Goal: Communication & Community: Answer question/provide support

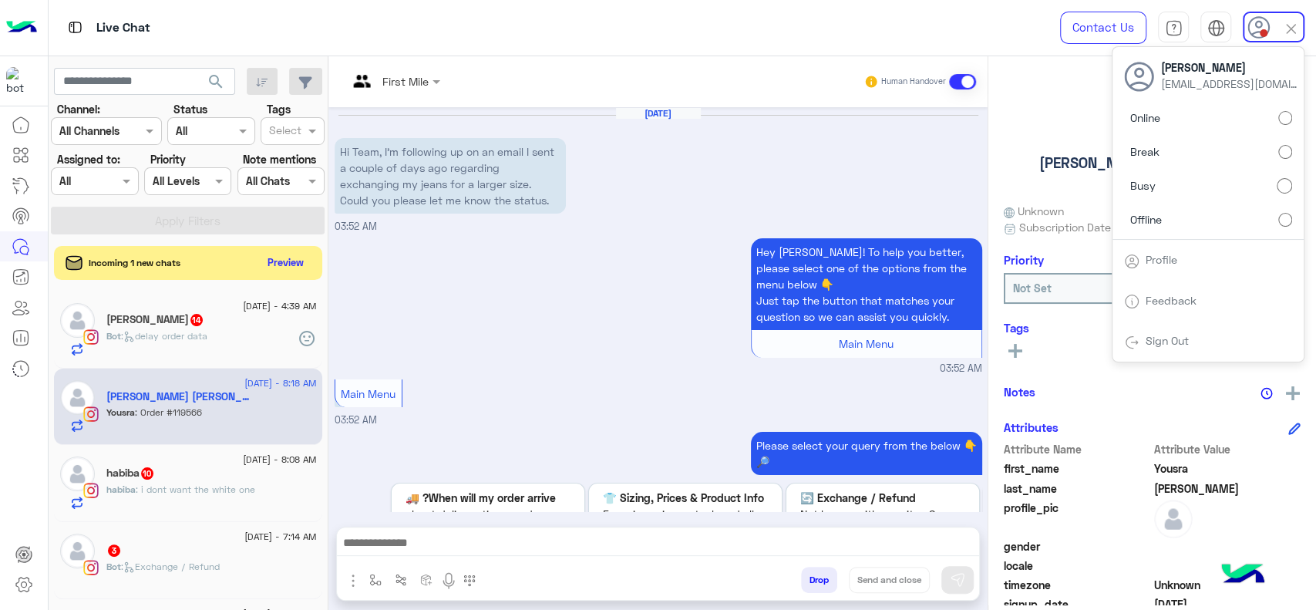
scroll to position [993, 0]
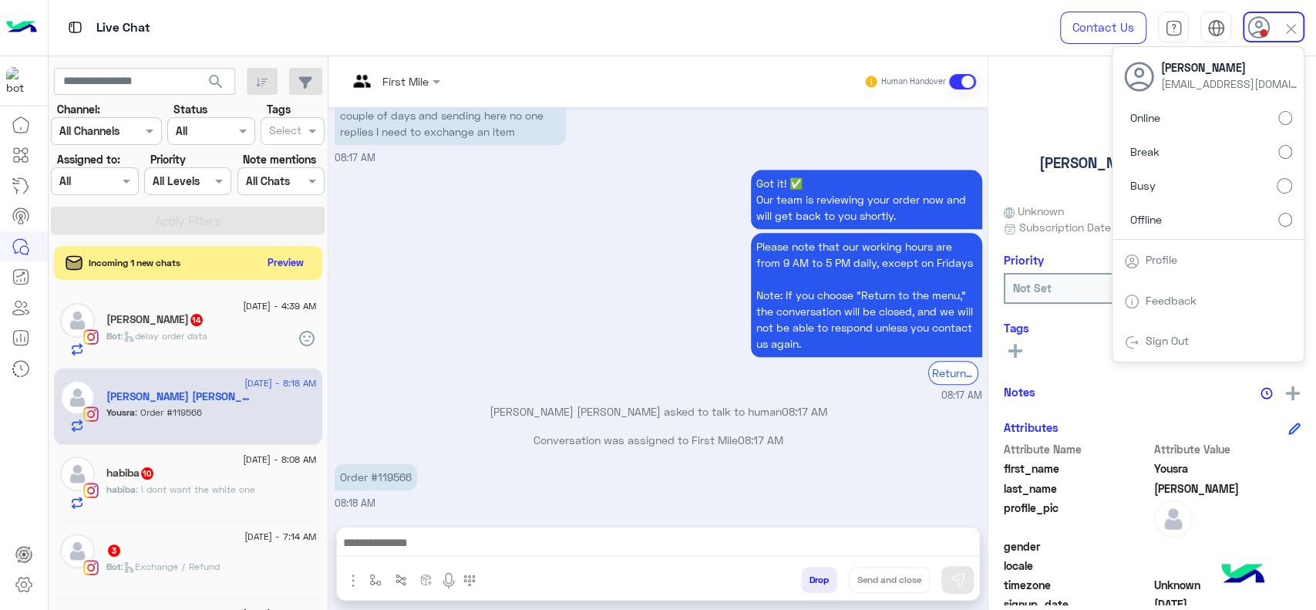
click at [1289, 30] on img at bounding box center [1291, 29] width 18 height 18
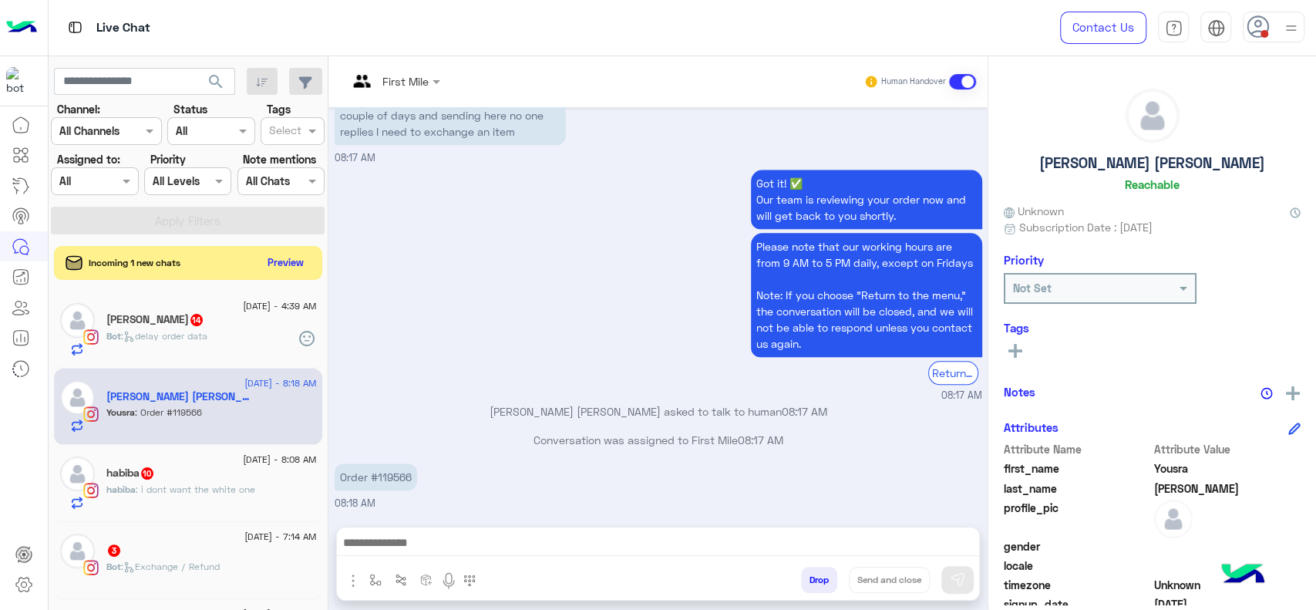
click at [1287, 30] on img at bounding box center [1290, 28] width 19 height 19
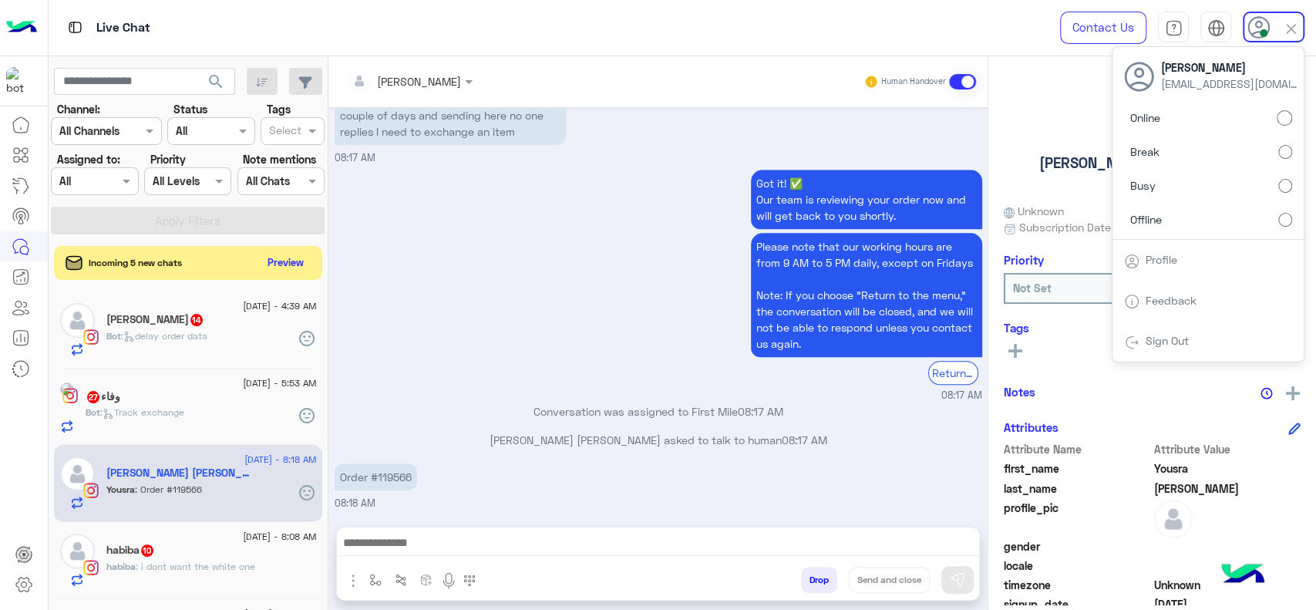
click at [98, 191] on div "Assigned on All" at bounding box center [94, 181] width 87 height 28
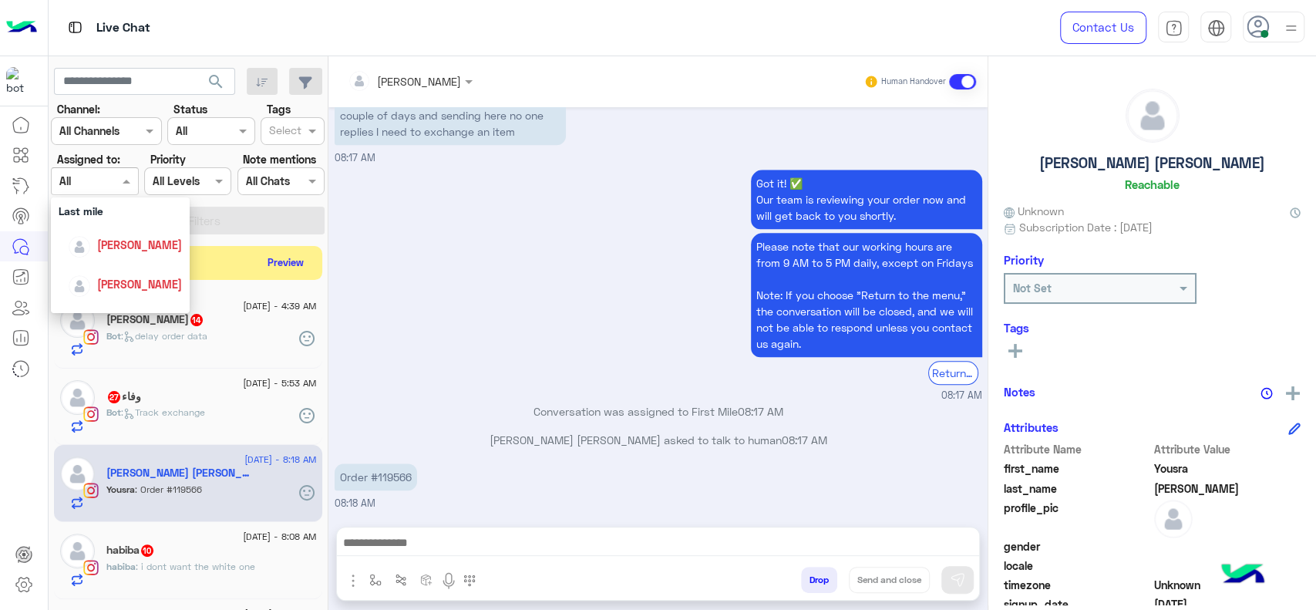
scroll to position [222, 0]
click at [113, 254] on div "[PERSON_NAME]" at bounding box center [120, 237] width 139 height 39
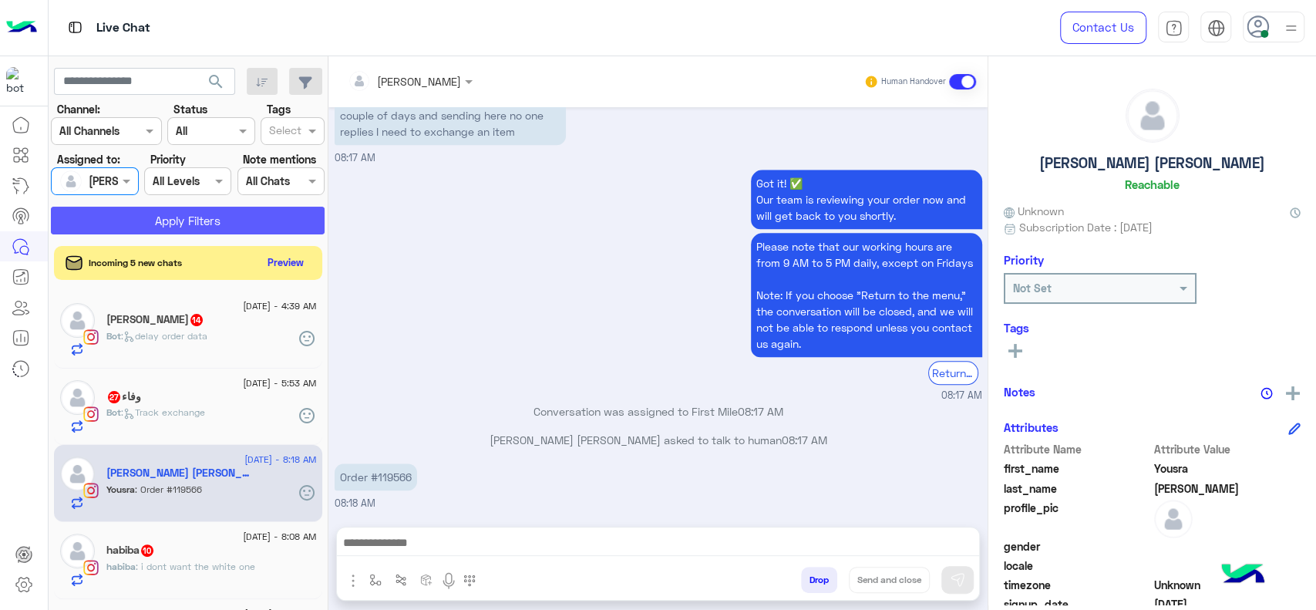
click at [186, 217] on button "Apply Filters" at bounding box center [188, 221] width 274 height 28
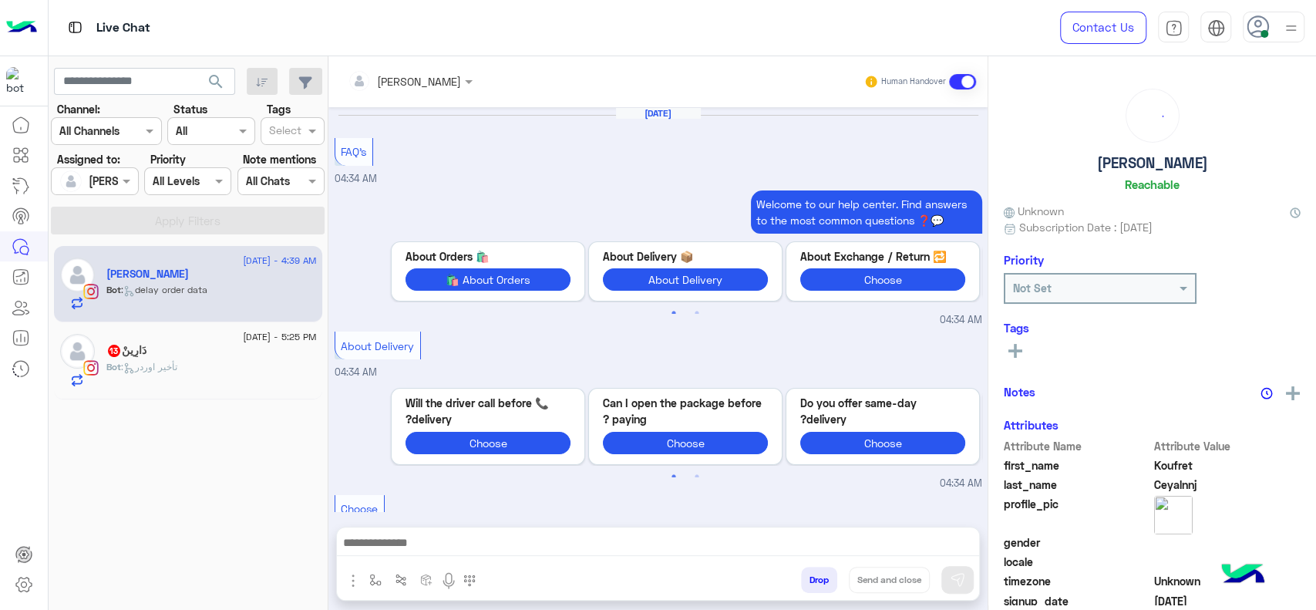
scroll to position [1507, 0]
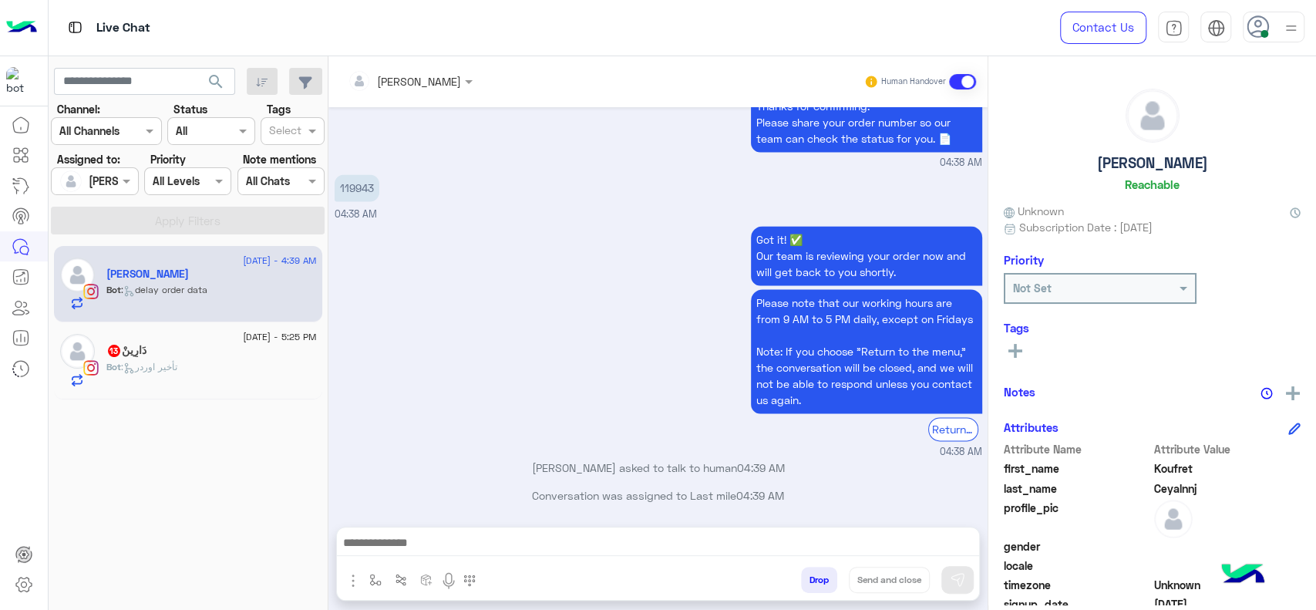
click at [389, 305] on div "Got it! ✅ Our team is reviewing your order now and will get back to you shortly…" at bounding box center [659, 340] width 648 height 237
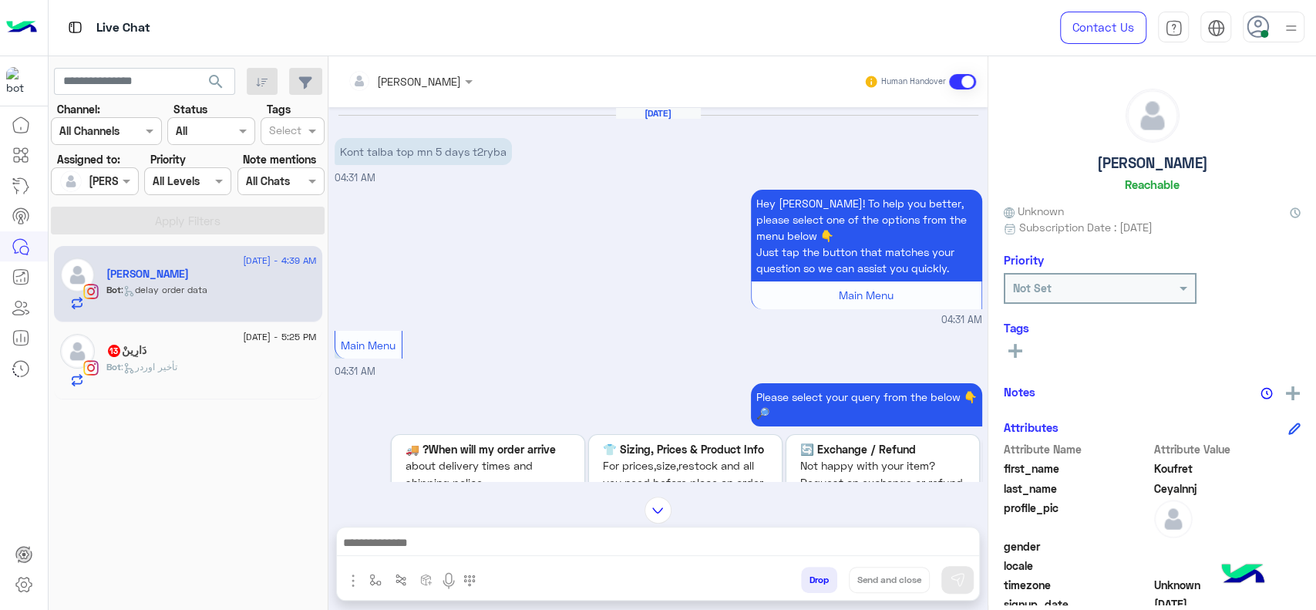
scroll to position [2962, 0]
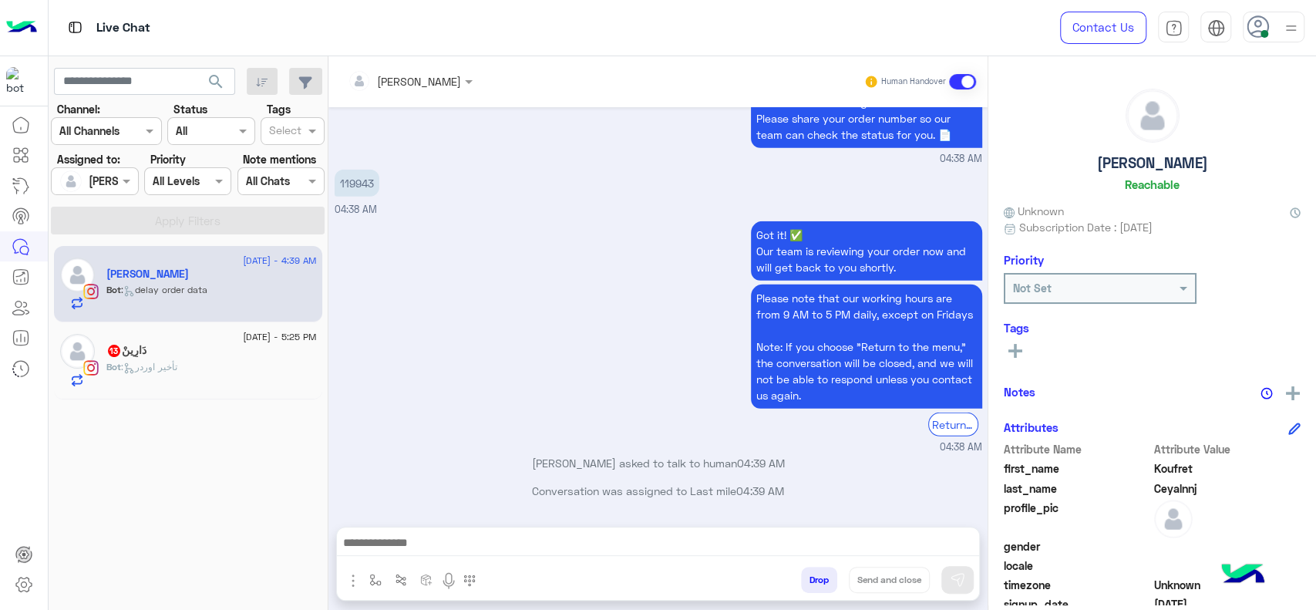
click at [370, 564] on div at bounding box center [658, 546] width 642 height 39
click at [370, 574] on img "button" at bounding box center [375, 580] width 12 height 12
click at [380, 539] on input "text" at bounding box center [403, 546] width 63 height 18
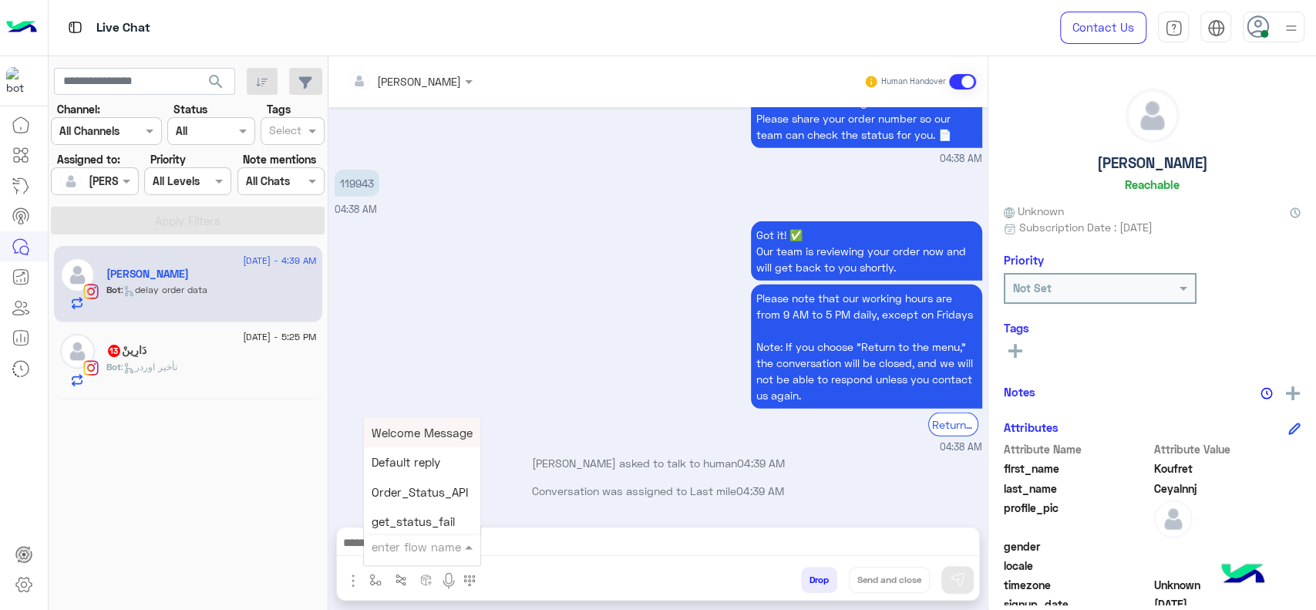
type input "*"
click at [445, 487] on div "J Greeting" at bounding box center [421, 488] width 114 height 30
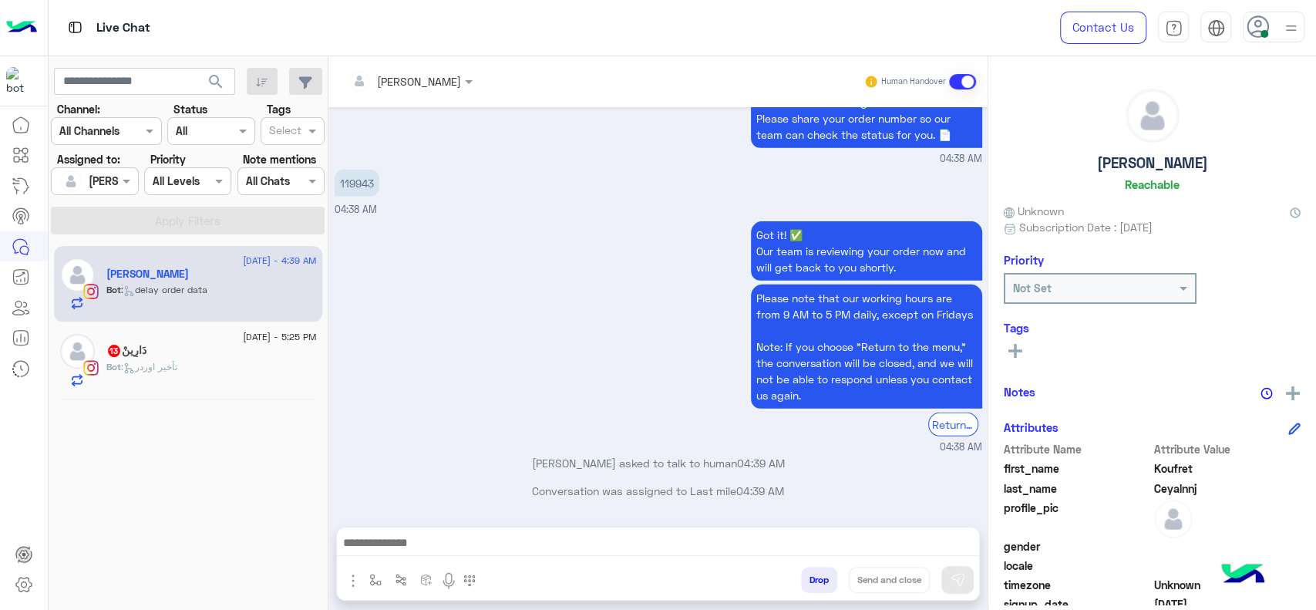
type textarea "**********"
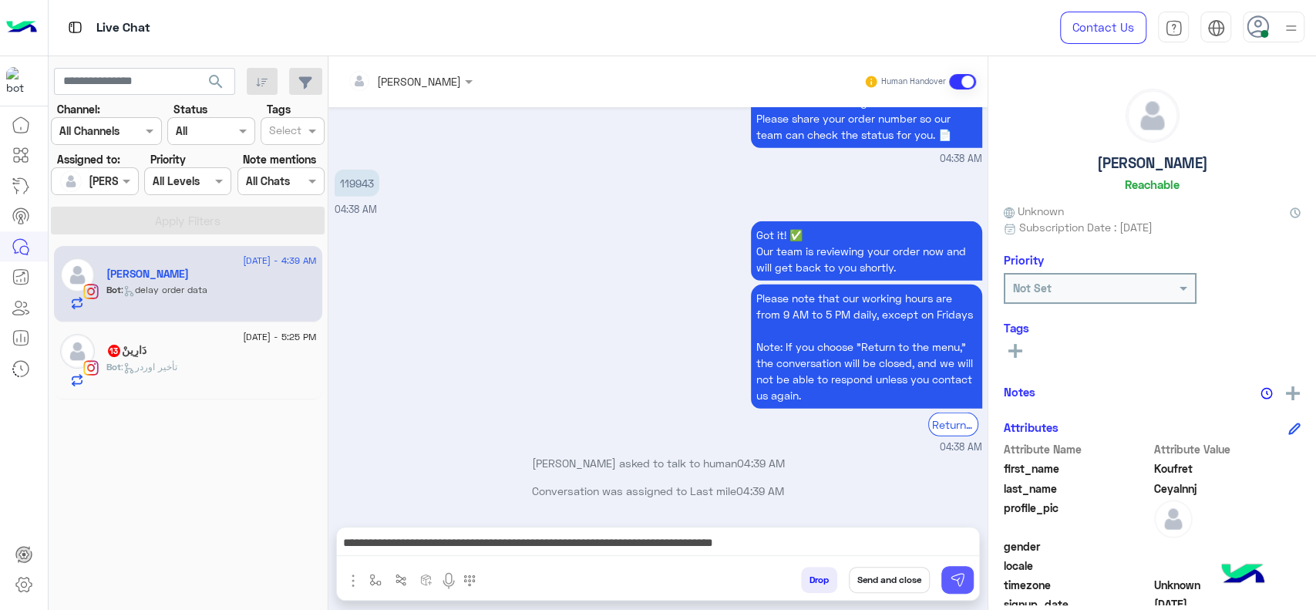
click at [967, 587] on button at bounding box center [957, 580] width 32 height 28
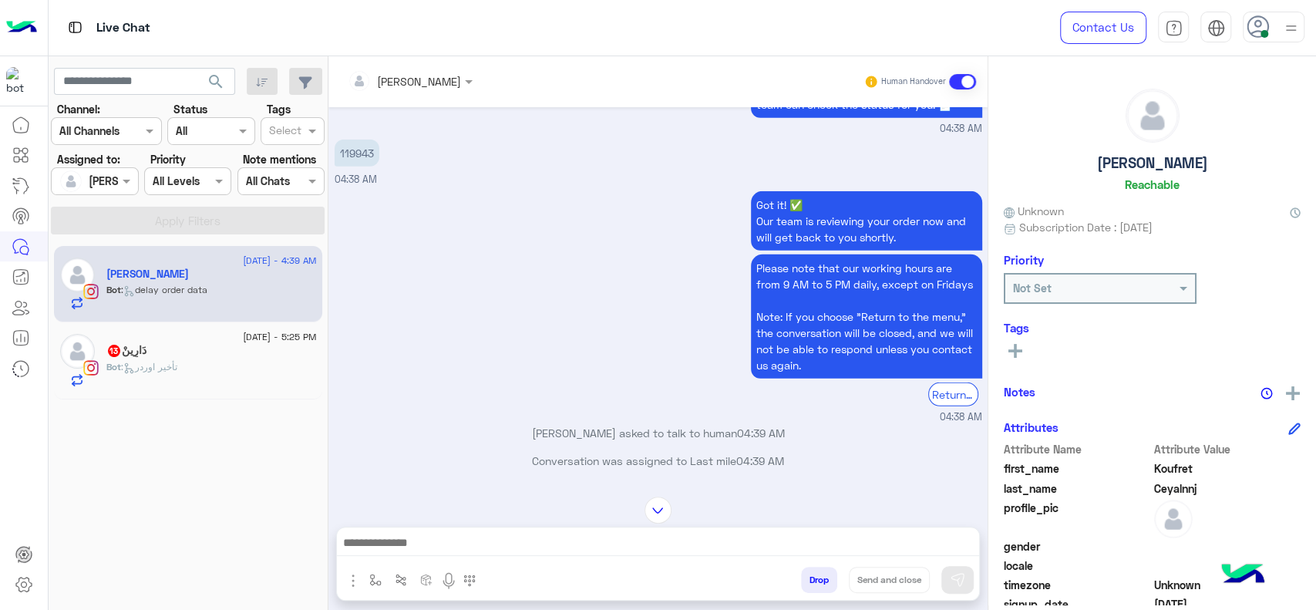
scroll to position [0, 0]
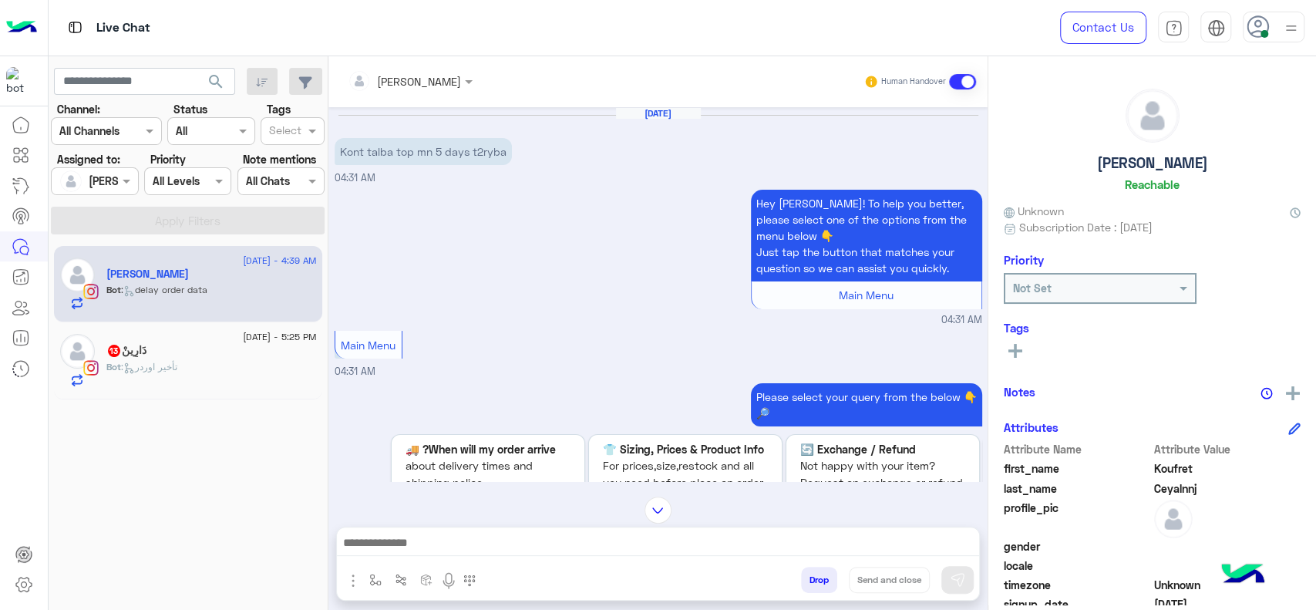
click at [187, 367] on div "Bot : تأخير اوردر" at bounding box center [211, 373] width 210 height 27
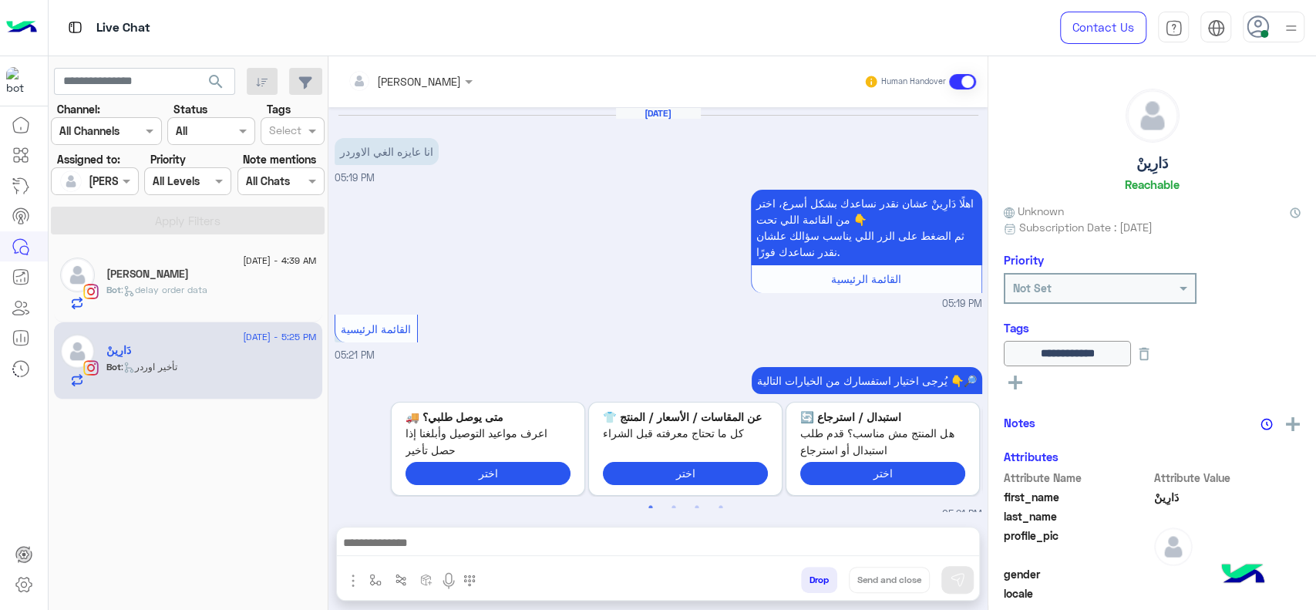
scroll to position [1423, 0]
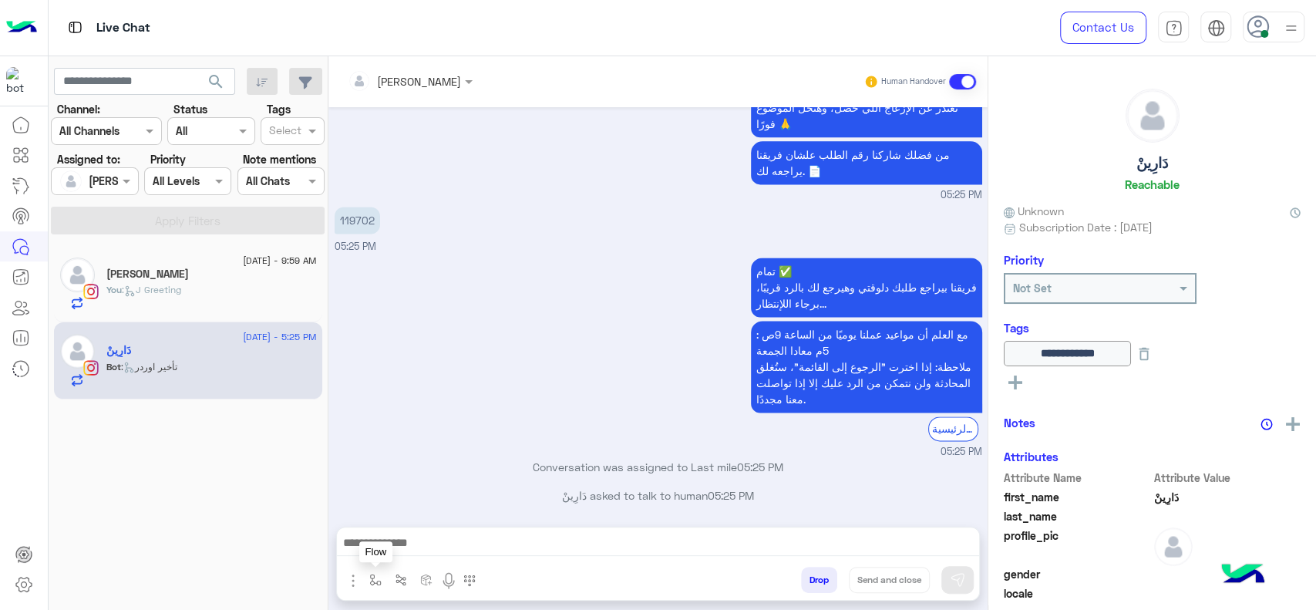
click at [376, 567] on button "button" at bounding box center [375, 579] width 25 height 25
click at [386, 546] on input "text" at bounding box center [403, 546] width 63 height 18
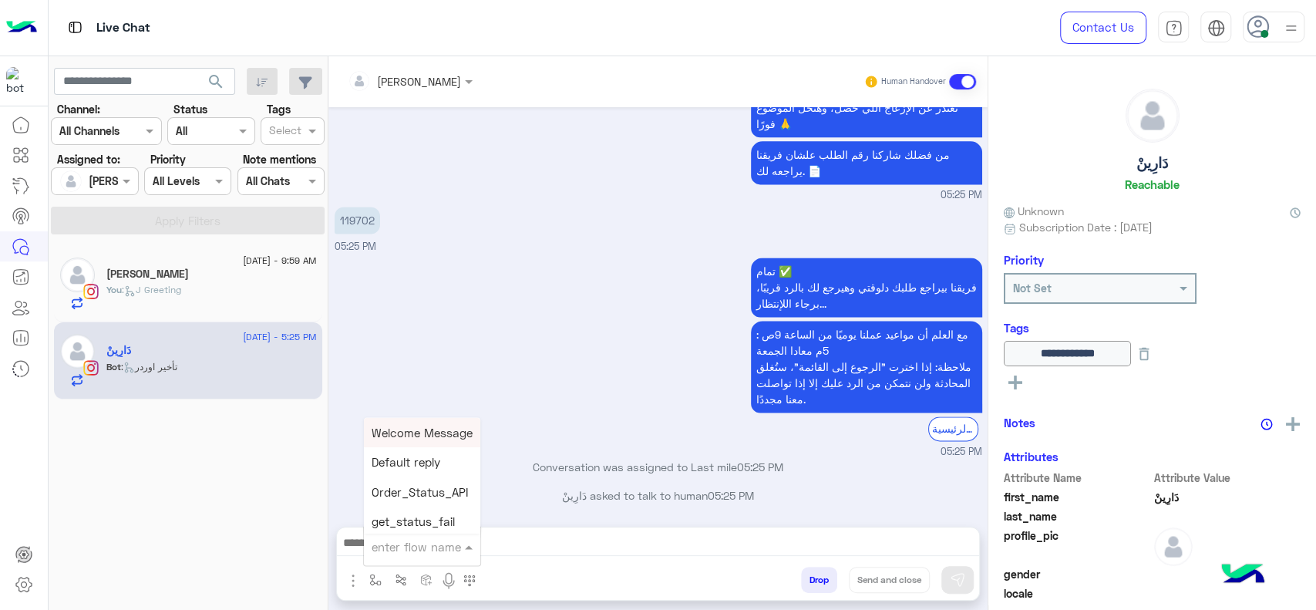
type input "*"
click at [426, 499] on div "J Greeting" at bounding box center [421, 488] width 114 height 30
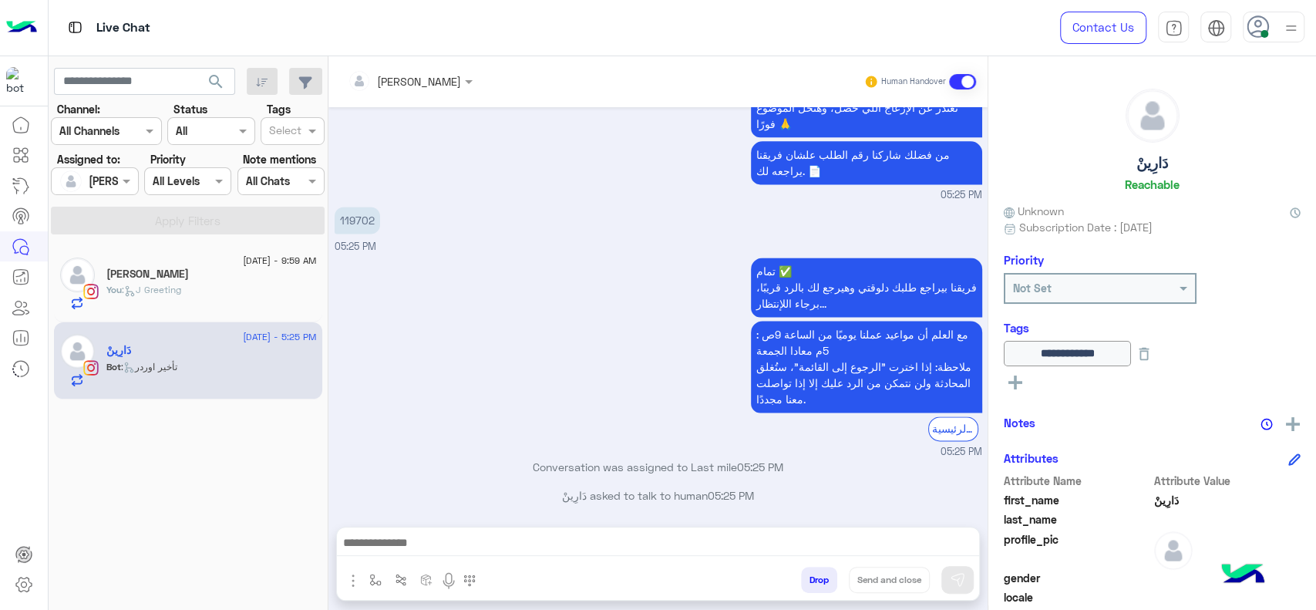
type textarea "**********"
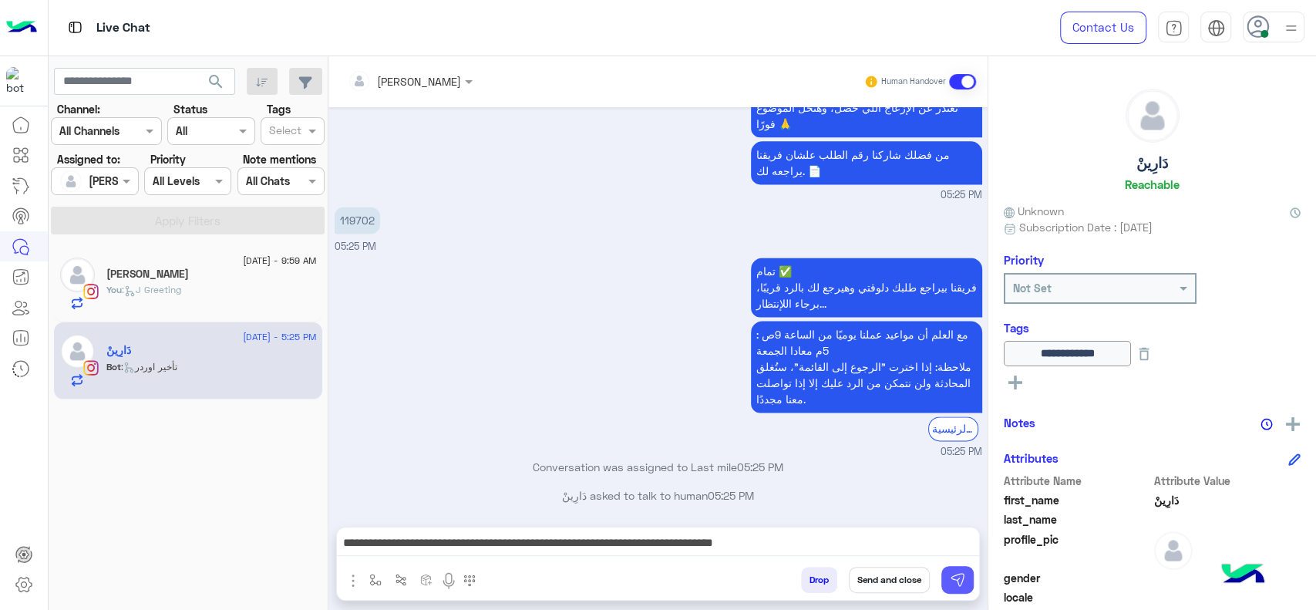
click at [946, 578] on button at bounding box center [957, 580] width 32 height 28
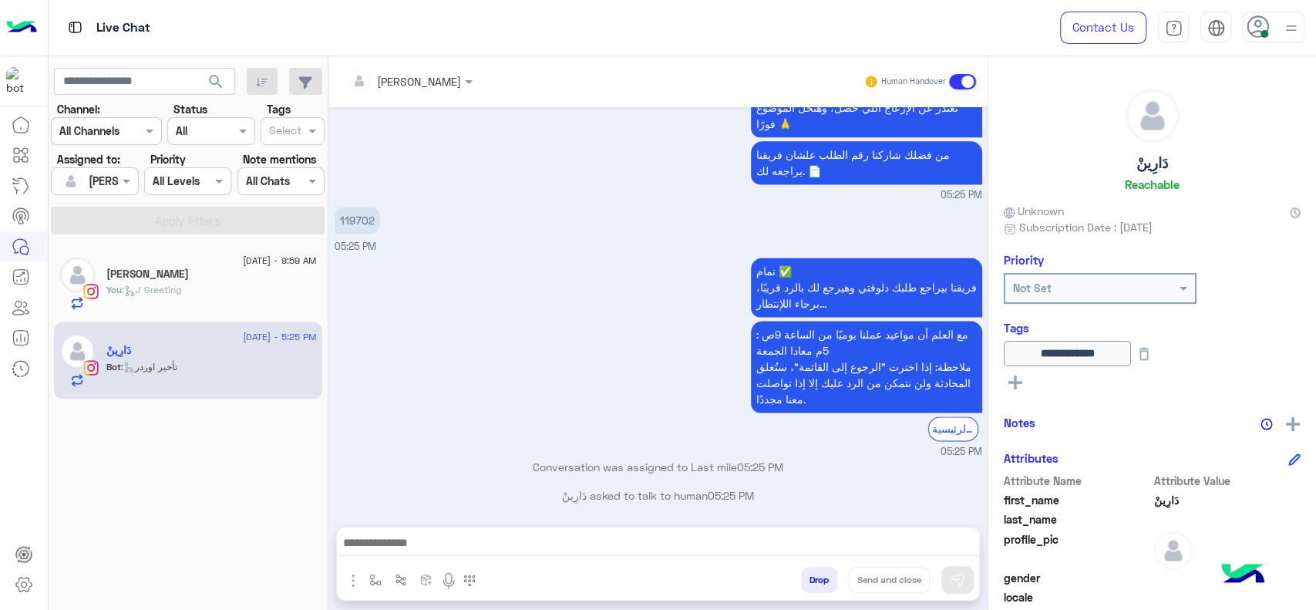
click at [568, 386] on div "تمام ✅ فريقنا بيراجع طلبك دلوقتي وهيرجع لك بالرد قريبًا، برجاء اللإنتظار... مع …" at bounding box center [659, 356] width 648 height 205
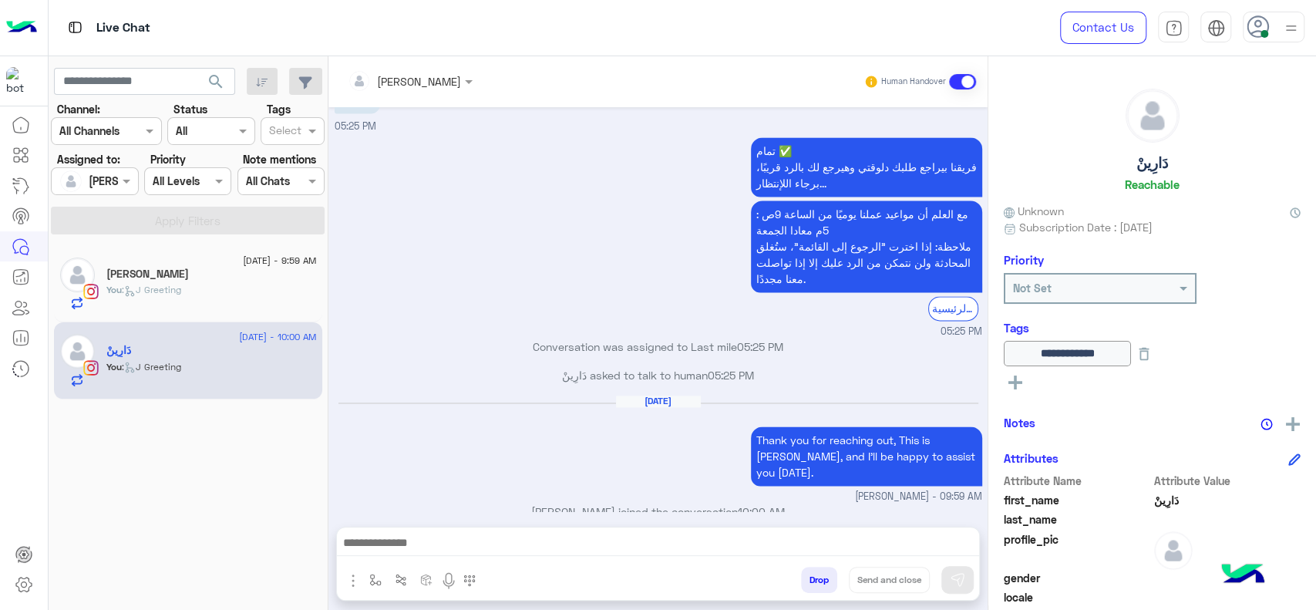
click at [402, 290] on div "تمام ✅ فريقنا بيراجع طلبك دلوقتي وهيرجع لك بالرد قريبًا، برجاء اللإنتظار... مع …" at bounding box center [659, 235] width 648 height 205
click at [404, 405] on div "[DATE]" at bounding box center [658, 408] width 640 height 12
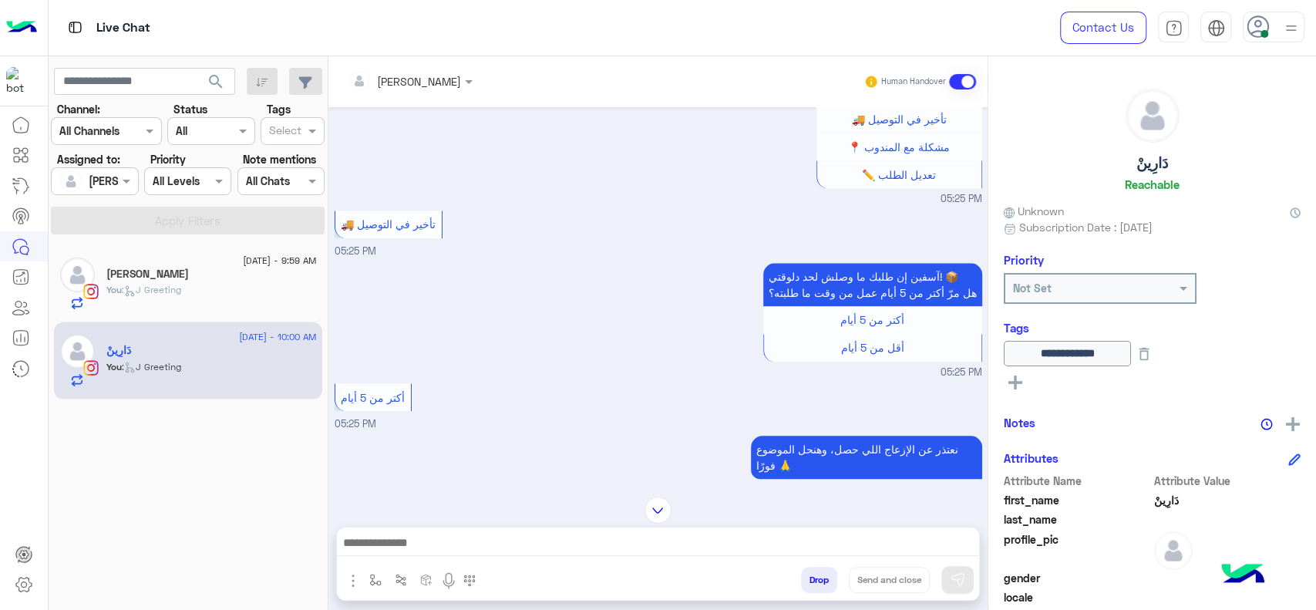
scroll to position [1201, 0]
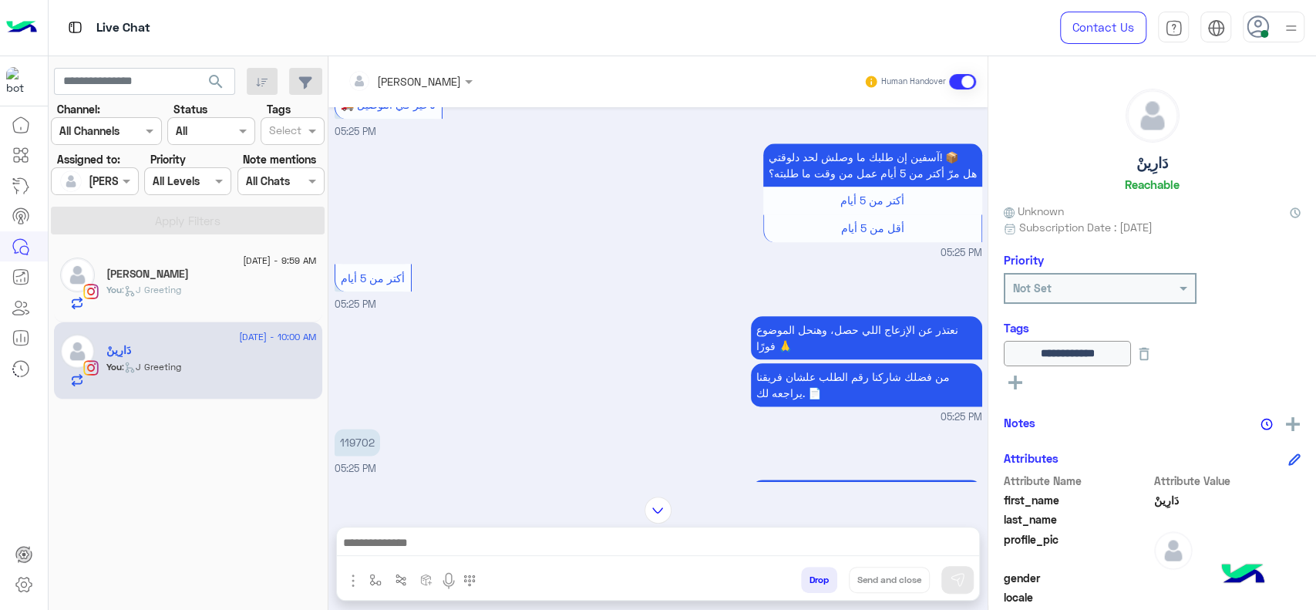
click at [341, 450] on p "119702" at bounding box center [357, 442] width 45 height 27
click at [342, 443] on p "119702" at bounding box center [357, 442] width 45 height 27
copy p "119702"
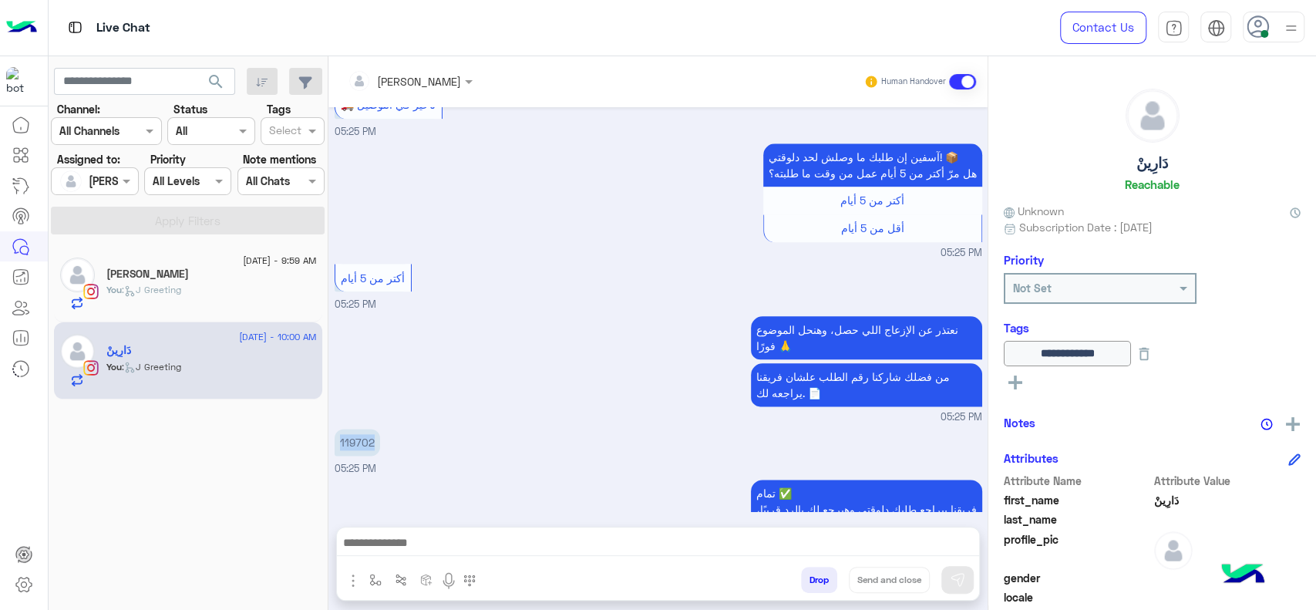
scroll to position [1544, 0]
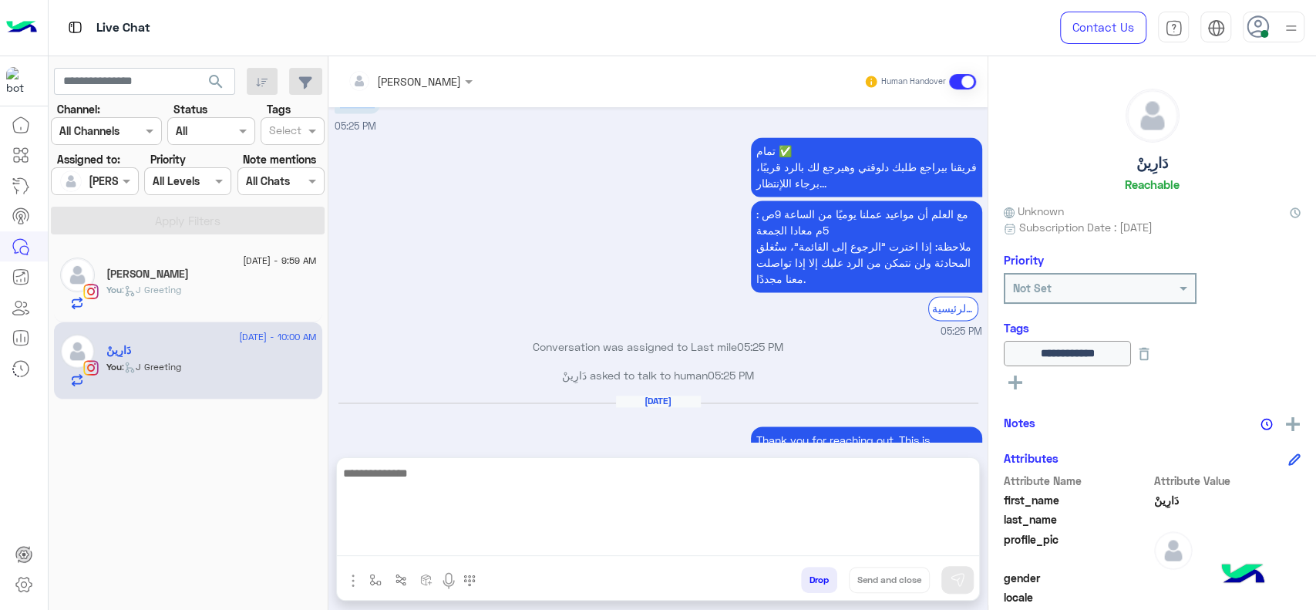
click at [358, 541] on textarea at bounding box center [658, 509] width 642 height 93
click at [375, 490] on textarea at bounding box center [658, 509] width 642 height 93
type textarea "*"
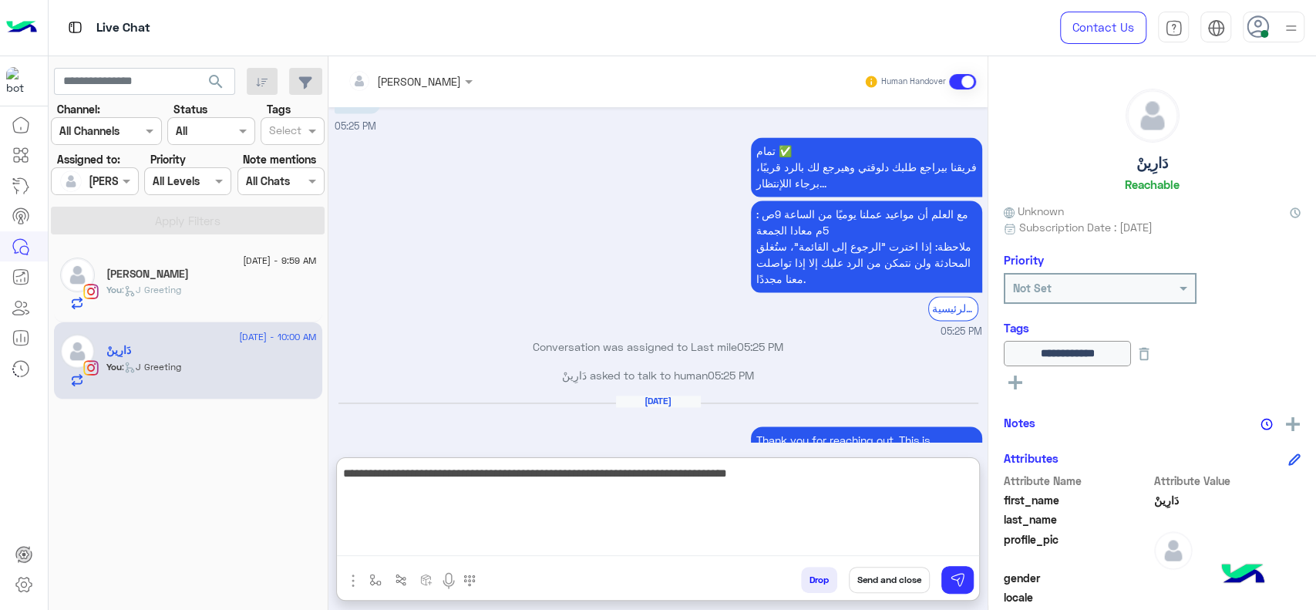
type textarea "**********"
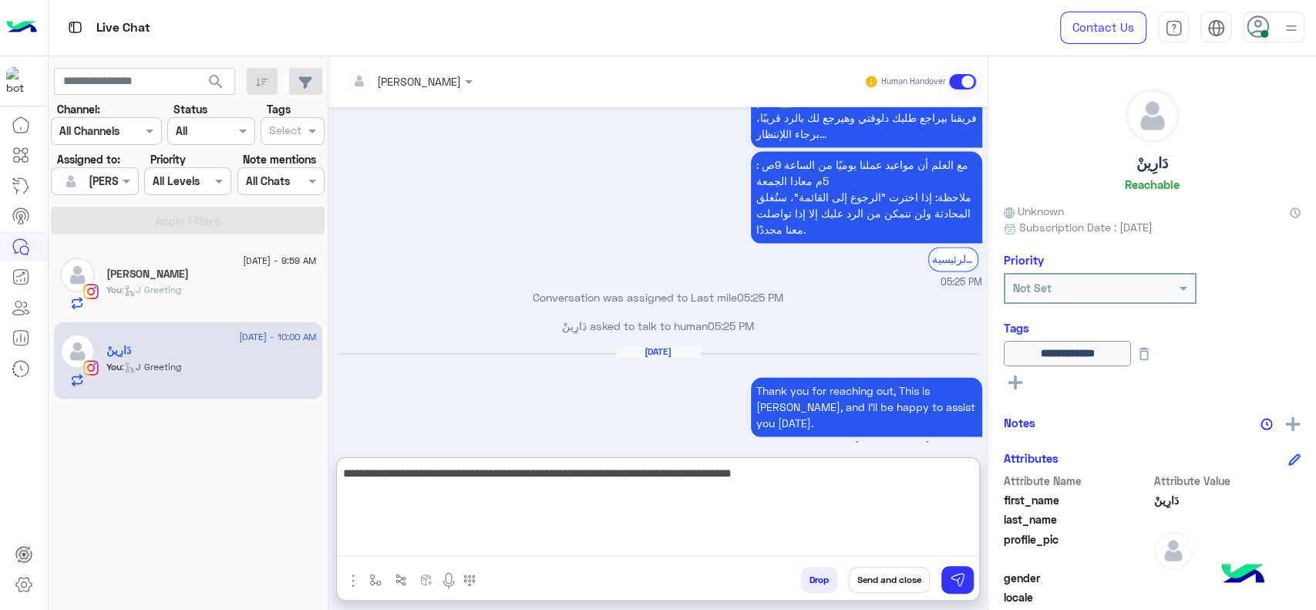
scroll to position [1613, 0]
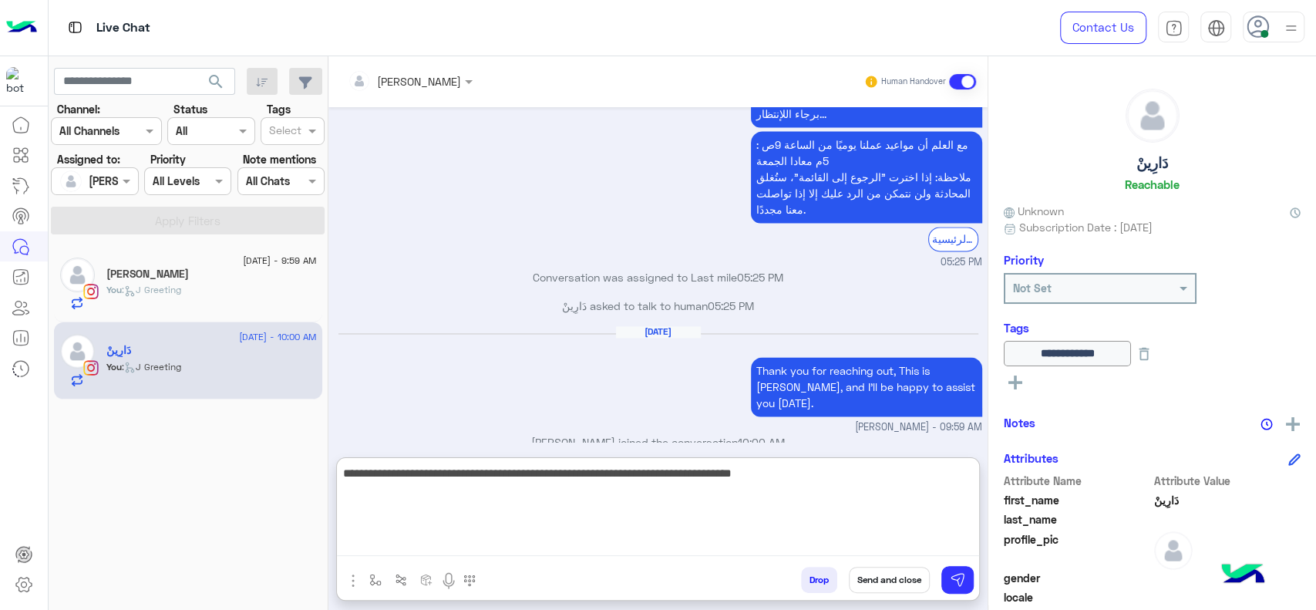
click at [464, 520] on textarea "**********" at bounding box center [658, 509] width 642 height 93
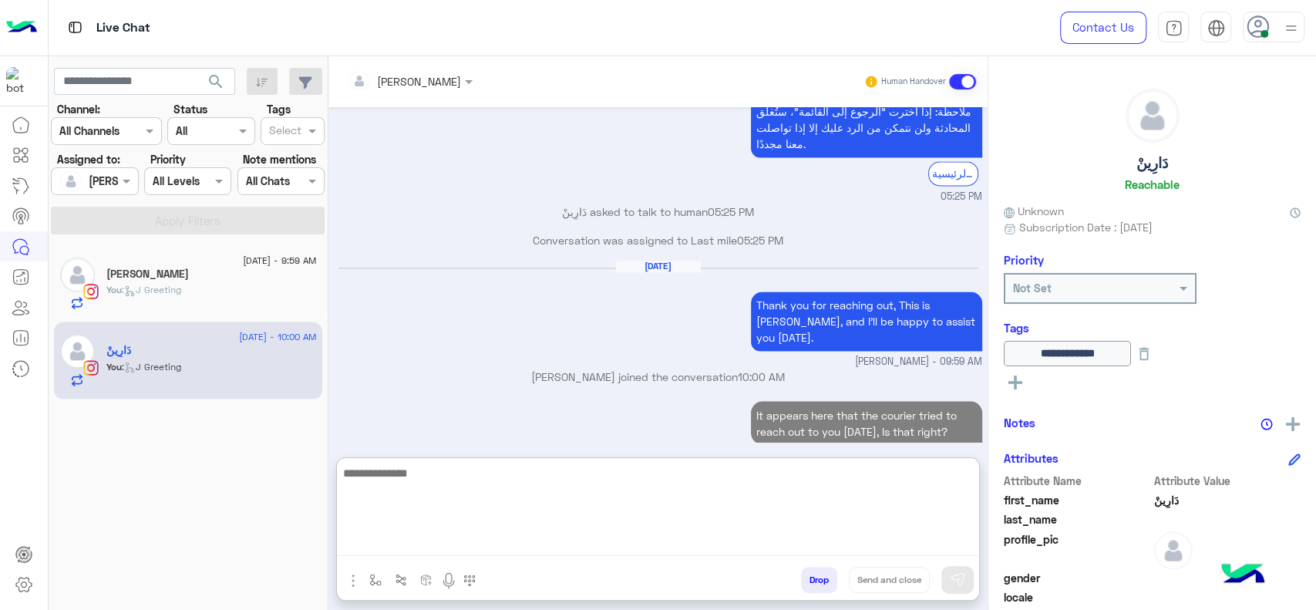
click at [492, 505] on textarea at bounding box center [658, 509] width 642 height 93
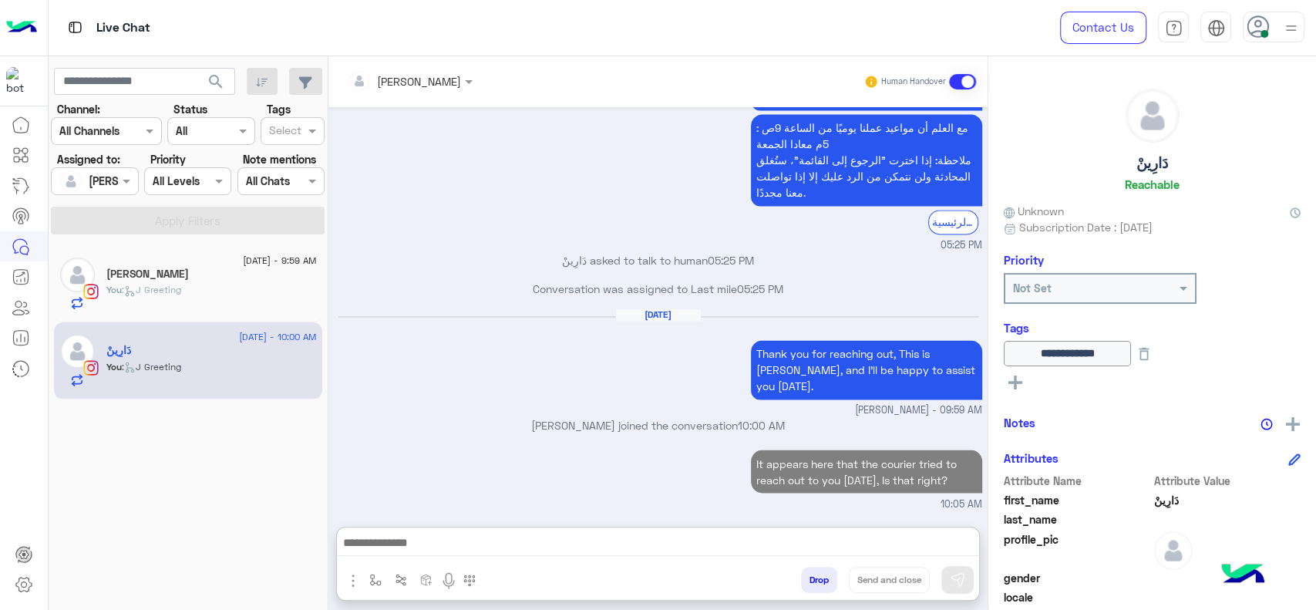
click at [248, 271] on div "[PERSON_NAME]" at bounding box center [211, 276] width 210 height 16
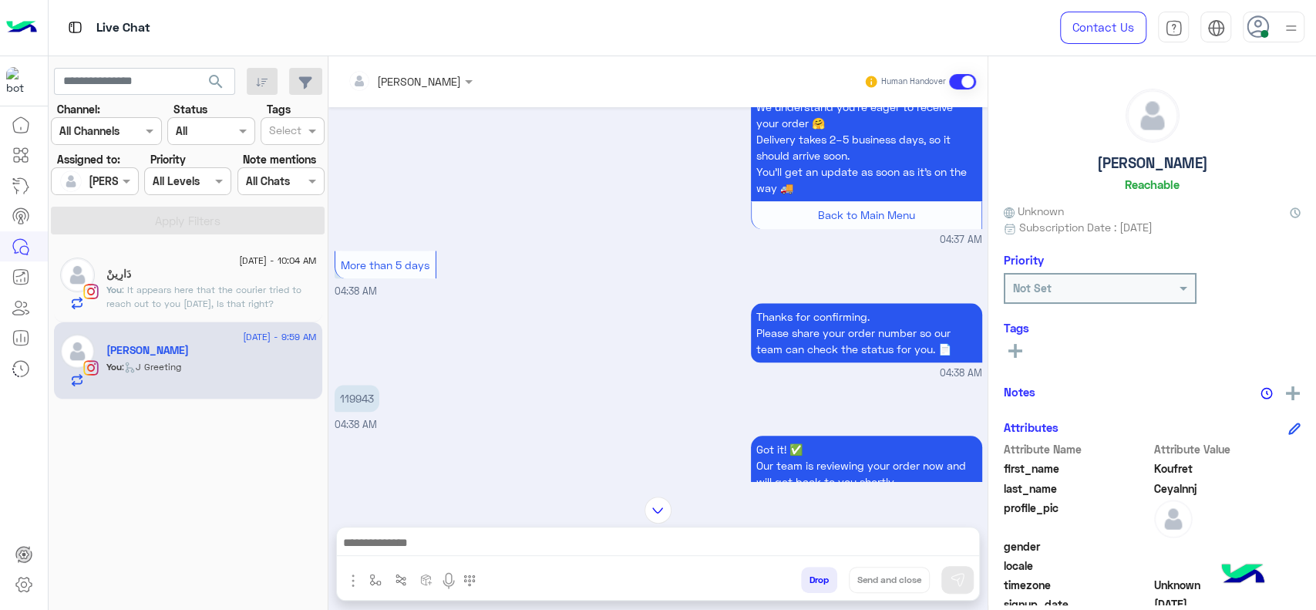
scroll to position [1116, 0]
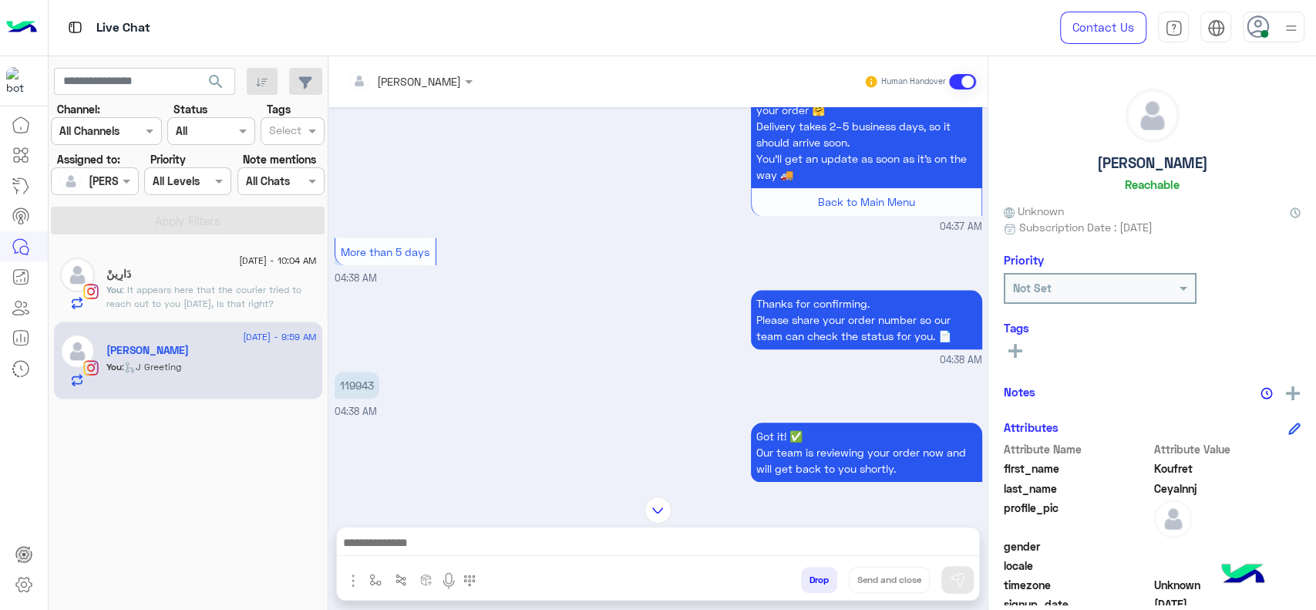
click at [347, 379] on p "119943" at bounding box center [357, 385] width 45 height 27
copy p "119943"
click at [571, 359] on small "04:38 AM" at bounding box center [659, 360] width 648 height 15
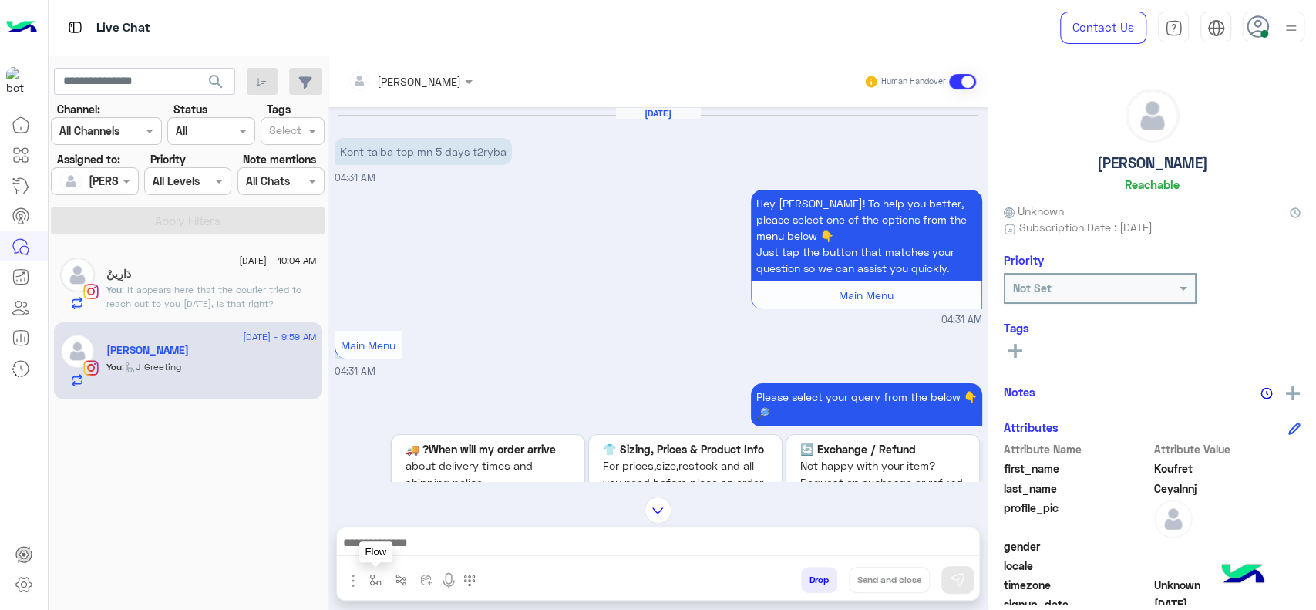
scroll to position [1611, 0]
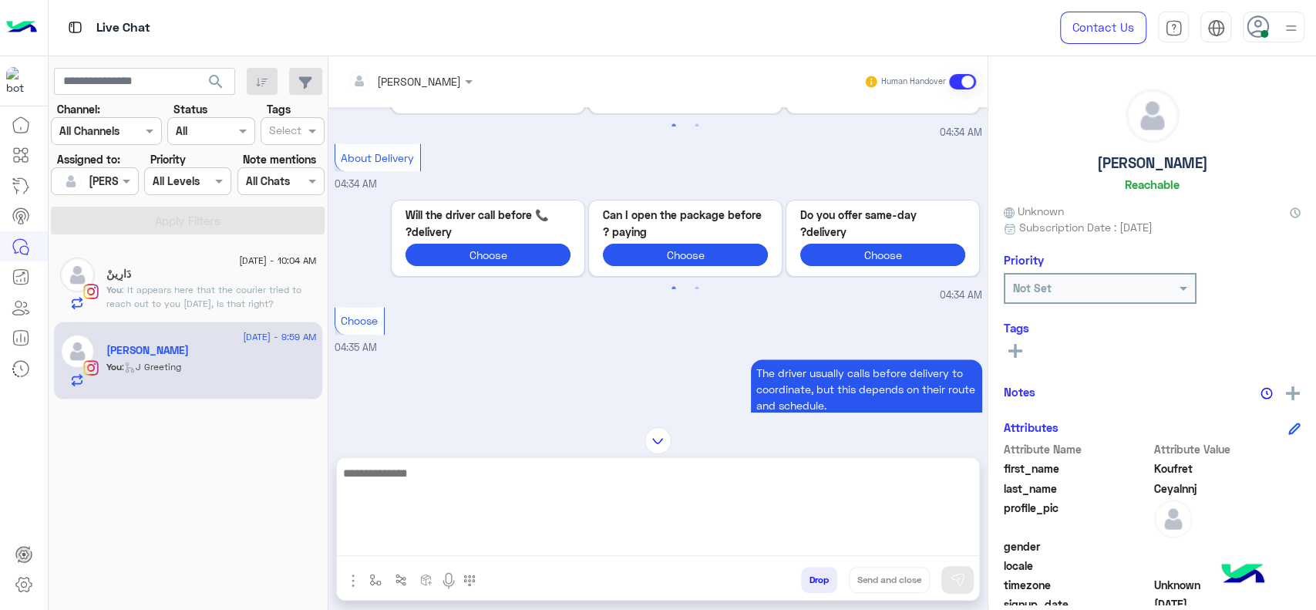
click at [406, 550] on textarea at bounding box center [658, 509] width 642 height 93
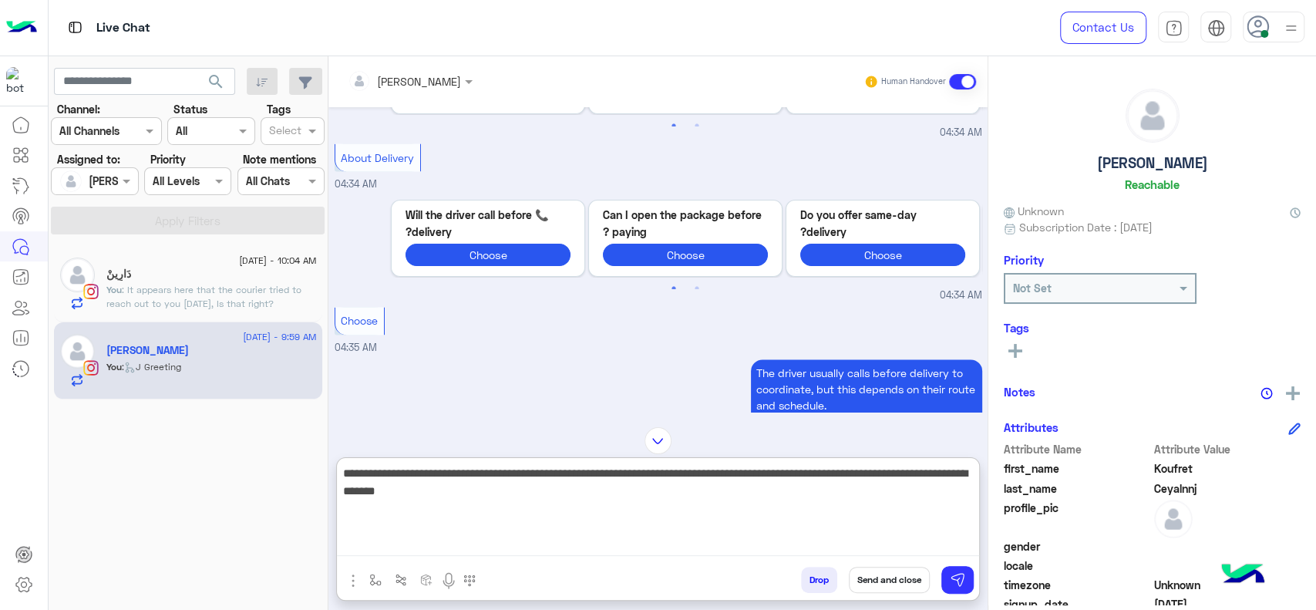
click at [526, 497] on textarea "**********" at bounding box center [658, 509] width 642 height 93
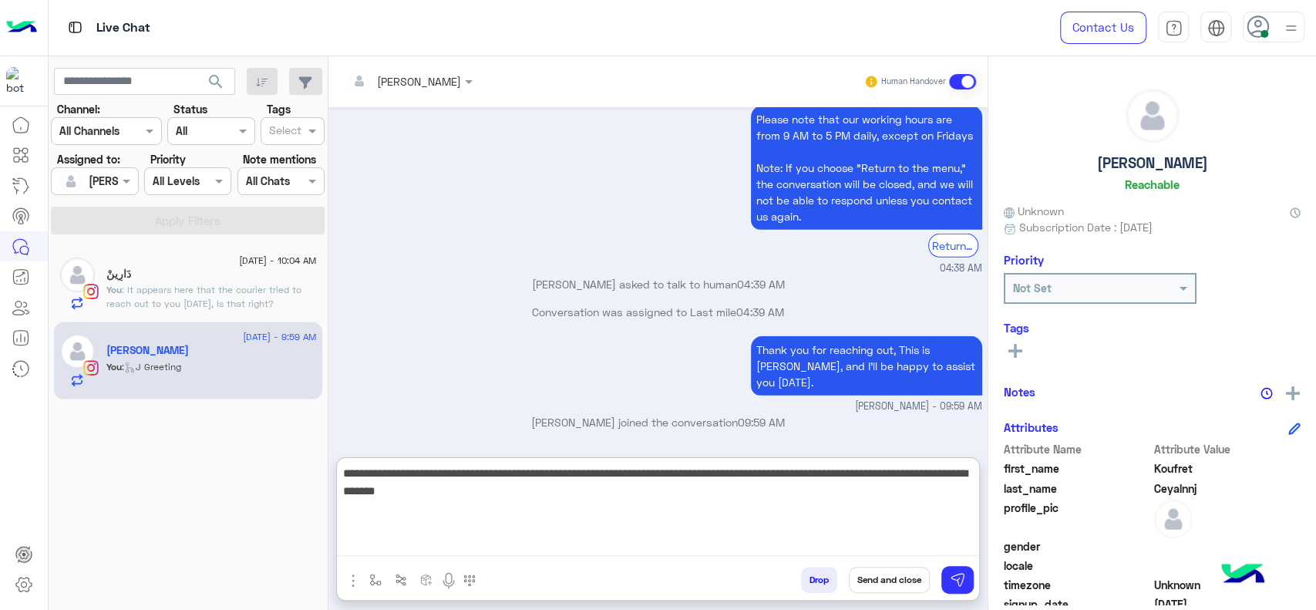
scroll to position [3124, 0]
click at [505, 513] on textarea "**********" at bounding box center [658, 509] width 642 height 93
click at [658, 541] on textarea "**********" at bounding box center [658, 509] width 642 height 93
click at [577, 534] on textarea "**********" at bounding box center [658, 509] width 642 height 93
type textarea "**********"
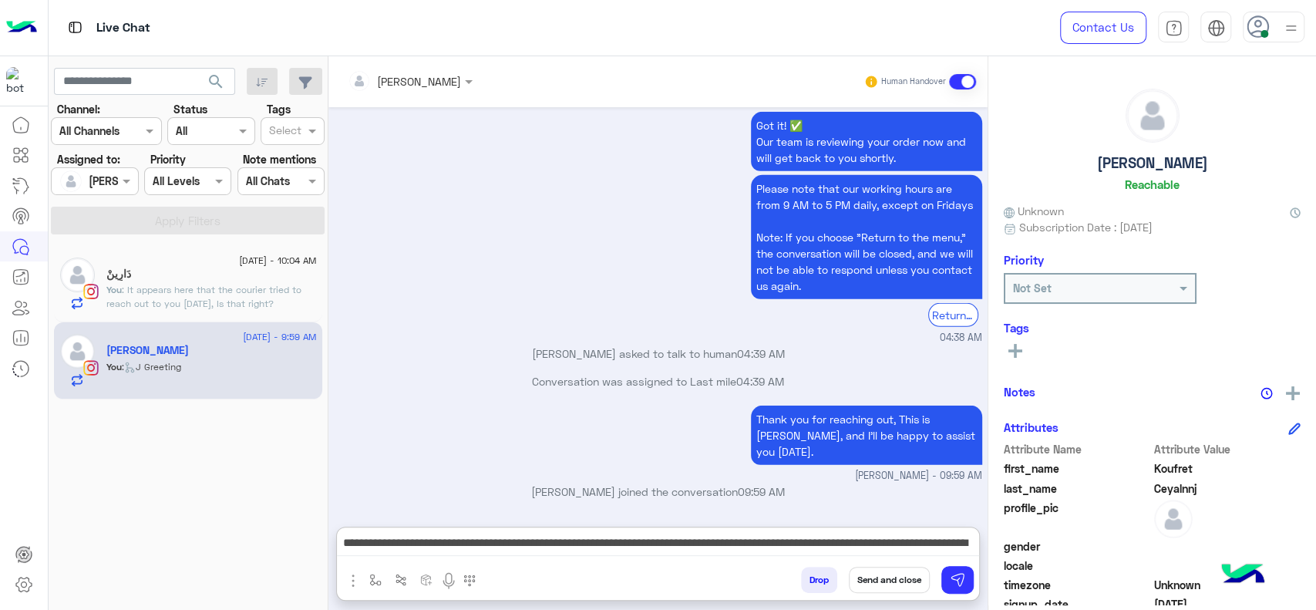
click at [1016, 342] on button at bounding box center [1015, 350] width 23 height 19
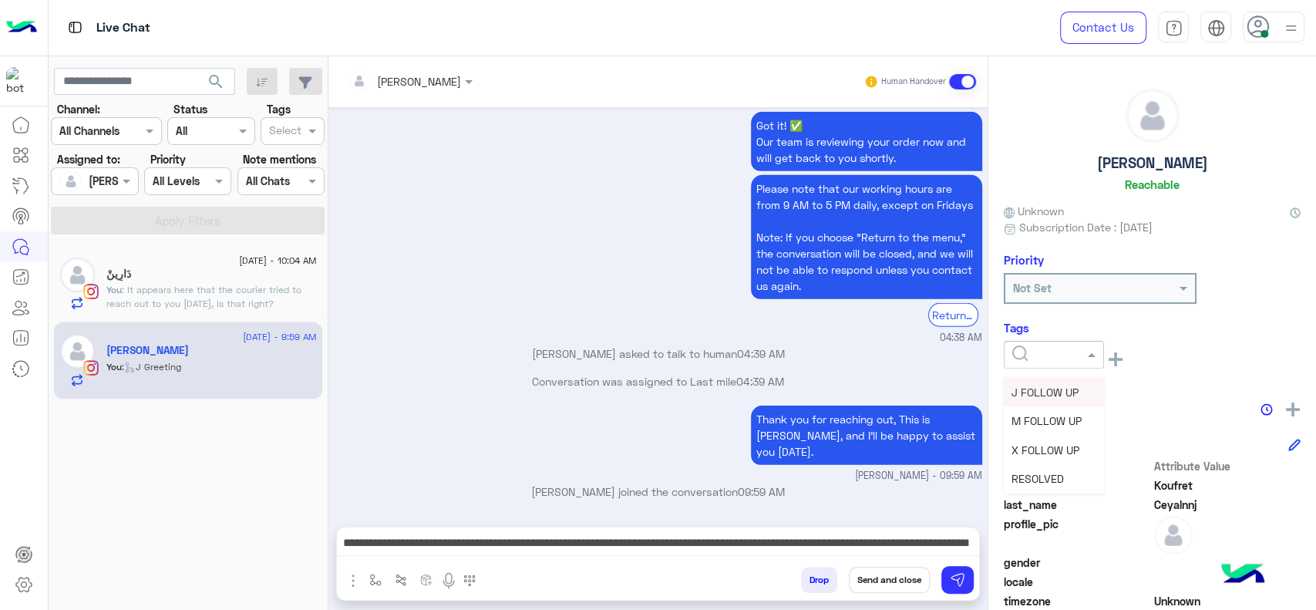
click at [1057, 360] on input "text" at bounding box center [1035, 355] width 47 height 16
click at [1044, 387] on span "J FOLLOW UP" at bounding box center [1045, 392] width 67 height 13
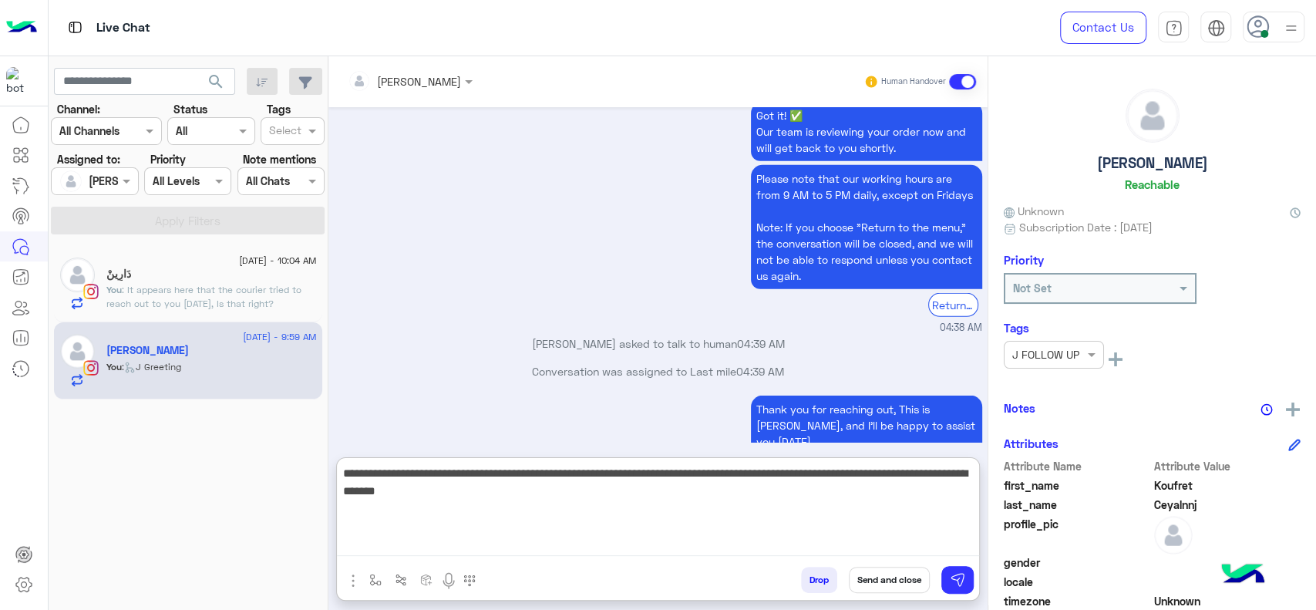
click at [469, 540] on textarea "**********" at bounding box center [658, 509] width 642 height 93
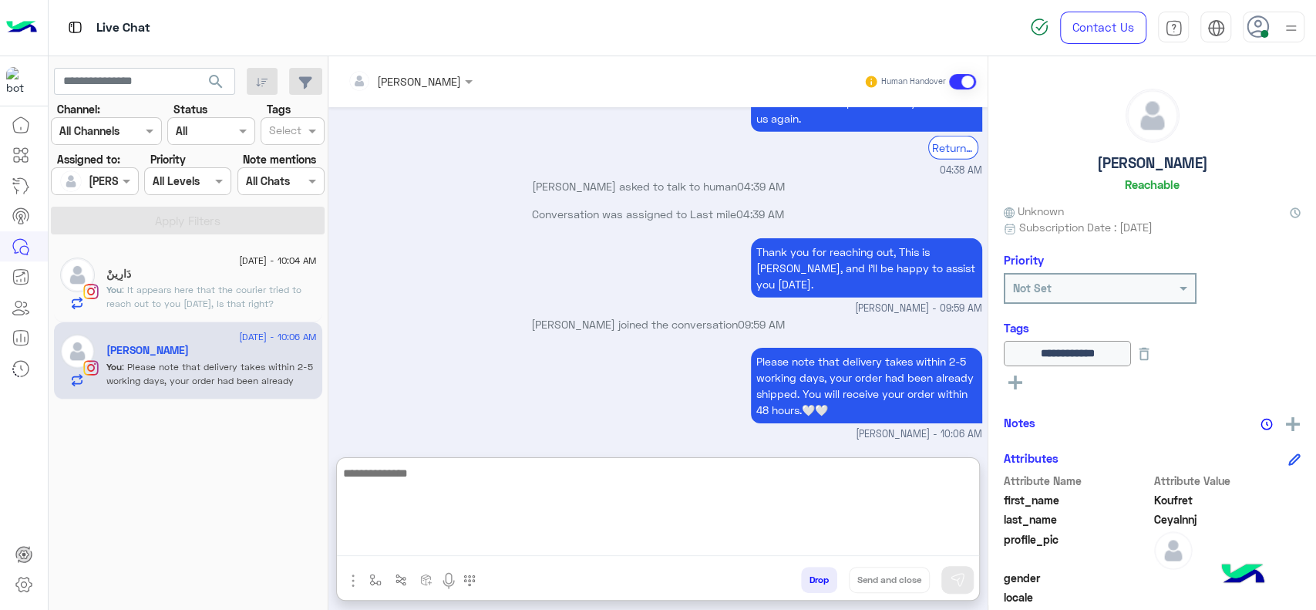
scroll to position [3222, 0]
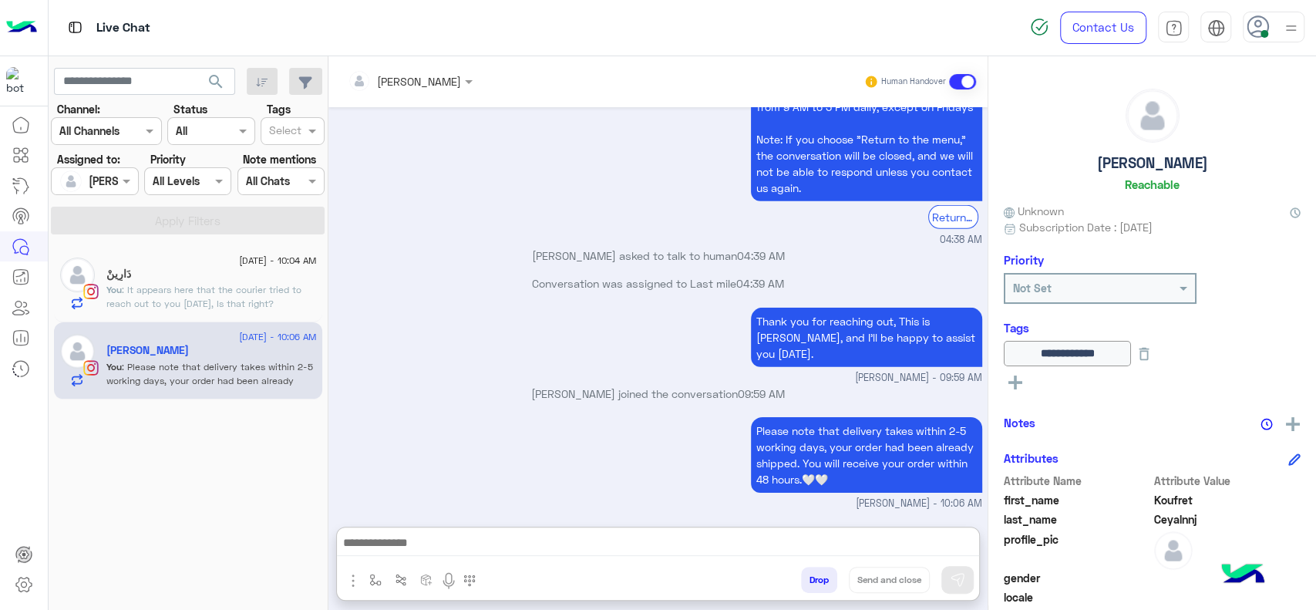
click at [237, 281] on div "دَارِينْ" at bounding box center [211, 276] width 210 height 16
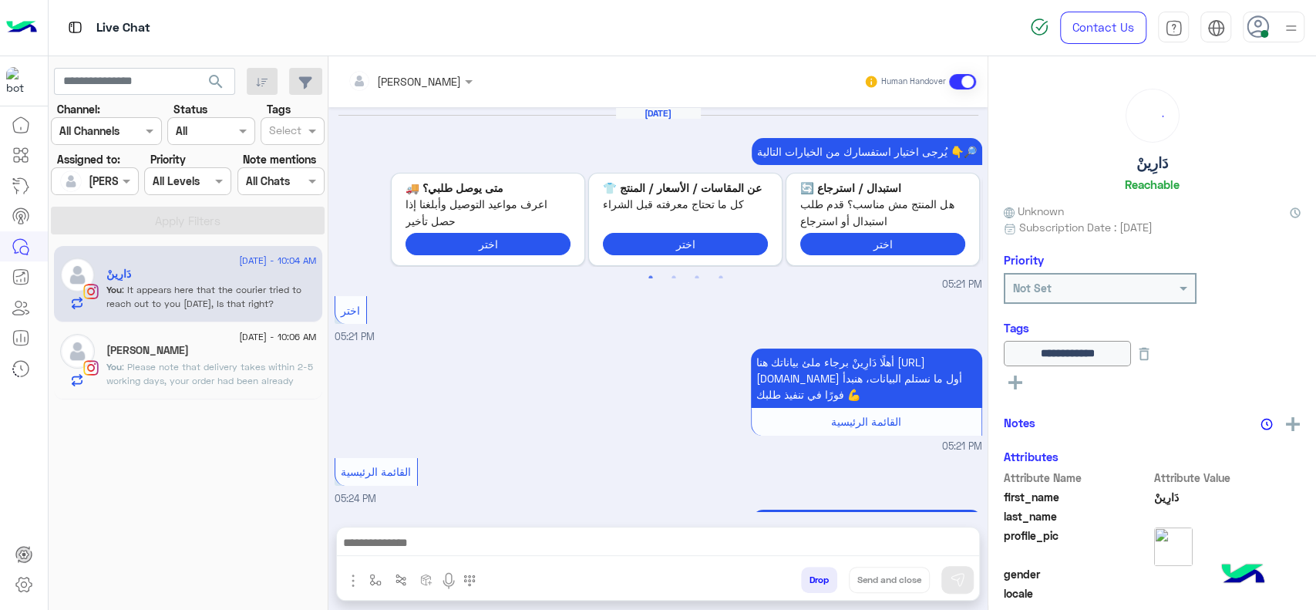
scroll to position [1381, 0]
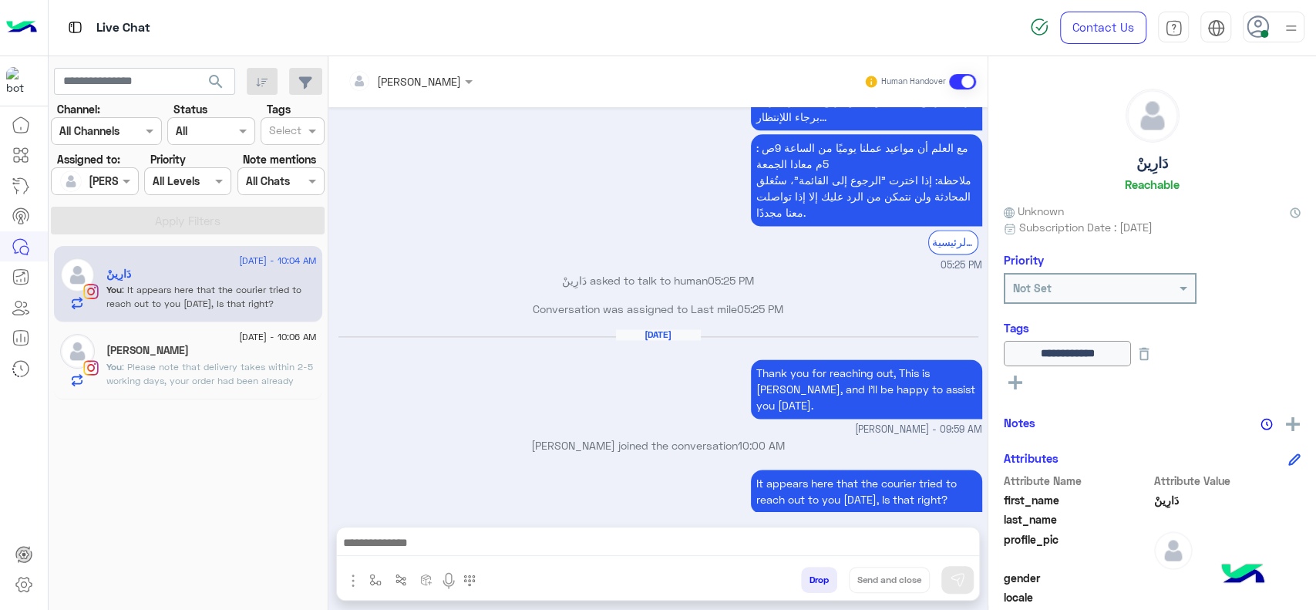
click at [260, 371] on span ": Please note that delivery takes within 2-5 working days, your order had been …" at bounding box center [209, 387] width 207 height 53
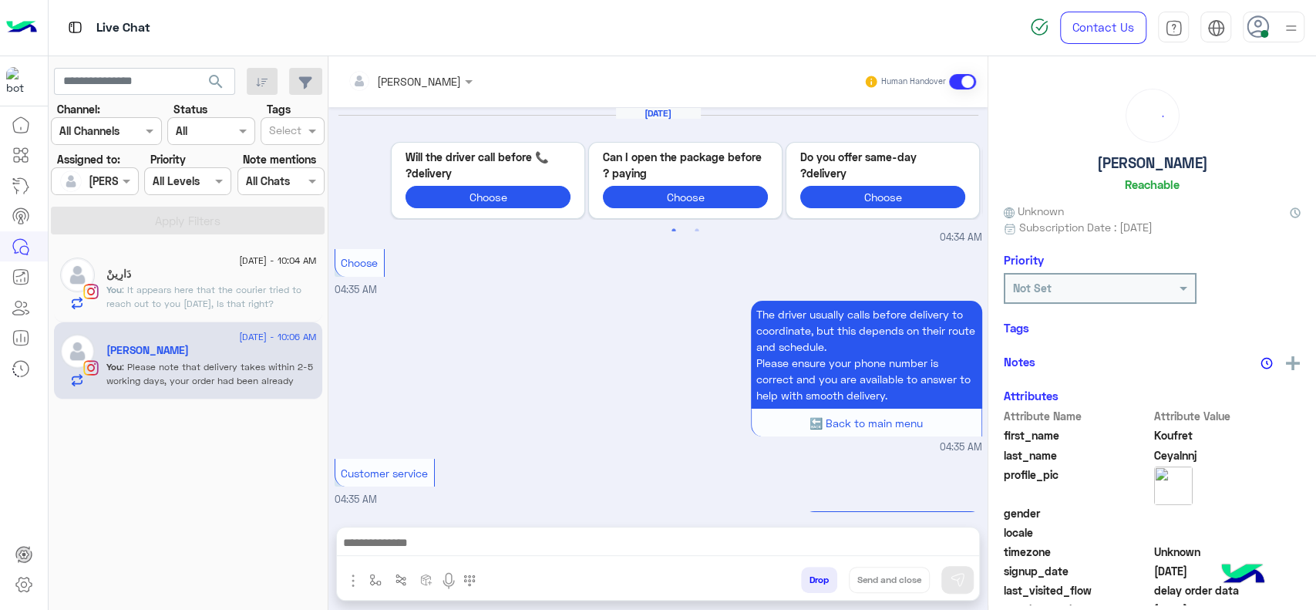
scroll to position [1454, 0]
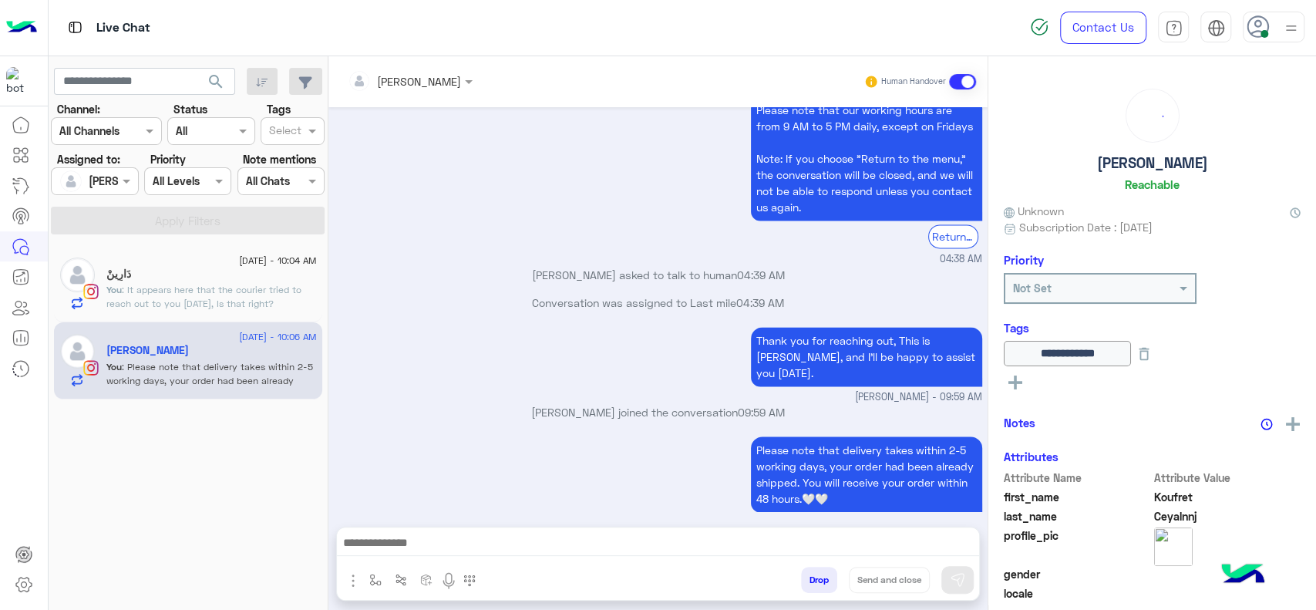
click at [278, 315] on div "21 August - 10:04 AM دَارِينْ You : It appears here that the courier tried to r…" at bounding box center [188, 284] width 268 height 77
click at [278, 310] on div "21 August - 10:04 AM دَارِينْ You : It appears here that the courier tried to r…" at bounding box center [188, 284] width 268 height 77
click at [264, 293] on span ": It appears here that the courier tried to reach out to you yesterday, Is that…" at bounding box center [203, 296] width 195 height 25
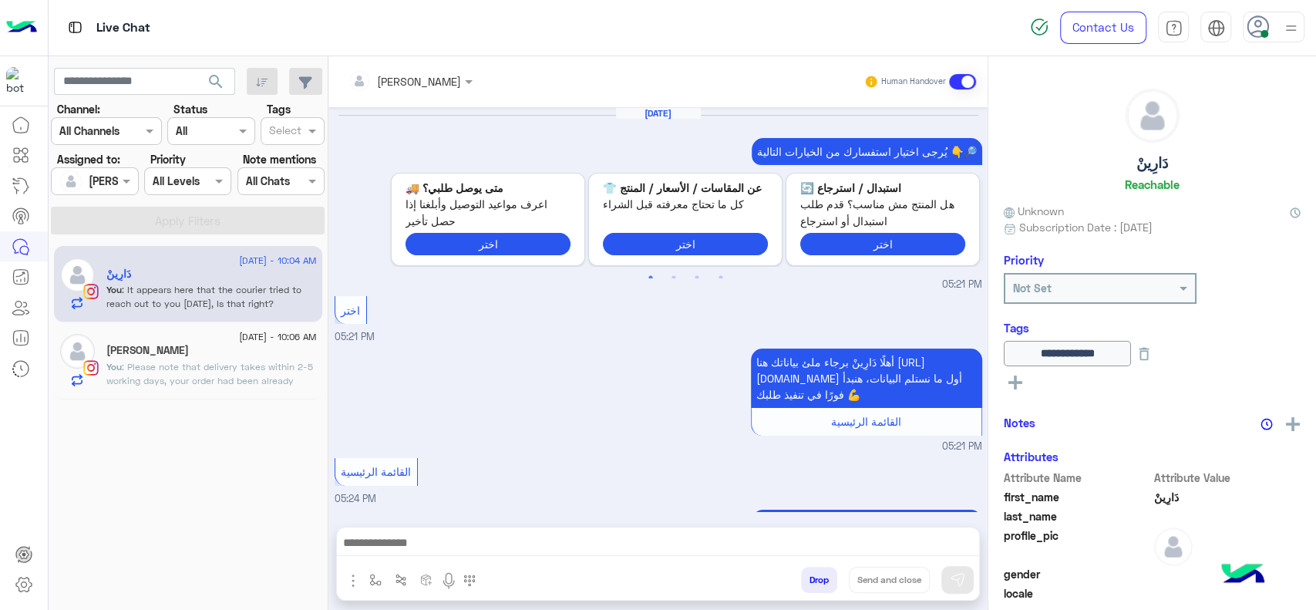
scroll to position [1381, 0]
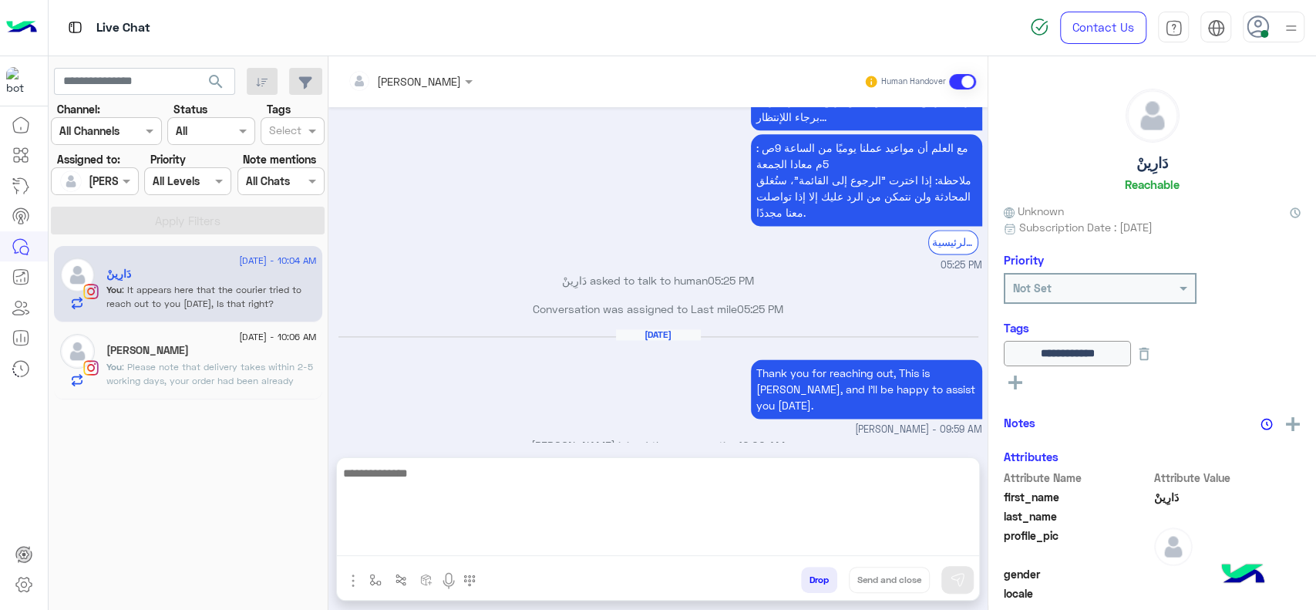
click at [444, 536] on textarea at bounding box center [658, 509] width 642 height 93
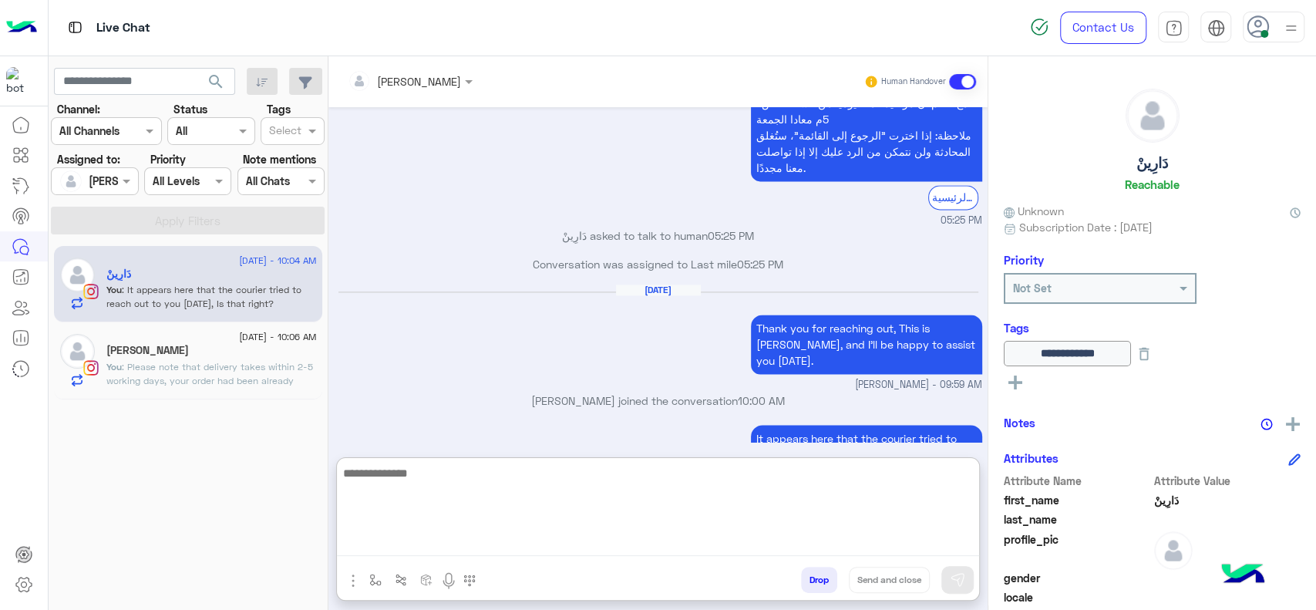
scroll to position [1450, 0]
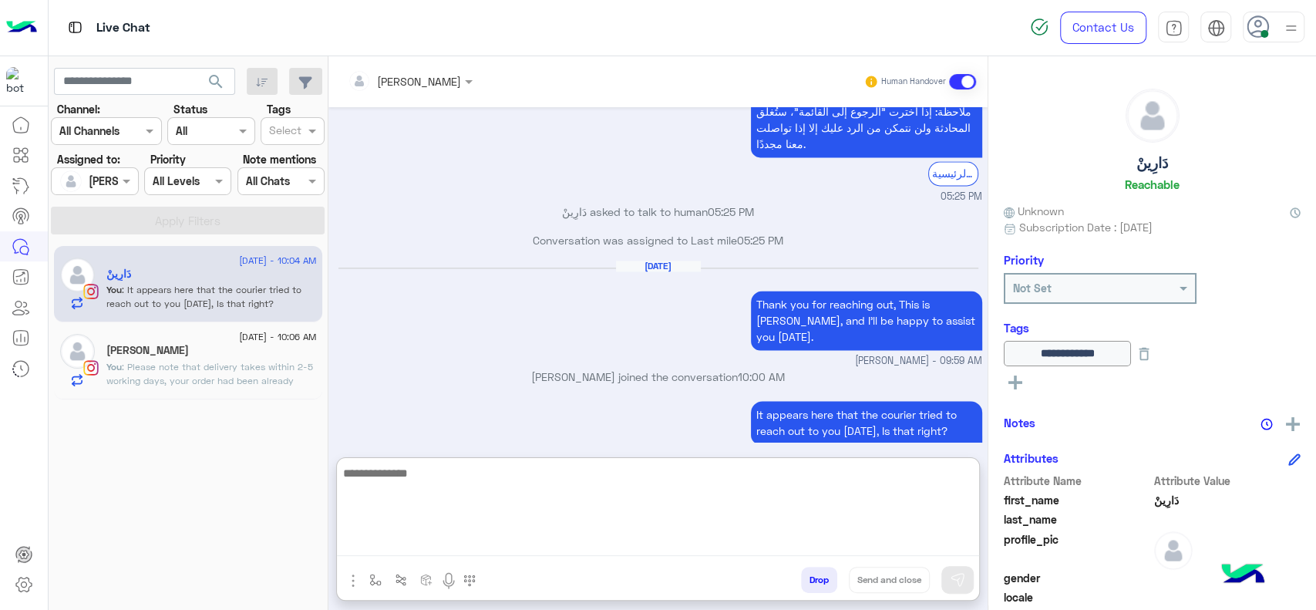
click at [399, 477] on textarea at bounding box center [658, 509] width 642 height 93
type textarea "*"
click at [370, 540] on textarea at bounding box center [658, 509] width 642 height 93
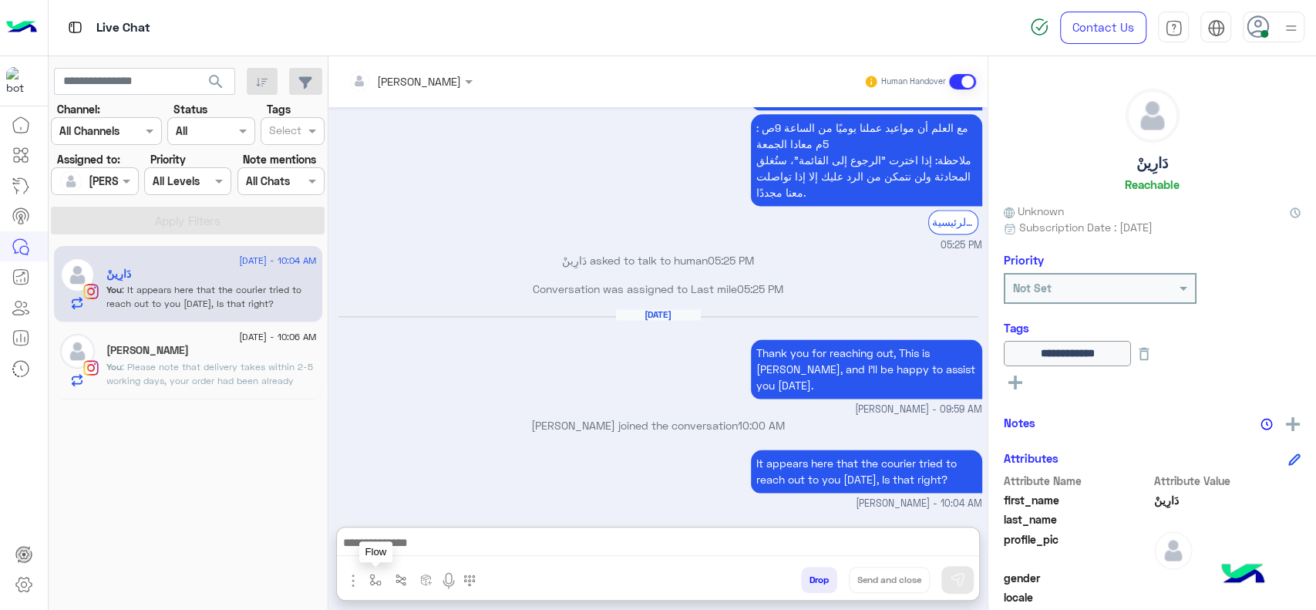
click at [370, 570] on button "button" at bounding box center [375, 579] width 25 height 25
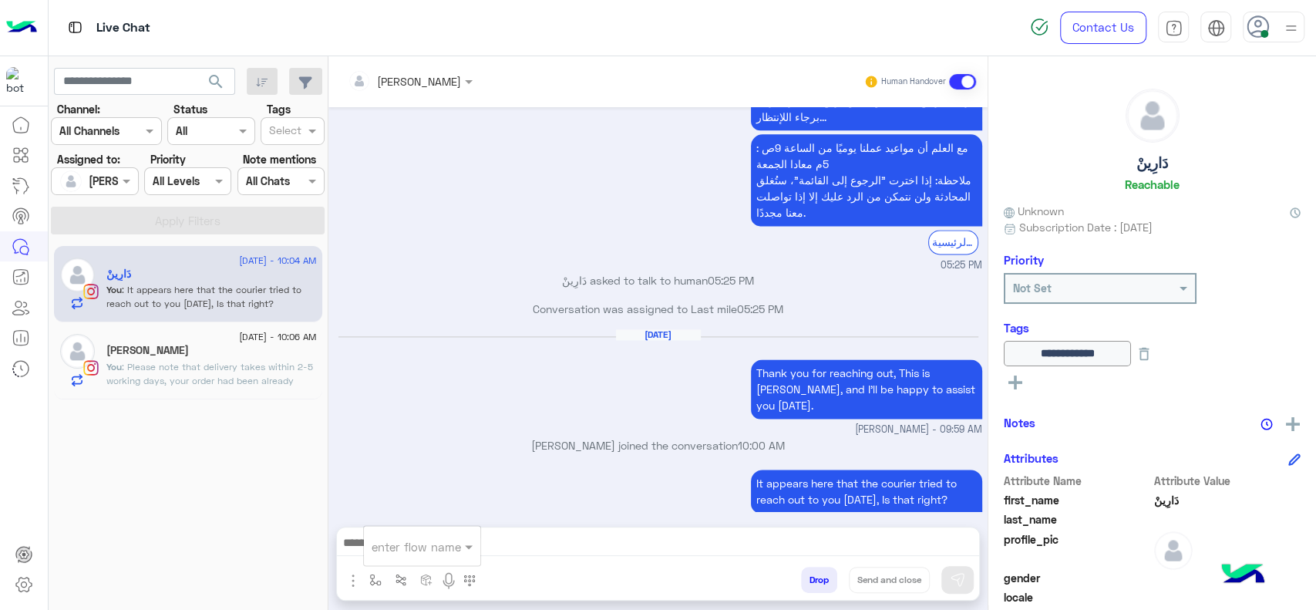
click at [409, 553] on input "text" at bounding box center [403, 546] width 63 height 18
type input "*"
click at [416, 518] on span "Jana close" at bounding box center [416, 518] width 88 height 14
type textarea "**********"
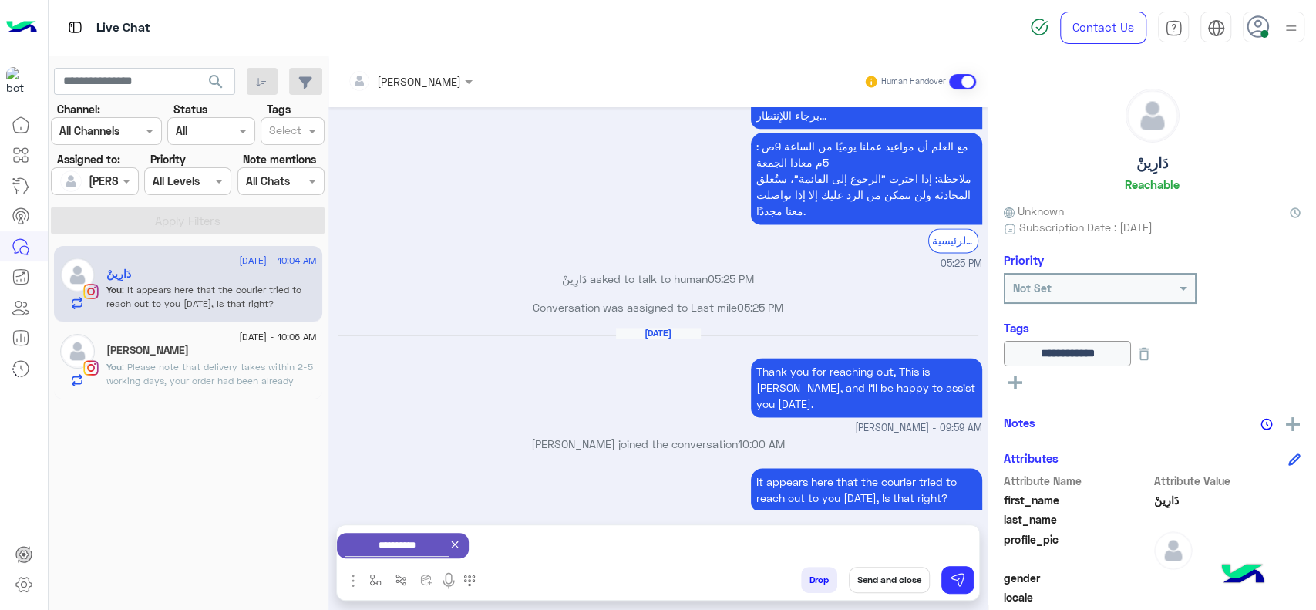
click at [893, 577] on button "Send and close" at bounding box center [889, 580] width 81 height 26
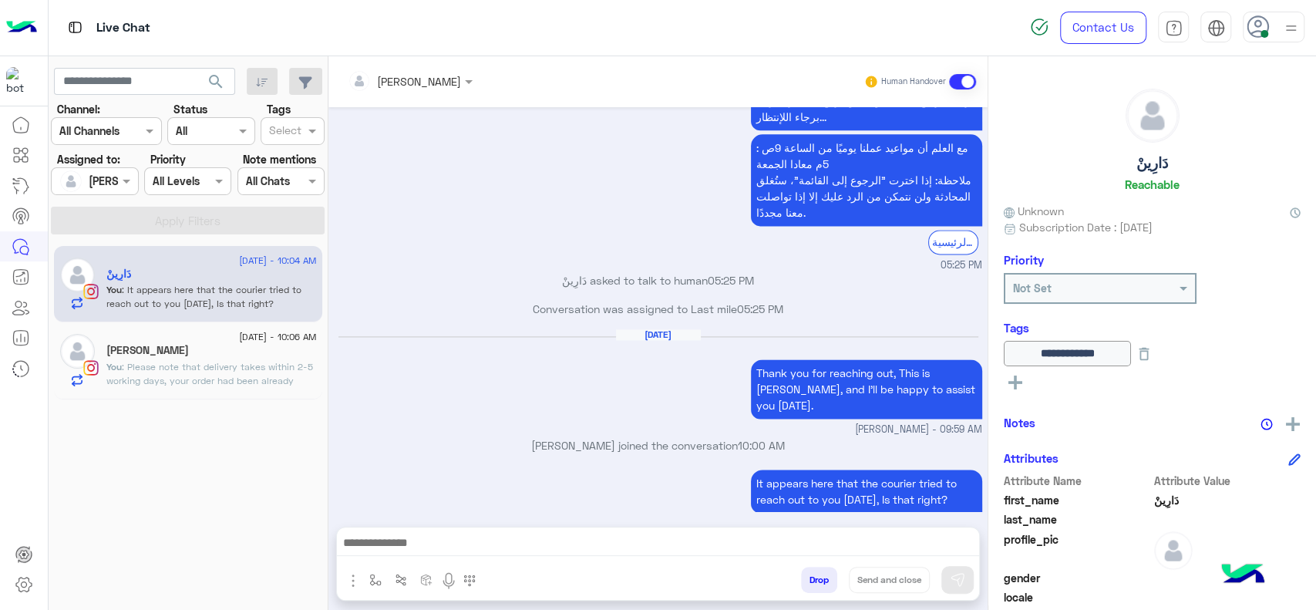
scroll to position [1409, 0]
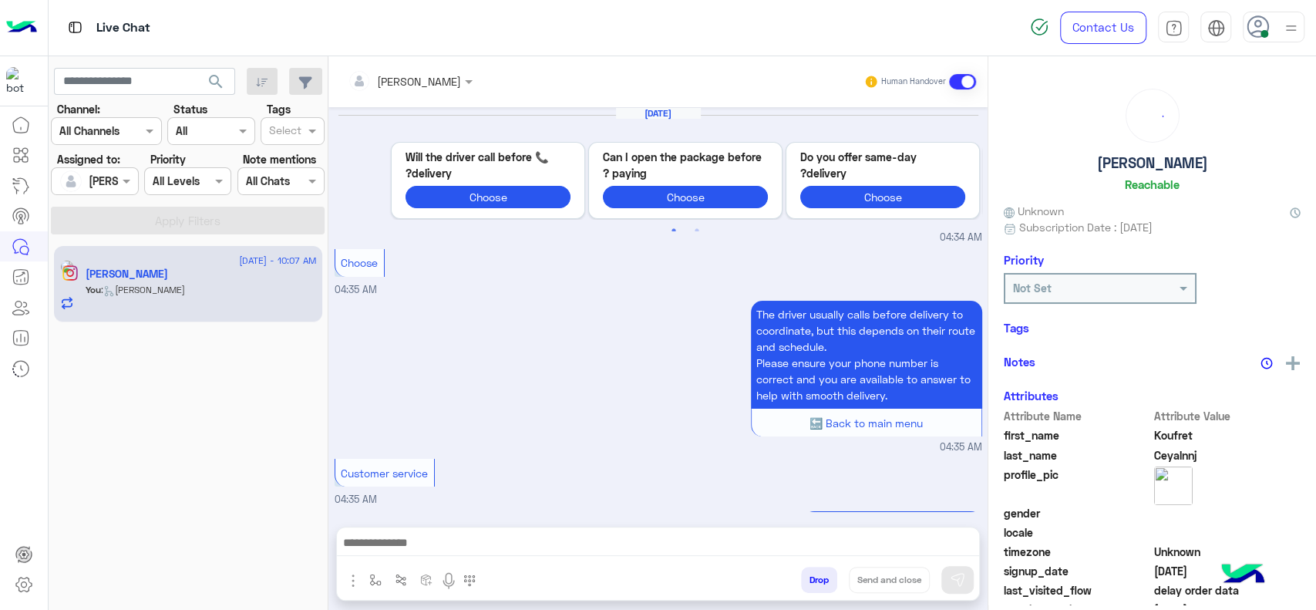
scroll to position [1454, 0]
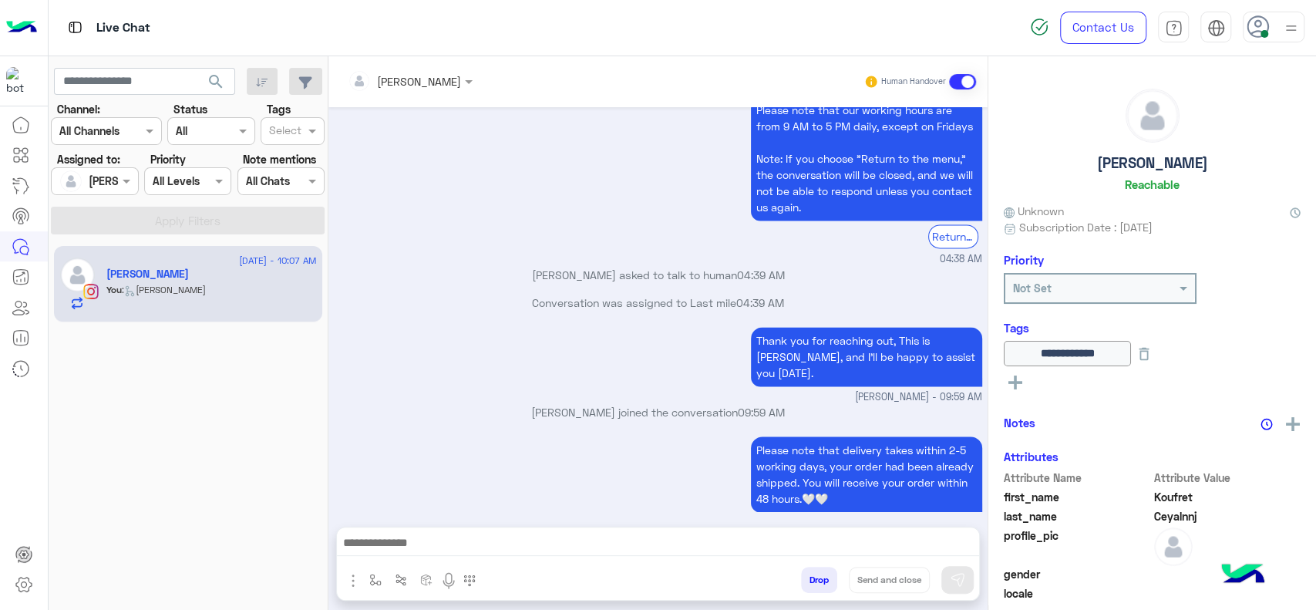
drag, startPoint x: 426, startPoint y: 458, endPoint x: 452, endPoint y: 444, distance: 29.7
click at [428, 458] on div "Please note that delivery takes within 2-5 working days, your order had been al…" at bounding box center [659, 482] width 648 height 98
click at [402, 349] on div "Thank you for reaching out, This is Jana, and I’ll be happy to assist you today…" at bounding box center [659, 364] width 648 height 82
click at [382, 582] on button "button" at bounding box center [375, 579] width 25 height 25
click at [426, 553] on input "text" at bounding box center [403, 546] width 63 height 18
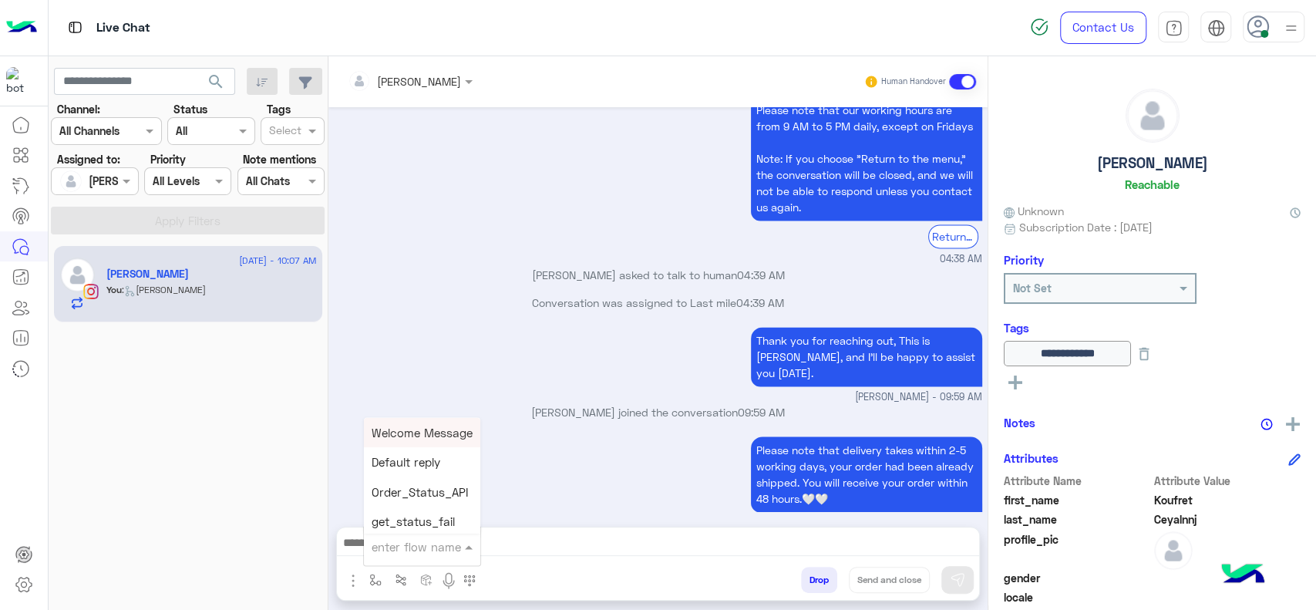
type input "*"
click at [403, 527] on div "[PERSON_NAME]" at bounding box center [421, 518] width 114 height 30
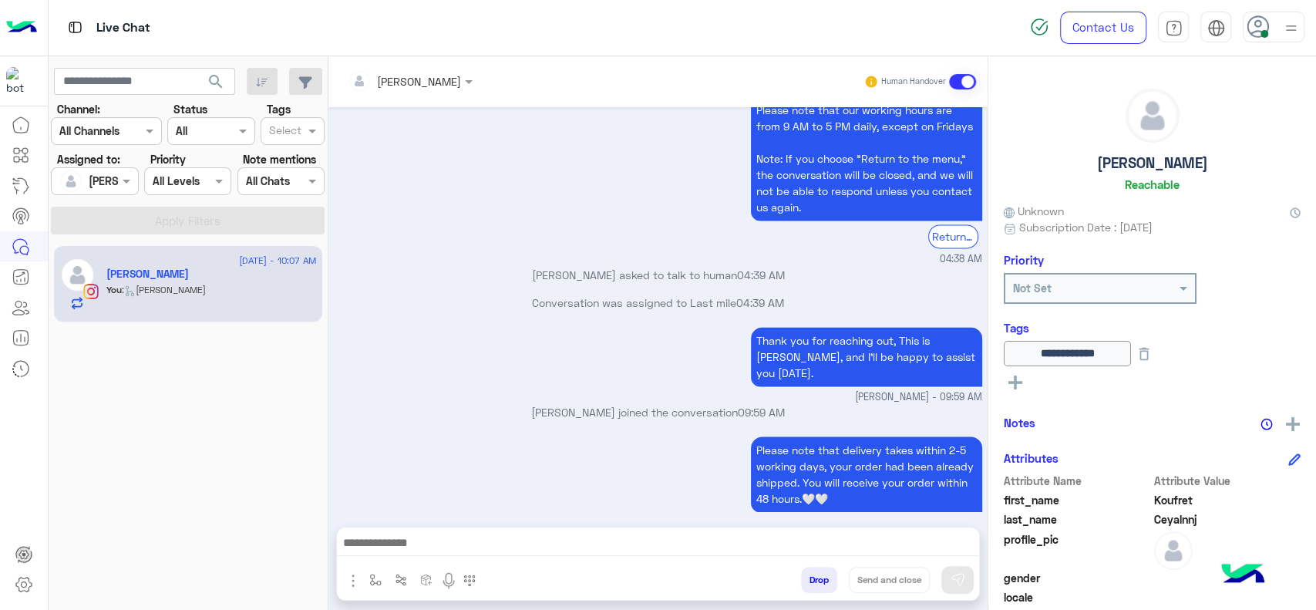
type textarea "**********"
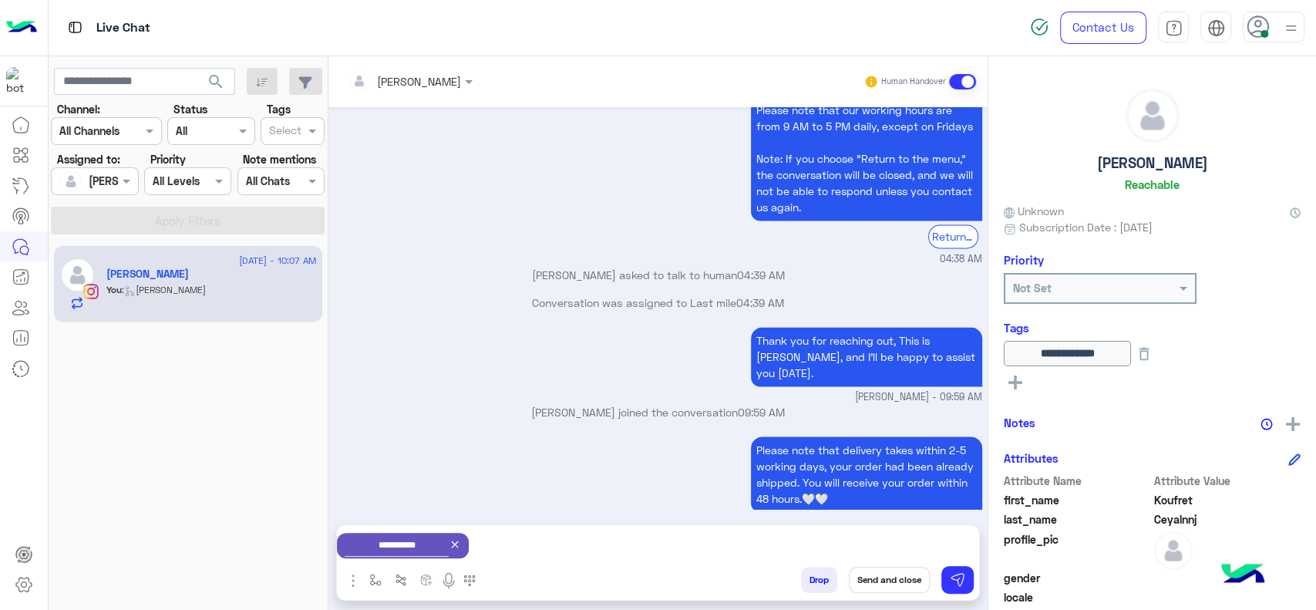
click at [881, 583] on button "Send and close" at bounding box center [889, 580] width 81 height 26
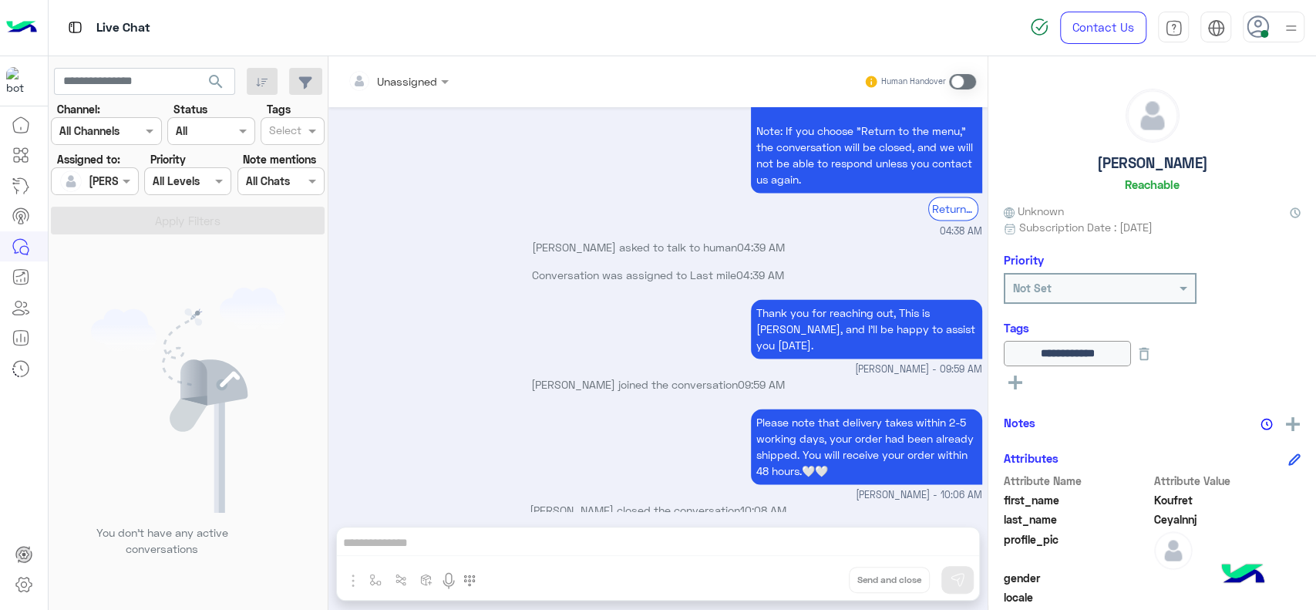
scroll to position [1672, 0]
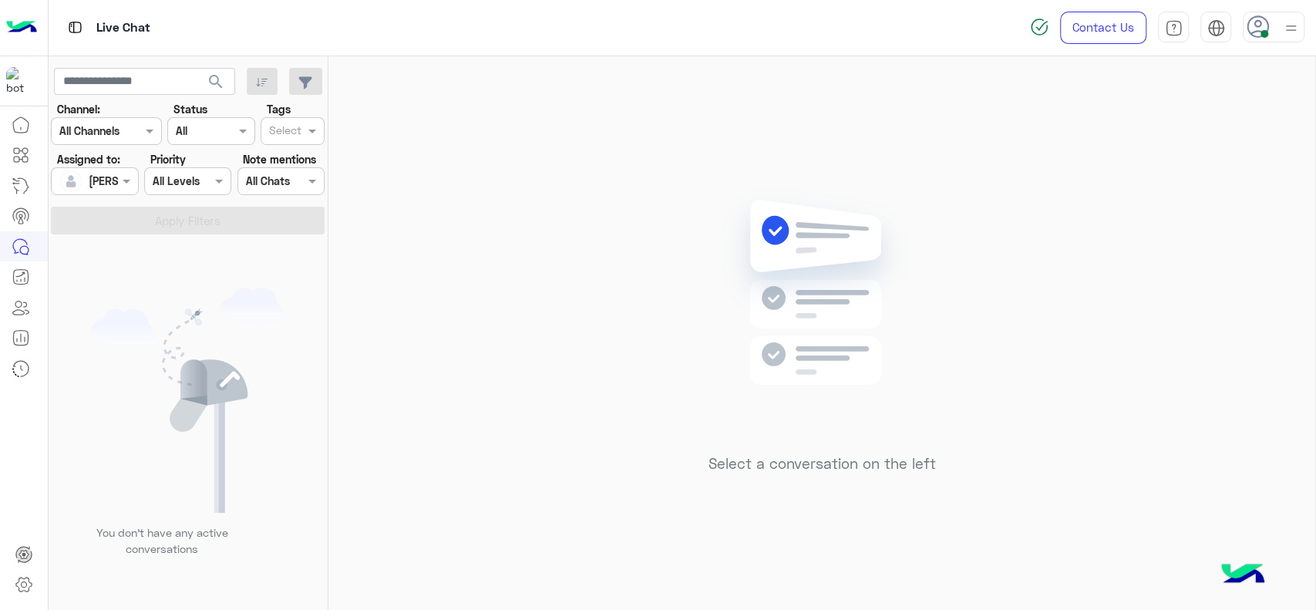
click at [86, 177] on input "text" at bounding box center [76, 181] width 35 height 16
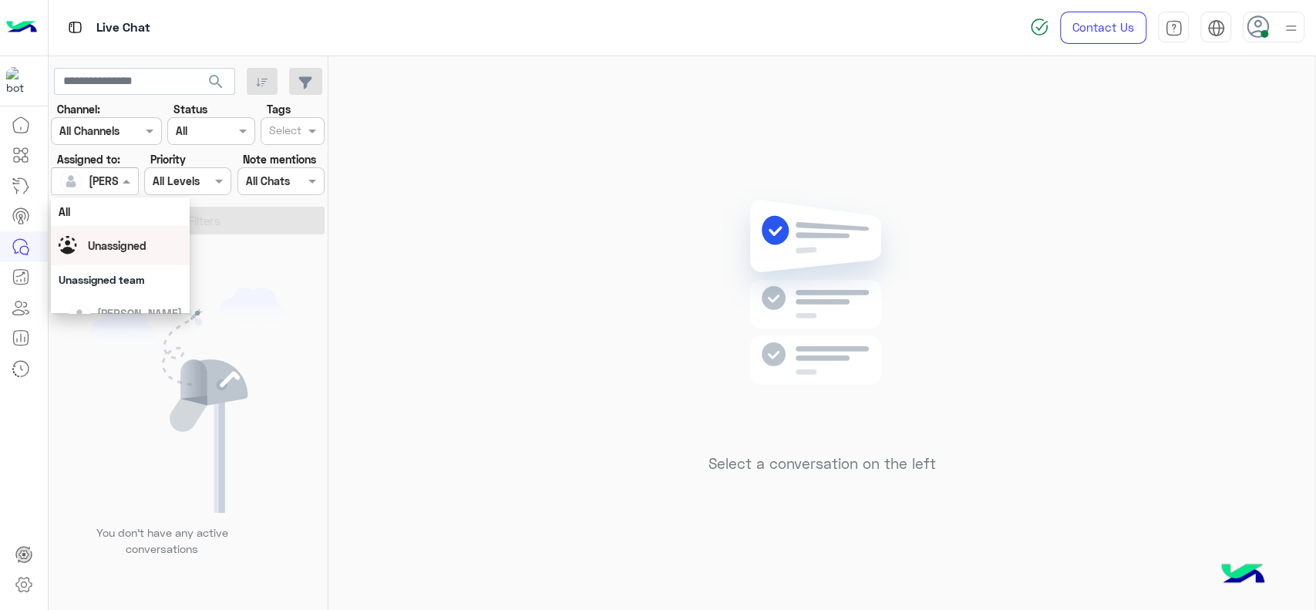
drag, startPoint x: 99, startPoint y: 236, endPoint x: 267, endPoint y: 117, distance: 205.8
click at [99, 235] on div "Unassigned" at bounding box center [120, 245] width 123 height 27
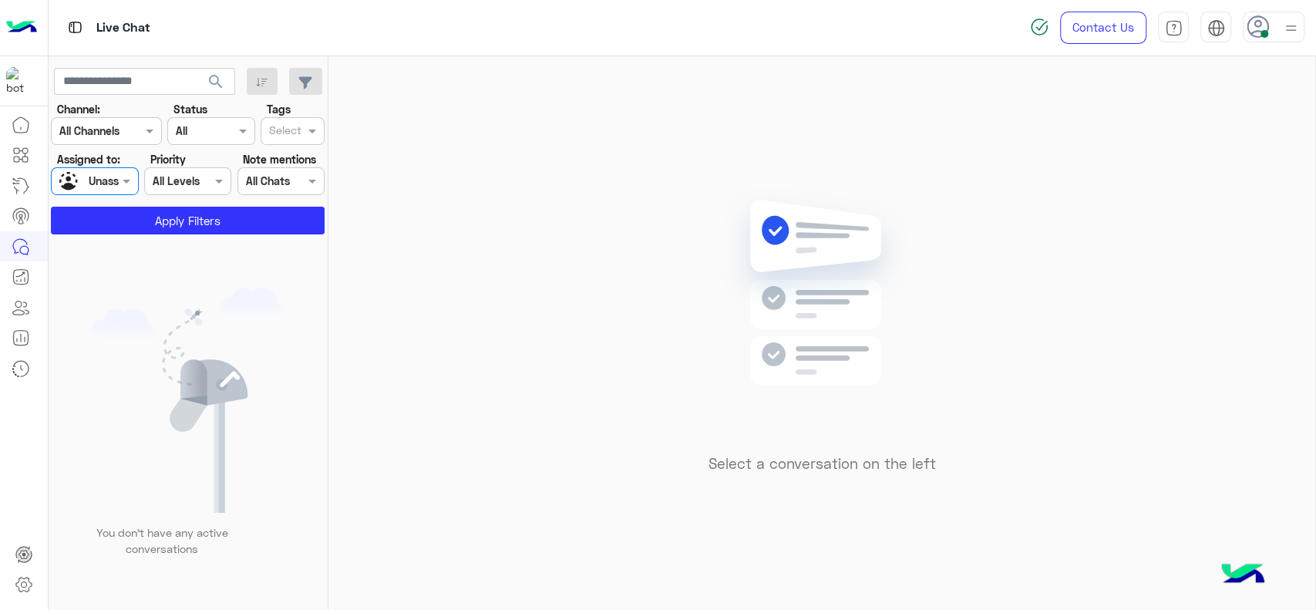
click at [306, 113] on div "Tags Select" at bounding box center [293, 123] width 64 height 44
click at [288, 126] on input "text" at bounding box center [285, 132] width 32 height 16
drag, startPoint x: 284, startPoint y: 170, endPoint x: 244, endPoint y: 187, distance: 43.1
click at [284, 170] on div "J FOLLOW UP" at bounding box center [293, 161] width 64 height 29
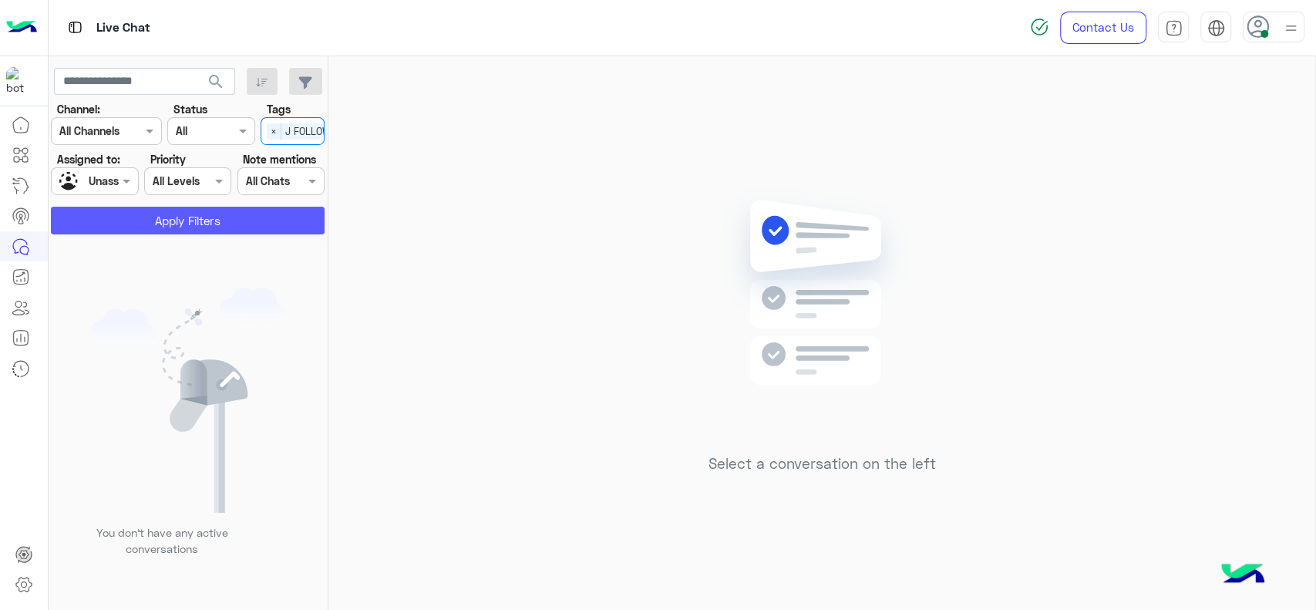
click at [184, 229] on button "Apply Filters" at bounding box center [188, 221] width 274 height 28
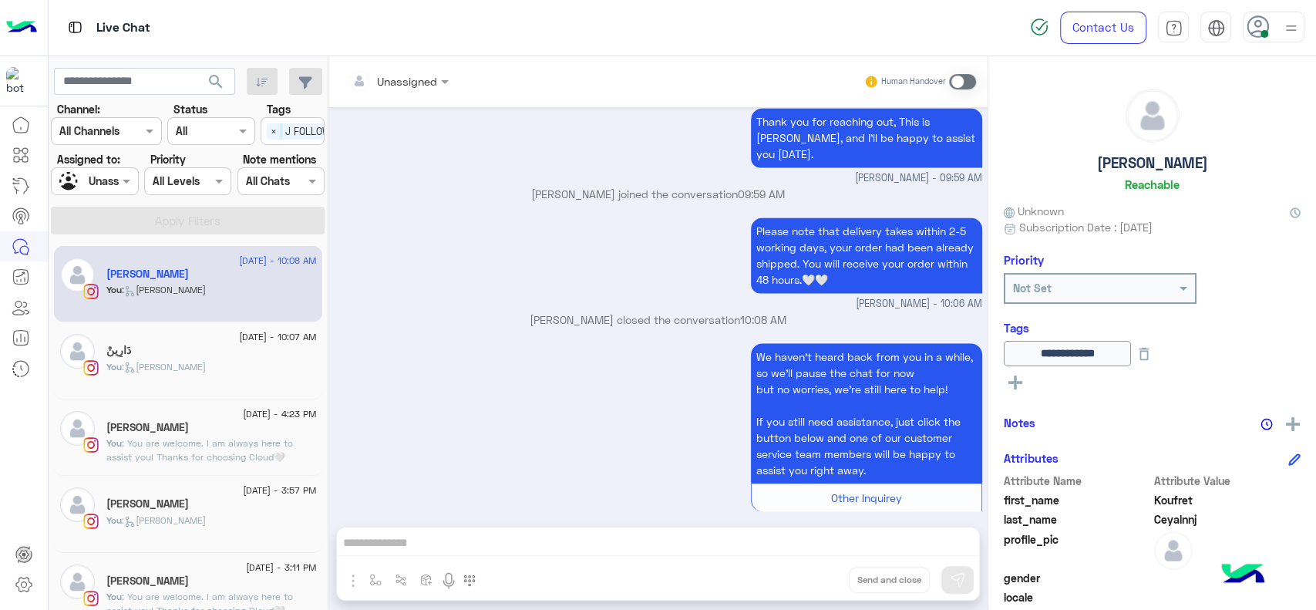
scroll to position [389, 0]
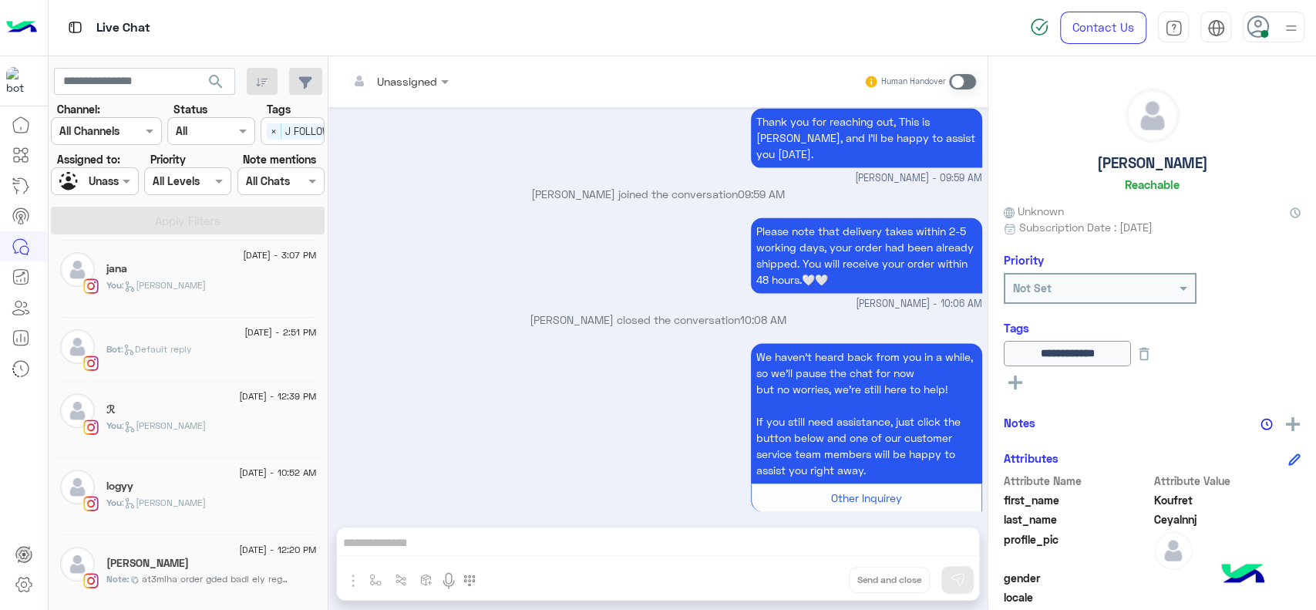
click at [184, 557] on div "[PERSON_NAME]" at bounding box center [211, 565] width 210 height 16
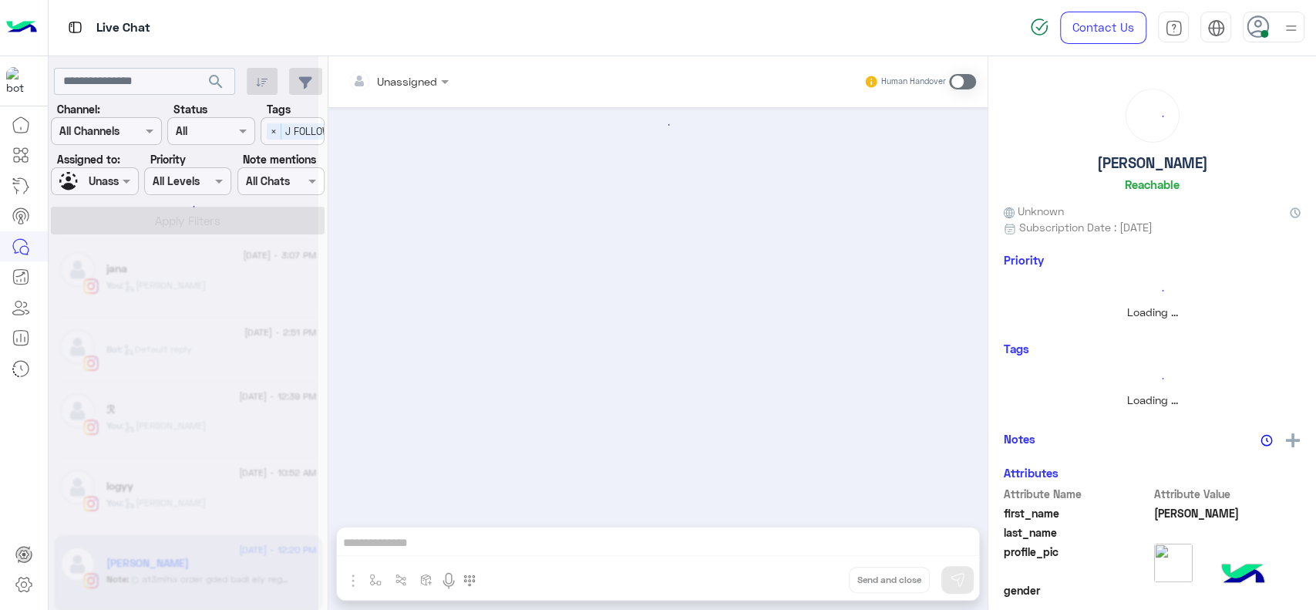
scroll to position [1145, 0]
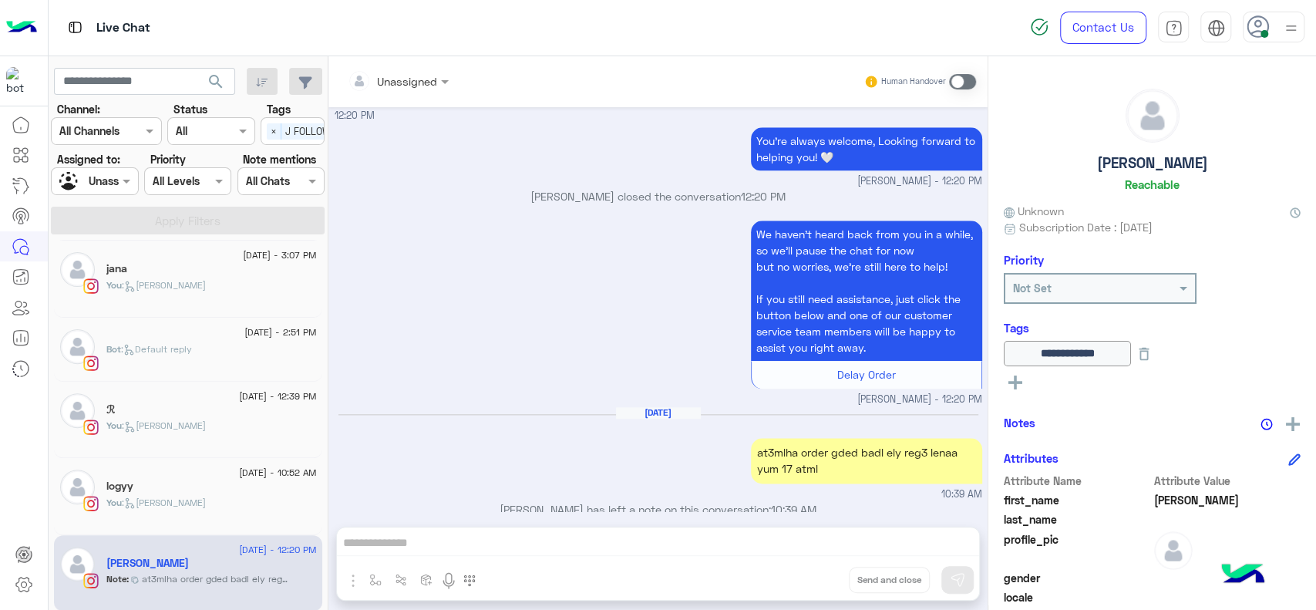
click at [421, 367] on div "We haven’t heard back from you in a while, so we’ll pause the chat for now but …" at bounding box center [659, 312] width 648 height 190
click at [561, 217] on div "We haven’t heard back from you in a while, so we’ll pause the chat for now but …" at bounding box center [659, 312] width 648 height 190
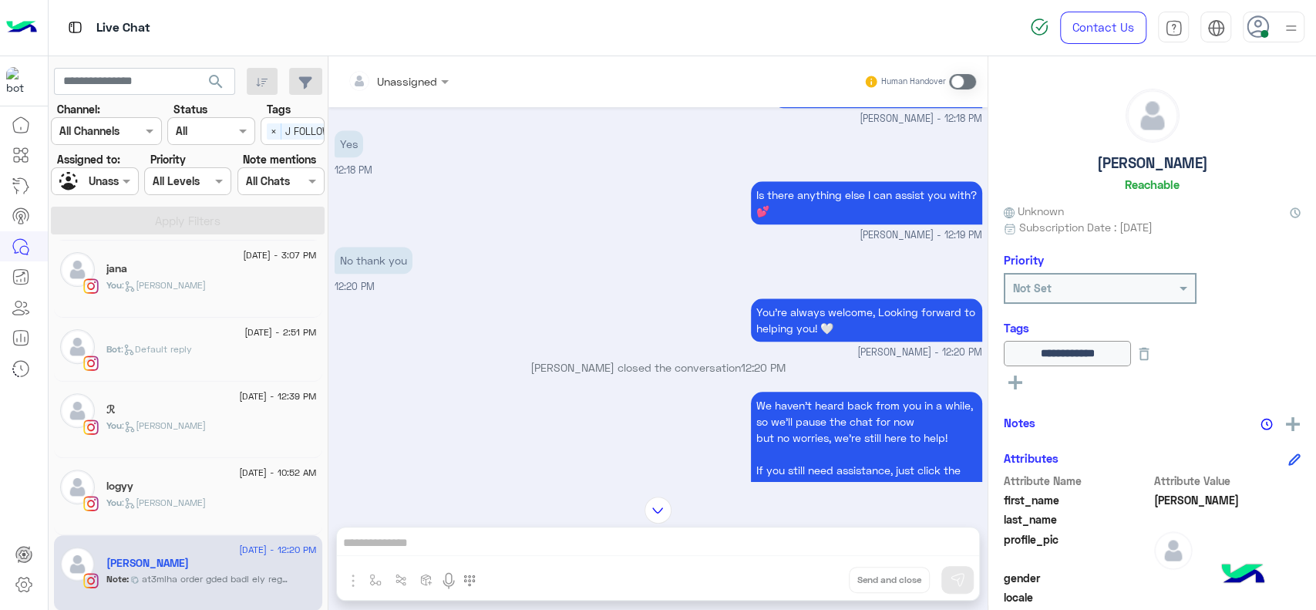
click at [92, 178] on input "text" at bounding box center [76, 181] width 35 height 16
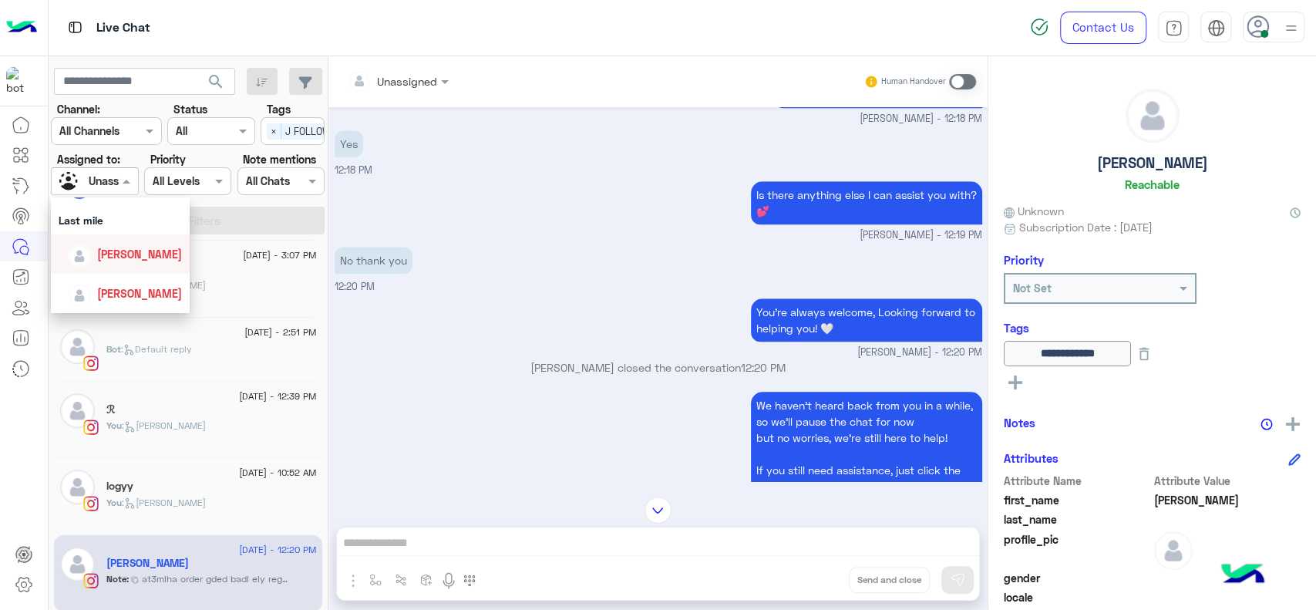
scroll to position [204, 0]
click at [109, 222] on div "Last mile" at bounding box center [120, 221] width 139 height 29
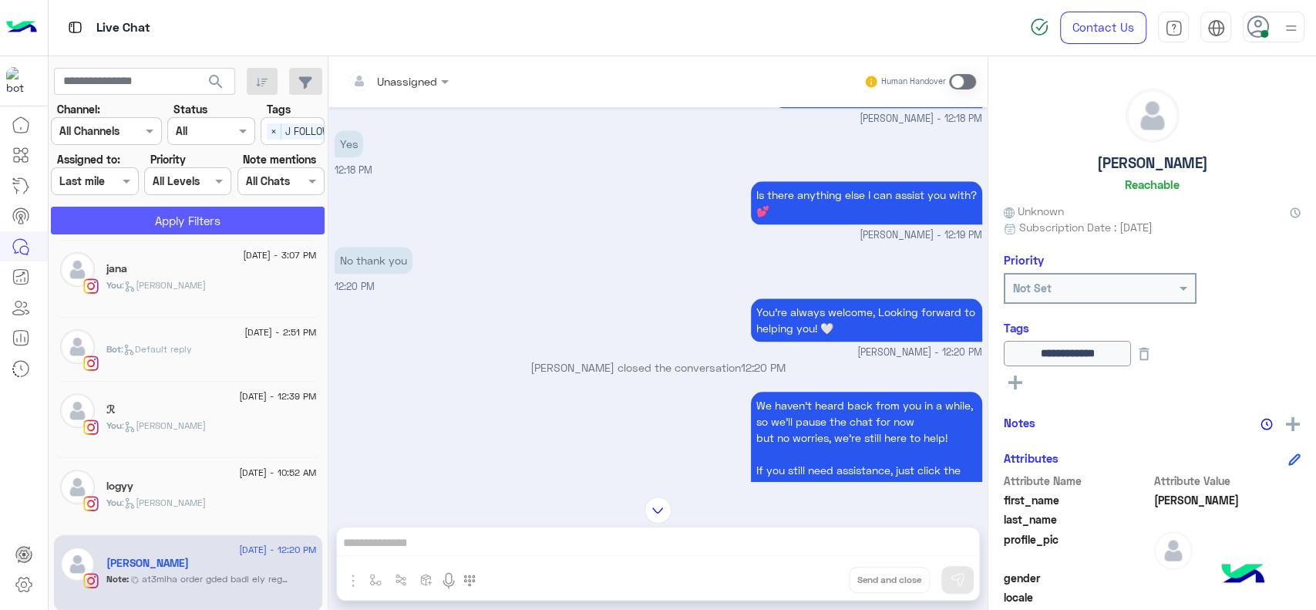
click at [135, 225] on button "Apply Filters" at bounding box center [188, 221] width 274 height 28
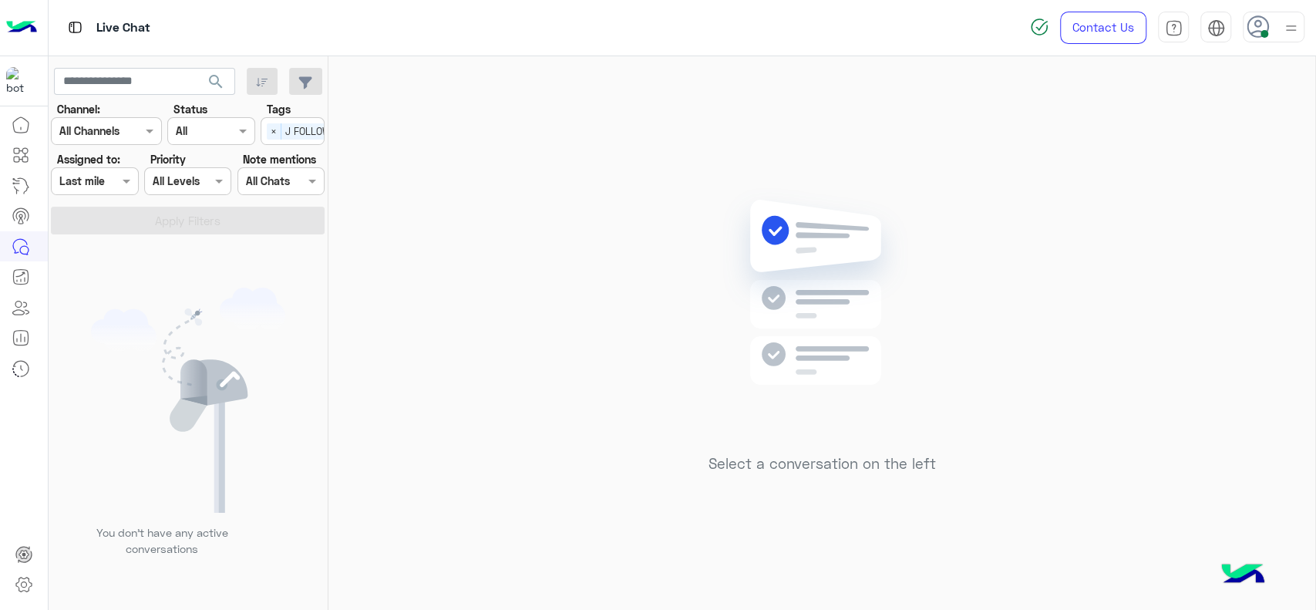
click at [182, 283] on div "You don’t have any active conversations" at bounding box center [189, 427] width 280 height 375
click at [272, 136] on span "×" at bounding box center [274, 131] width 15 height 16
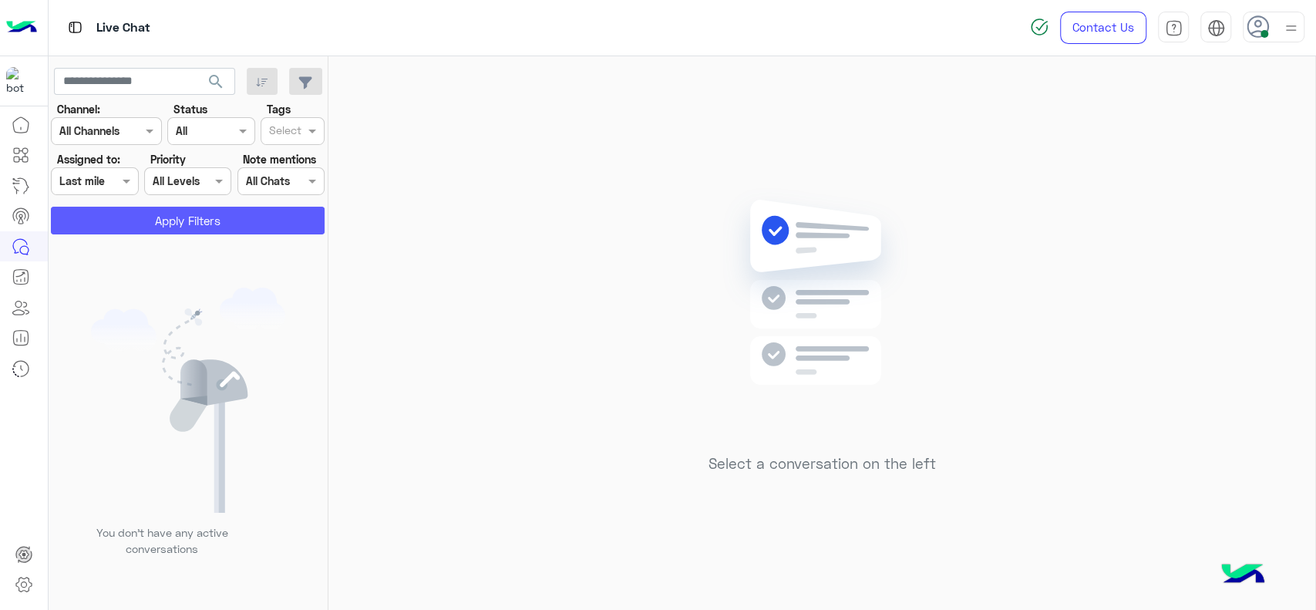
click at [221, 225] on button "Apply Filters" at bounding box center [188, 221] width 274 height 28
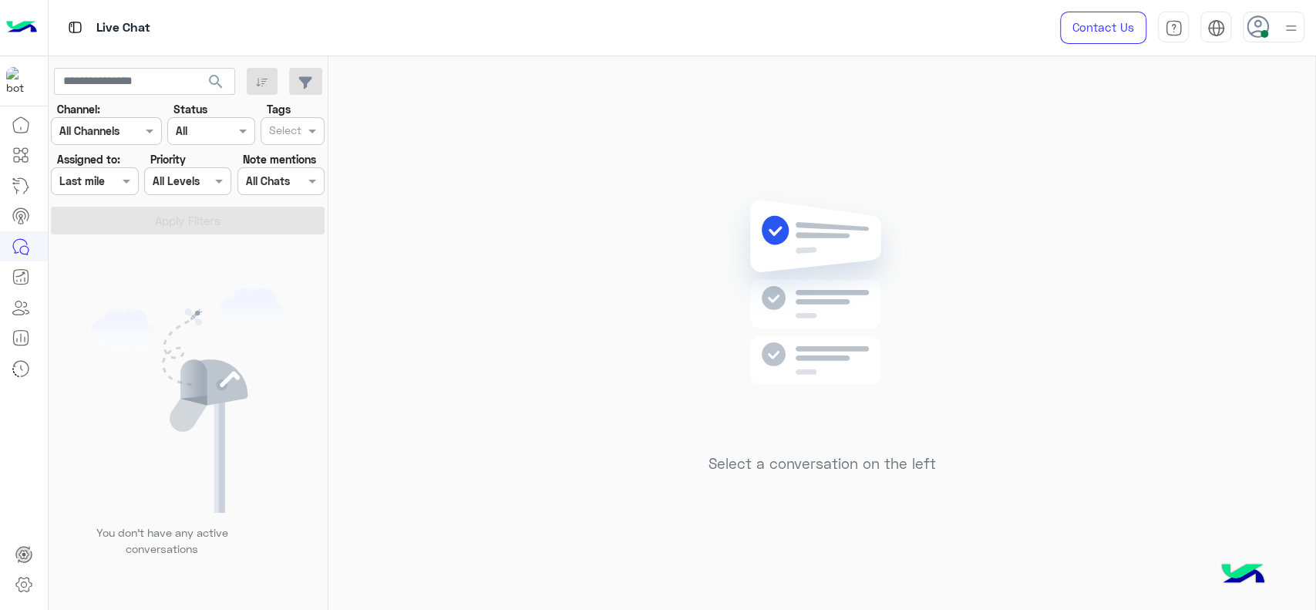
click at [429, 354] on div "Select a conversation on the left" at bounding box center [821, 336] width 987 height 560
click at [442, 241] on div "Select a conversation on the left" at bounding box center [821, 336] width 987 height 560
click at [484, 262] on div "Select a conversation on the left" at bounding box center [821, 336] width 987 height 560
click at [511, 304] on div "Select a conversation on the left" at bounding box center [821, 336] width 987 height 560
click at [593, 416] on div "Select a conversation on the left" at bounding box center [821, 336] width 987 height 560
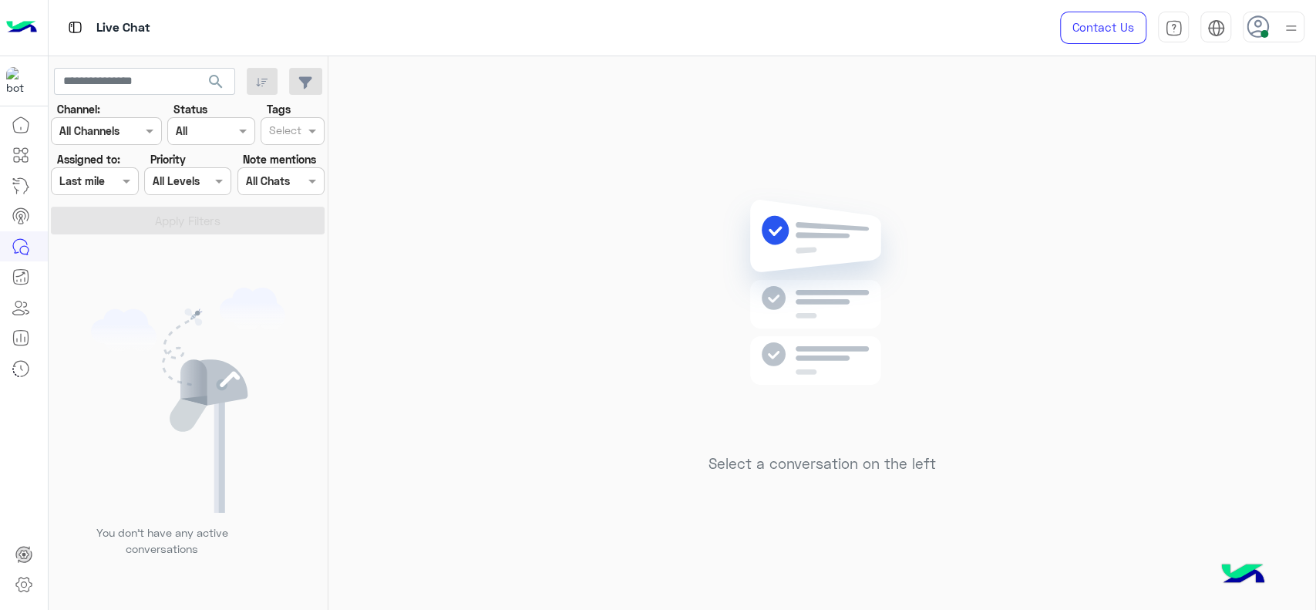
click at [388, 184] on div "Select a conversation on the left" at bounding box center [821, 336] width 987 height 560
click at [472, 235] on div "Select a conversation on the left" at bounding box center [821, 336] width 987 height 560
click at [426, 247] on div "Select a conversation on the left" at bounding box center [821, 336] width 987 height 560
click at [119, 173] on span at bounding box center [128, 181] width 19 height 16
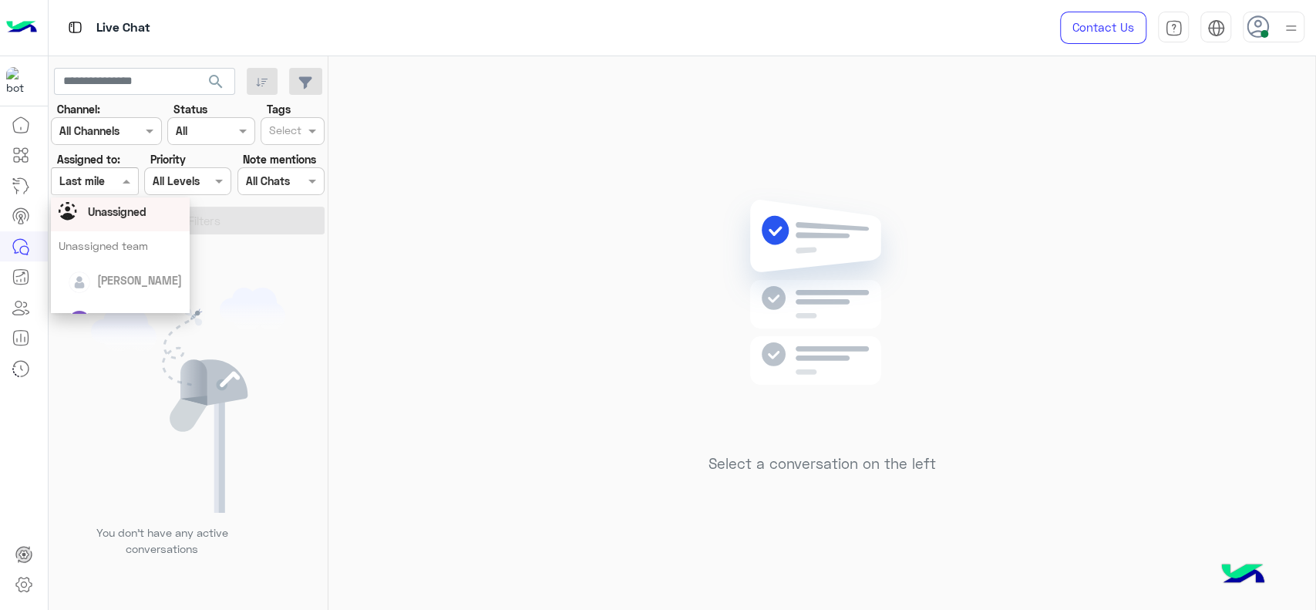
click at [115, 212] on span "Unassigned" at bounding box center [117, 211] width 59 height 13
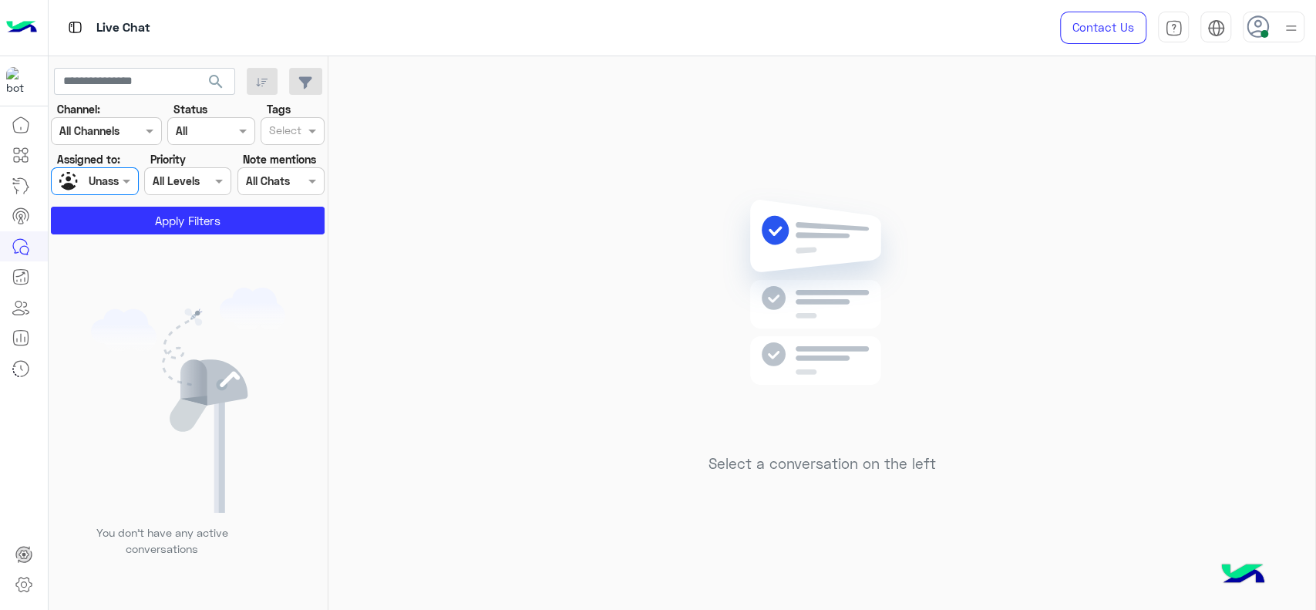
click at [280, 120] on div "Select" at bounding box center [282, 131] width 43 height 24
click at [168, 228] on button "Apply Filters" at bounding box center [188, 221] width 274 height 28
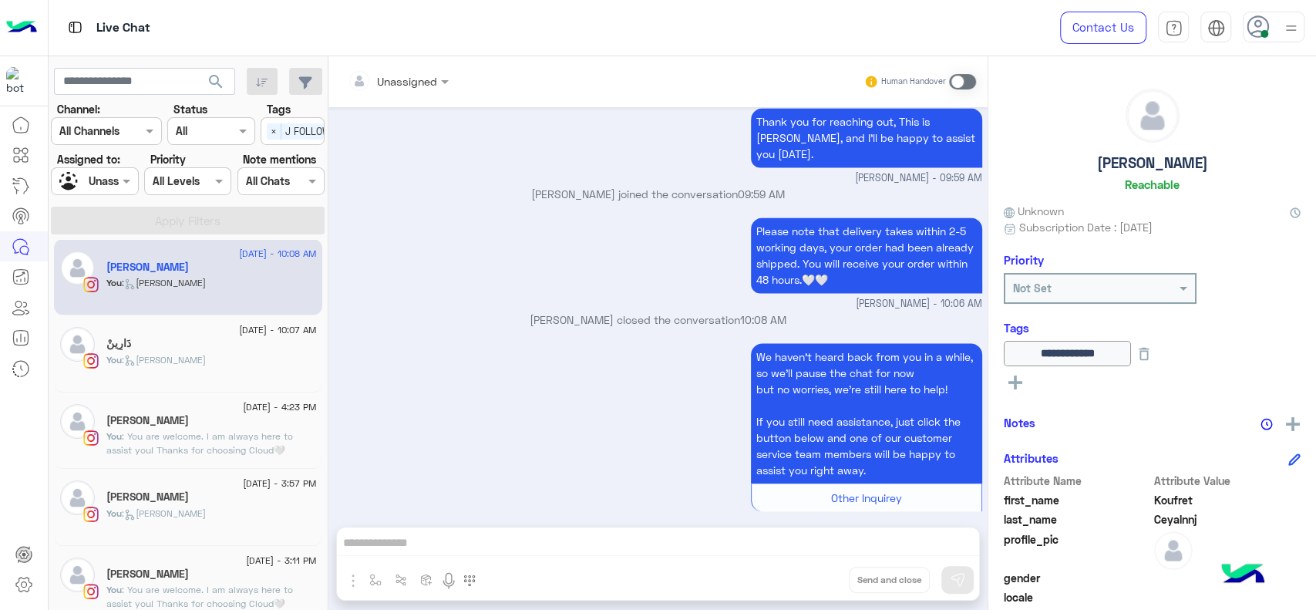
scroll to position [389, 0]
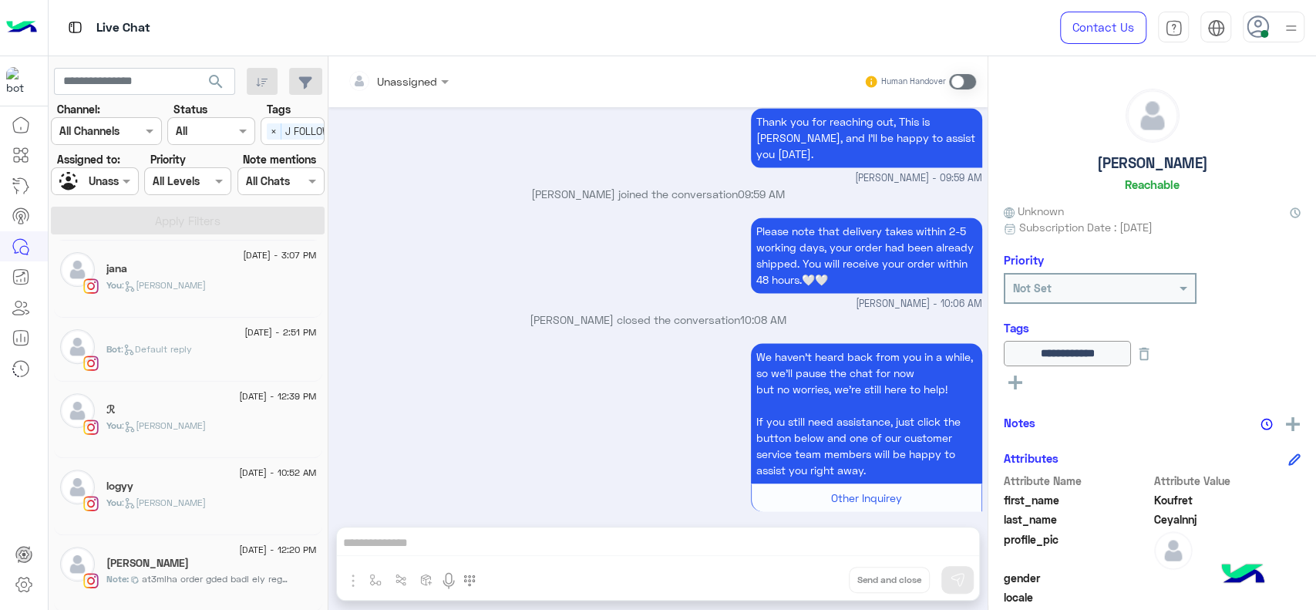
click at [178, 557] on div "[PERSON_NAME]" at bounding box center [211, 565] width 210 height 16
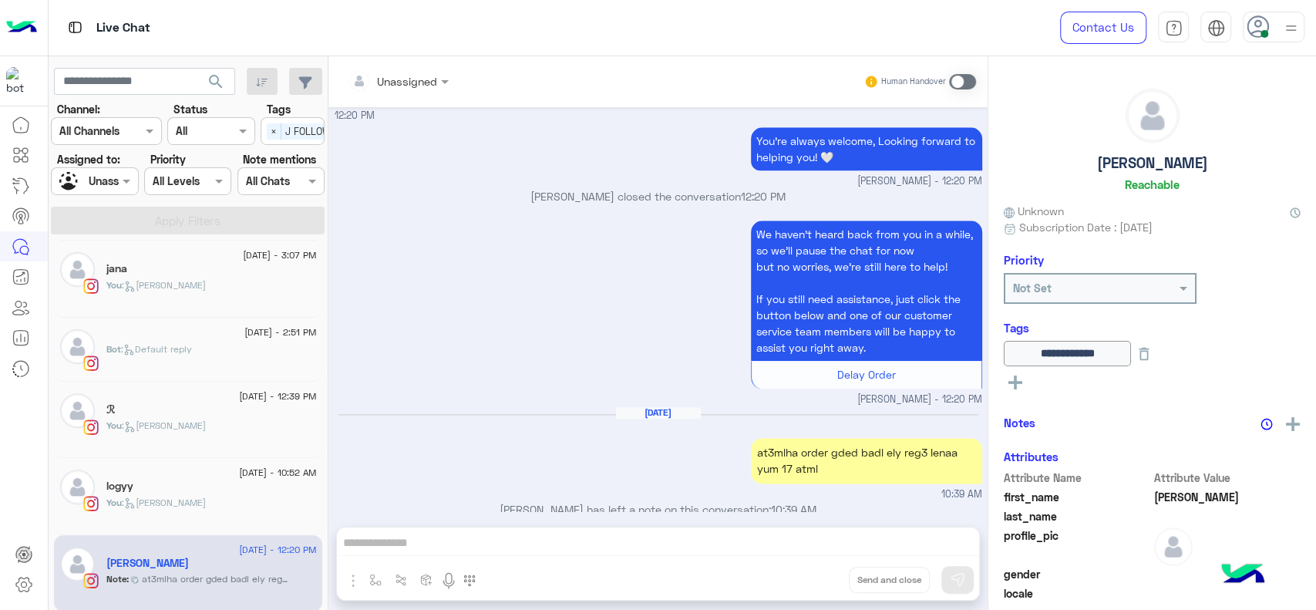
click at [463, 280] on div "We haven’t heard back from you in a while, so we’ll pause the chat for now but …" at bounding box center [659, 312] width 648 height 190
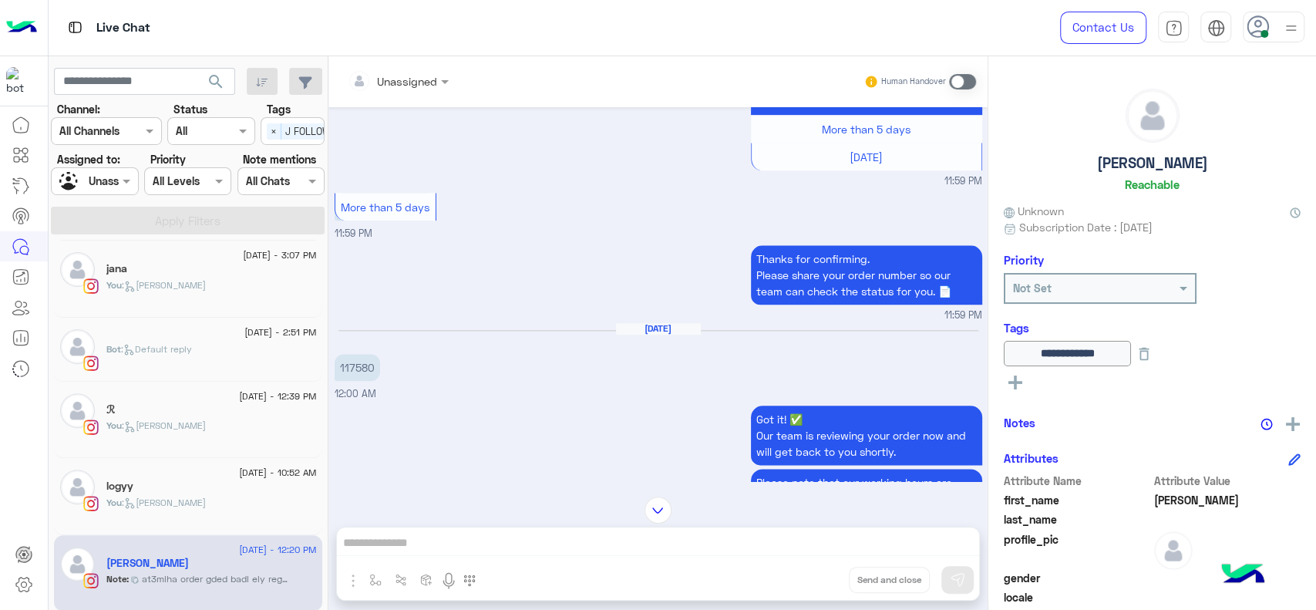
scroll to position [1137, 0]
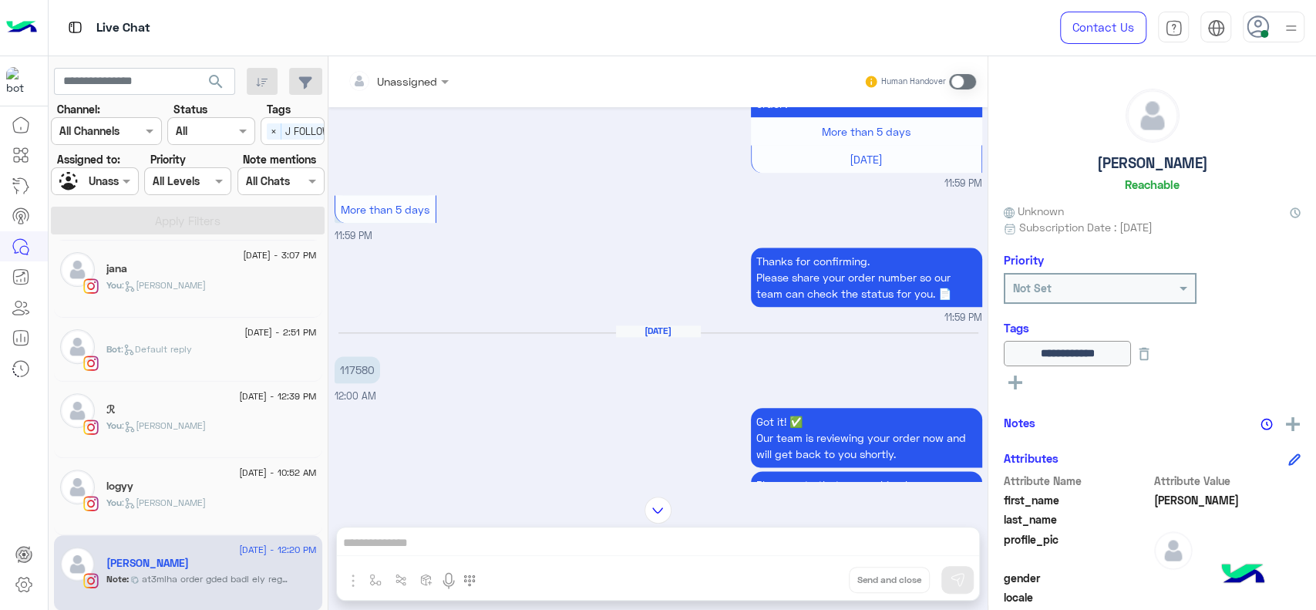
click at [359, 356] on p "117580" at bounding box center [357, 369] width 45 height 27
click at [359, 364] on p "117580" at bounding box center [357, 369] width 45 height 27
copy p "117580"
drag, startPoint x: 1296, startPoint y: 418, endPoint x: 1234, endPoint y: 418, distance: 62.5
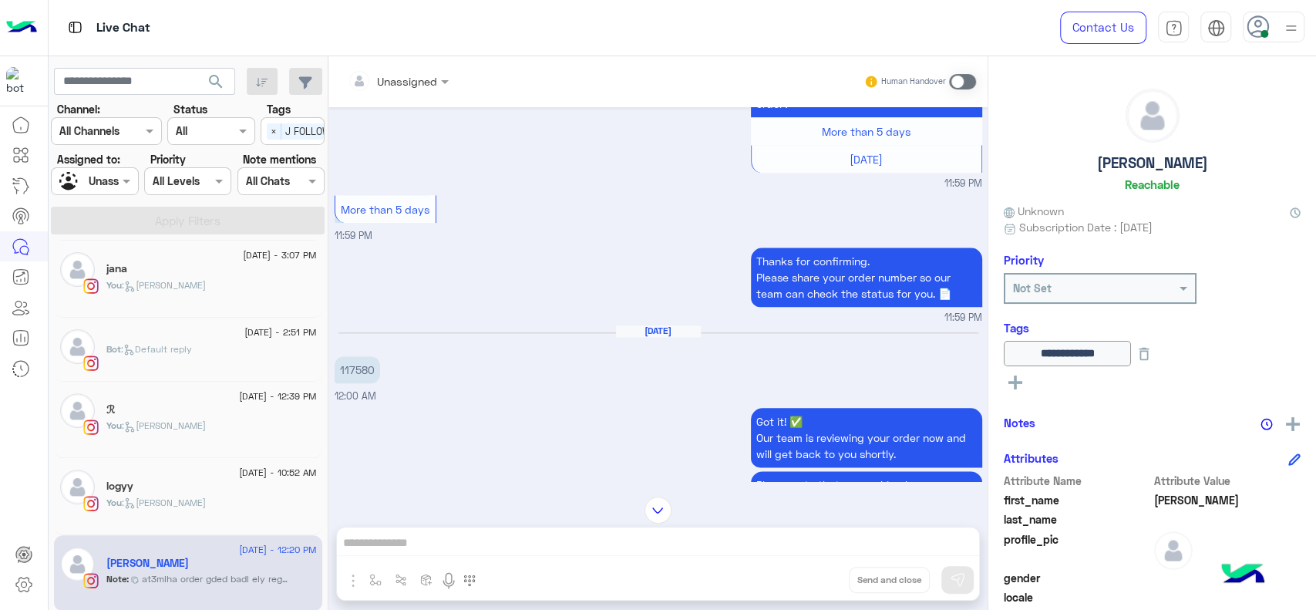
click at [1295, 418] on div "**********" at bounding box center [1152, 330] width 328 height 548
click at [1286, 420] on img at bounding box center [1293, 424] width 14 height 14
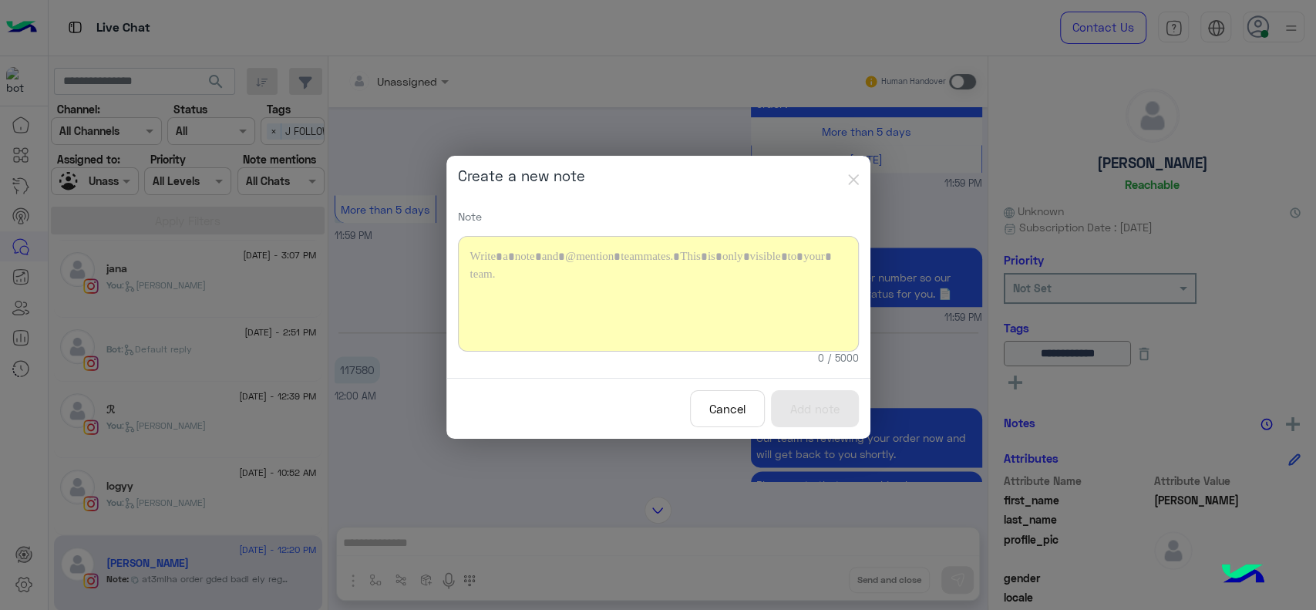
click at [725, 295] on div at bounding box center [658, 294] width 401 height 116
click at [830, 416] on button "Add note" at bounding box center [815, 409] width 88 height 38
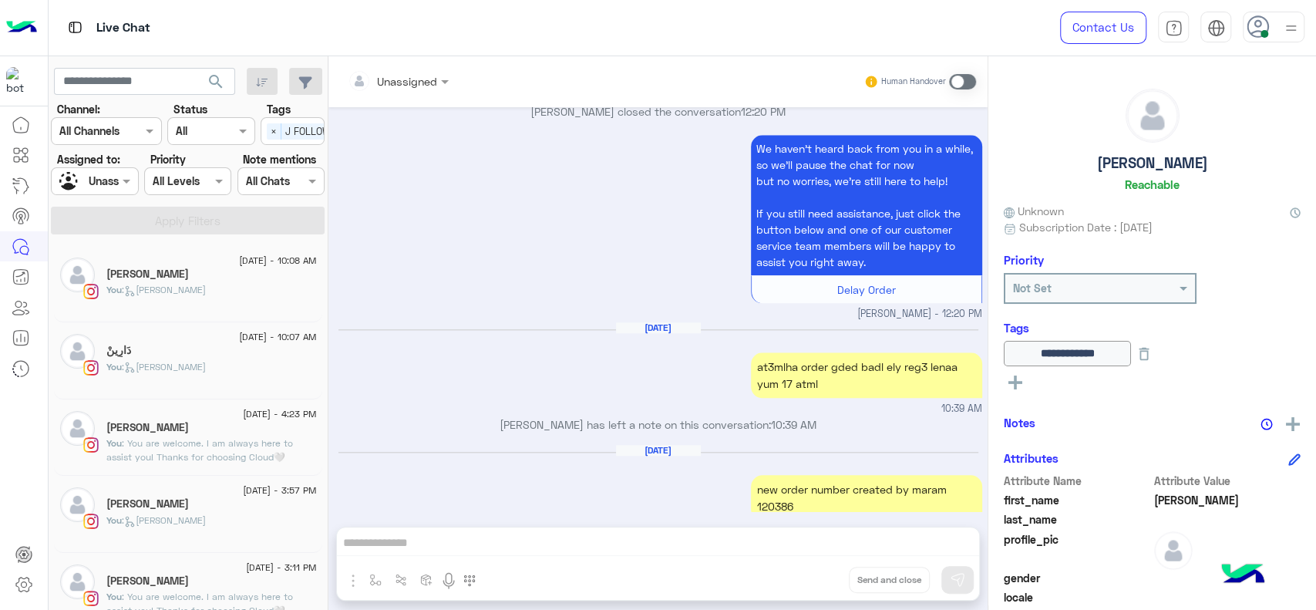
scroll to position [389, 0]
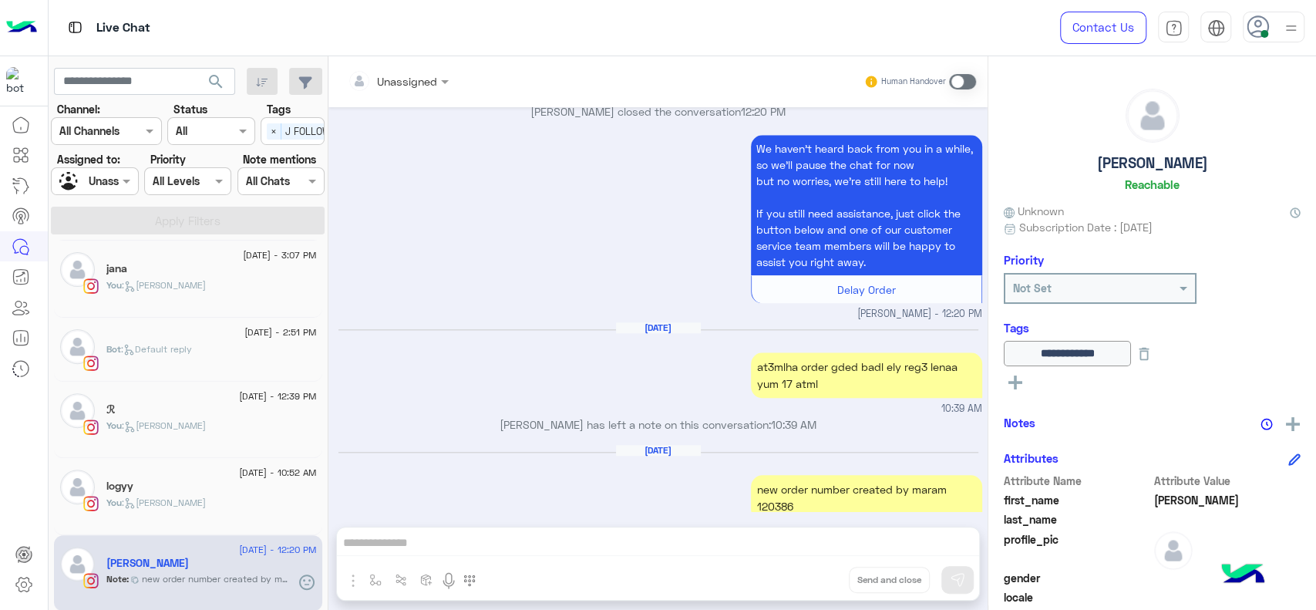
click at [156, 498] on span ": Jana close" at bounding box center [164, 503] width 84 height 12
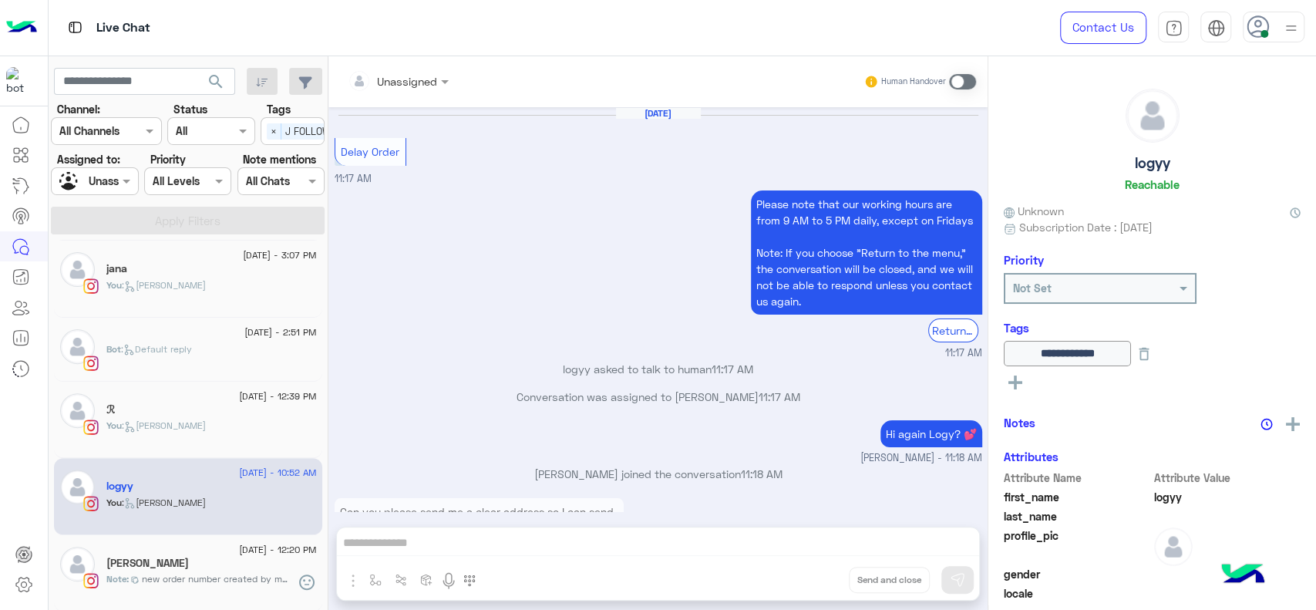
scroll to position [1055, 0]
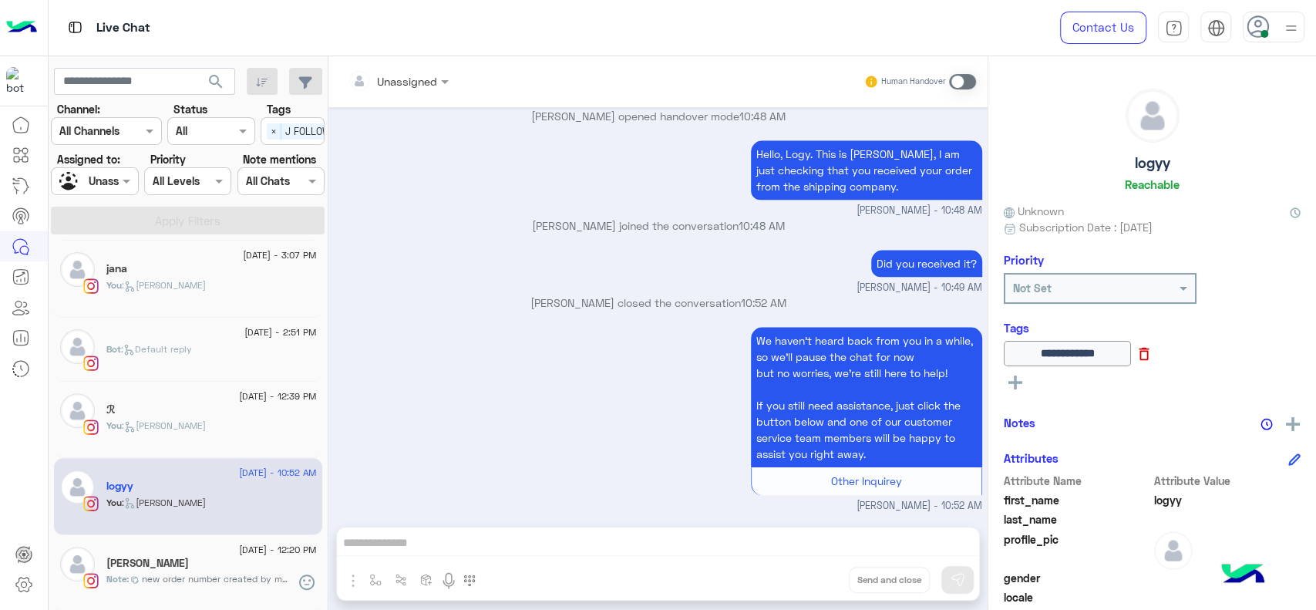
click at [1150, 354] on icon at bounding box center [1145, 354] width 10 height 13
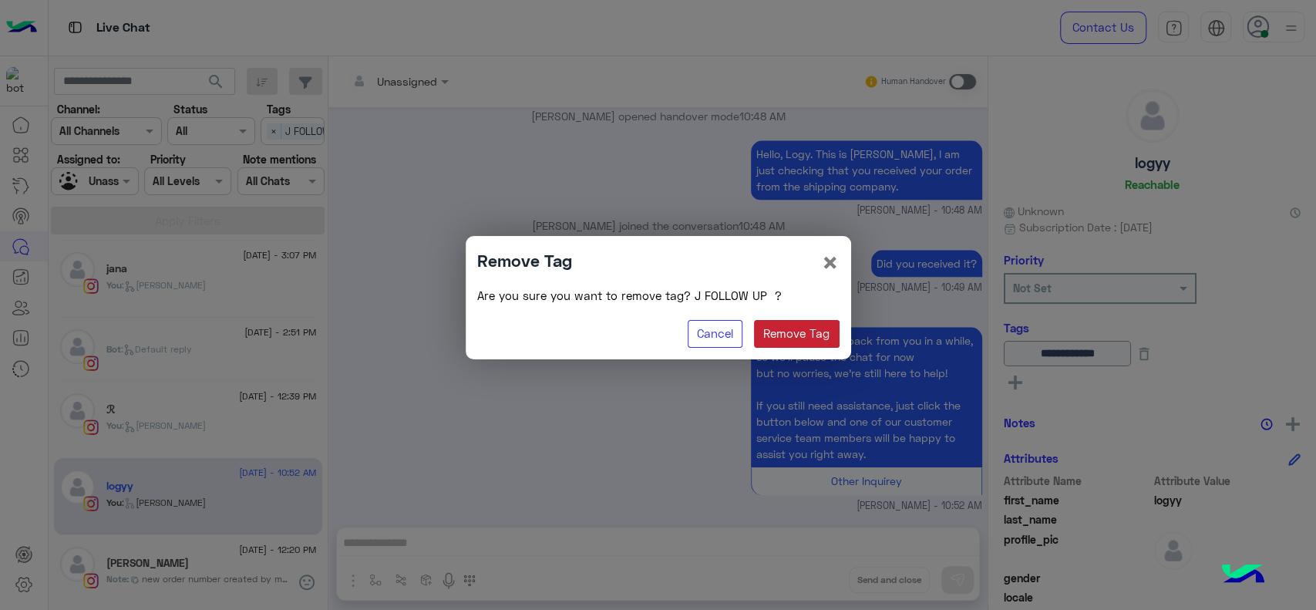
click at [783, 337] on button "Remove Tag" at bounding box center [797, 334] width 86 height 28
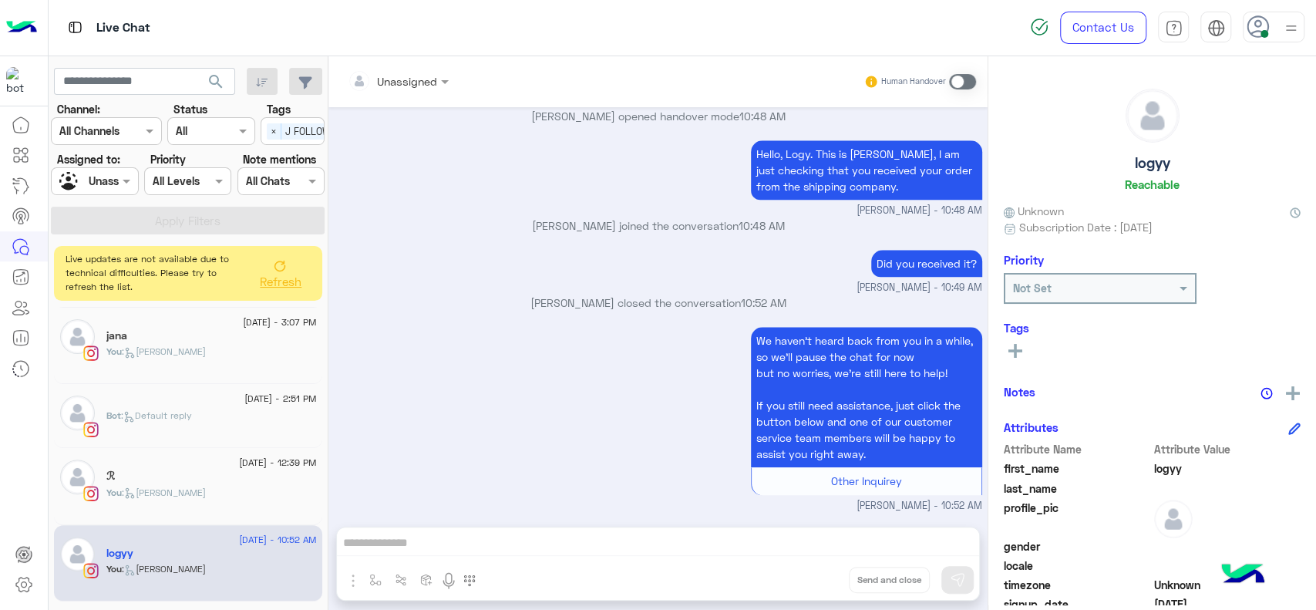
click at [288, 254] on button "Refresh" at bounding box center [280, 272] width 62 height 43
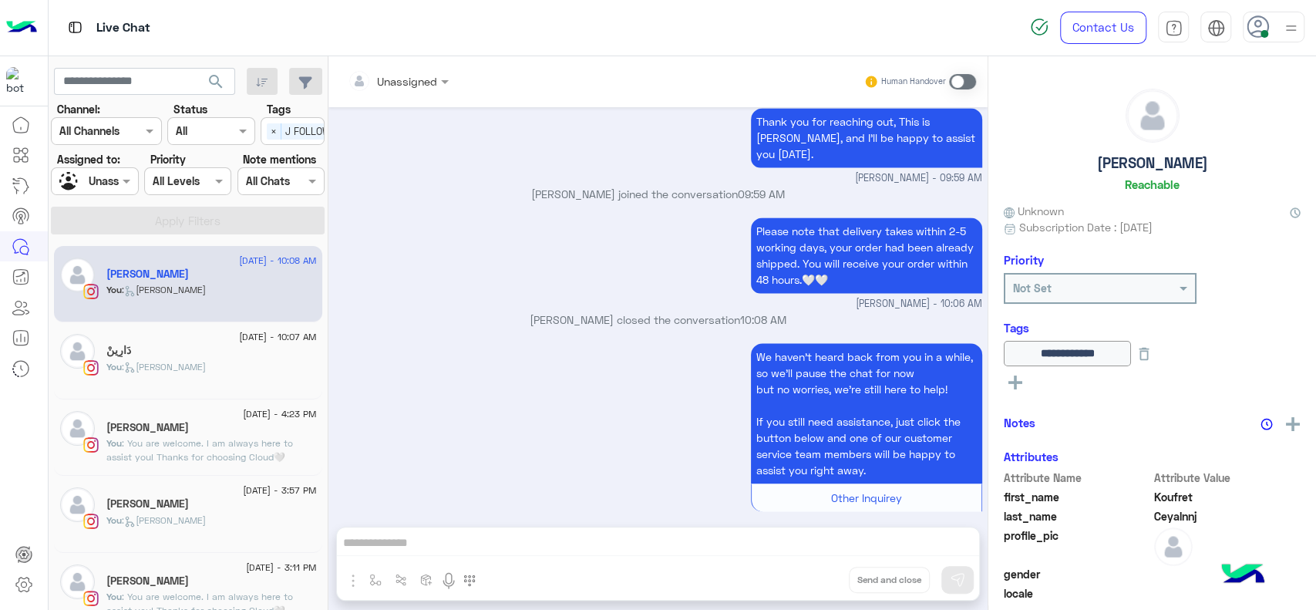
scroll to position [312, 0]
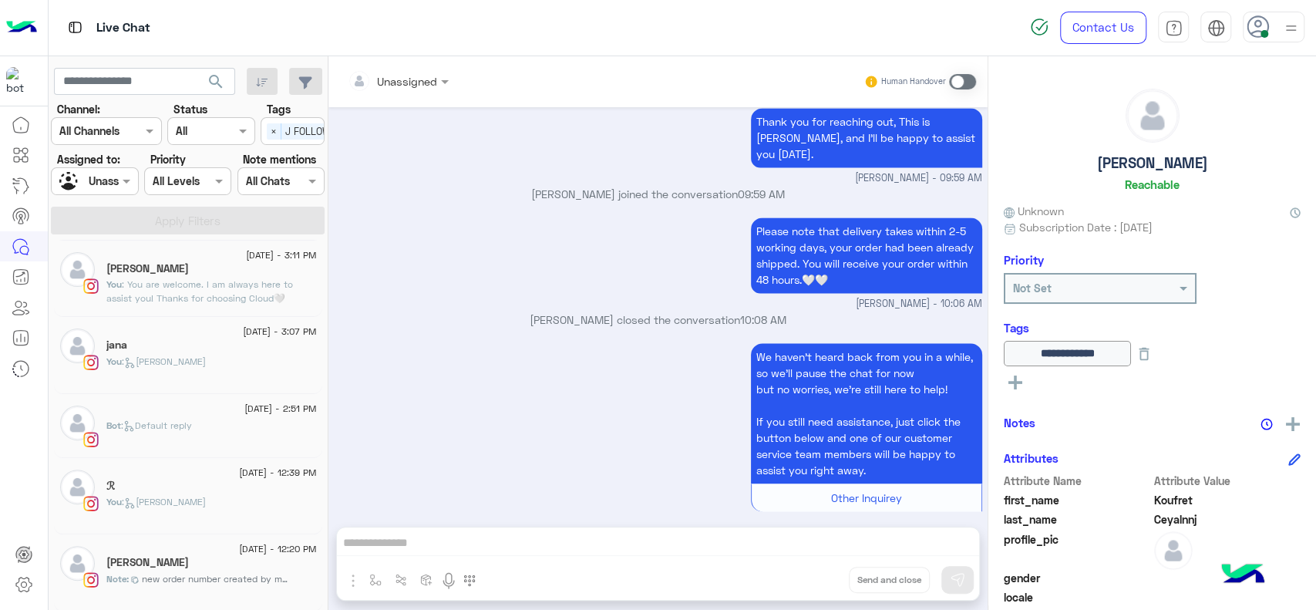
click at [514, 312] on p "Jana Aboelseoud closed the conversation 10:08 AM" at bounding box center [659, 320] width 648 height 16
click at [140, 490] on div "ℛ" at bounding box center [211, 488] width 210 height 16
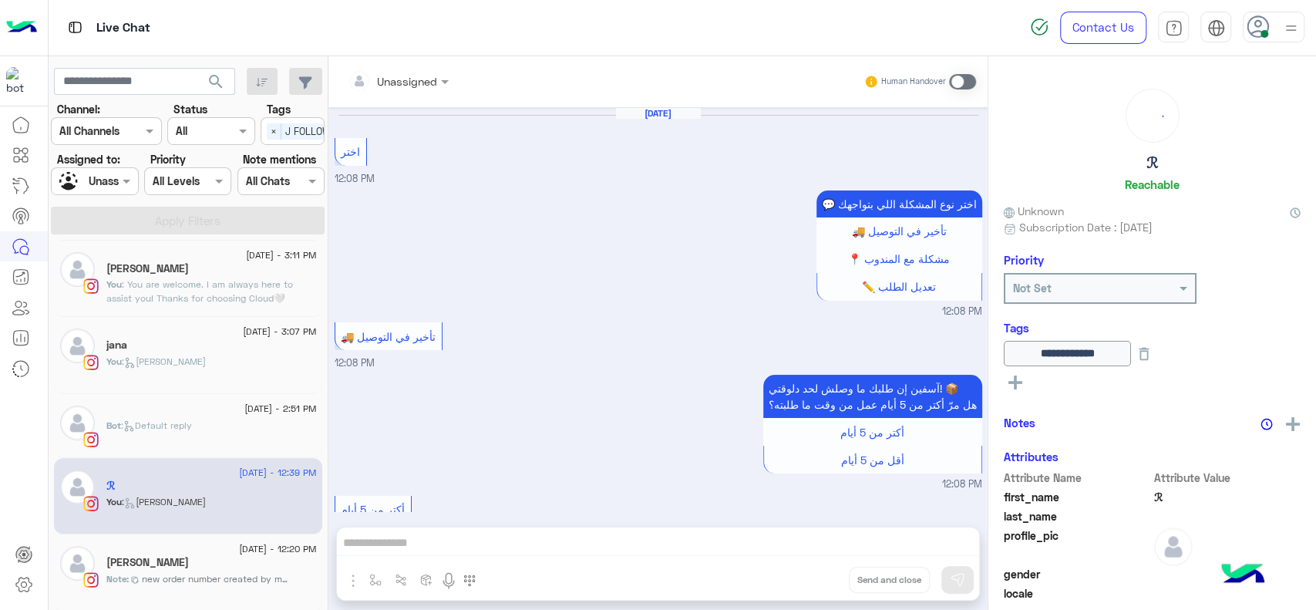
scroll to position [1169, 0]
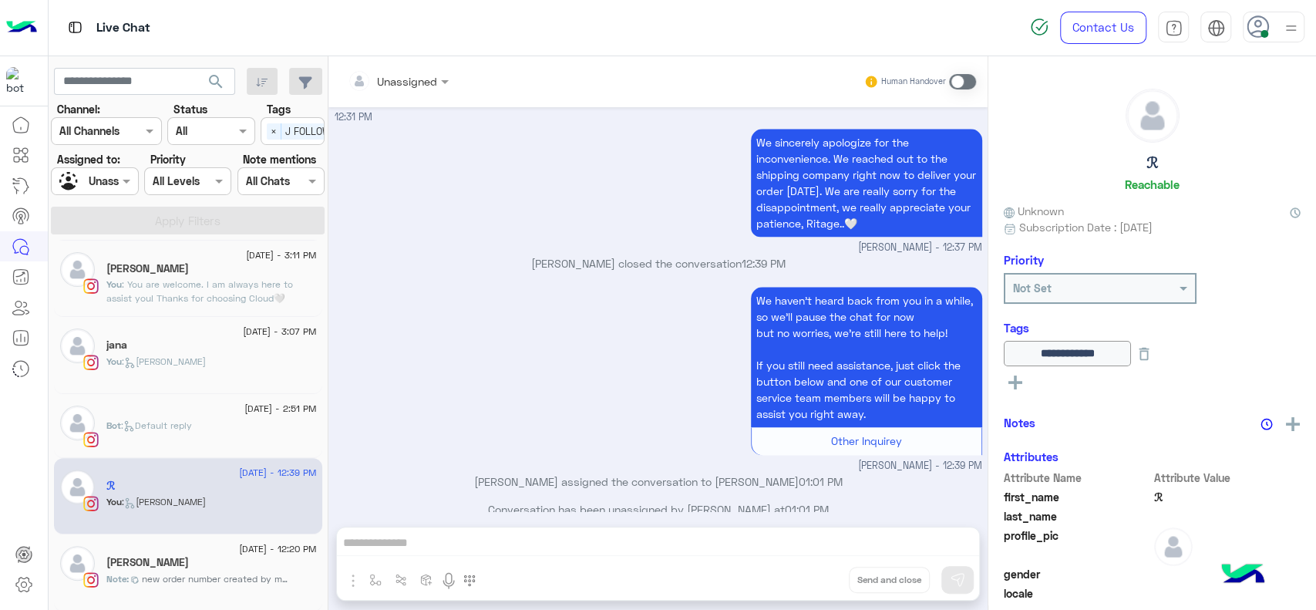
click at [442, 373] on div "We haven’t heard back from you in a while, so we’ll pause the chat for now but …" at bounding box center [659, 378] width 648 height 190
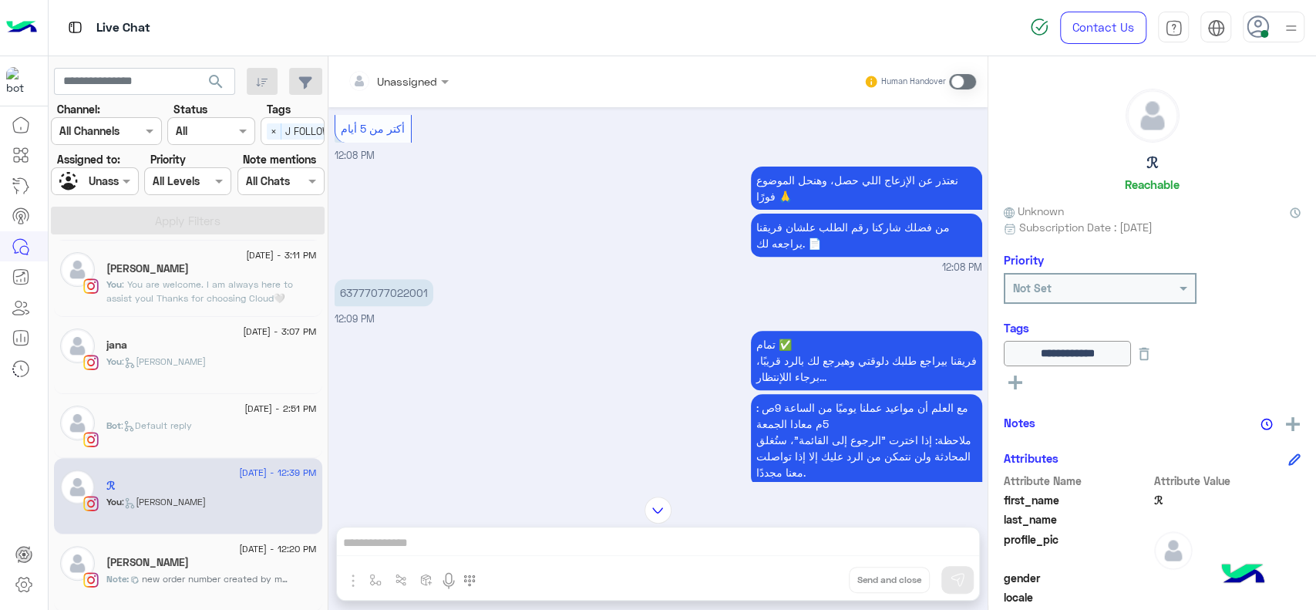
scroll to position [261, 0]
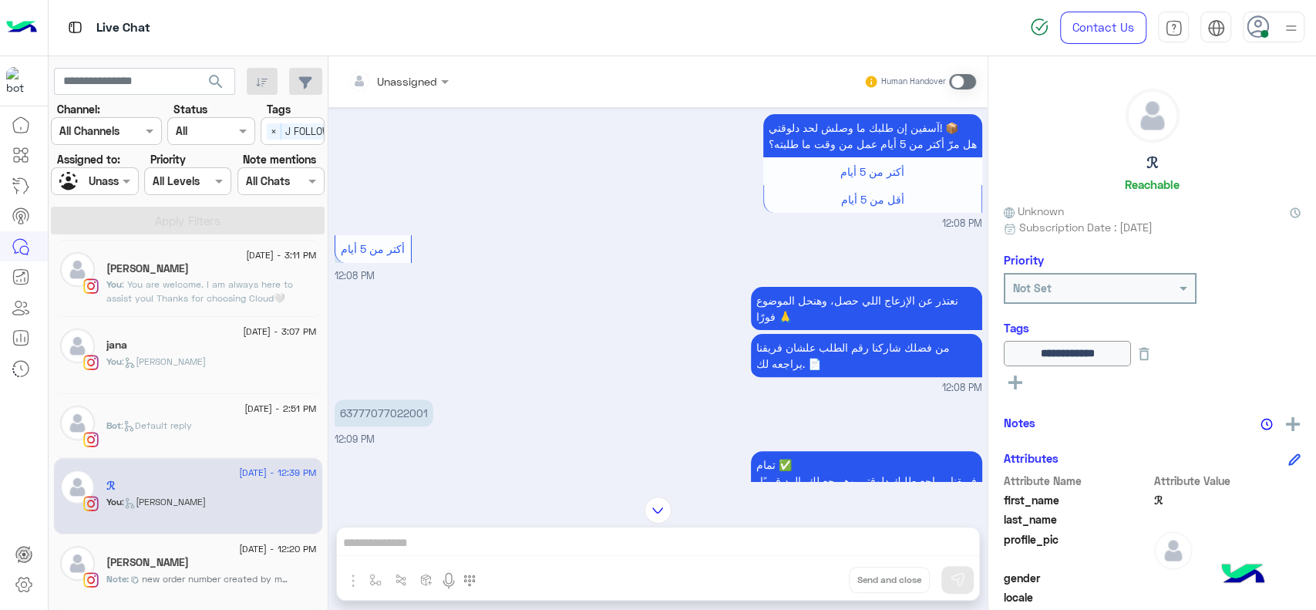
click at [386, 412] on p "63777077022001" at bounding box center [384, 412] width 99 height 27
copy p "63777077022001"
click at [953, 77] on span at bounding box center [962, 81] width 27 height 15
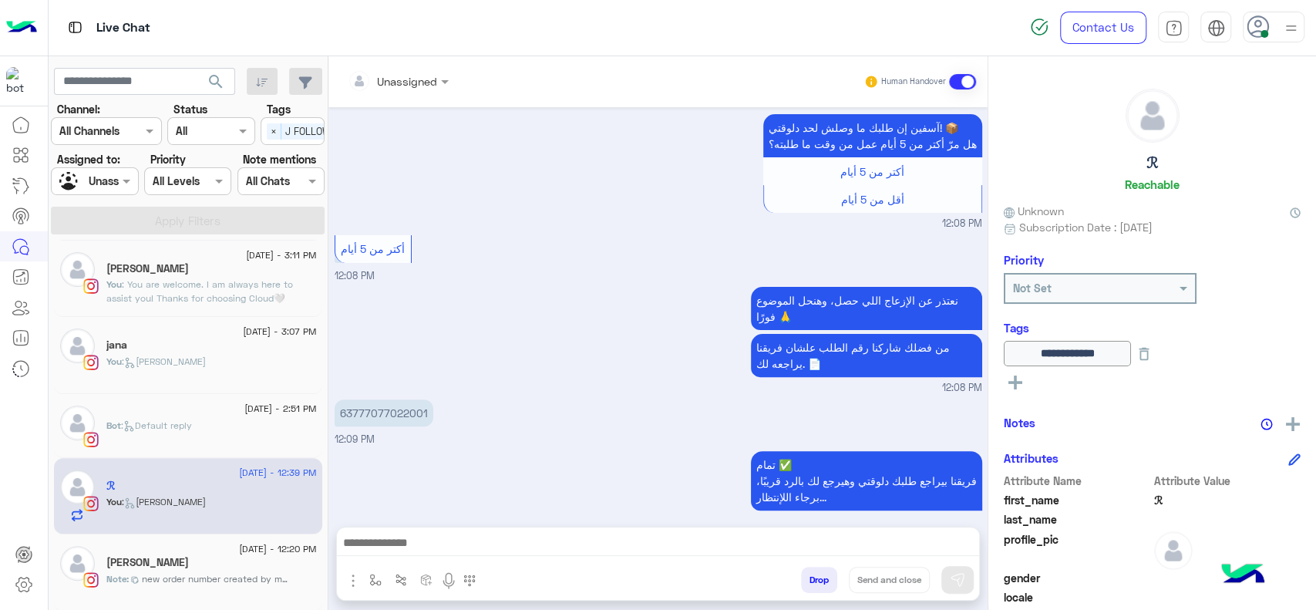
scroll to position [1224, 0]
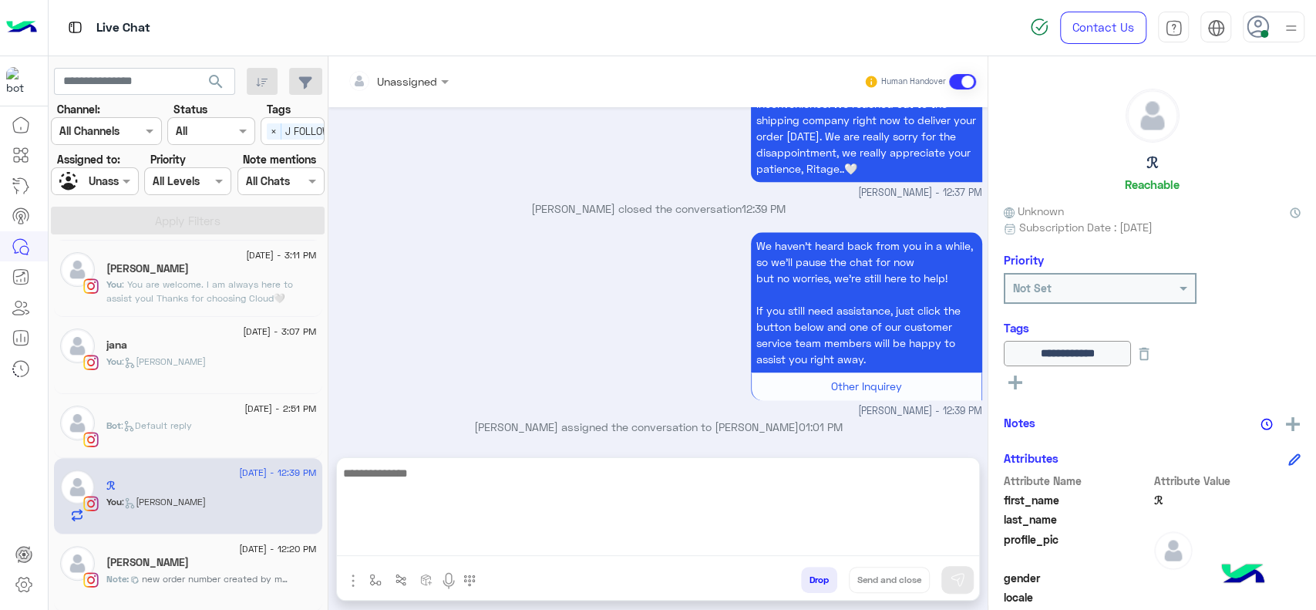
click at [426, 549] on textarea at bounding box center [658, 509] width 642 height 93
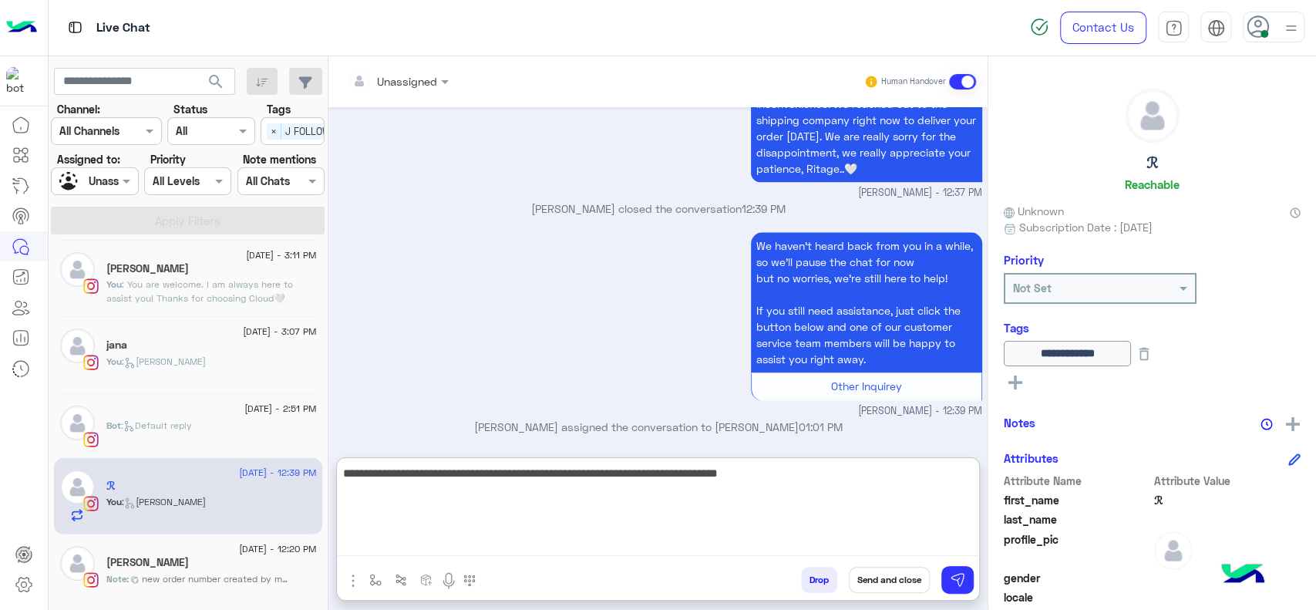
click at [555, 496] on textarea "**********" at bounding box center [658, 509] width 642 height 93
click at [615, 501] on textarea "**********" at bounding box center [658, 509] width 642 height 93
click at [648, 493] on textarea "**********" at bounding box center [658, 509] width 642 height 93
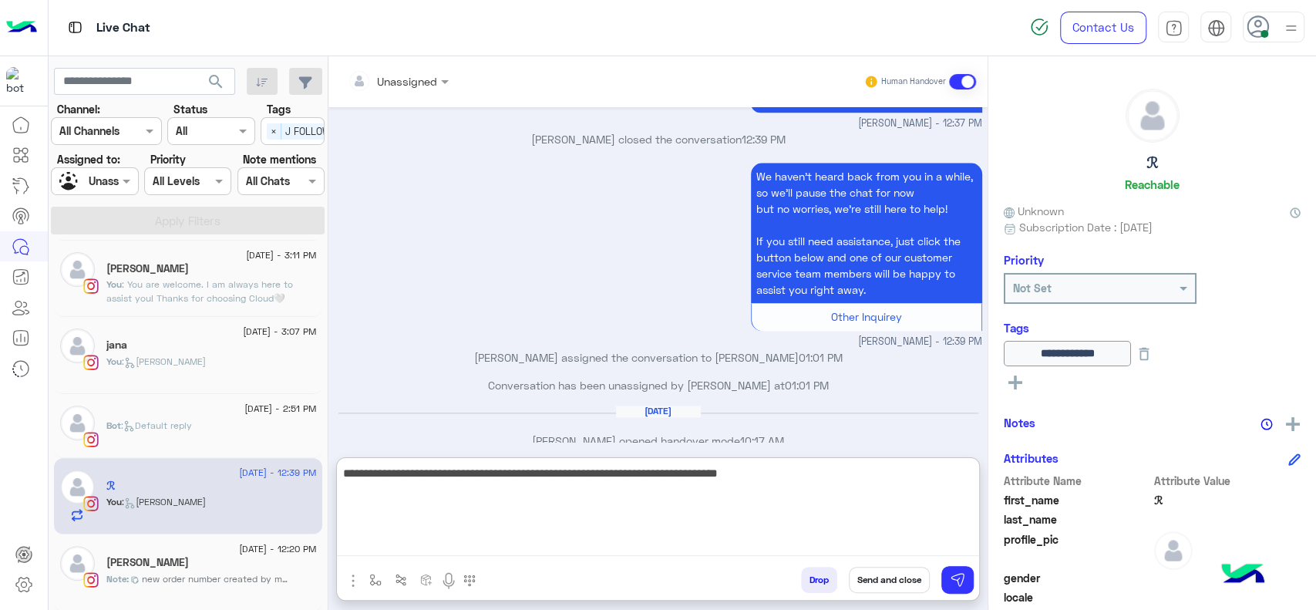
click at [603, 480] on textarea "**********" at bounding box center [658, 509] width 642 height 93
click at [670, 480] on textarea "**********" at bounding box center [658, 509] width 642 height 93
click at [770, 474] on textarea "**********" at bounding box center [658, 509] width 642 height 93
click at [772, 474] on textarea "**********" at bounding box center [658, 509] width 642 height 93
click at [722, 472] on textarea "**********" at bounding box center [658, 509] width 642 height 93
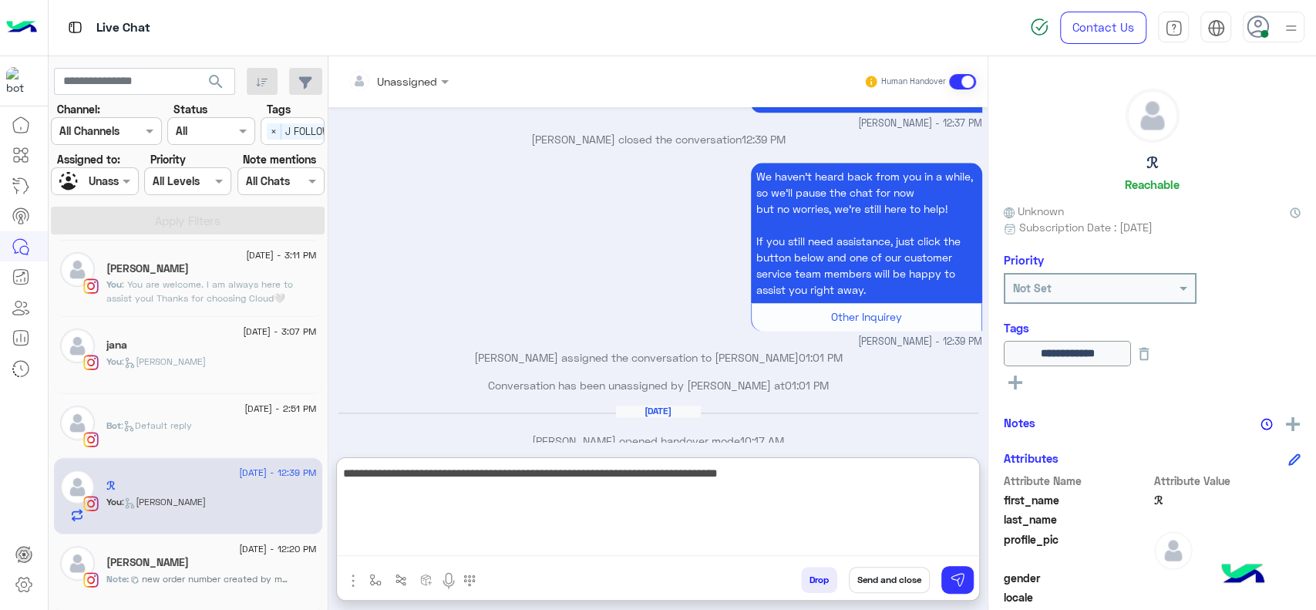
click at [685, 477] on textarea "**********" at bounding box center [658, 509] width 642 height 93
click at [413, 486] on textarea "**********" at bounding box center [658, 509] width 642 height 93
type textarea "**********"
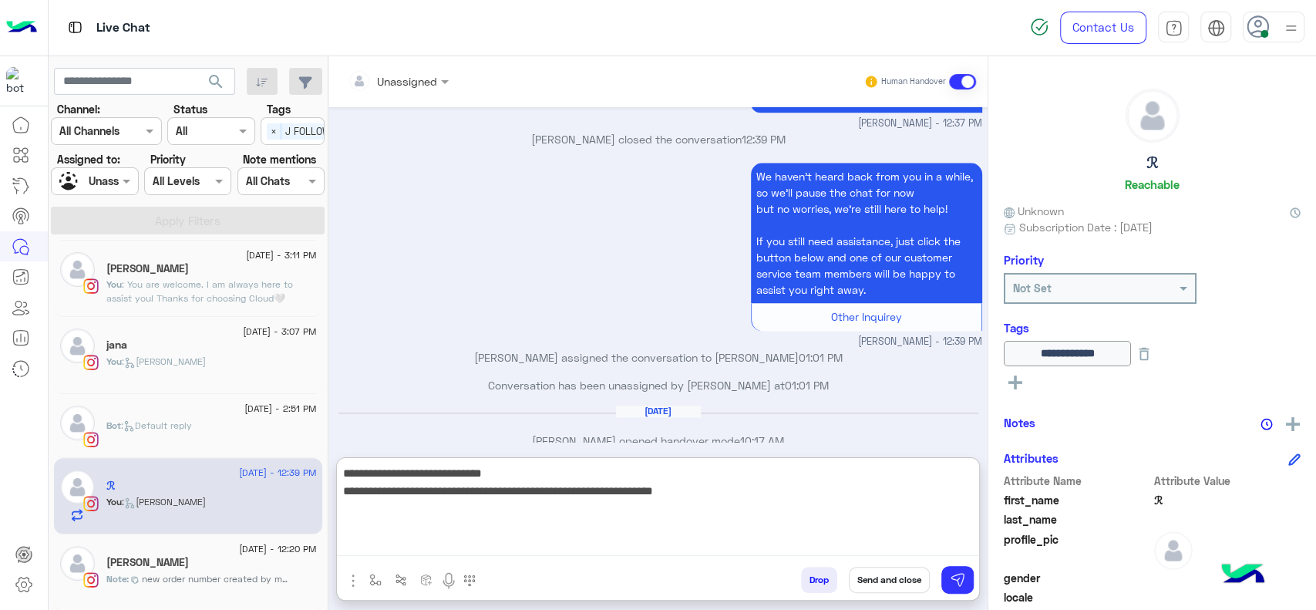
click at [759, 493] on textarea "**********" at bounding box center [658, 509] width 642 height 93
click at [656, 500] on textarea "**********" at bounding box center [658, 509] width 642 height 93
click at [756, 503] on textarea "**********" at bounding box center [658, 509] width 642 height 93
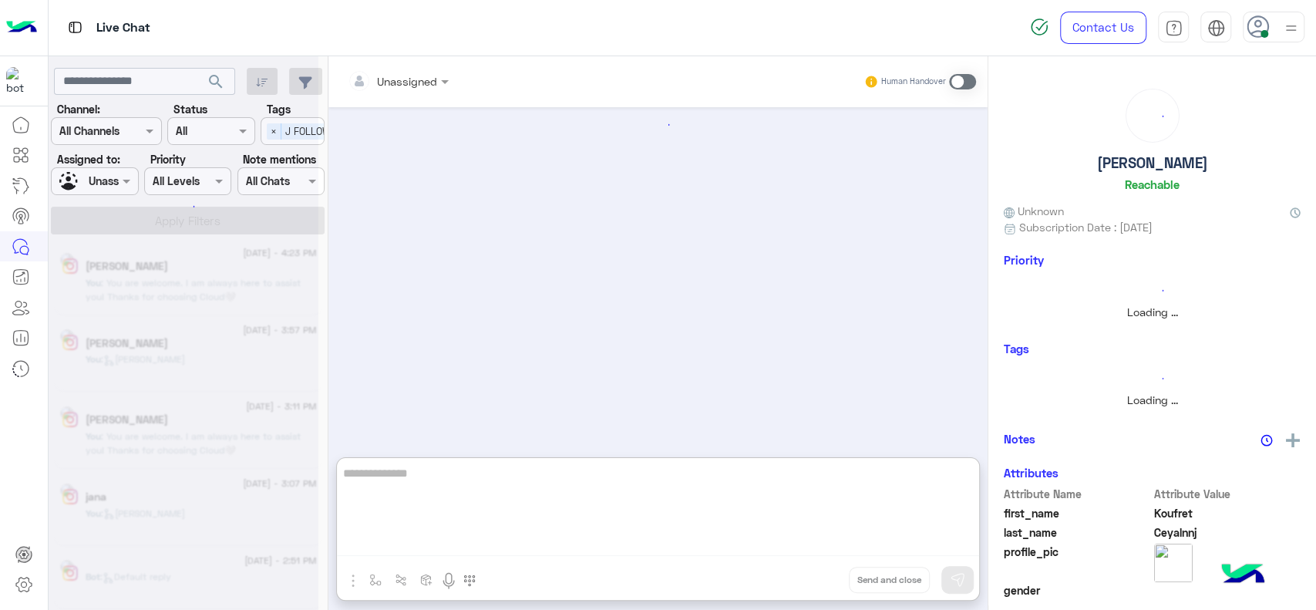
scroll to position [235, 0]
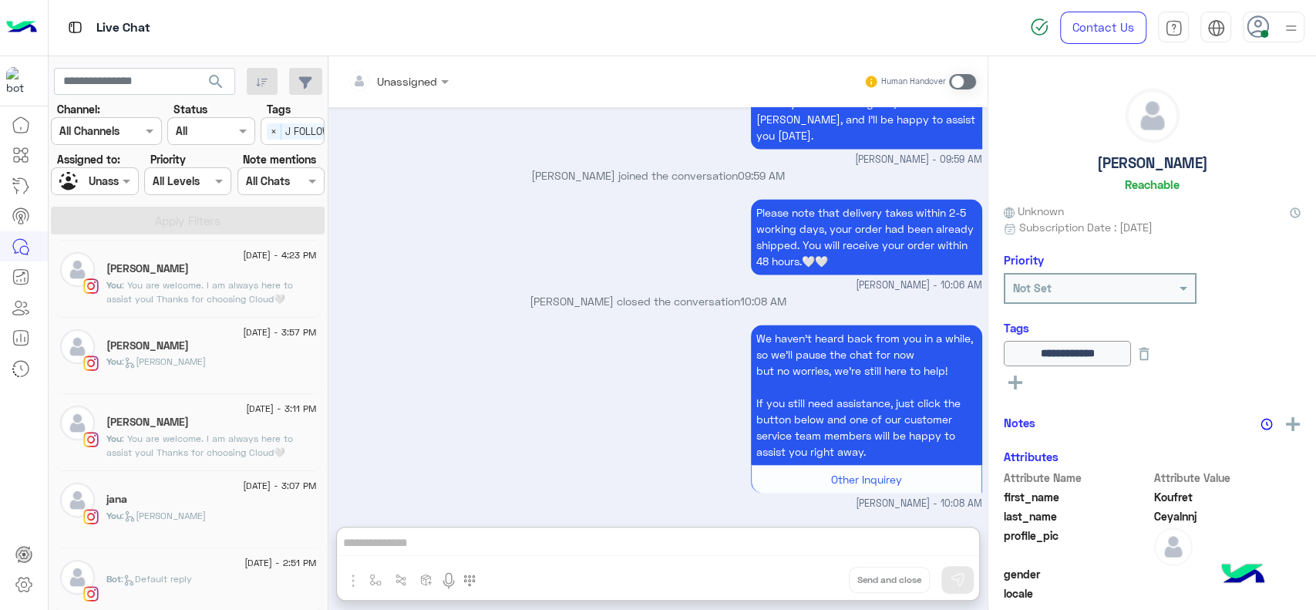
click at [431, 377] on div "We haven’t heard back from you in a while, so we’ll pause the chat for now but …" at bounding box center [659, 416] width 648 height 190
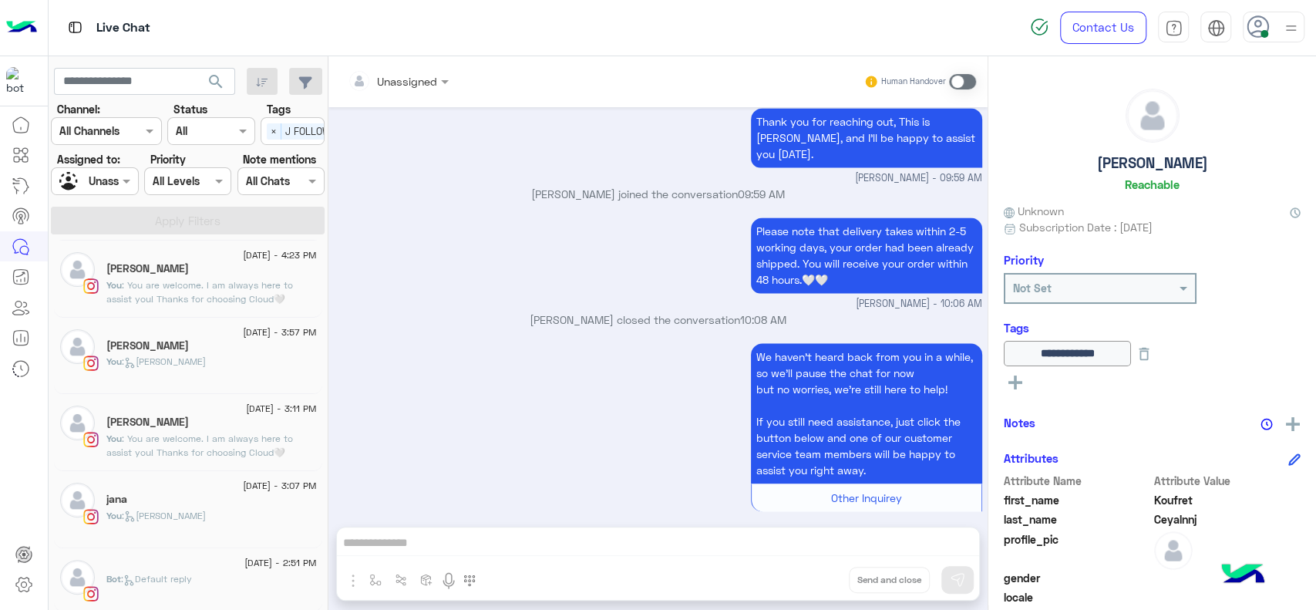
click at [140, 537] on div "20 August - 3:07 PM jana You : Jana close" at bounding box center [188, 509] width 268 height 77
click at [140, 524] on div "You : Jana close" at bounding box center [211, 522] width 210 height 27
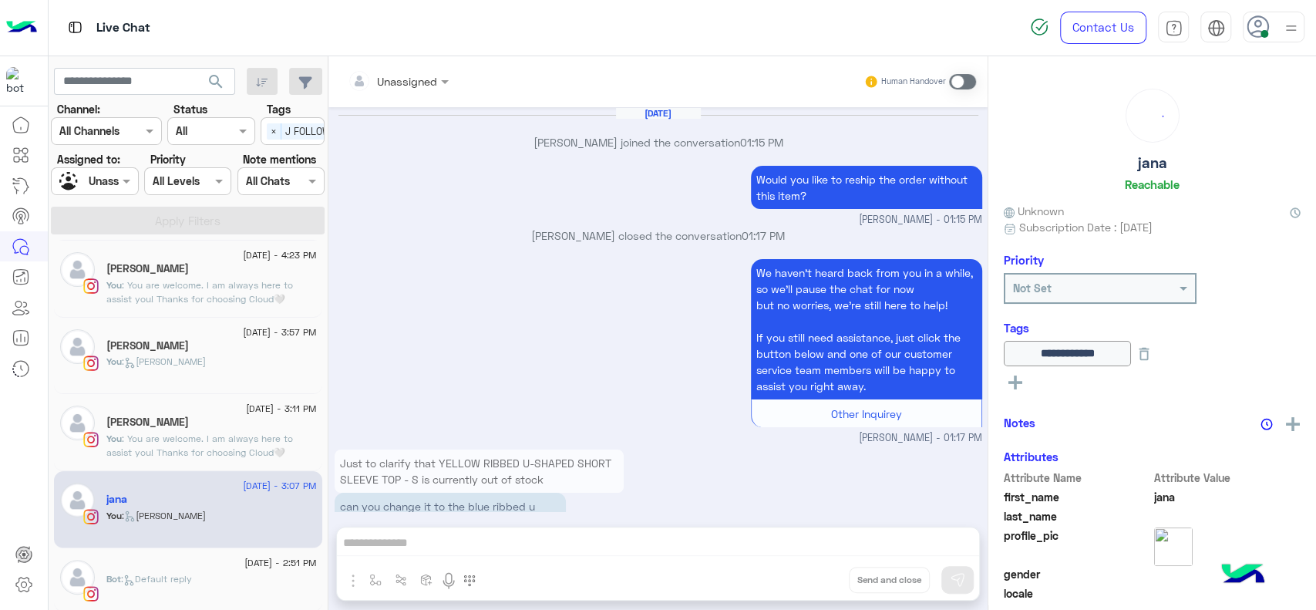
scroll to position [1248, 0]
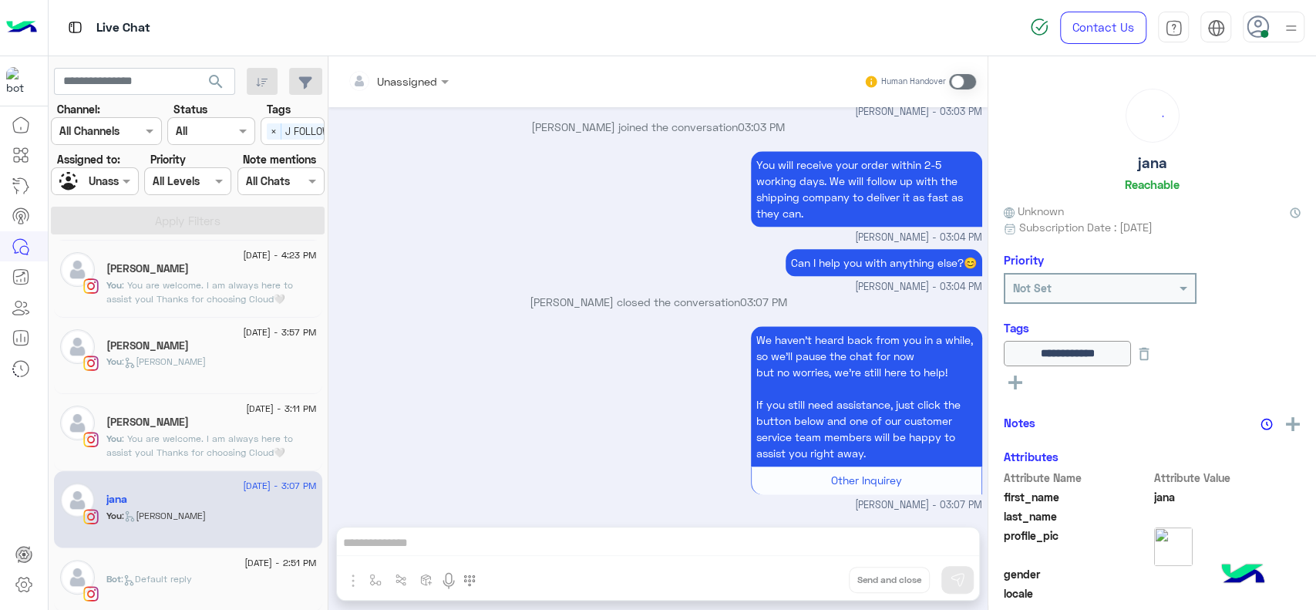
click at [581, 314] on div "Jana Aboelseoud closed the conversation 03:07 PM" at bounding box center [659, 308] width 648 height 28
click at [114, 416] on h5 "Jana" at bounding box center [147, 422] width 83 height 13
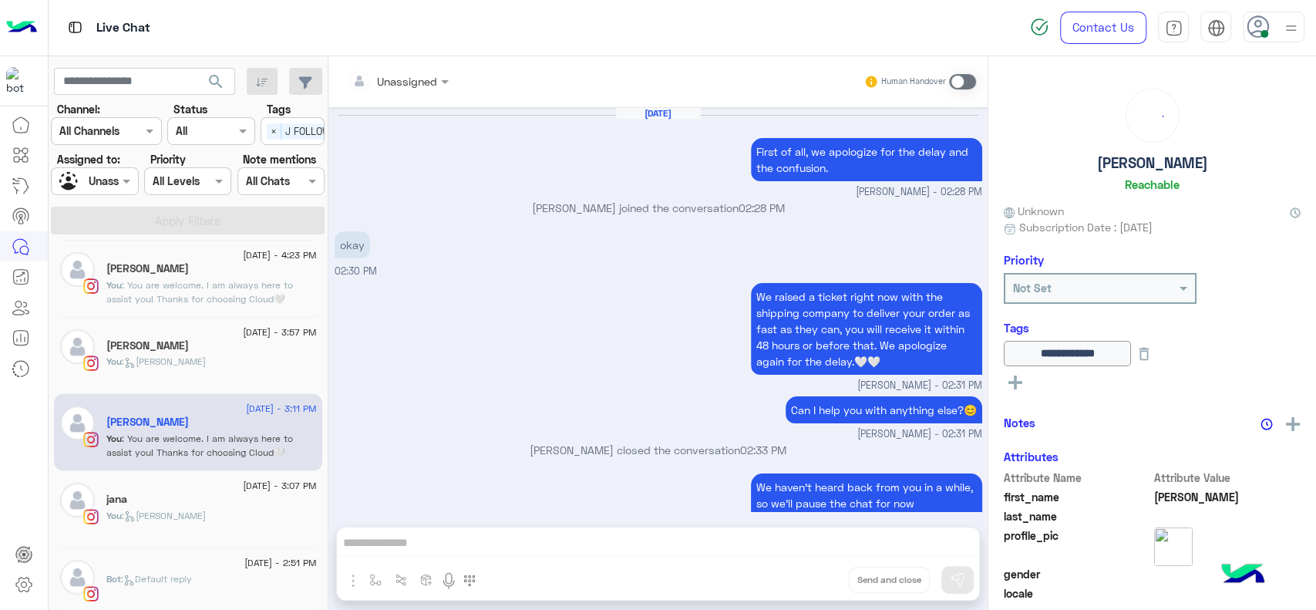
scroll to position [993, 0]
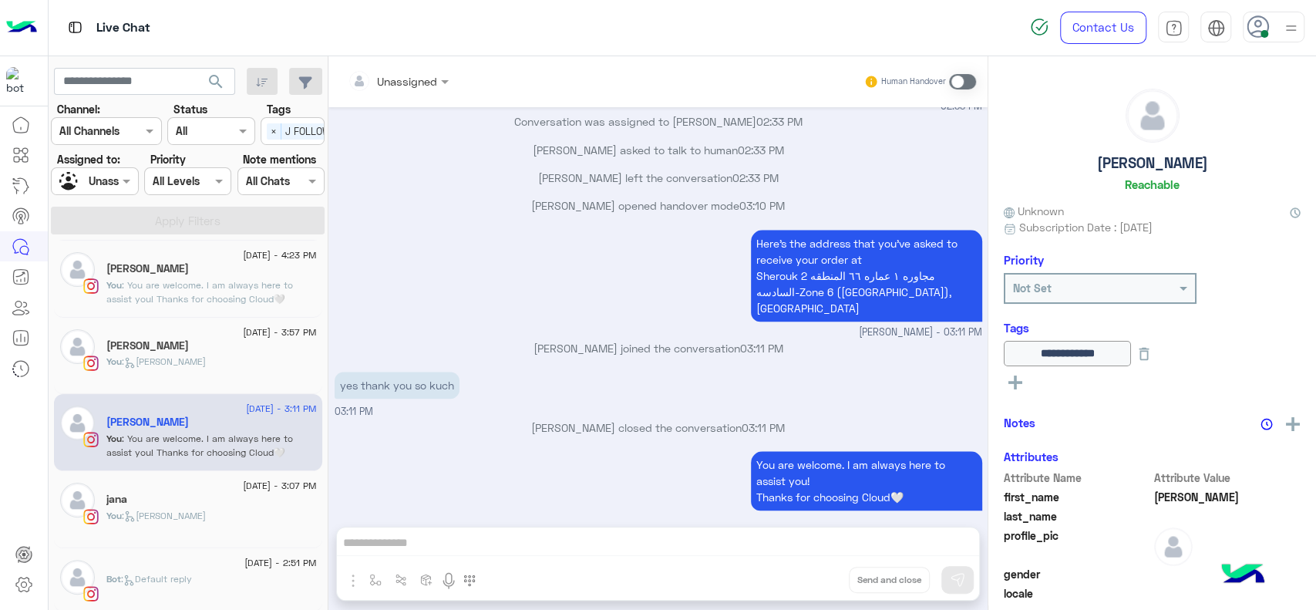
click at [400, 464] on div "You are welcome. I am always here to assist you! Thanks for choosing Cloud🤍 Jan…" at bounding box center [659, 488] width 648 height 82
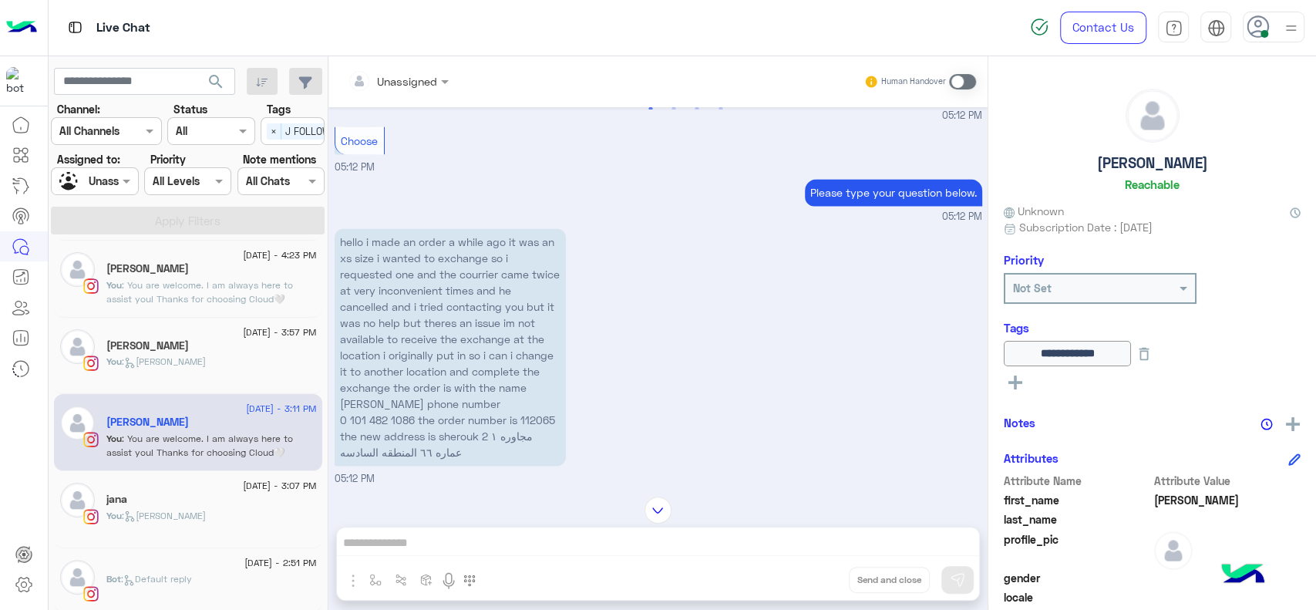
scroll to position [1515, 0]
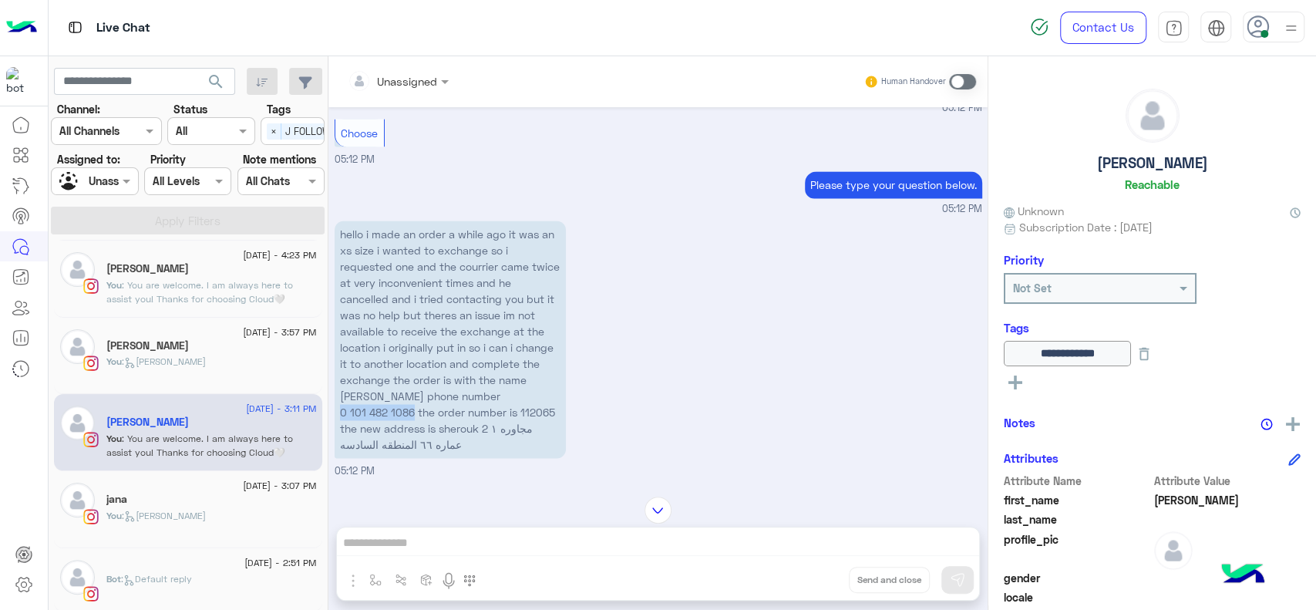
drag, startPoint x: 413, startPoint y: 397, endPoint x: 342, endPoint y: 391, distance: 71.2
click at [342, 391] on p "hello i made an order a while ago it was an xs size i wanted to exchange so i r…" at bounding box center [450, 339] width 231 height 237
copy p "0 101 482 1086"
click at [76, 176] on input "text" at bounding box center [76, 181] width 35 height 16
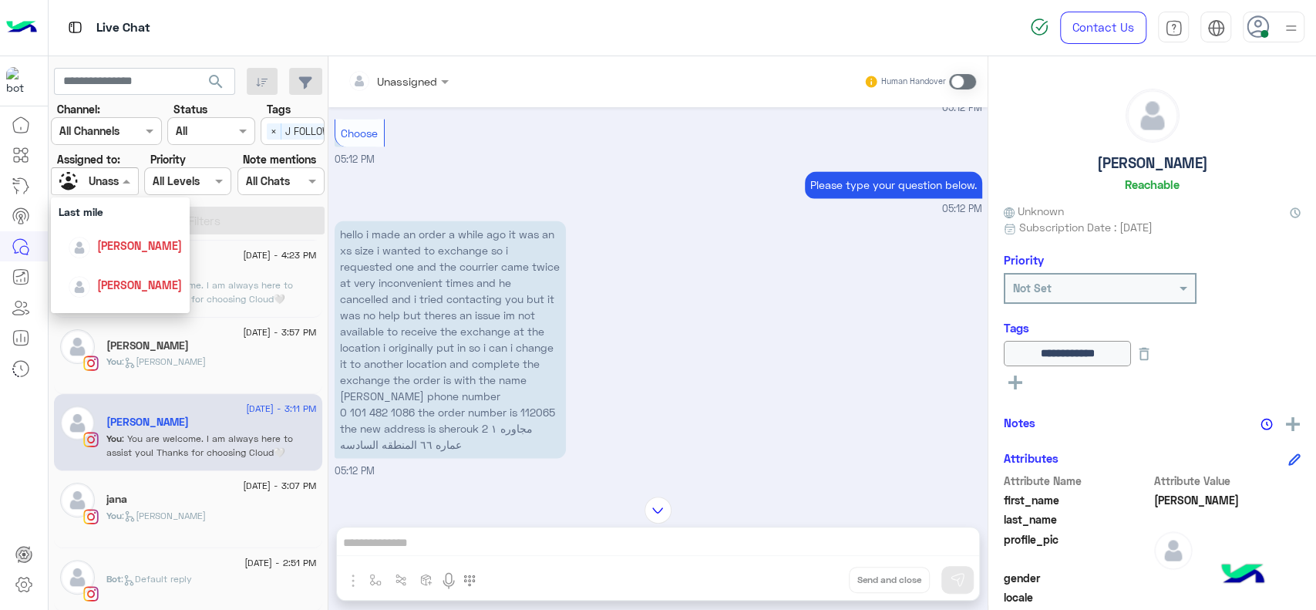
scroll to position [205, 0]
click at [108, 254] on span "[PERSON_NAME]" at bounding box center [139, 254] width 85 height 13
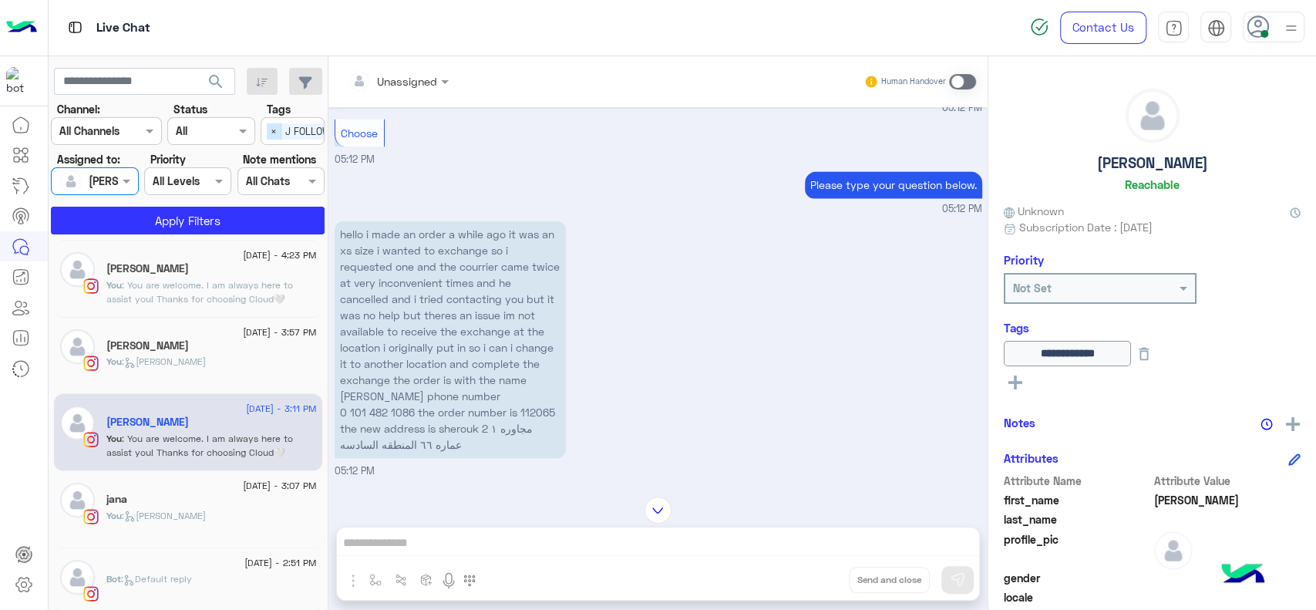
click at [278, 125] on span "×" at bounding box center [274, 131] width 15 height 16
click at [188, 223] on button "Apply Filters" at bounding box center [188, 221] width 274 height 28
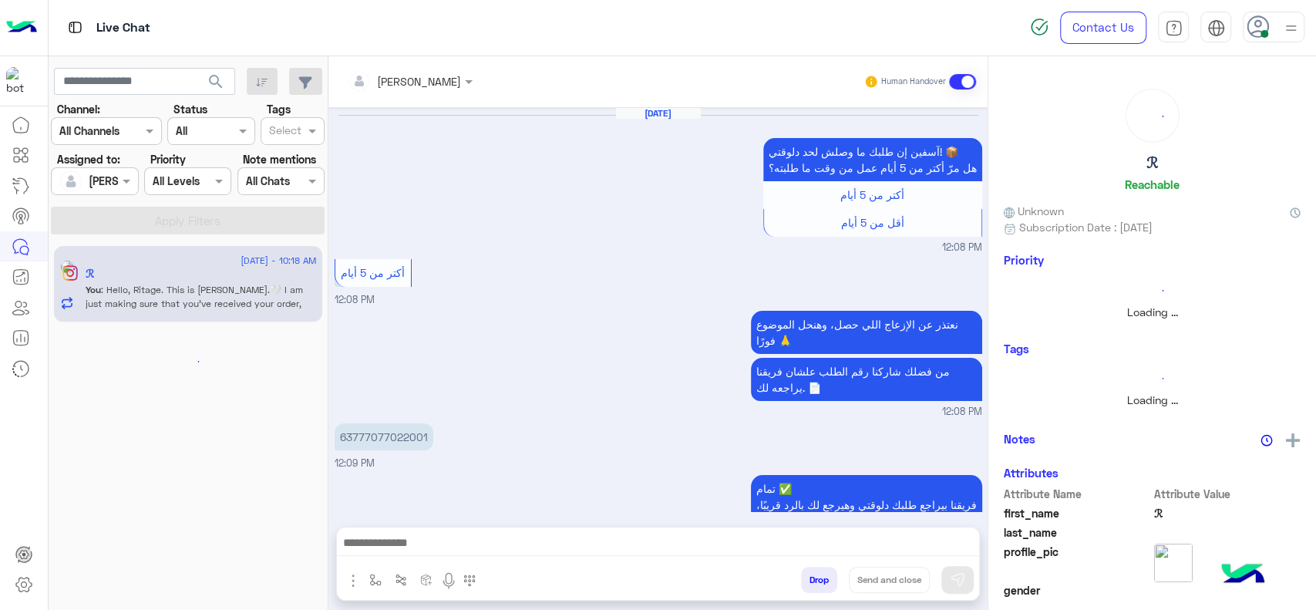
scroll to position [1097, 0]
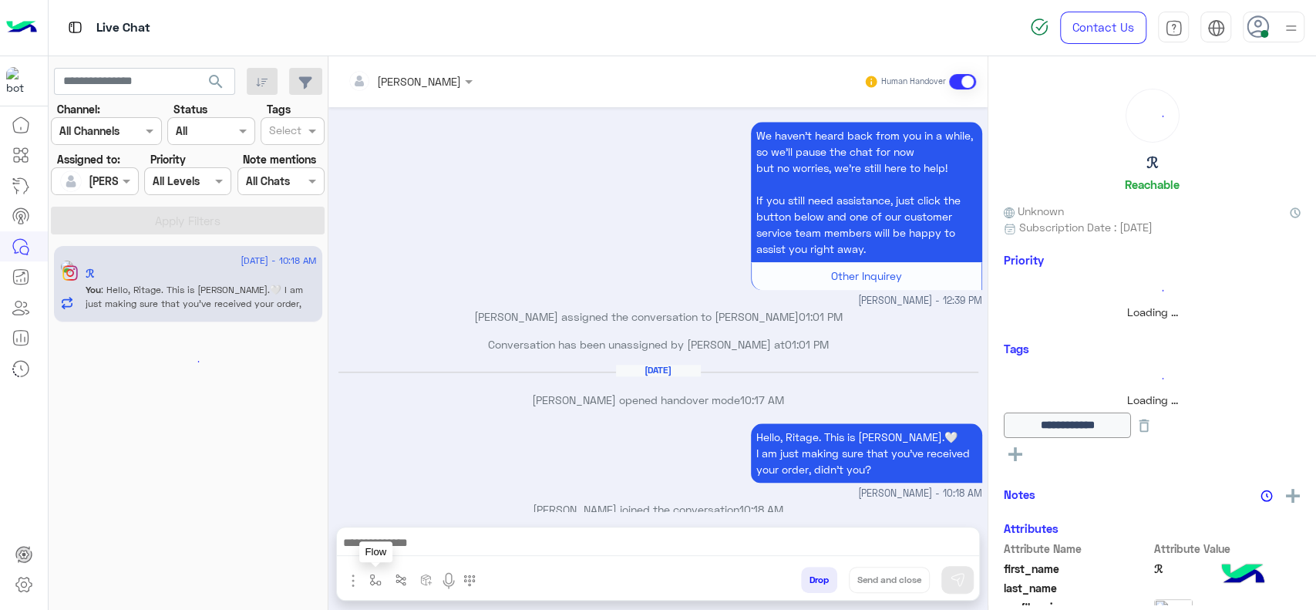
click at [373, 588] on button "button" at bounding box center [375, 579] width 25 height 25
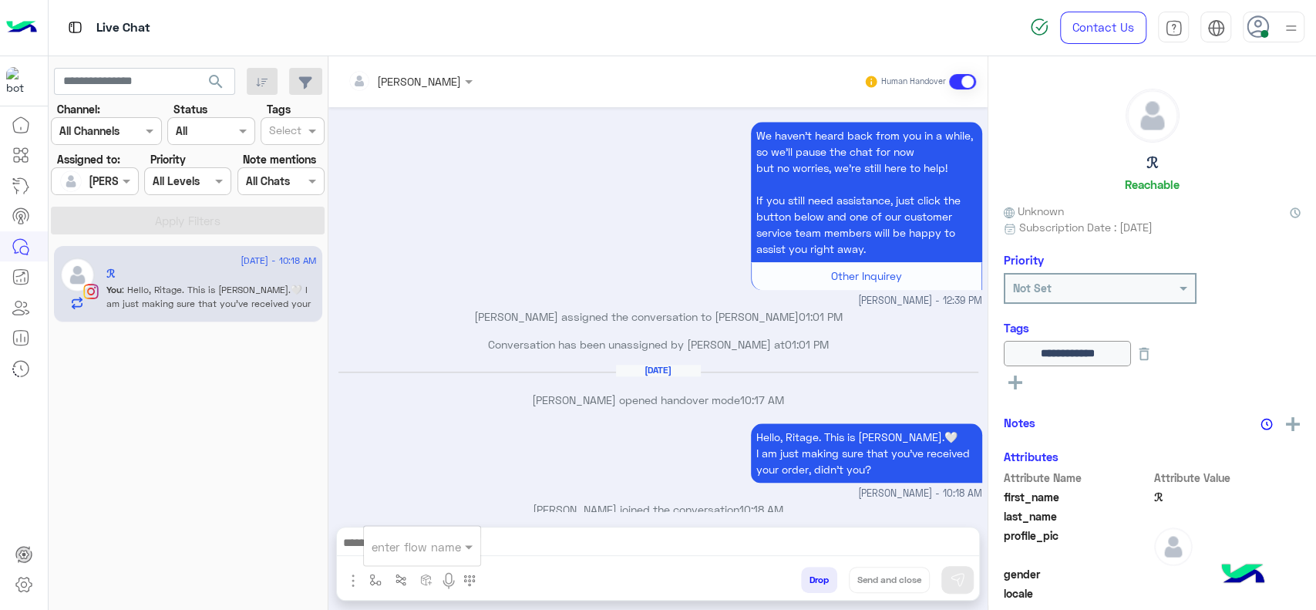
click at [401, 552] on input "text" at bounding box center [403, 546] width 63 height 18
type input "*"
click at [418, 523] on span "[PERSON_NAME]" at bounding box center [416, 518] width 88 height 14
type textarea "**********"
click at [881, 581] on button "Send and close" at bounding box center [889, 580] width 81 height 26
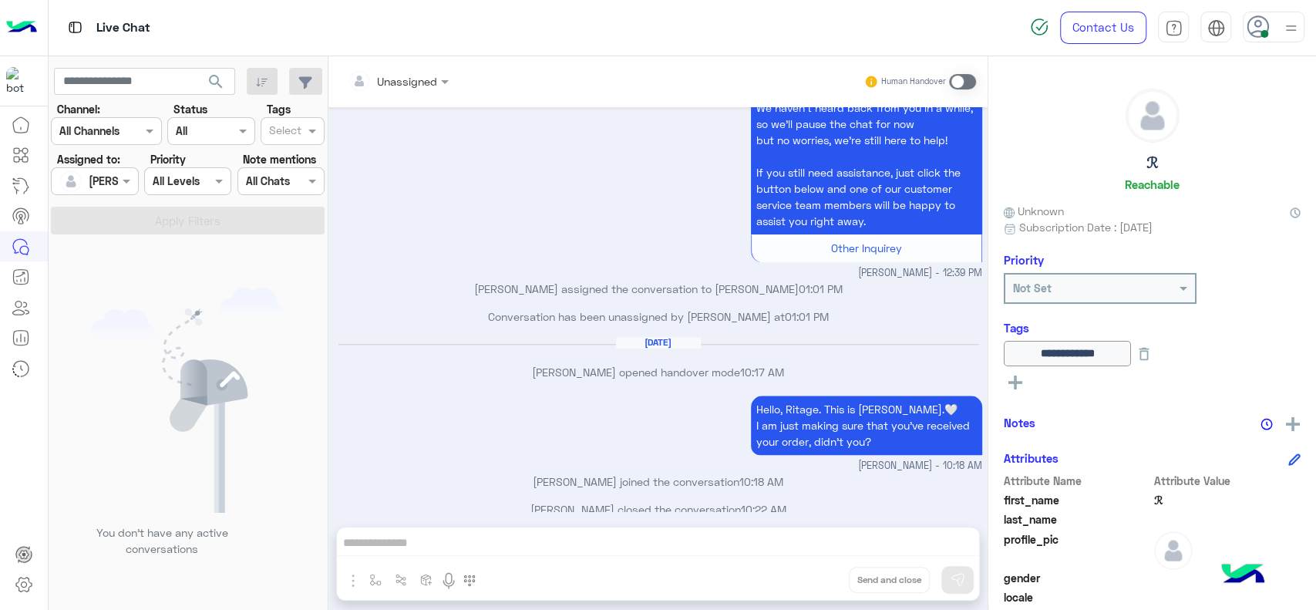
scroll to position [1315, 0]
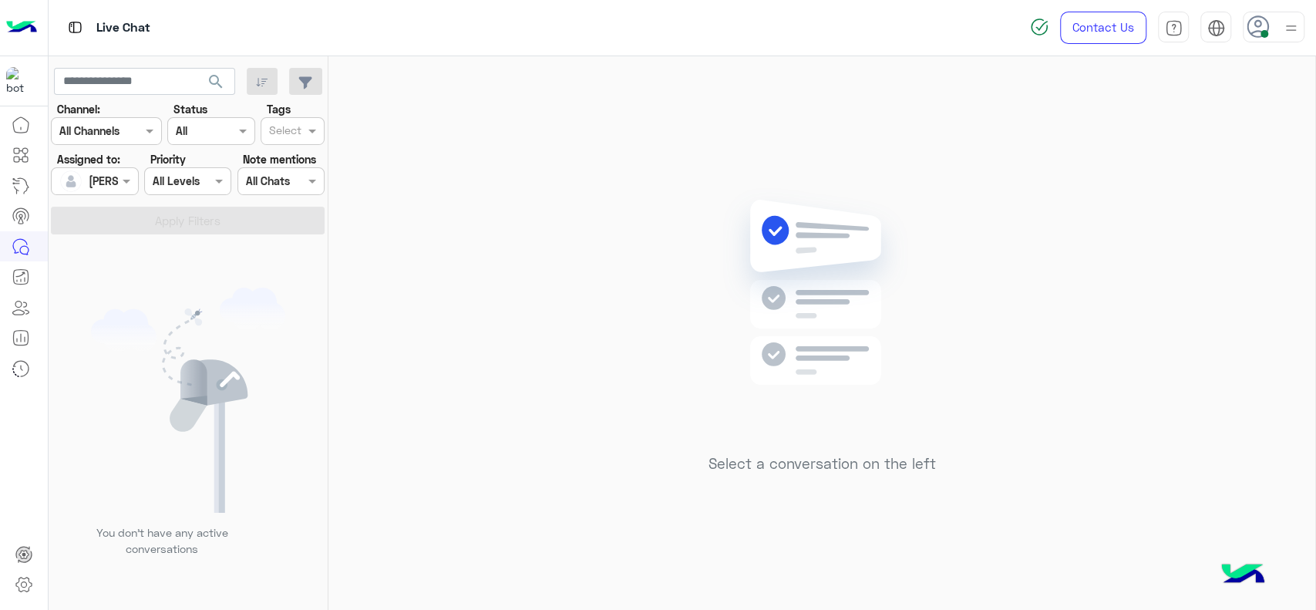
click at [561, 166] on div "Select a conversation on the left" at bounding box center [821, 336] width 987 height 560
click at [656, 398] on div "Select a conversation on the left" at bounding box center [821, 336] width 987 height 560
click at [126, 178] on span at bounding box center [128, 181] width 19 height 16
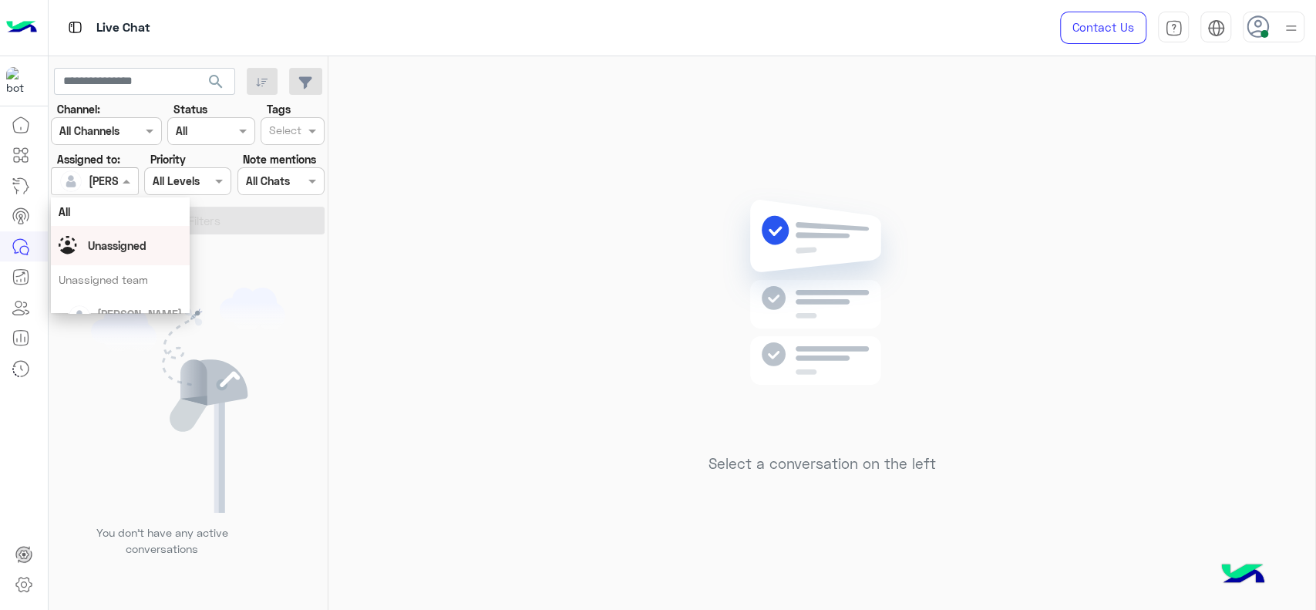
click at [137, 257] on div "Unassigned" at bounding box center [120, 245] width 123 height 27
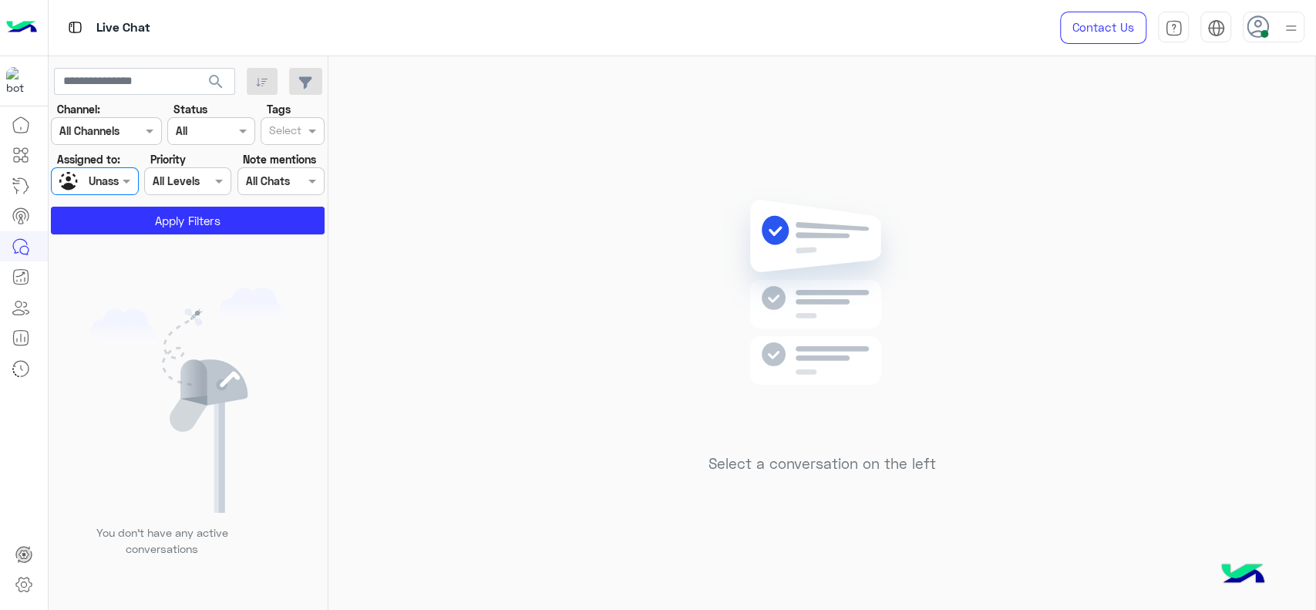
click at [294, 127] on input "text" at bounding box center [285, 132] width 32 height 16
click at [289, 157] on div "J FOLLOW UP" at bounding box center [292, 161] width 49 height 16
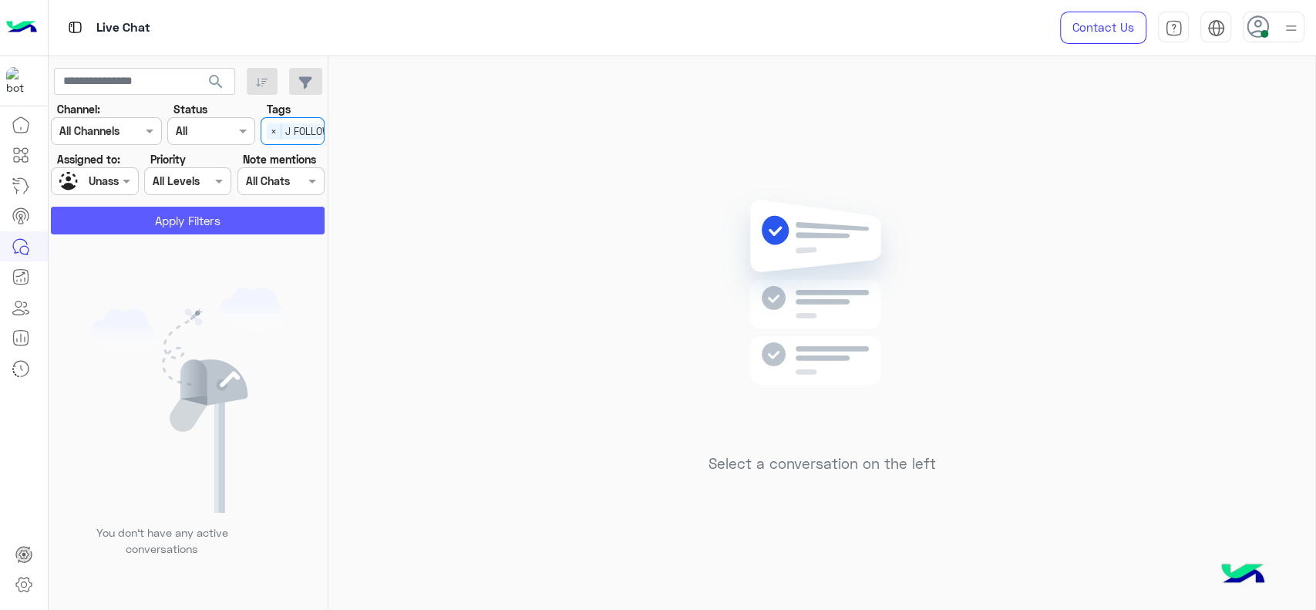
click at [232, 210] on button "Apply Filters" at bounding box center [188, 221] width 274 height 28
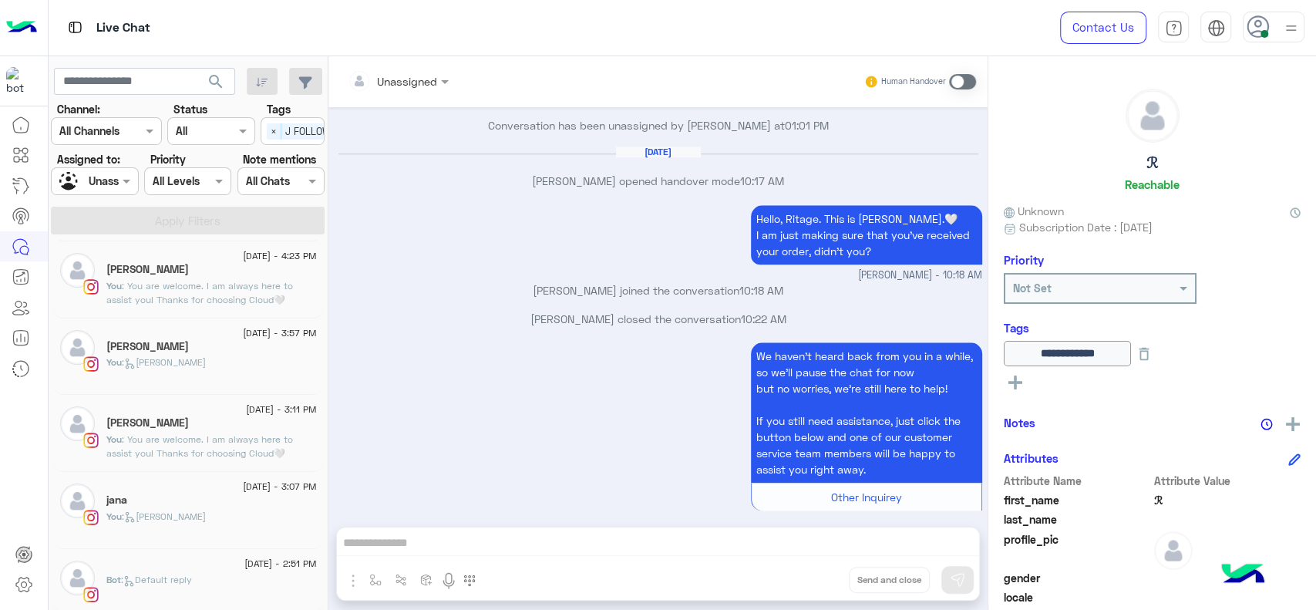
scroll to position [171, 0]
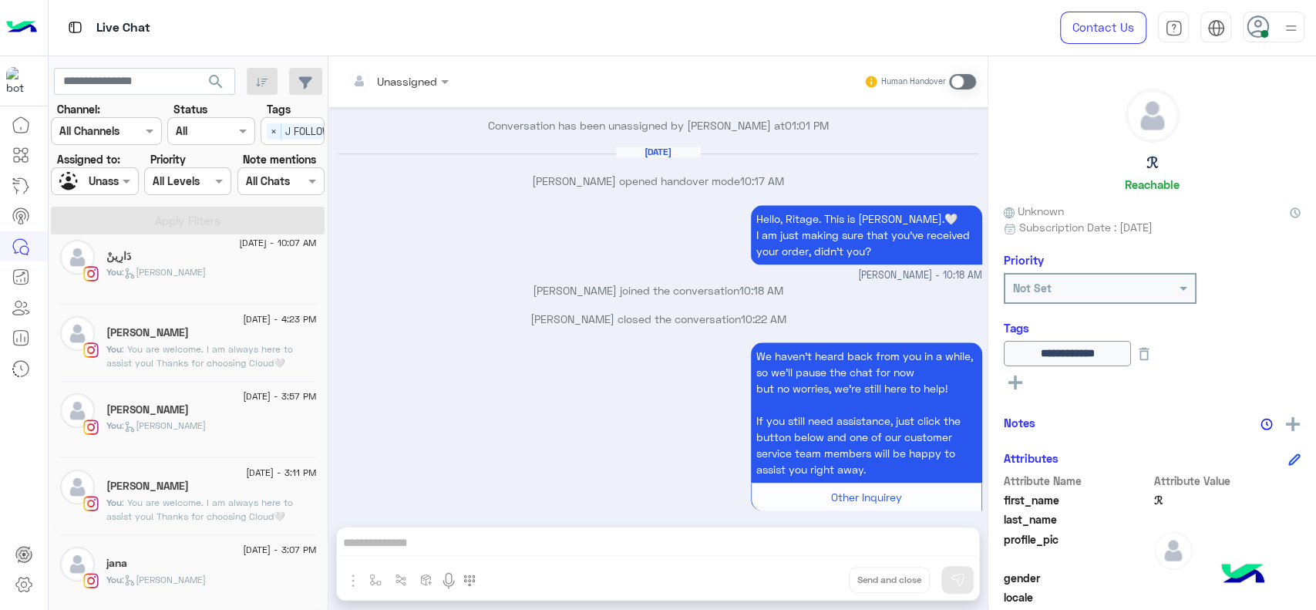
click at [135, 441] on div "You : Jana close" at bounding box center [211, 432] width 210 height 27
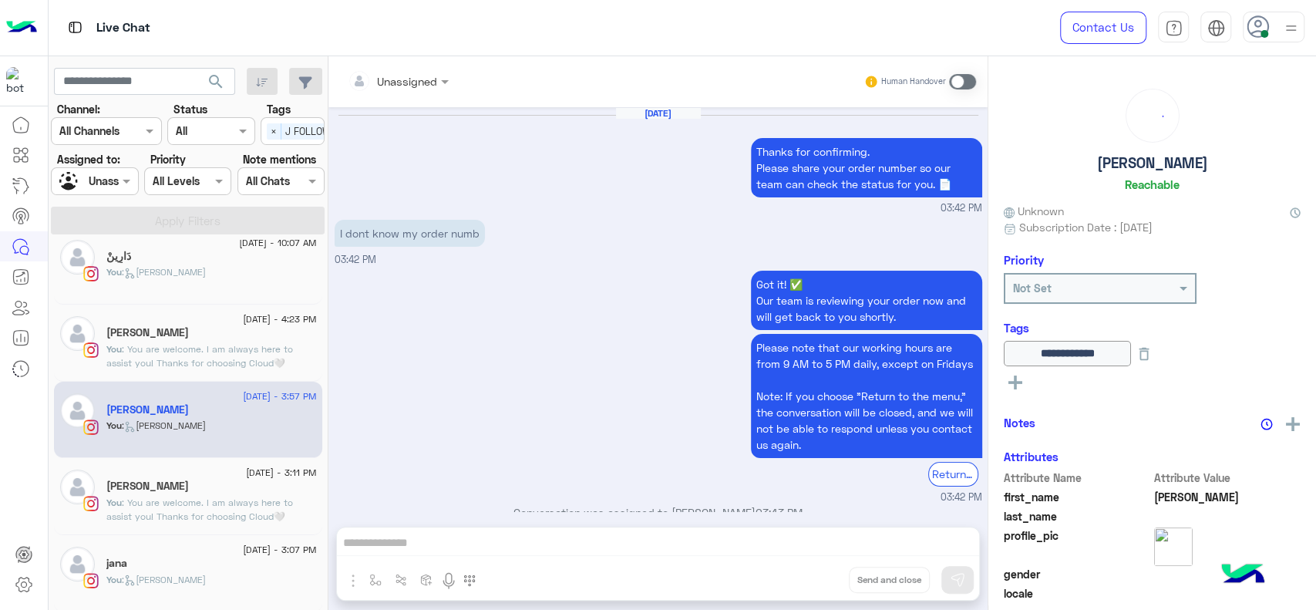
scroll to position [1186, 0]
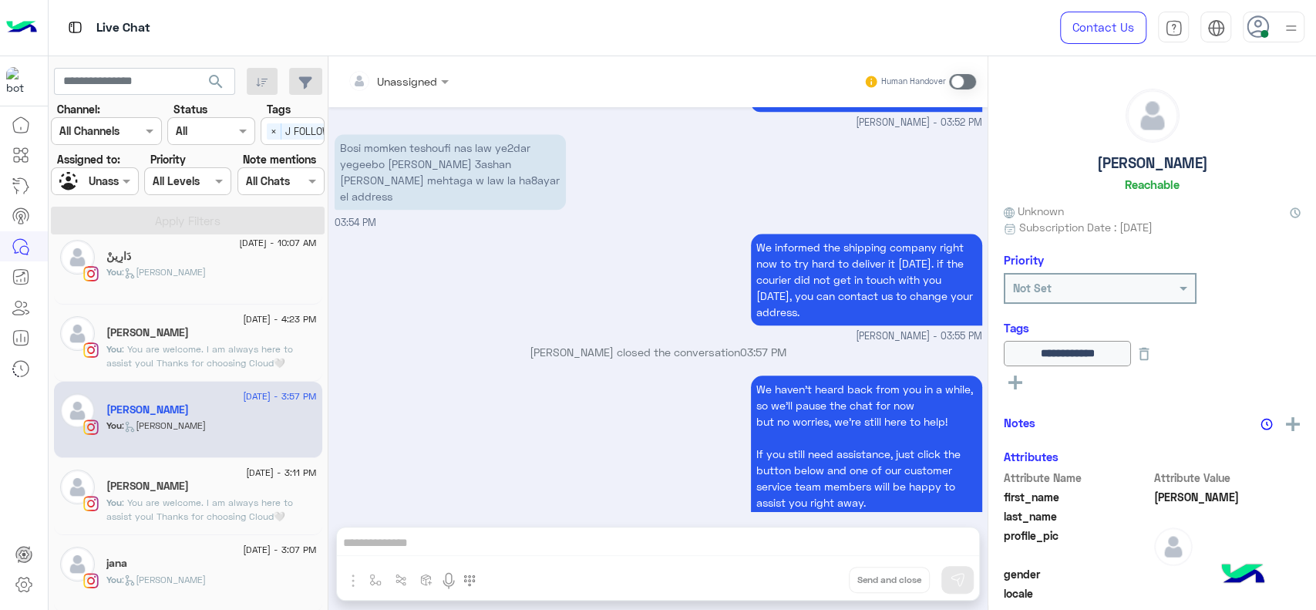
click at [448, 344] on p "Jana Aboelseoud closed the conversation 03:57 PM" at bounding box center [659, 352] width 648 height 16
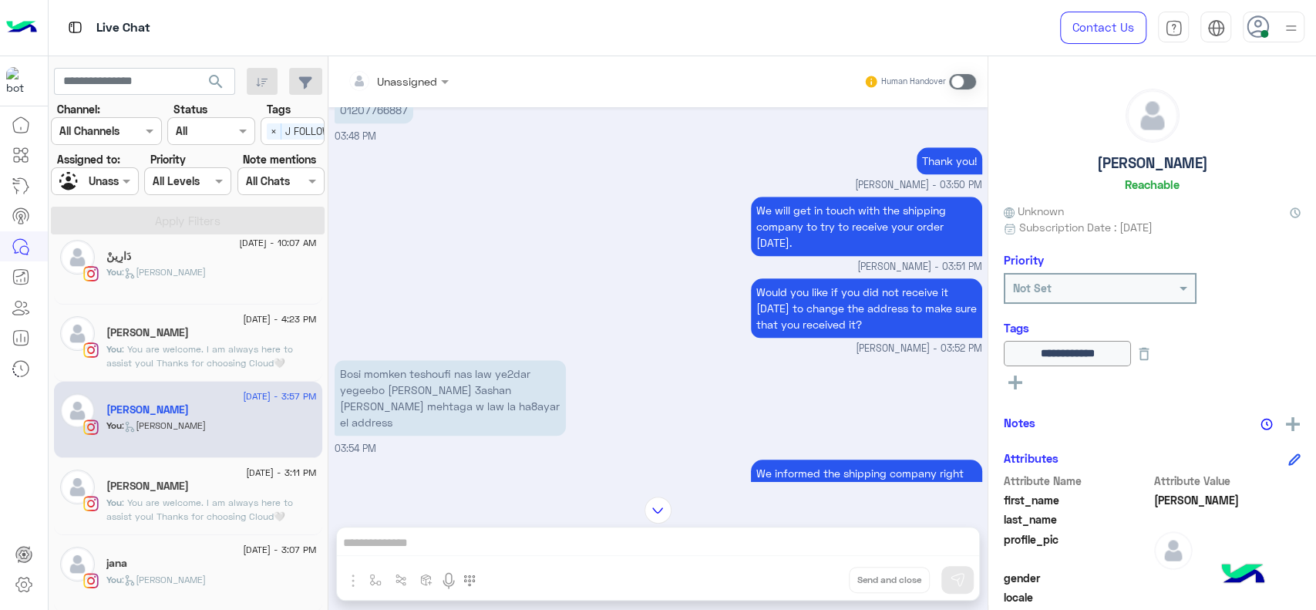
scroll to position [860, 0]
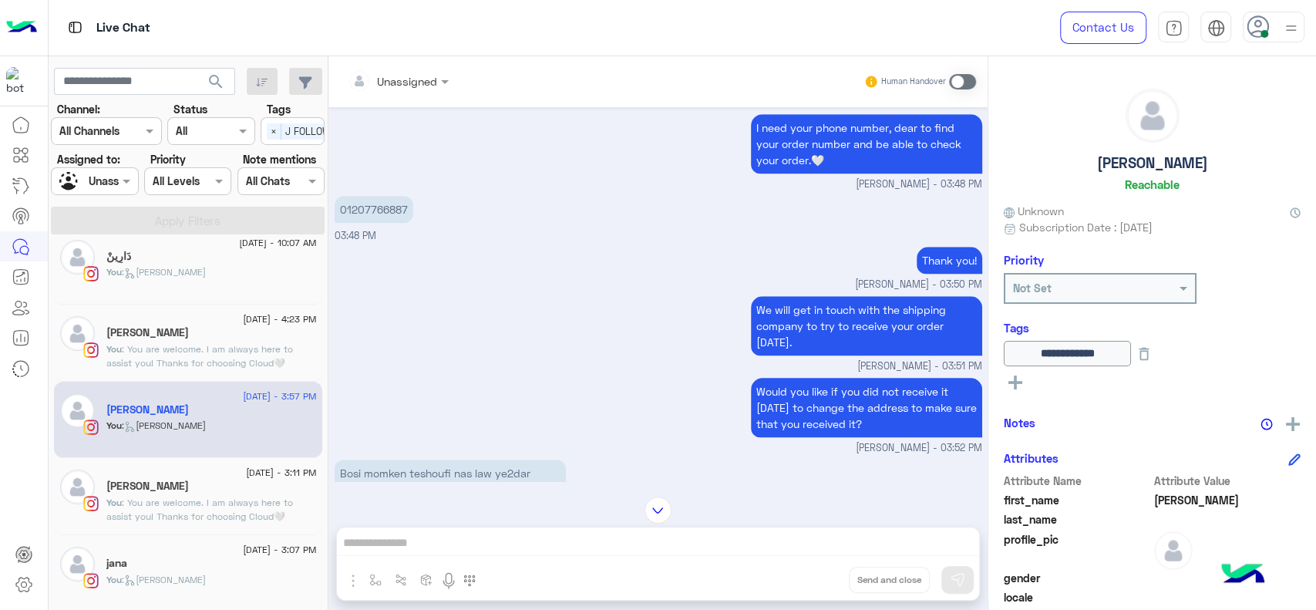
click at [376, 196] on p "01207766887" at bounding box center [374, 209] width 79 height 27
click p "01207766887"
copy p "01207766887"
click span
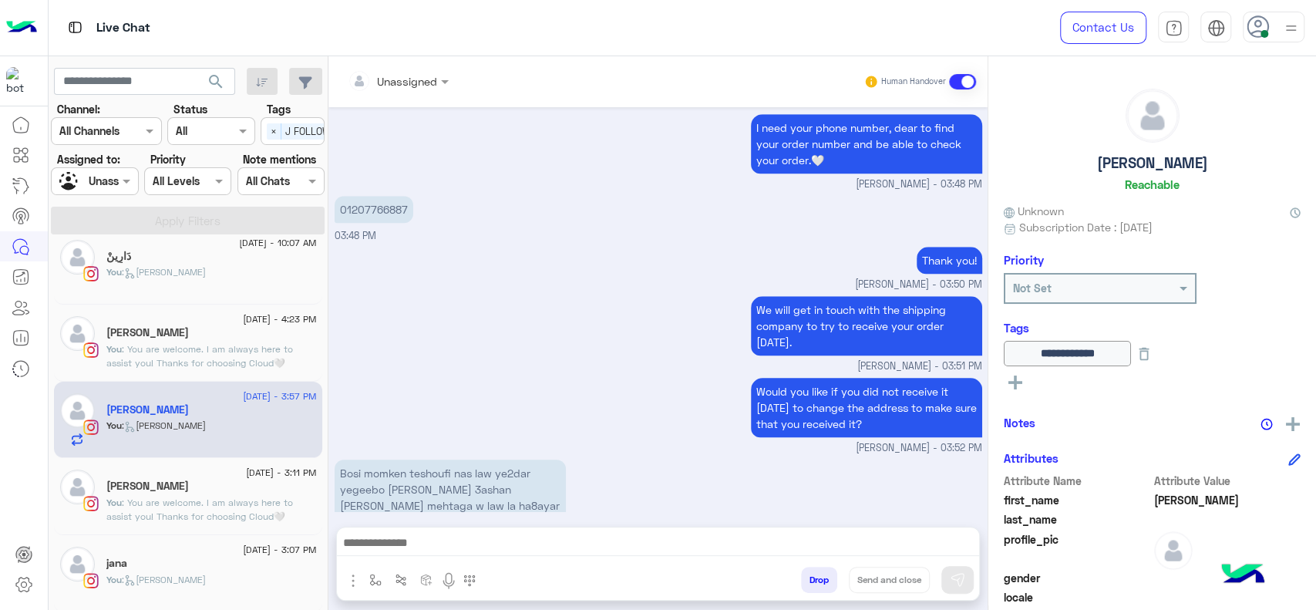
scroll to position [1241, 0]
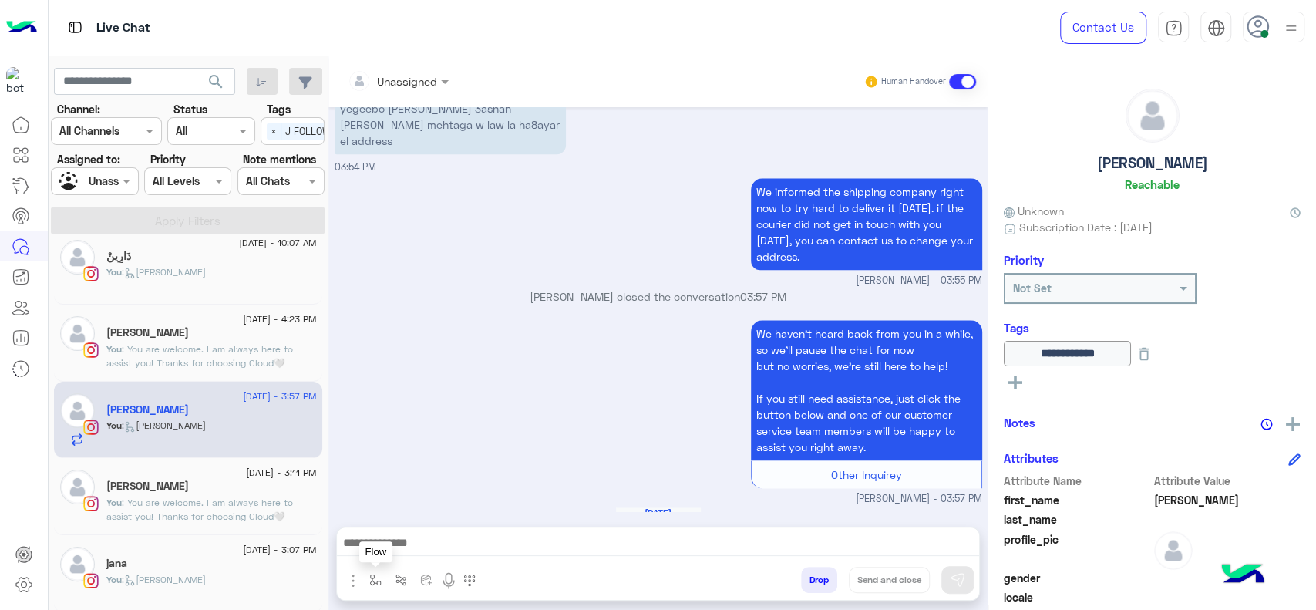
click button "button"
click div "enter flow name"
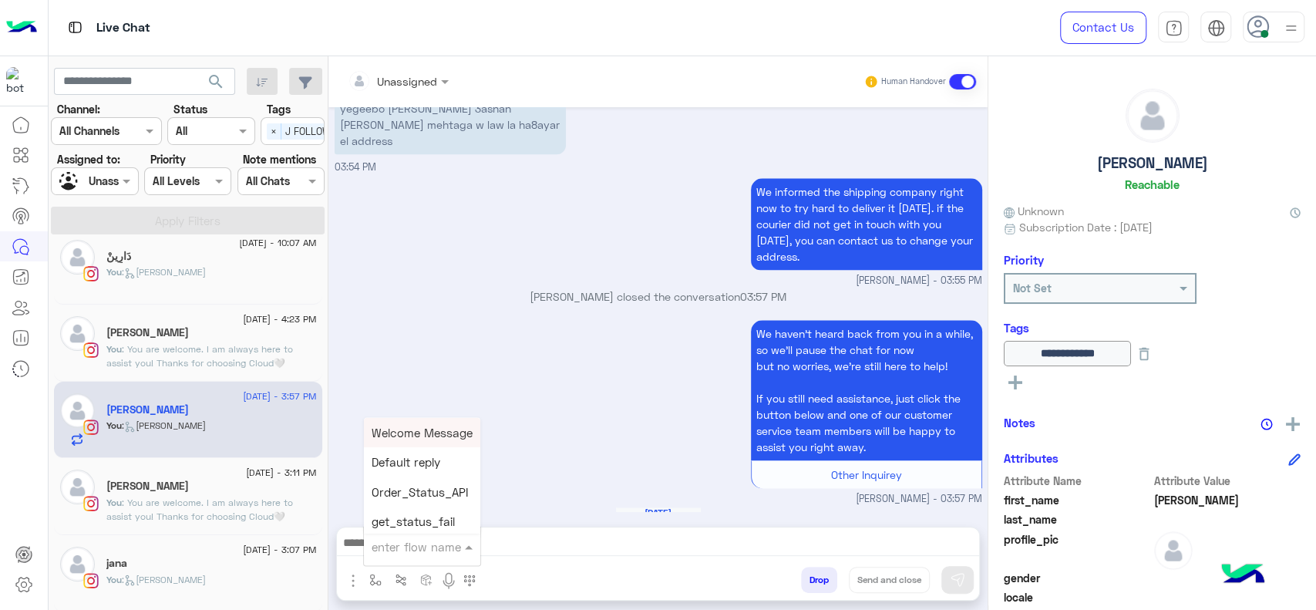
type input "*"
drag, startPoint x: 402, startPoint y: 478, endPoint x: 547, endPoint y: 506, distance: 148.3
click div "J Greeting"
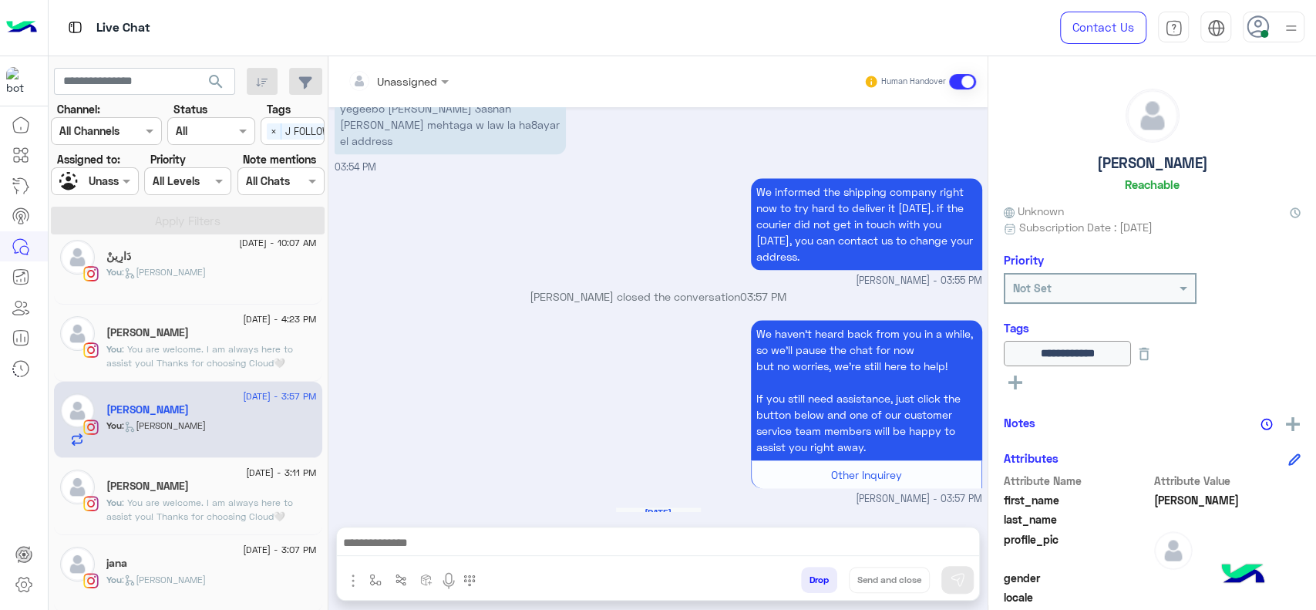
type textarea "**********"
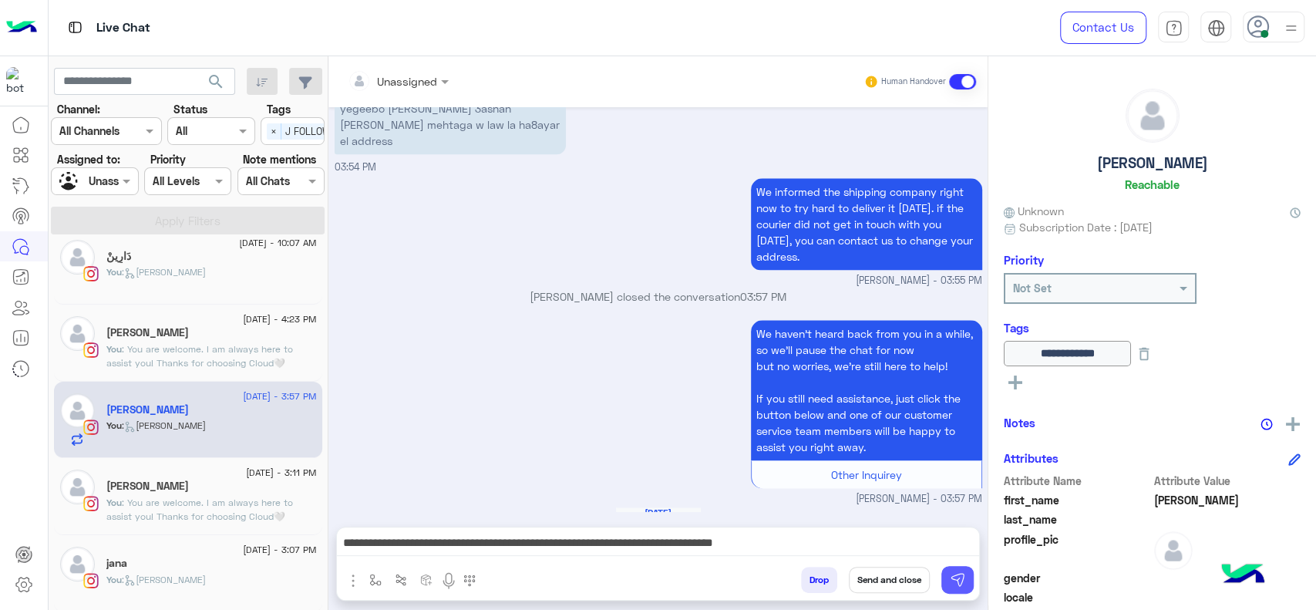
click img
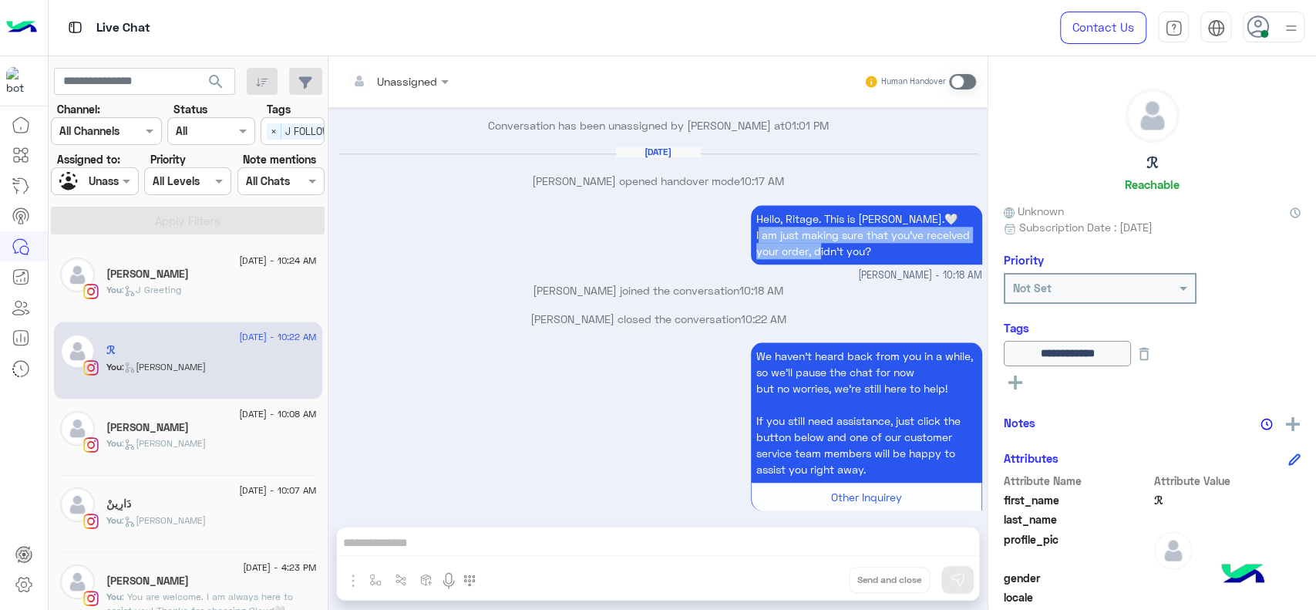
drag, startPoint x: 740, startPoint y: 217, endPoint x: 810, endPoint y: 230, distance: 70.6
click div "Hello, Ritage. This is Jana.🤍 I am just making sure that you've received your o…"
click p "Hello, Ritage. This is Jana.🤍 I am just making sure that you've received your o…"
drag, startPoint x: 749, startPoint y: 200, endPoint x: 878, endPoint y: 236, distance: 134.3
click p "Hello, Ritage. This is Jana.🤍 I am just making sure that you've received your o…"
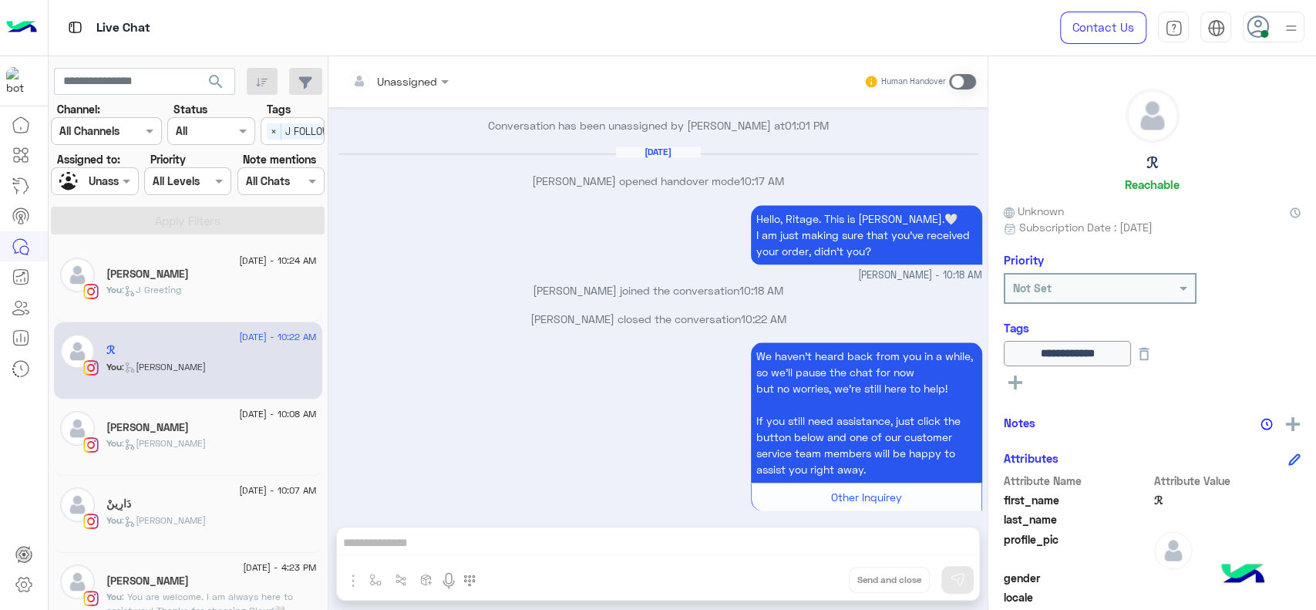
copy p "Hello, Ritage. This is Jana.🤍 I am just making sure that you've received your o…"
click input "text"
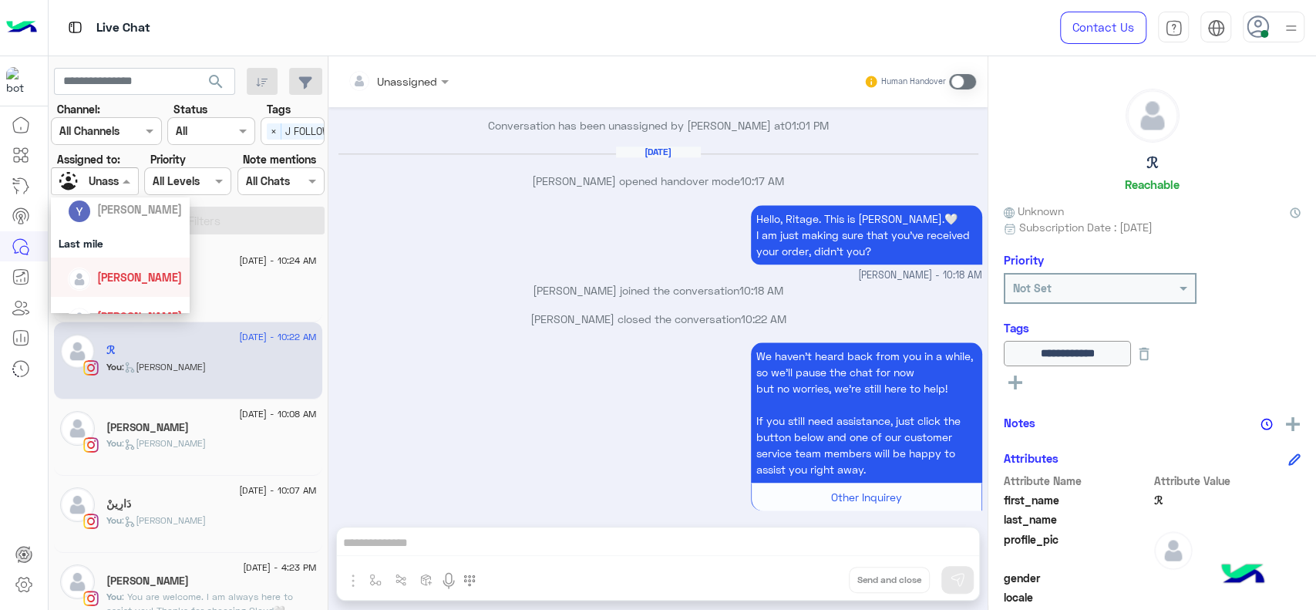
scroll to position [222, 0]
click span "[PERSON_NAME]"
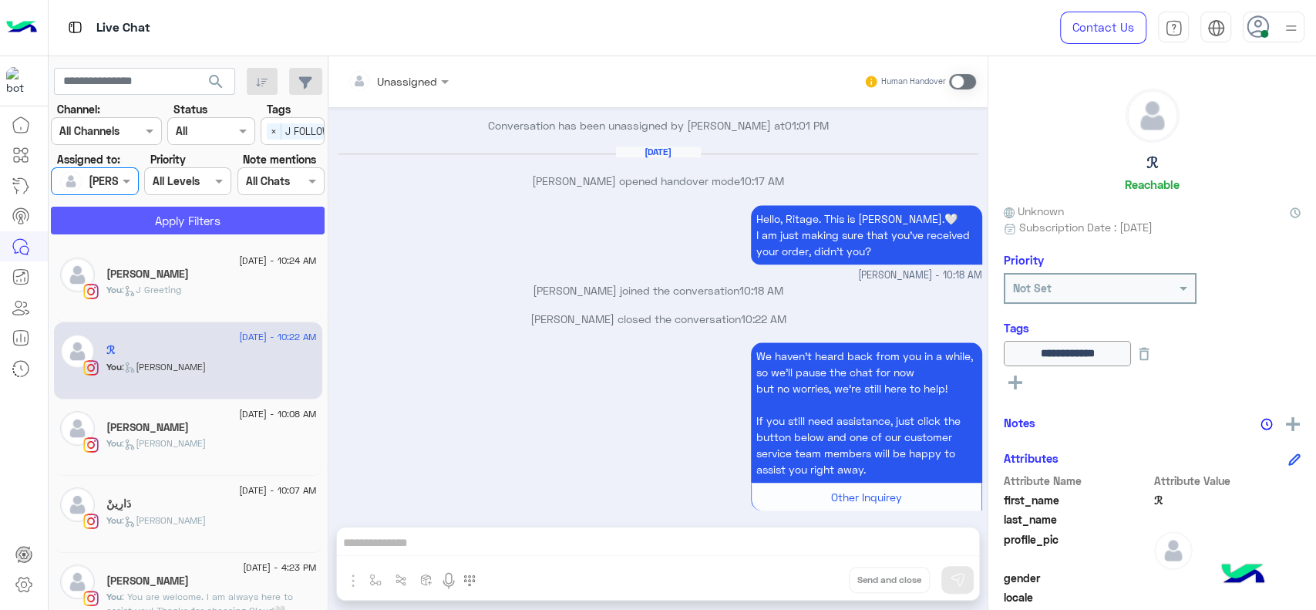
click button "Apply Filters"
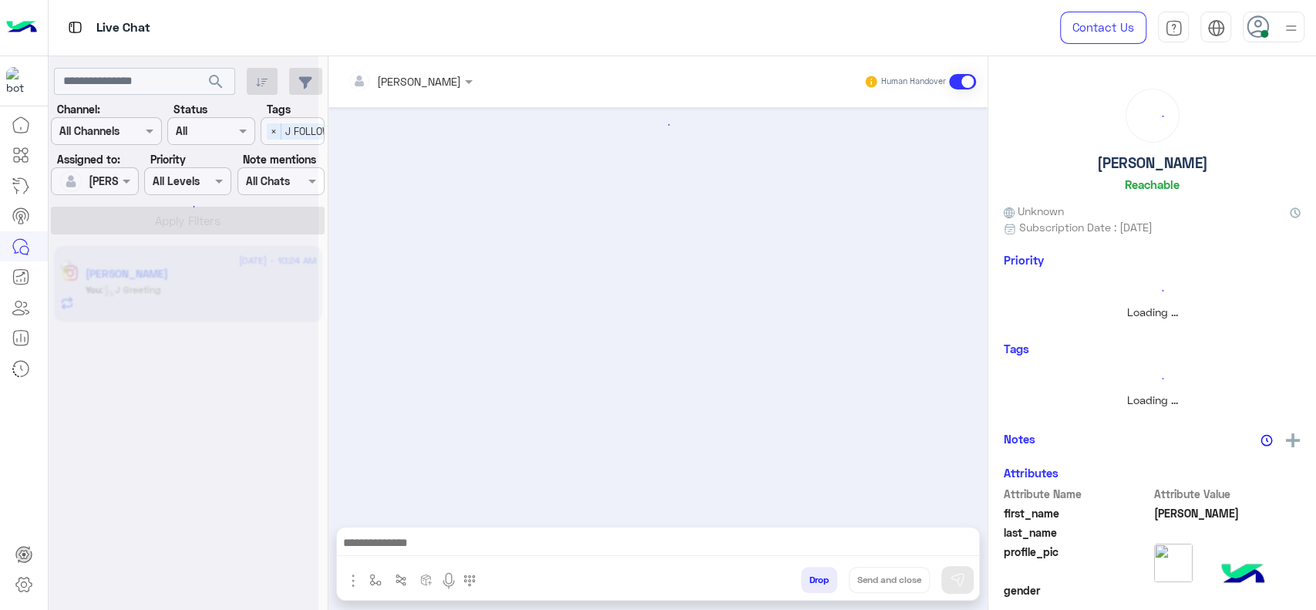
click div
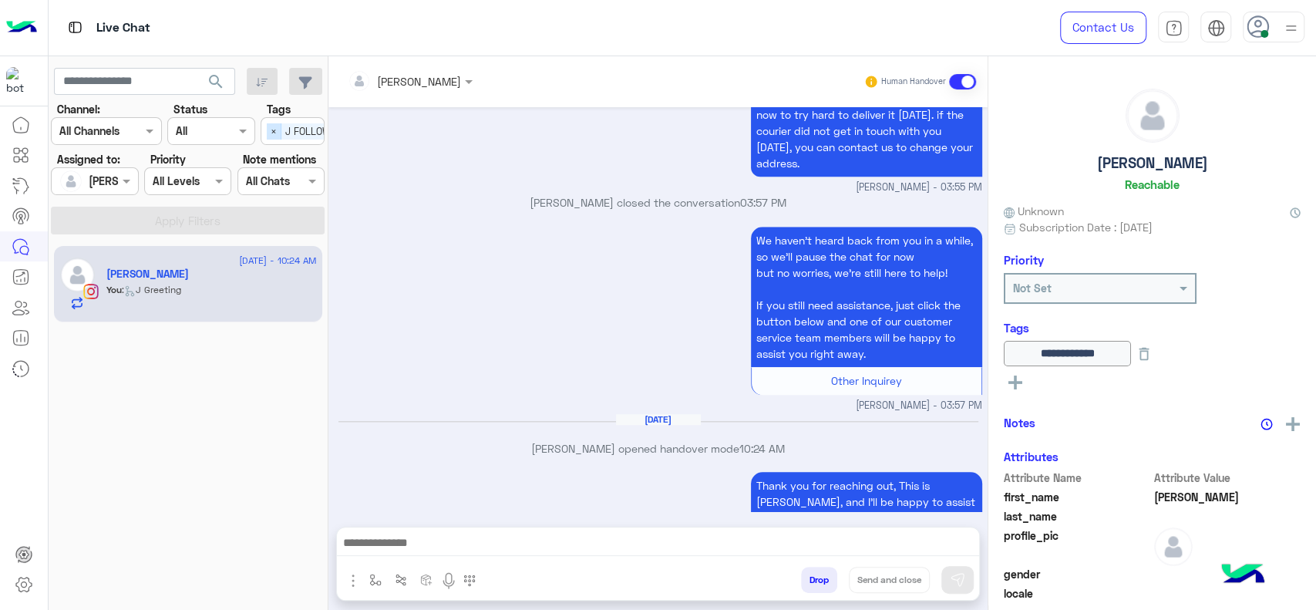
click span "×"
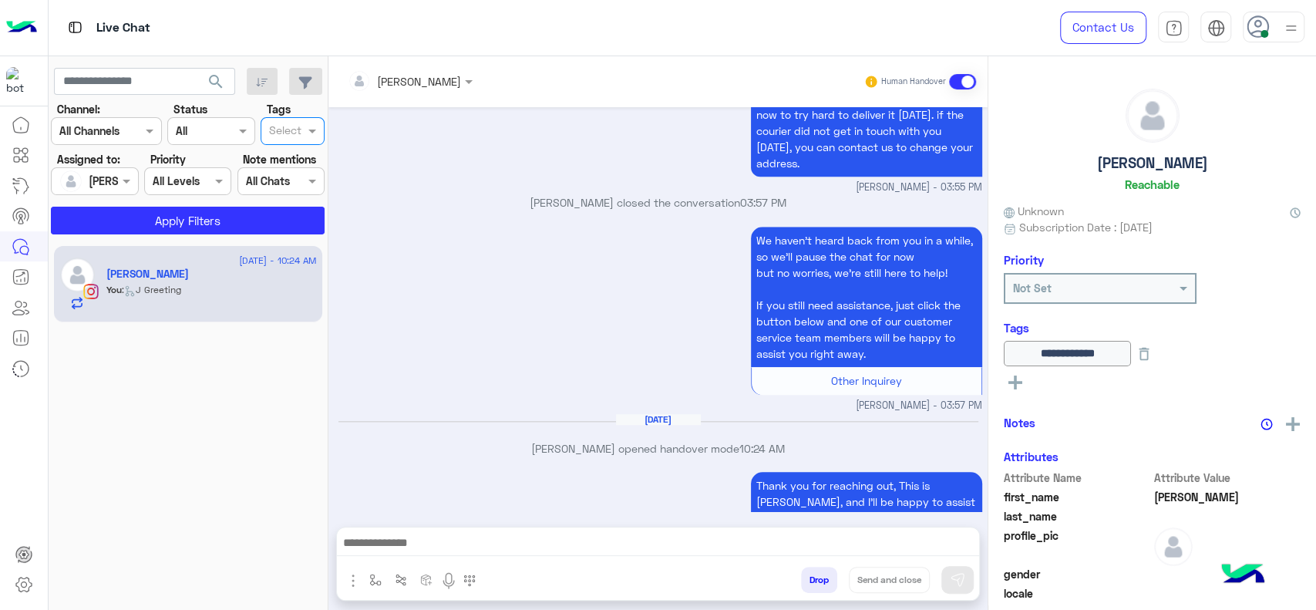
click section "Channel: Channel All Channels Status Channel All Tags Select Assigned to: Assig…"
click button "Apply Filters"
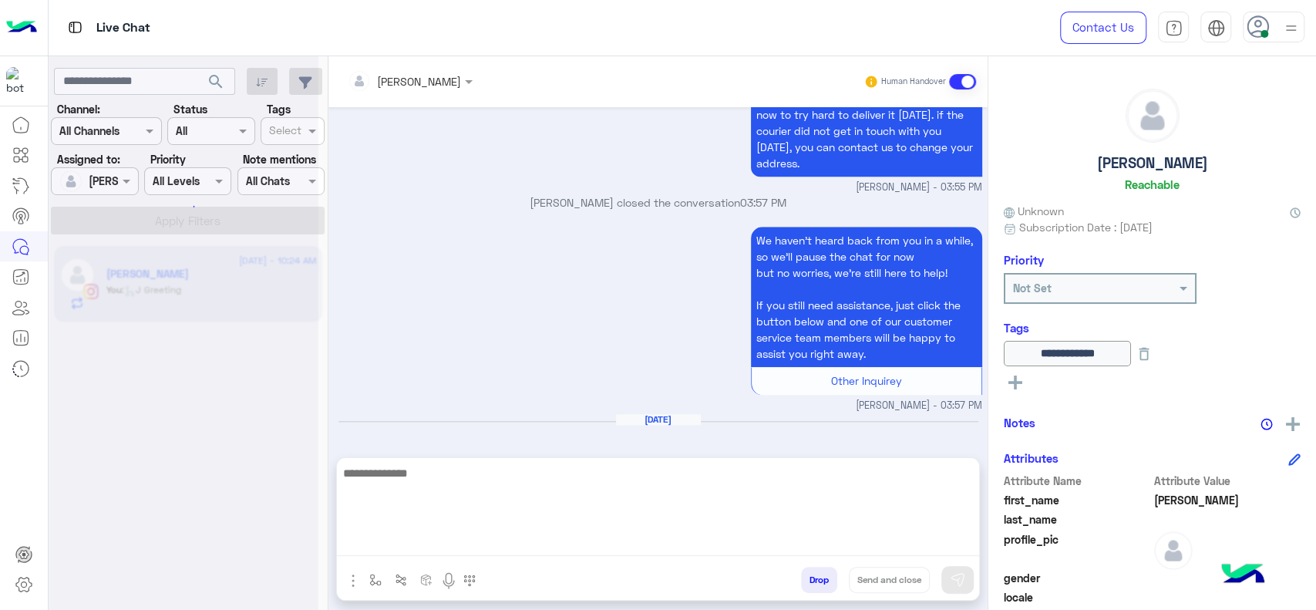
click textarea
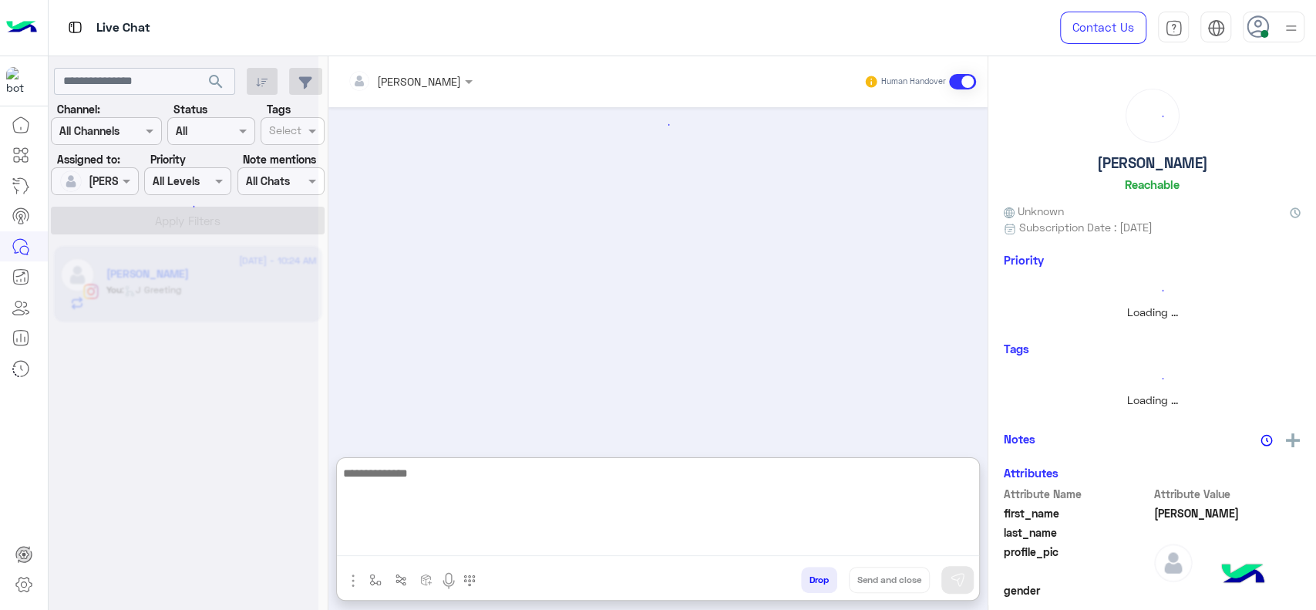
click textarea
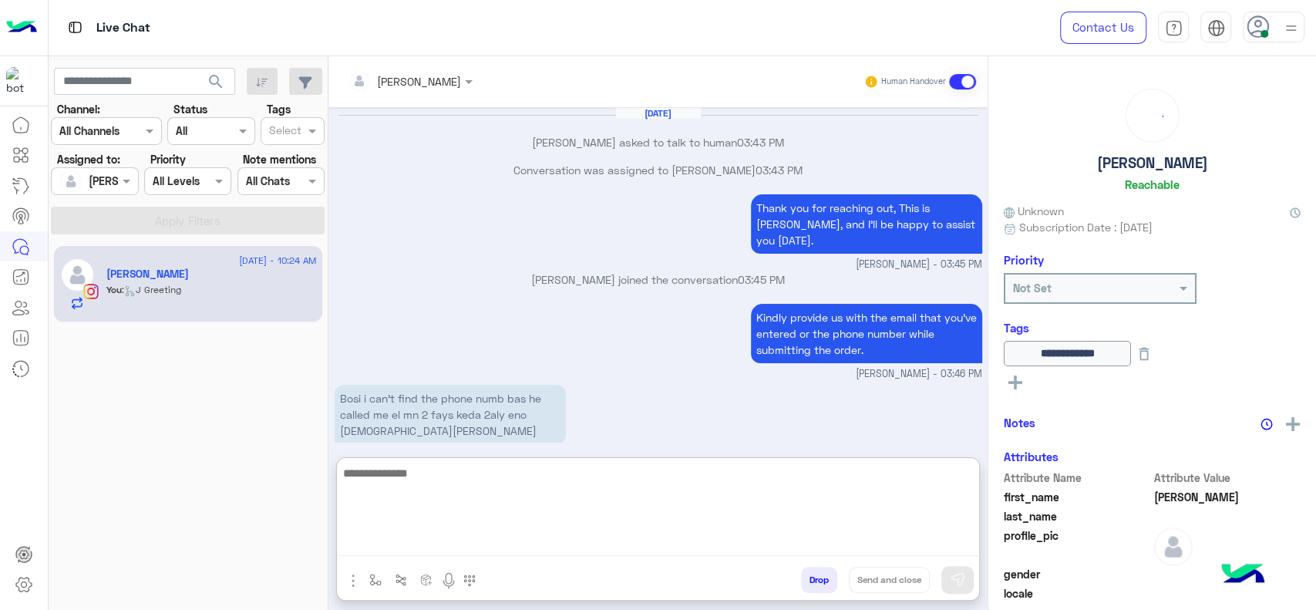
scroll to position [1020, 0]
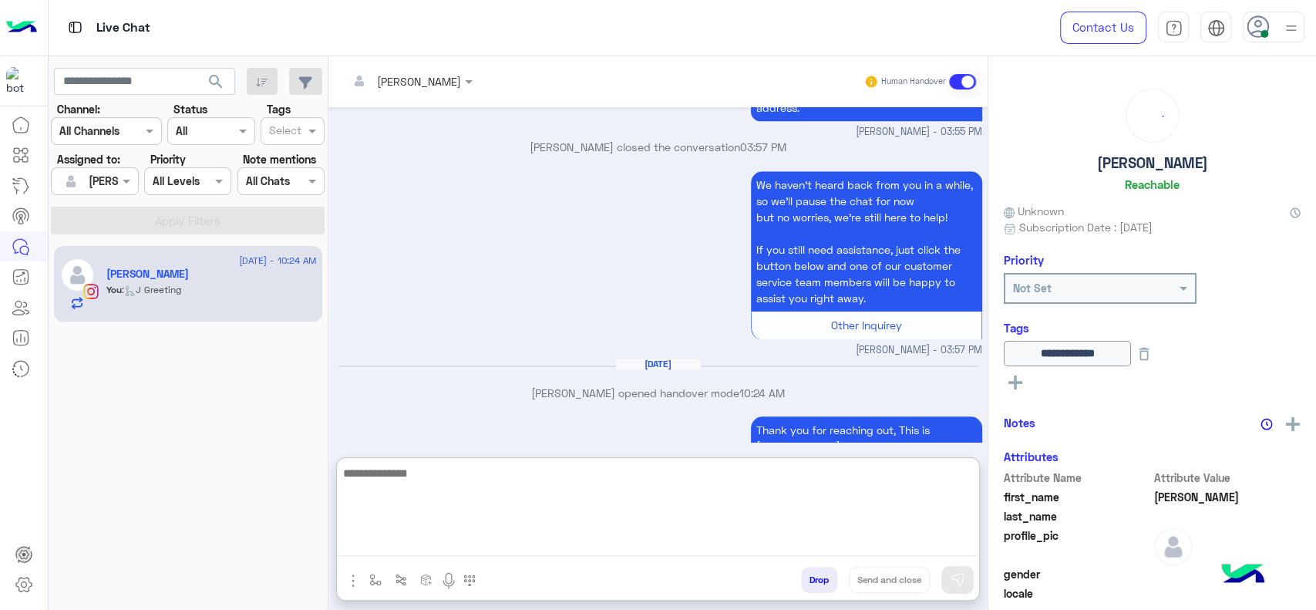
paste textarea "**********"
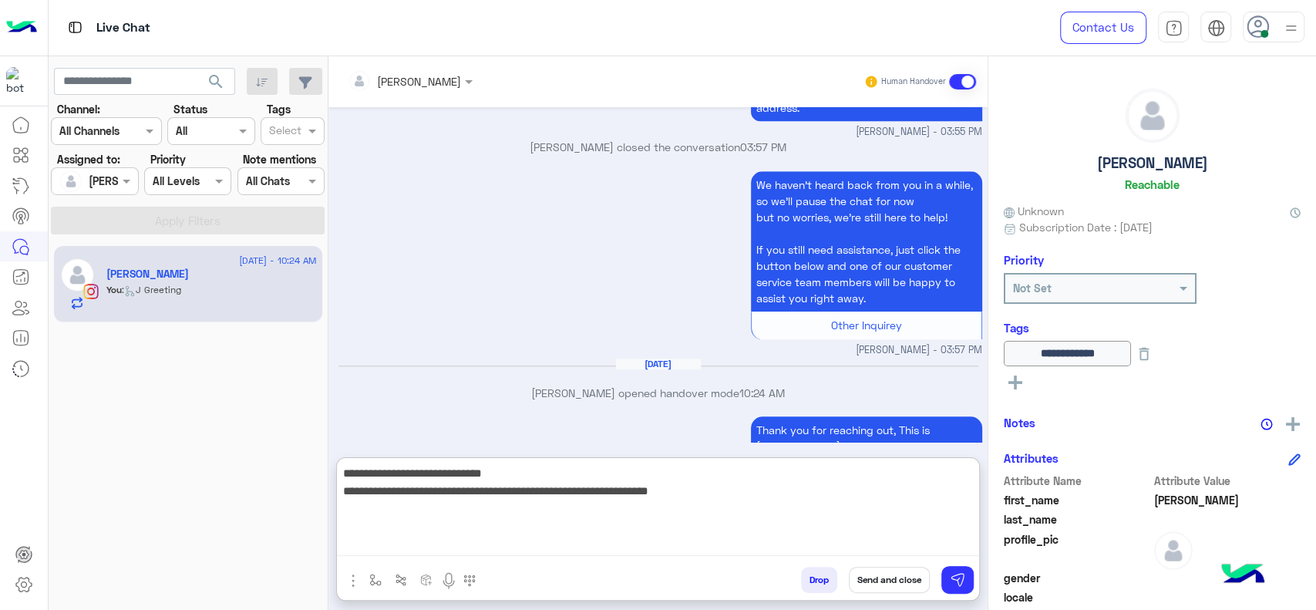
click textarea "**********"
type textarea "**********"
drag, startPoint x: 704, startPoint y: 509, endPoint x: 702, endPoint y: 498, distance: 10.9
click textarea "**********"
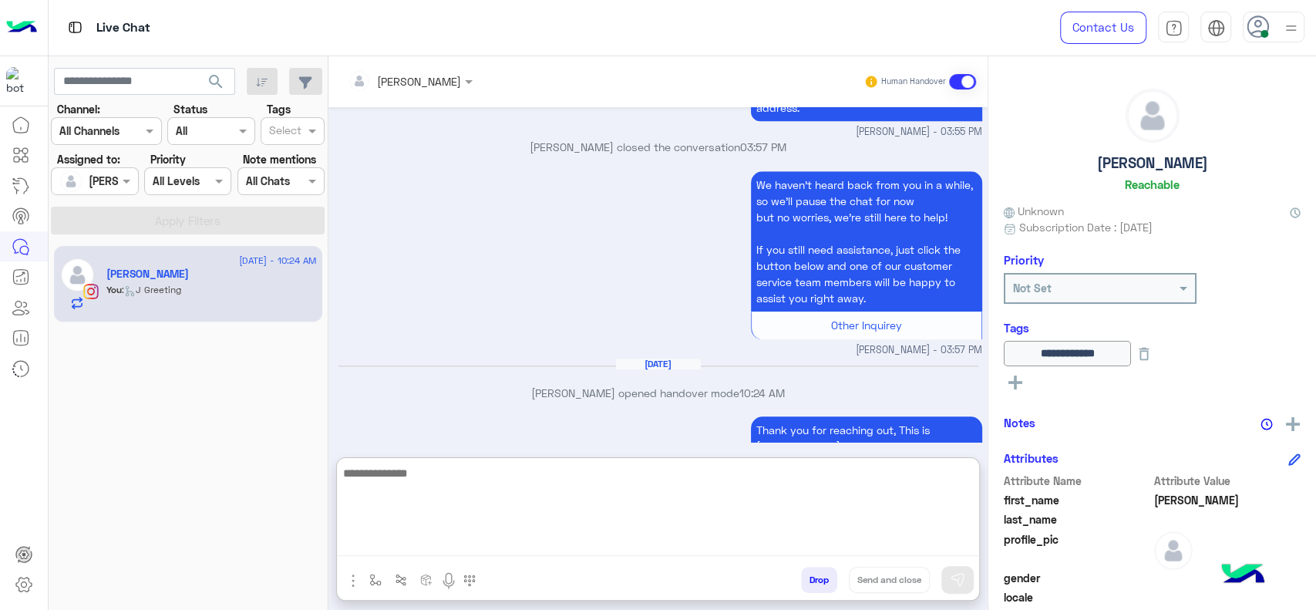
scroll to position [1116, 0]
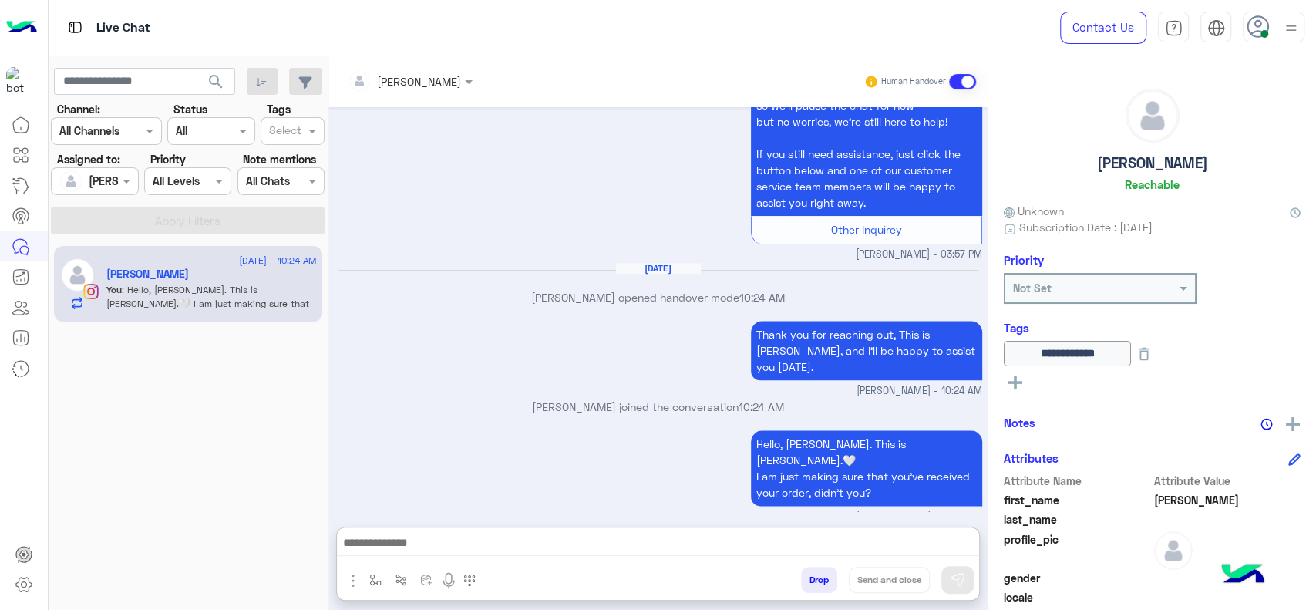
click div "21 August - 10:24 AM Lina You : Hello, Lina. This is Jana.🤍 I am just making su…"
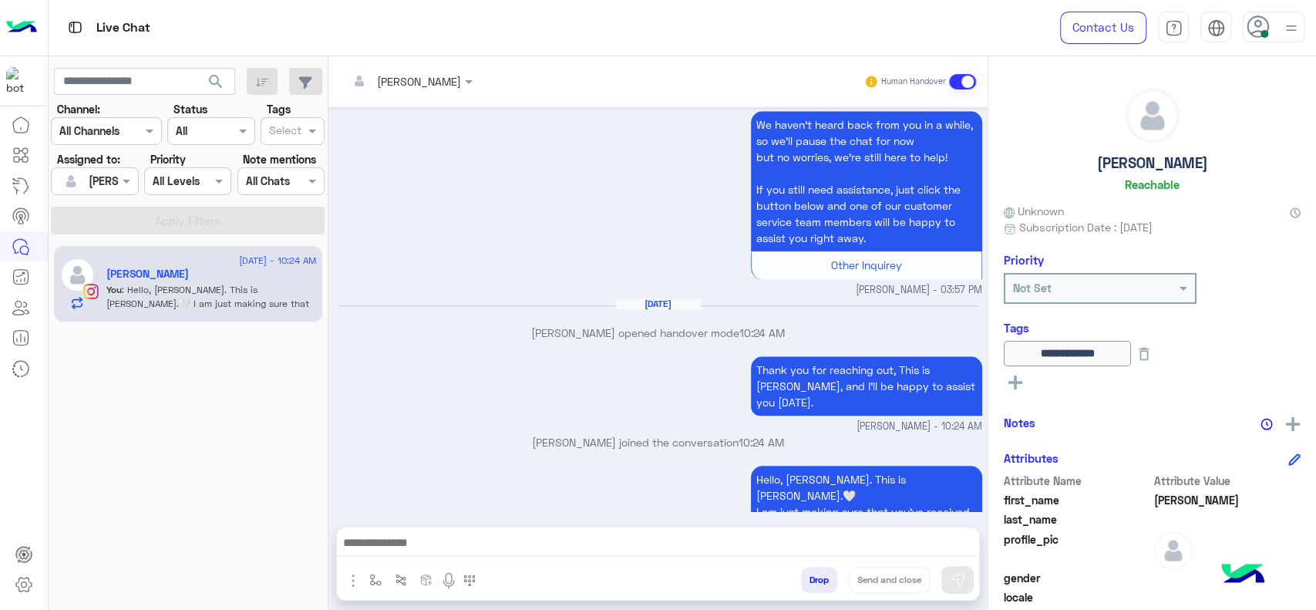
scroll to position [1046, 0]
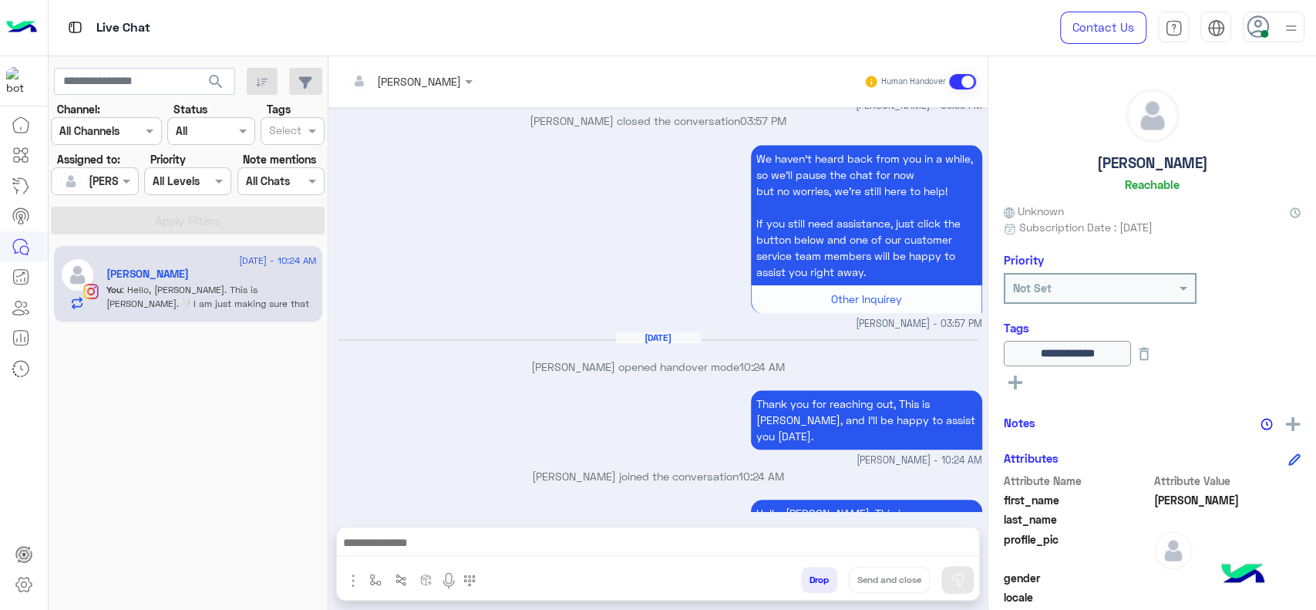
click div "[PERSON_NAME]"
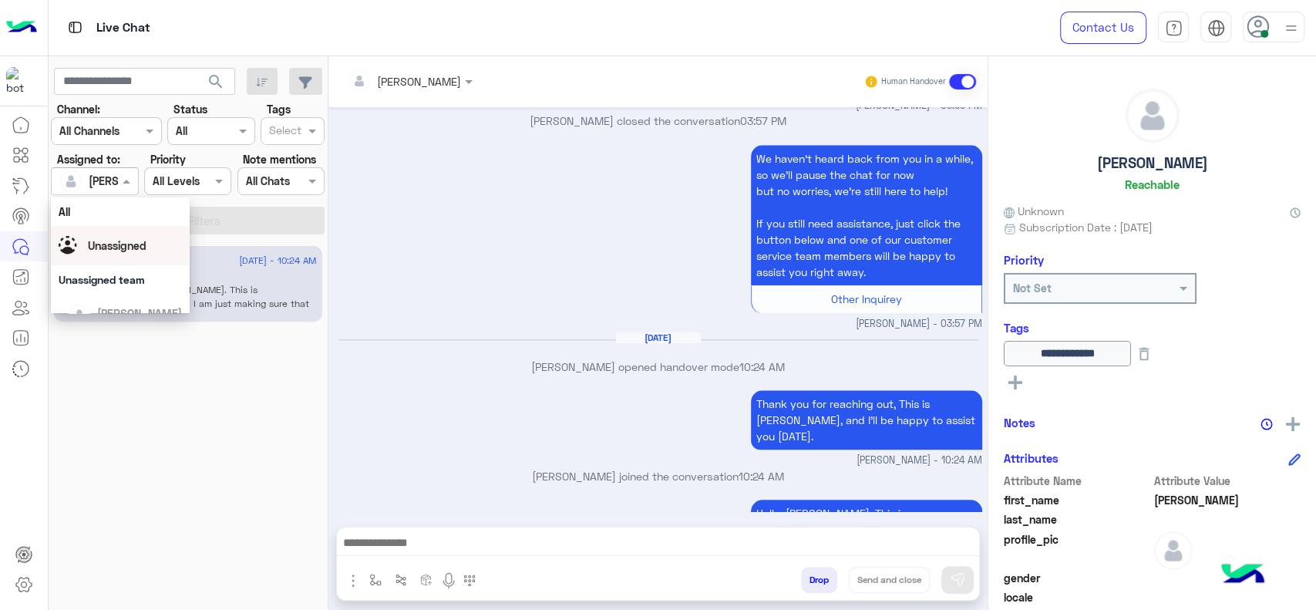
click span "Unassigned"
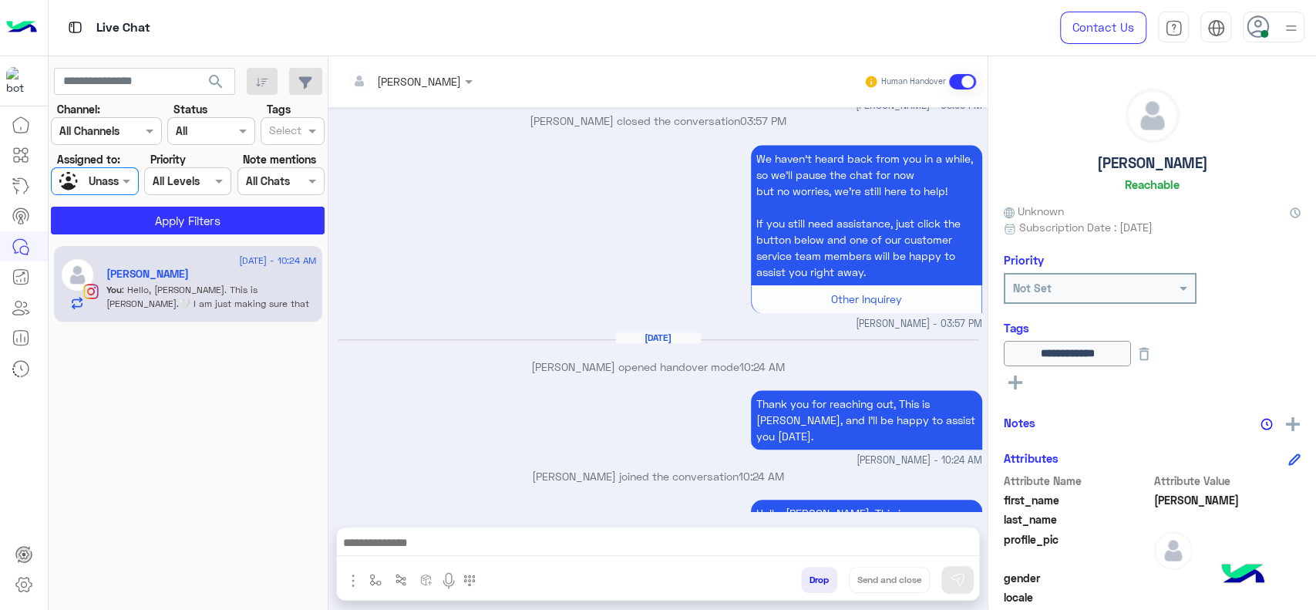
click input "text"
click div "J FOLLOW UP"
click div "21 August - 10:24 AM Lina You : Hello, Lina. This is Jana.🤍 I am just making su…"
click button "Apply Filters"
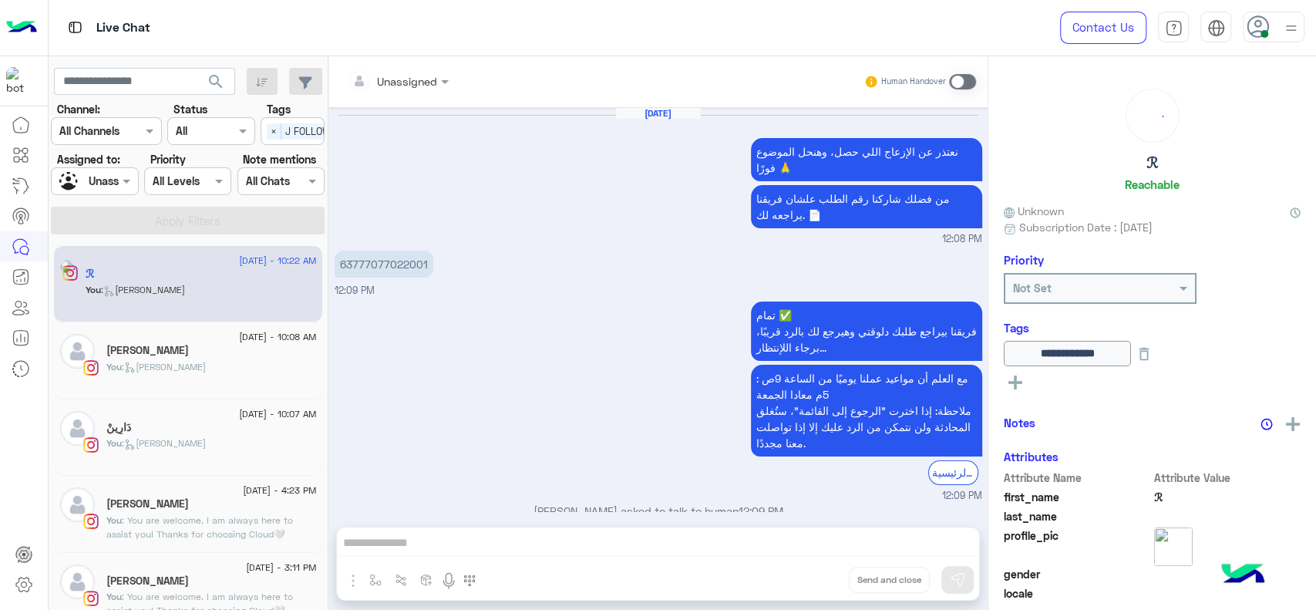
scroll to position [1143, 0]
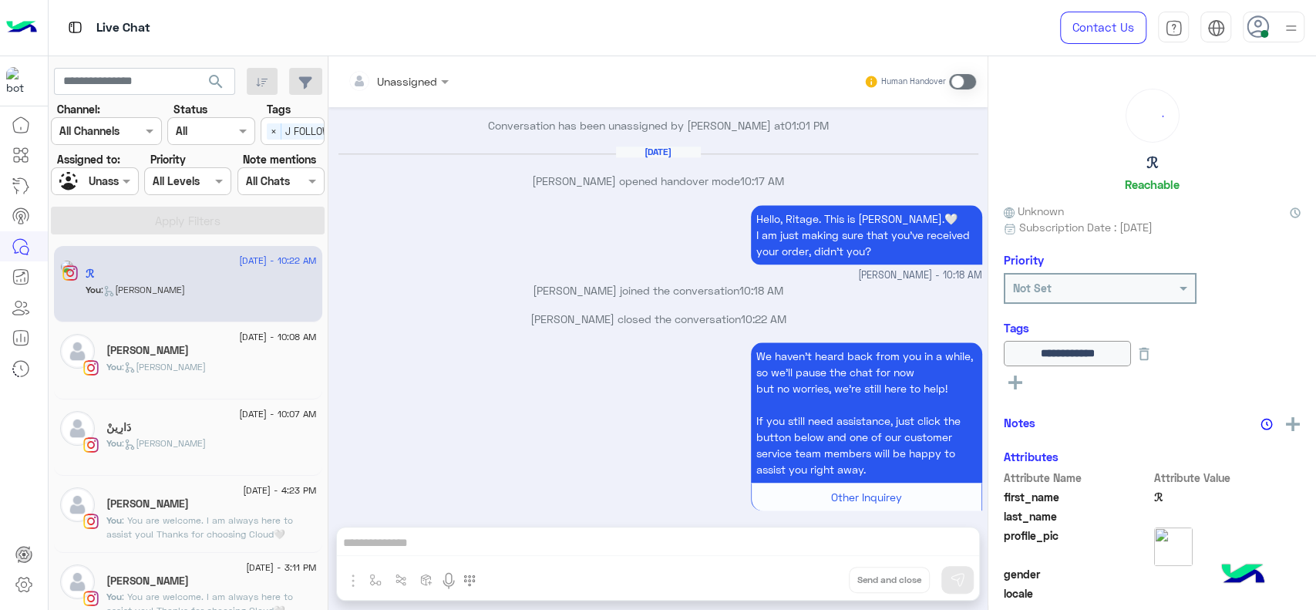
click div "We haven’t heard back from you in a while, so we’ll pause the chat for now but …"
click input "text"
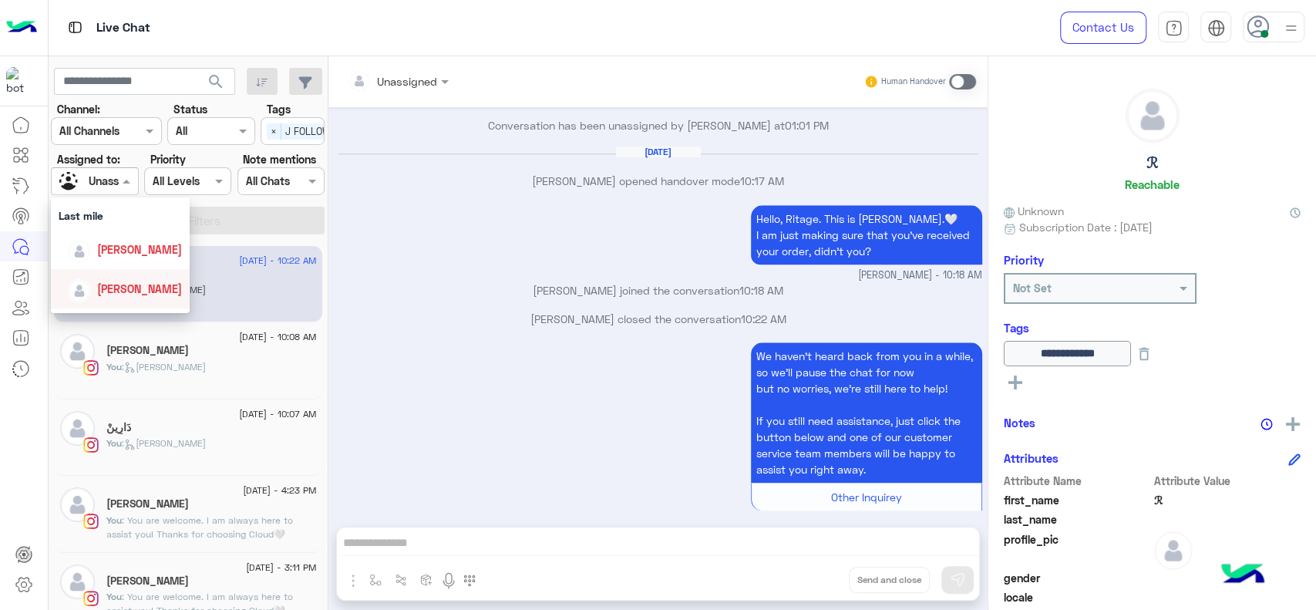
scroll to position [205, 0]
drag, startPoint x: 123, startPoint y: 241, endPoint x: 259, endPoint y: 190, distance: 144.9
click div "[PERSON_NAME]"
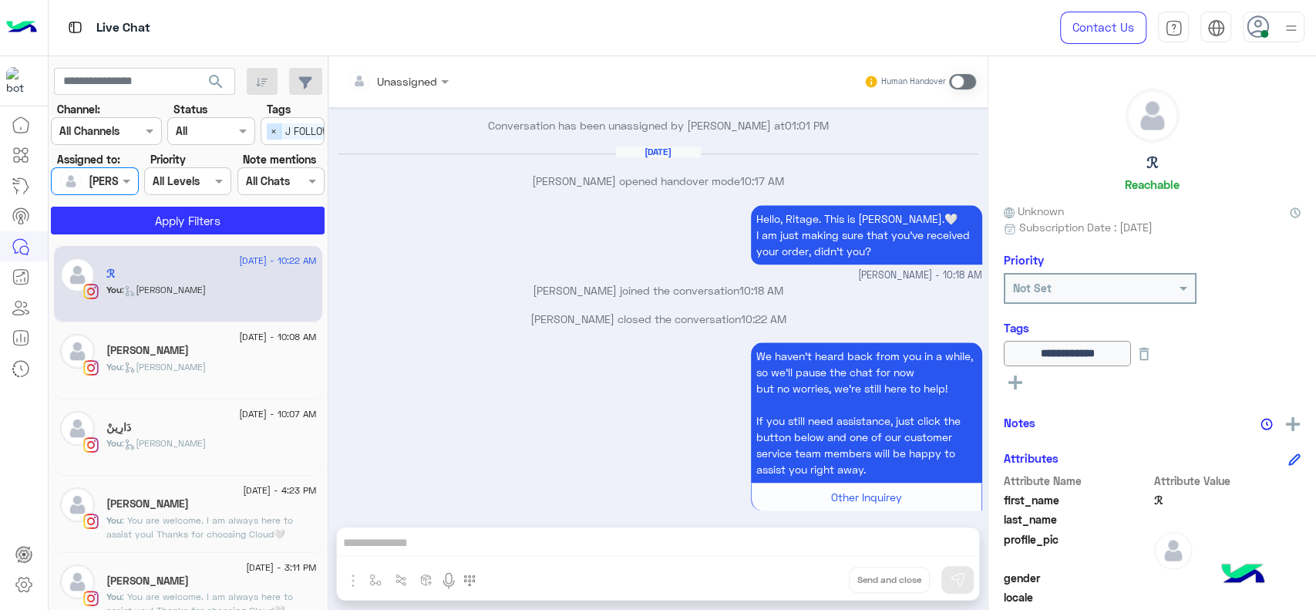
click span "×"
click button "Apply Filters"
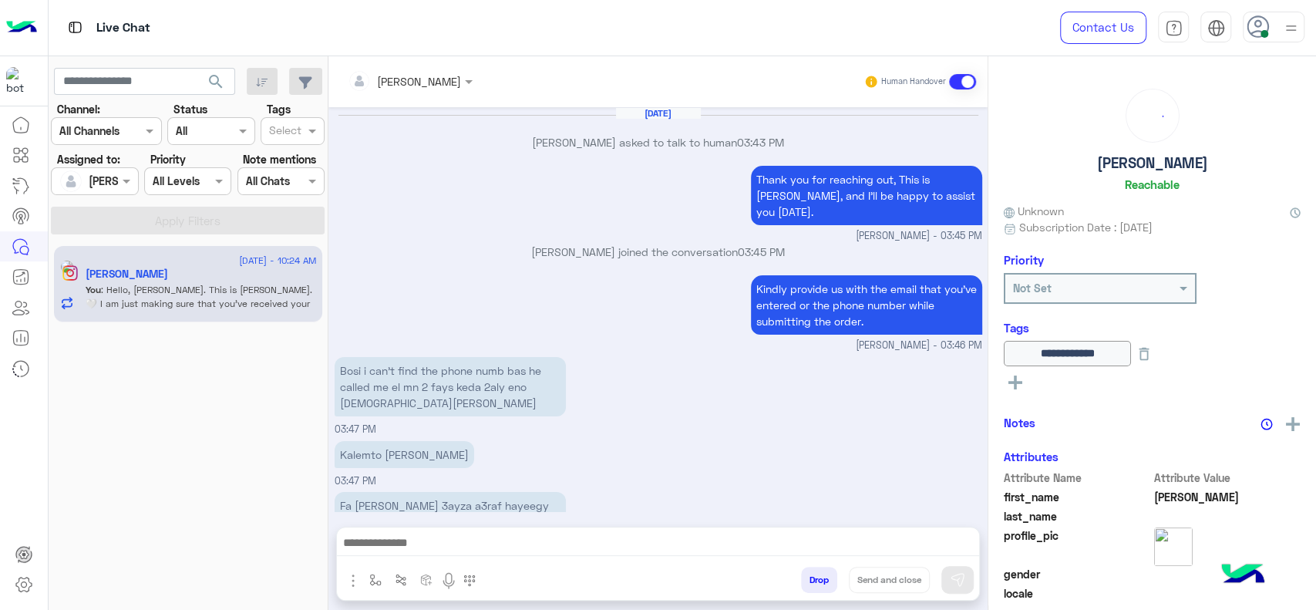
scroll to position [1018, 0]
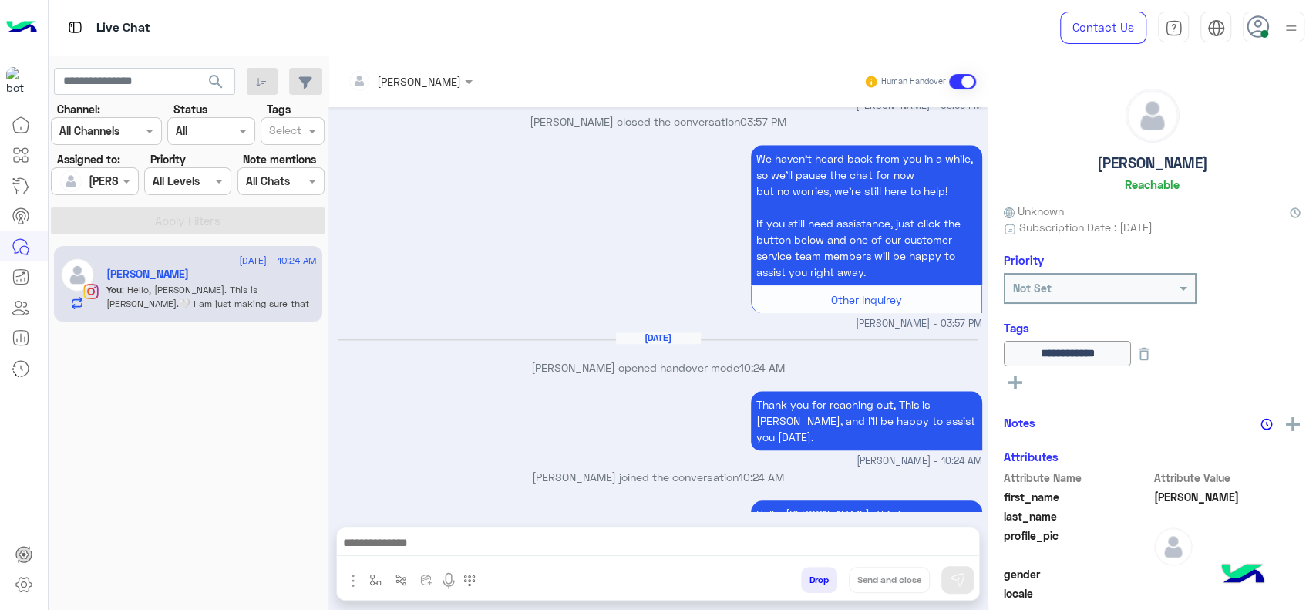
click div
click button "button"
click input "text"
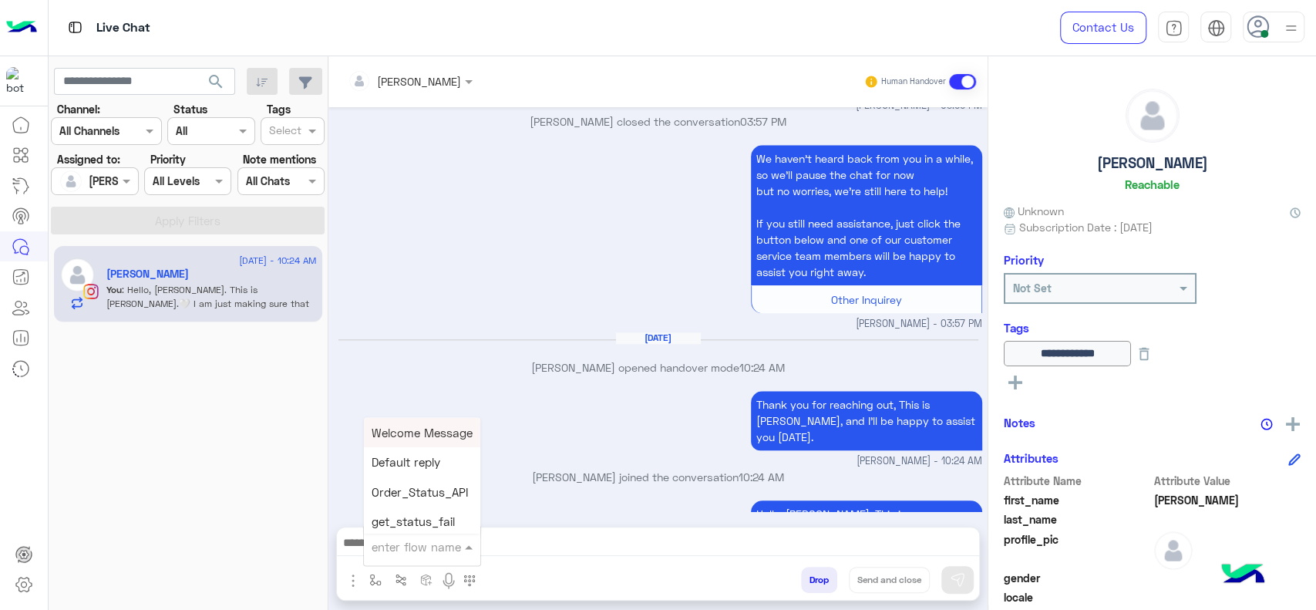
type input "*"
click span "[PERSON_NAME]"
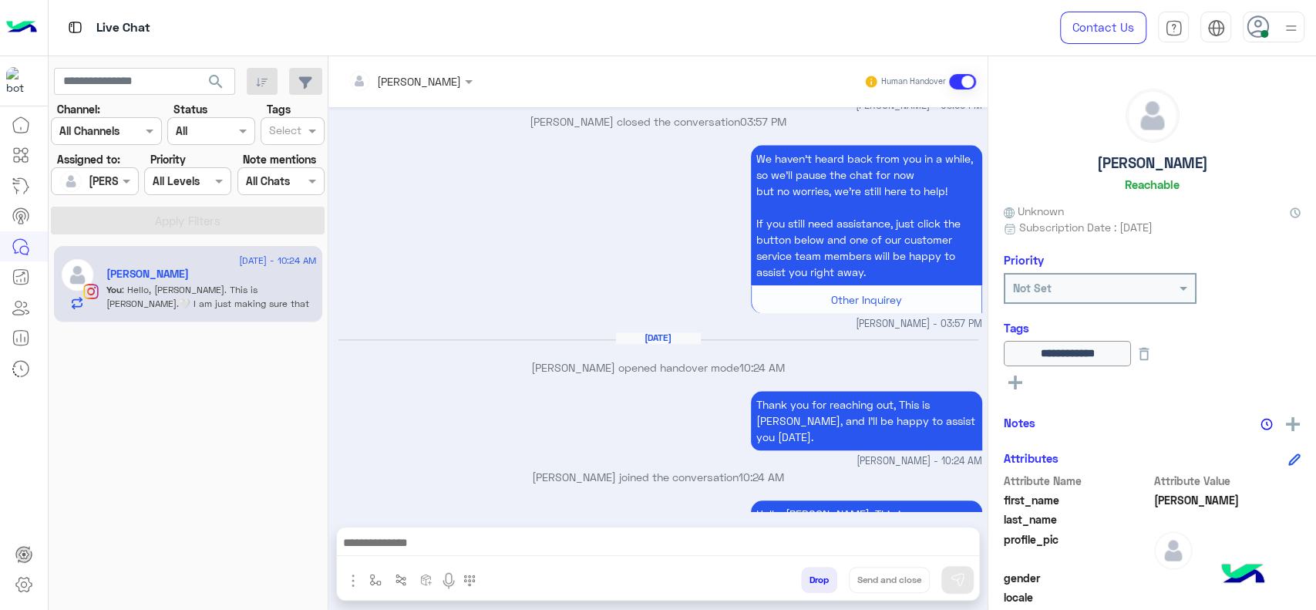
type textarea "**********"
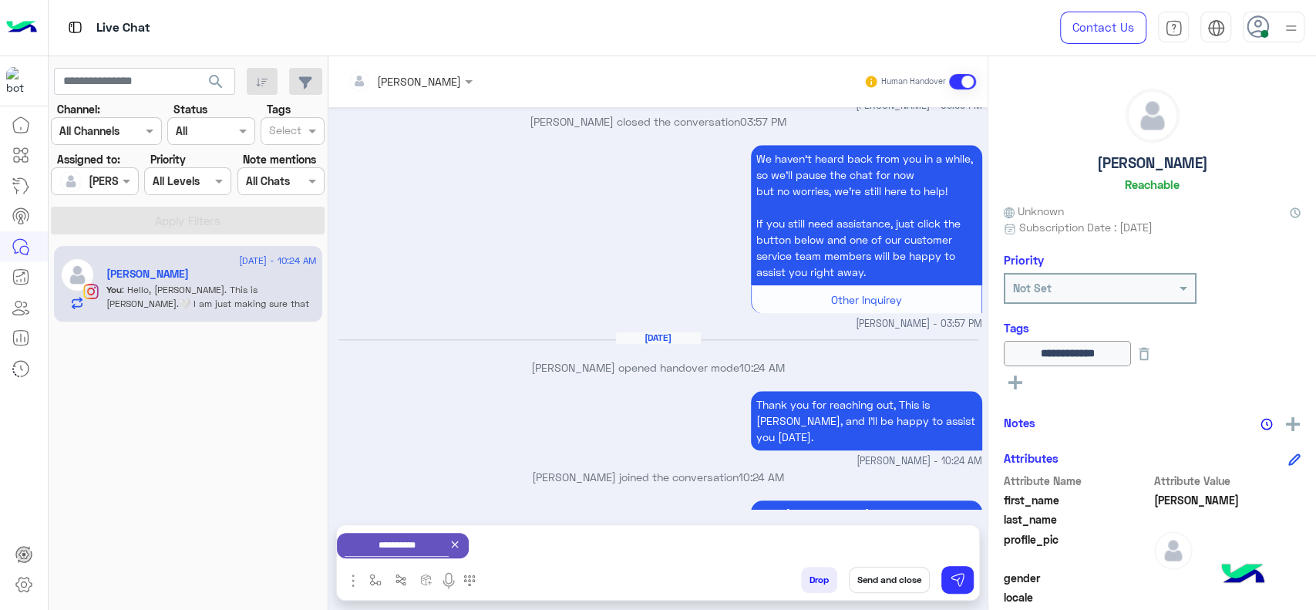
click button "Send and close"
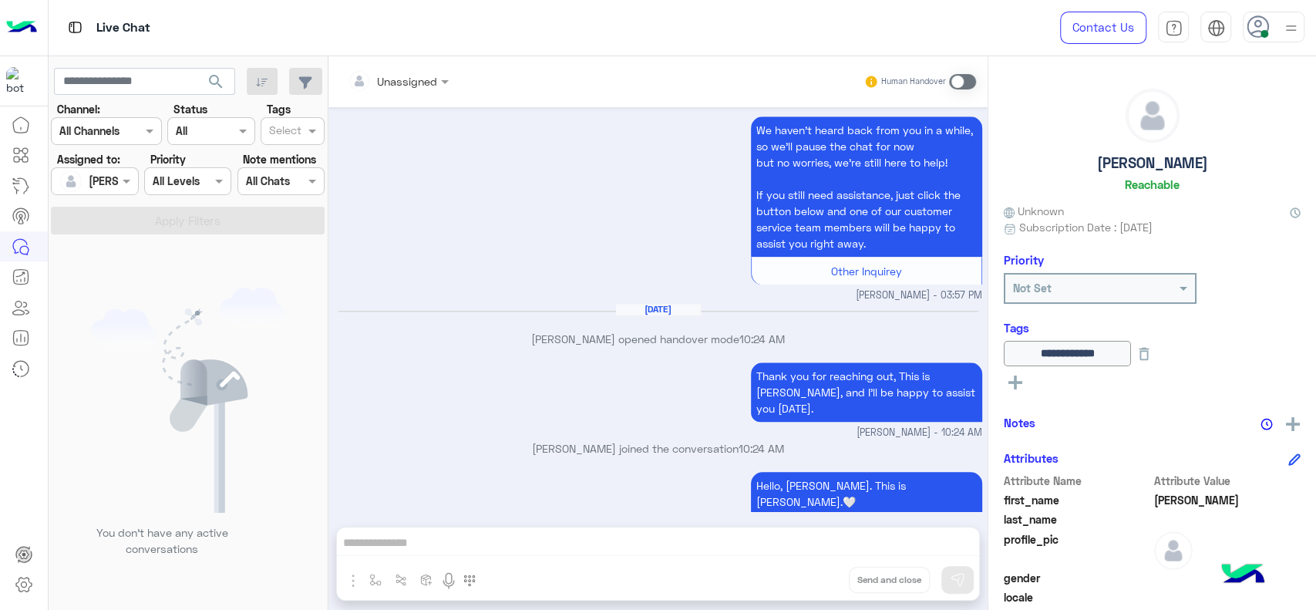
scroll to position [1237, 0]
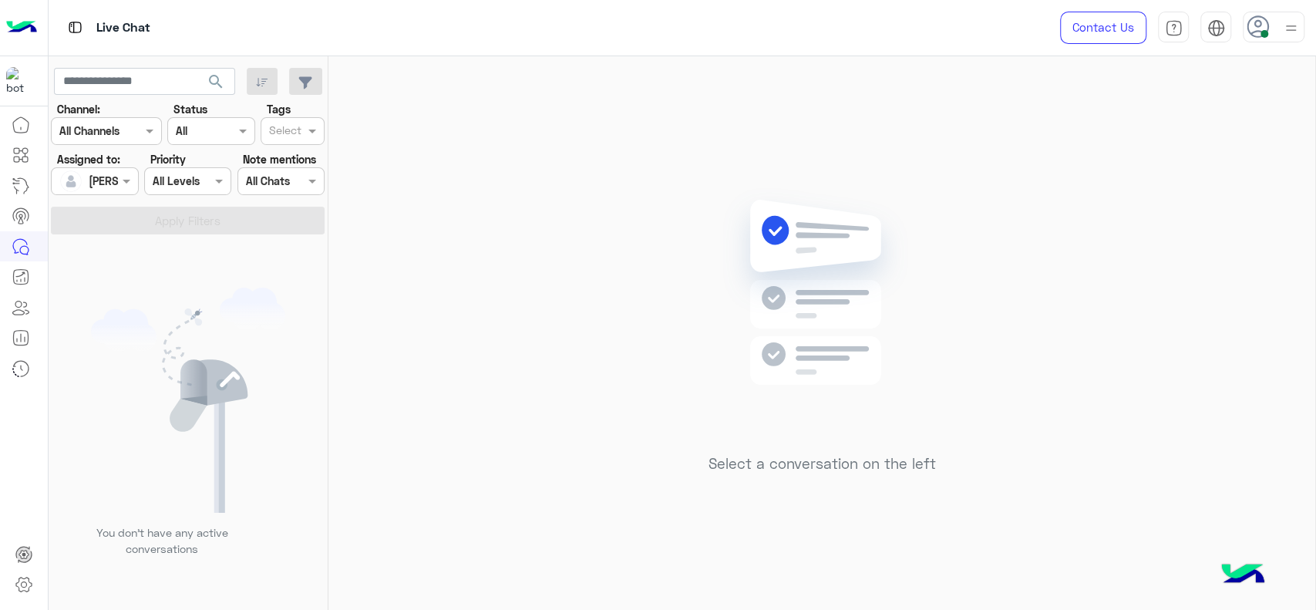
click div "Select a conversation on the left"
click at [494, 409] on div "Select a conversation on the left" at bounding box center [821, 336] width 987 height 560
click at [548, 375] on div "Select a conversation on the left" at bounding box center [821, 336] width 987 height 560
click at [358, 241] on div "Select a conversation on the left" at bounding box center [821, 336] width 987 height 560
click at [1211, 365] on div "Select a conversation on the left" at bounding box center [821, 336] width 987 height 560
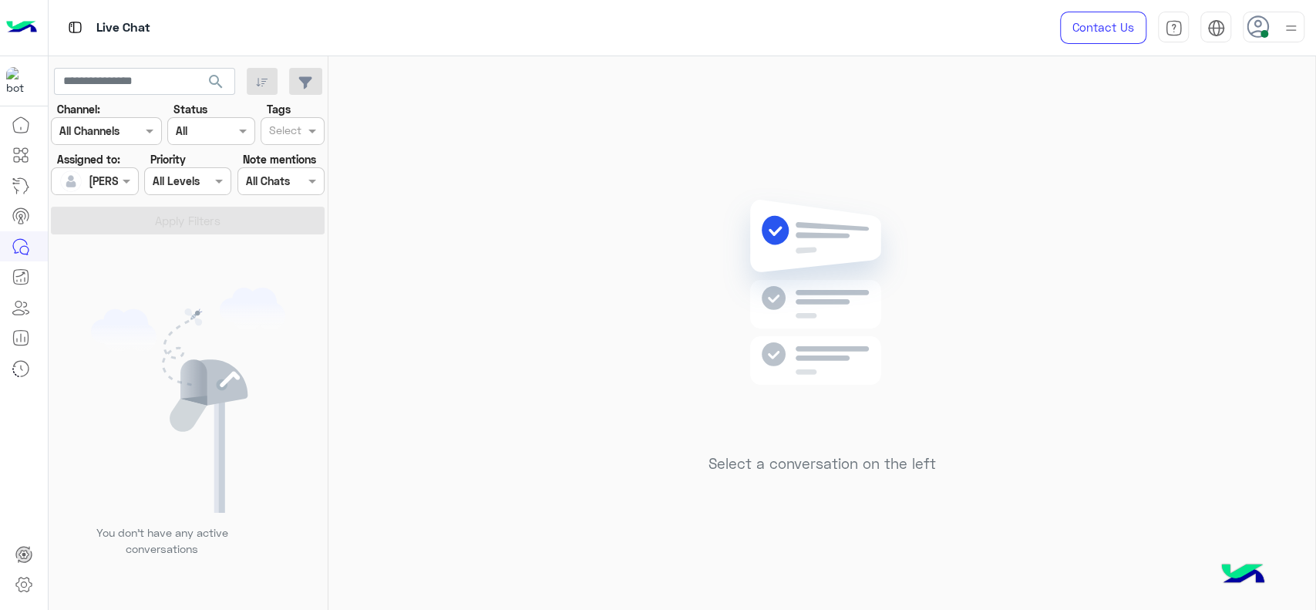
drag, startPoint x: 110, startPoint y: 170, endPoint x: 114, endPoint y: 191, distance: 21.9
click at [110, 171] on div "Assigned on [PERSON_NAME]" at bounding box center [85, 181] width 66 height 31
click at [123, 232] on div "Unassigned" at bounding box center [120, 245] width 123 height 27
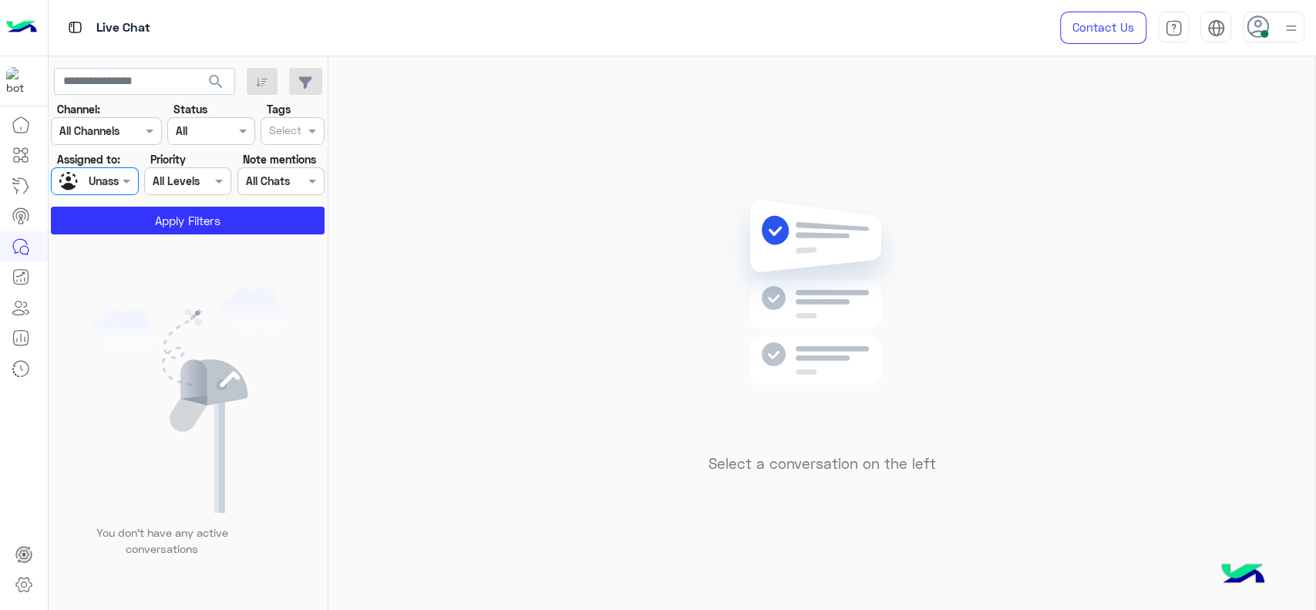
click at [279, 136] on input "text" at bounding box center [285, 132] width 32 height 16
click at [279, 171] on div "J FOLLOW UP" at bounding box center [293, 161] width 64 height 29
click at [245, 190] on div "Select All Chats" at bounding box center [280, 181] width 87 height 28
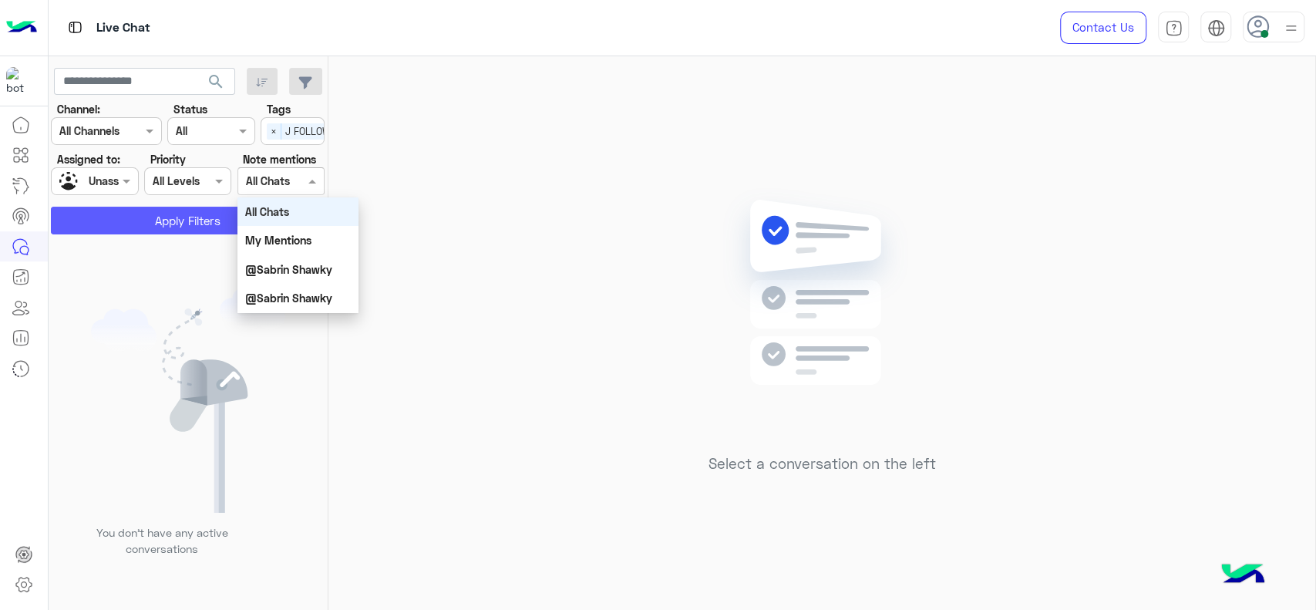
click at [212, 218] on button "Apply Filters" at bounding box center [188, 221] width 274 height 28
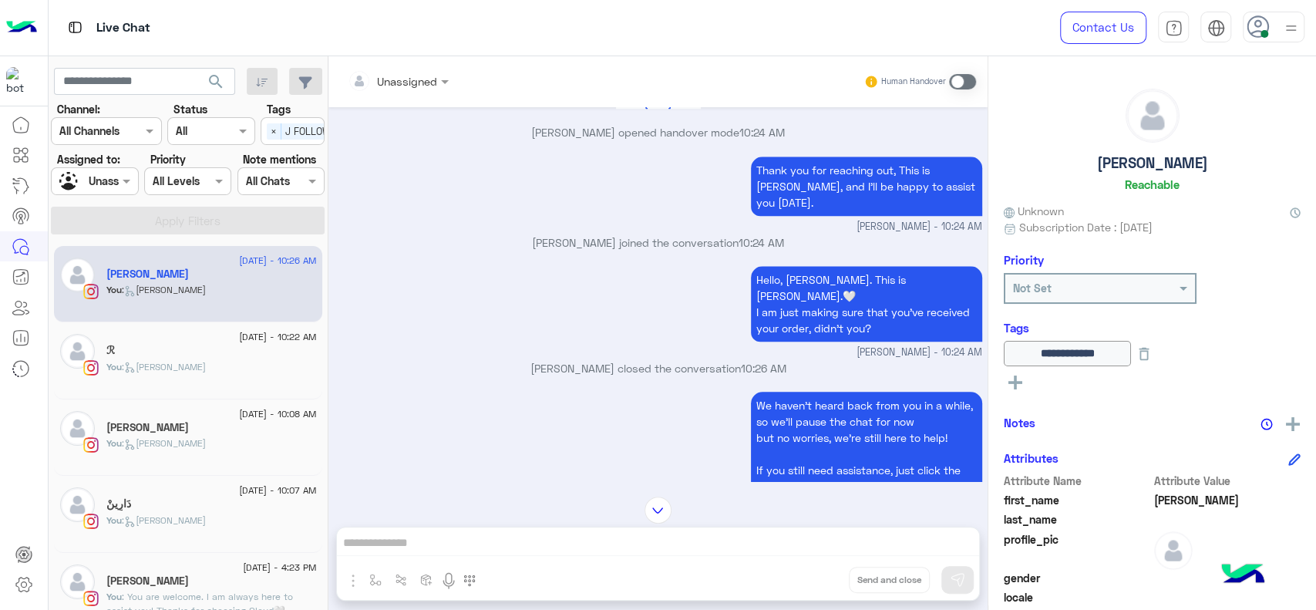
scroll to position [526, 0]
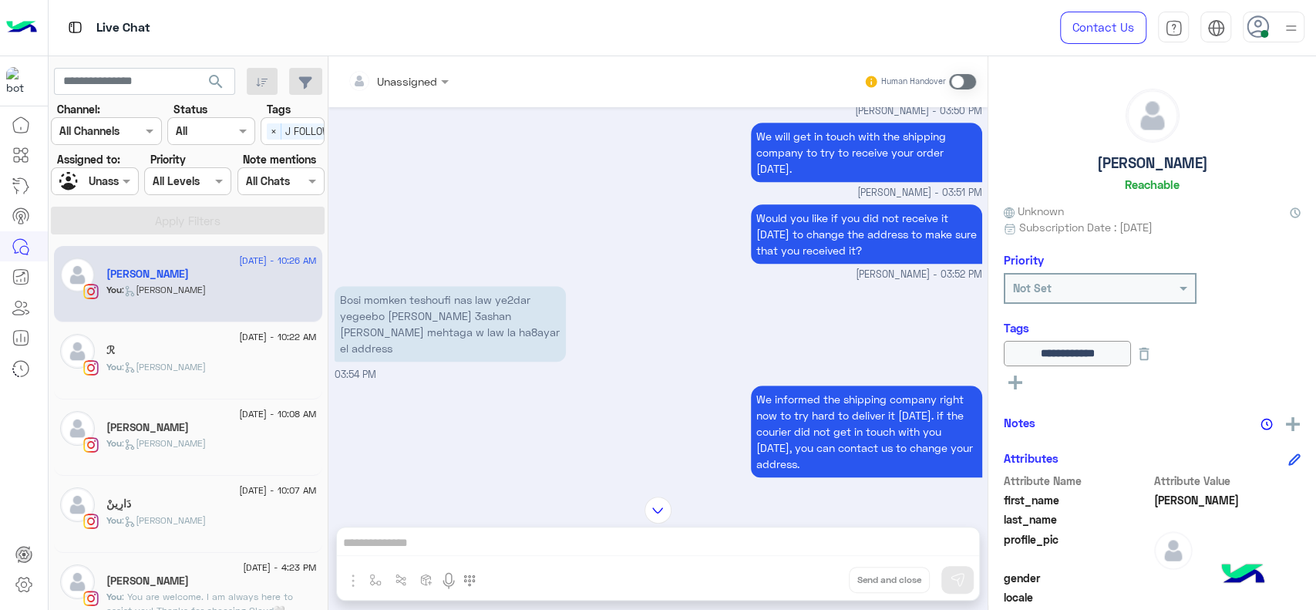
click at [611, 342] on div "Bosi momken teshoufi nas law ye2dar yegeebo [PERSON_NAME] 3ashan [PERSON_NAME] …" at bounding box center [659, 332] width 648 height 100
click at [463, 490] on div "Unassigned Human Handover [DATE] [PERSON_NAME] joined the conversation 03:45 PM…" at bounding box center [657, 336] width 659 height 560
click at [382, 382] on div "We informed the shipping company right now to try hard to deliver it [DATE]. if…" at bounding box center [659, 439] width 648 height 114
click at [691, 207] on div "Would you like if you did not receive it [DATE] to change the address to make s…" at bounding box center [659, 241] width 648 height 82
click at [625, 11] on div "Live Chat" at bounding box center [471, 28] width 845 height 56
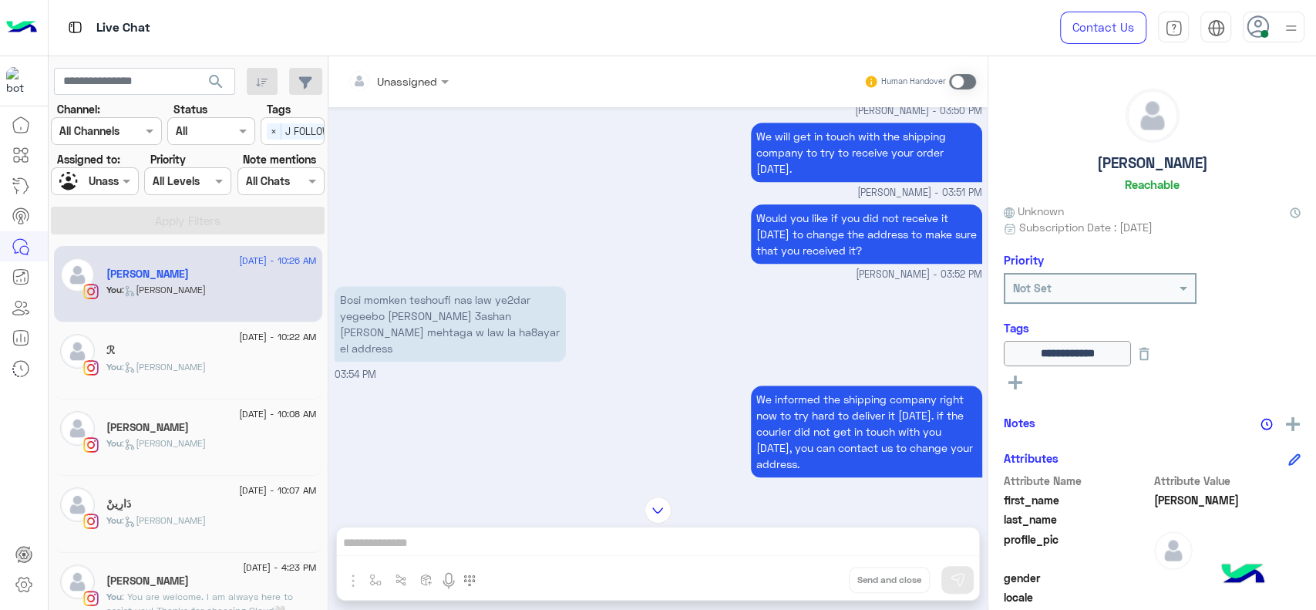
click at [345, 437] on div "We informed the shipping company right now to try hard to deliver it [DATE]. if…" at bounding box center [659, 439] width 648 height 114
click at [76, 163] on label "Assigned to:" at bounding box center [88, 159] width 63 height 16
click at [93, 180] on input "text" at bounding box center [76, 181] width 35 height 16
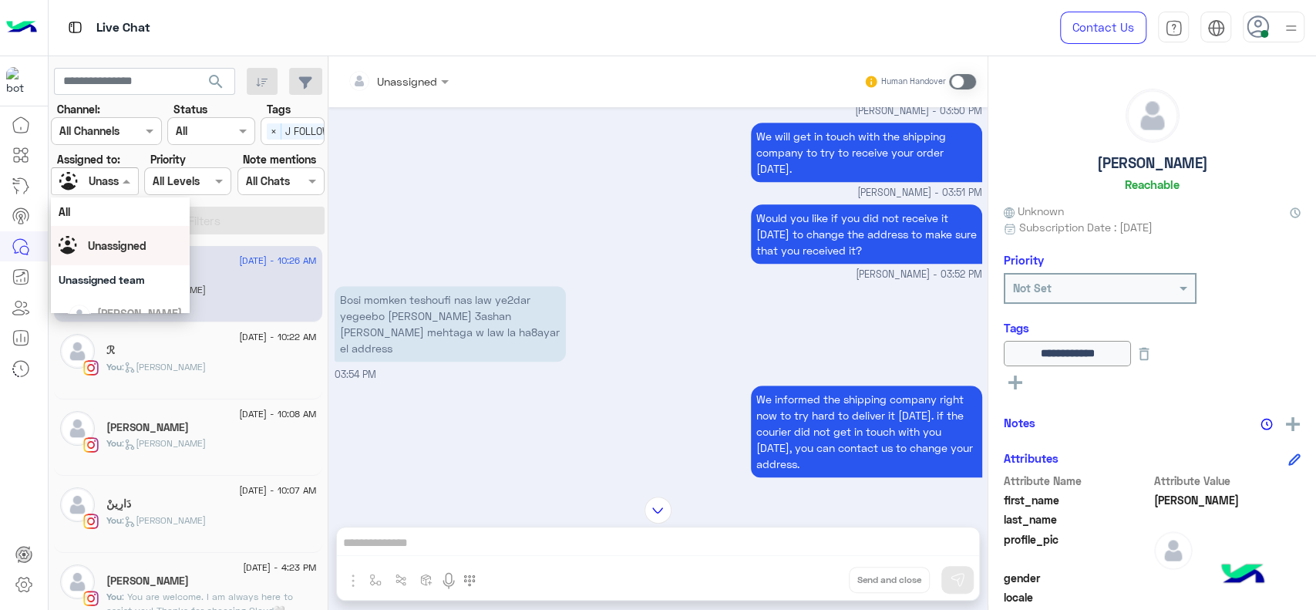
click at [121, 251] on span "Unassigned" at bounding box center [117, 245] width 59 height 13
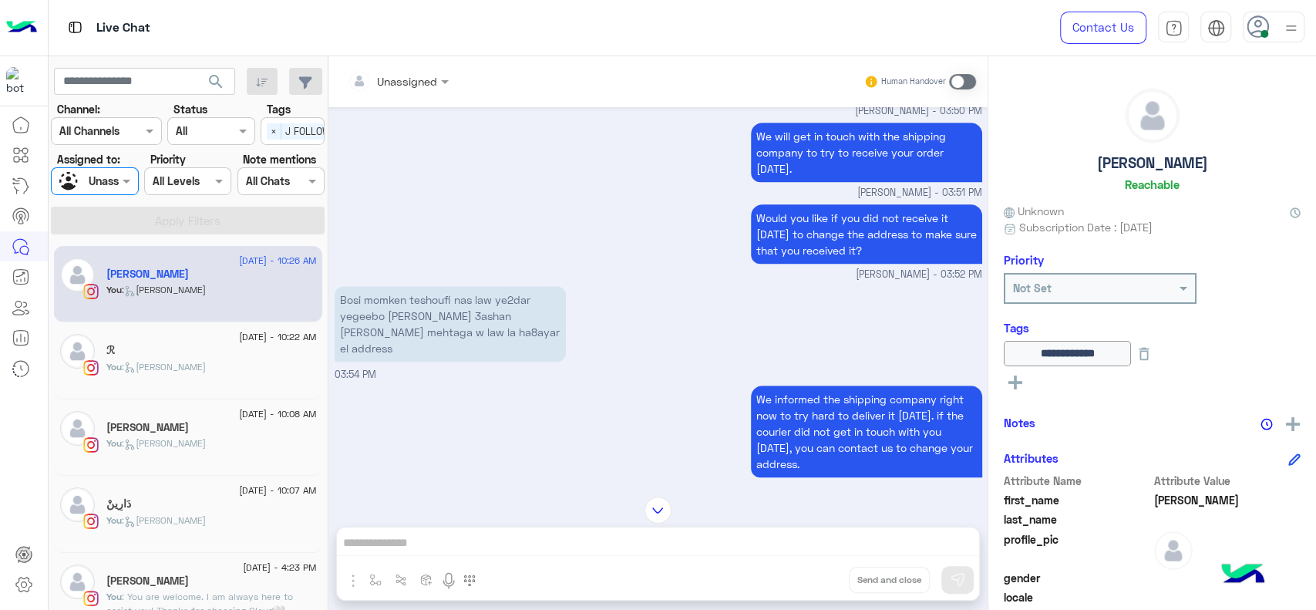
click at [105, 173] on div at bounding box center [95, 181] width 86 height 18
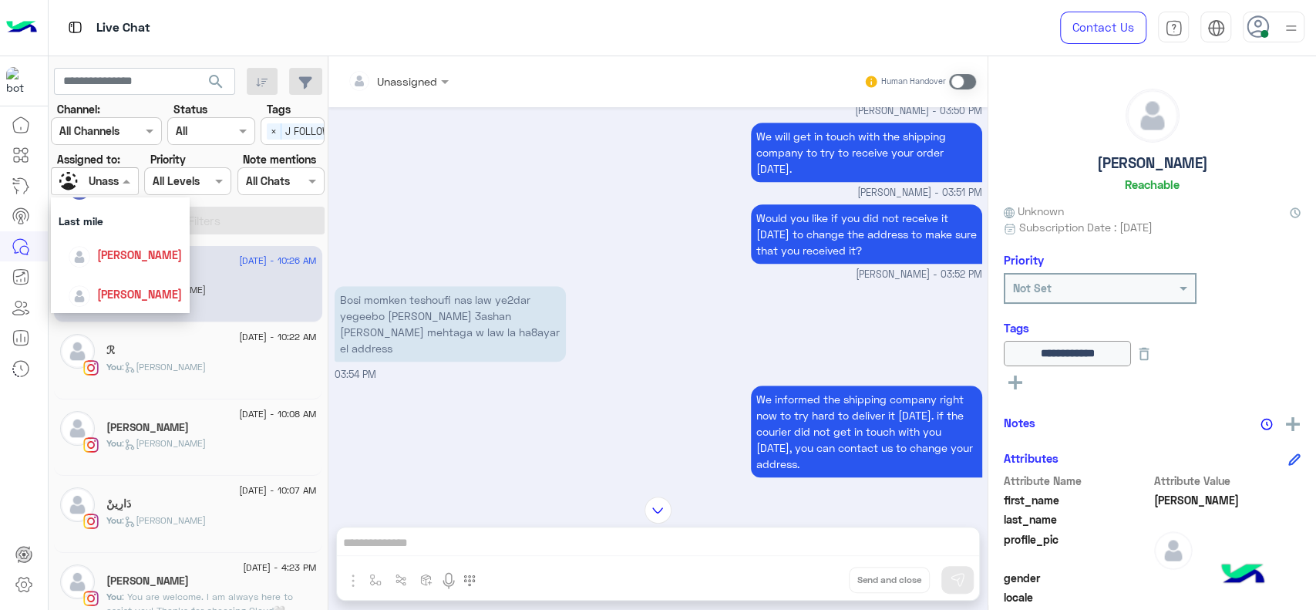
scroll to position [188, 0]
click at [111, 264] on div "[PERSON_NAME]" at bounding box center [139, 272] width 85 height 16
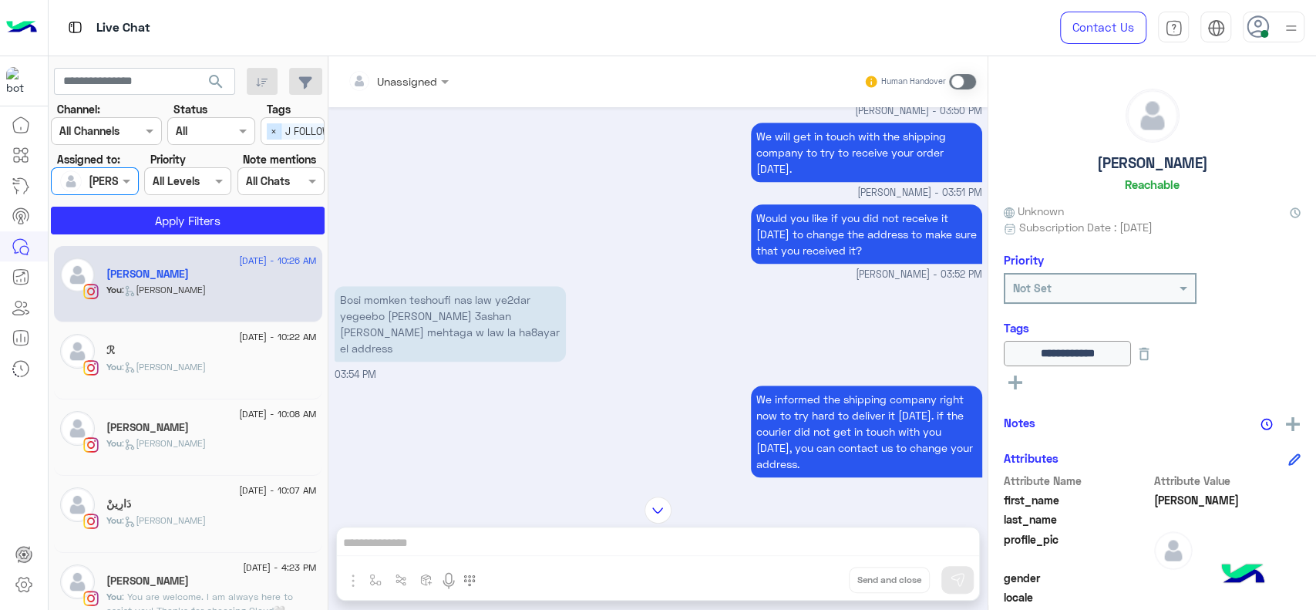
click at [272, 139] on span "×" at bounding box center [274, 131] width 15 height 16
click at [248, 213] on button "Apply Filters" at bounding box center [188, 221] width 274 height 28
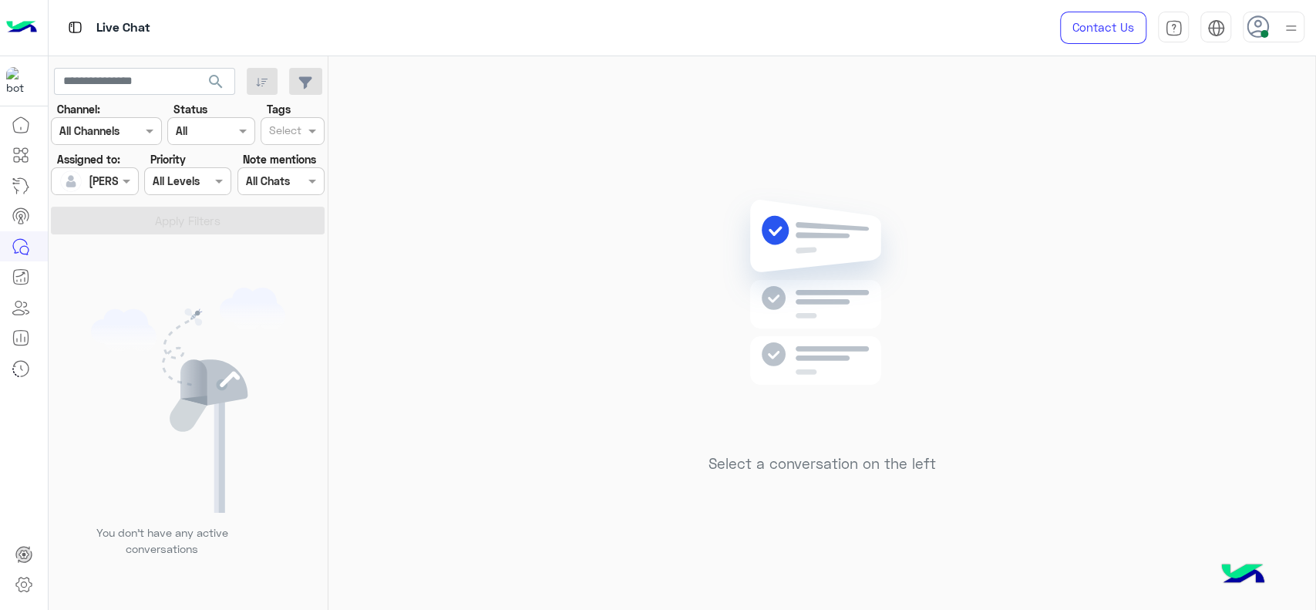
click at [497, 226] on div "Select a conversation on the left" at bounding box center [821, 336] width 987 height 560
click at [429, 215] on div "Select a conversation on the left" at bounding box center [821, 336] width 987 height 560
click at [603, 402] on div "Select a conversation on the left" at bounding box center [821, 336] width 987 height 560
click at [477, 299] on div "Select a conversation on the left" at bounding box center [821, 336] width 987 height 560
click at [505, 312] on div "Select a conversation on the left" at bounding box center [821, 336] width 987 height 560
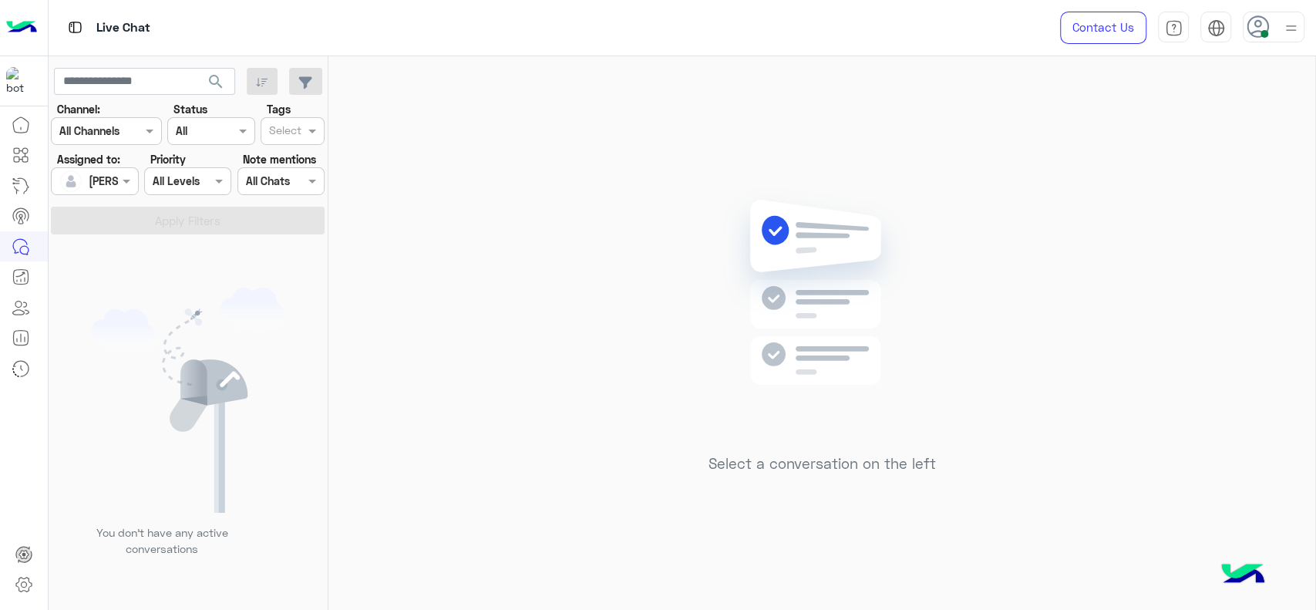
click at [1288, 26] on img at bounding box center [1290, 28] width 19 height 19
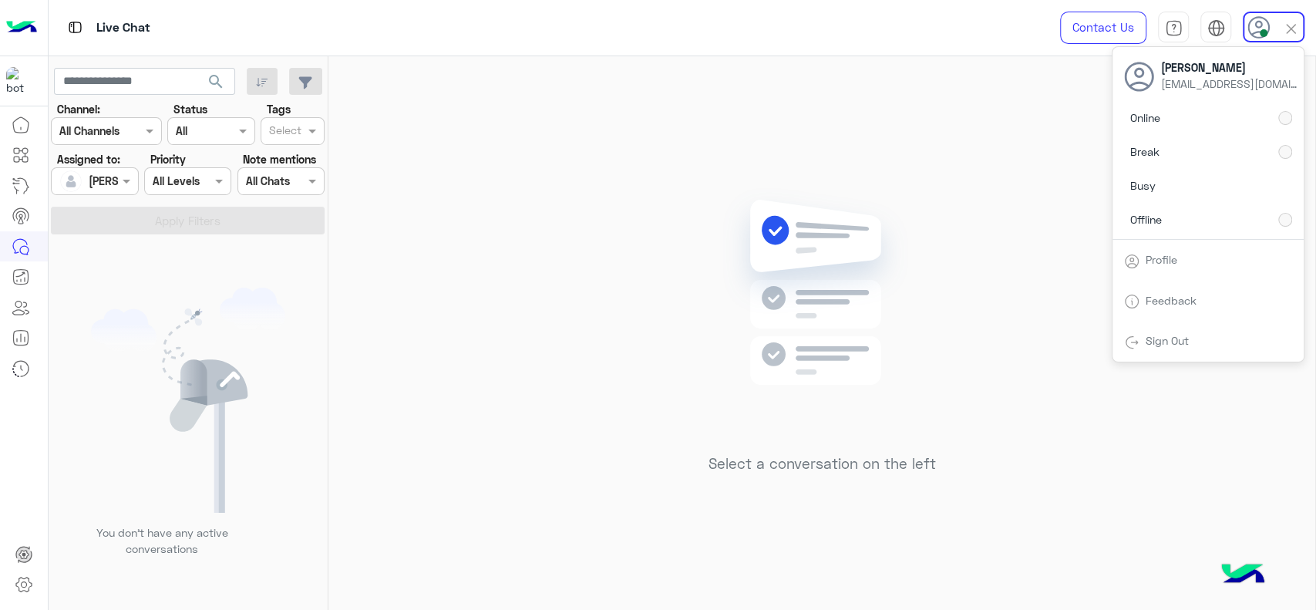
click at [705, 160] on div "Select a conversation on the left" at bounding box center [821, 336] width 987 height 560
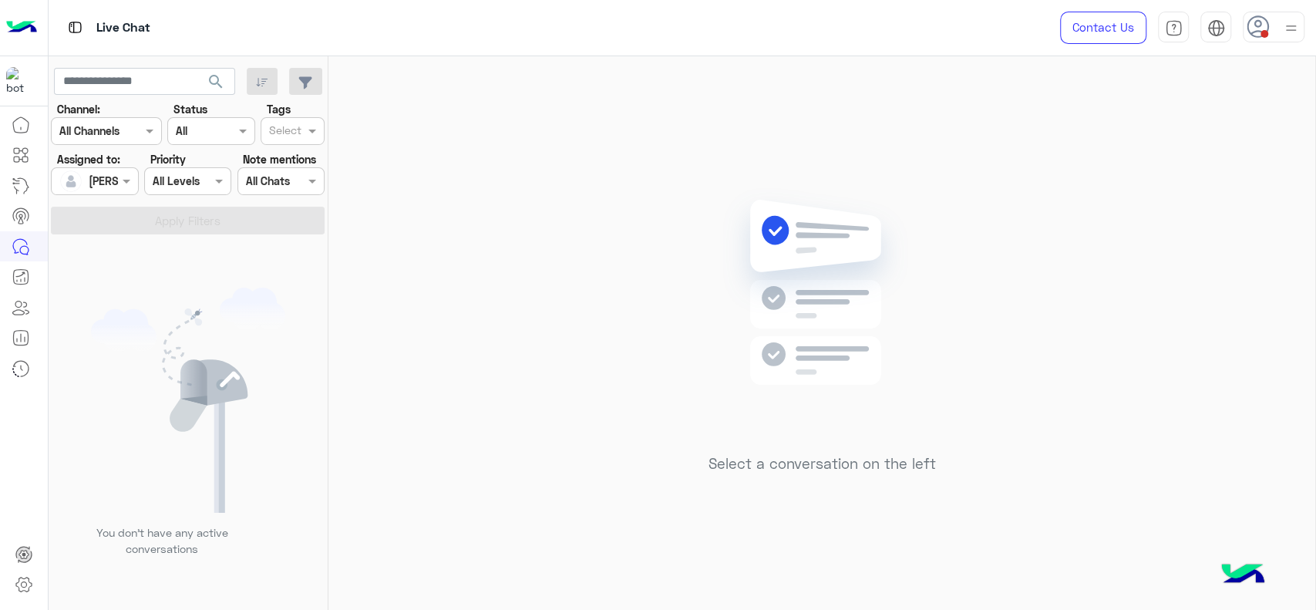
click at [1288, 32] on img at bounding box center [1290, 28] width 19 height 19
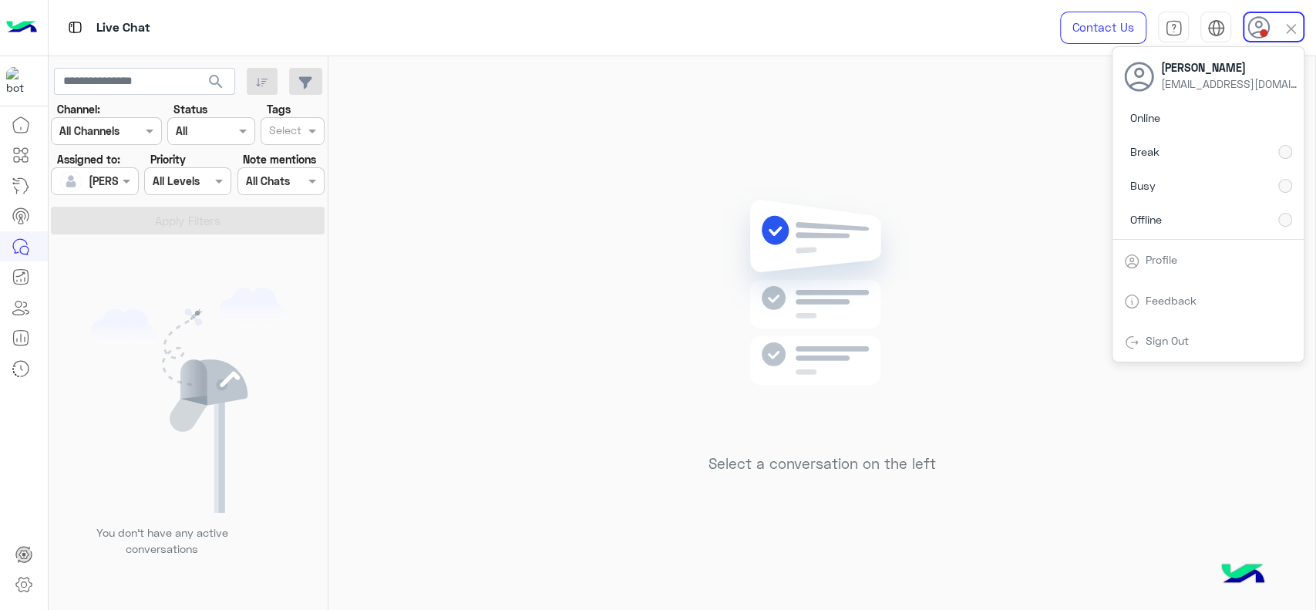
click at [1053, 157] on div "Select a conversation on the left" at bounding box center [821, 336] width 987 height 560
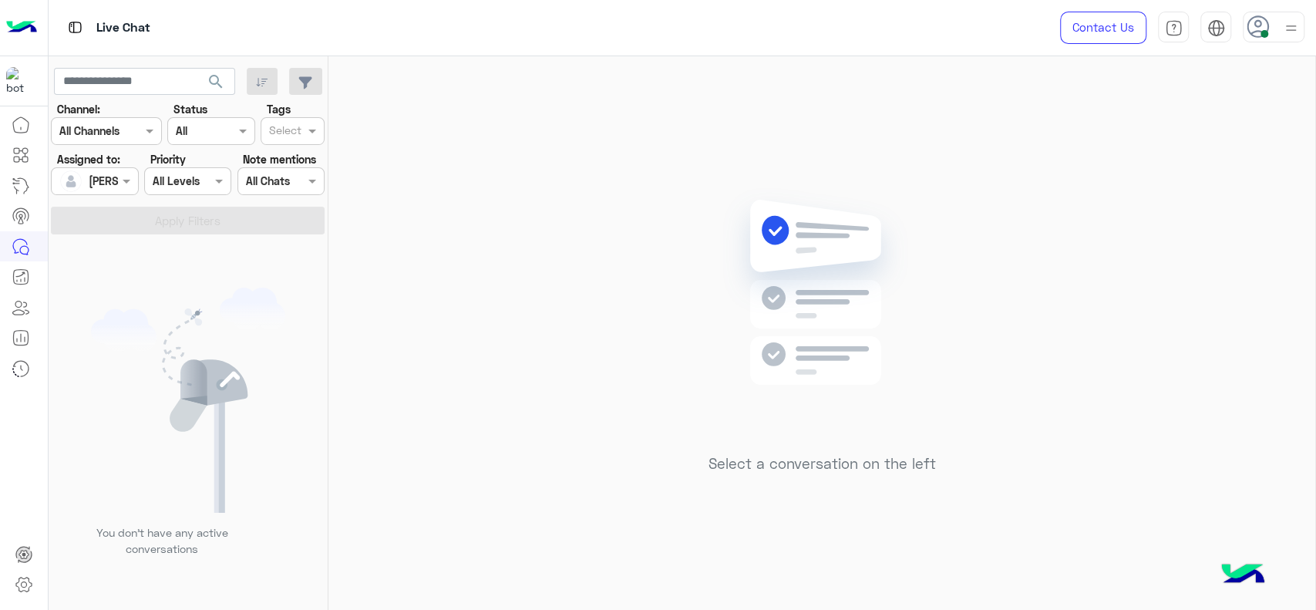
drag, startPoint x: 480, startPoint y: 261, endPoint x: 316, endPoint y: 241, distance: 164.7
click at [477, 261] on div "Select a conversation on the left" at bounding box center [821, 336] width 987 height 560
click at [750, 235] on img at bounding box center [822, 315] width 223 height 256
click at [1074, 154] on div "Select a conversation on the left" at bounding box center [821, 336] width 987 height 560
click at [1263, 22] on icon at bounding box center [1258, 26] width 23 height 23
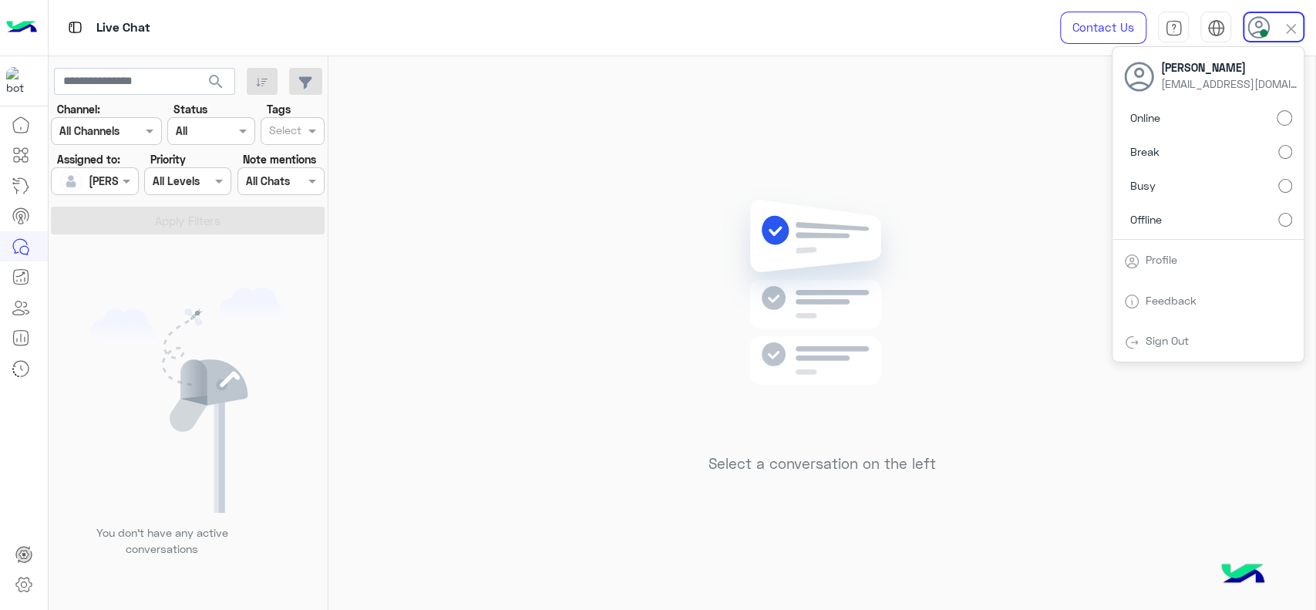
click at [1275, 147] on label "Break" at bounding box center [1208, 152] width 168 height 28
drag, startPoint x: 1274, startPoint y: 114, endPoint x: 1076, endPoint y: 159, distance: 203.1
click at [1274, 116] on label "Online" at bounding box center [1208, 118] width 168 height 28
click at [713, 261] on img at bounding box center [822, 315] width 223 height 256
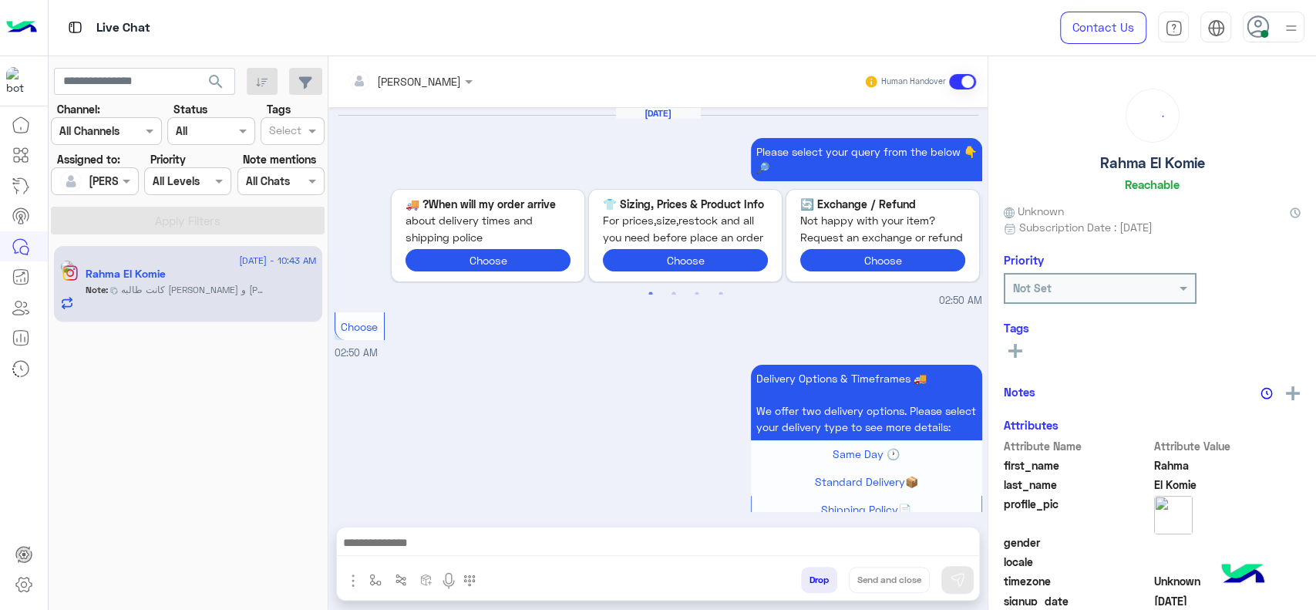
scroll to position [1496, 0]
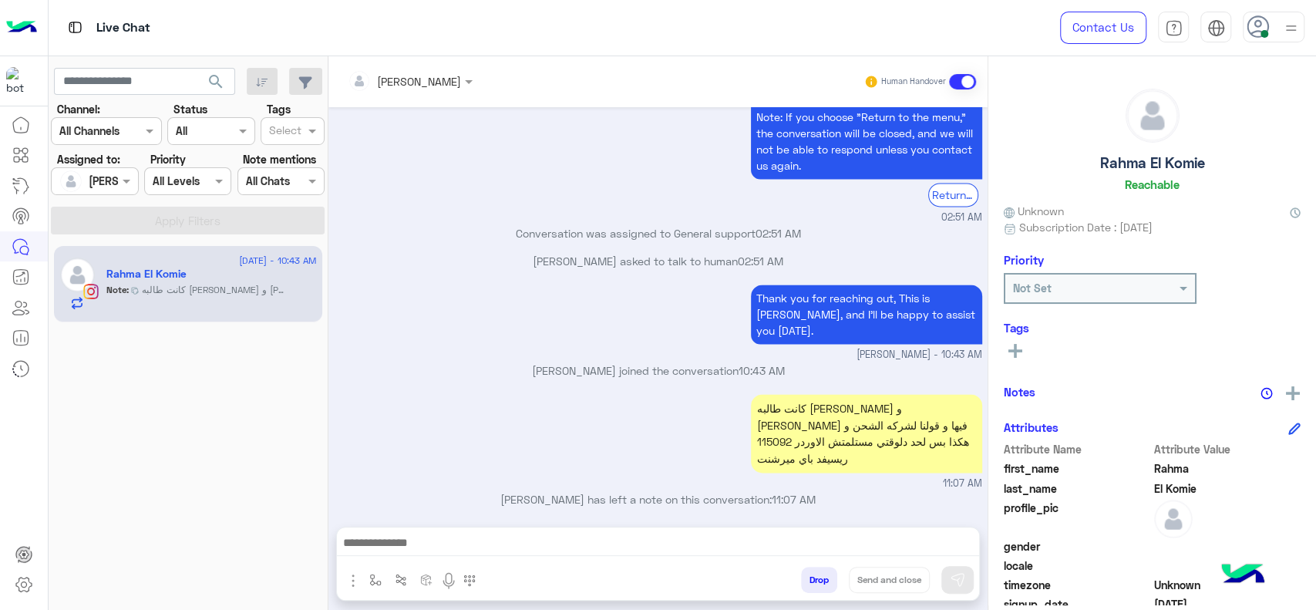
click at [858, 425] on div "كانت طالبه [PERSON_NAME] و [PERSON_NAME] فيها و قولنا لشركه الشحن و هكذا بس لحد…" at bounding box center [866, 433] width 231 height 79
copy div "115092"
click at [629, 362] on p "[PERSON_NAME] joined the conversation 10:43 AM" at bounding box center [659, 370] width 648 height 16
click at [370, 299] on div "Thank you for reaching out, This is [PERSON_NAME], and I’ll be happy to assist …" at bounding box center [659, 322] width 648 height 82
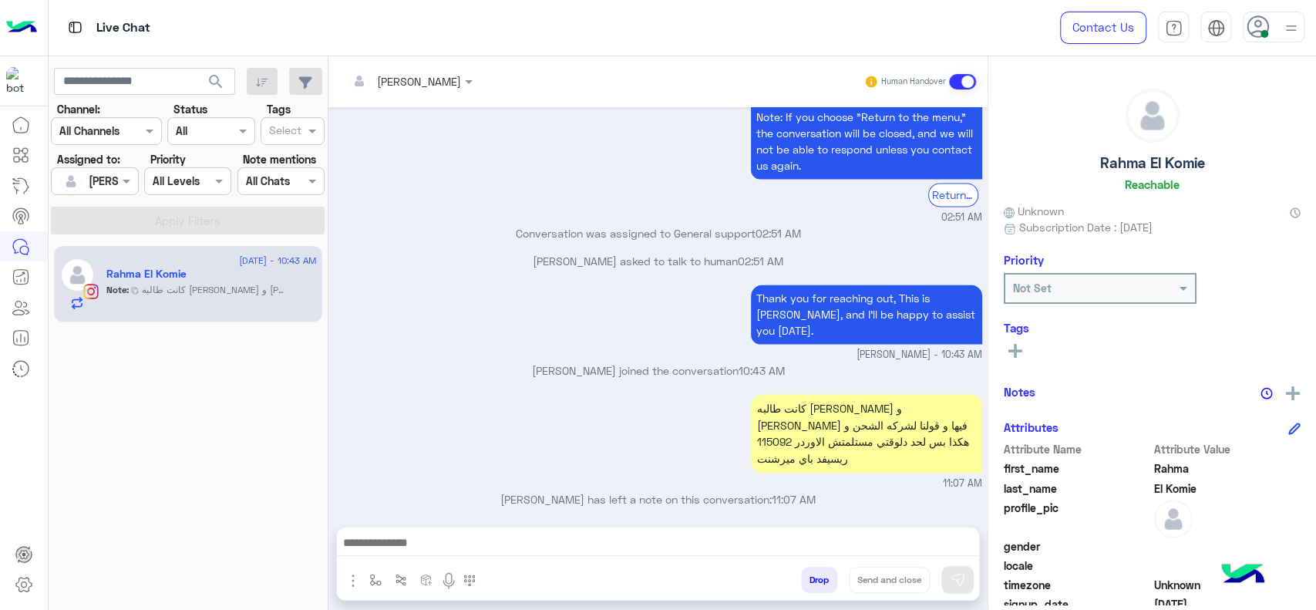
click at [448, 323] on div "Thank you for reaching out, This is Marex, and I’ll be happy to assist you toda…" at bounding box center [659, 322] width 648 height 82
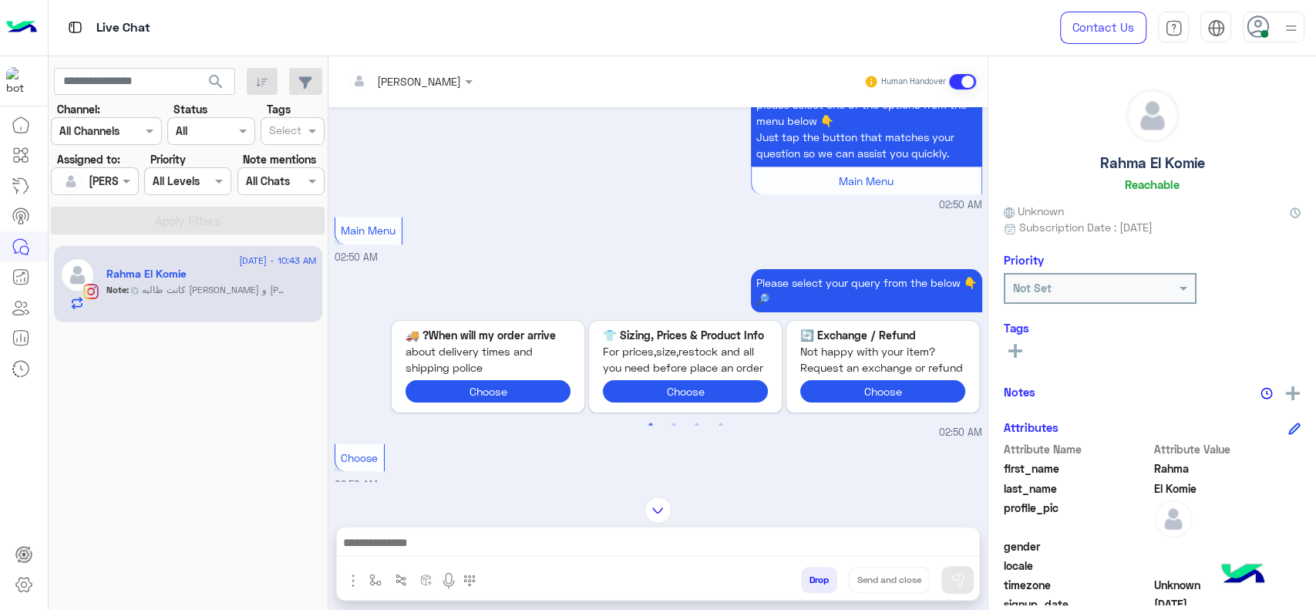
scroll to position [1574, 0]
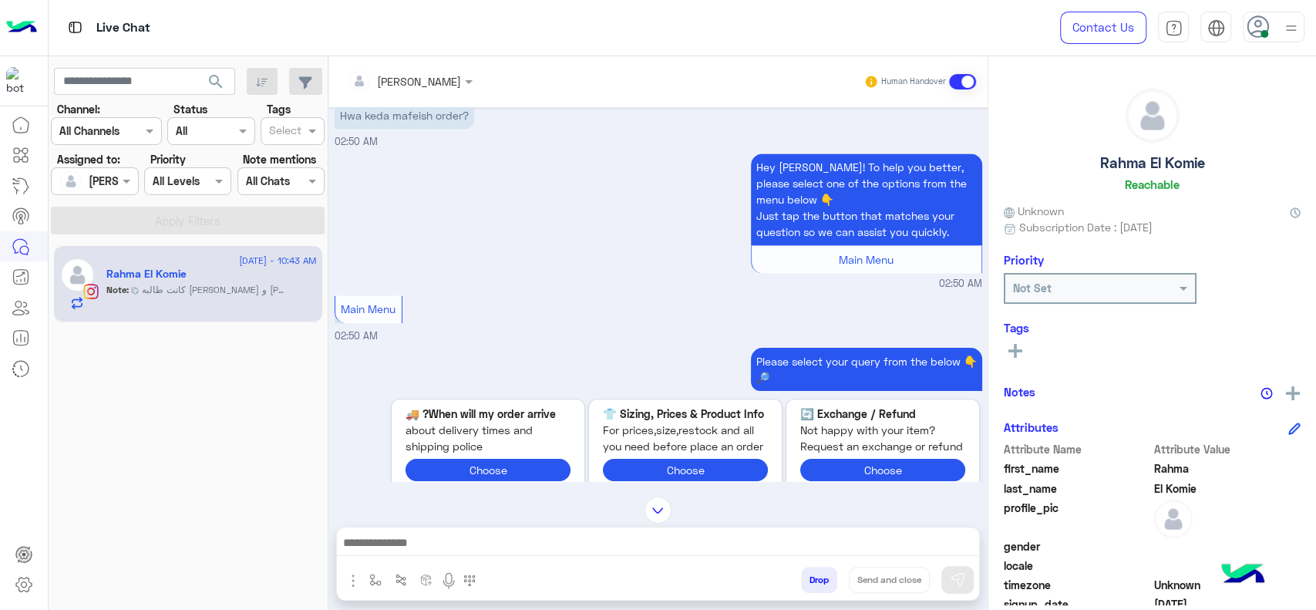
click at [556, 281] on small "02:50 AM" at bounding box center [659, 284] width 648 height 15
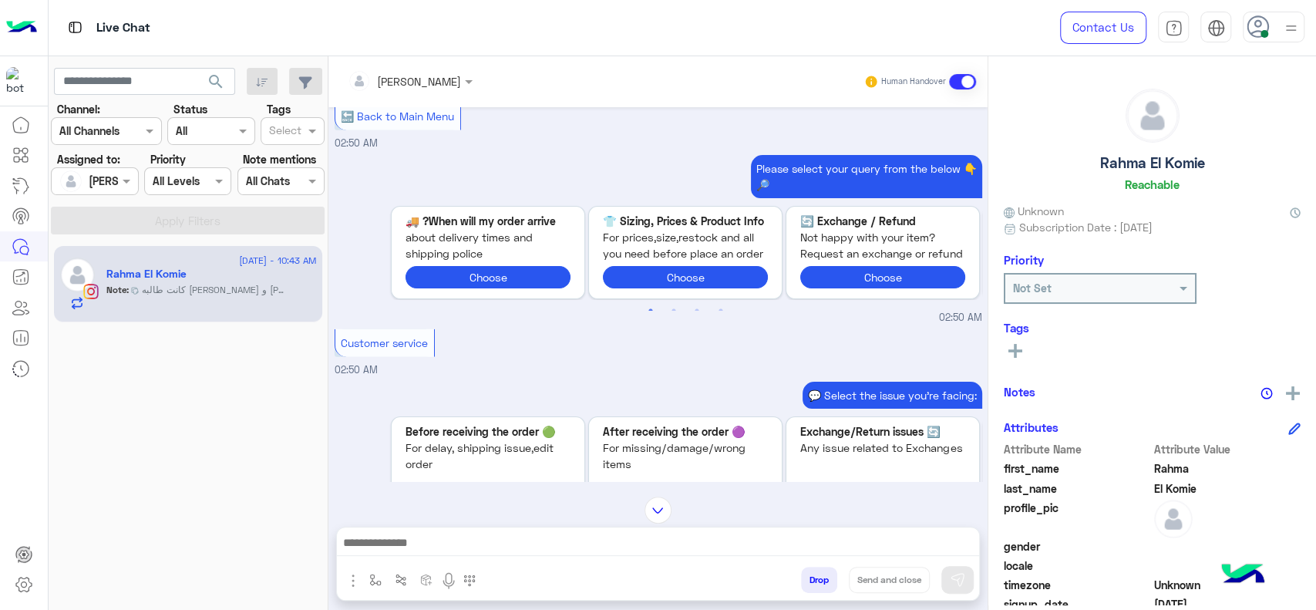
scroll to position [3276, 0]
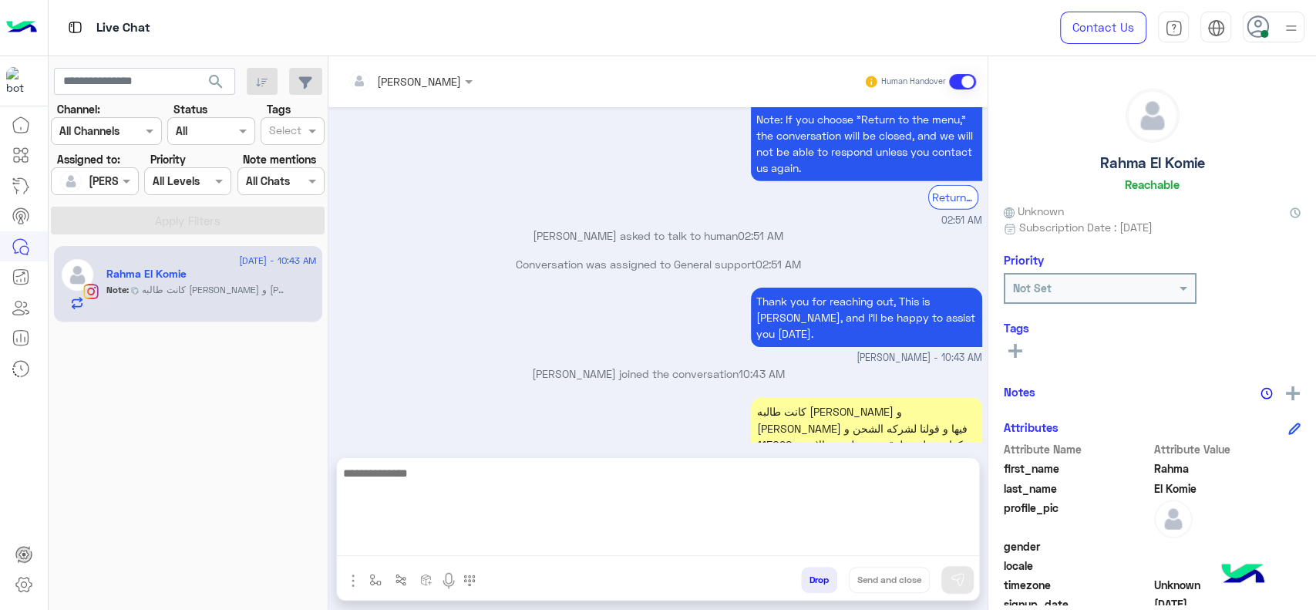
click at [481, 542] on textarea at bounding box center [658, 509] width 642 height 93
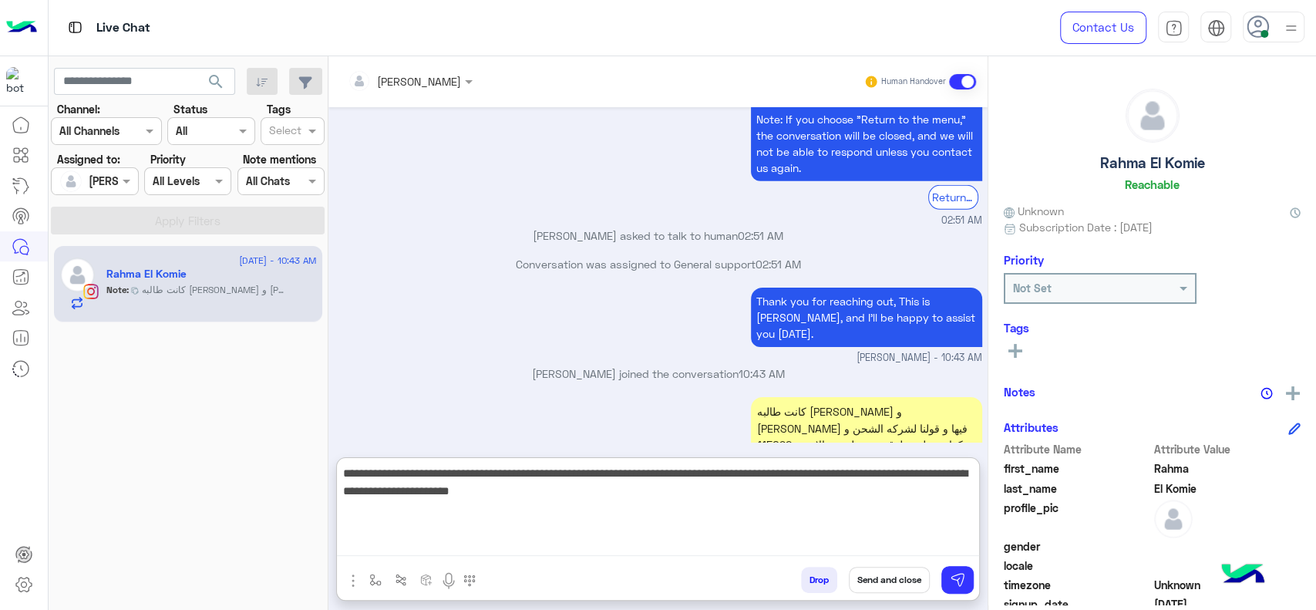
paste textarea "**********"
type textarea "**********"
click at [674, 547] on textarea "**********" at bounding box center [658, 509] width 642 height 93
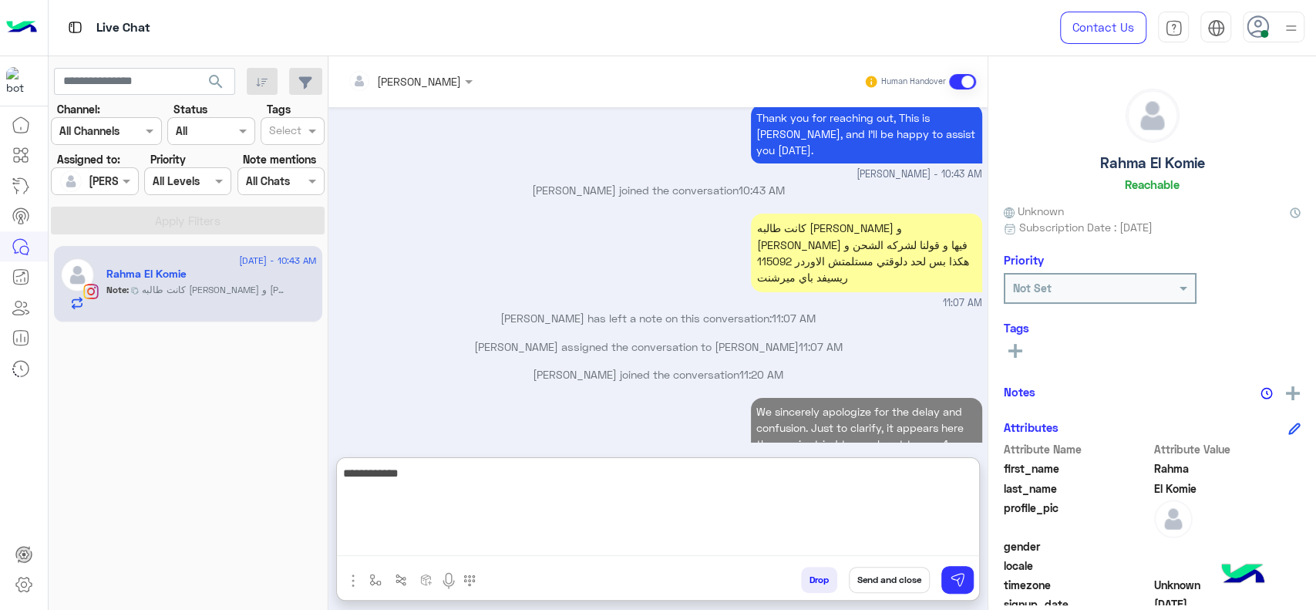
scroll to position [3487, 0]
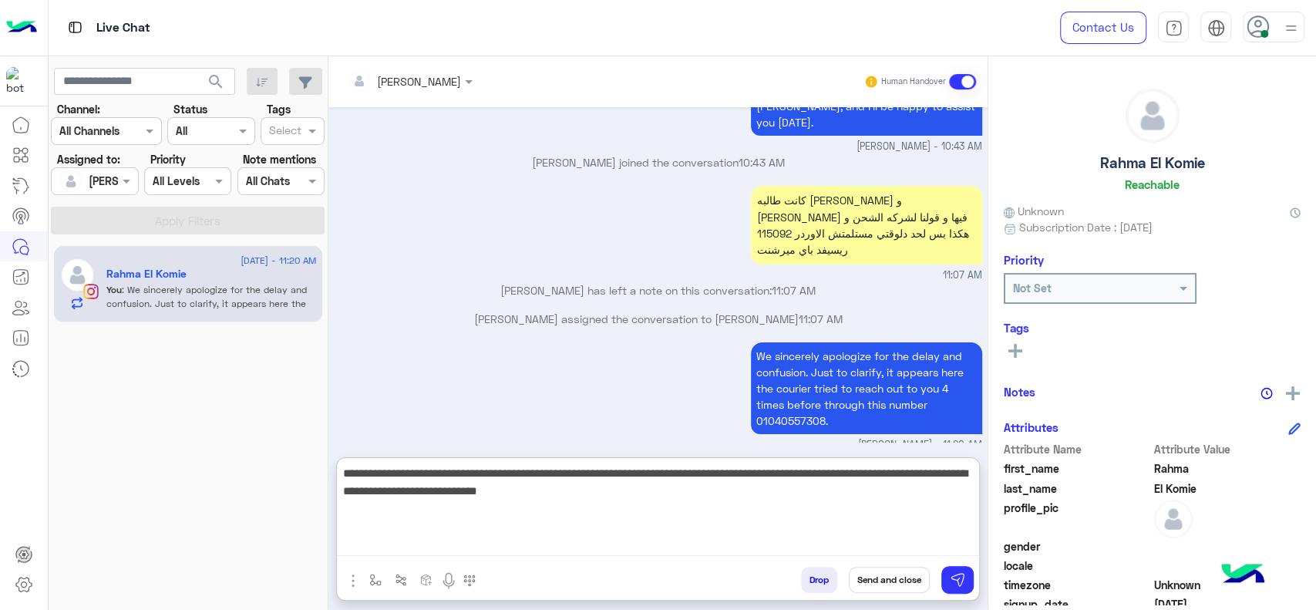
type textarea "**********"
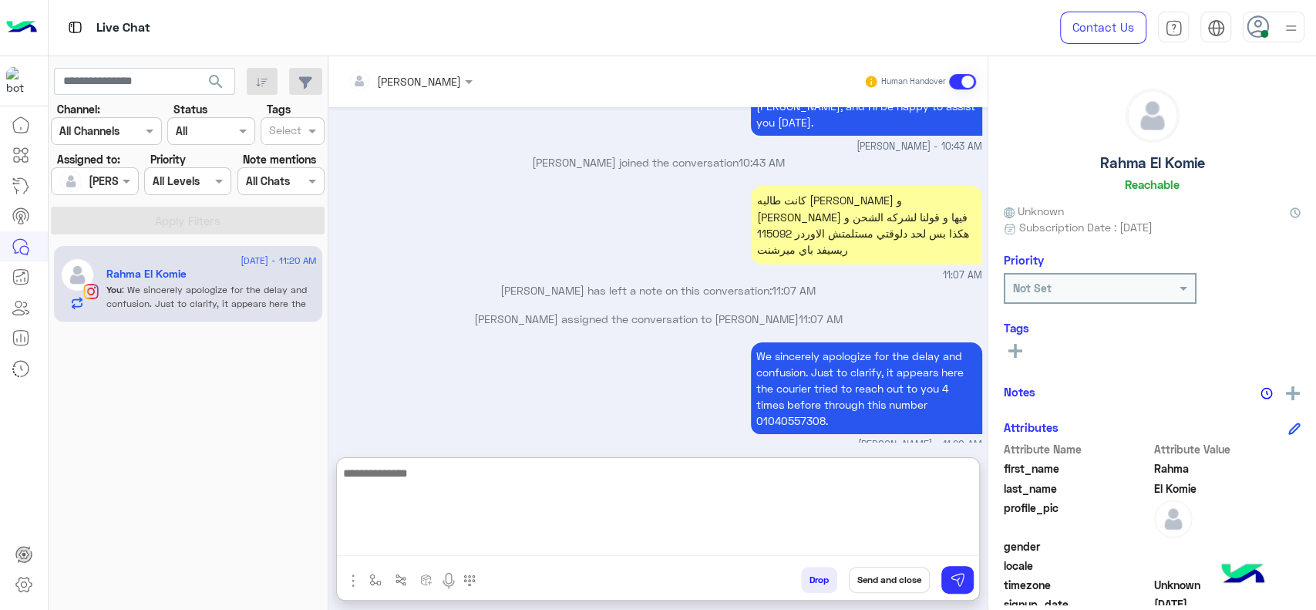
scroll to position [3602, 0]
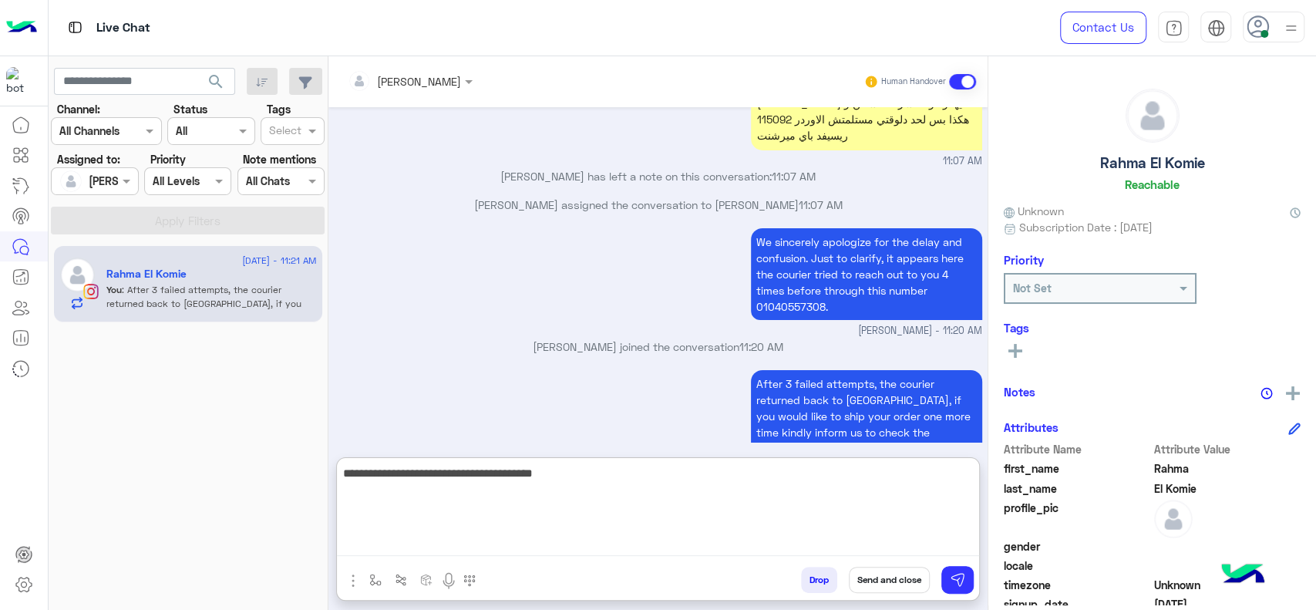
click at [507, 478] on textarea "**********" at bounding box center [658, 509] width 642 height 93
click at [638, 512] on textarea "**********" at bounding box center [658, 509] width 642 height 93
click at [631, 482] on textarea "**********" at bounding box center [658, 509] width 642 height 93
type textarea "**********"
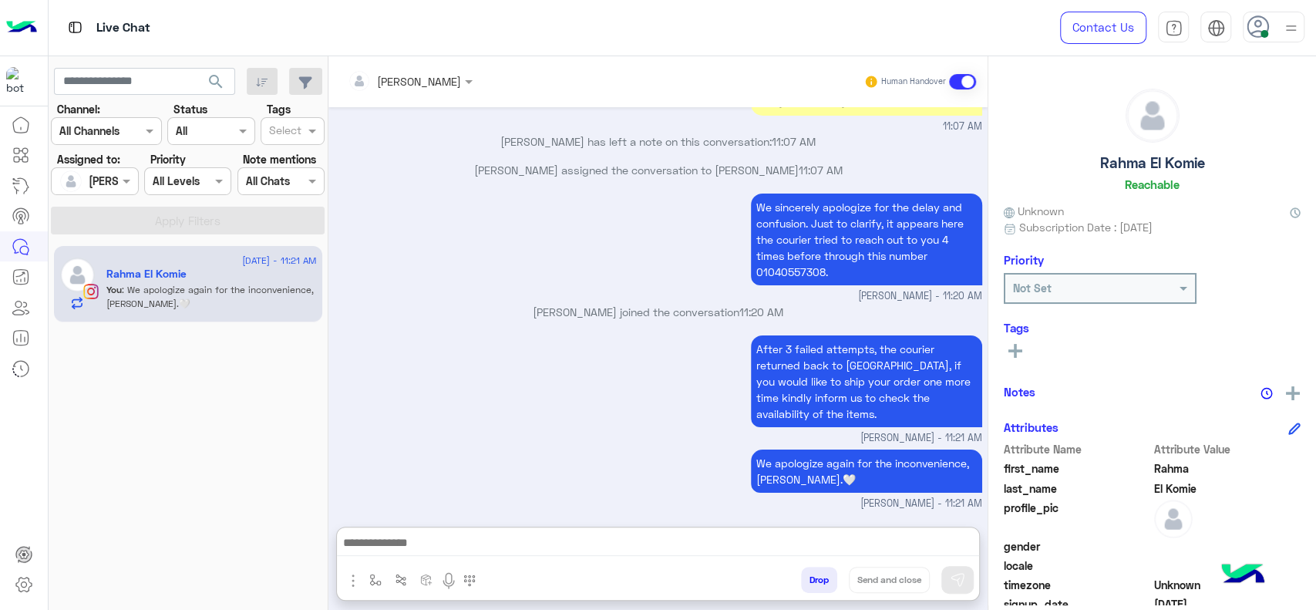
click at [368, 190] on div "We sincerely apologize for the delay and confusion. Just to clarify, it appears…" at bounding box center [659, 247] width 648 height 114
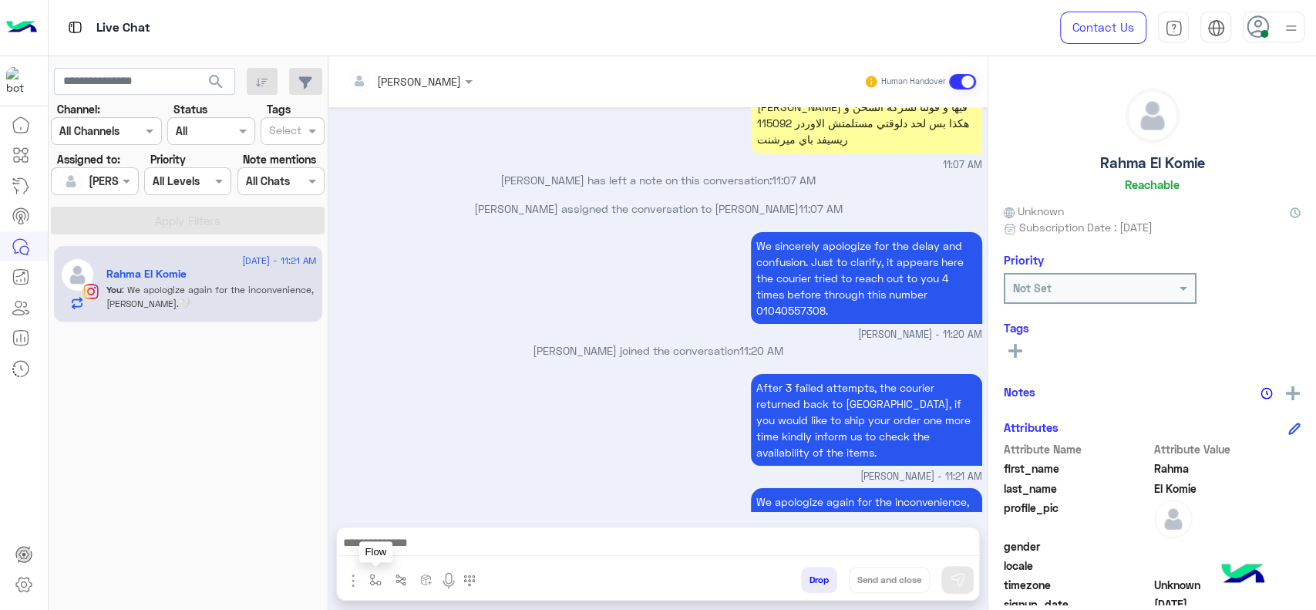
click at [370, 577] on img "button" at bounding box center [375, 580] width 12 height 12
click at [389, 549] on input "text" at bounding box center [403, 546] width 63 height 18
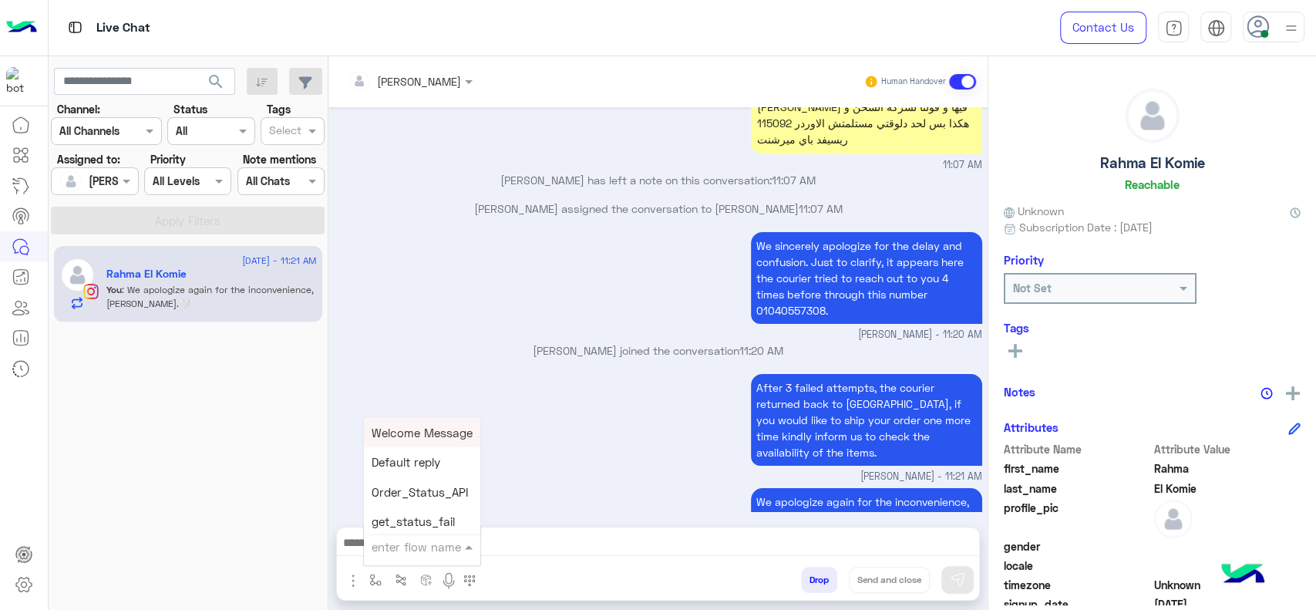
type input "*"
drag, startPoint x: 396, startPoint y: 524, endPoint x: 439, endPoint y: 521, distance: 42.5
click at [400, 524] on span "[PERSON_NAME]" at bounding box center [416, 518] width 88 height 14
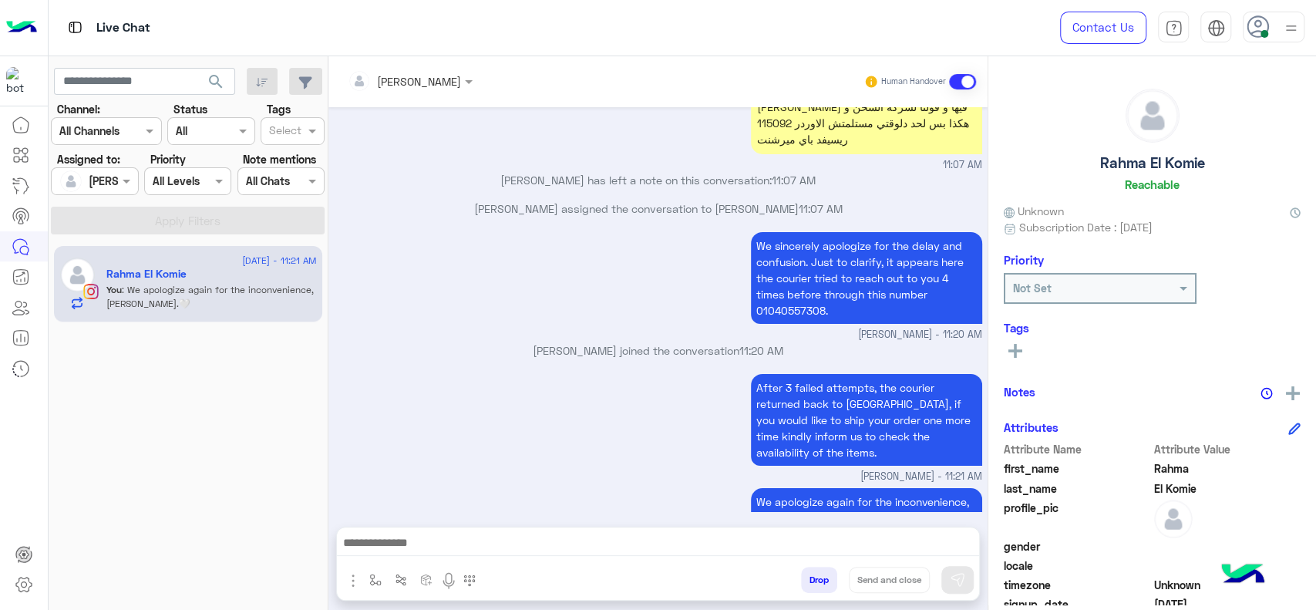
type textarea "**********"
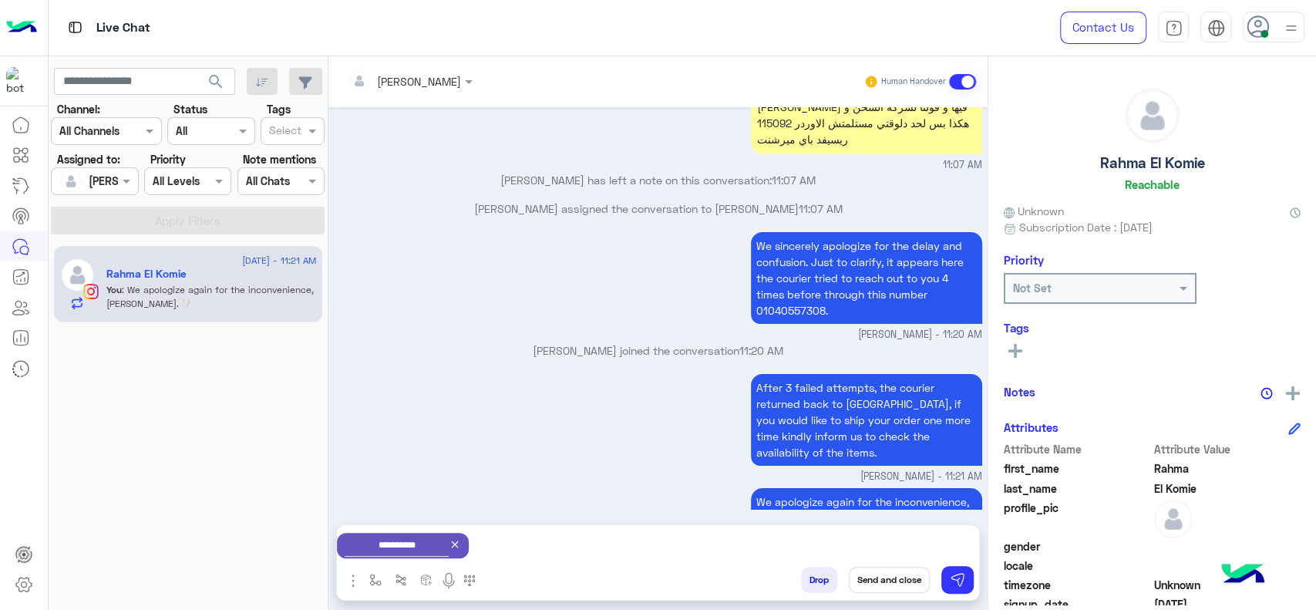
scroll to position [3600, 0]
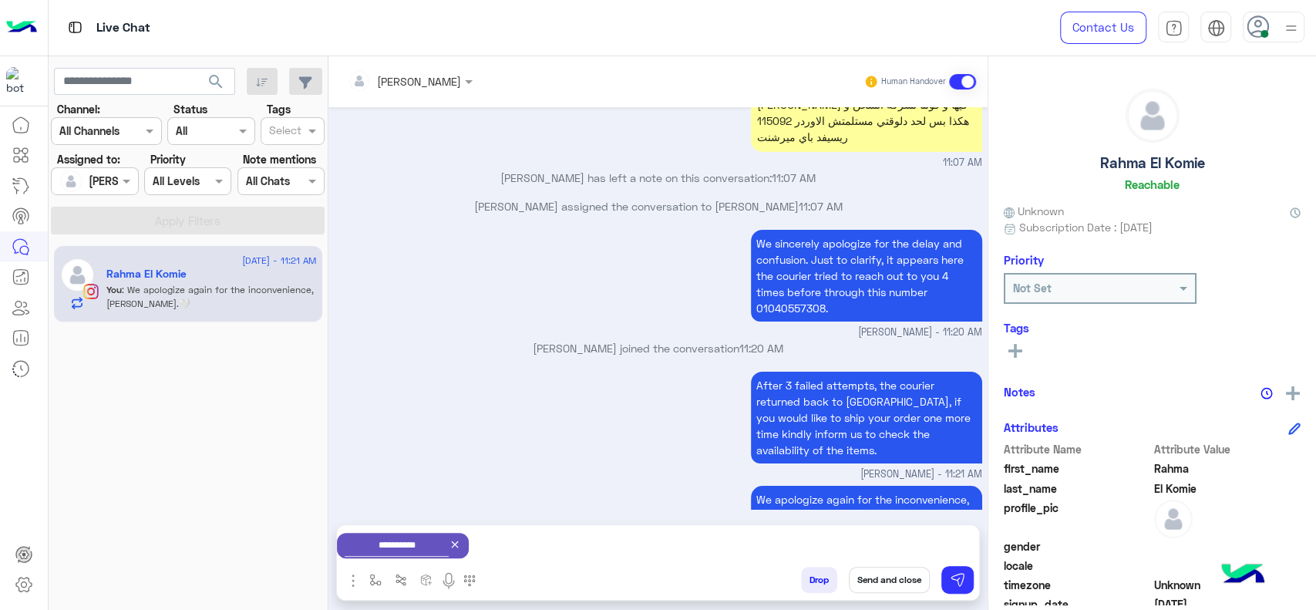
click at [888, 574] on button "Send and close" at bounding box center [889, 580] width 81 height 26
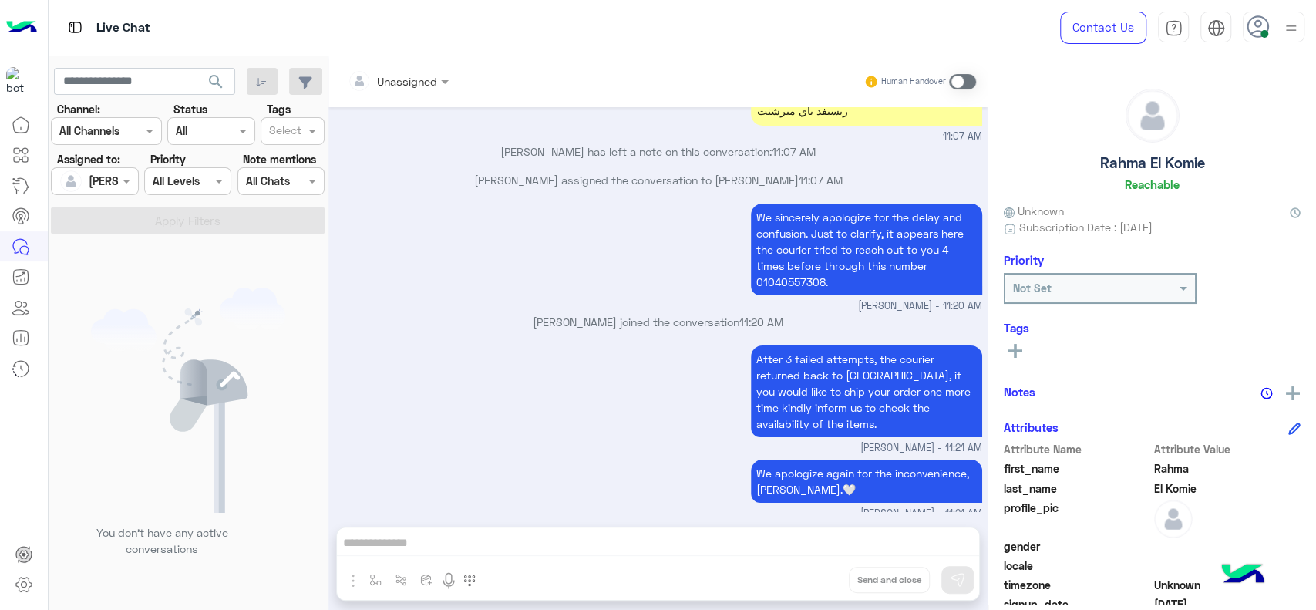
scroll to position [3816, 0]
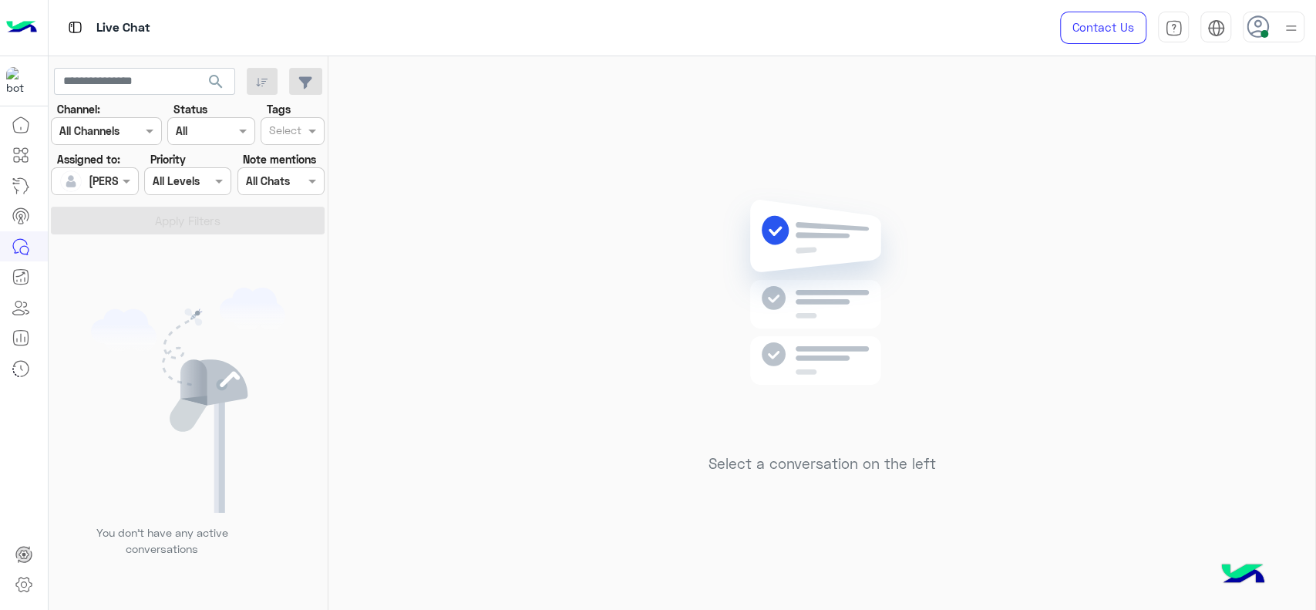
click at [98, 179] on div at bounding box center [95, 181] width 86 height 18
click at [119, 235] on div "Unassigned" at bounding box center [120, 245] width 123 height 27
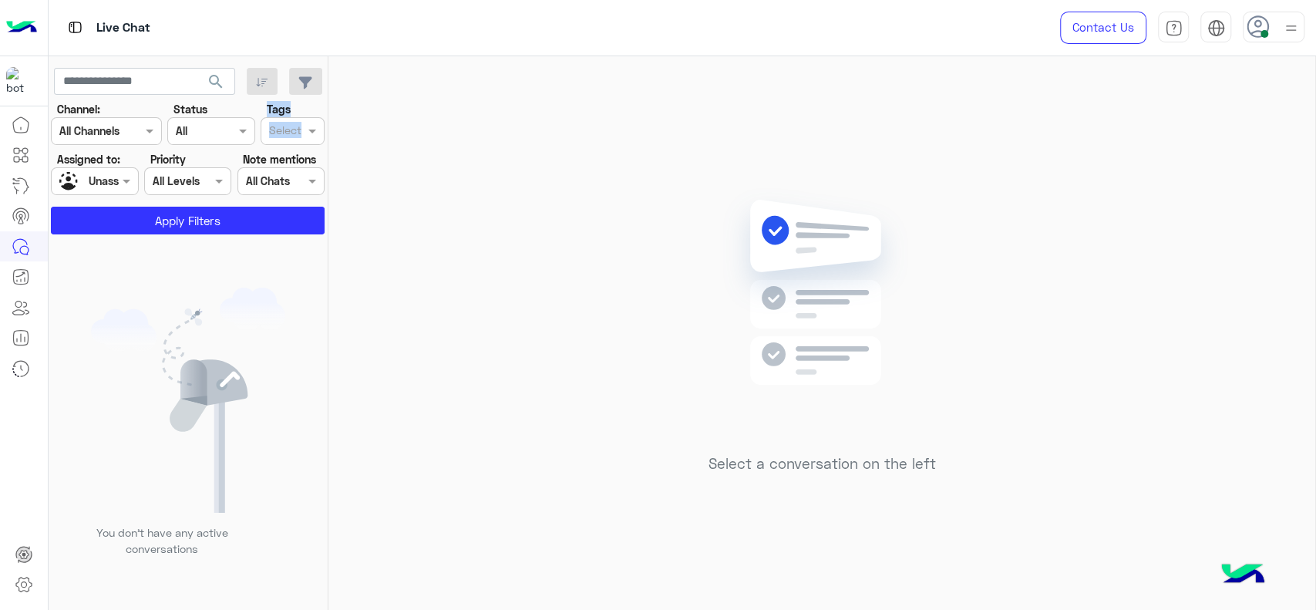
drag, startPoint x: 267, startPoint y: 114, endPoint x: 280, endPoint y: 136, distance: 25.3
click at [280, 136] on div "Tags Select" at bounding box center [293, 123] width 64 height 44
click at [280, 136] on input "text" at bounding box center [285, 132] width 32 height 16
click at [271, 165] on div "J FOLLOW UP" at bounding box center [292, 161] width 49 height 16
click at [271, 165] on label "Note mentions" at bounding box center [279, 159] width 73 height 16
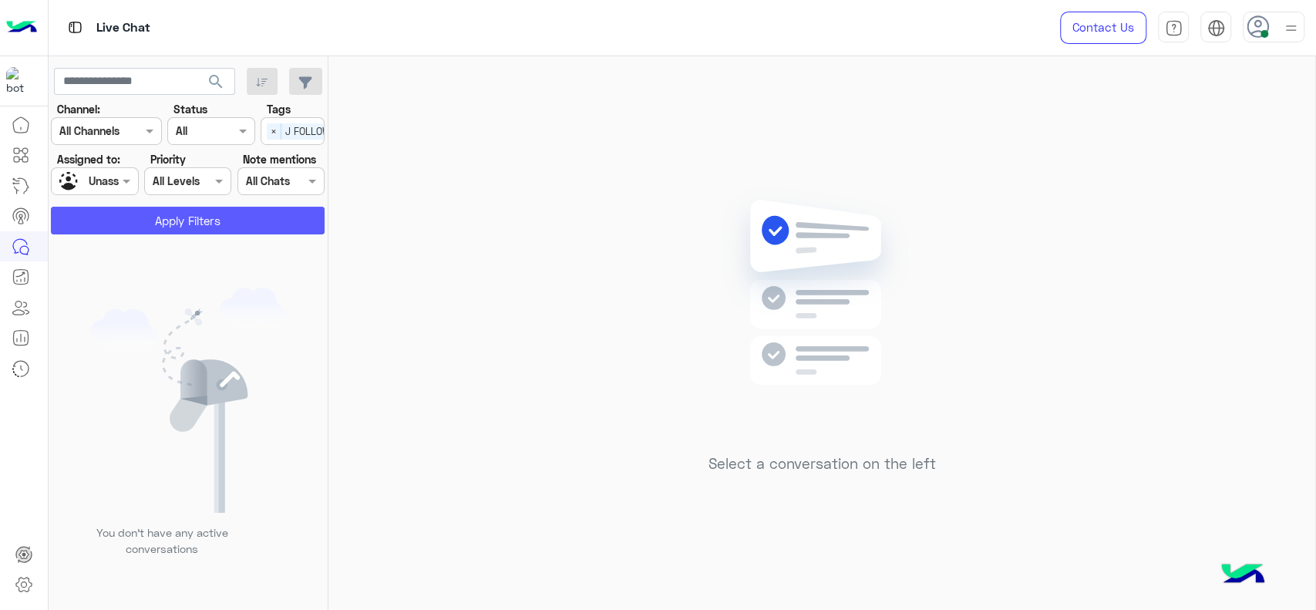
click at [227, 225] on button "Apply Filters" at bounding box center [188, 221] width 274 height 28
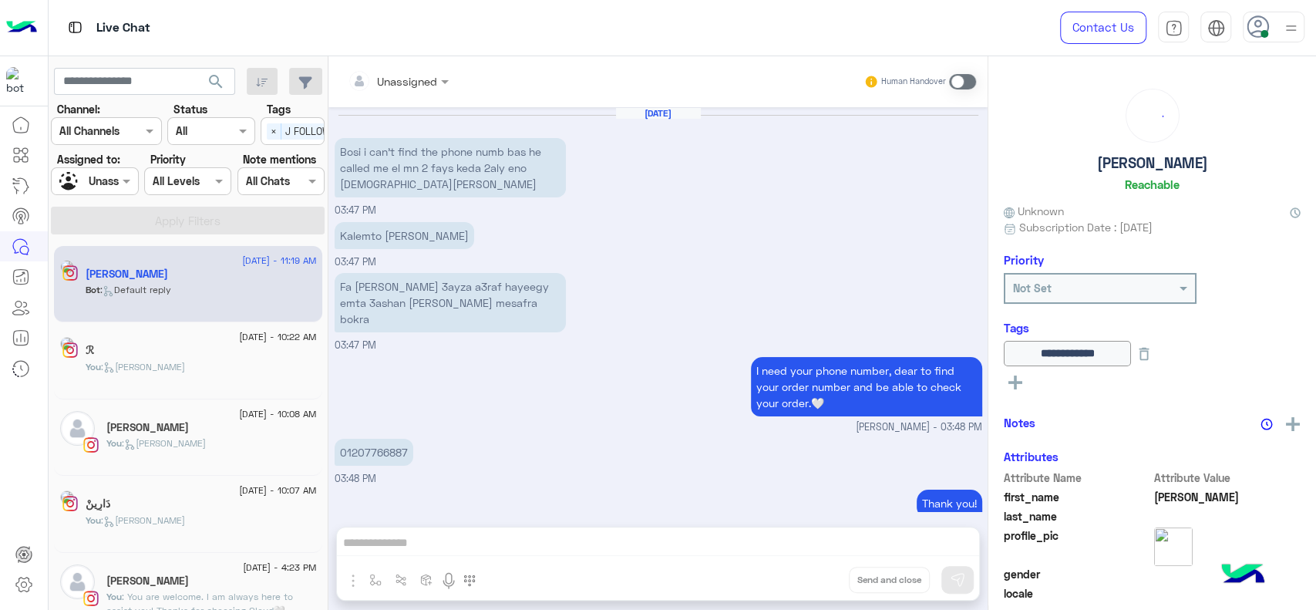
scroll to position [1285, 0]
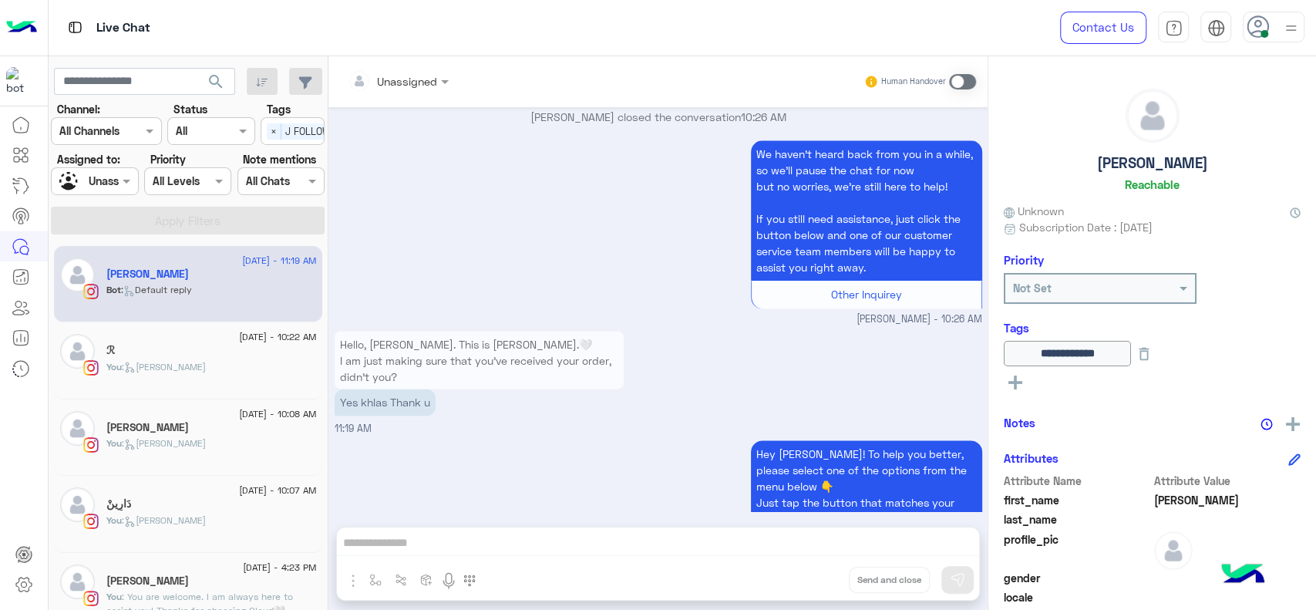
click at [957, 83] on span at bounding box center [962, 81] width 27 height 15
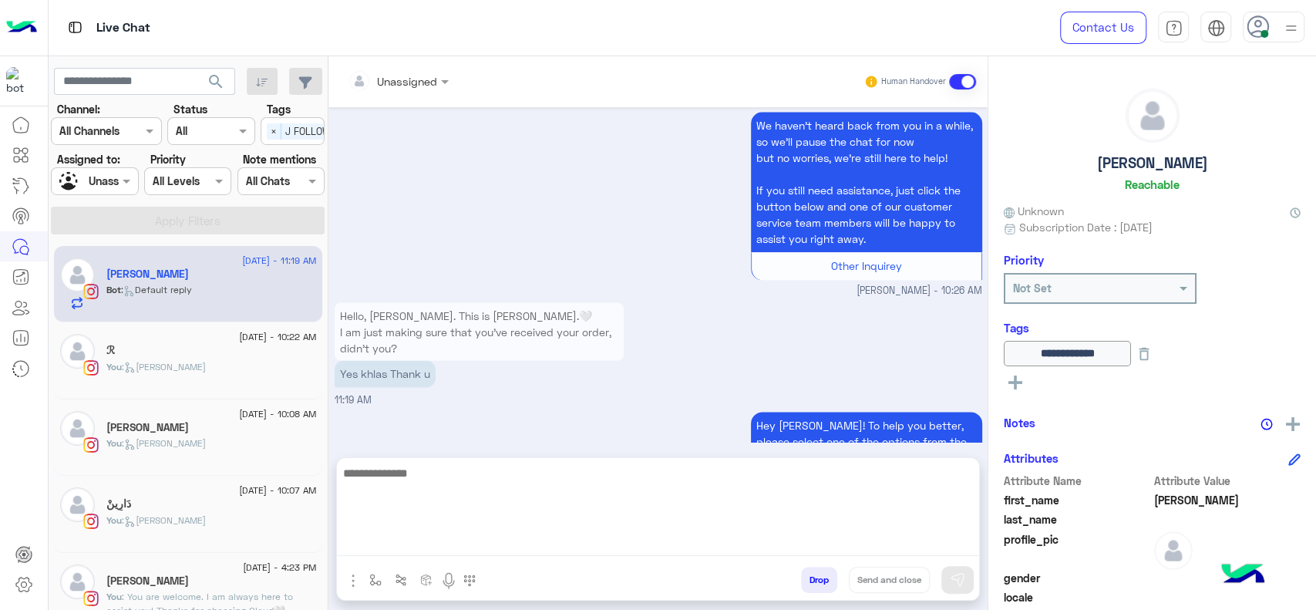
click at [561, 543] on textarea at bounding box center [658, 509] width 642 height 93
paste textarea "**********"
type textarea "**********"
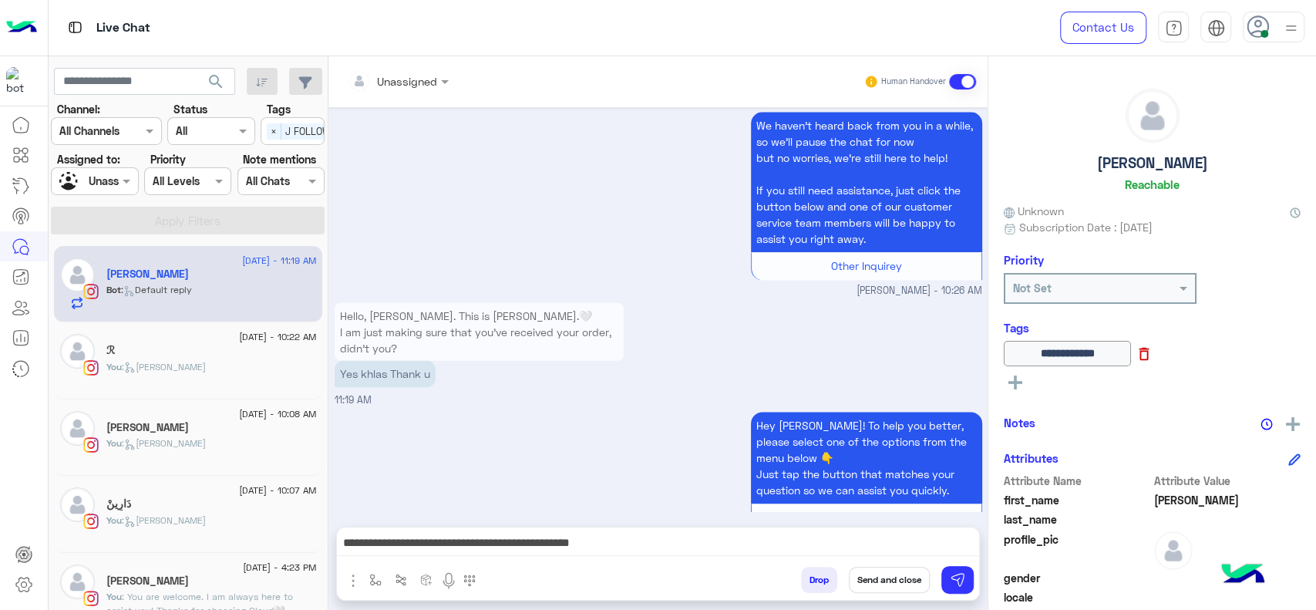
click at [1153, 355] on icon at bounding box center [1144, 353] width 17 height 17
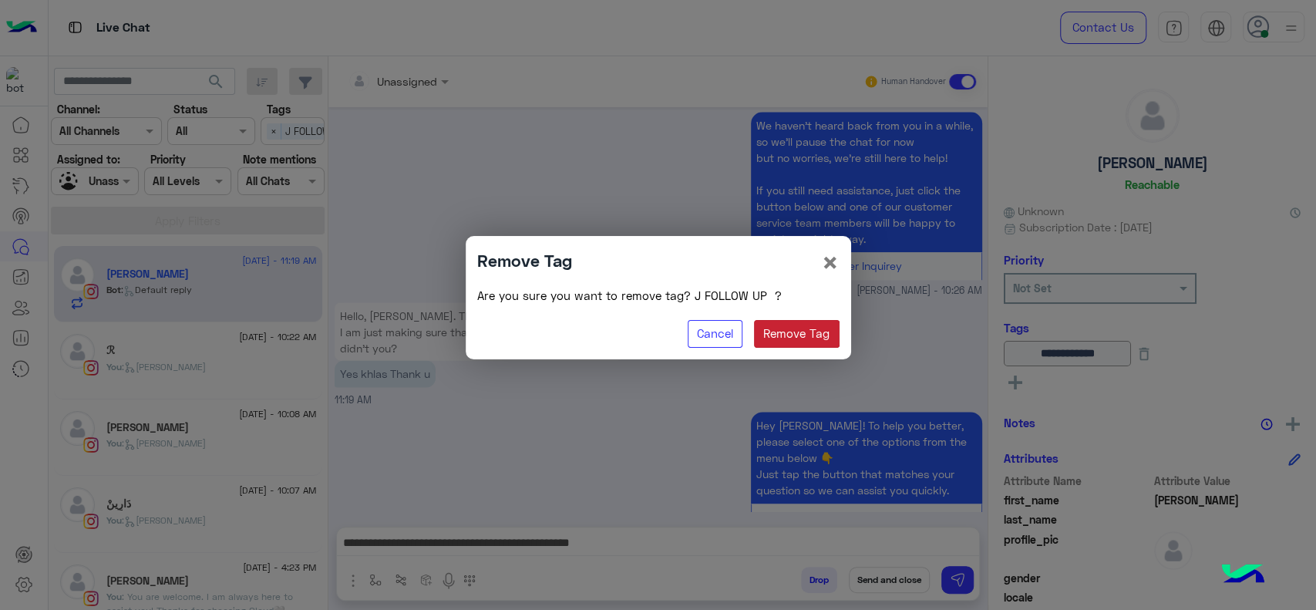
click at [775, 324] on button "Remove Tag" at bounding box center [797, 334] width 86 height 28
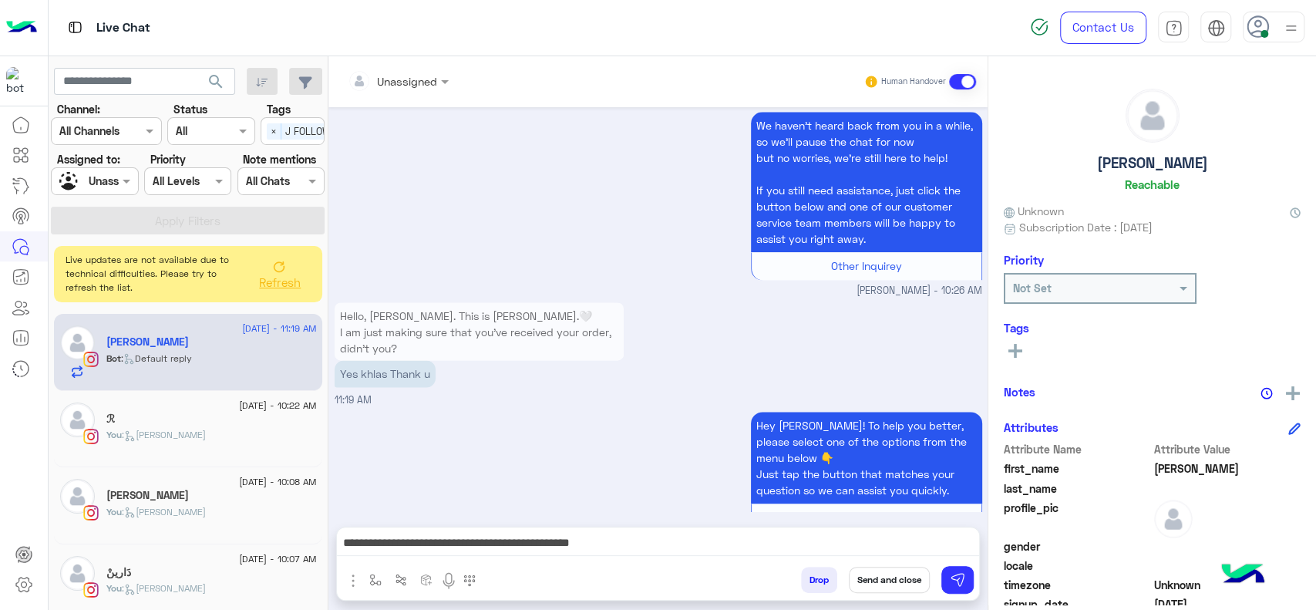
click at [862, 571] on button "Send and close" at bounding box center [889, 580] width 81 height 26
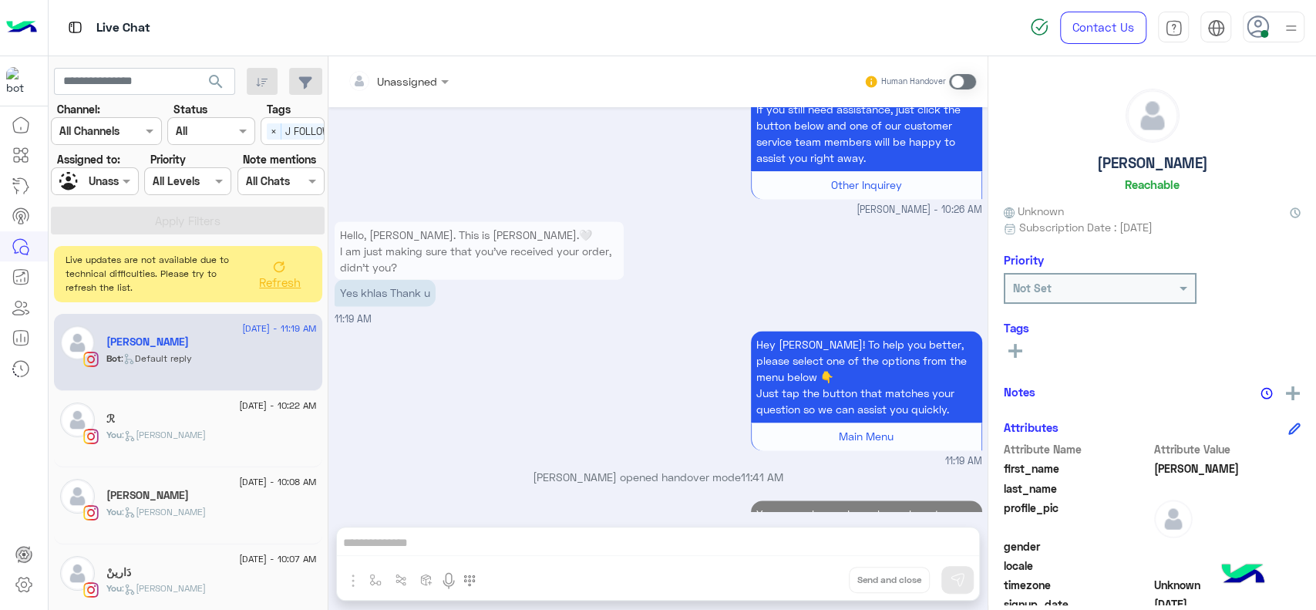
scroll to position [1423, 0]
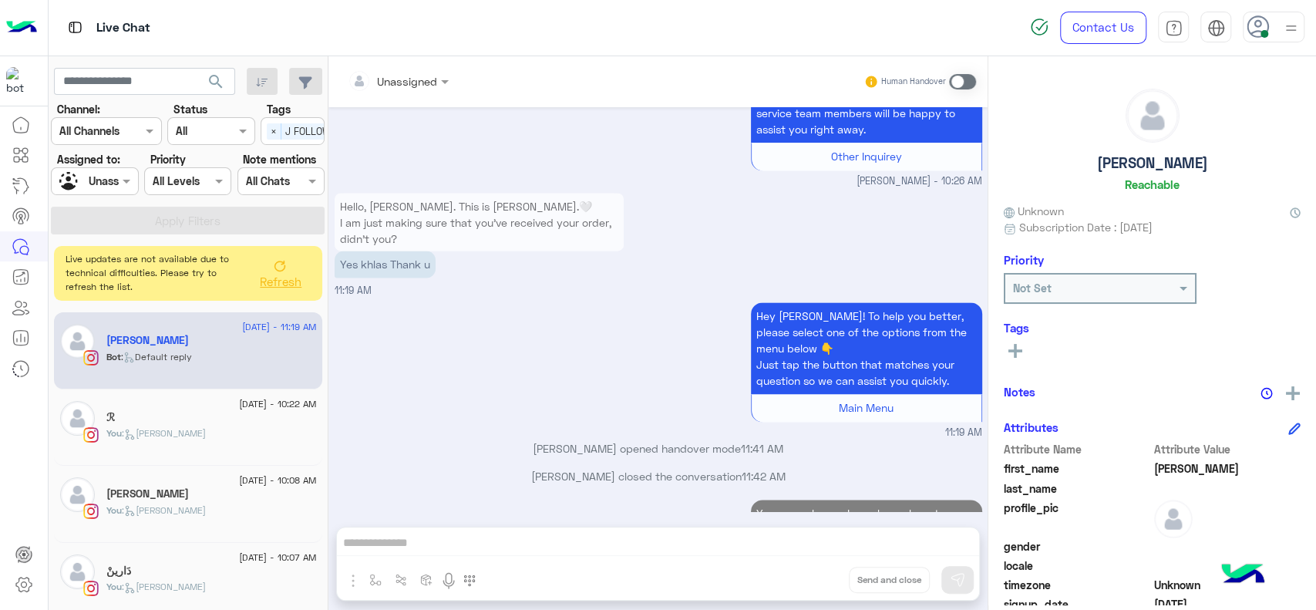
click at [281, 277] on span "Refresh" at bounding box center [281, 281] width 42 height 14
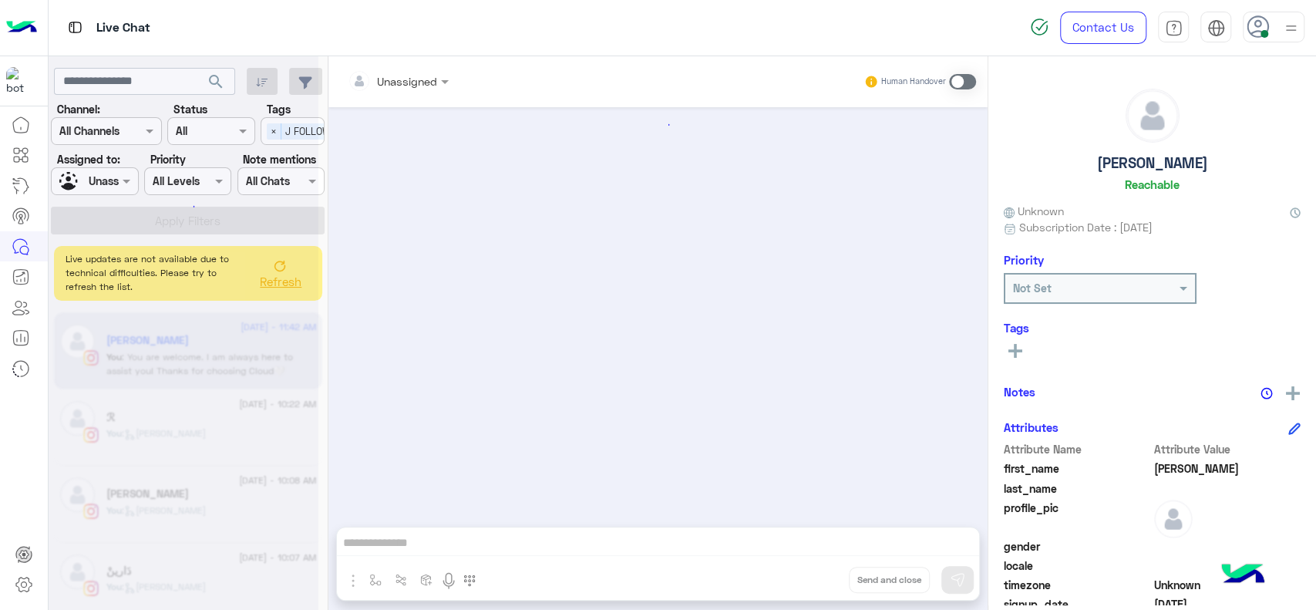
scroll to position [1221, 0]
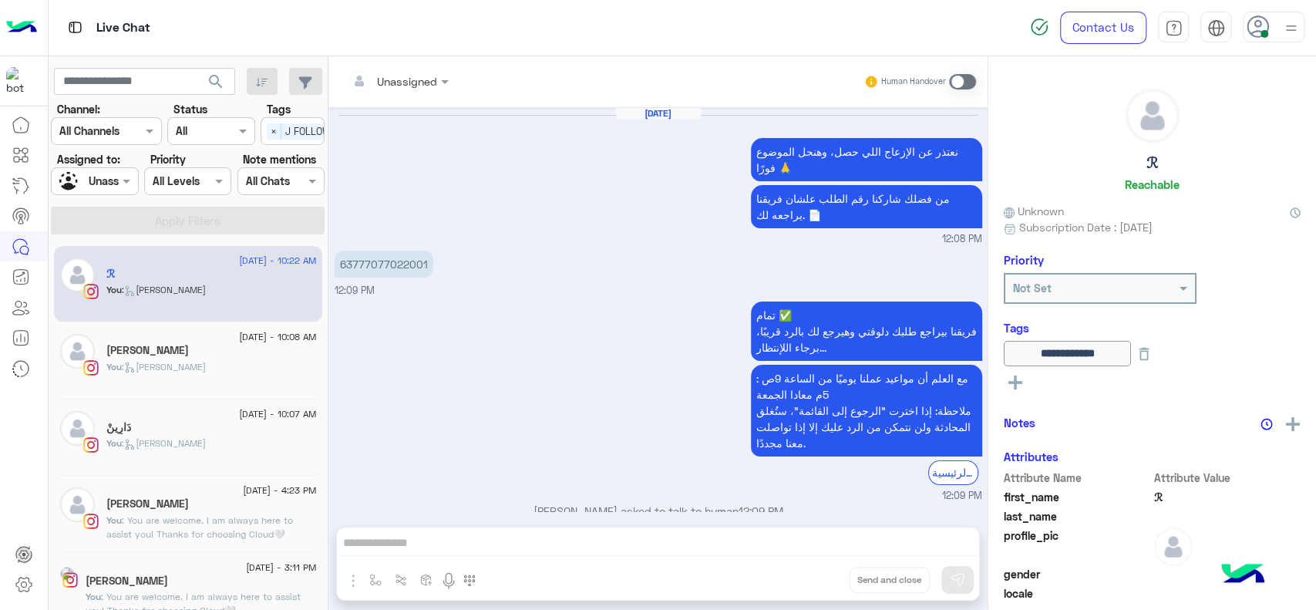
scroll to position [1143, 0]
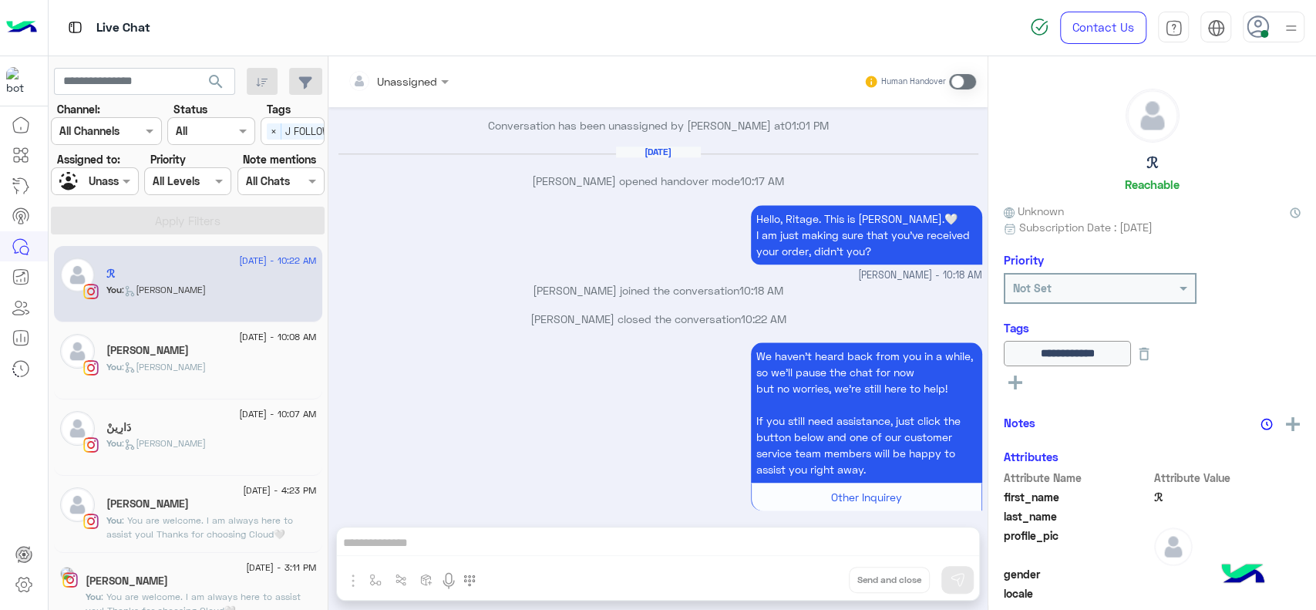
click at [444, 392] on div "We haven’t heard back from you in a while, so we’ll pause the chat for now but …" at bounding box center [659, 433] width 648 height 190
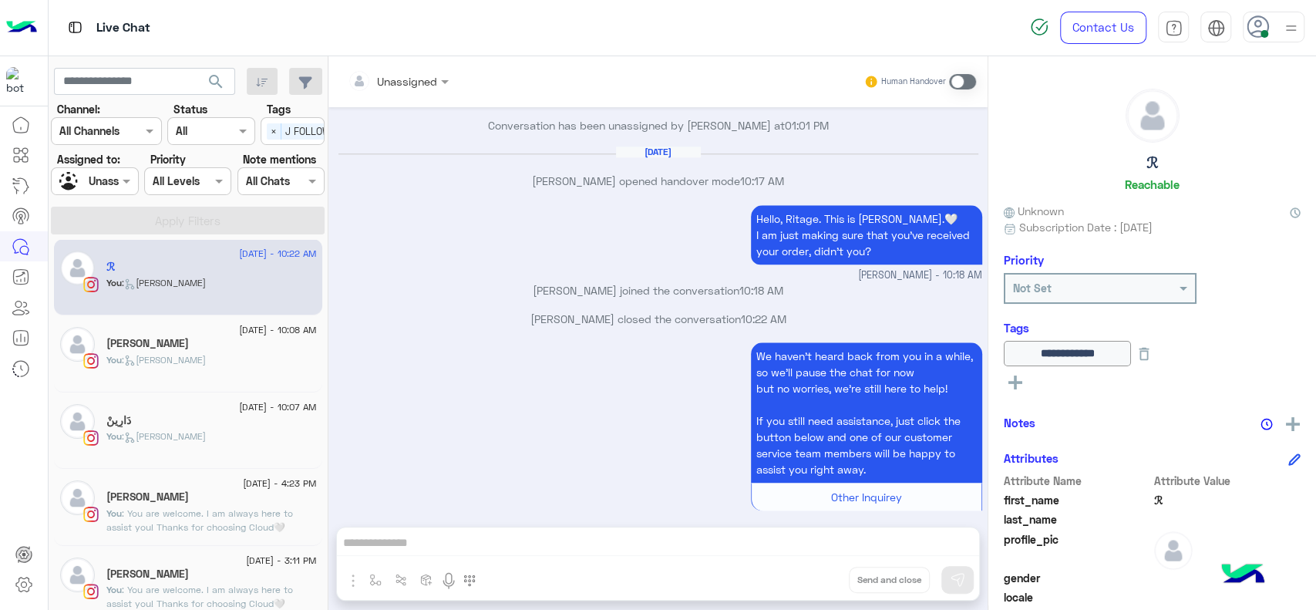
scroll to position [0, 0]
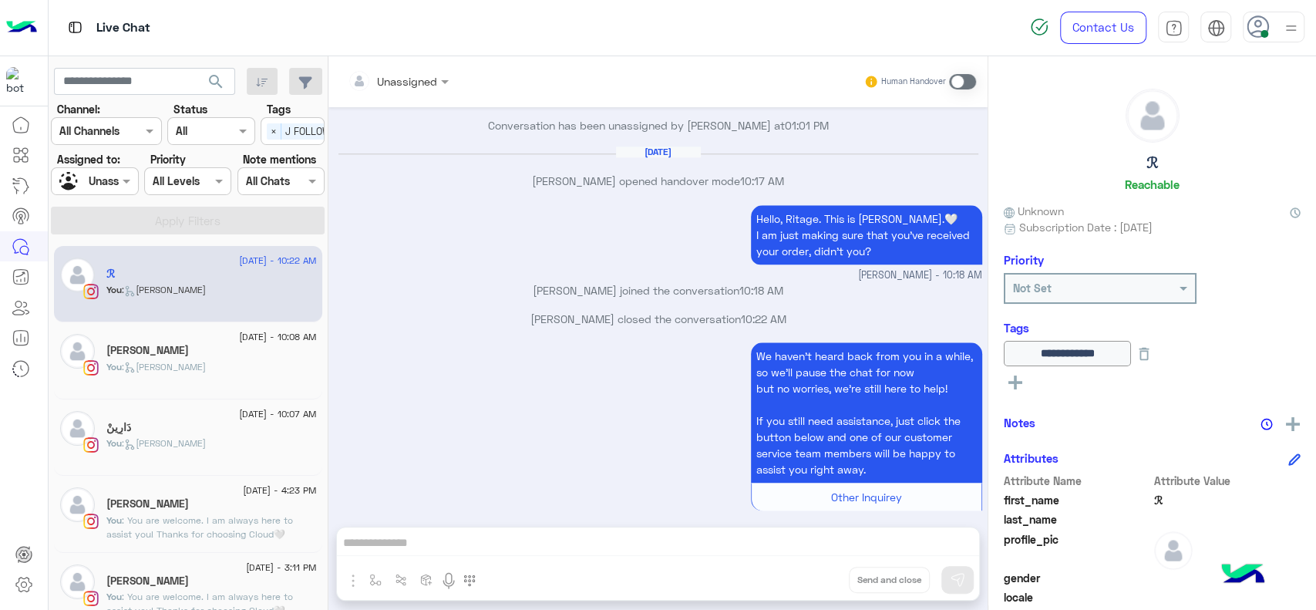
click at [106, 181] on div at bounding box center [95, 181] width 86 height 18
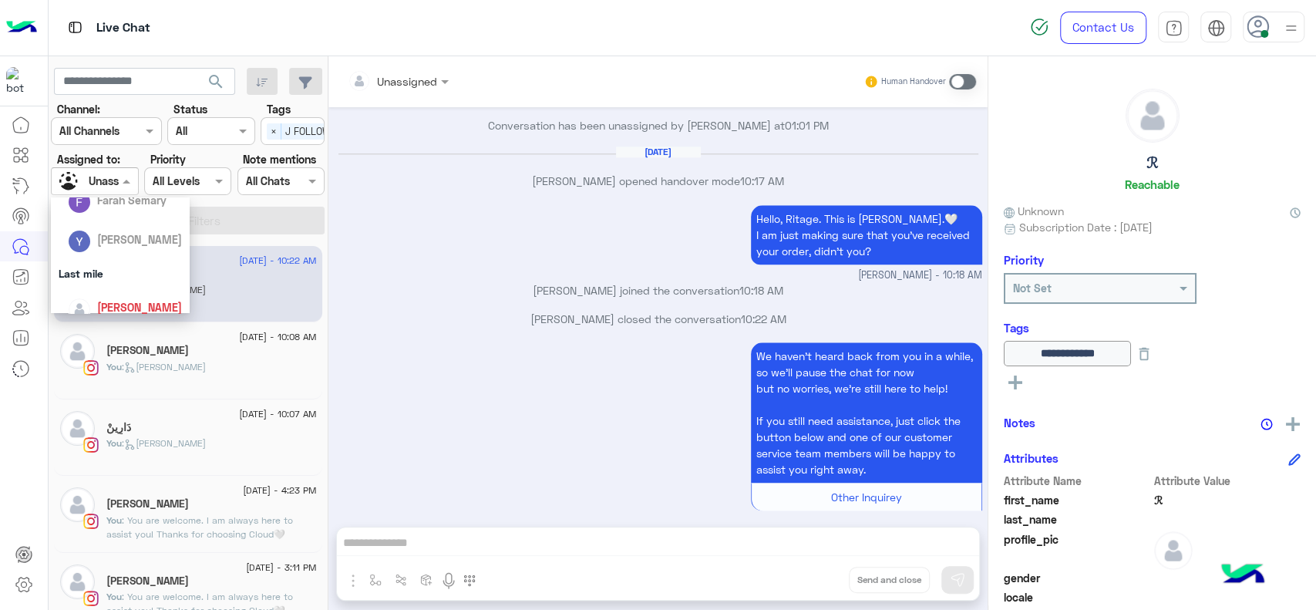
scroll to position [154, 0]
click at [154, 298] on div "[PERSON_NAME]" at bounding box center [139, 306] width 85 height 16
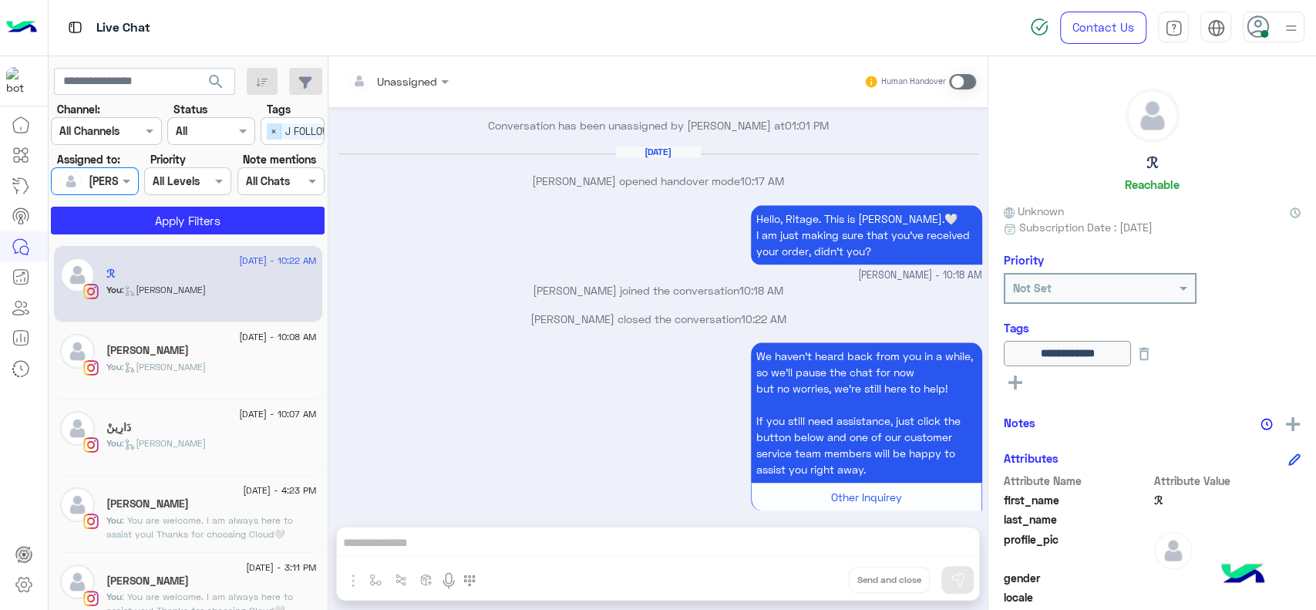
click at [277, 126] on span "×" at bounding box center [274, 131] width 15 height 16
click at [253, 226] on button "Apply Filters" at bounding box center [188, 221] width 274 height 28
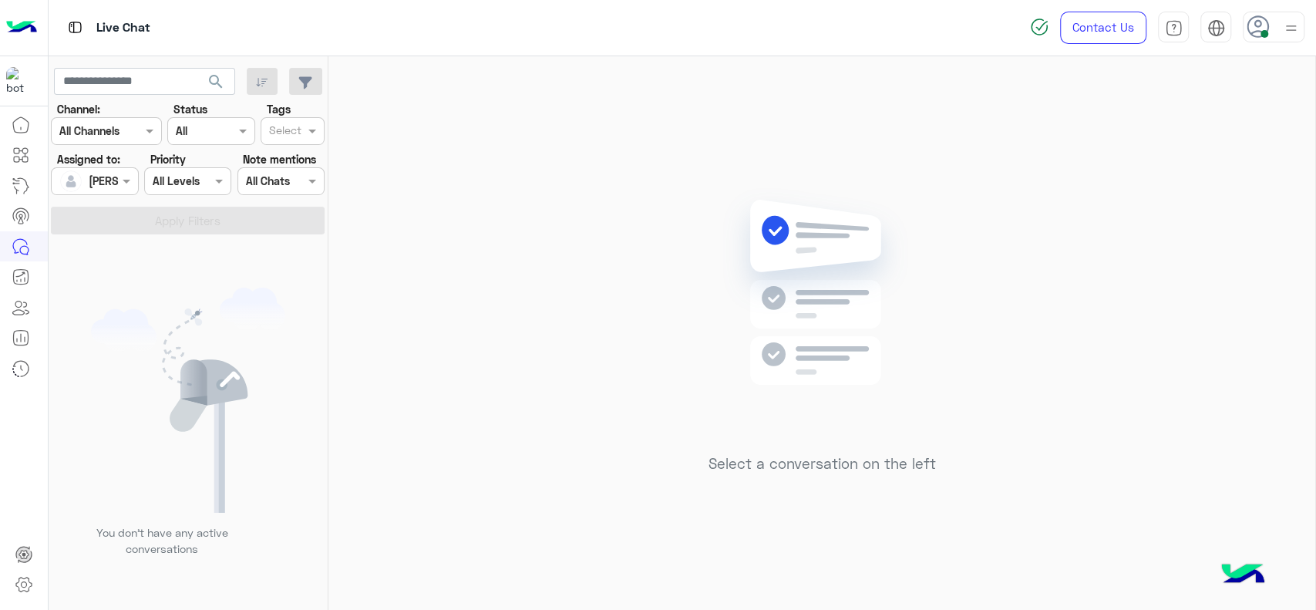
click at [579, 342] on div "Select a conversation on the left" at bounding box center [821, 336] width 987 height 560
click at [954, 245] on div "Select a conversation on the left" at bounding box center [821, 336] width 987 height 560
click at [699, 225] on div "Select a conversation on the left" at bounding box center [821, 336] width 987 height 560
click at [456, 271] on div "Select a conversation on the left" at bounding box center [821, 336] width 987 height 560
click at [633, 393] on div "Select a conversation on the left" at bounding box center [821, 336] width 987 height 560
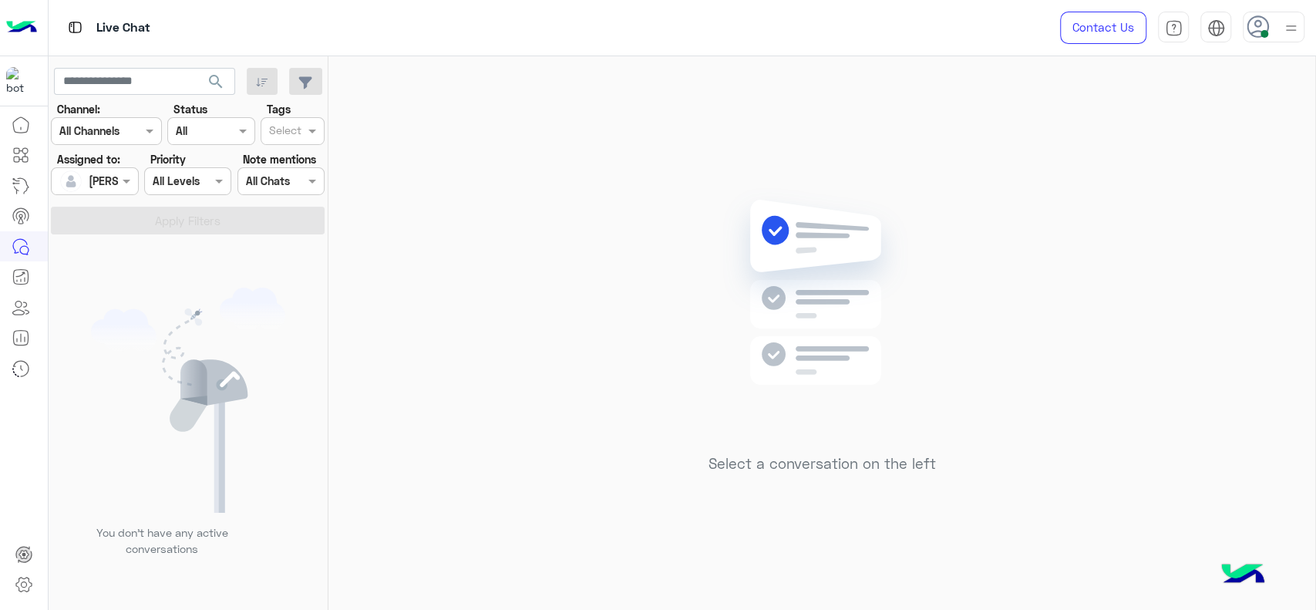
click at [499, 293] on div "Select a conversation on the left" at bounding box center [821, 336] width 987 height 560
click at [493, 277] on div "Select a conversation on the left" at bounding box center [821, 336] width 987 height 560
click at [417, 207] on div "Select a conversation on the left" at bounding box center [821, 336] width 987 height 560
click at [338, 123] on div "Select a conversation on the left" at bounding box center [821, 336] width 987 height 560
click at [510, 288] on div "Select a conversation on the left" at bounding box center [821, 336] width 987 height 560
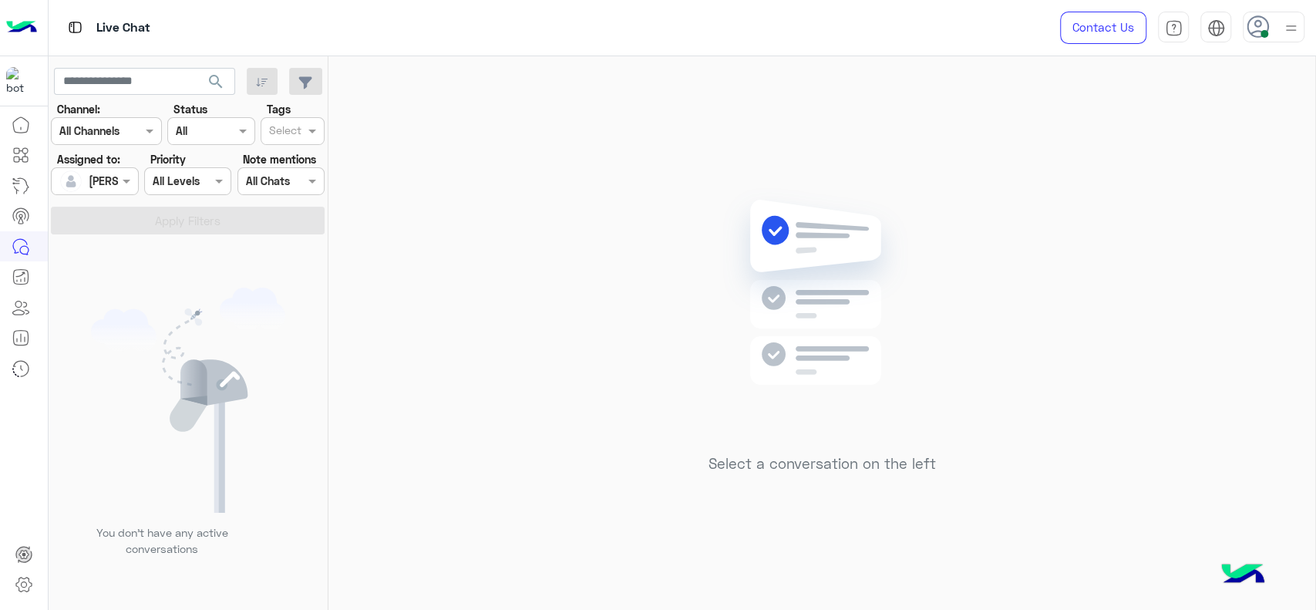
click at [91, 158] on label "Assigned to:" at bounding box center [88, 159] width 63 height 16
click at [99, 186] on div at bounding box center [95, 181] width 86 height 18
click at [136, 256] on div "Unassigned" at bounding box center [120, 245] width 123 height 27
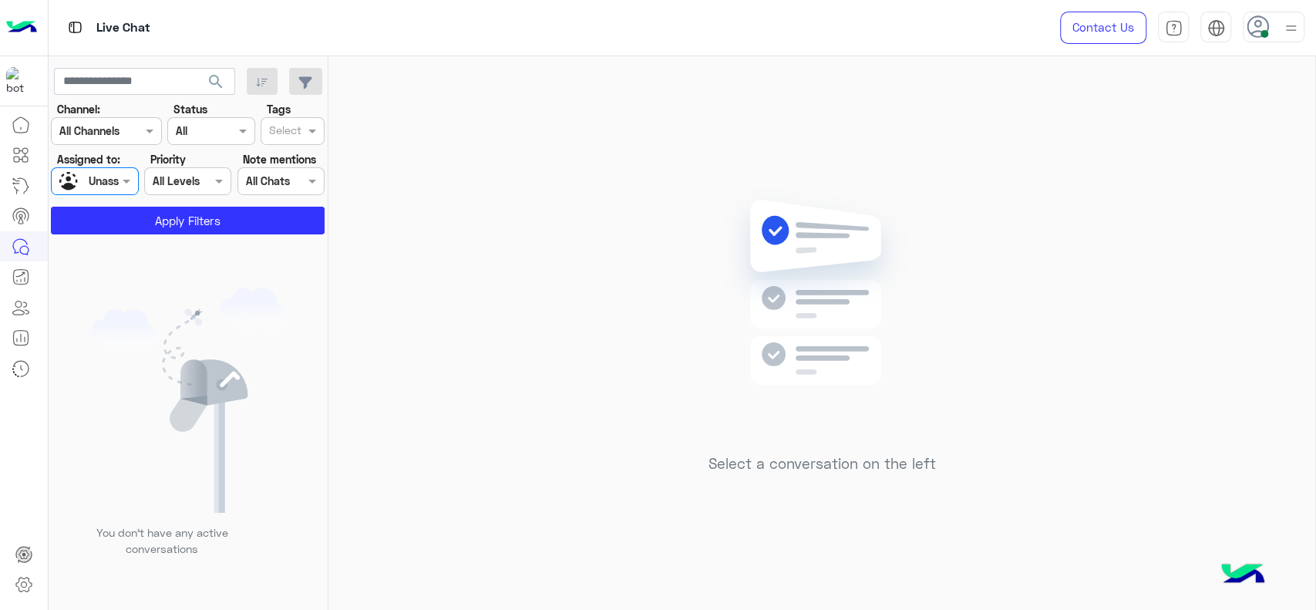
click at [291, 122] on div "Select" at bounding box center [284, 132] width 35 height 20
click at [305, 168] on div "J FOLLOW UP" at bounding box center [292, 161] width 49 height 16
click at [237, 264] on div "You don’t have any active conversations" at bounding box center [189, 427] width 280 height 375
click at [248, 223] on button "Apply Filters" at bounding box center [188, 221] width 274 height 28
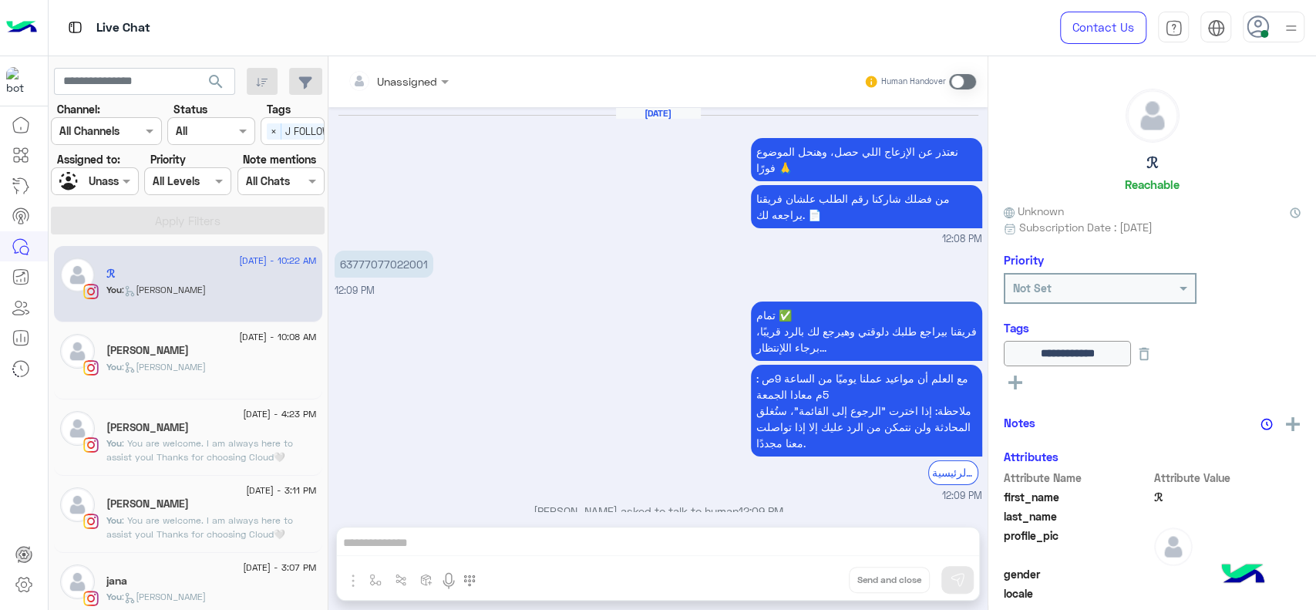
scroll to position [1143, 0]
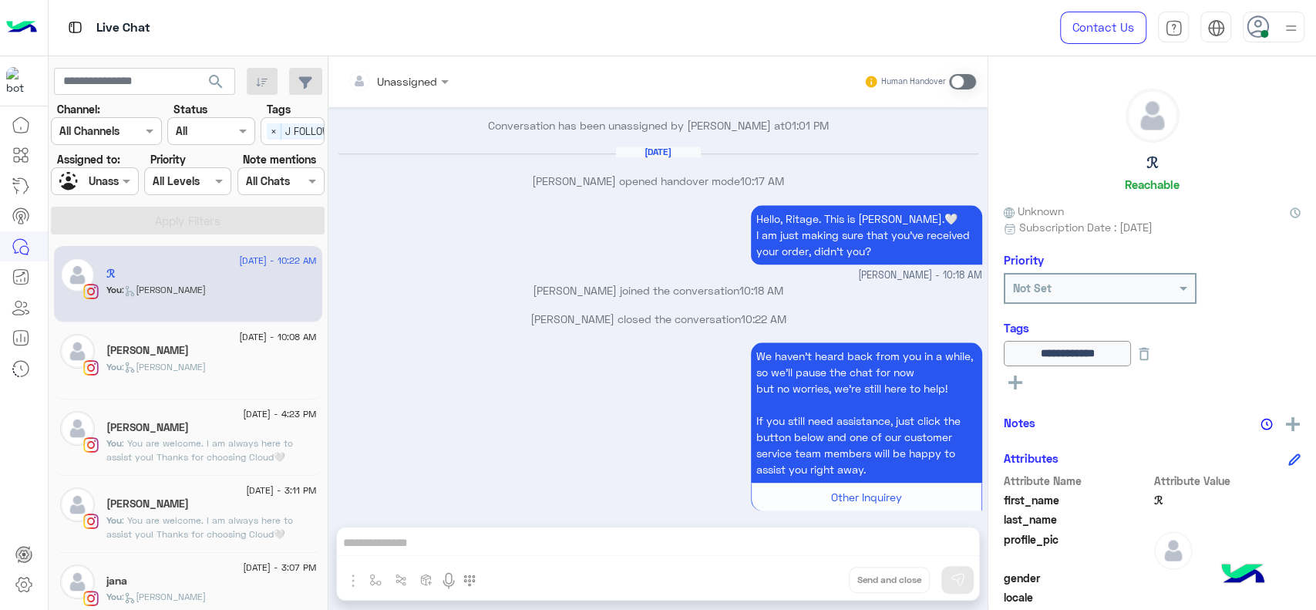
click at [281, 136] on span "J FOLLOW UP" at bounding box center [315, 131] width 69 height 16
click at [76, 172] on img at bounding box center [70, 183] width 23 height 23
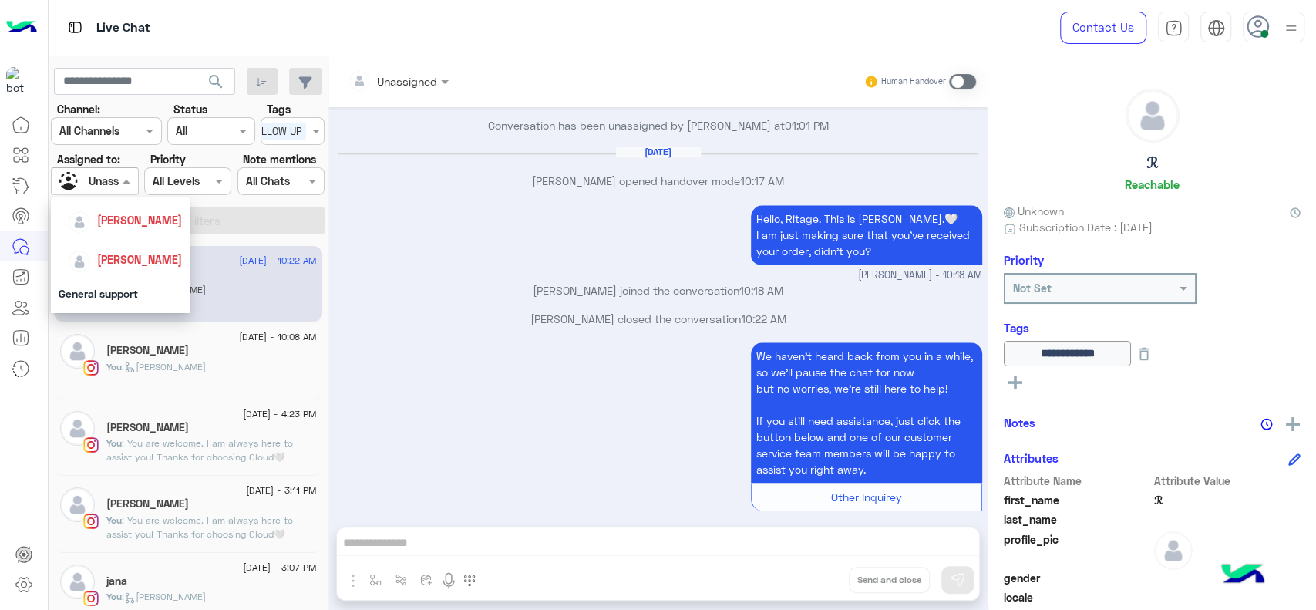
scroll to position [257, 0]
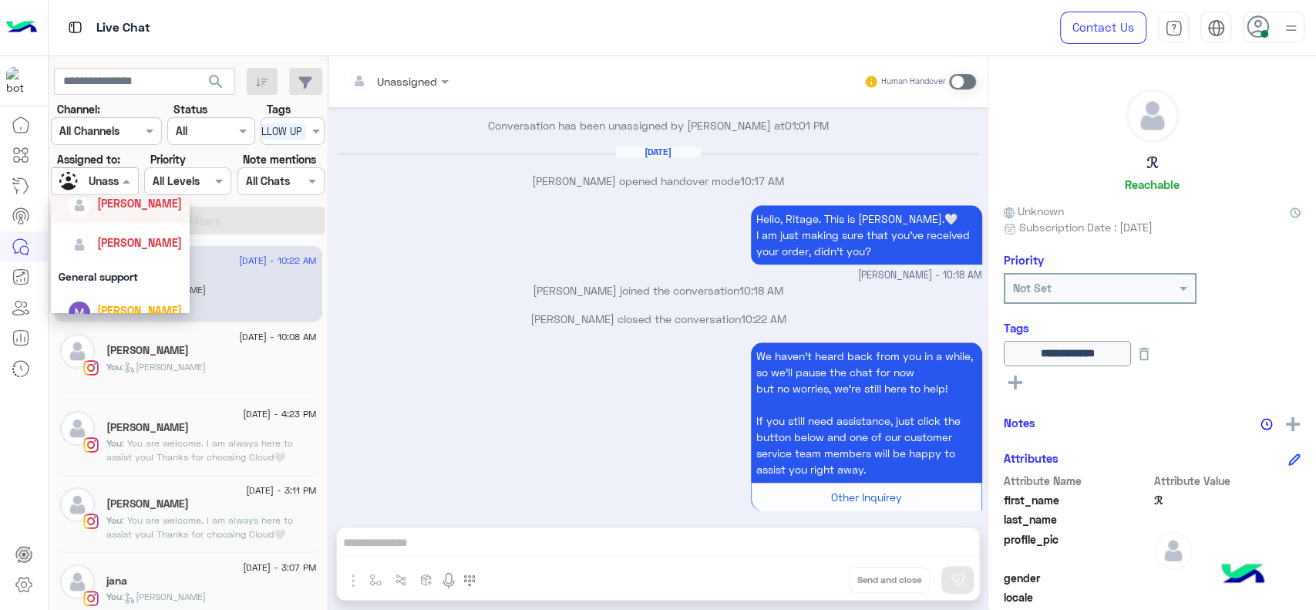
click at [103, 213] on div "[PERSON_NAME]" at bounding box center [125, 203] width 114 height 27
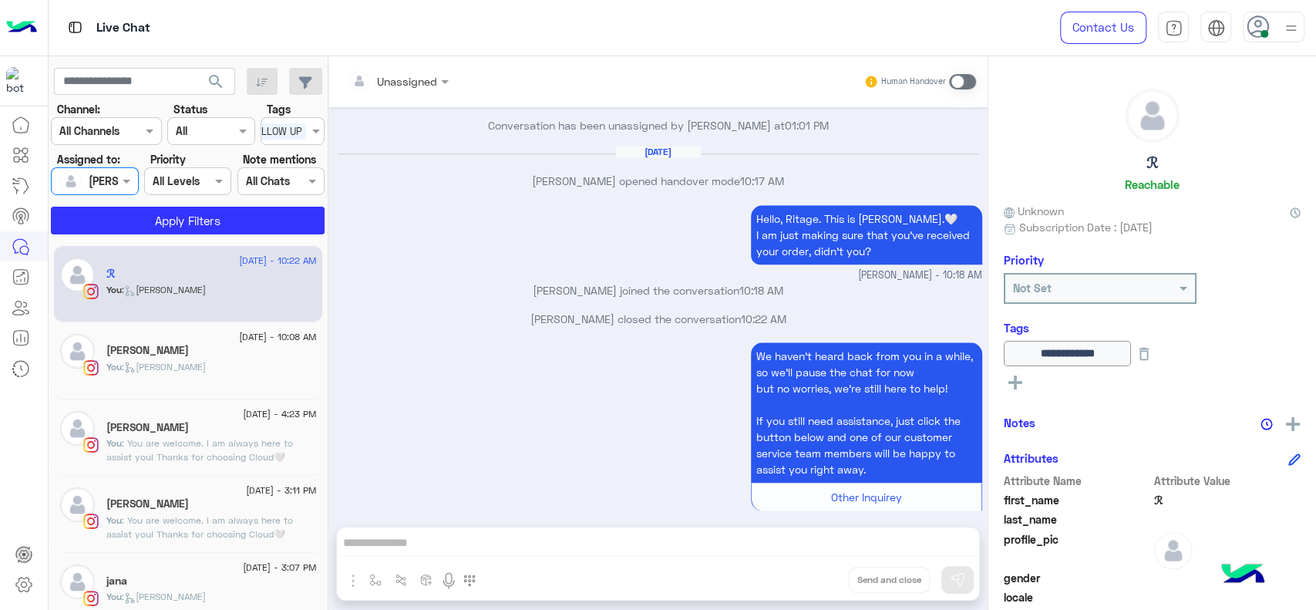
click at [312, 126] on div at bounding box center [311, 133] width 2 height 20
click at [311, 147] on div "J FOLLOW UP" at bounding box center [293, 161] width 64 height 29
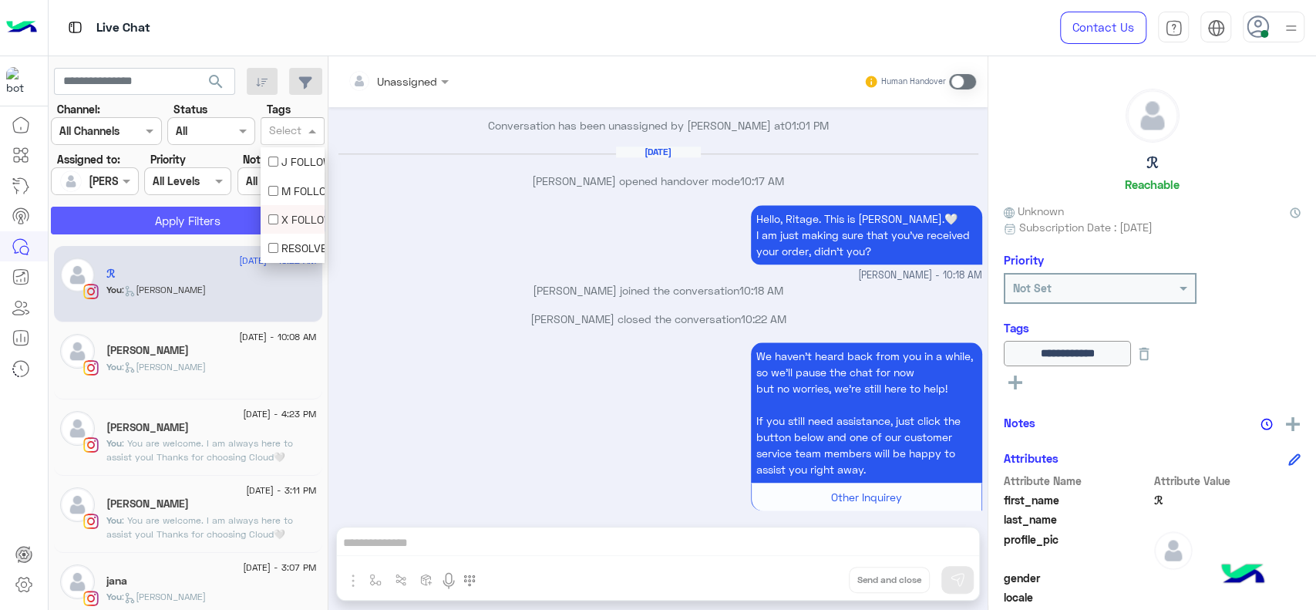
click at [231, 217] on button "Apply Filters" at bounding box center [188, 221] width 274 height 28
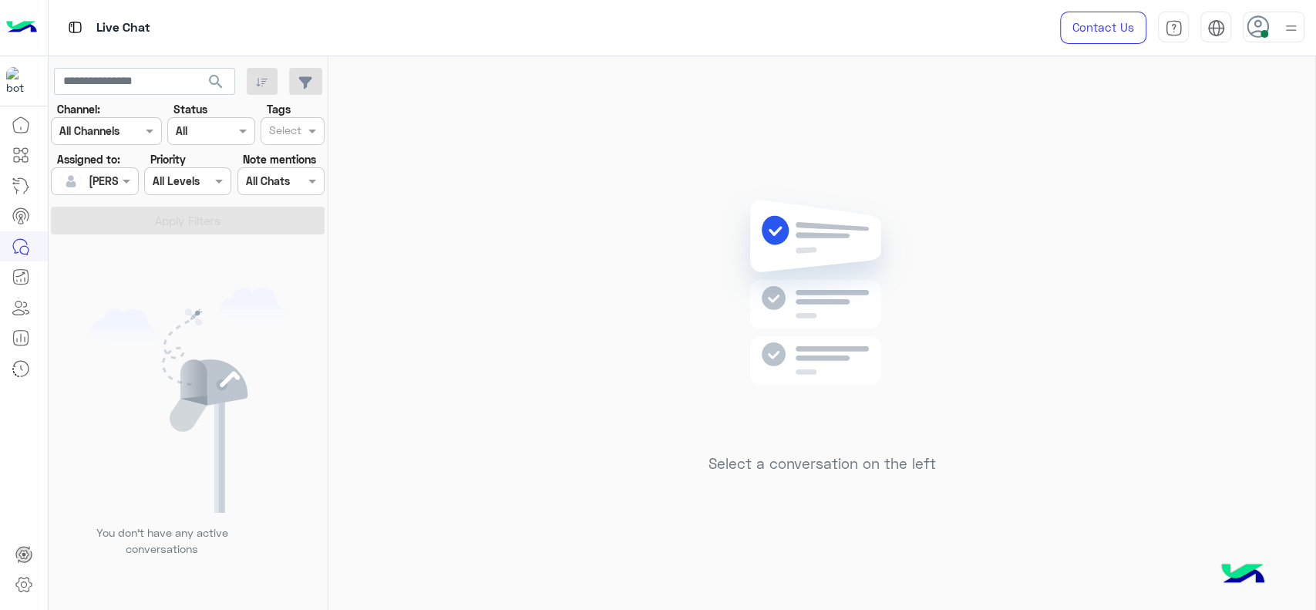
click at [477, 230] on div "Select a conversation on the left" at bounding box center [821, 336] width 987 height 560
click at [460, 170] on div "Select a conversation on the left" at bounding box center [821, 336] width 987 height 560
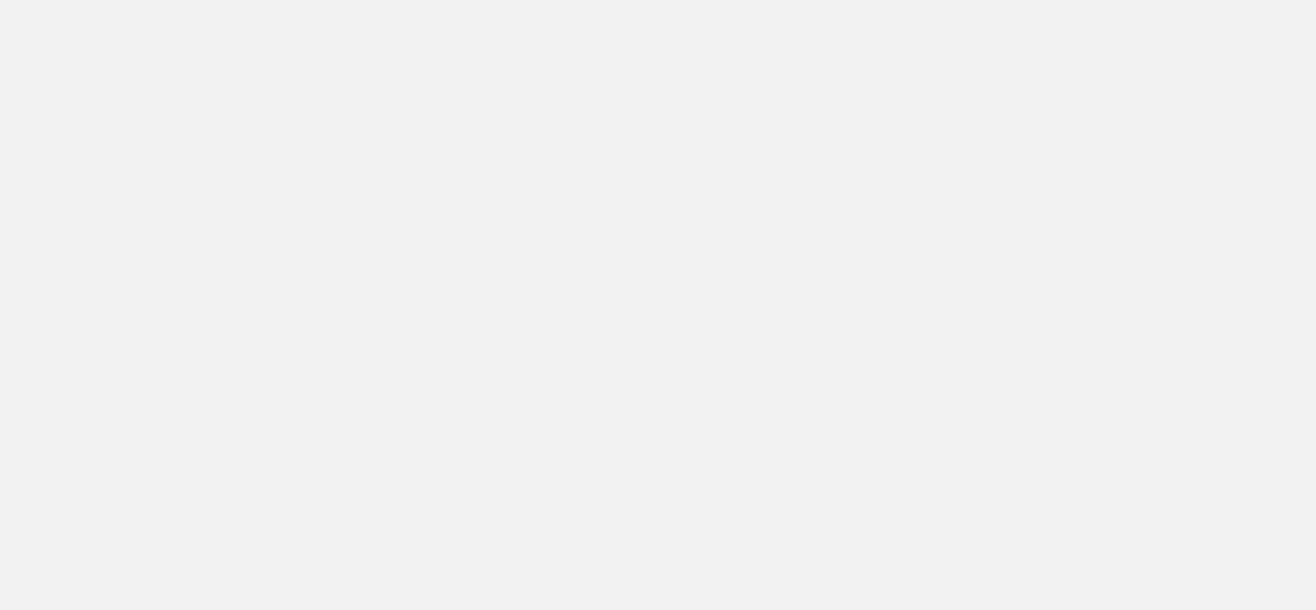
click at [581, 318] on app-root at bounding box center [658, 305] width 1316 height 610
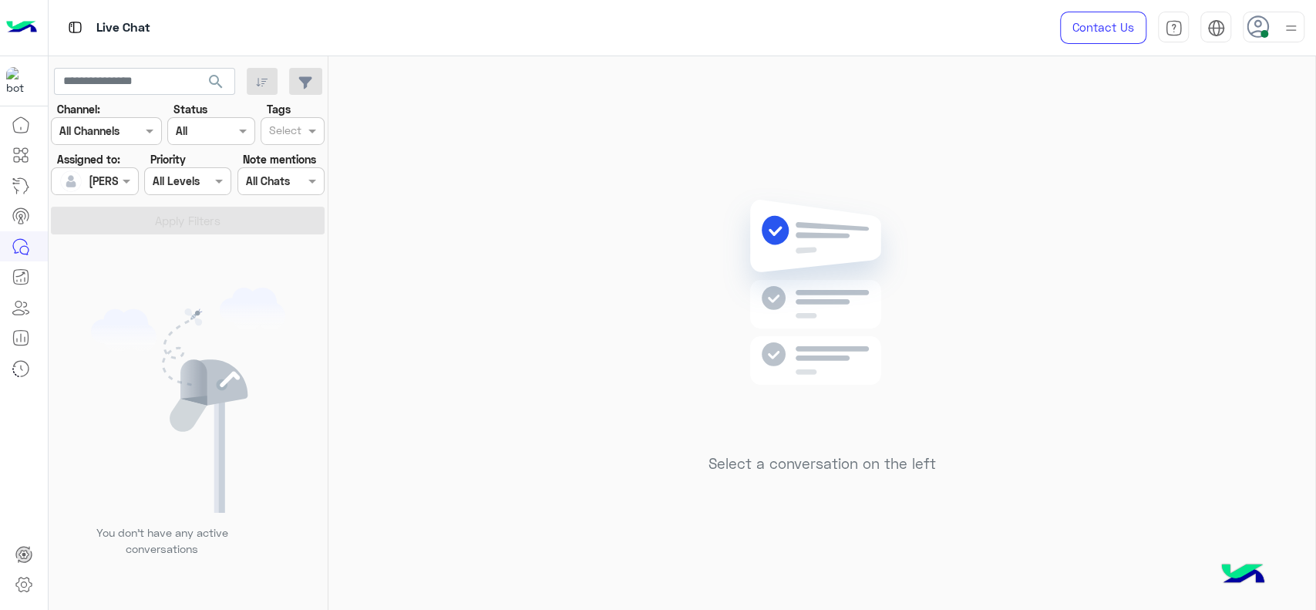
click at [511, 155] on div "Select a conversation on the left" at bounding box center [821, 336] width 987 height 560
click at [679, 168] on div "Select a conversation on the left" at bounding box center [821, 336] width 987 height 560
click at [91, 192] on div "[PERSON_NAME]" at bounding box center [88, 181] width 59 height 31
click at [130, 227] on div "Unassigned" at bounding box center [120, 211] width 139 height 39
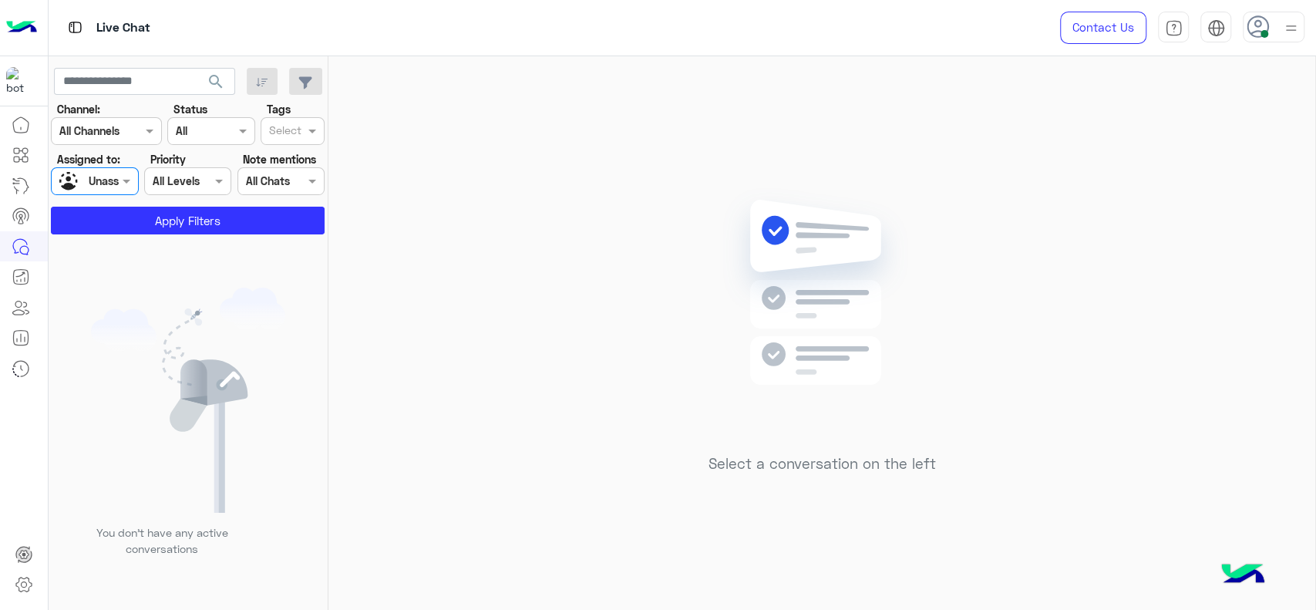
click at [296, 148] on section "Channel: Channel All Channels Status Channel All Tags Select Assigned to: Assig…" at bounding box center [188, 167] width 257 height 133
click at [268, 133] on div at bounding box center [286, 133] width 38 height 20
click at [231, 224] on button "Apply Filters" at bounding box center [188, 221] width 274 height 28
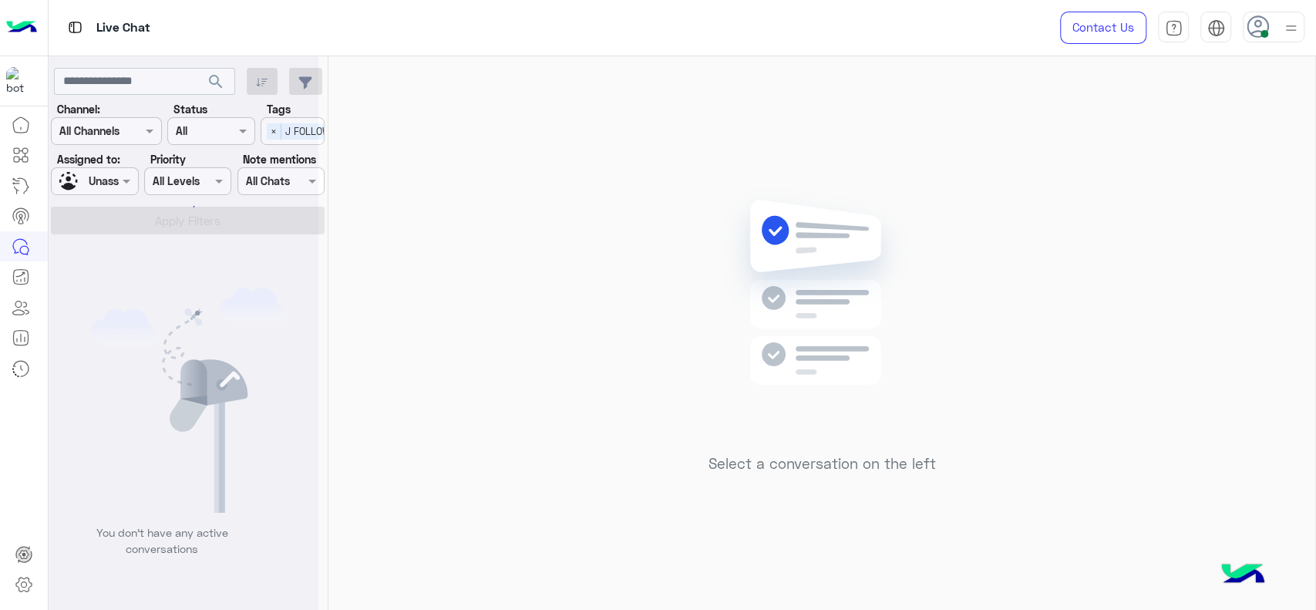
click at [510, 242] on div "Select a conversation on the left" at bounding box center [821, 336] width 987 height 560
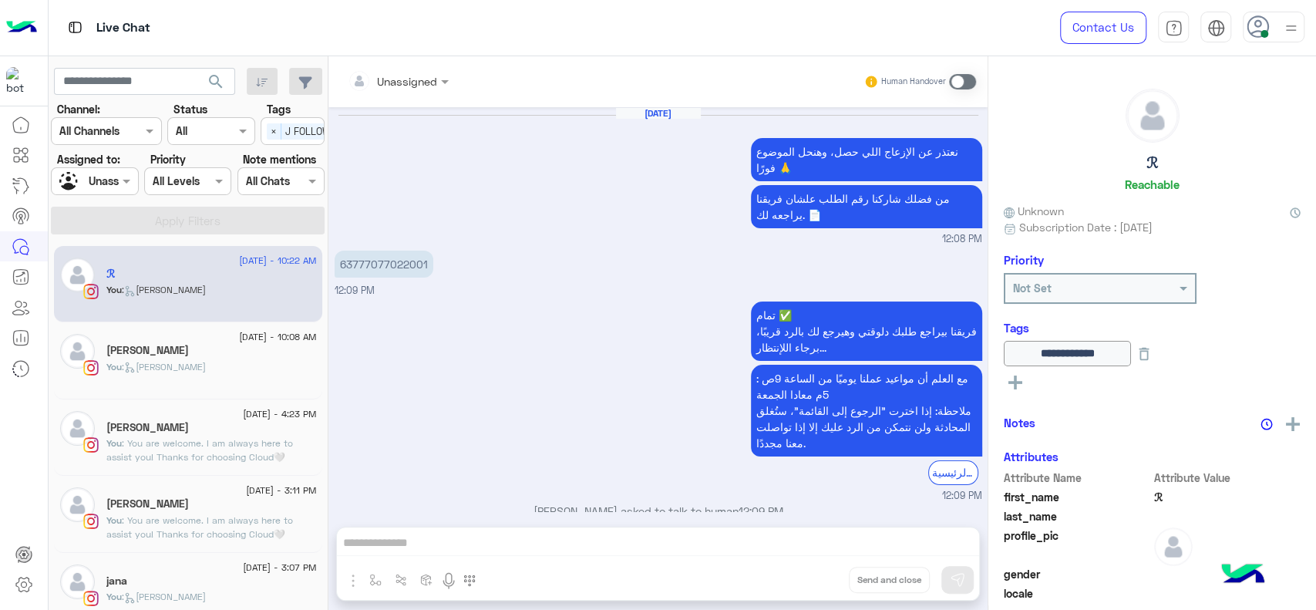
scroll to position [1143, 0]
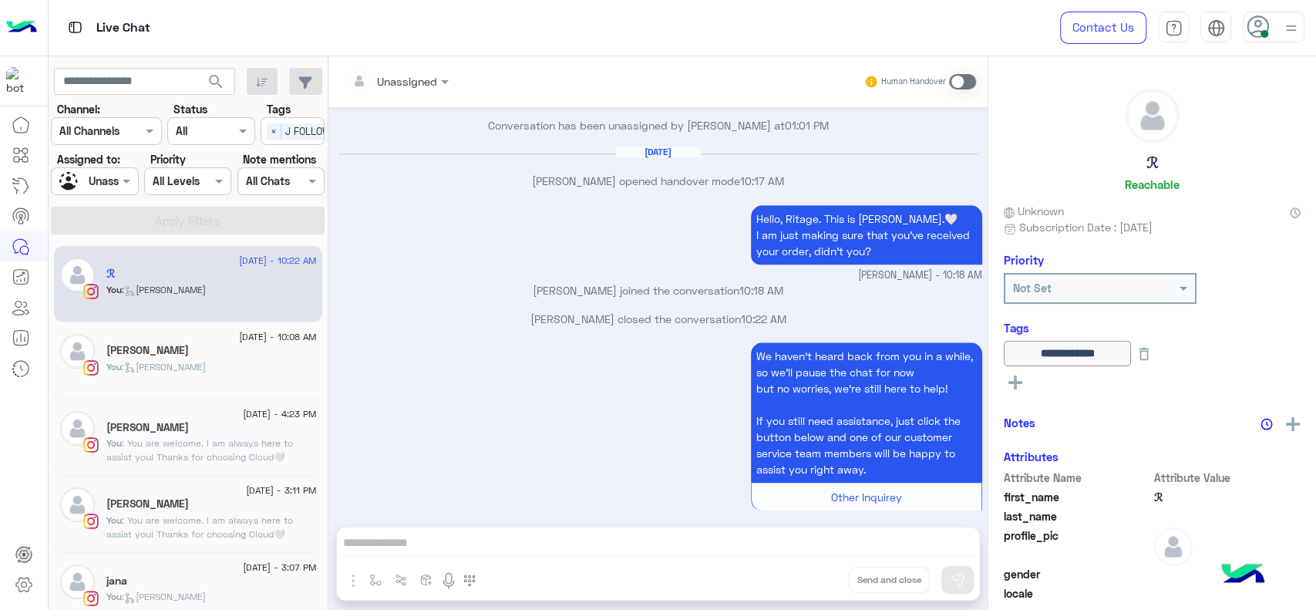
click at [416, 282] on p "[PERSON_NAME] joined the conversation 10:18 AM" at bounding box center [659, 290] width 648 height 16
click at [575, 404] on div "We haven’t heard back from you in a while, so we’ll pause the chat for now but …" at bounding box center [659, 433] width 648 height 190
click at [498, 347] on div "We haven’t heard back from you in a while, so we’ll pause the chat for now but …" at bounding box center [659, 433] width 648 height 190
click at [107, 184] on div at bounding box center [95, 181] width 86 height 18
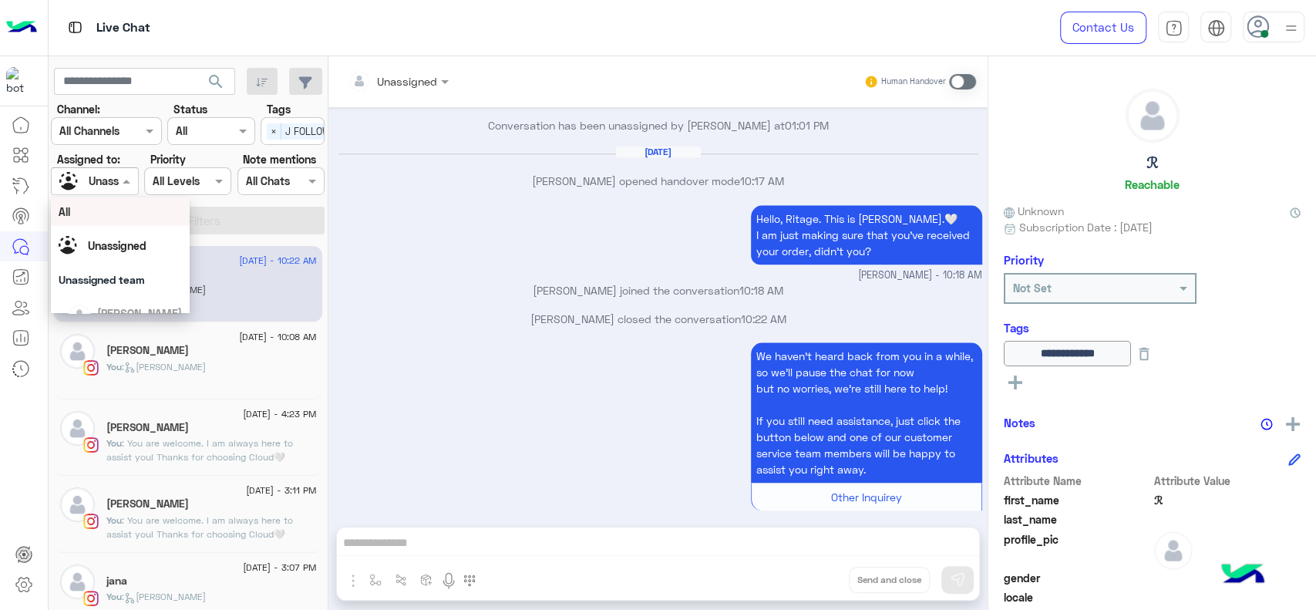
click at [264, 128] on div "Select × J FOLLOW UP" at bounding box center [308, 131] width 95 height 24
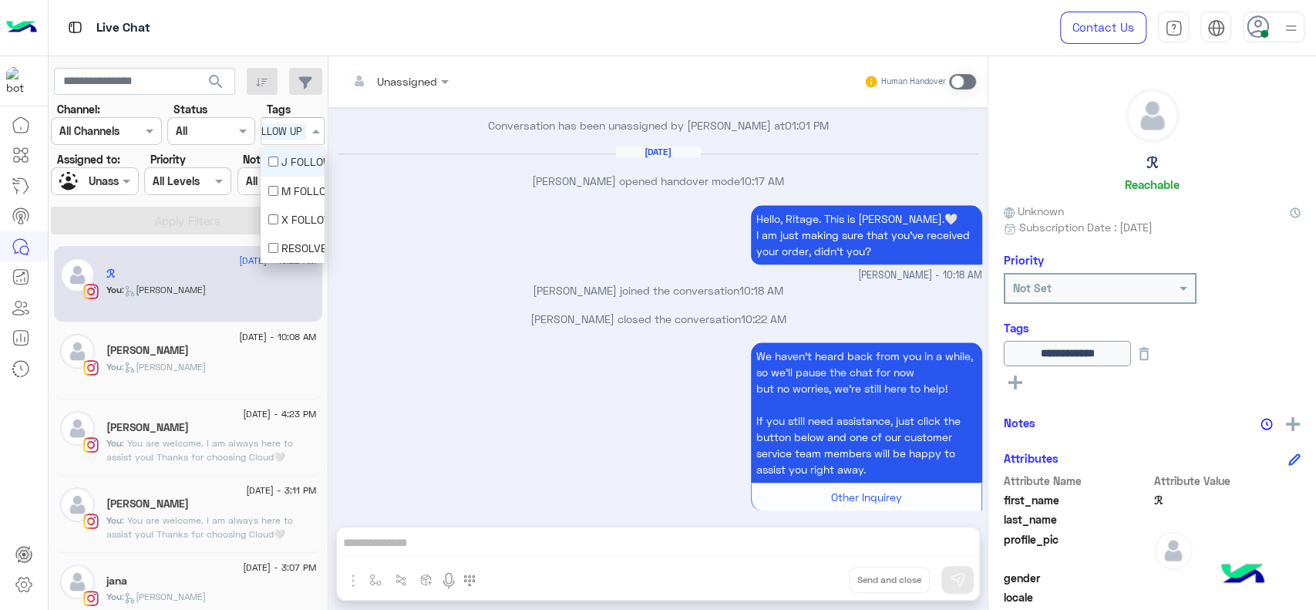
click at [297, 156] on div "J FOLLOW UP" at bounding box center [292, 161] width 49 height 16
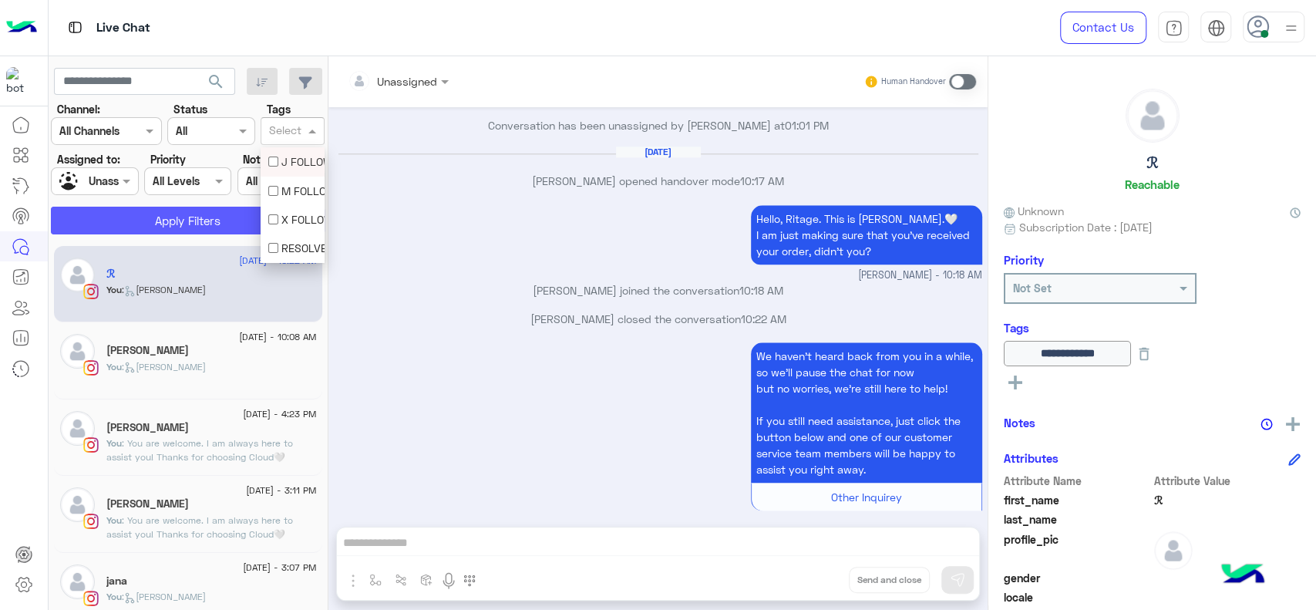
click at [154, 209] on button "Apply Filters" at bounding box center [188, 221] width 274 height 28
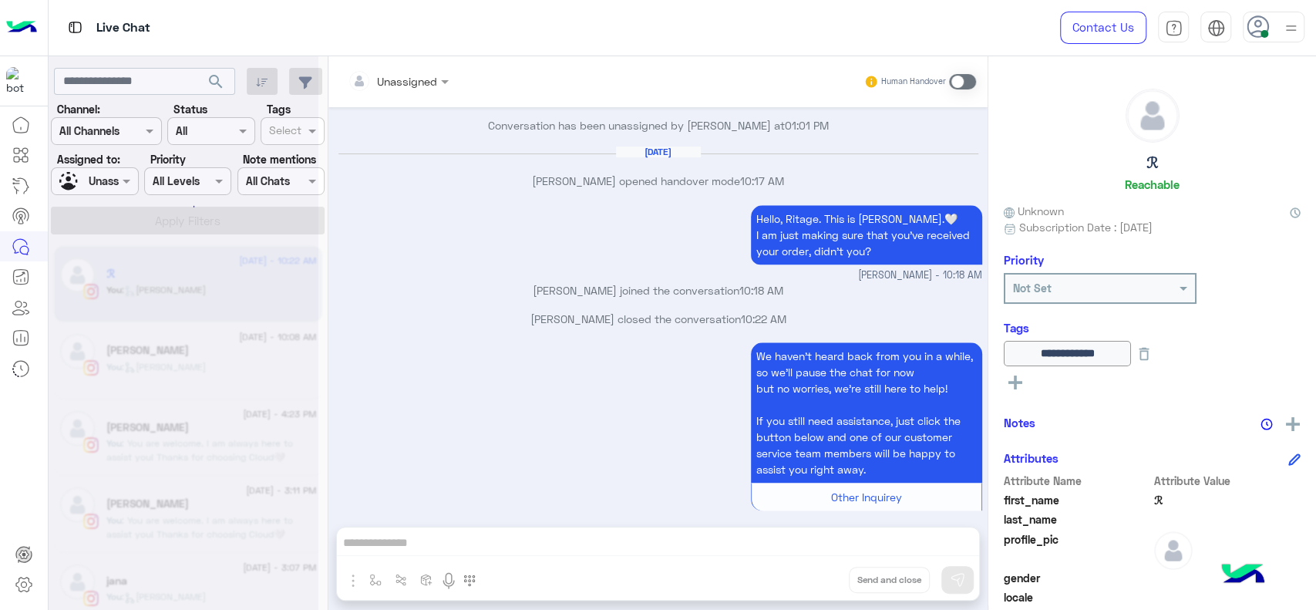
click at [120, 180] on div at bounding box center [184, 311] width 270 height 610
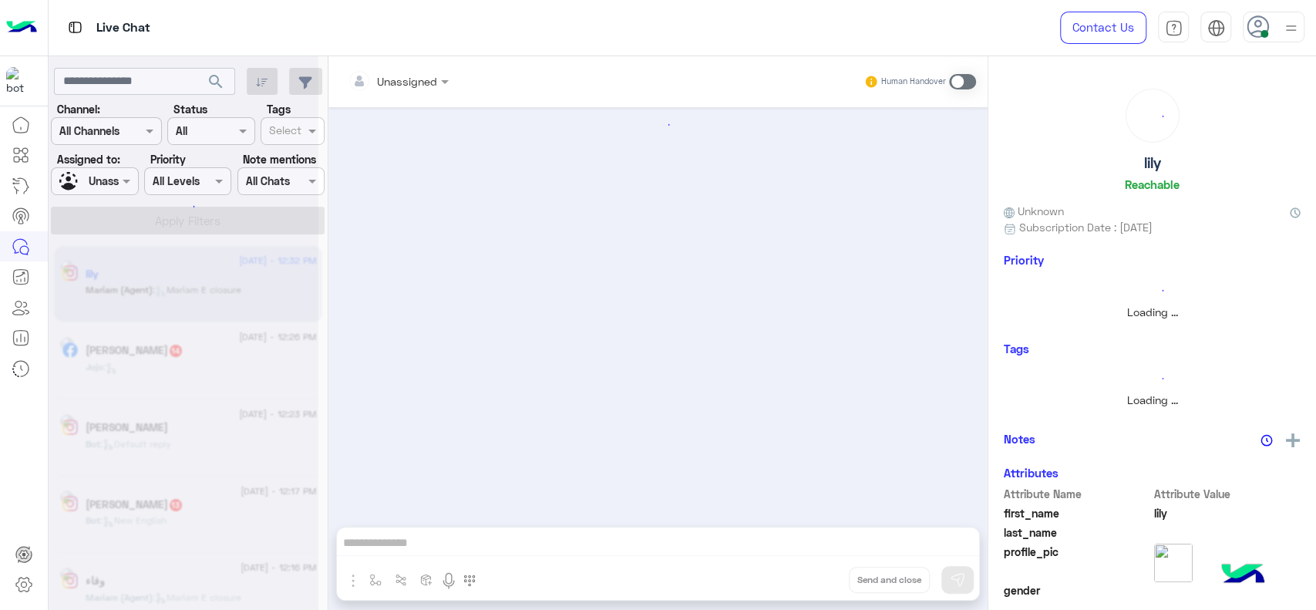
click at [120, 180] on div at bounding box center [184, 311] width 270 height 610
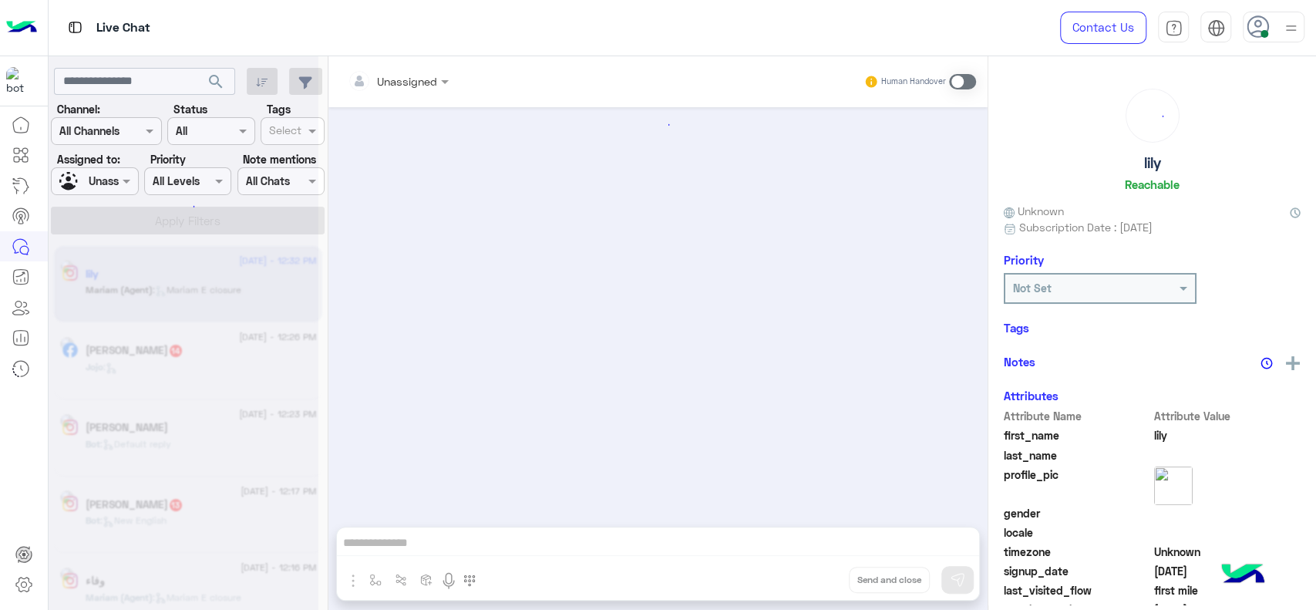
click at [120, 180] on span at bounding box center [128, 181] width 19 height 16
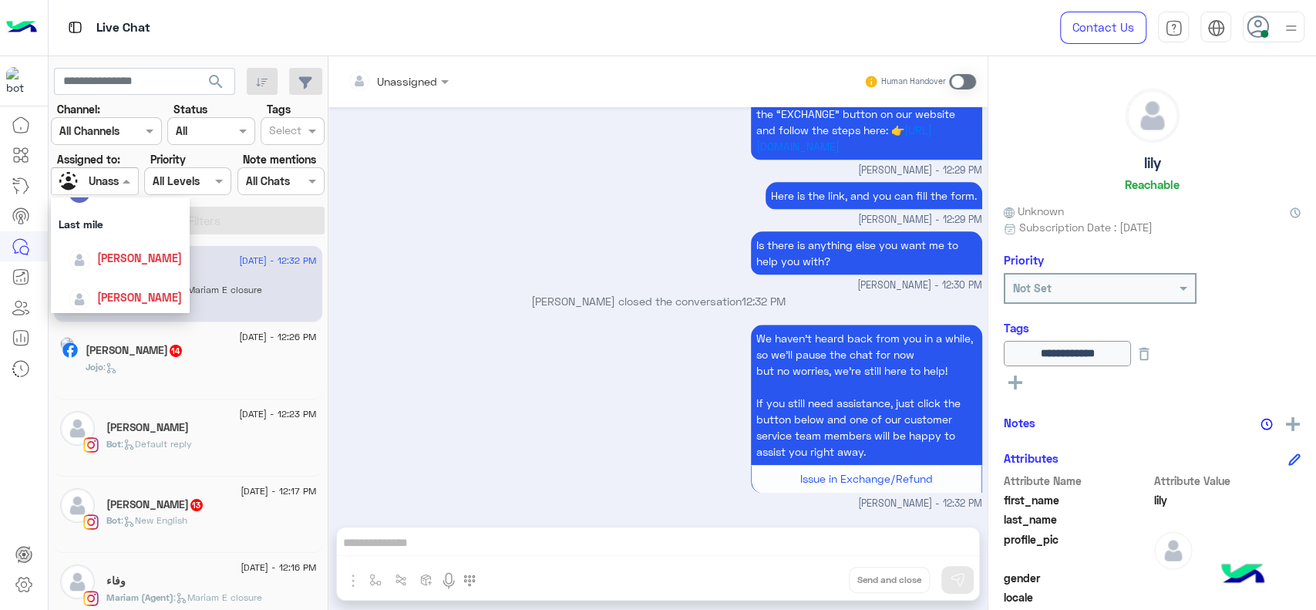
scroll to position [188, 0]
click at [106, 268] on span "[PERSON_NAME]" at bounding box center [139, 271] width 85 height 13
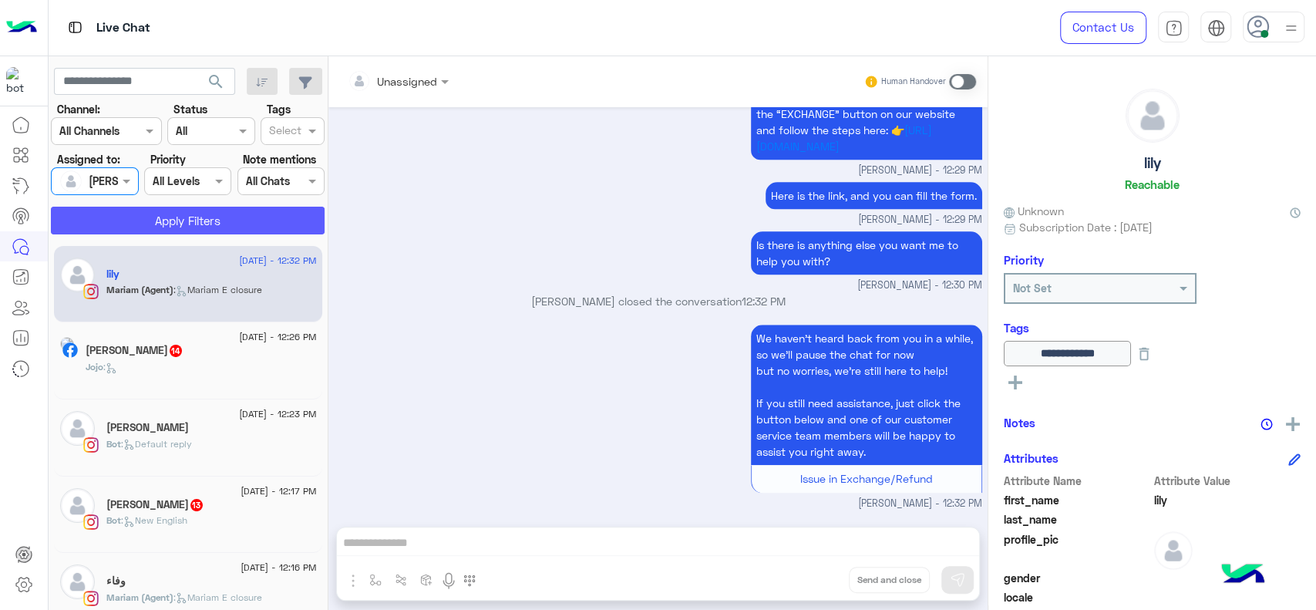
click at [170, 217] on button "Apply Filters" at bounding box center [188, 221] width 274 height 28
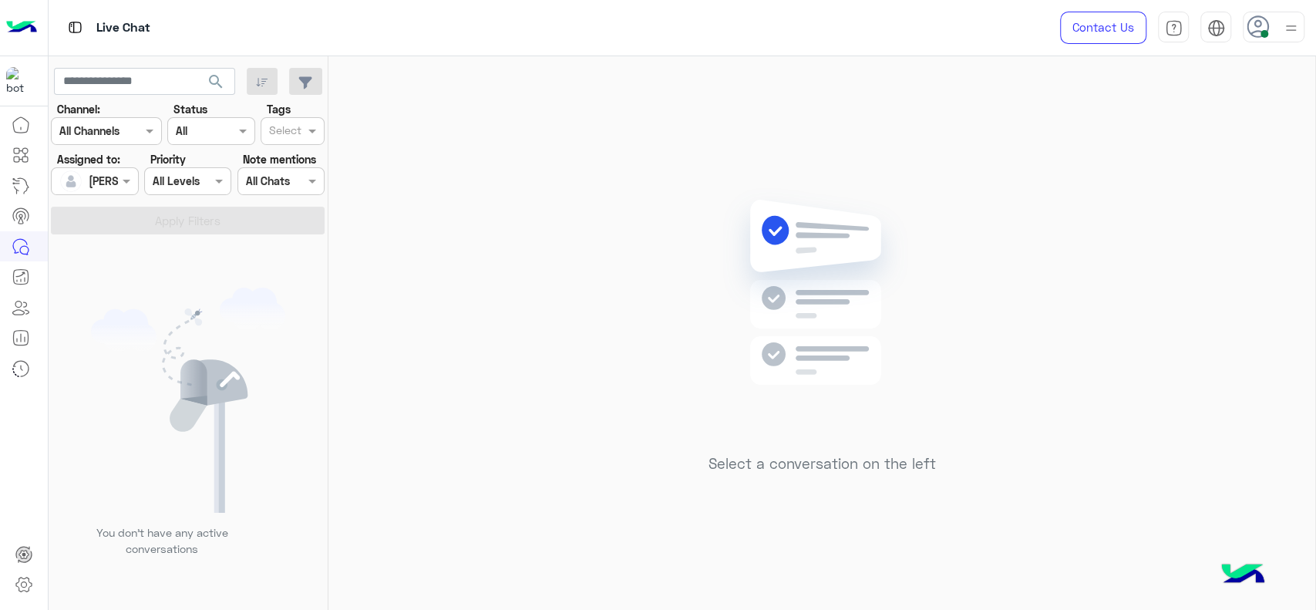
click at [1262, 42] on div at bounding box center [1274, 27] width 62 height 31
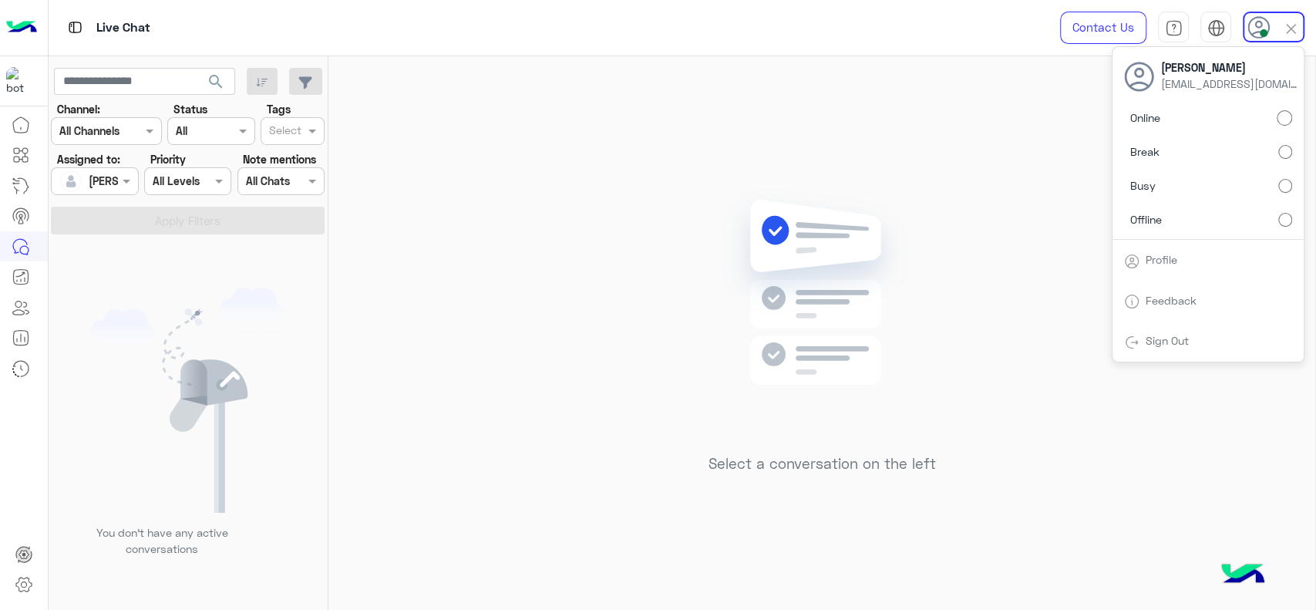
click at [1284, 141] on label "Break" at bounding box center [1208, 152] width 168 height 28
click at [824, 146] on div "Select a conversation on the left" at bounding box center [821, 336] width 987 height 560
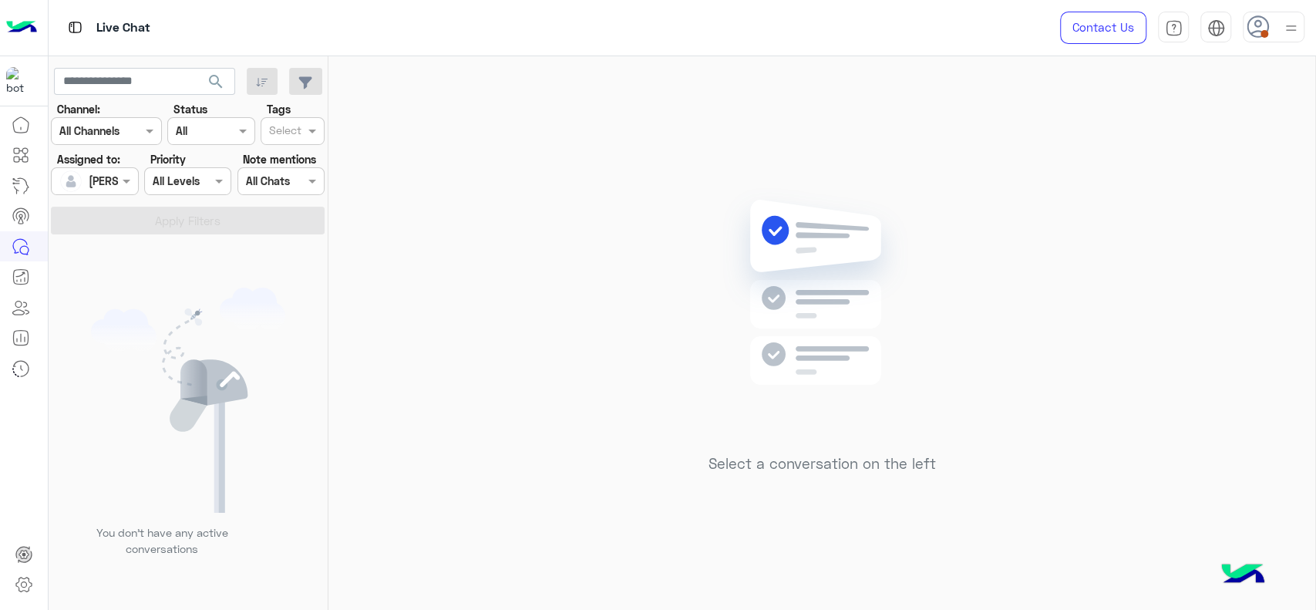
click at [551, 108] on div "Select a conversation on the left" at bounding box center [821, 336] width 987 height 560
click at [1266, 35] on span at bounding box center [1265, 34] width 8 height 8
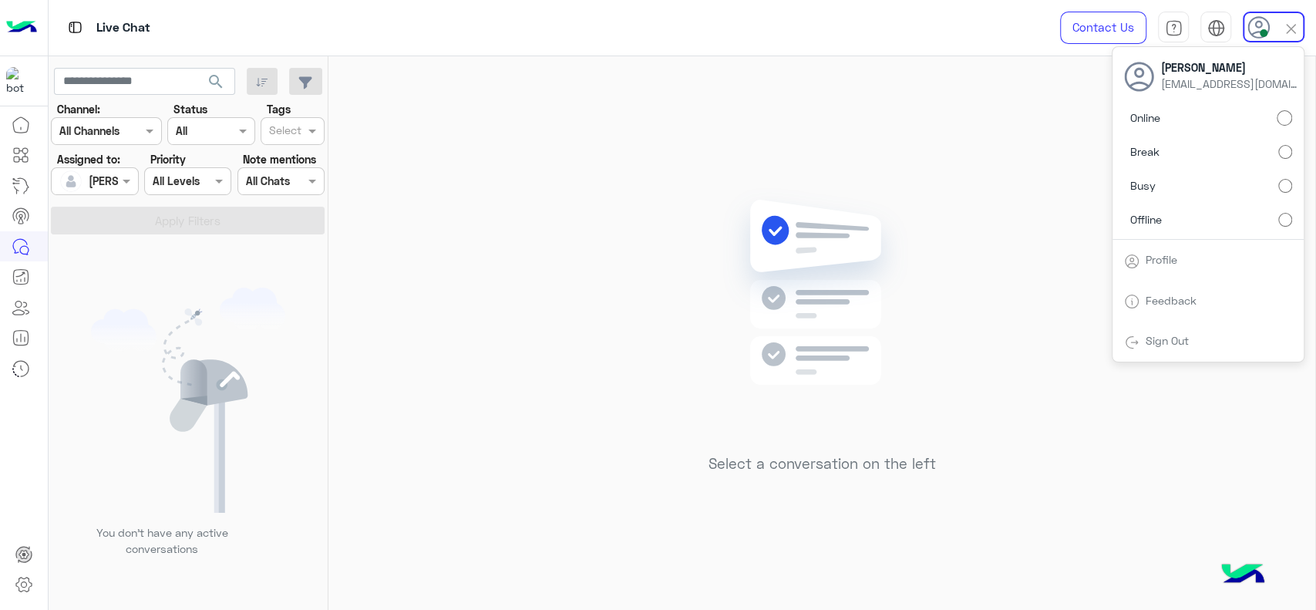
click at [474, 226] on div "Select a conversation on the left" at bounding box center [821, 336] width 987 height 560
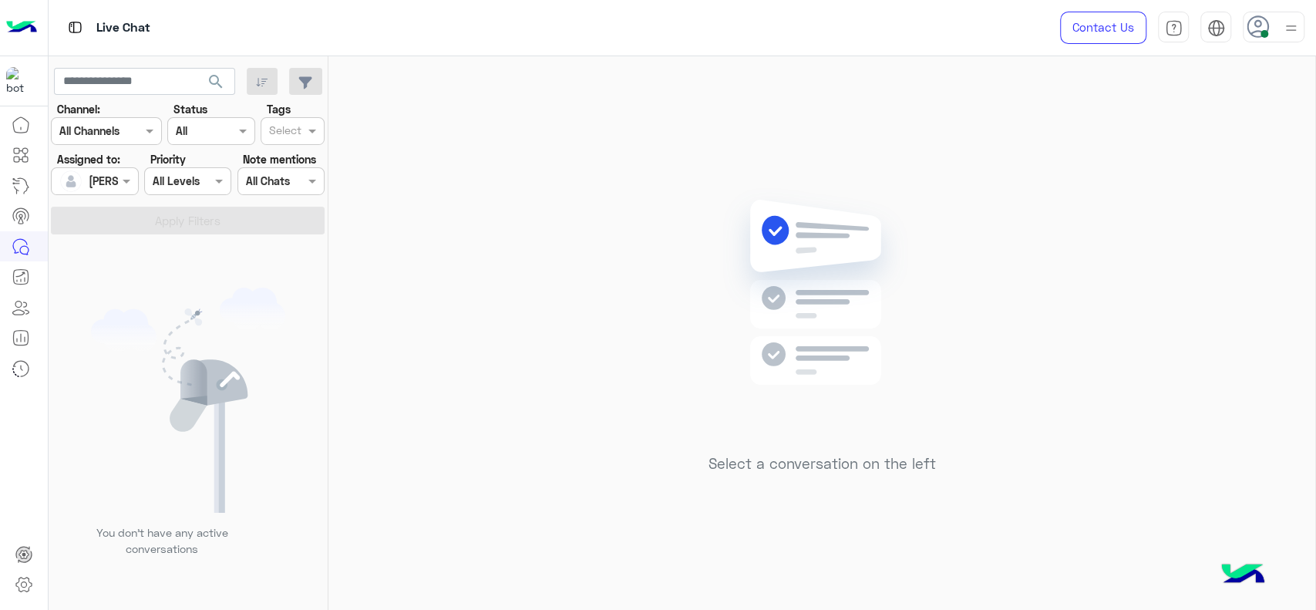
click at [457, 203] on div "Select a conversation on the left" at bounding box center [821, 336] width 987 height 560
click at [832, 372] on img at bounding box center [822, 315] width 223 height 256
click at [390, 248] on div "Select a conversation on the left" at bounding box center [821, 336] width 987 height 560
click at [756, 268] on img at bounding box center [822, 315] width 223 height 256
drag, startPoint x: 1281, startPoint y: 49, endPoint x: 1283, endPoint y: 36, distance: 13.3
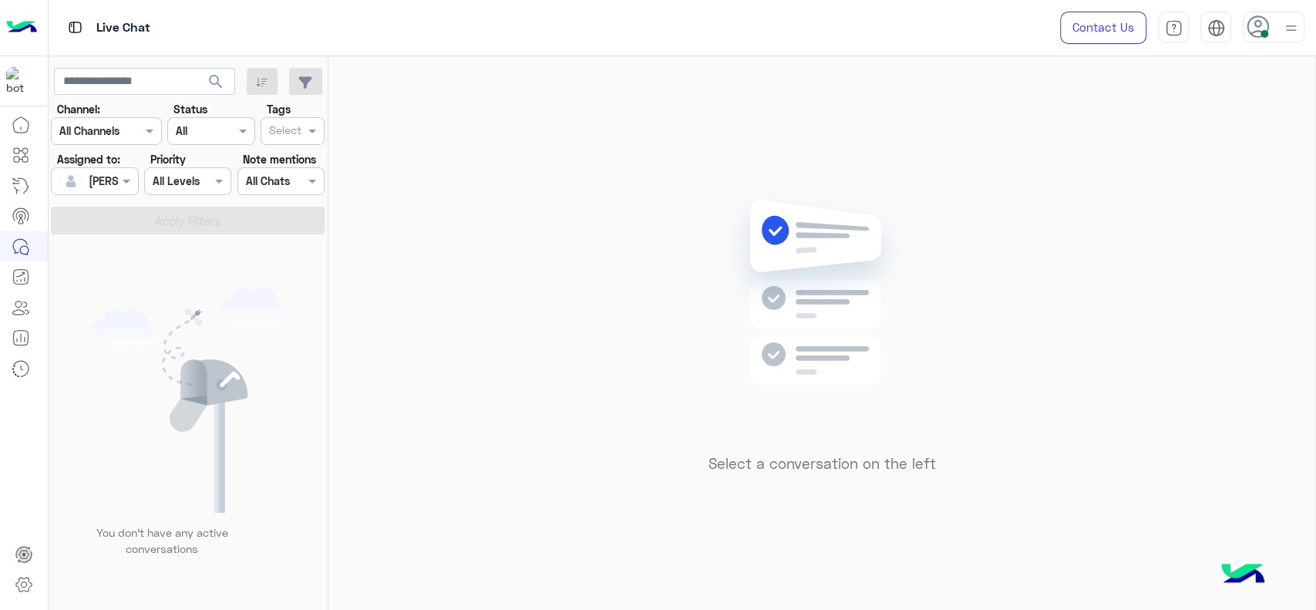
click at [1283, 36] on div "Contact Us Help Center عربي English" at bounding box center [1176, 28] width 279 height 56
click at [1283, 36] on img at bounding box center [1290, 28] width 19 height 19
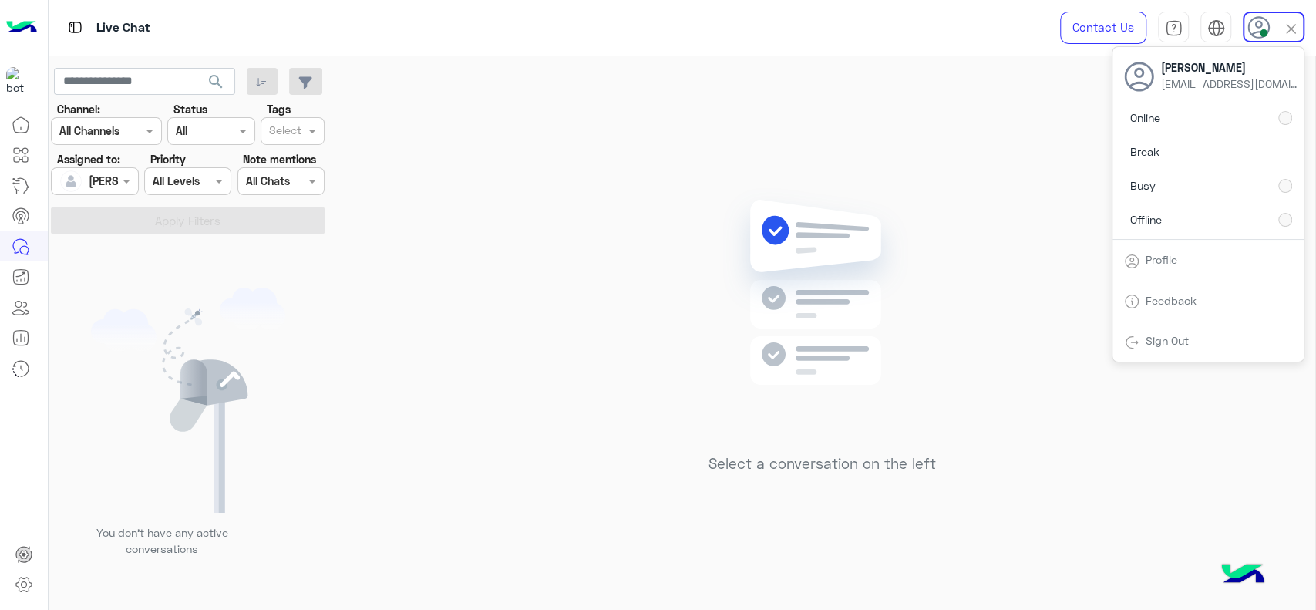
click at [671, 157] on div "Select a conversation on the left" at bounding box center [821, 336] width 987 height 560
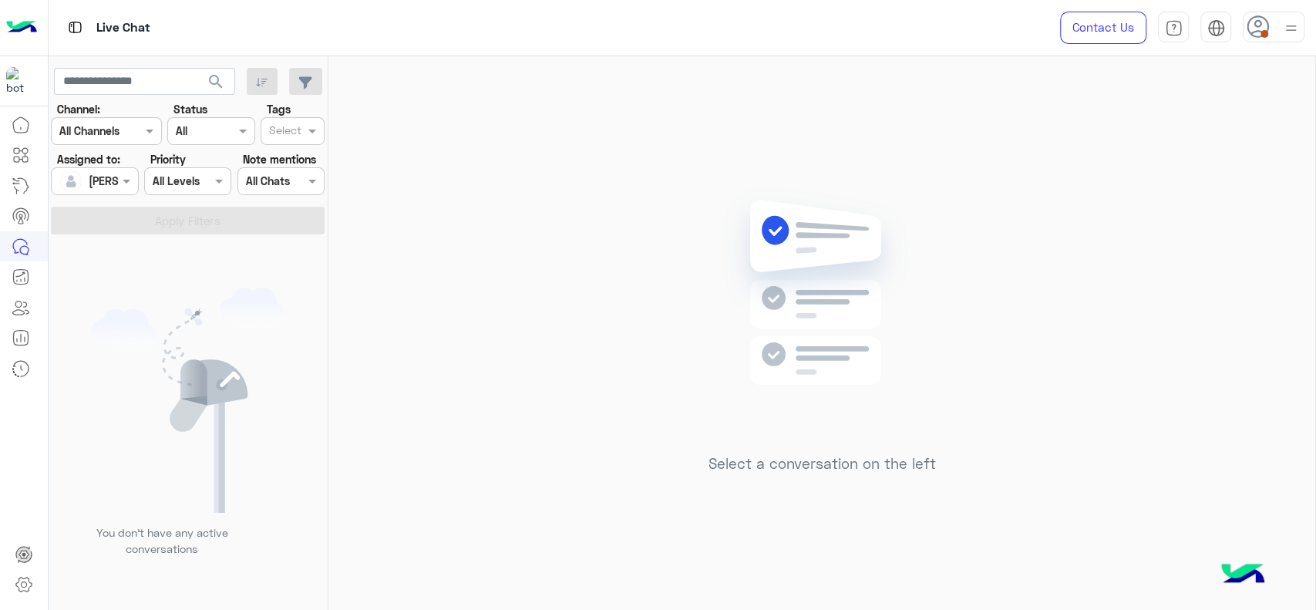
click at [1312, 49] on div "Contact Us Help Center عربي English" at bounding box center [1176, 28] width 279 height 56
click at [1272, 20] on div at bounding box center [1274, 27] width 62 height 31
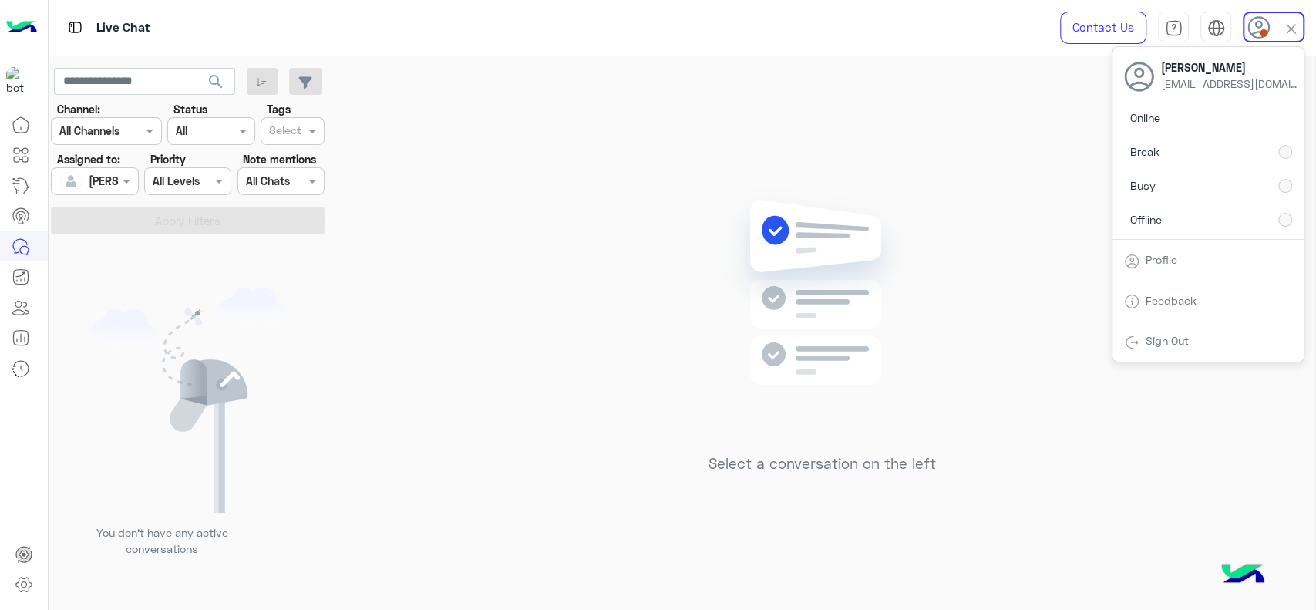
click at [918, 163] on div "Select a conversation on the left" at bounding box center [821, 336] width 987 height 560
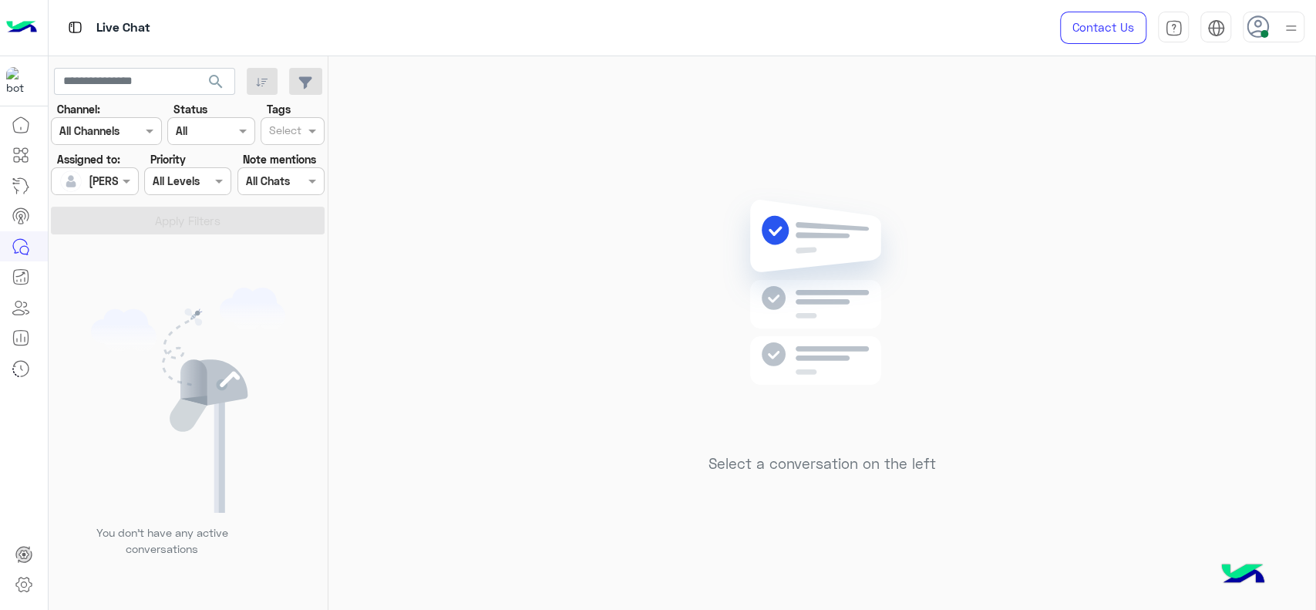
drag, startPoint x: 769, startPoint y: 175, endPoint x: 478, endPoint y: 38, distance: 321.5
click at [759, 172] on div "Select a conversation on the left" at bounding box center [821, 336] width 987 height 560
click at [469, 370] on div "Select a conversation on the left" at bounding box center [821, 336] width 987 height 560
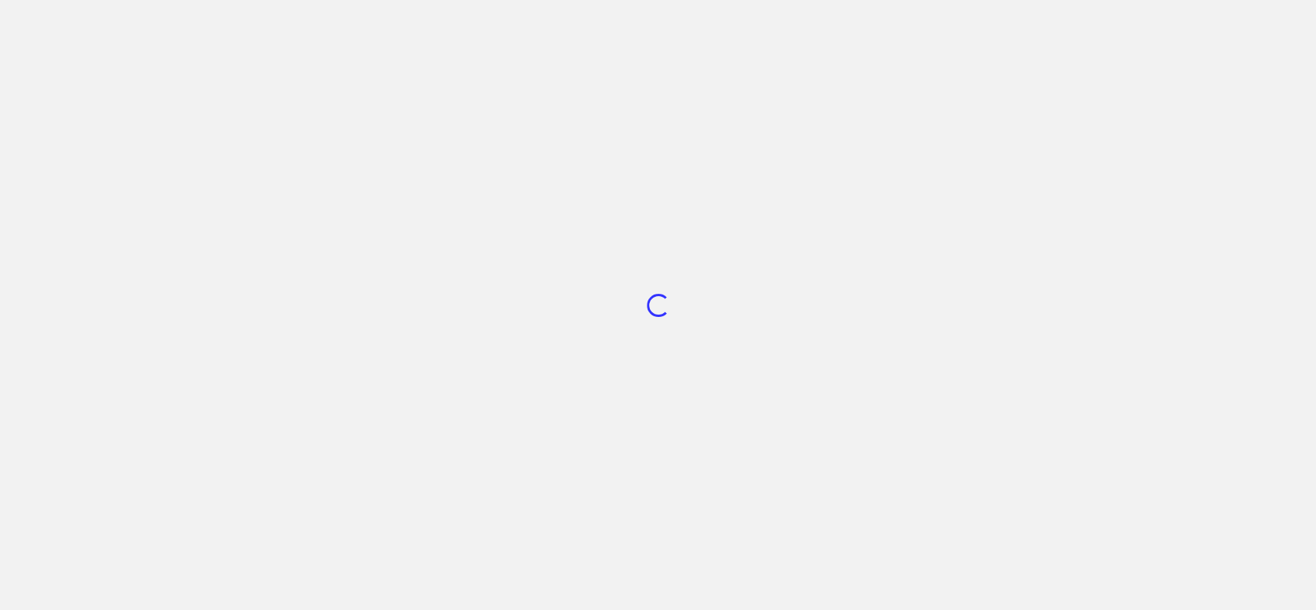
click at [239, 225] on div "Loading..." at bounding box center [658, 305] width 1316 height 610
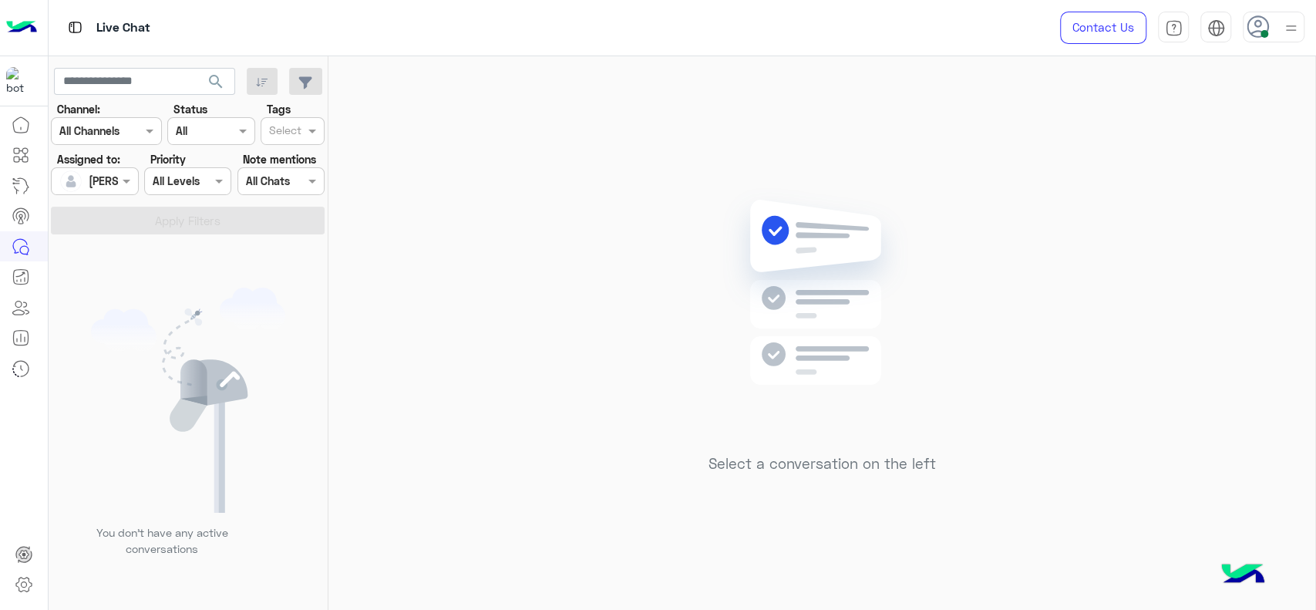
click at [595, 246] on div "Select a conversation on the left" at bounding box center [821, 336] width 987 height 560
click at [1281, 27] on img at bounding box center [1290, 28] width 19 height 19
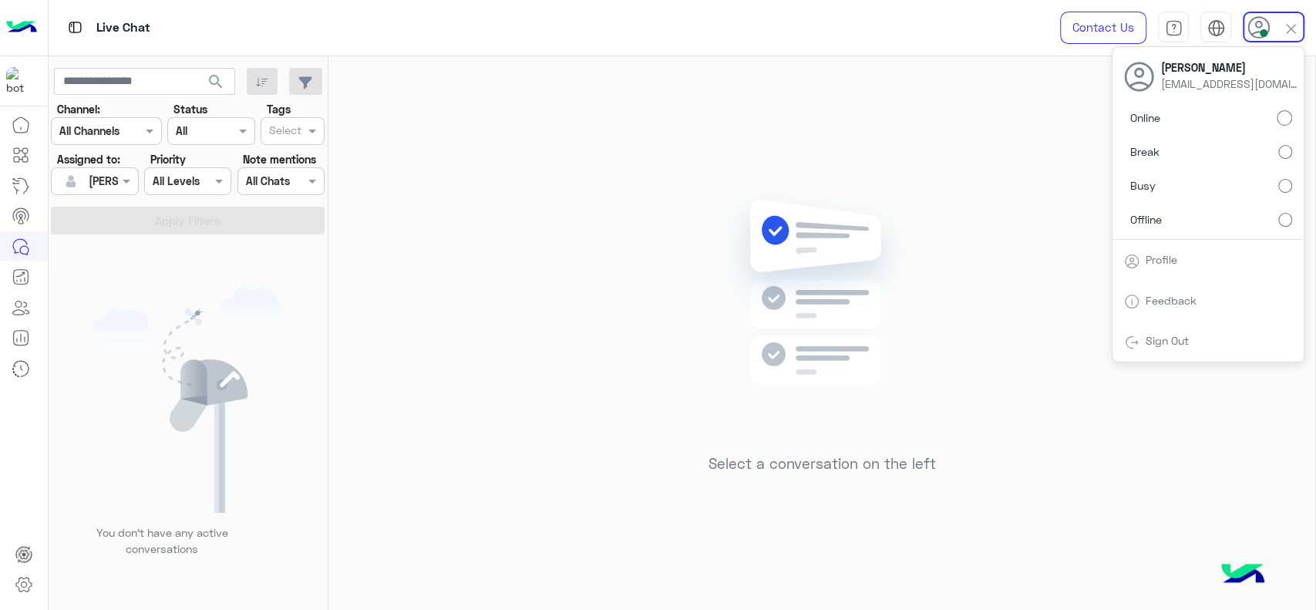
click at [1041, 143] on div "Select a conversation on the left" at bounding box center [821, 336] width 987 height 560
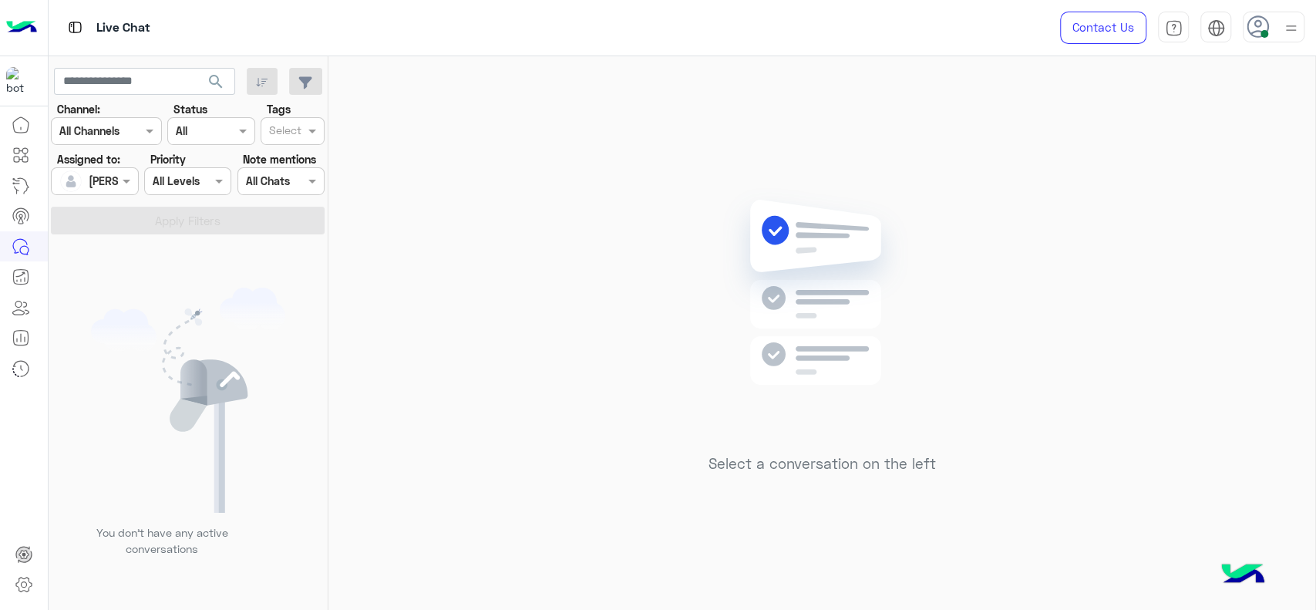
click at [1291, 19] on img at bounding box center [1290, 28] width 19 height 19
click at [476, 291] on div "Select a conversation on the left" at bounding box center [821, 336] width 987 height 560
drag, startPoint x: 746, startPoint y: 234, endPoint x: 729, endPoint y: 199, distance: 38.6
click at [744, 232] on img at bounding box center [822, 315] width 223 height 256
drag, startPoint x: 922, startPoint y: 436, endPoint x: 470, endPoint y: 72, distance: 579.7
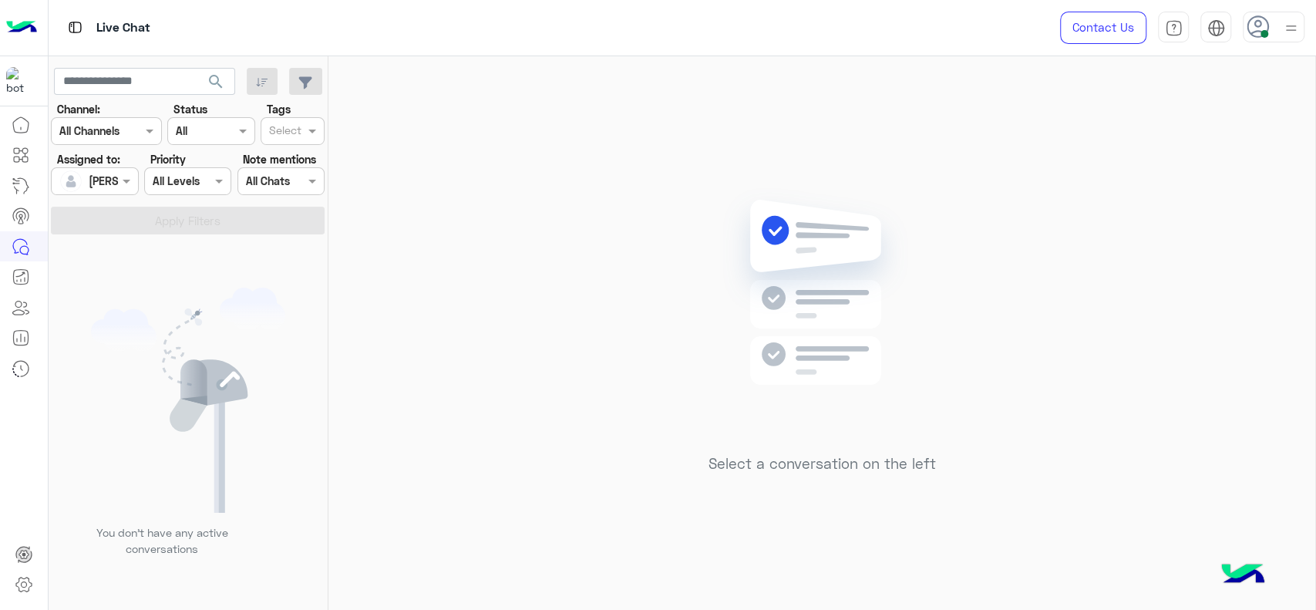
click at [922, 436] on img at bounding box center [822, 315] width 223 height 256
click at [517, 140] on div "Select a conversation on the left" at bounding box center [821, 336] width 987 height 560
click at [398, 116] on div "Select a conversation on the left" at bounding box center [821, 336] width 987 height 560
click at [349, 106] on div "Select a conversation on the left" at bounding box center [821, 336] width 987 height 560
click at [122, 194] on div "Assigned on [PERSON_NAME]" at bounding box center [94, 181] width 87 height 28
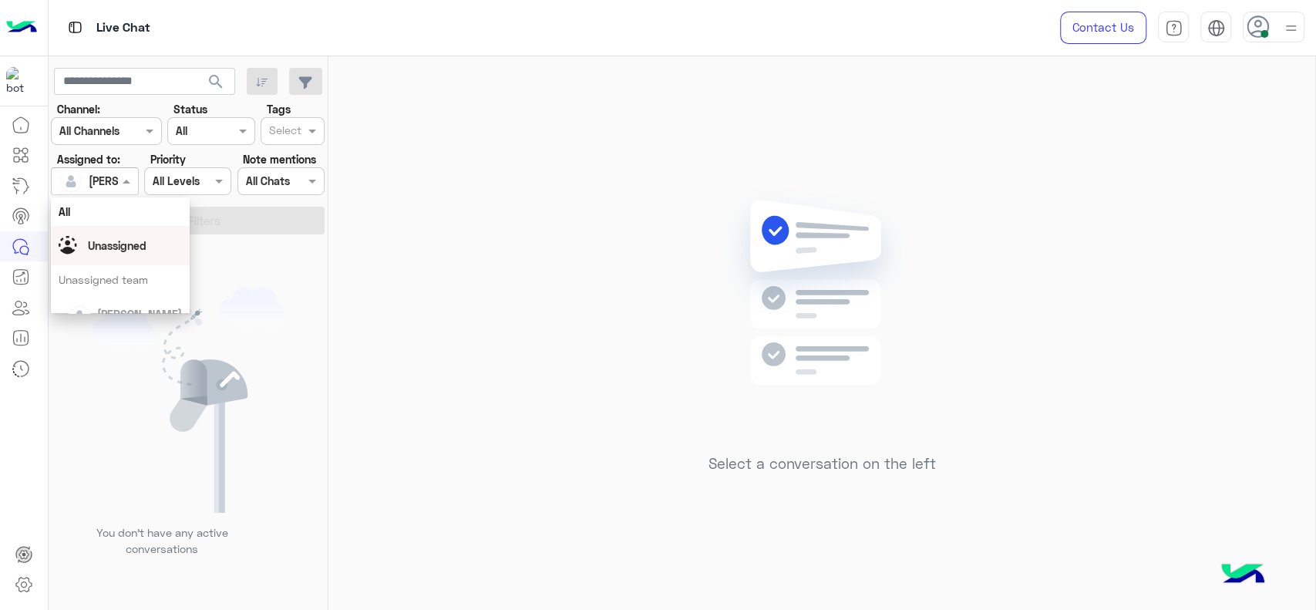
drag, startPoint x: 166, startPoint y: 251, endPoint x: 290, endPoint y: 118, distance: 181.7
click at [290, 118] on body "Live Chat Contact Us Help Center عربي English search Channel: Channel All Chann…" at bounding box center [658, 305] width 1316 height 610
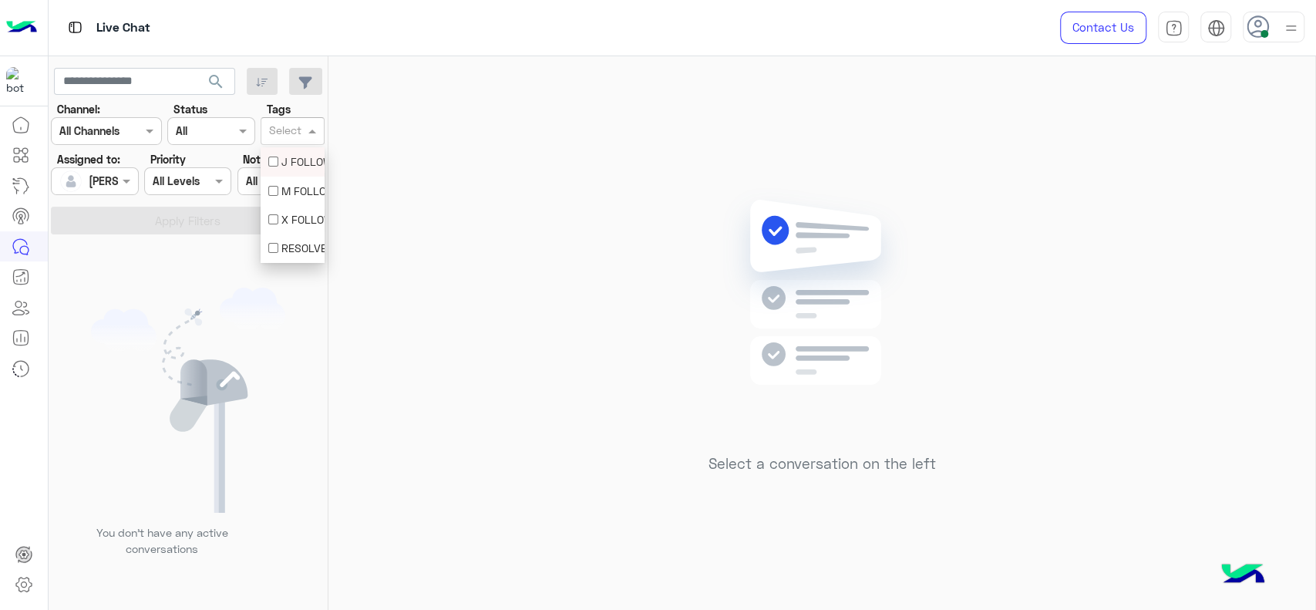
click at [272, 160] on body "Live Chat Contact Us Help Center عربي English search Channel: Channel All Chann…" at bounding box center [658, 305] width 1316 height 610
drag, startPoint x: 290, startPoint y: 118, endPoint x: 90, endPoint y: 179, distance: 208.8
click at [90, 179] on body "Live Chat Contact Us Help Center عربي English search Channel: Channel All Chann…" at bounding box center [658, 305] width 1316 height 610
click at [90, 179] on input "text" at bounding box center [76, 181] width 35 height 16
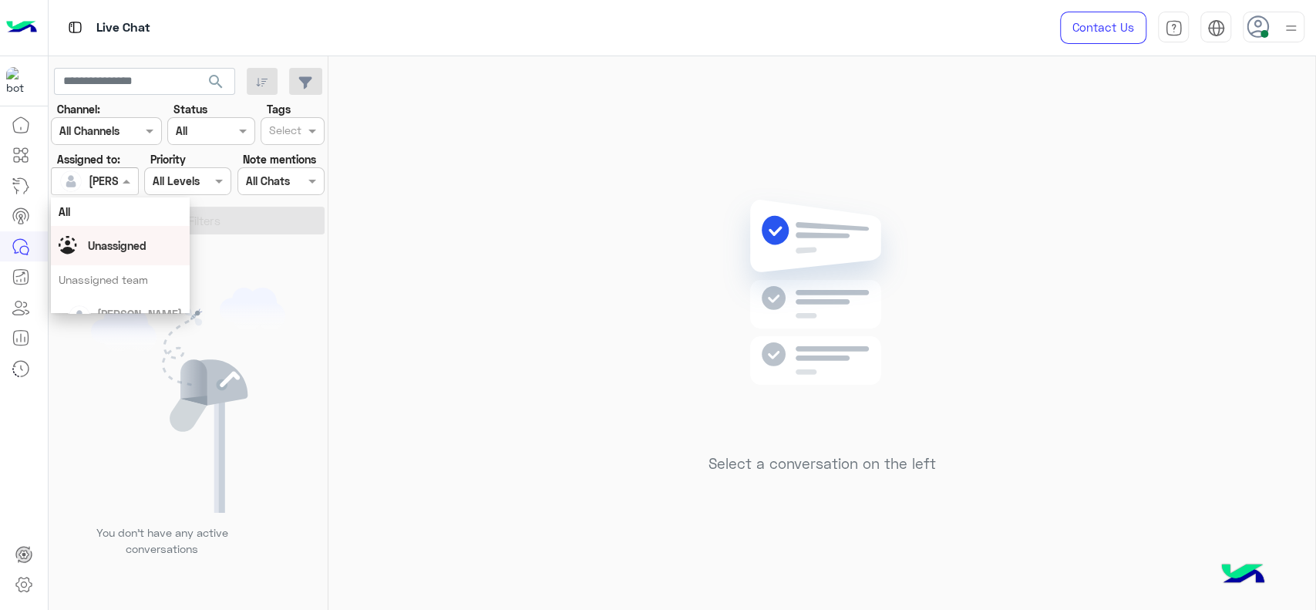
click at [83, 254] on div "Unassigned" at bounding box center [120, 245] width 123 height 27
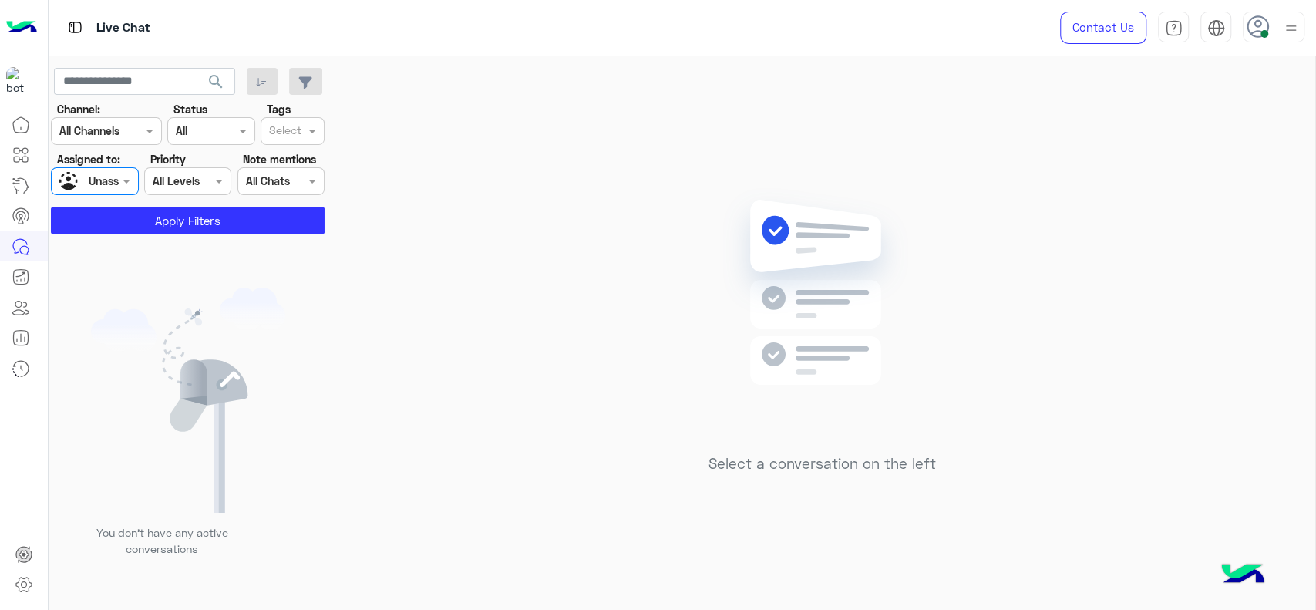
click at [289, 131] on input "text" at bounding box center [285, 132] width 32 height 16
click at [293, 162] on div "J FOLLOW UP" at bounding box center [292, 161] width 49 height 16
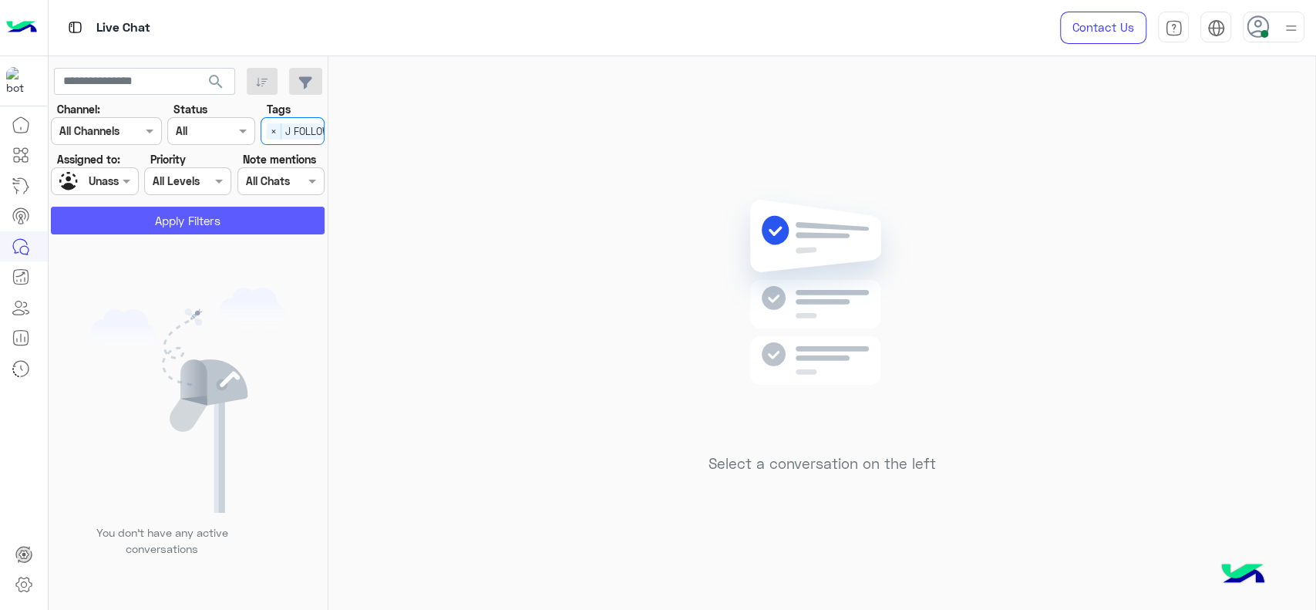
click at [221, 213] on button "Apply Filters" at bounding box center [188, 221] width 274 height 28
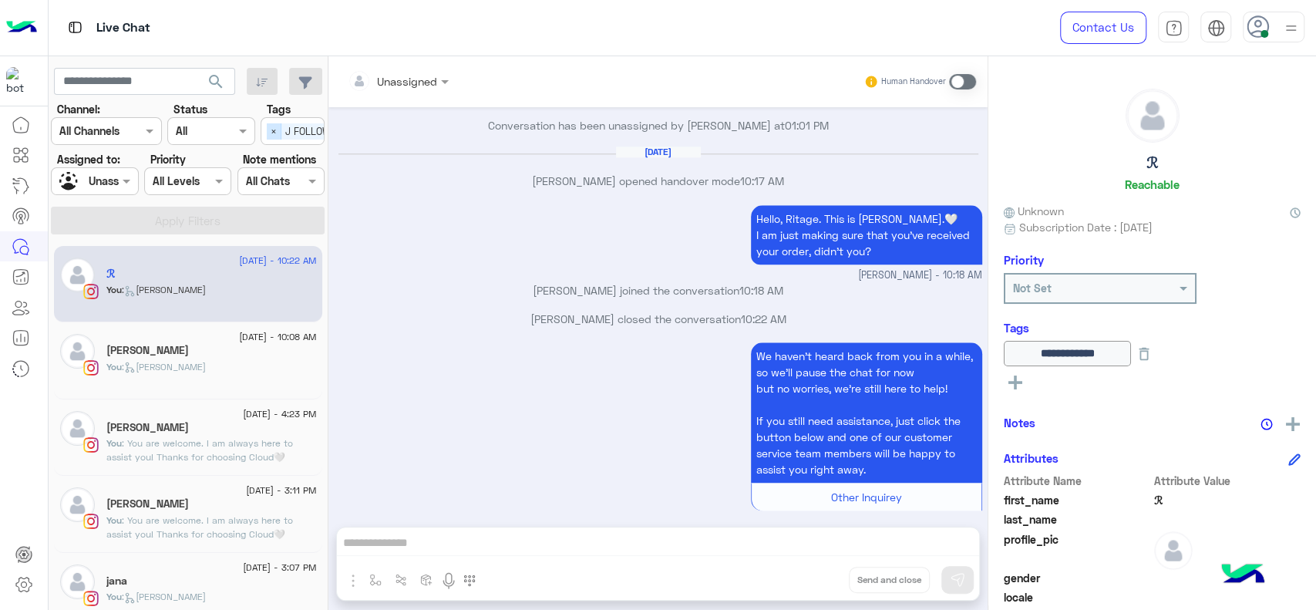
click at [268, 126] on span "×" at bounding box center [274, 131] width 15 height 16
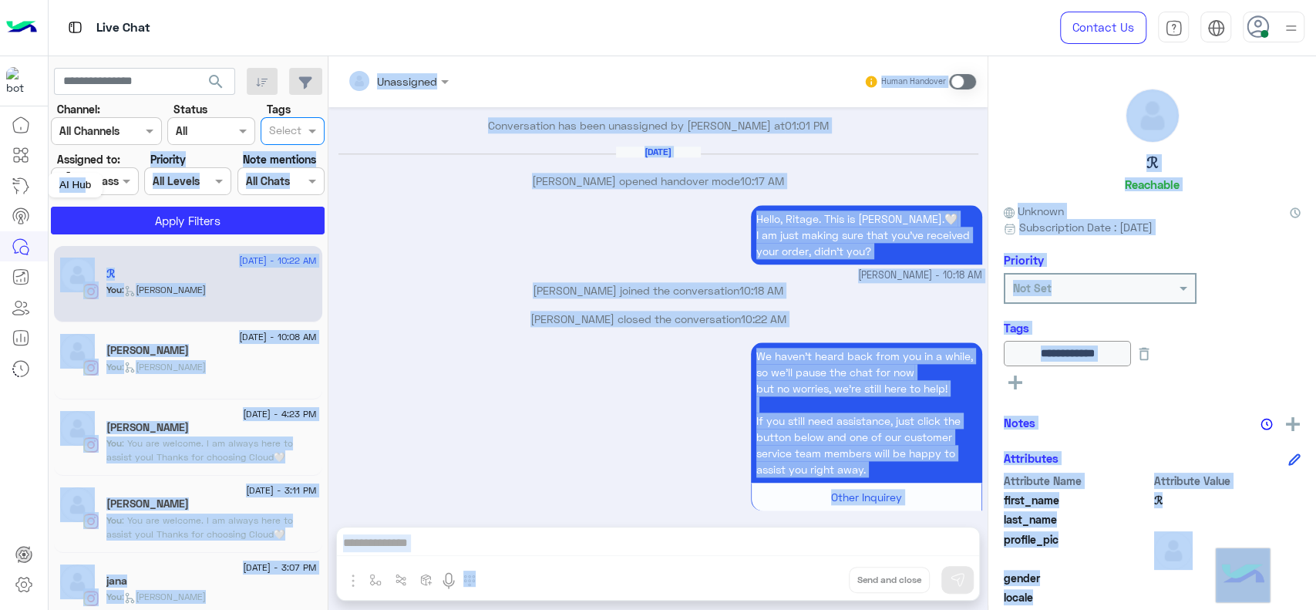
drag, startPoint x: 86, startPoint y: 186, endPoint x: 113, endPoint y: 186, distance: 27.0
click at [113, 186] on body "Live Chat Contact Us Help Center عربي English search Channel: Channel All Chann…" at bounding box center [658, 305] width 1316 height 610
click at [113, 186] on div at bounding box center [95, 181] width 86 height 18
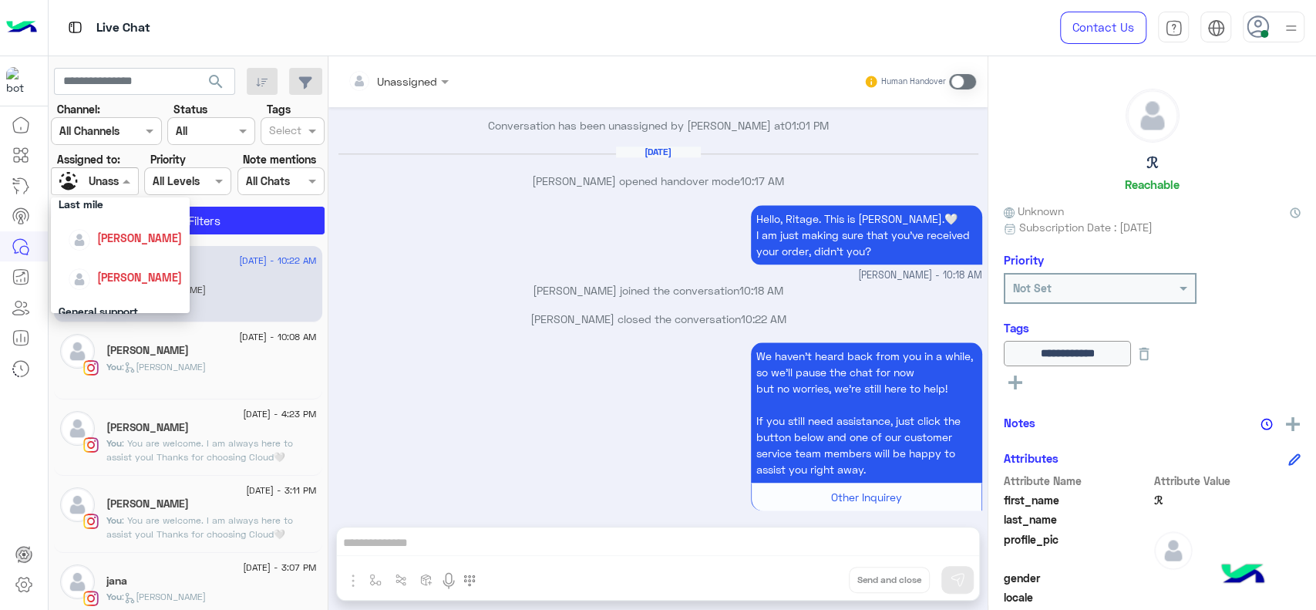
scroll to position [187, 0]
click at [123, 264] on div "[PERSON_NAME]" at bounding box center [139, 272] width 85 height 16
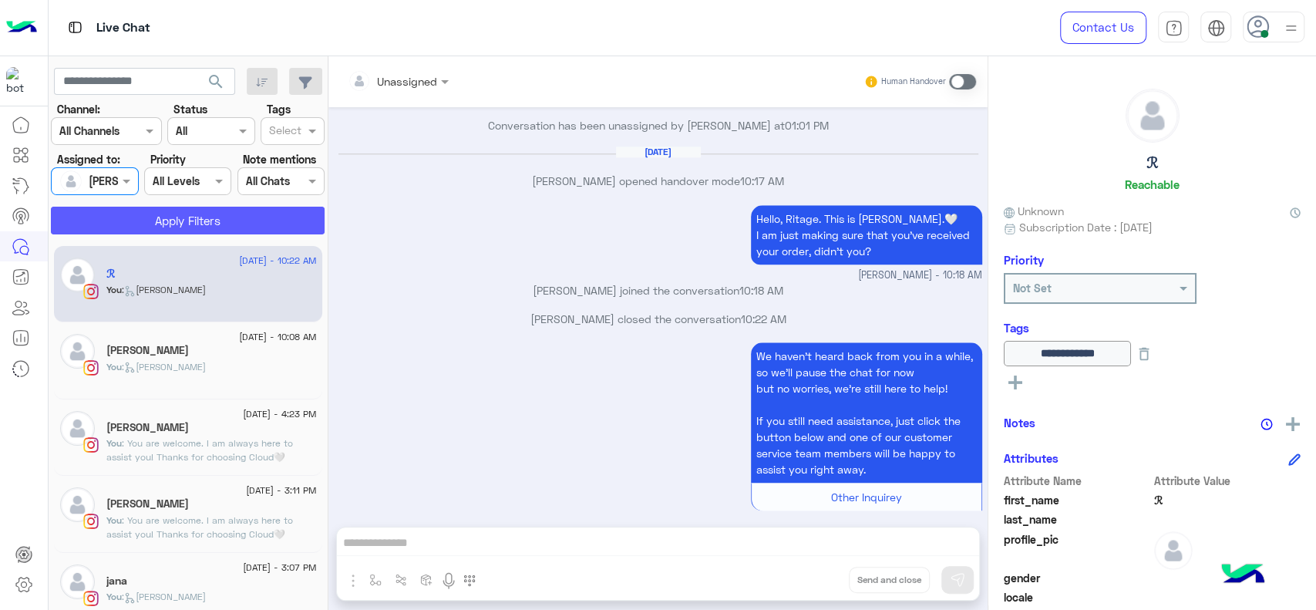
click at [154, 211] on button "Apply Filters" at bounding box center [188, 221] width 274 height 28
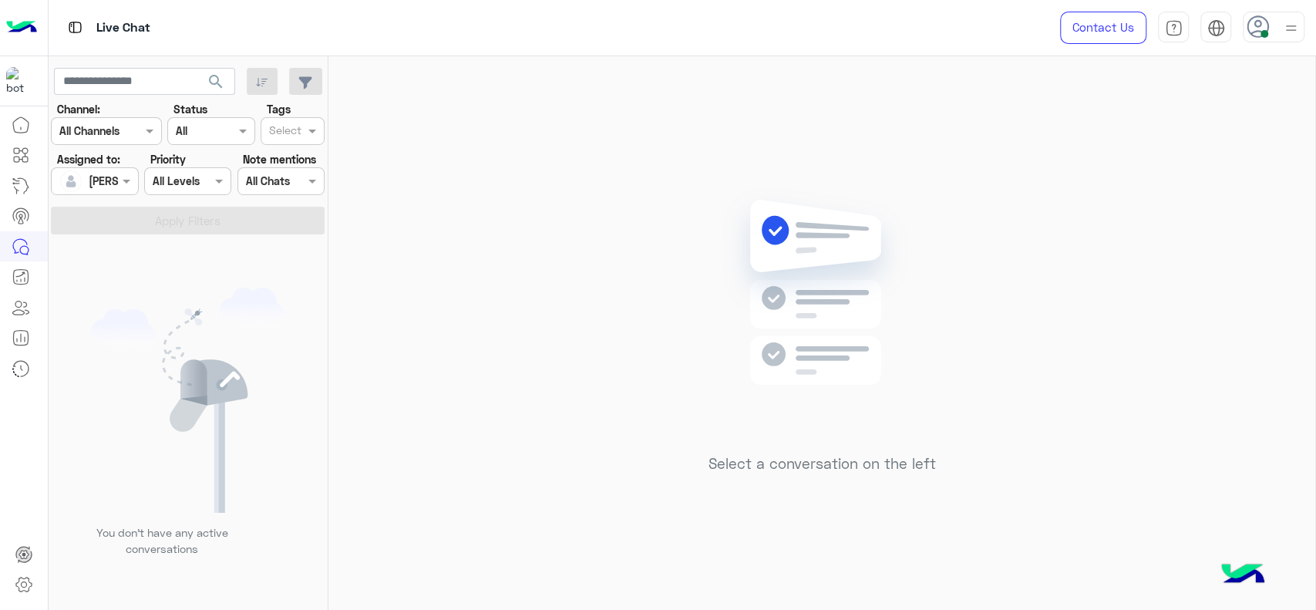
click at [1157, 157] on div "Select a conversation on the left" at bounding box center [821, 336] width 987 height 560
click at [490, 237] on div "Select a conversation on the left" at bounding box center [821, 336] width 987 height 560
click at [594, 268] on div "Select a conversation on the left" at bounding box center [821, 336] width 987 height 560
click at [612, 323] on div "Select a conversation on the left" at bounding box center [821, 336] width 987 height 560
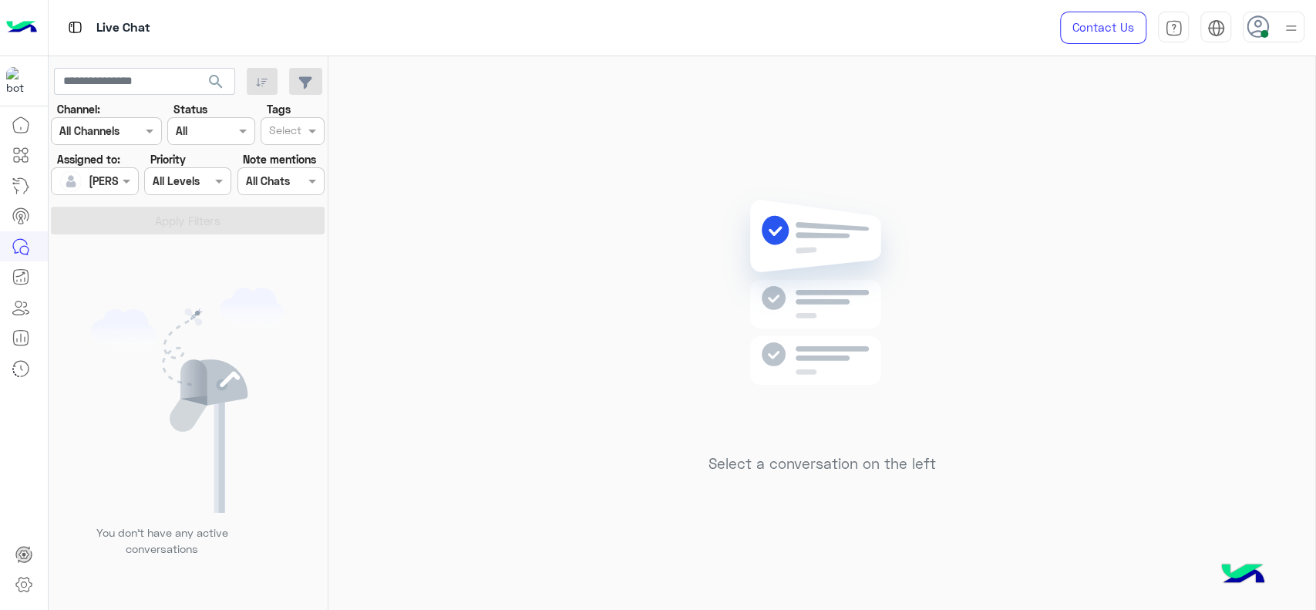
click at [449, 232] on div "Select a conversation on the left" at bounding box center [821, 336] width 987 height 560
click at [781, 371] on img at bounding box center [822, 315] width 223 height 256
click at [1085, 402] on div "Select a conversation on the left" at bounding box center [821, 336] width 987 height 560
click at [109, 182] on div at bounding box center [95, 181] width 86 height 18
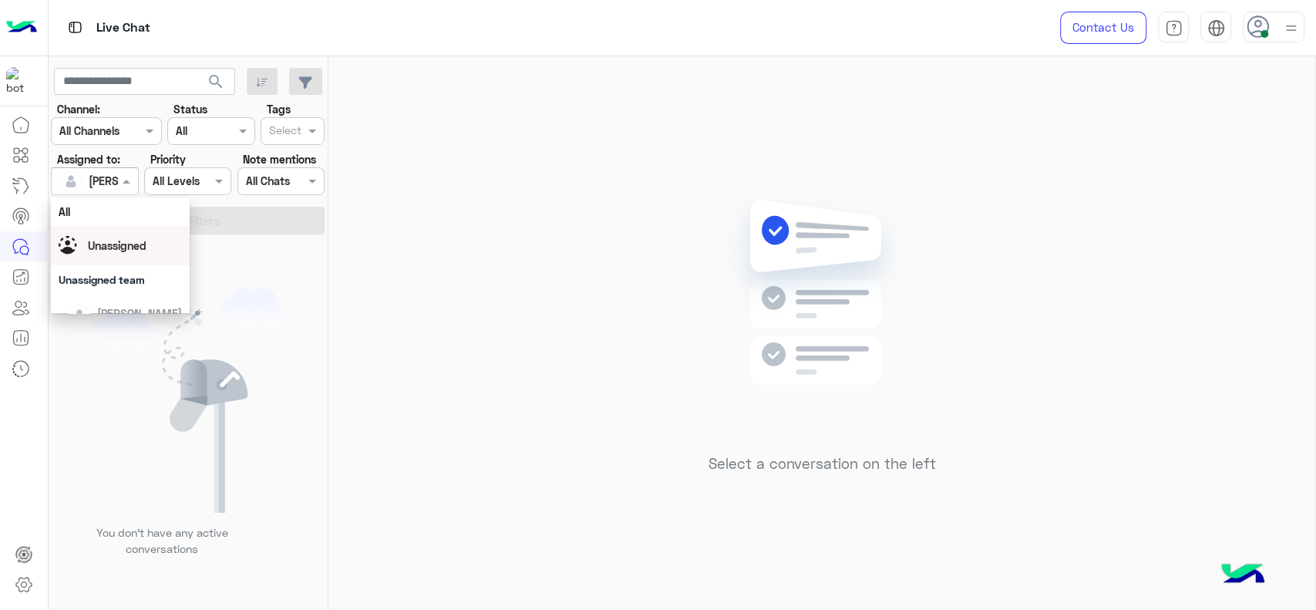
click at [136, 247] on span "Unassigned" at bounding box center [117, 245] width 59 height 13
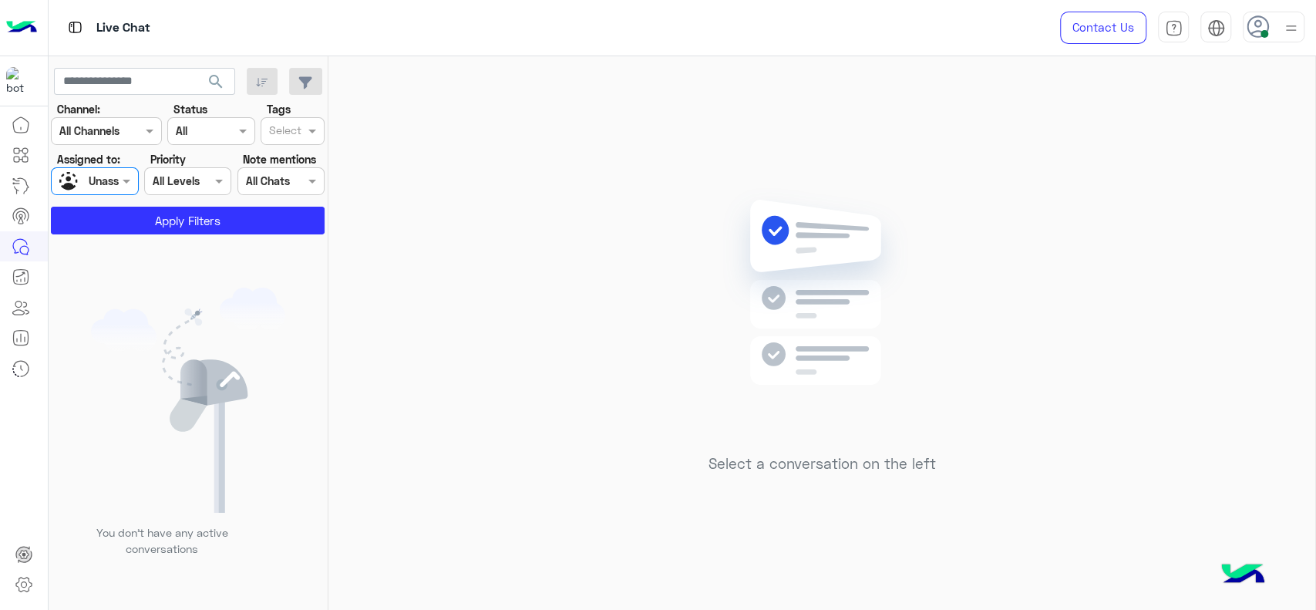
click at [304, 136] on div at bounding box center [286, 133] width 38 height 20
click at [301, 167] on div "J FOLLOW UP" at bounding box center [292, 161] width 49 height 16
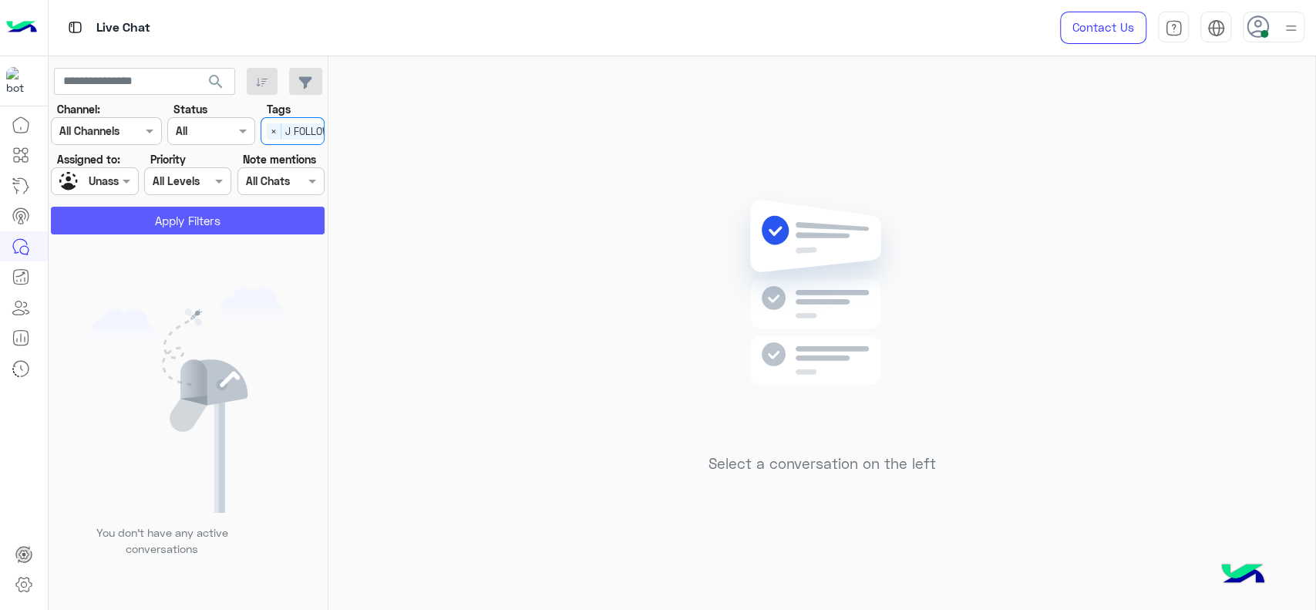
click at [264, 214] on button "Apply Filters" at bounding box center [188, 221] width 274 height 28
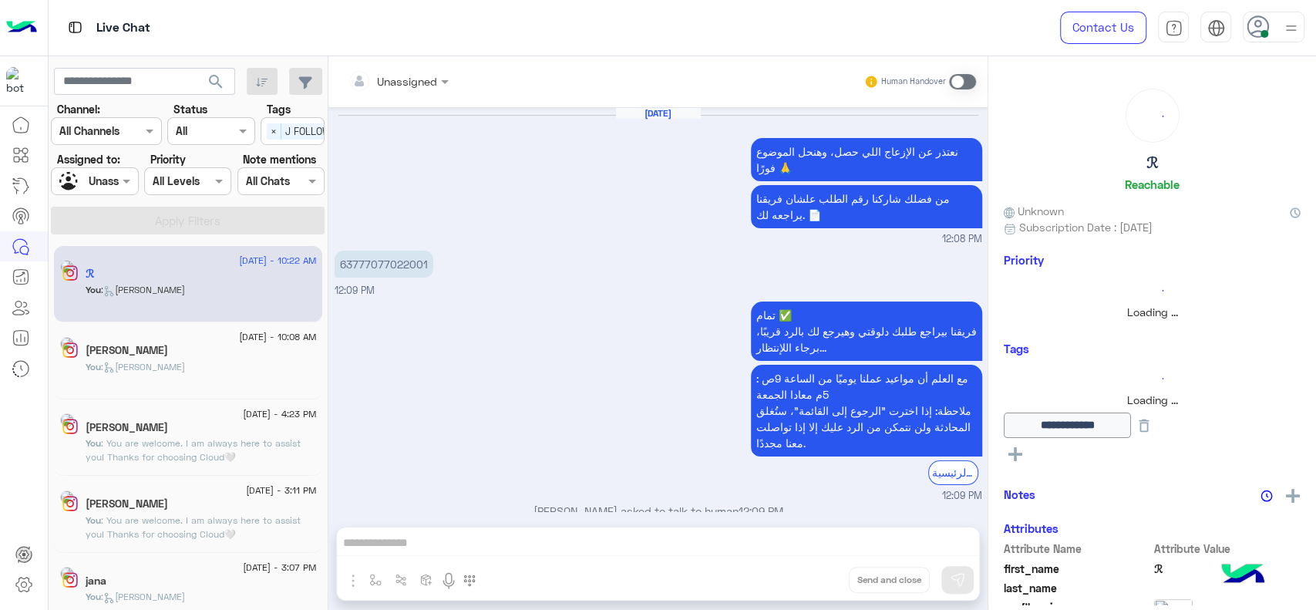
scroll to position [1143, 0]
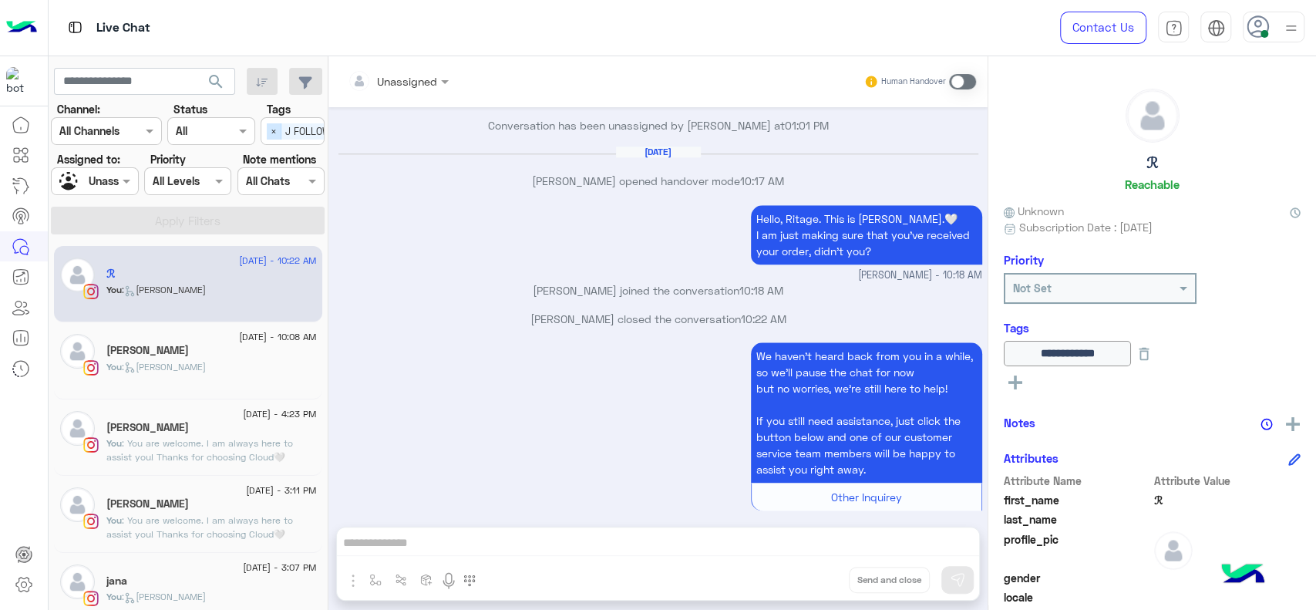
click at [278, 126] on span "×" at bounding box center [274, 131] width 15 height 16
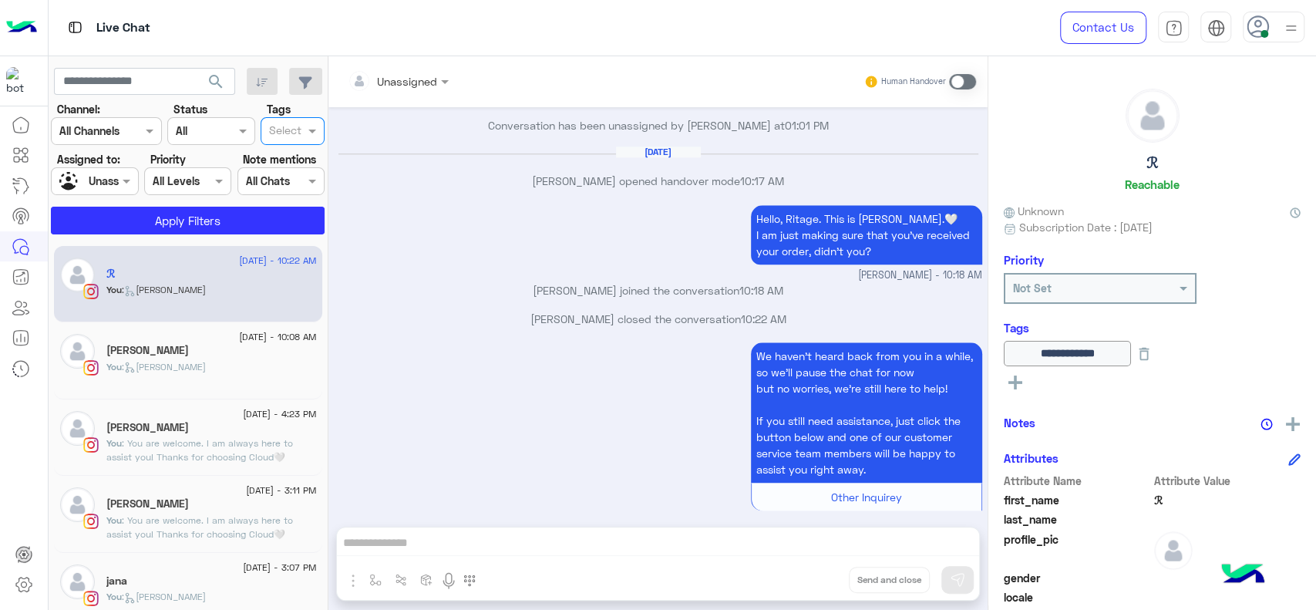
scroll to position [0, 0]
click at [109, 197] on section "Channel: Channel All Channels Status Channel All Tags Select Assigned to: Assig…" at bounding box center [188, 167] width 257 height 133
click at [121, 170] on div "Assigned on Unassigned" at bounding box center [94, 181] width 87 height 28
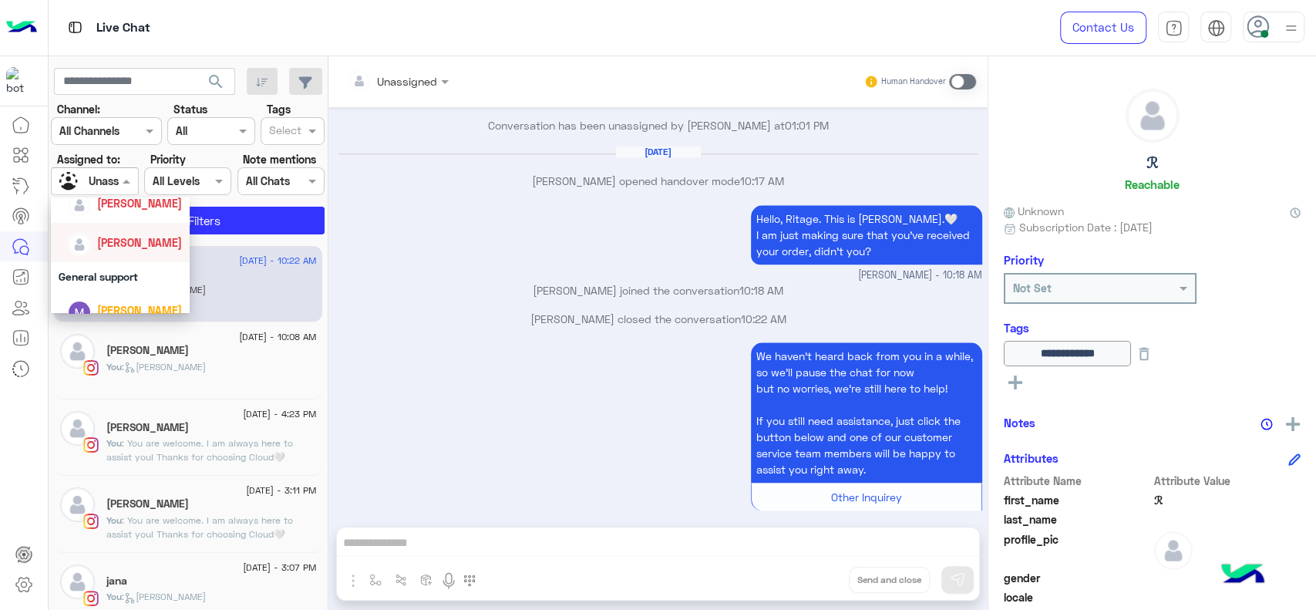
scroll to position [240, 0]
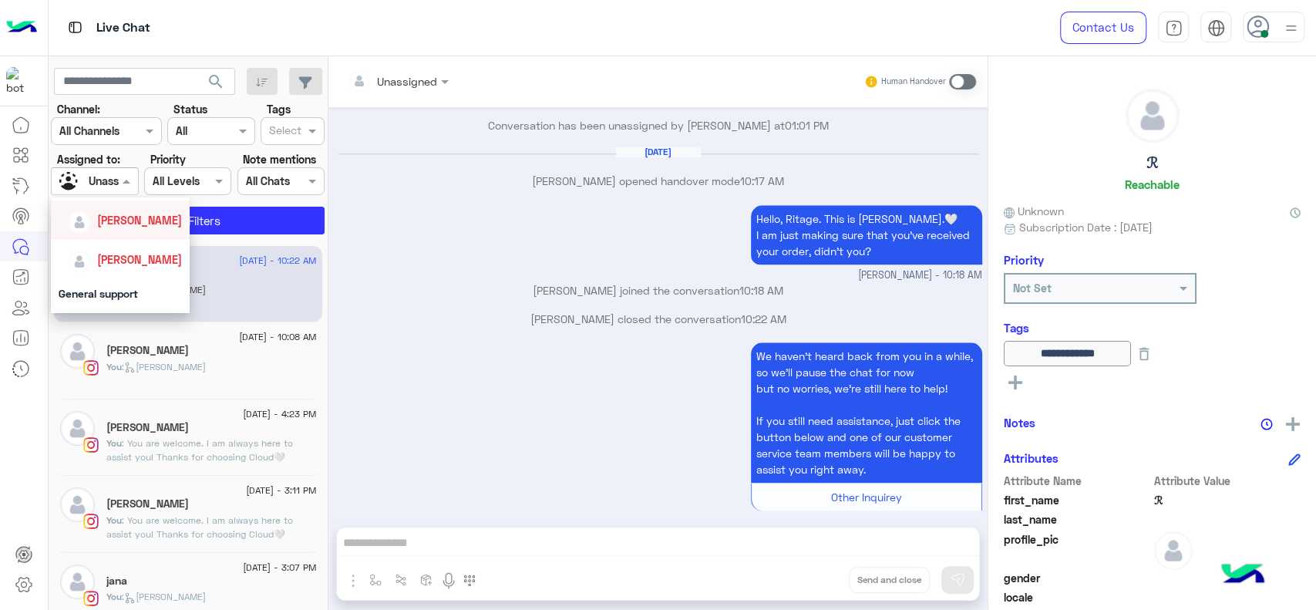
click at [123, 231] on div "[PERSON_NAME]" at bounding box center [125, 220] width 114 height 27
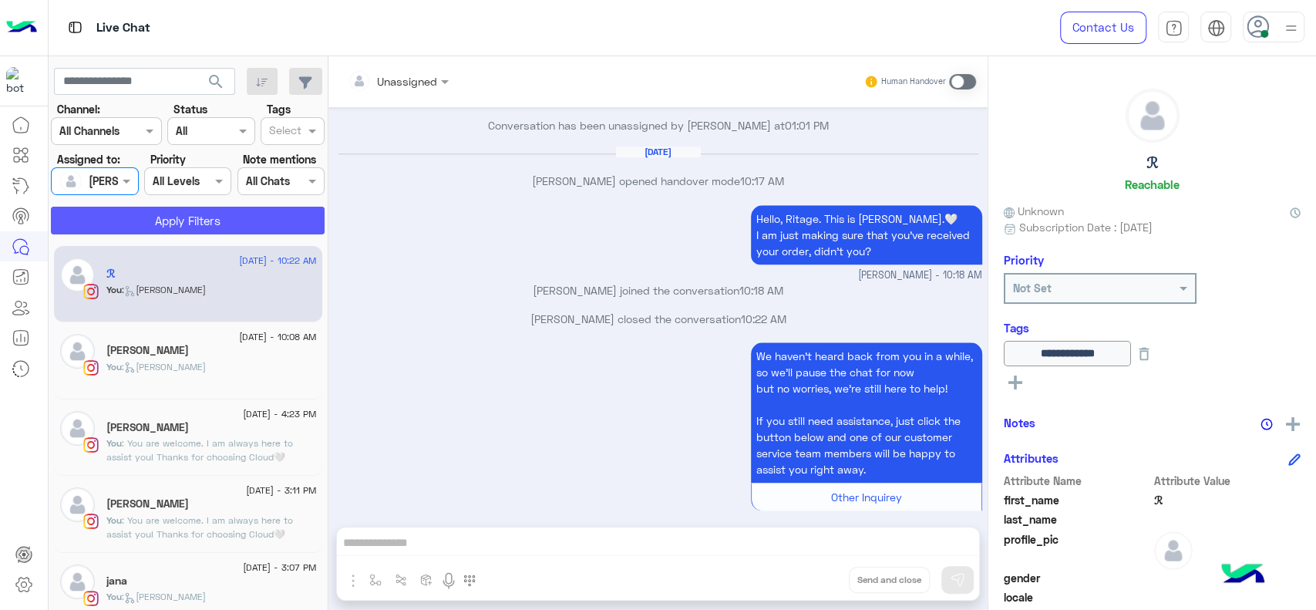
click at [119, 221] on button "Apply Filters" at bounding box center [188, 221] width 274 height 28
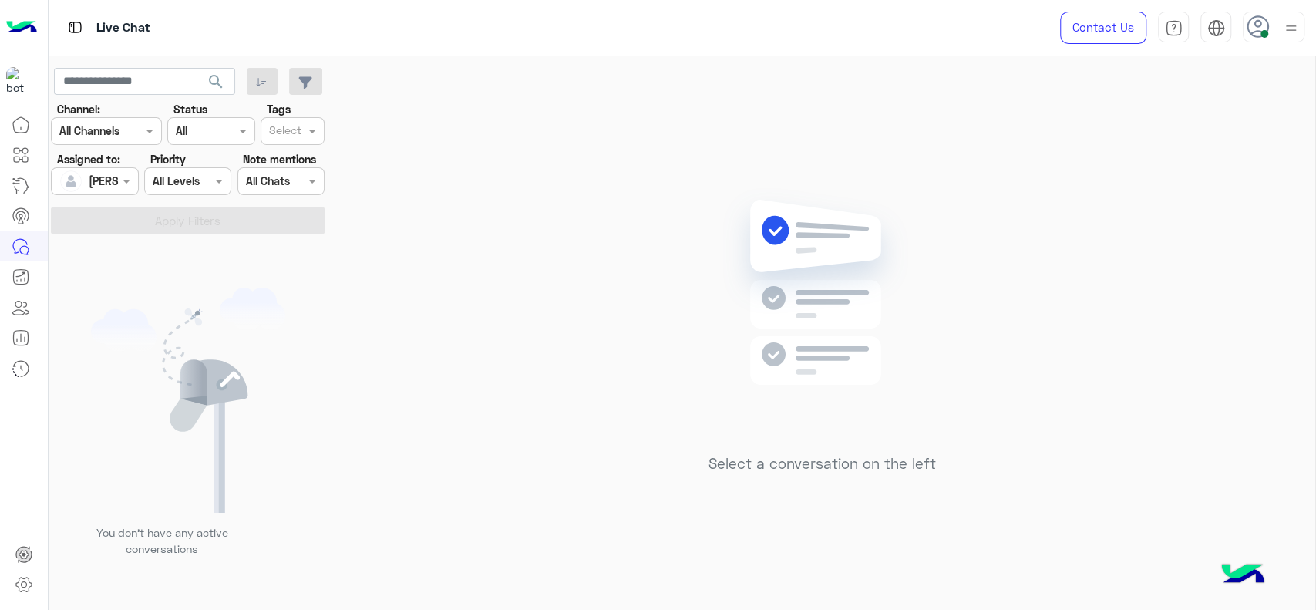
click at [530, 182] on div "Select a conversation on the left" at bounding box center [821, 336] width 987 height 560
click at [683, 369] on div "Select a conversation on the left" at bounding box center [821, 336] width 987 height 560
click at [500, 243] on div "Select a conversation on the left" at bounding box center [821, 336] width 987 height 560
click at [414, 162] on div "Select a conversation on the left" at bounding box center [821, 336] width 987 height 560
click at [648, 140] on div "Select a conversation on the left" at bounding box center [821, 336] width 987 height 560
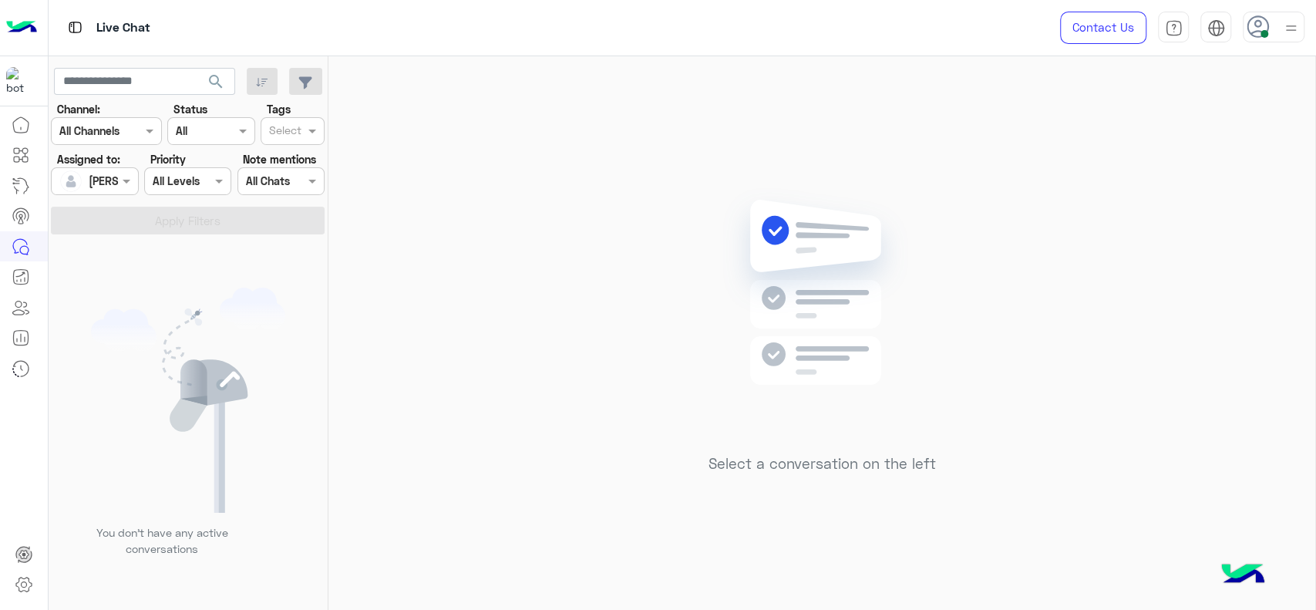
click at [99, 185] on div at bounding box center [95, 181] width 86 height 18
click at [143, 243] on span "Unassigned" at bounding box center [117, 245] width 59 height 13
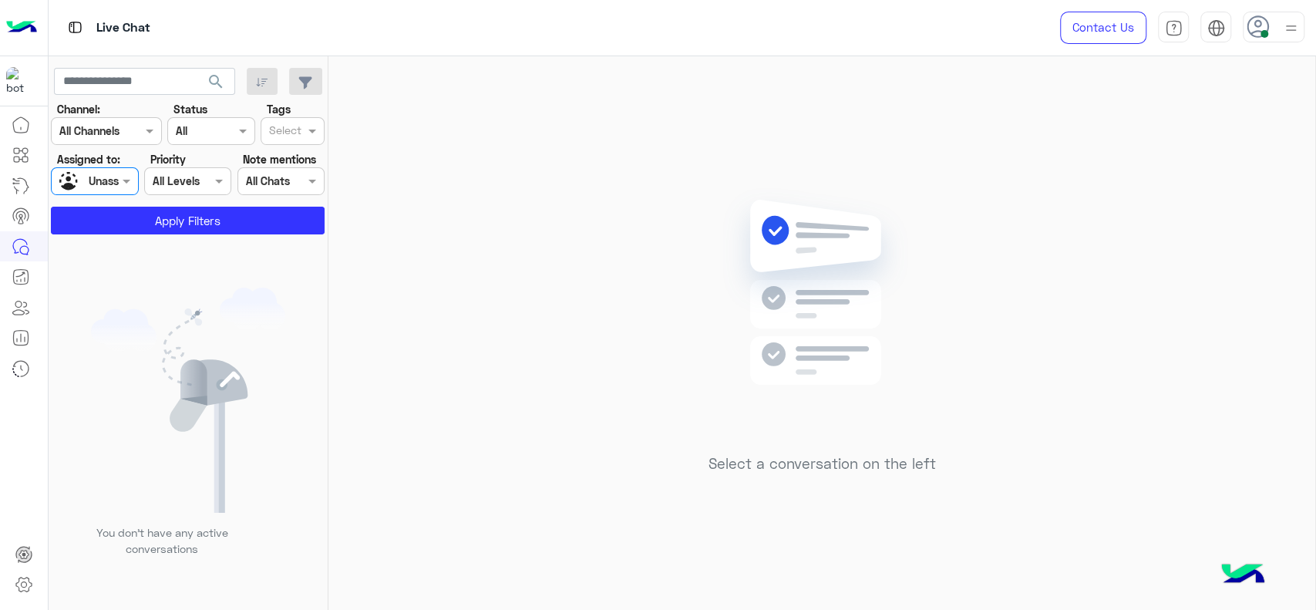
click at [298, 133] on input "text" at bounding box center [285, 132] width 32 height 16
click at [286, 168] on div "J FOLLOW UP" at bounding box center [292, 161] width 49 height 16
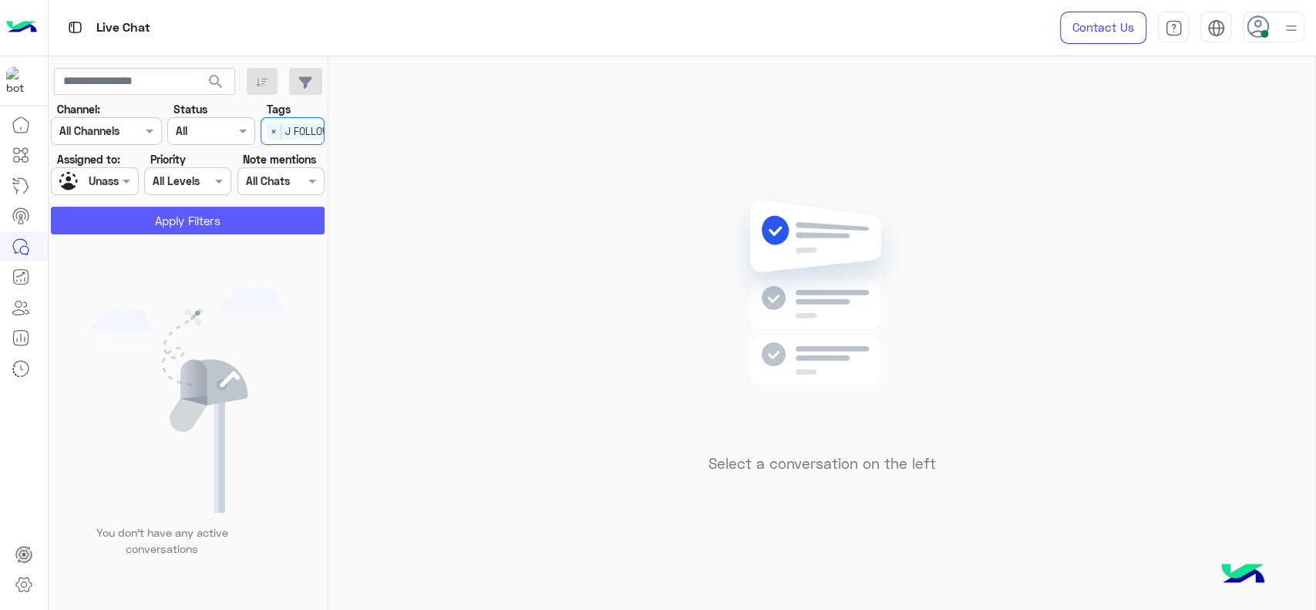
click at [231, 210] on button "Apply Filters" at bounding box center [188, 221] width 274 height 28
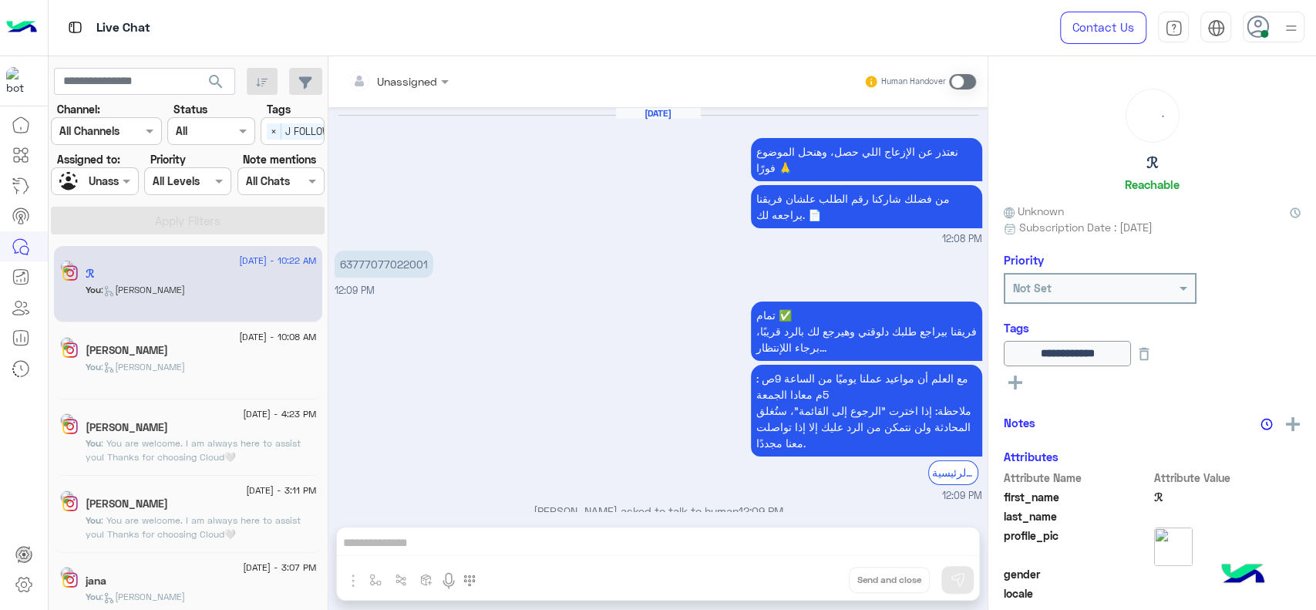
scroll to position [1143, 0]
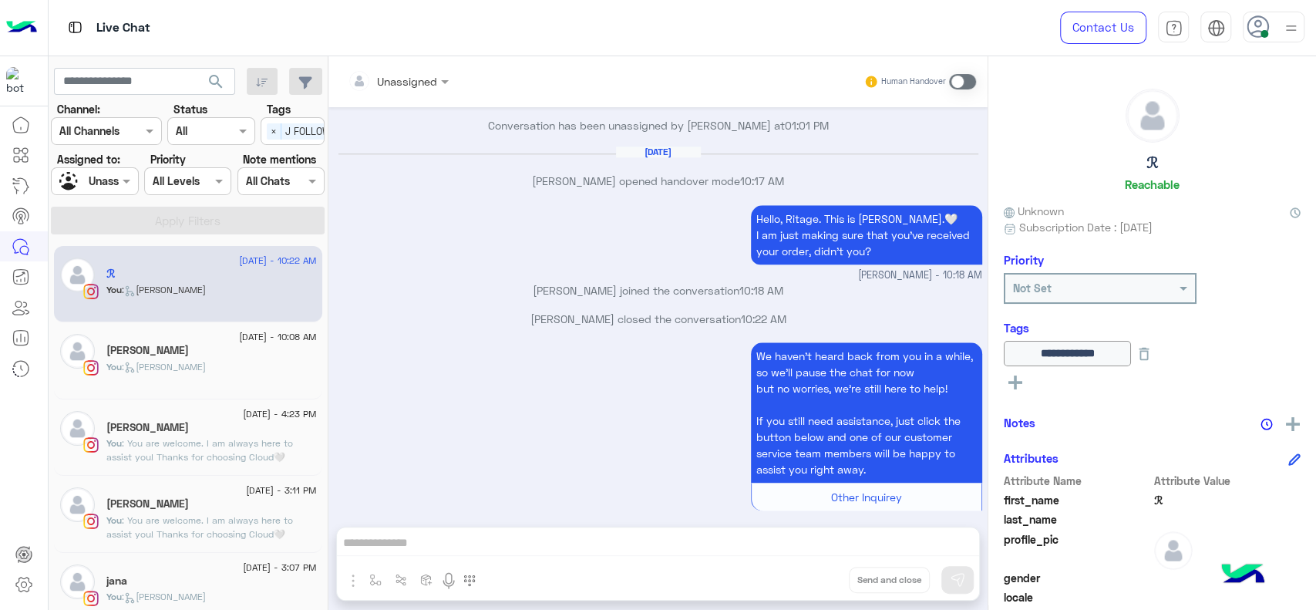
click at [274, 121] on div "Select × J FOLLOW UP" at bounding box center [308, 131] width 95 height 24
click at [278, 162] on div "J FOLLOW UP" at bounding box center [292, 161] width 49 height 16
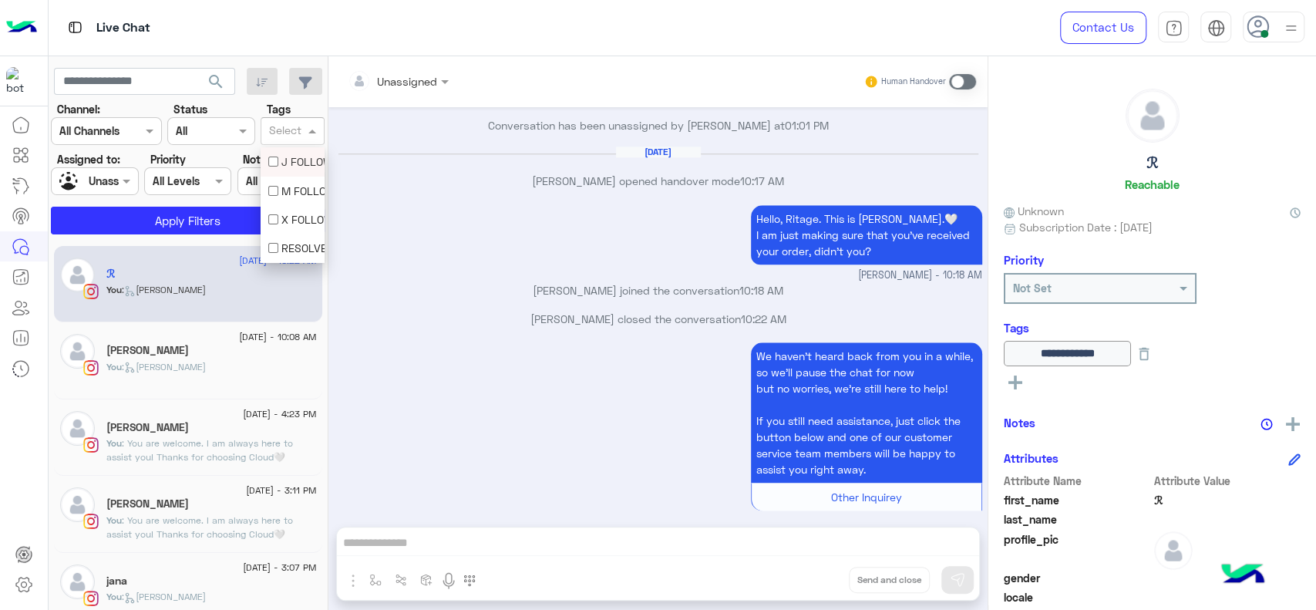
scroll to position [0, 0]
click at [120, 177] on span at bounding box center [128, 181] width 19 height 16
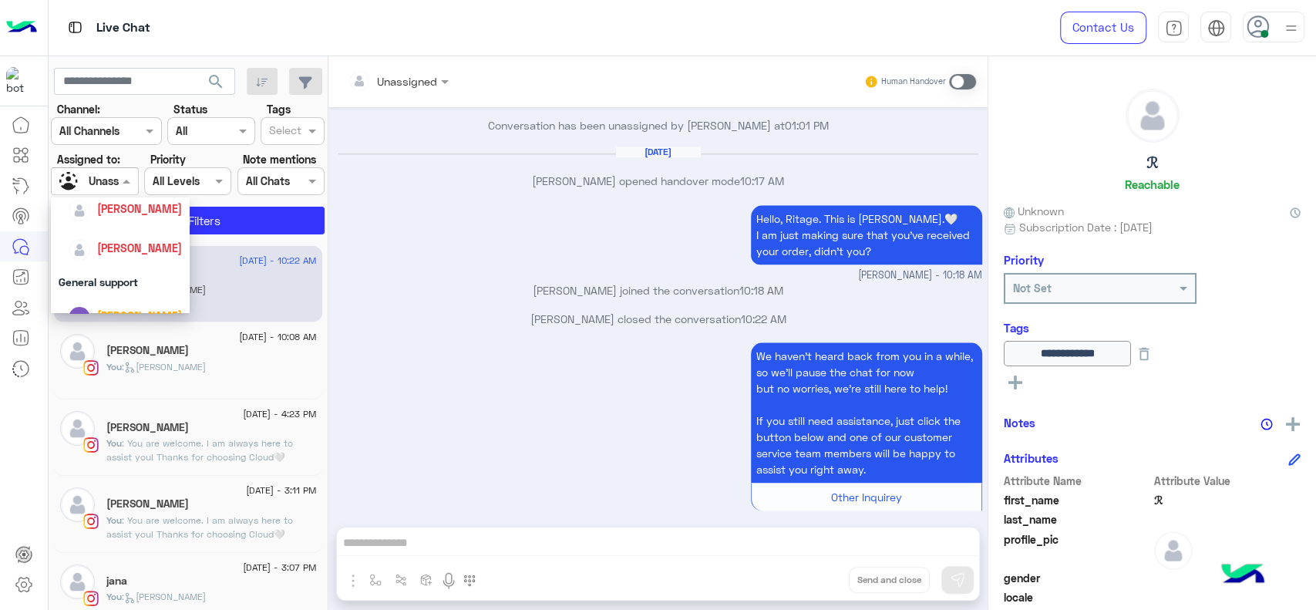
scroll to position [257, 0]
click at [121, 206] on span "[PERSON_NAME]" at bounding box center [139, 203] width 85 height 13
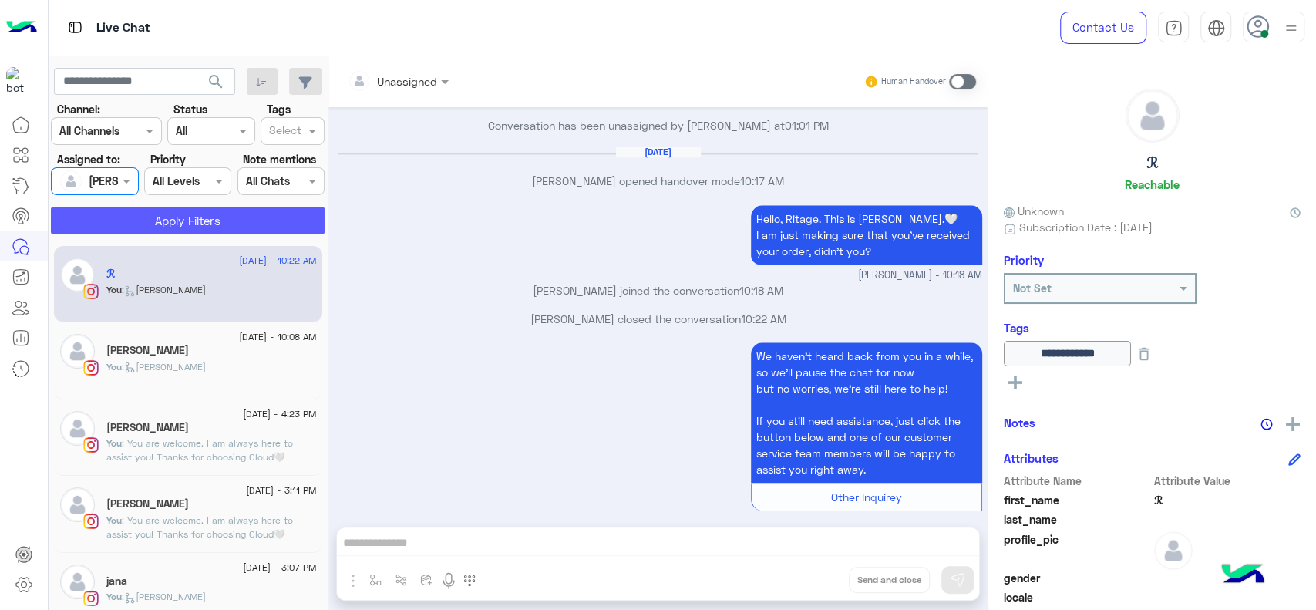
click at [259, 224] on button "Apply Filters" at bounding box center [188, 221] width 274 height 28
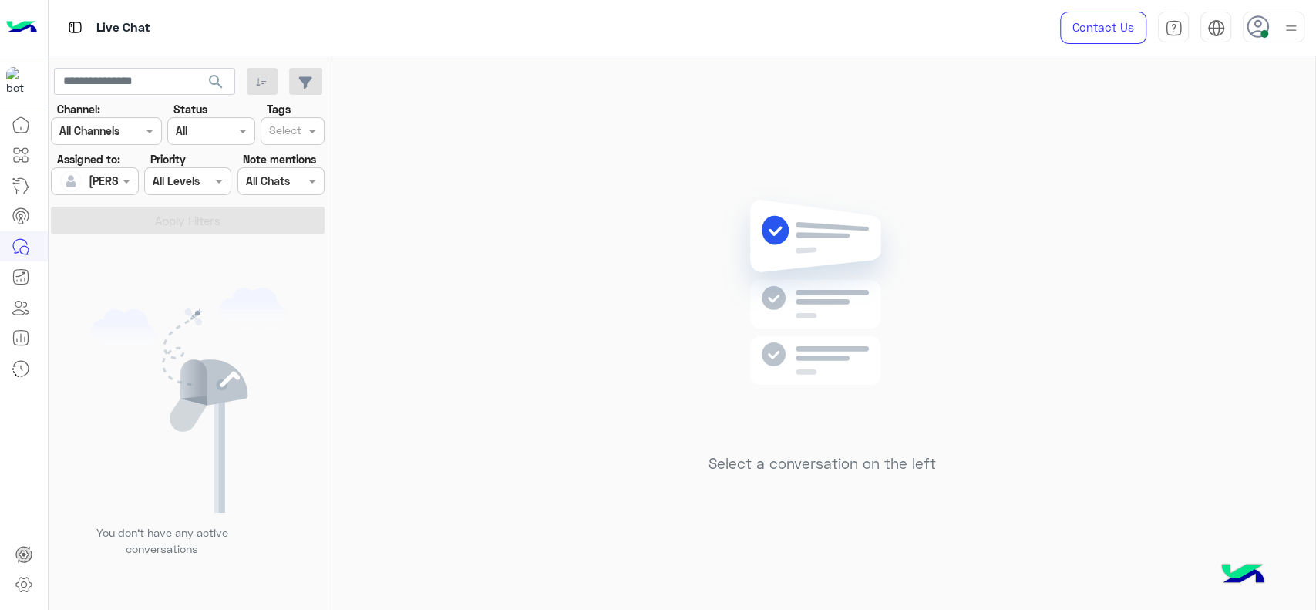
click at [643, 229] on div "Select a conversation on the left" at bounding box center [821, 336] width 987 height 560
click at [492, 202] on div "Select a conversation on the left" at bounding box center [821, 336] width 987 height 560
click at [479, 158] on div "Select a conversation on the left" at bounding box center [821, 336] width 987 height 560
drag, startPoint x: 538, startPoint y: 308, endPoint x: 438, endPoint y: 27, distance: 298.7
click at [538, 308] on div "Select a conversation on the left" at bounding box center [821, 336] width 987 height 560
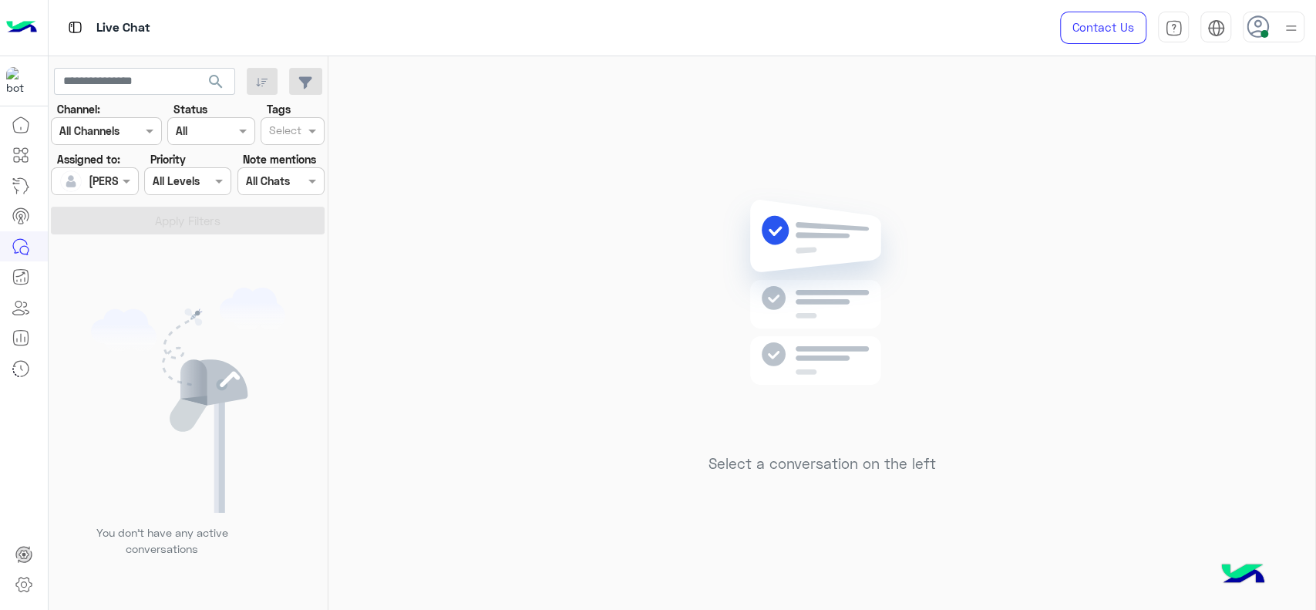
click at [459, 146] on div "Select a conversation on the left" at bounding box center [821, 336] width 987 height 560
click at [360, 342] on div "Select a conversation on the left" at bounding box center [821, 336] width 987 height 560
click at [604, 382] on div "Select a conversation on the left" at bounding box center [821, 336] width 987 height 560
click at [605, 213] on div "Select a conversation on the left" at bounding box center [821, 336] width 987 height 560
click at [664, 194] on div "Select a conversation on the left" at bounding box center [821, 336] width 987 height 560
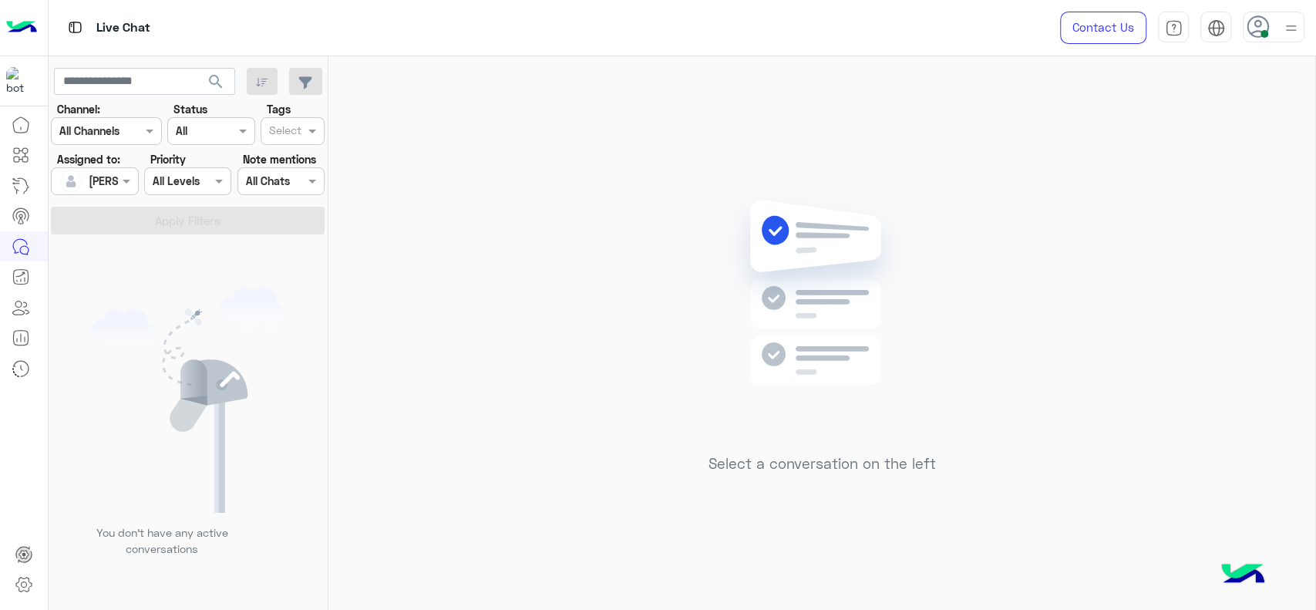
click at [398, 136] on div "Select a conversation on the left" at bounding box center [821, 336] width 987 height 560
click at [604, 204] on div "Select a conversation on the left" at bounding box center [821, 336] width 987 height 560
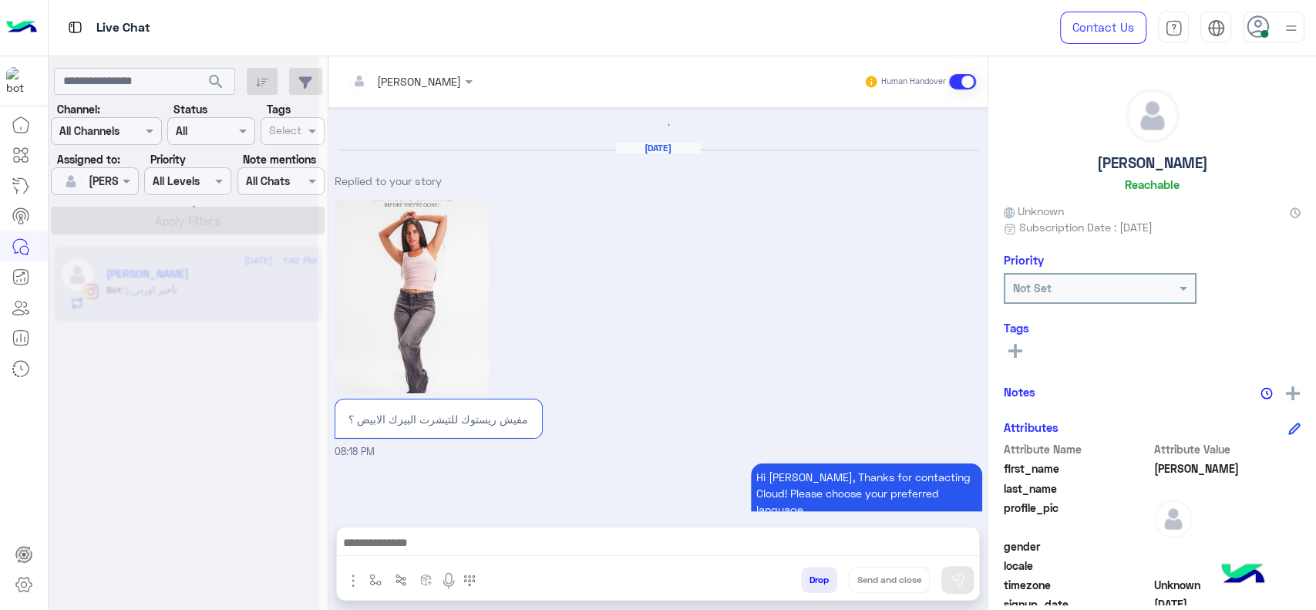
scroll to position [919, 0]
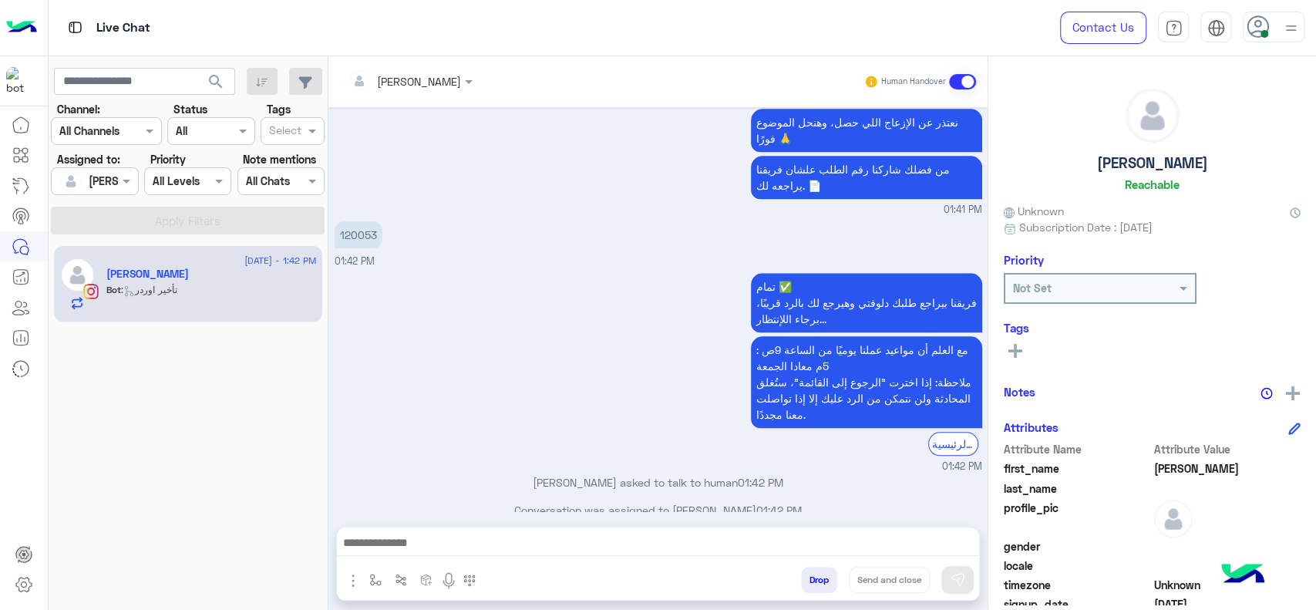
click at [355, 225] on p "120053" at bounding box center [359, 234] width 48 height 27
click at [374, 221] on p "120053" at bounding box center [359, 234] width 48 height 27
click at [358, 221] on p "120053" at bounding box center [359, 234] width 48 height 27
copy p "120053"
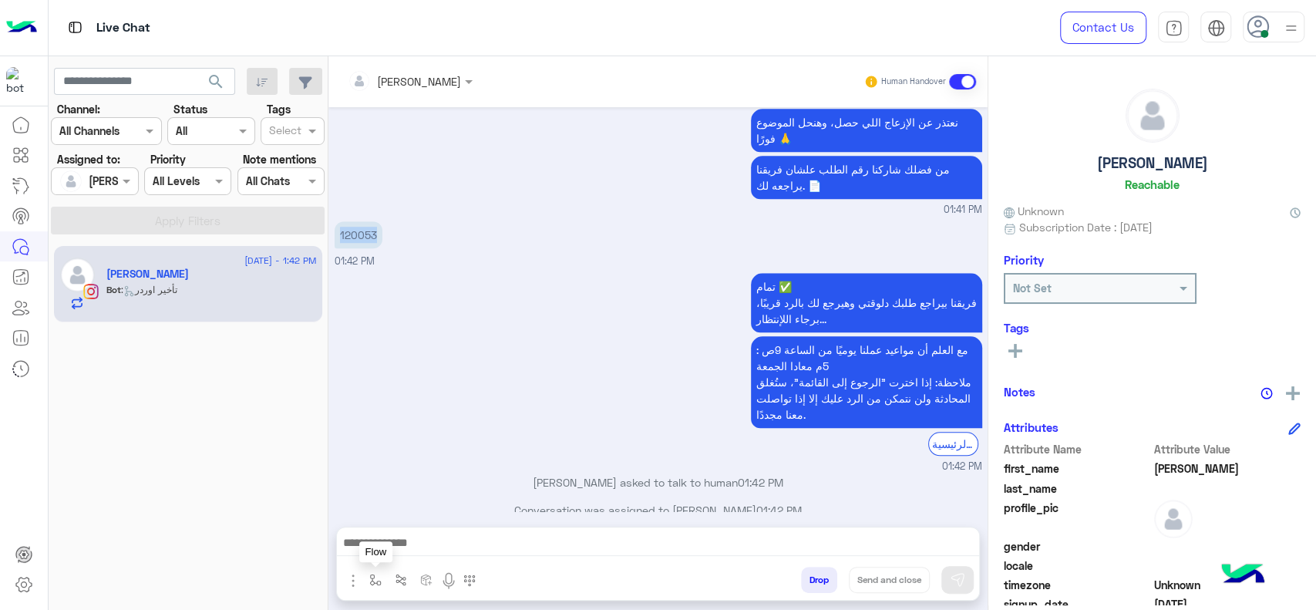
click at [367, 577] on button "button" at bounding box center [375, 579] width 25 height 25
click at [376, 550] on input "text" at bounding box center [403, 546] width 63 height 18
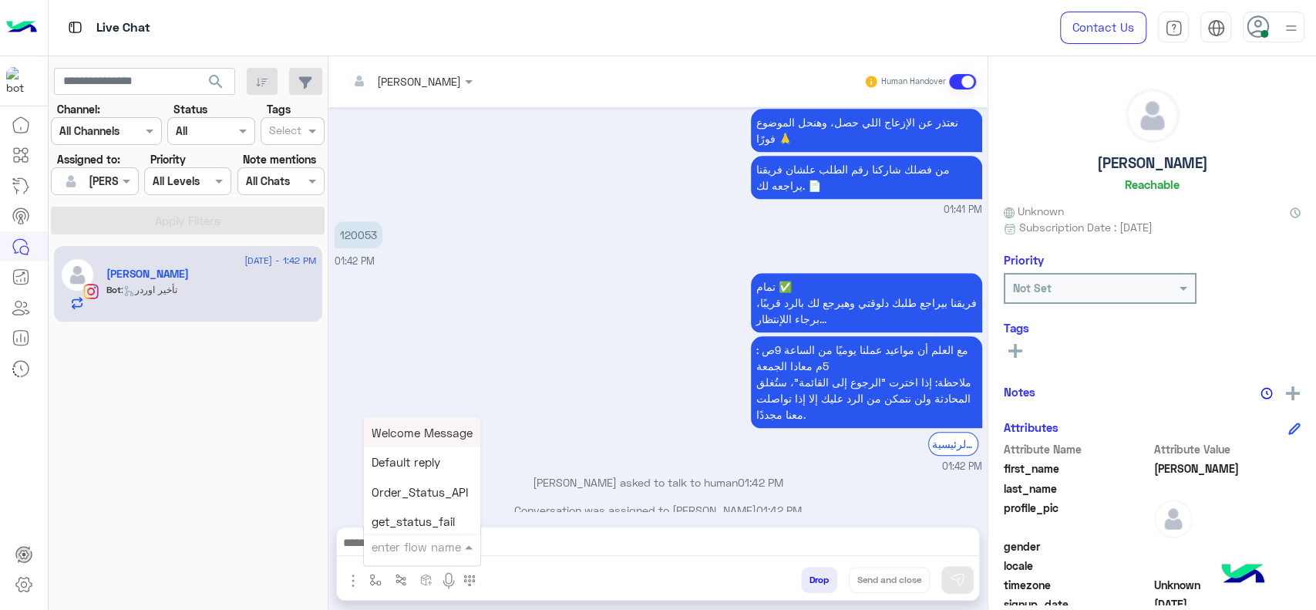
type input "*"
click at [415, 546] on input "text" at bounding box center [403, 546] width 63 height 18
type input "*"
click at [436, 497] on div "J Greeting" at bounding box center [421, 488] width 114 height 30
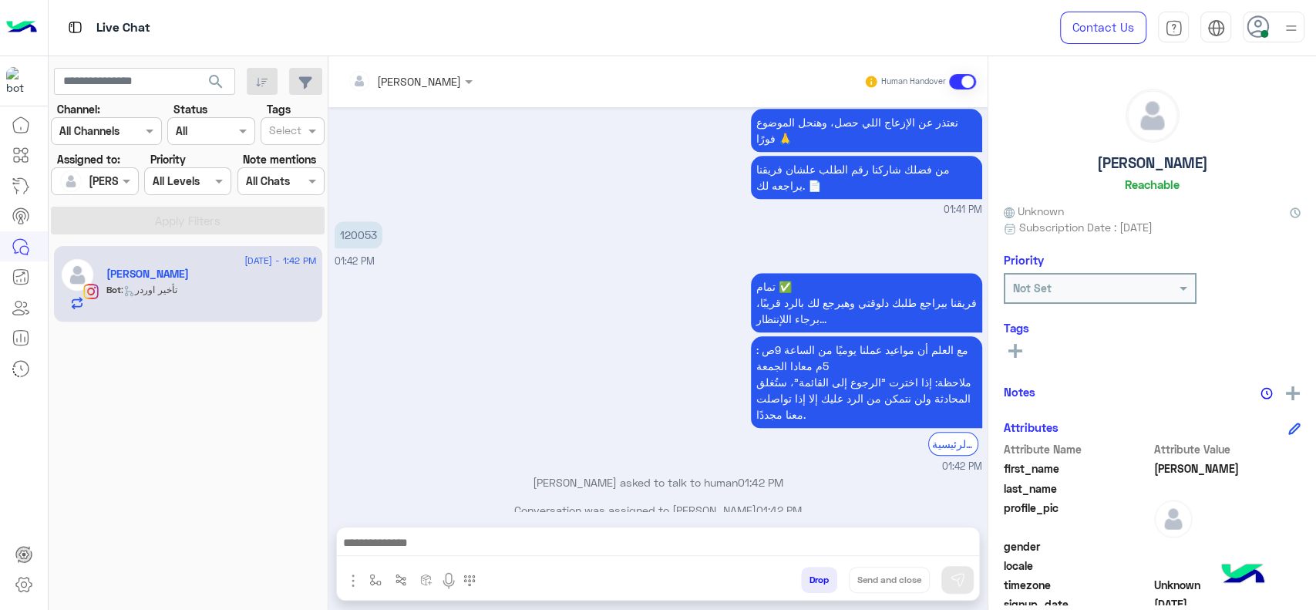
type textarea "**********"
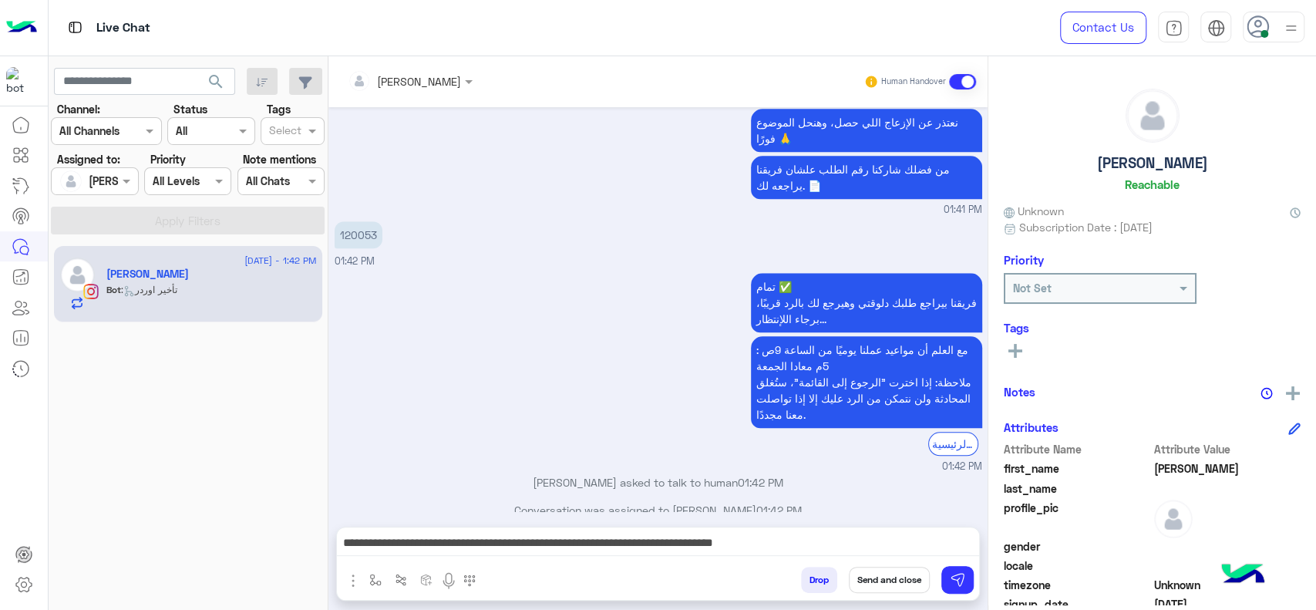
click at [975, 582] on div "Drop Send and close" at bounding box center [733, 583] width 492 height 34
click at [958, 582] on img at bounding box center [957, 579] width 15 height 15
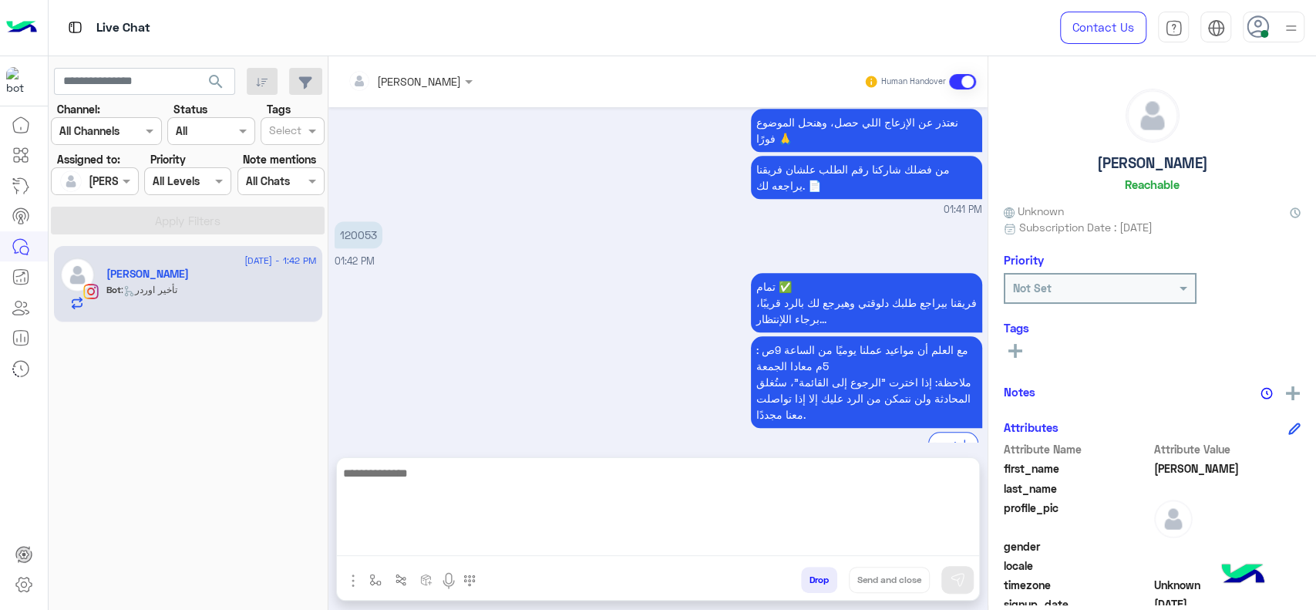
click at [770, 534] on textarea at bounding box center [658, 509] width 642 height 93
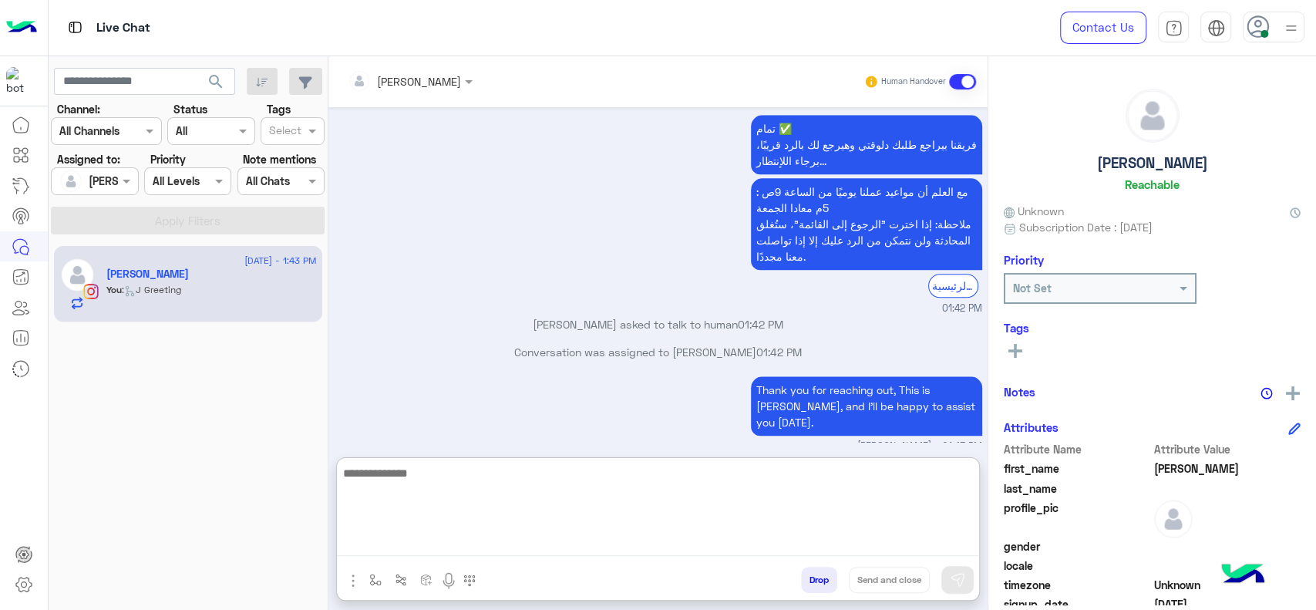
scroll to position [1082, 0]
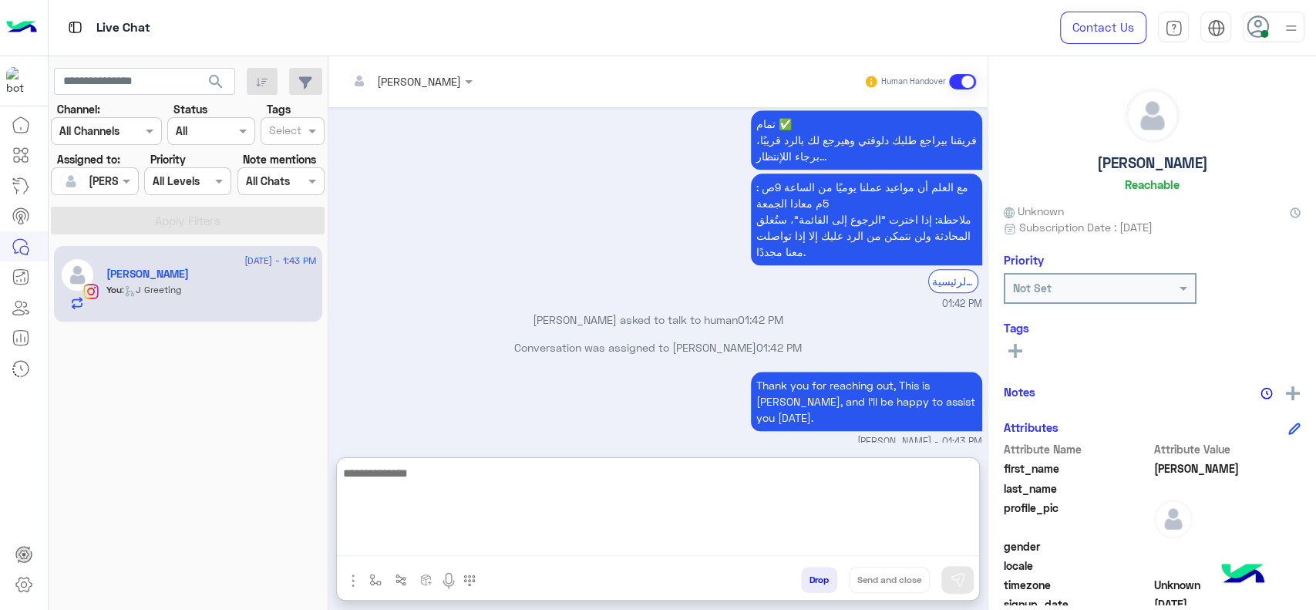
click at [426, 497] on textarea at bounding box center [658, 509] width 642 height 93
type textarea "**********"
click at [561, 490] on textarea "**********" at bounding box center [658, 509] width 642 height 93
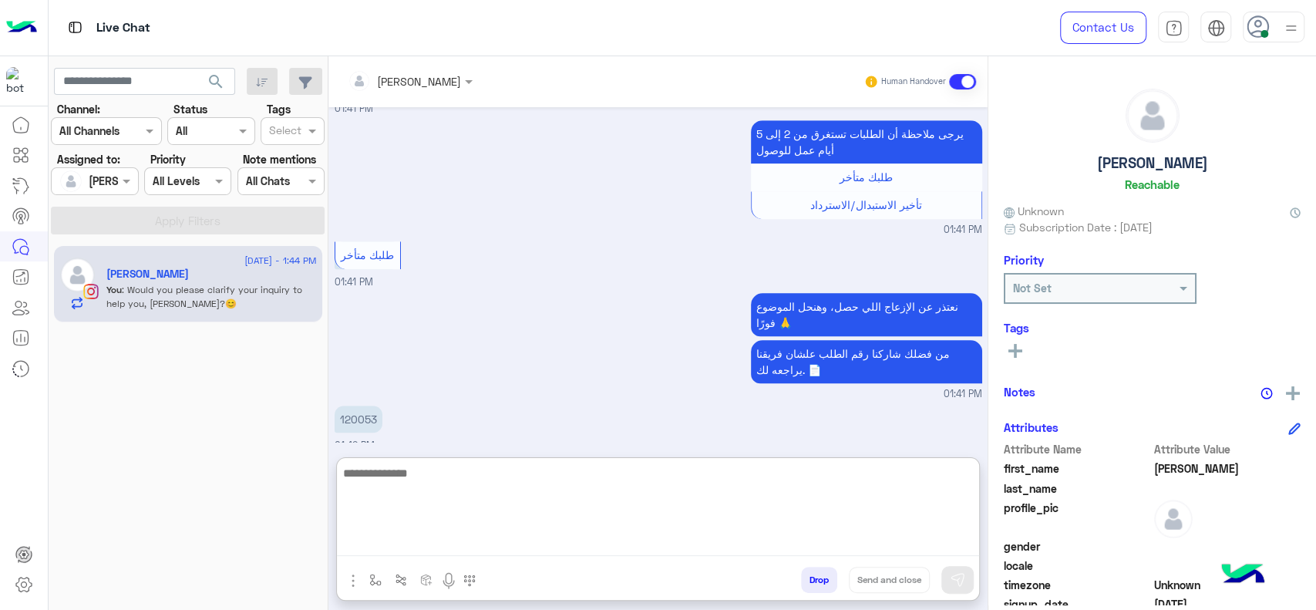
scroll to position [1147, 0]
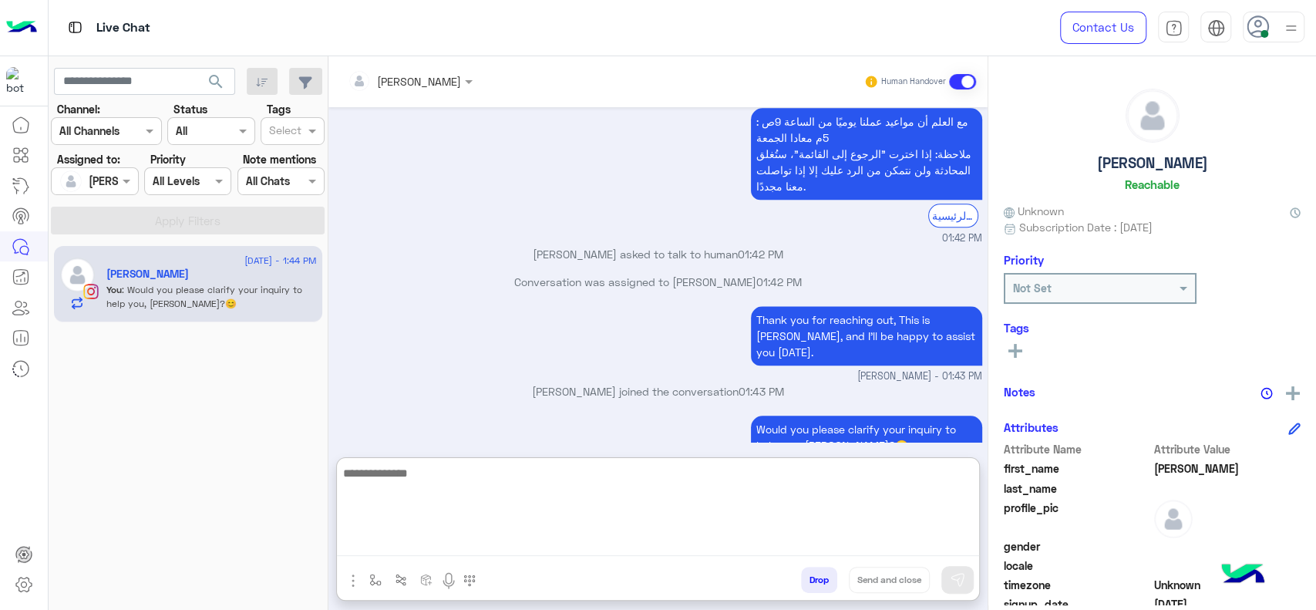
click at [403, 515] on textarea at bounding box center [658, 509] width 642 height 93
type textarea "**"
click at [403, 514] on textarea "**" at bounding box center [658, 509] width 642 height 93
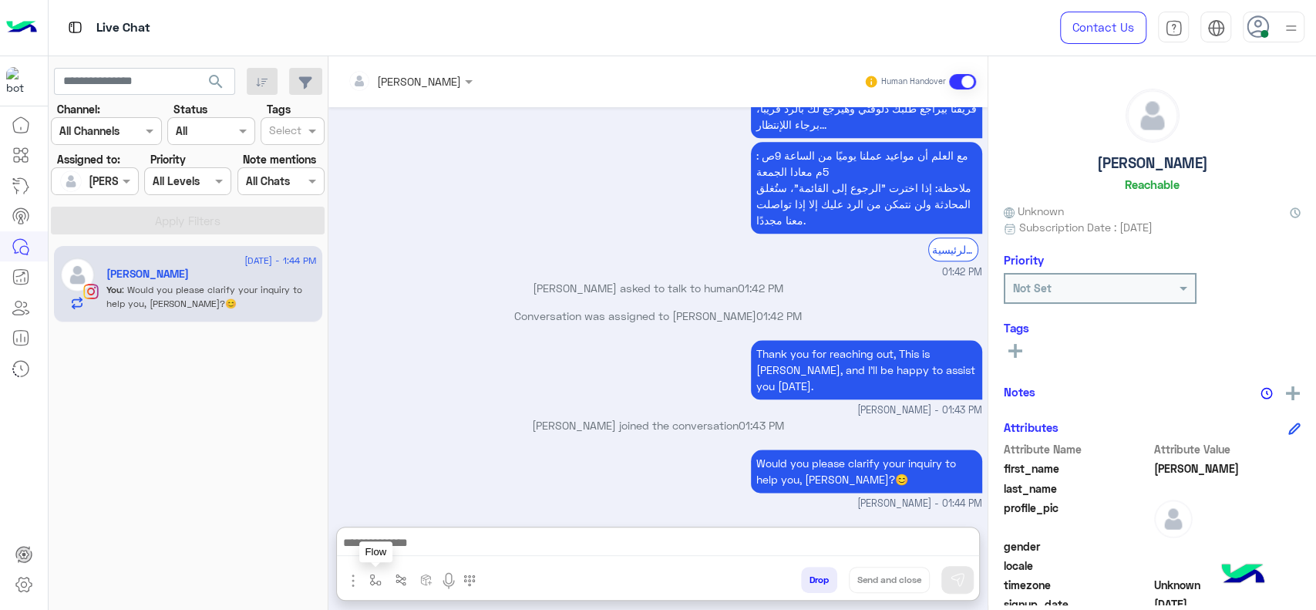
click at [374, 581] on img "button" at bounding box center [375, 580] width 12 height 12
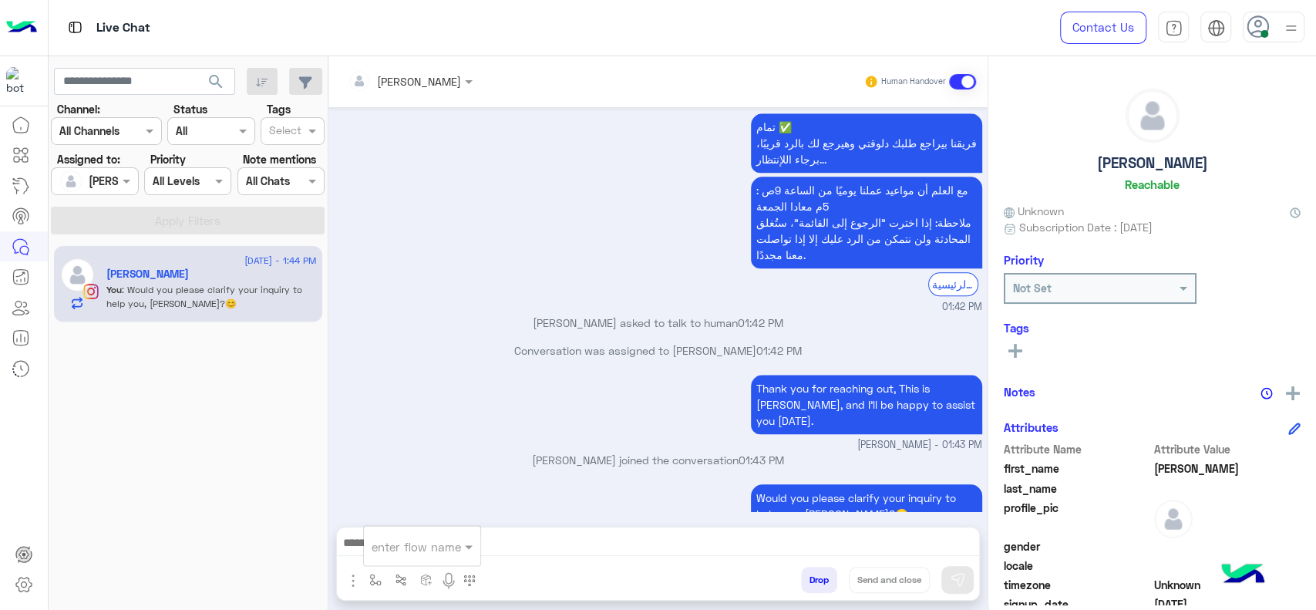
click at [375, 560] on div "enter flow name" at bounding box center [422, 546] width 116 height 28
type input "*"
click at [395, 507] on div "Jana close" at bounding box center [421, 518] width 114 height 30
type textarea "**********"
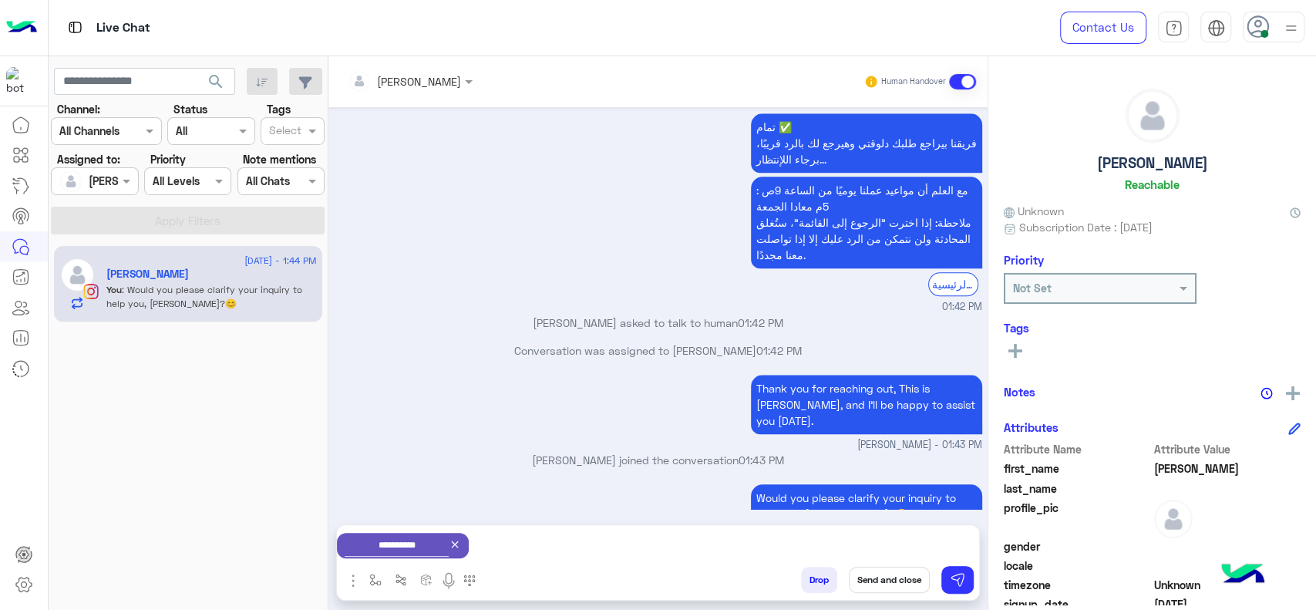
scroll to position [1080, 0]
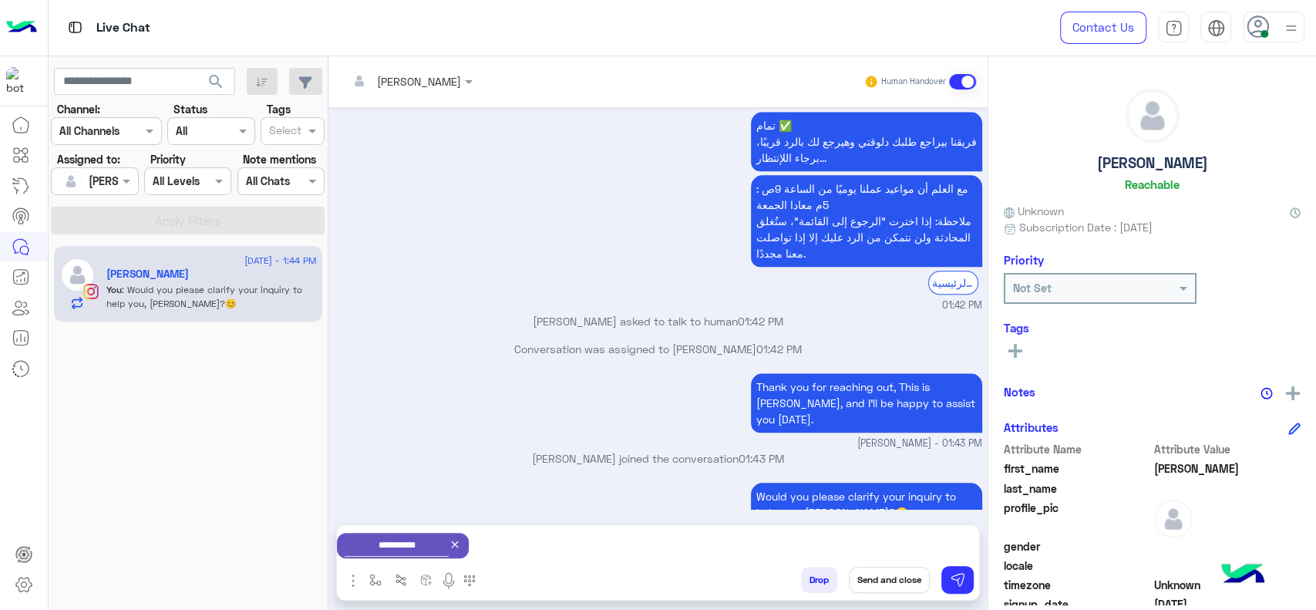
click at [901, 574] on button "Send and close" at bounding box center [889, 580] width 81 height 26
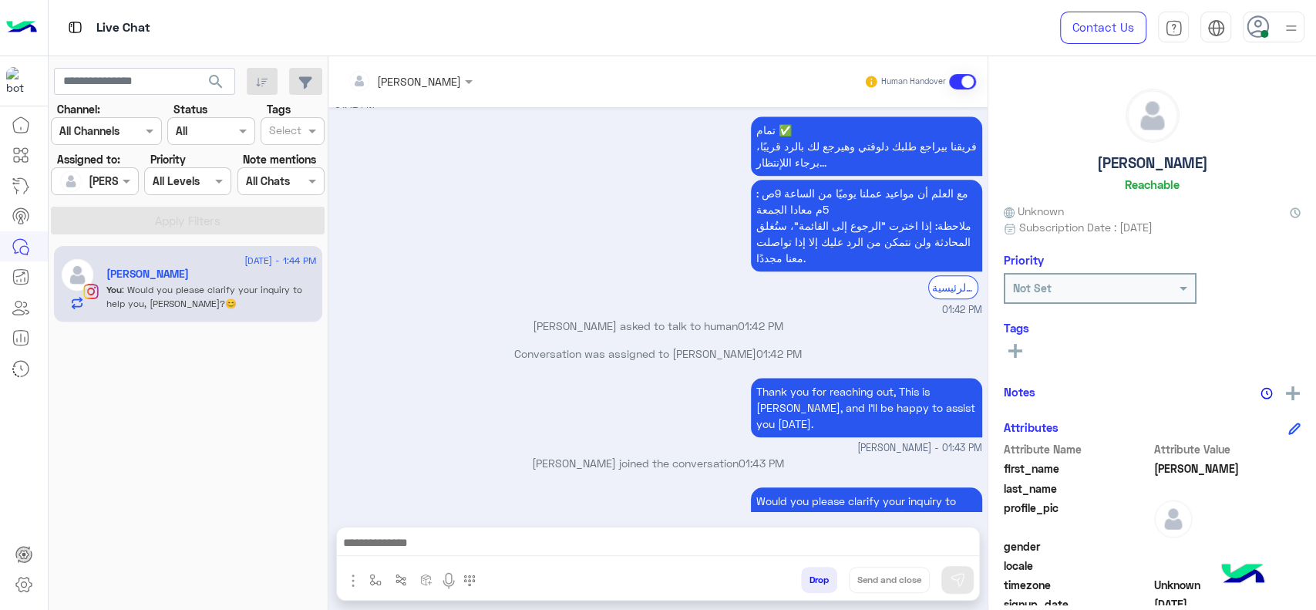
scroll to position [1079, 0]
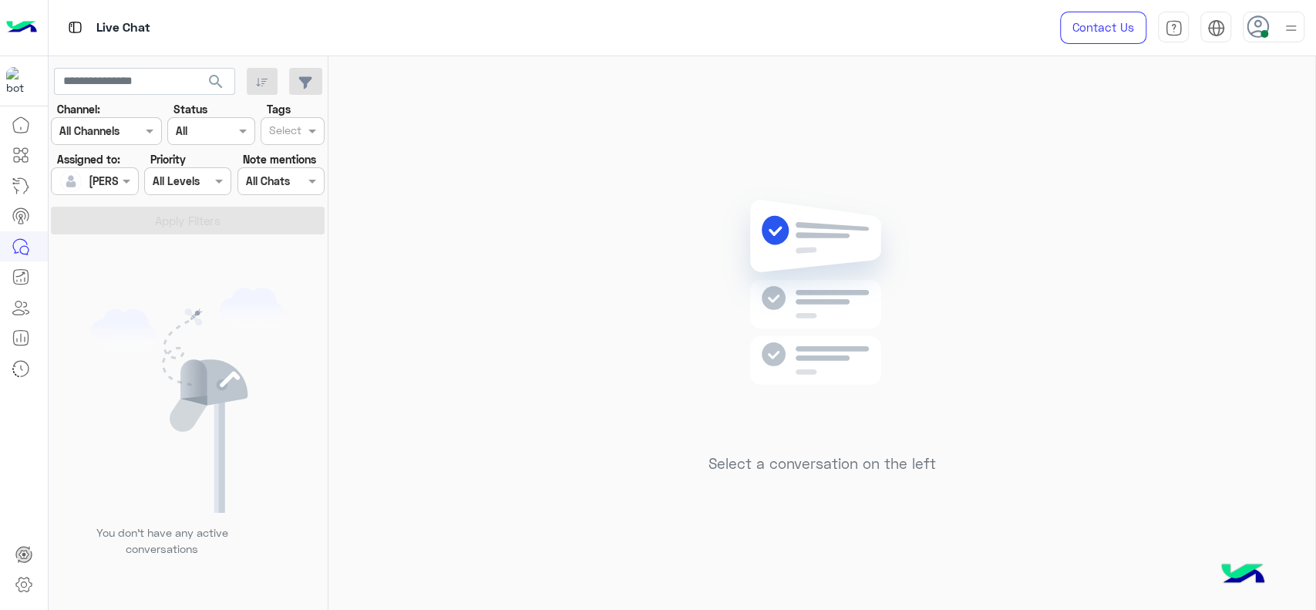
click at [80, 173] on input "text" at bounding box center [76, 181] width 35 height 16
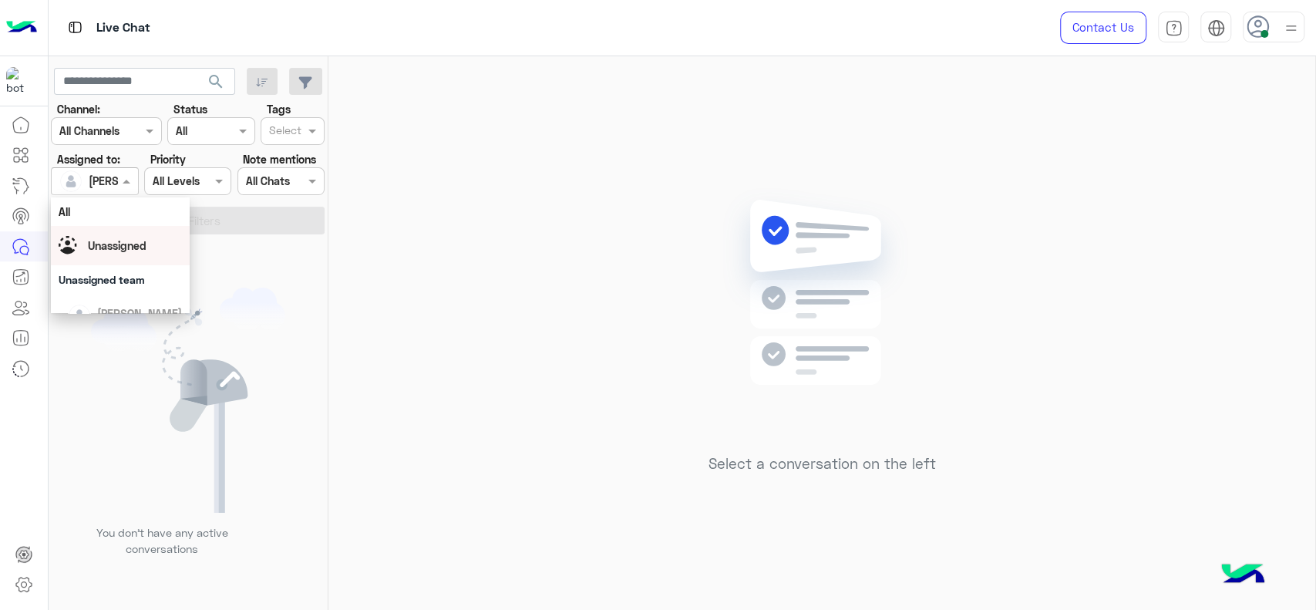
click at [98, 231] on div "Unassigned" at bounding box center [120, 245] width 139 height 39
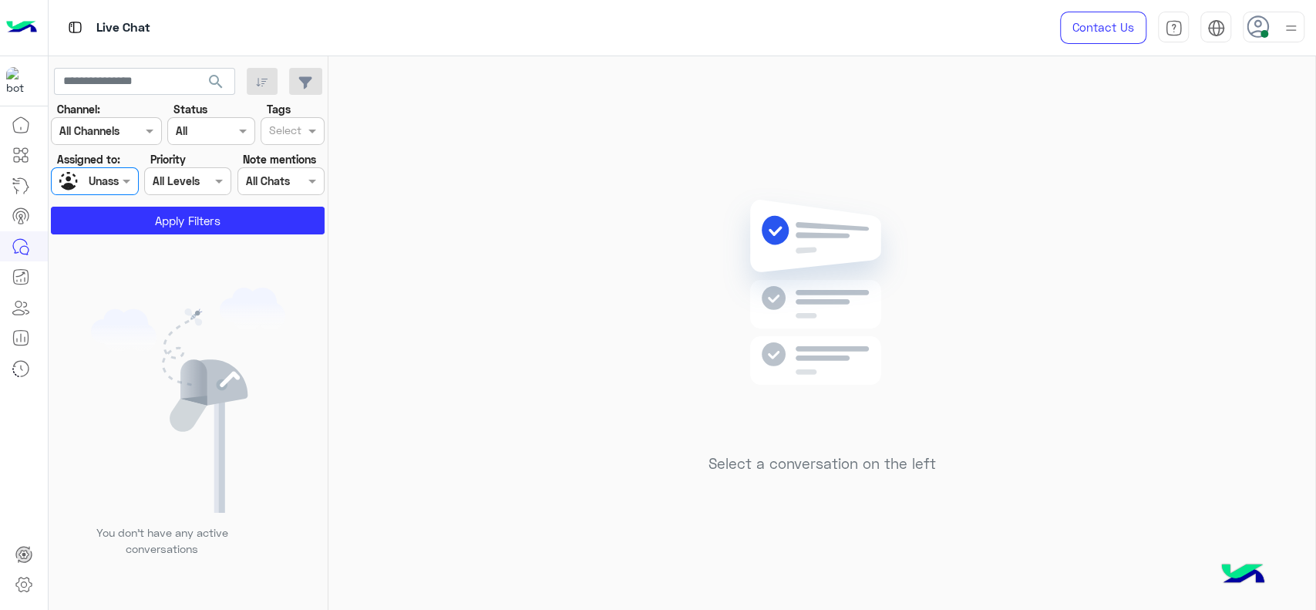
click at [298, 132] on input "text" at bounding box center [285, 132] width 32 height 16
click at [179, 219] on button "Apply Filters" at bounding box center [188, 221] width 274 height 28
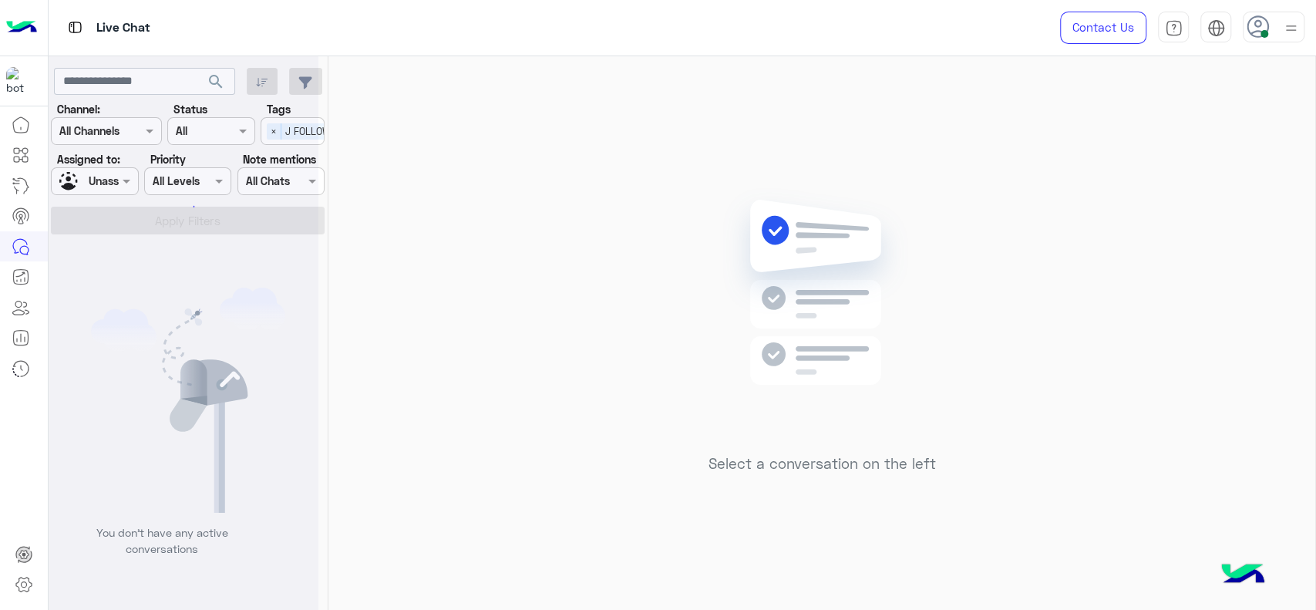
click at [111, 312] on div at bounding box center [184, 311] width 270 height 610
click at [118, 312] on div at bounding box center [184, 311] width 270 height 610
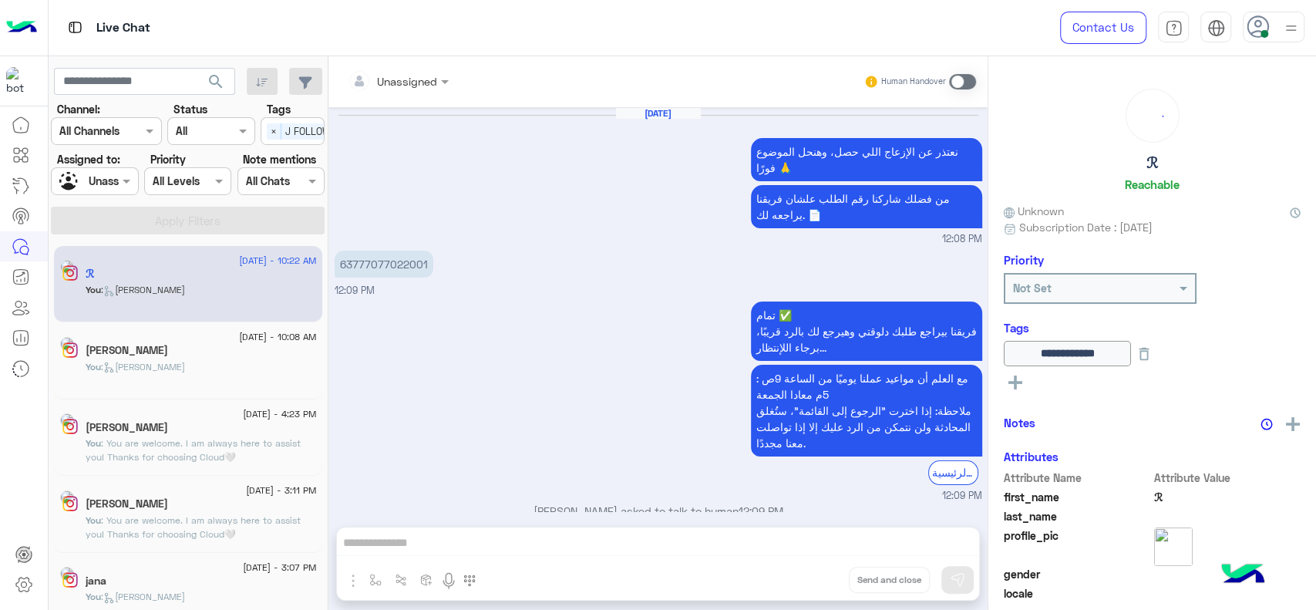
scroll to position [1143, 0]
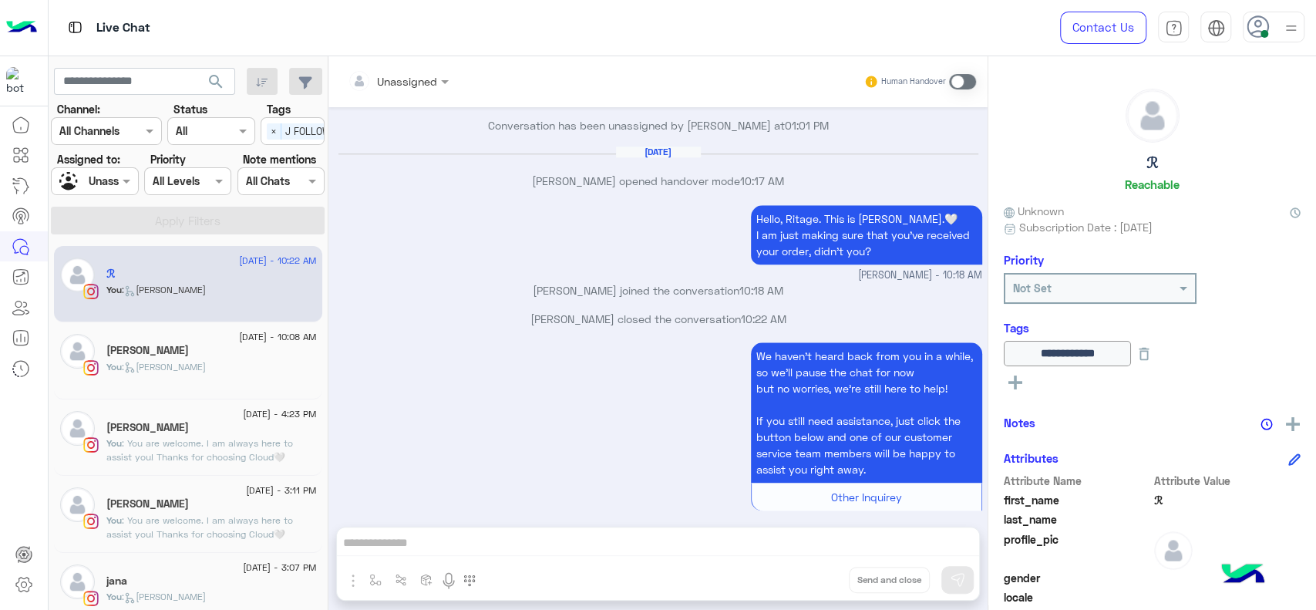
click at [477, 282] on p "Jana Aboelseoud joined the conversation 10:18 AM" at bounding box center [659, 290] width 648 height 16
click at [710, 406] on div "We haven’t heard back from you in a while, so we’ll pause the chat for now but …" at bounding box center [659, 433] width 648 height 190
click at [581, 403] on div "We haven’t heard back from you in a while, so we’ll pause the chat for now but …" at bounding box center [659, 433] width 648 height 190
click at [712, 443] on div "We haven’t heard back from you in a while, so we’ll pause the chat for now but …" at bounding box center [659, 433] width 648 height 190
click at [98, 191] on div "Unassigned" at bounding box center [88, 181] width 59 height 27
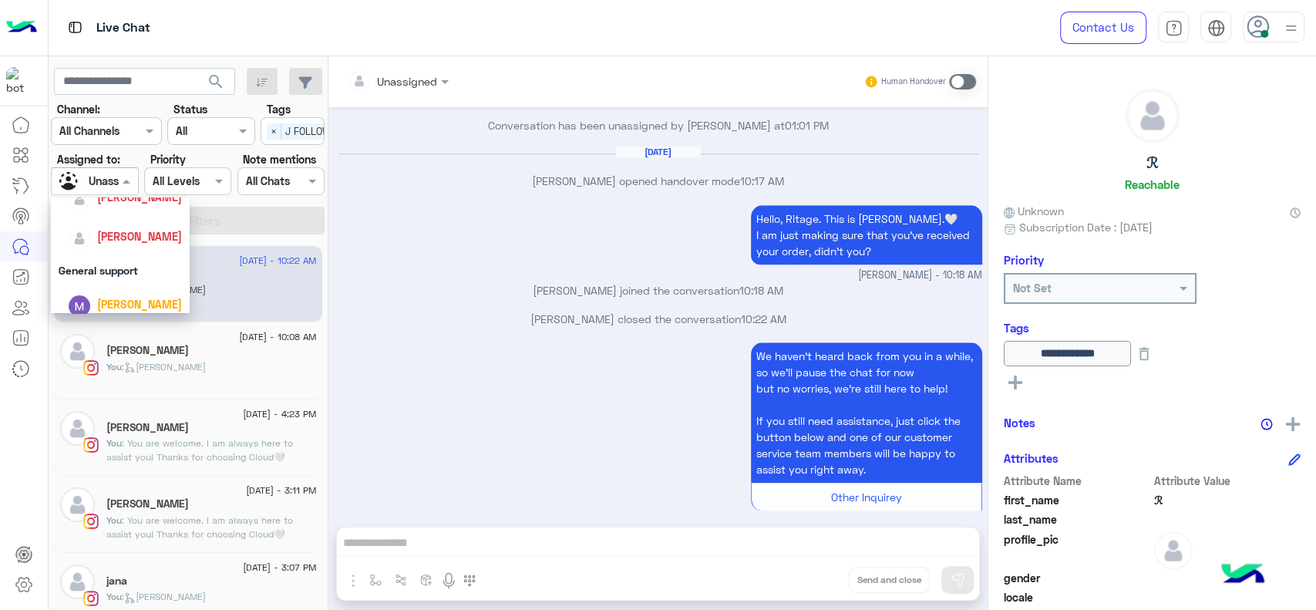
scroll to position [239, 0]
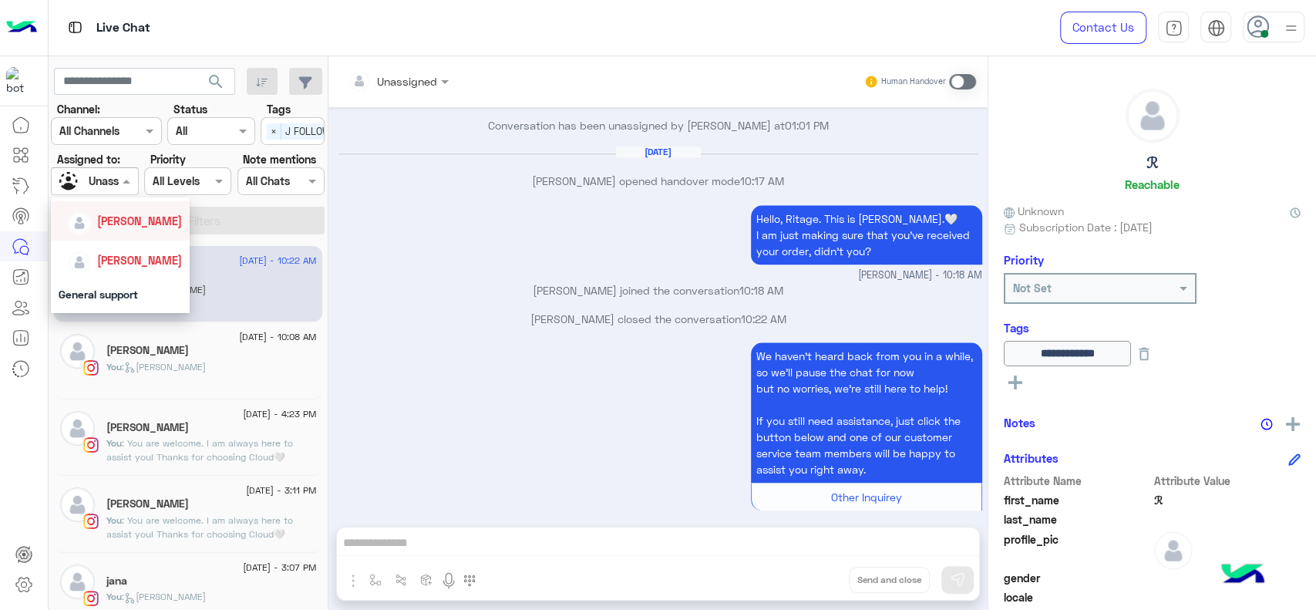
click at [103, 236] on div "[PERSON_NAME]" at bounding box center [120, 220] width 139 height 39
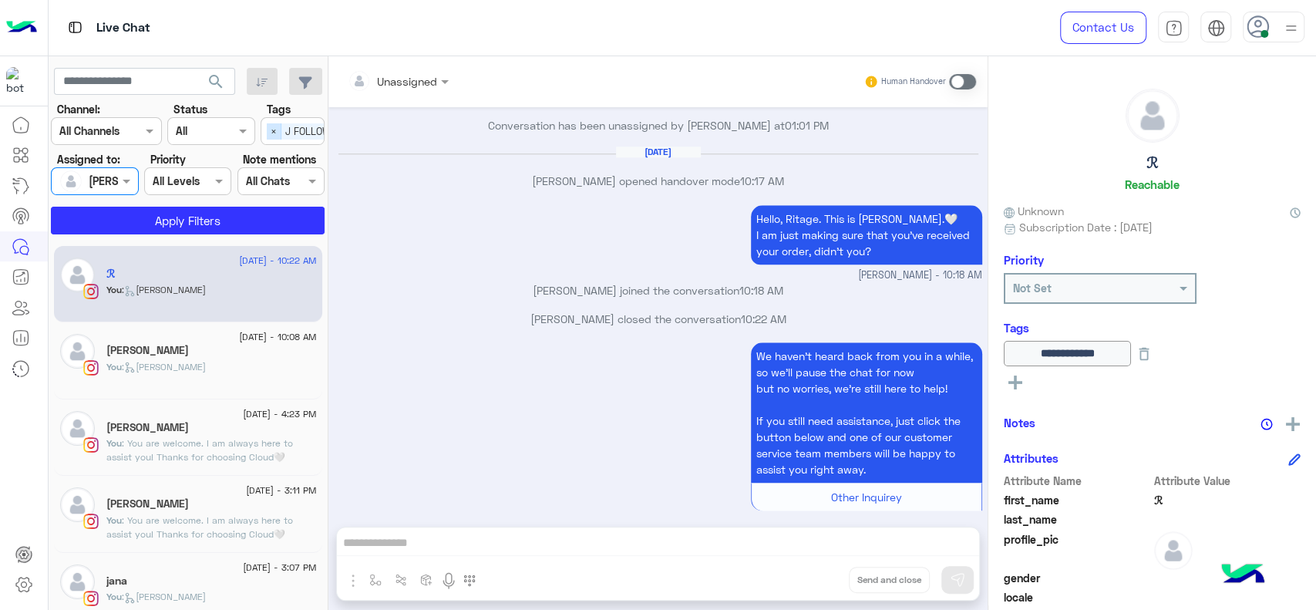
click at [278, 130] on span "×" at bounding box center [274, 131] width 15 height 16
click at [228, 225] on button "Apply Filters" at bounding box center [188, 221] width 274 height 28
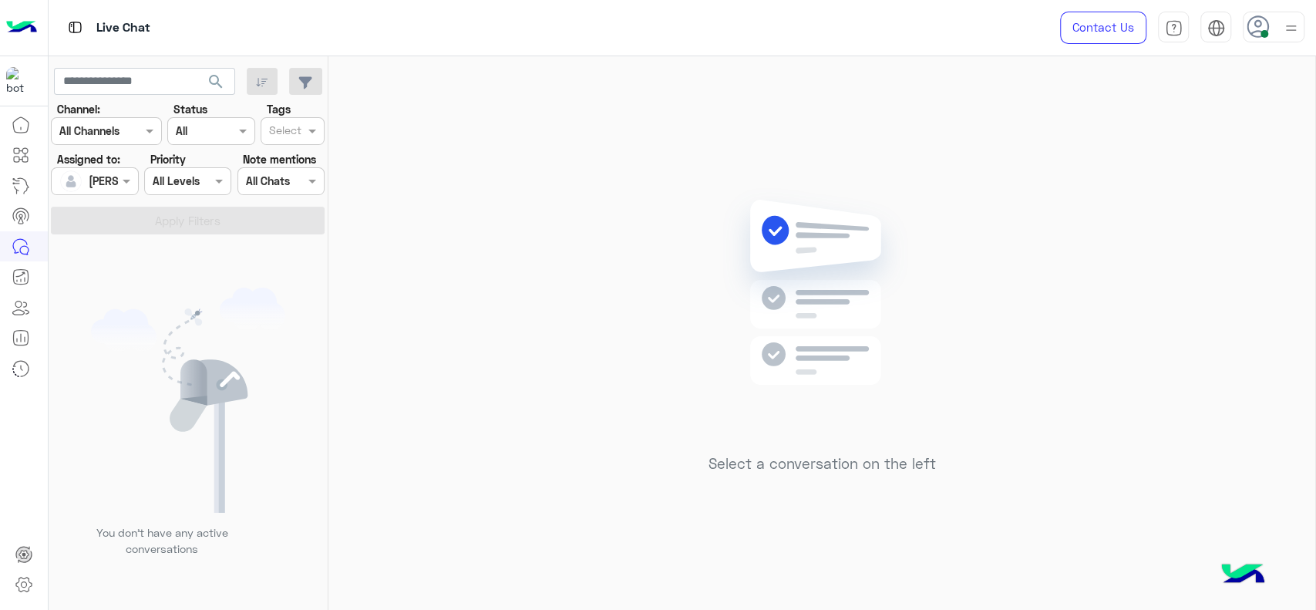
click at [773, 46] on div "Live Chat" at bounding box center [471, 28] width 845 height 56
click at [981, 184] on div "Select a conversation on the left" at bounding box center [821, 336] width 987 height 560
click at [443, 267] on div "Select a conversation on the left" at bounding box center [821, 336] width 987 height 560
click at [577, 287] on div "Select a conversation on the left" at bounding box center [821, 336] width 987 height 560
click at [739, 505] on div "Select a conversation on the left" at bounding box center [821, 336] width 987 height 560
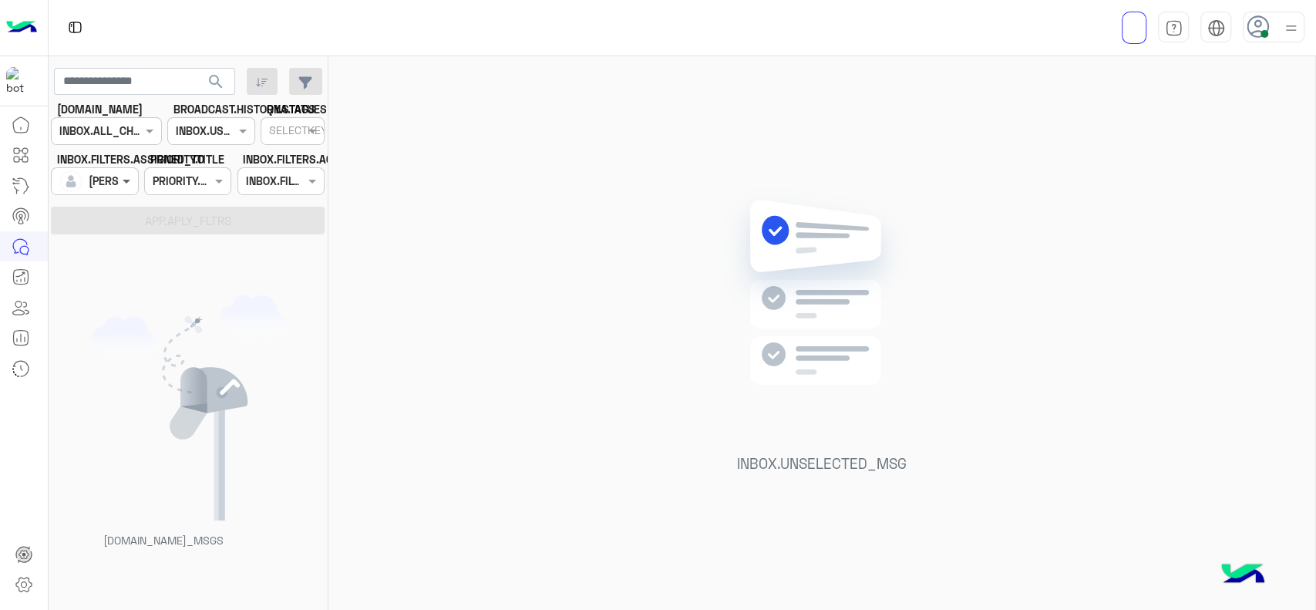
click at [119, 182] on span at bounding box center [128, 181] width 19 height 16
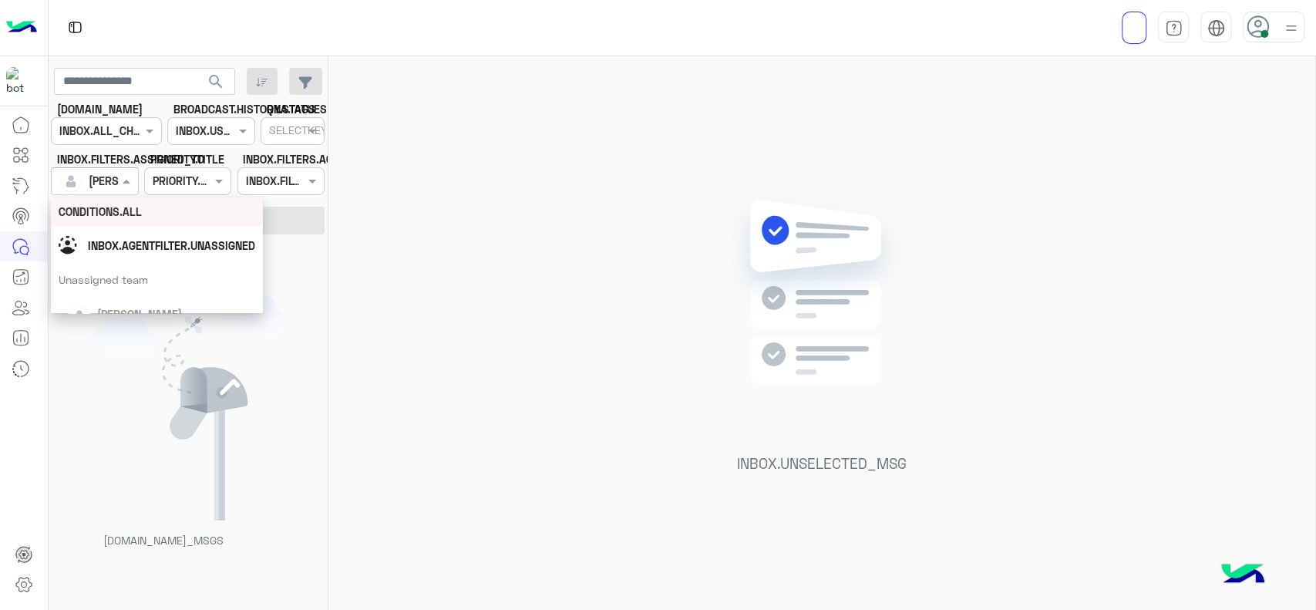
click at [115, 173] on div at bounding box center [95, 181] width 86 height 18
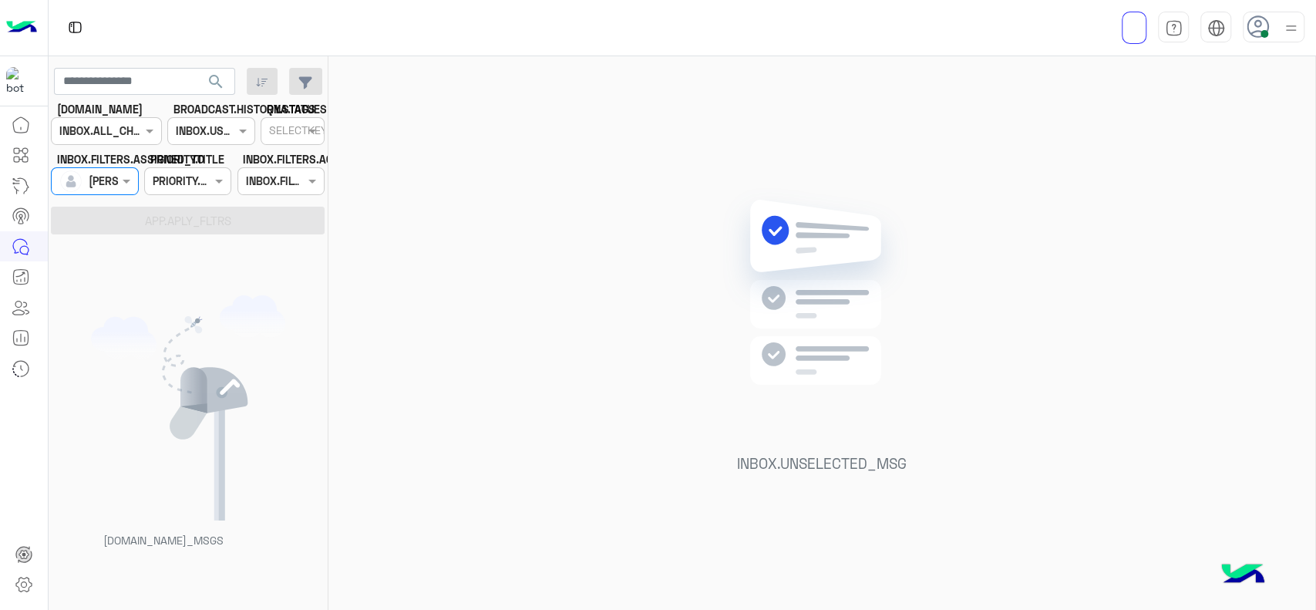
click at [115, 173] on div at bounding box center [95, 181] width 86 height 18
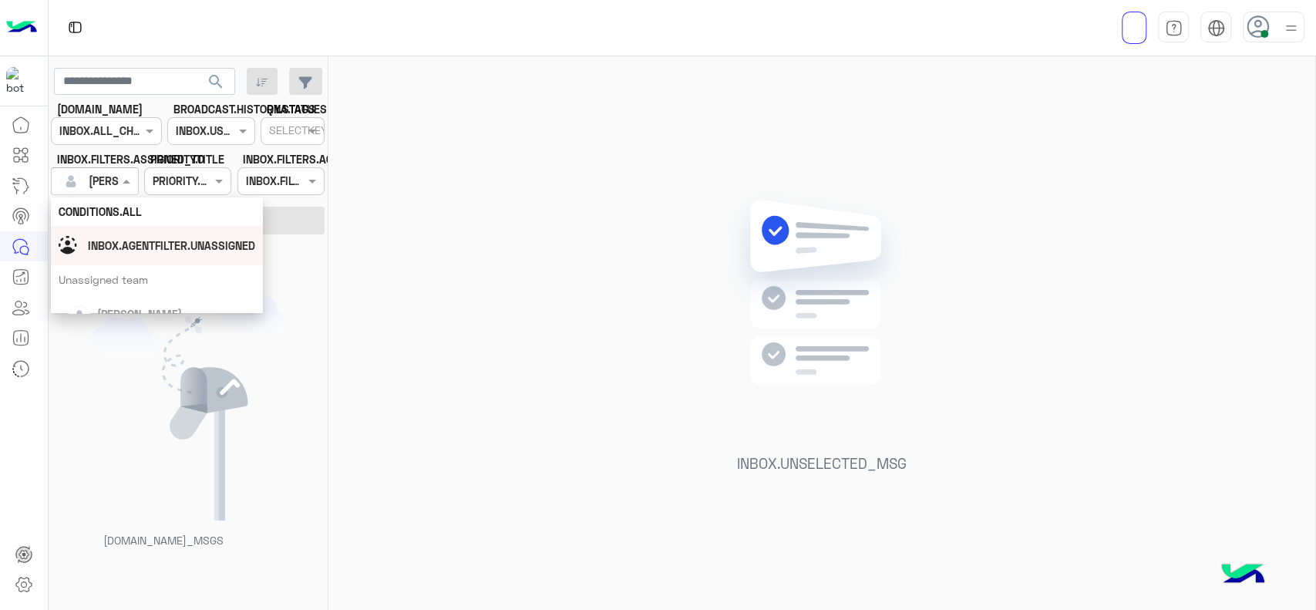
click at [142, 261] on div "INBOX.AGENTFILTER.UNASSIGNED" at bounding box center [157, 245] width 212 height 39
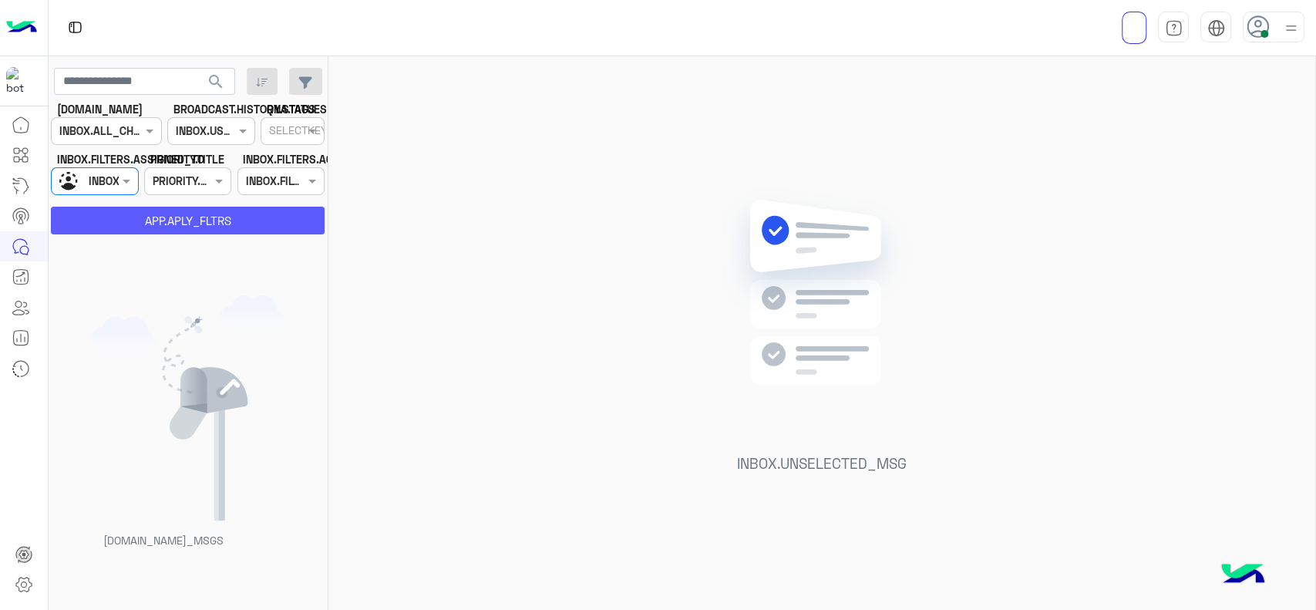
click at [151, 221] on button "APP.APLY_FLTRS" at bounding box center [188, 221] width 274 height 28
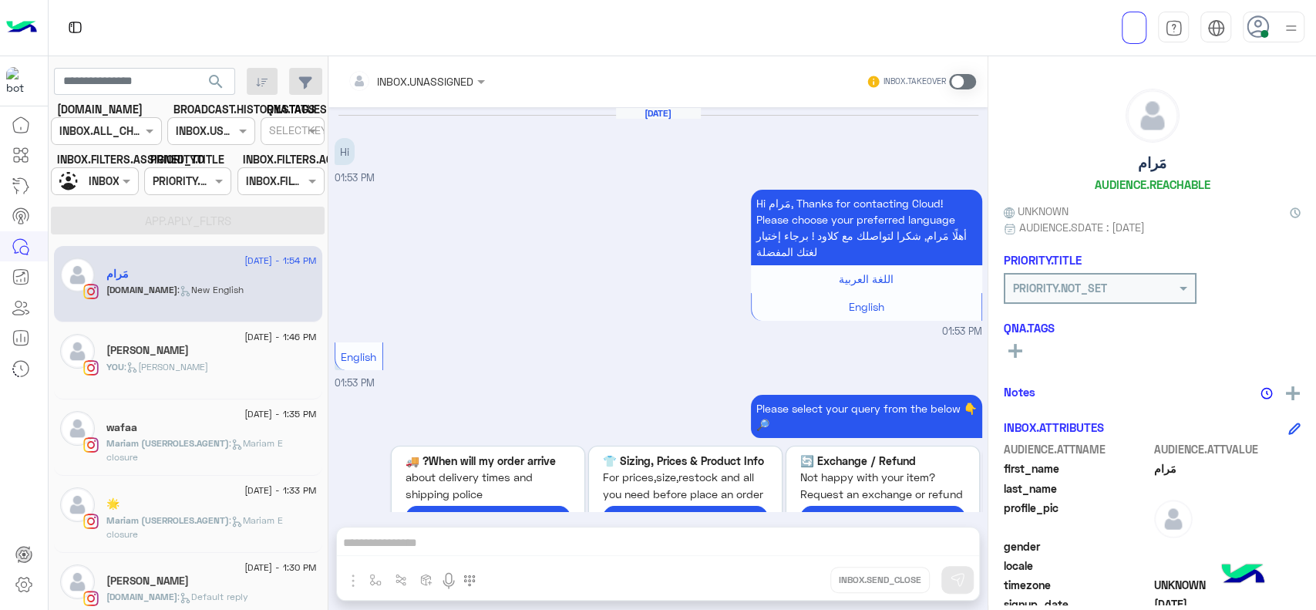
scroll to position [53, 0]
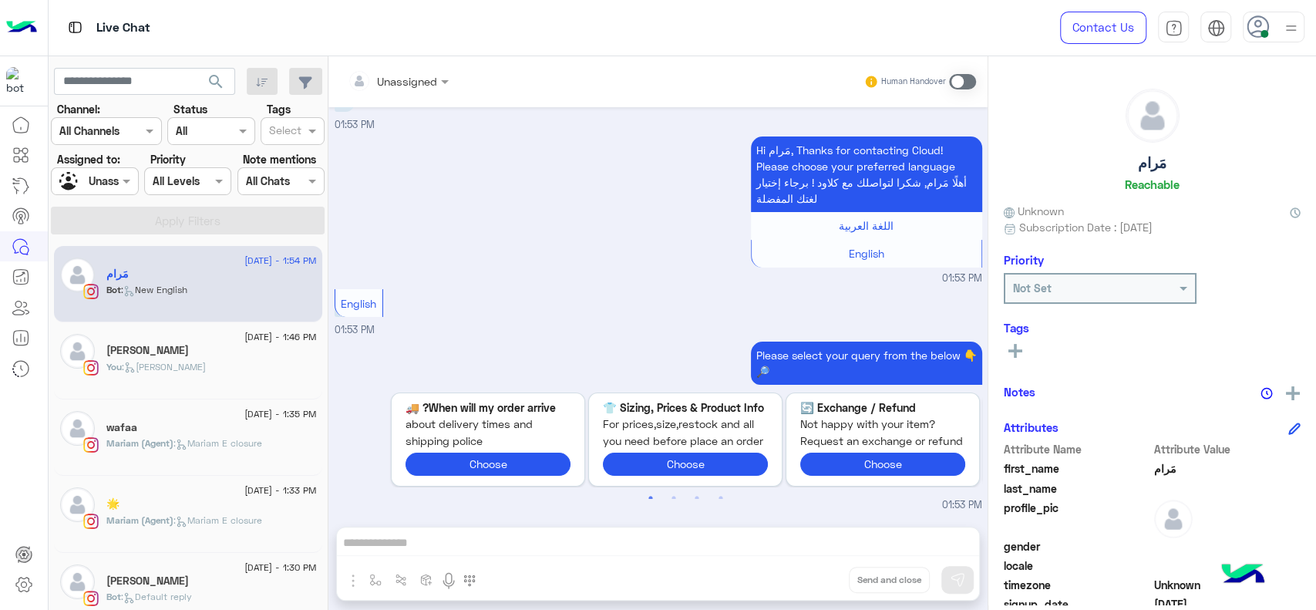
click at [555, 276] on small "01:53 PM" at bounding box center [659, 278] width 648 height 15
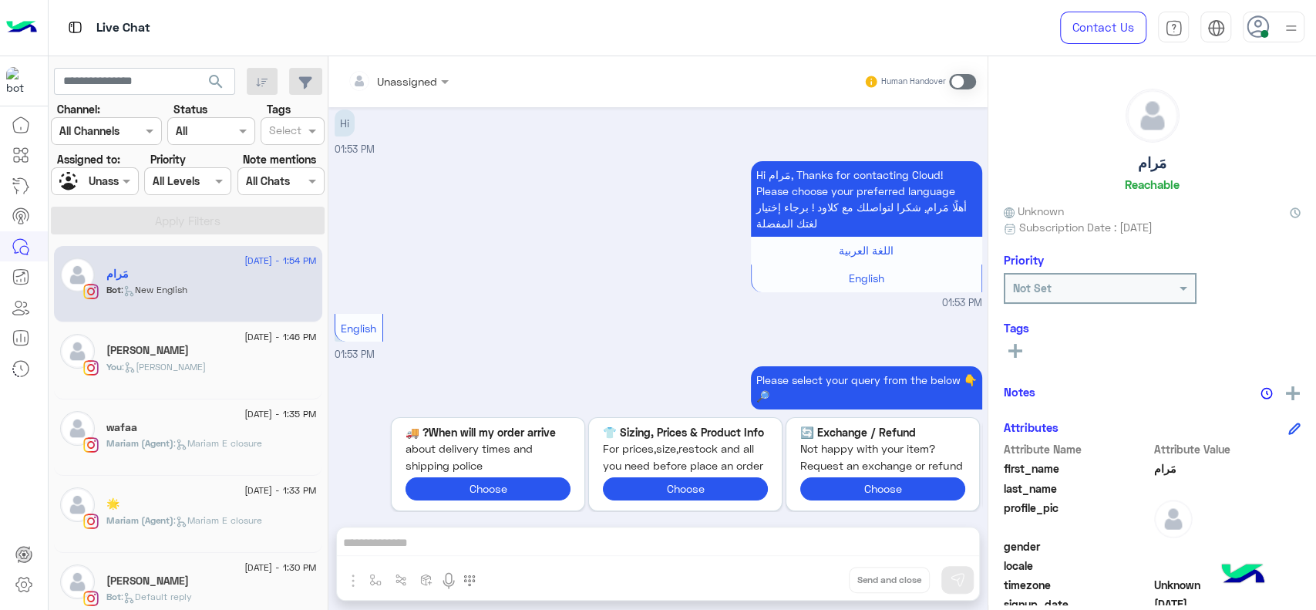
scroll to position [0, 0]
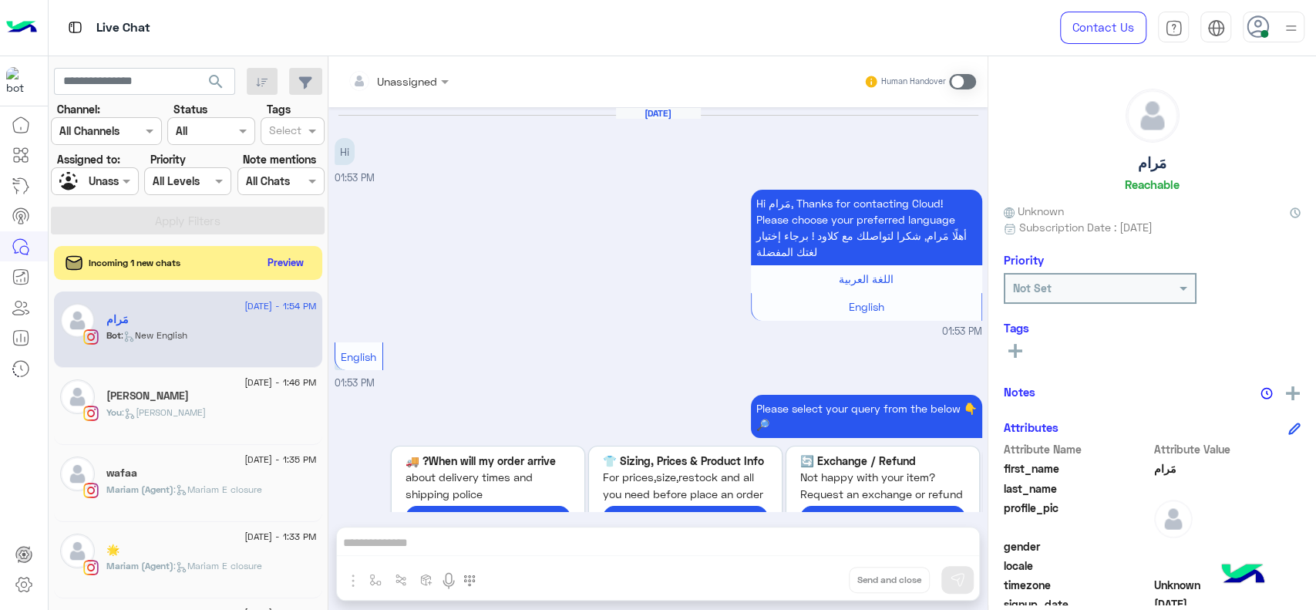
click at [555, 276] on div "Hi مَرام, Thanks for contacting Cloud! Please choose your preferred language أه…" at bounding box center [659, 262] width 648 height 153
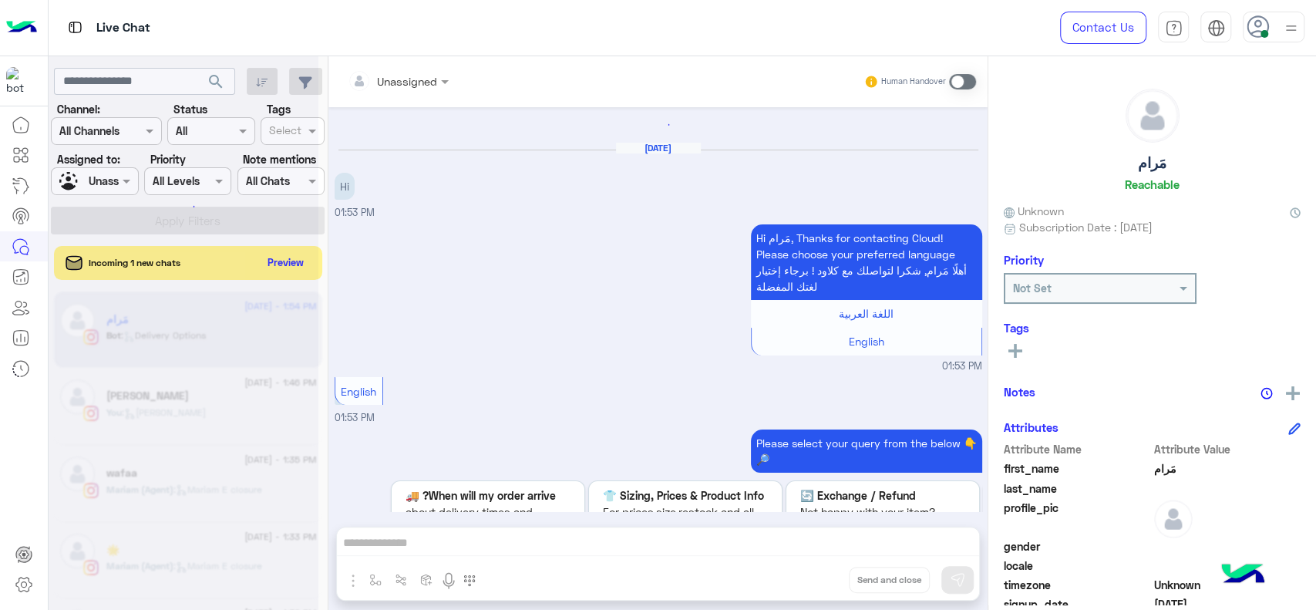
scroll to position [330, 0]
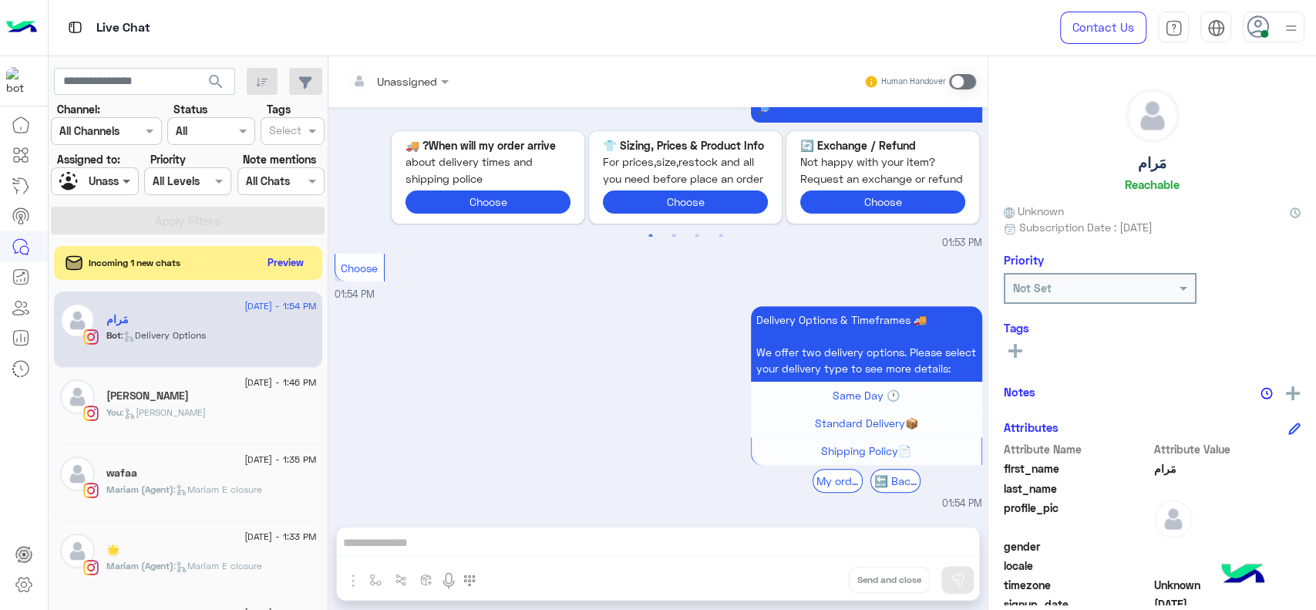
click at [123, 182] on span at bounding box center [128, 181] width 19 height 16
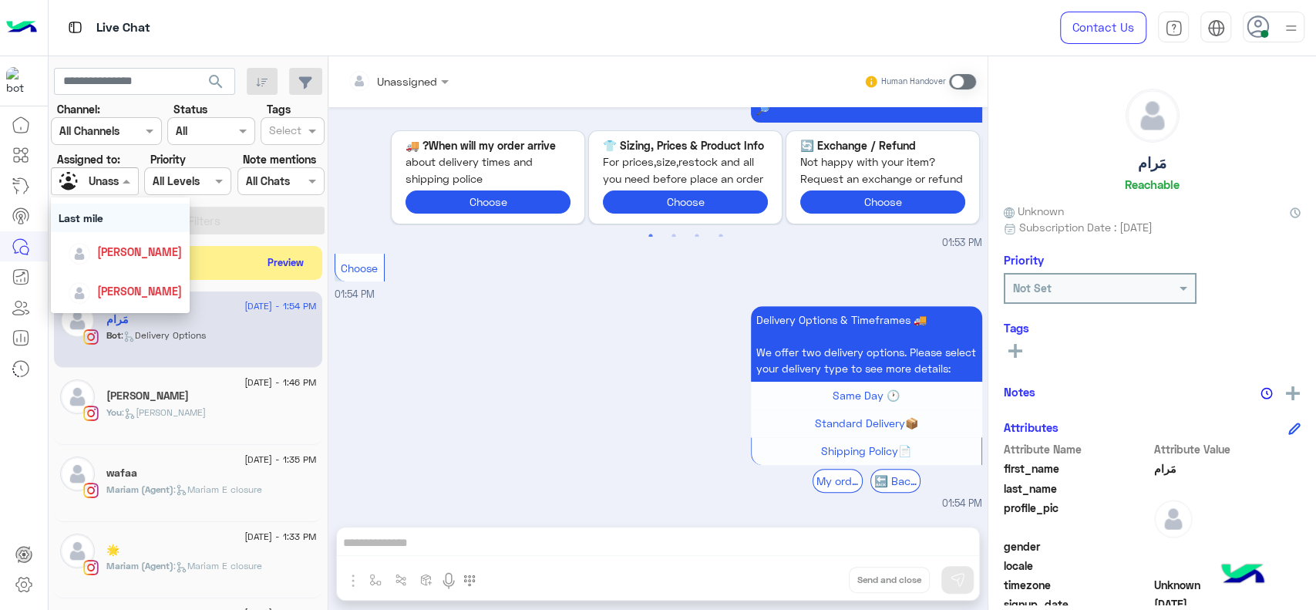
scroll to position [222, 0]
click at [148, 235] on span "[PERSON_NAME]" at bounding box center [139, 237] width 85 height 13
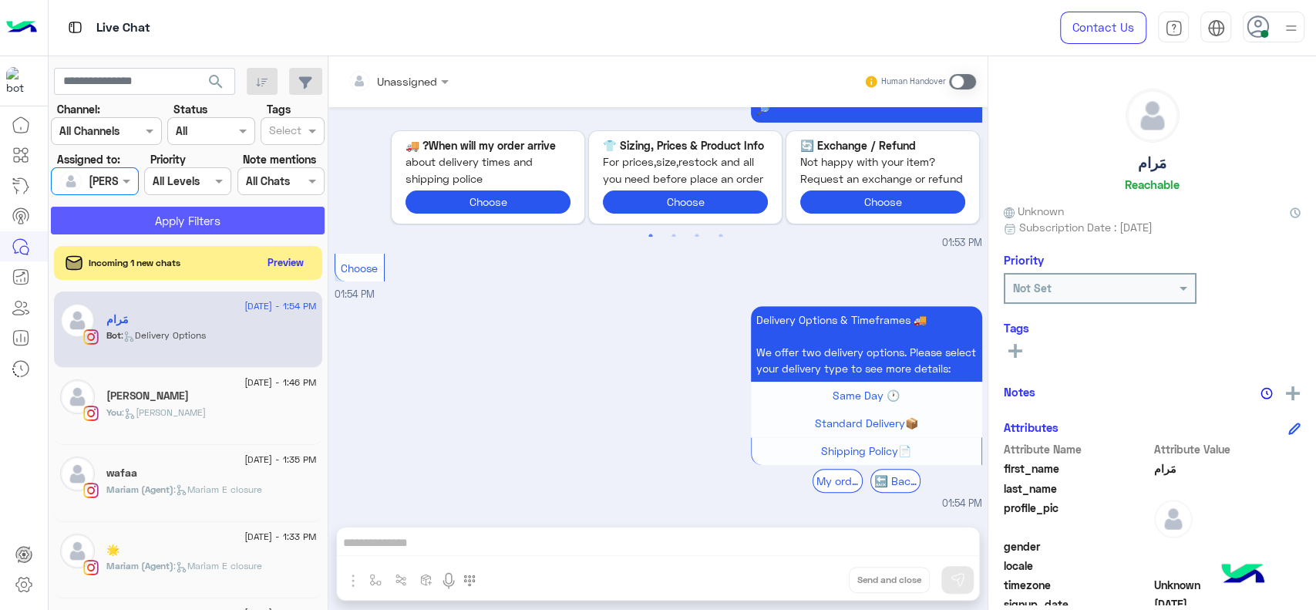
click at [190, 221] on button "Apply Filters" at bounding box center [188, 221] width 274 height 28
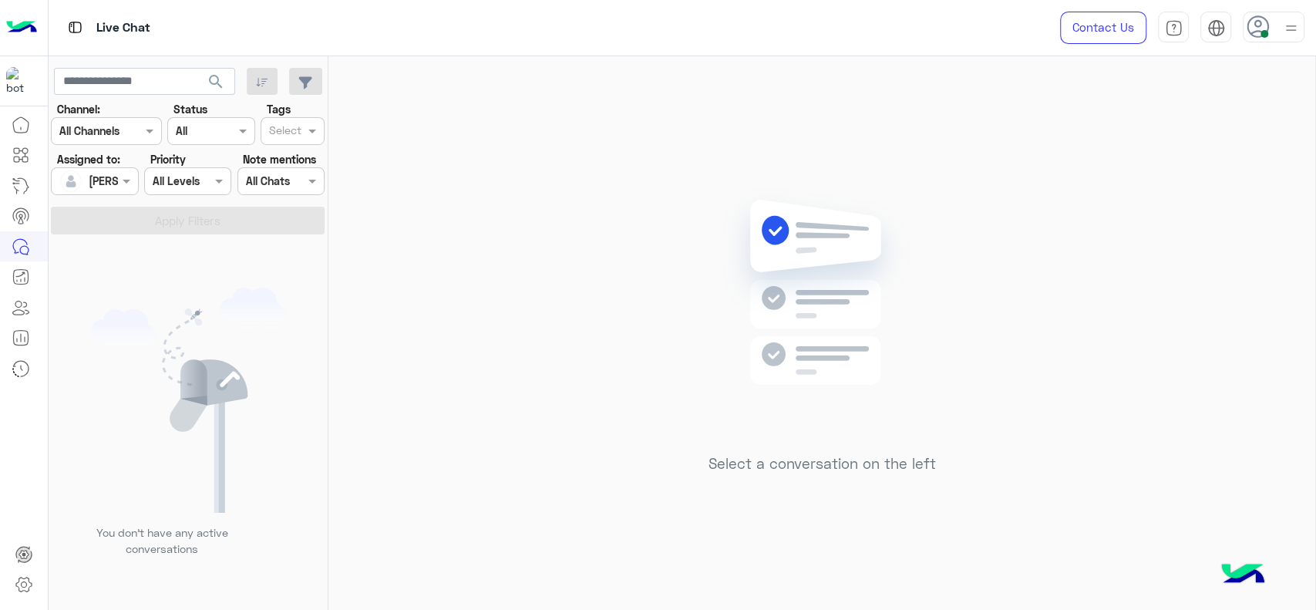
click at [579, 225] on div "Select a conversation on the left" at bounding box center [821, 336] width 987 height 560
click at [1054, 203] on div "Select a conversation on the left" at bounding box center [821, 336] width 987 height 560
click at [599, 217] on div "Select a conversation on the left" at bounding box center [821, 336] width 987 height 560
click at [1293, 25] on img at bounding box center [1290, 28] width 19 height 19
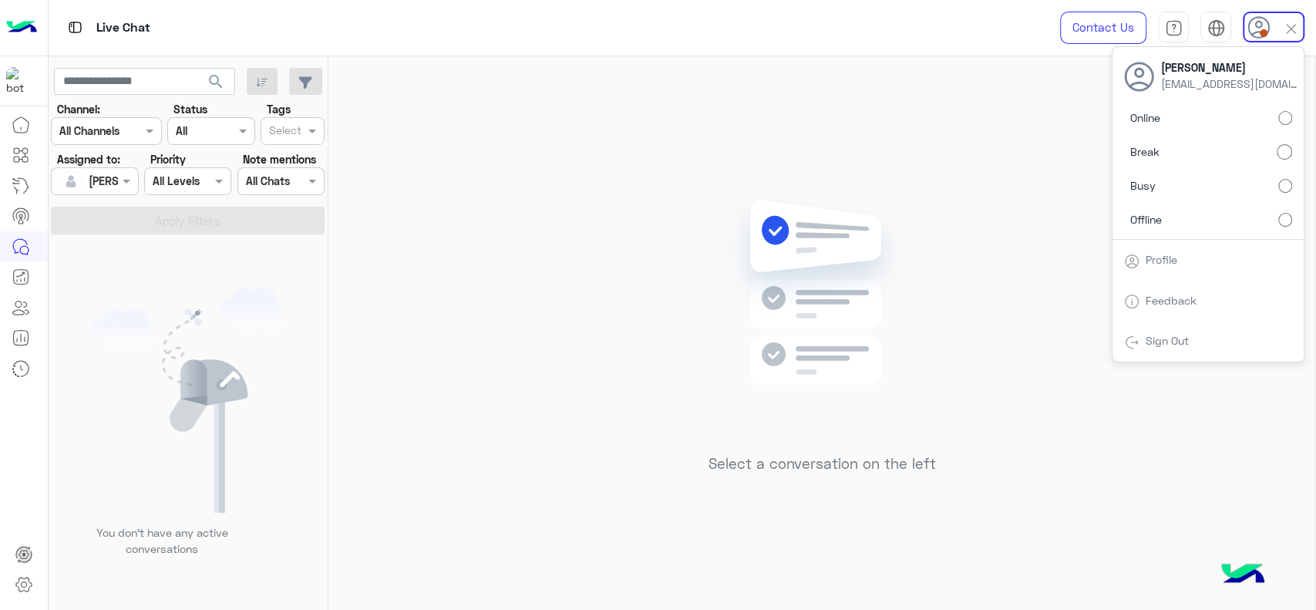
click at [1049, 181] on div "Select a conversation on the left" at bounding box center [821, 336] width 987 height 560
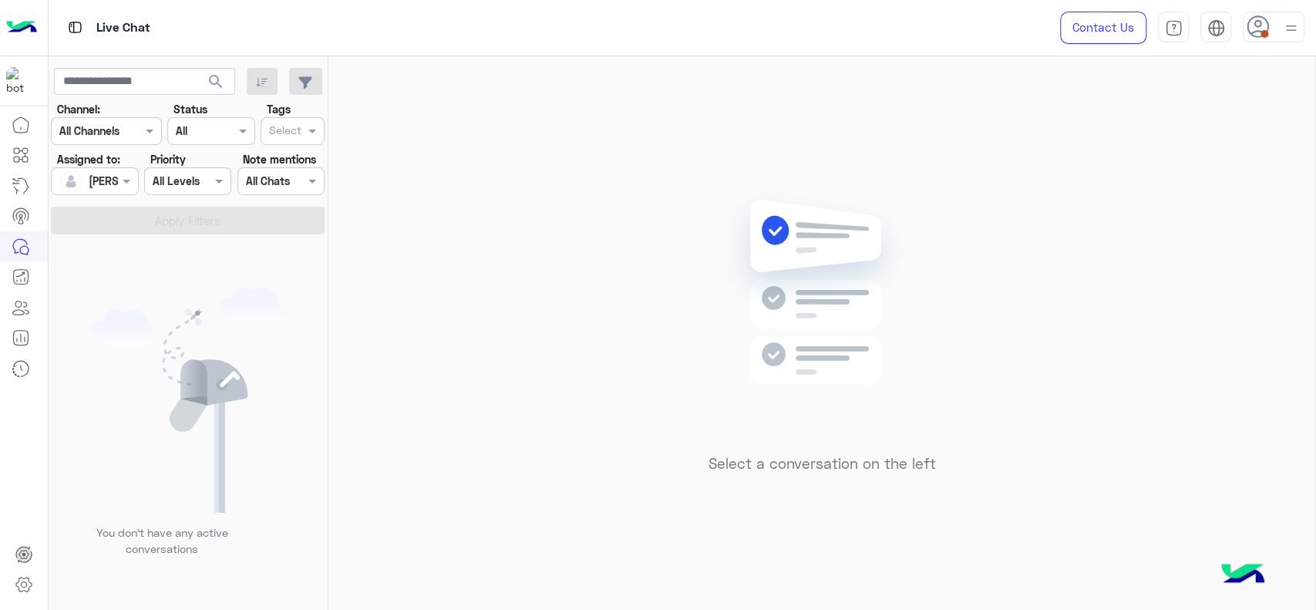
click at [1288, 39] on div at bounding box center [1290, 26] width 19 height 29
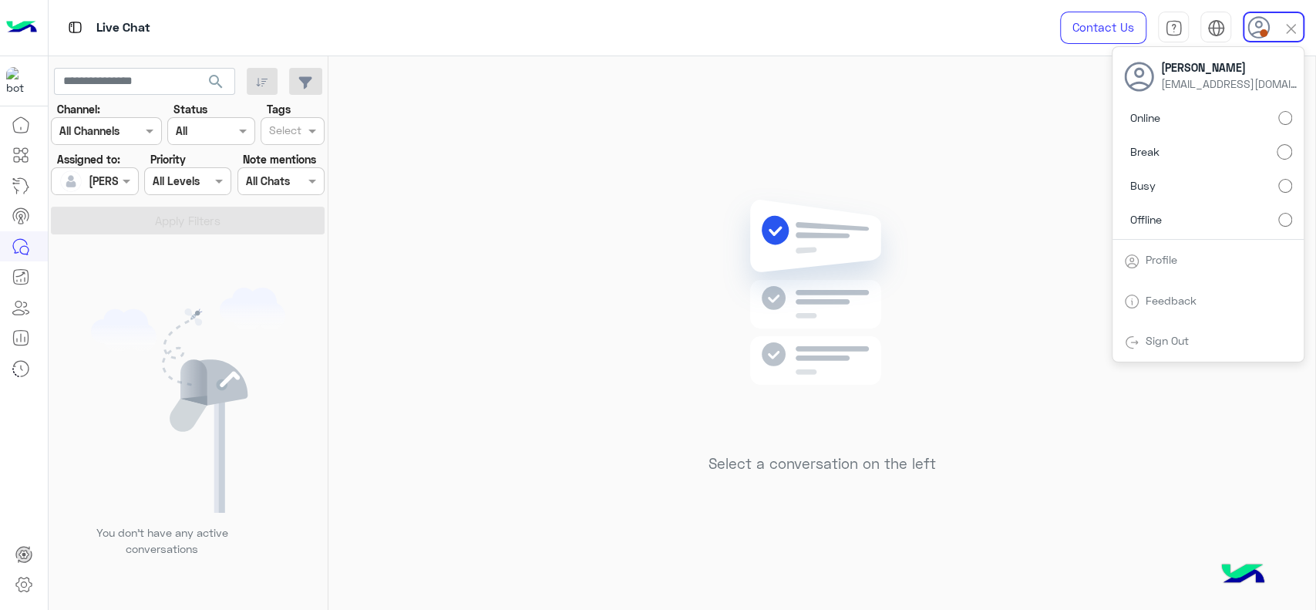
click at [666, 204] on div "Select a conversation on the left" at bounding box center [821, 336] width 987 height 560
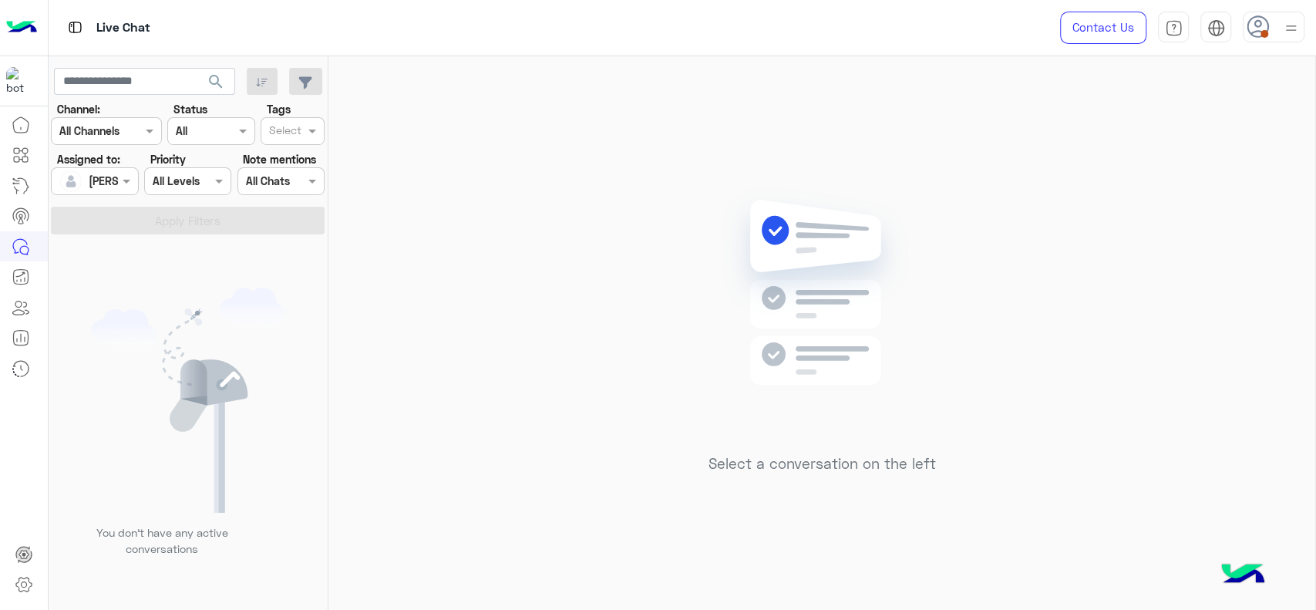
click at [456, 133] on div "Select a conversation on the left" at bounding box center [821, 336] width 987 height 560
click at [904, 146] on div "Select a conversation on the left" at bounding box center [821, 336] width 987 height 560
drag, startPoint x: 1295, startPoint y: 33, endPoint x: 1303, endPoint y: 45, distance: 13.9
click at [1298, 33] on img at bounding box center [1290, 28] width 19 height 19
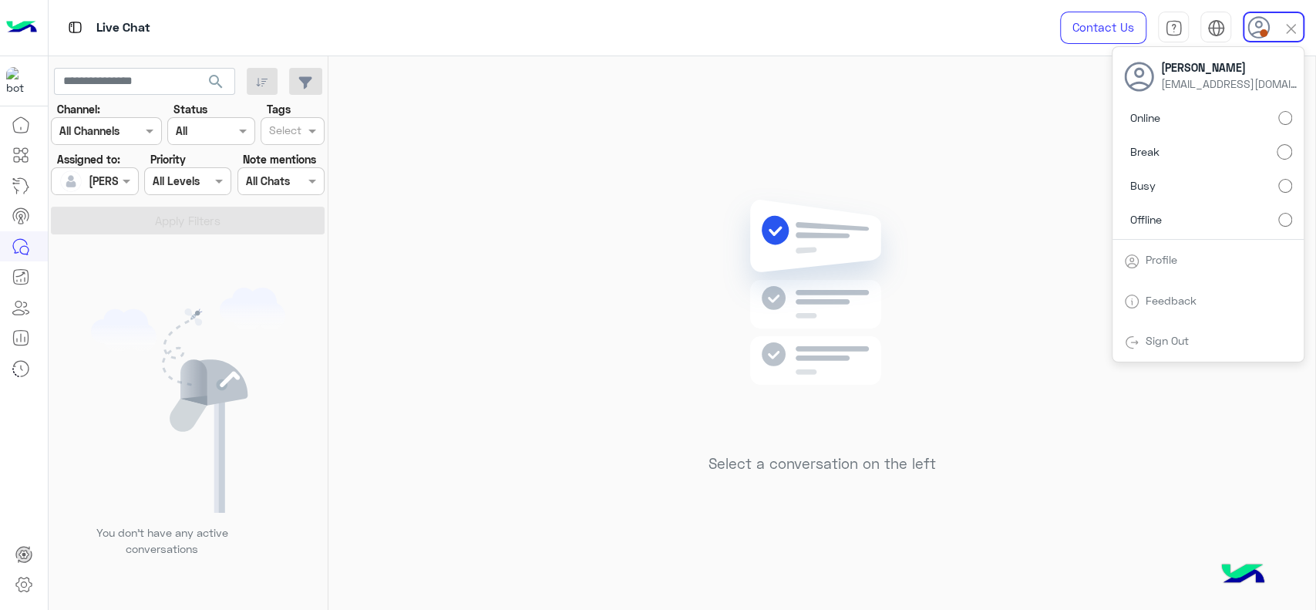
click at [1288, 109] on label "Online" at bounding box center [1208, 118] width 168 height 28
click at [597, 237] on div "Select a conversation on the left" at bounding box center [821, 336] width 987 height 560
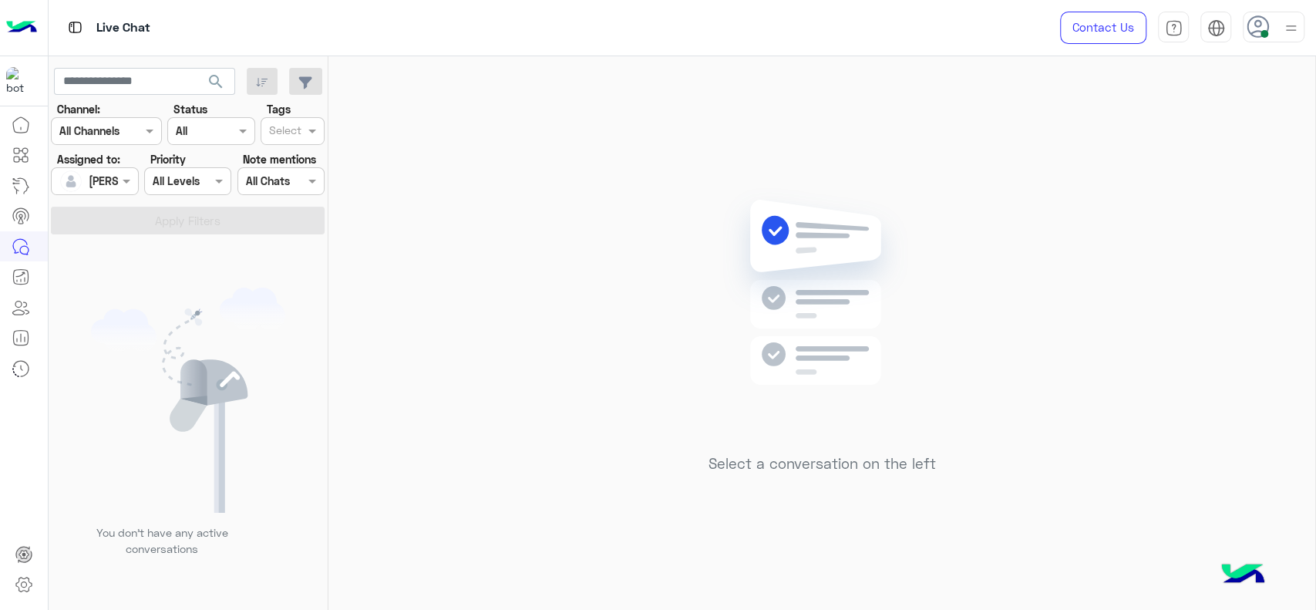
click at [392, 369] on div "Select a conversation on the left" at bounding box center [821, 336] width 987 height 560
click at [561, 223] on div "Select a conversation on the left" at bounding box center [821, 336] width 987 height 560
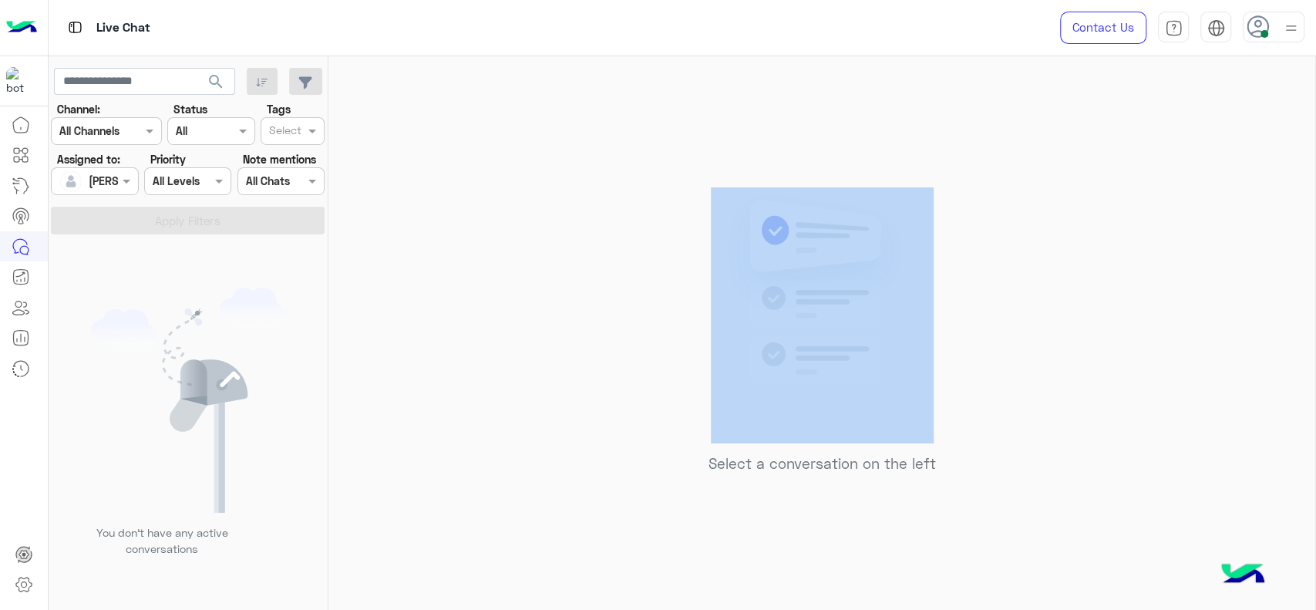
click at [561, 223] on div "Select a conversation on the left" at bounding box center [821, 336] width 987 height 560
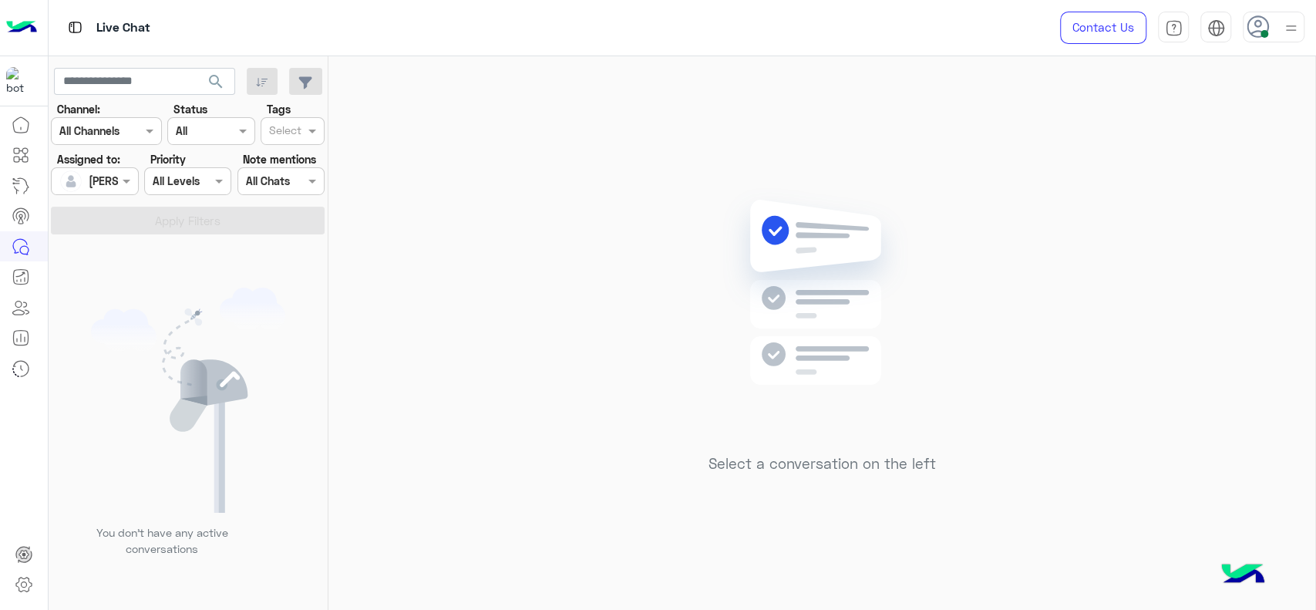
click at [560, 273] on div "Select a conversation on the left" at bounding box center [821, 336] width 987 height 560
click at [1094, 237] on div "Select a conversation on the left" at bounding box center [821, 336] width 987 height 560
click at [604, 267] on div "Select a conversation on the left" at bounding box center [821, 336] width 987 height 560
click at [588, 207] on div "Select a conversation on the left" at bounding box center [821, 336] width 987 height 560
click at [567, 244] on div "Select a conversation on the left" at bounding box center [821, 336] width 987 height 560
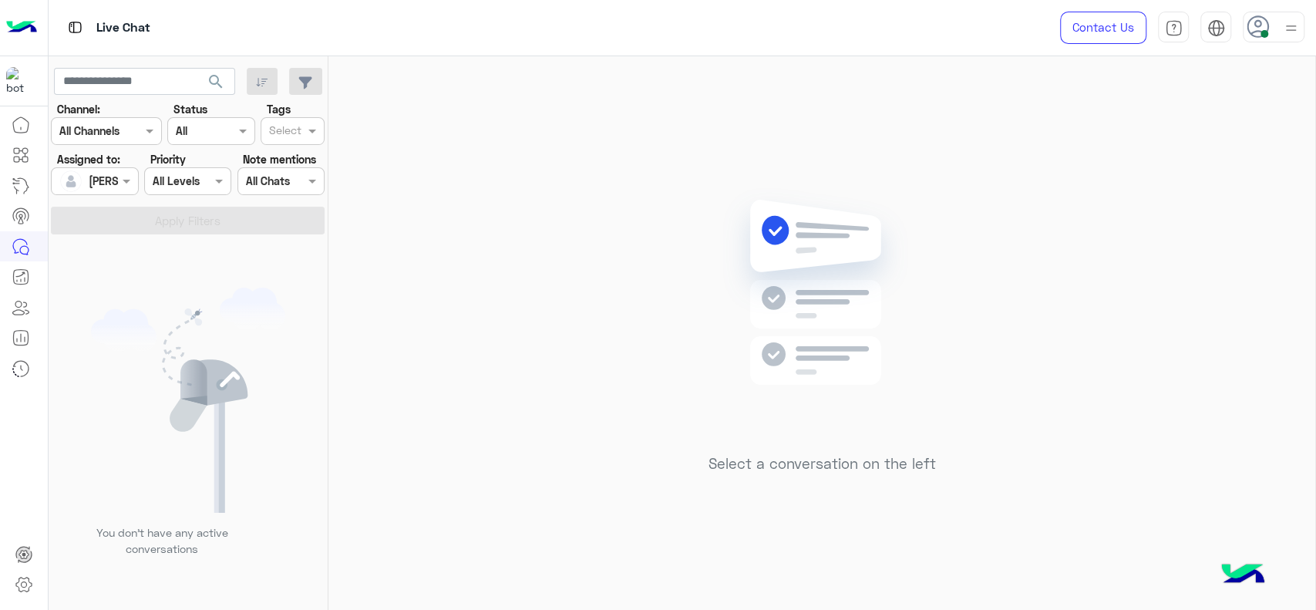
click at [626, 215] on div "Select a conversation on the left" at bounding box center [821, 336] width 987 height 560
click at [463, 227] on div "Select a conversation on the left" at bounding box center [821, 336] width 987 height 560
click at [450, 261] on div "Select a conversation on the left" at bounding box center [821, 336] width 987 height 560
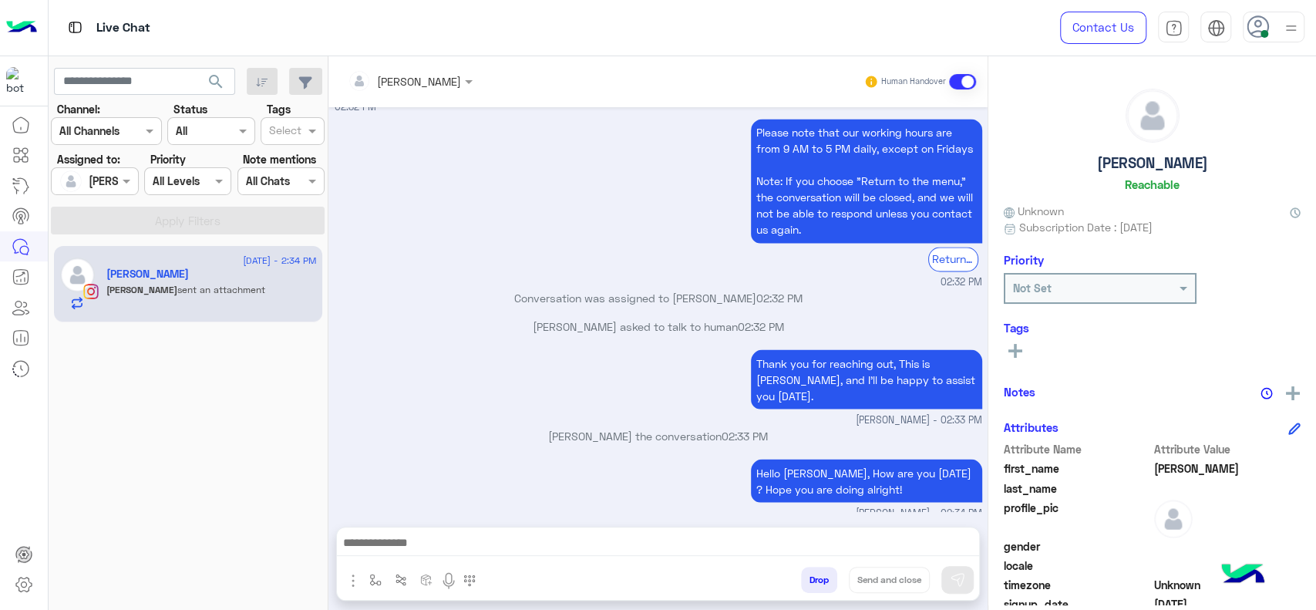
scroll to position [1881, 0]
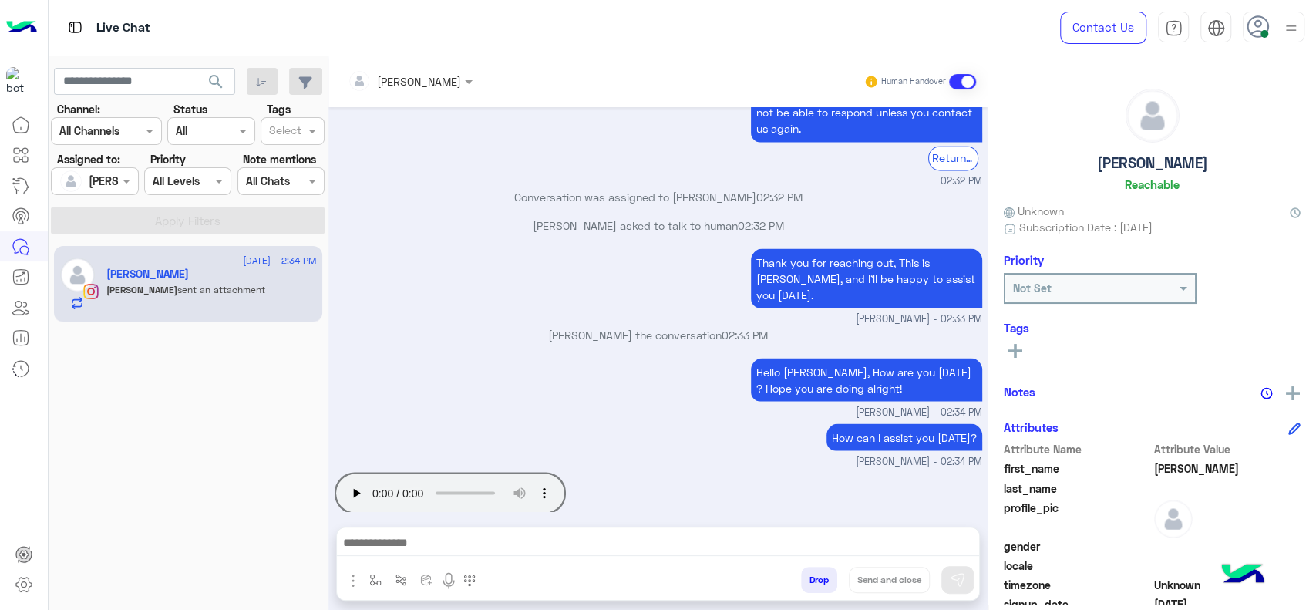
click at [555, 454] on small "[PERSON_NAME] - 02:34 PM" at bounding box center [659, 461] width 648 height 15
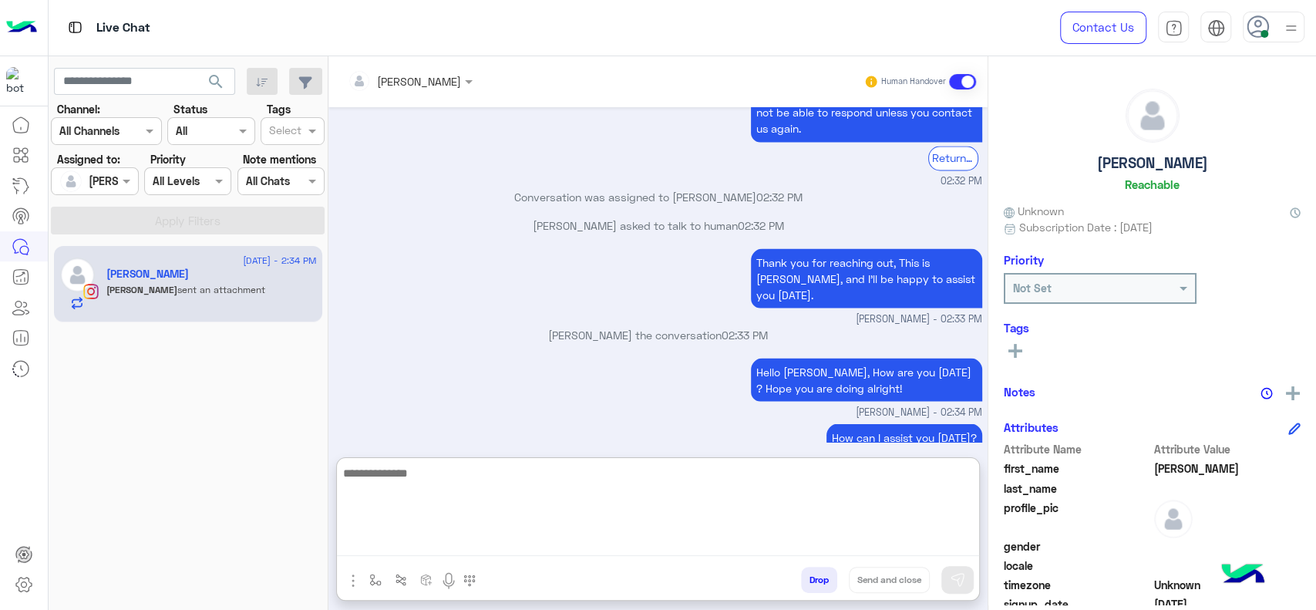
click at [459, 540] on textarea at bounding box center [658, 509] width 642 height 93
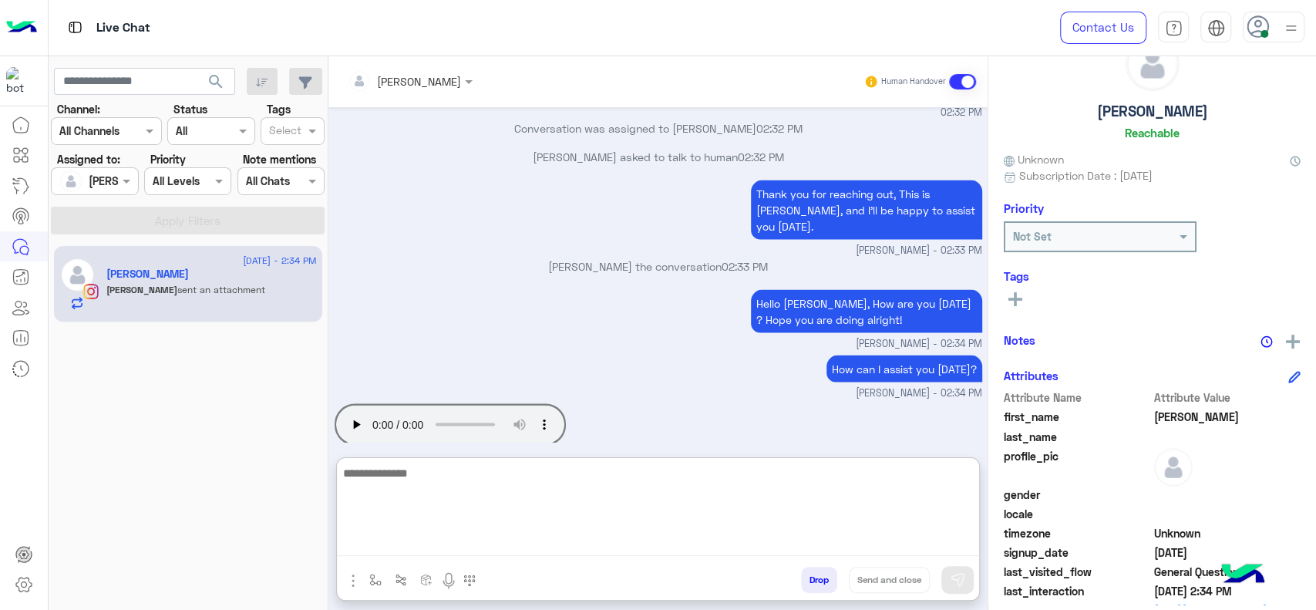
scroll to position [56, 0]
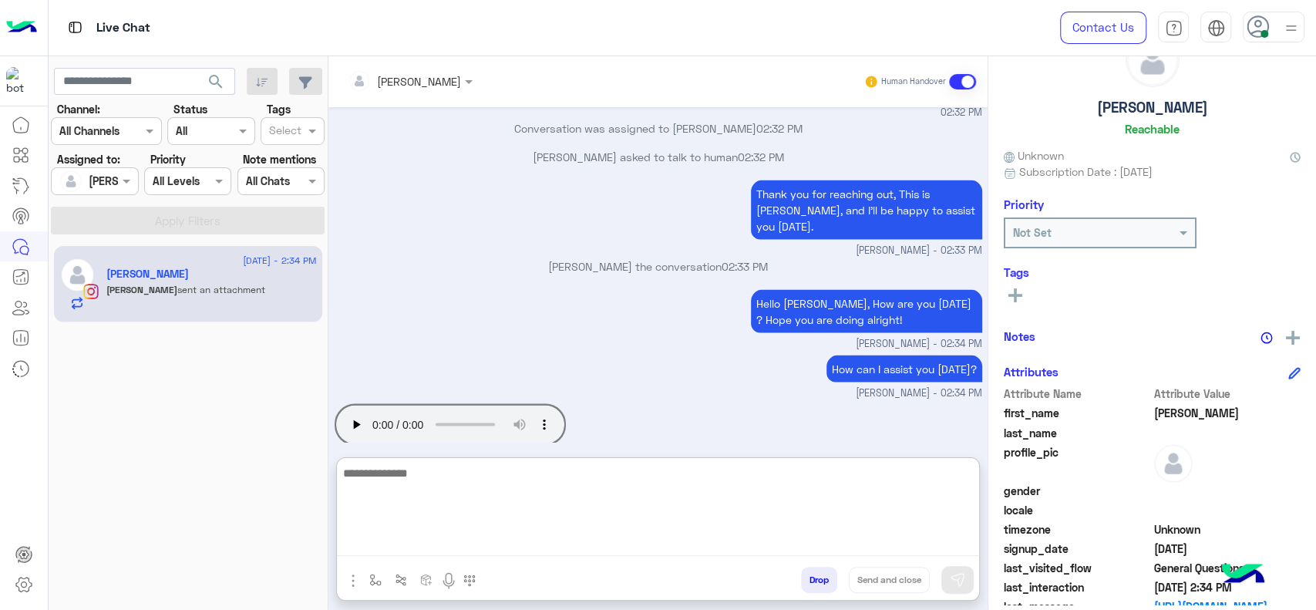
click at [570, 515] on textarea at bounding box center [658, 509] width 642 height 93
click at [593, 478] on textarea "**********" at bounding box center [658, 509] width 642 height 93
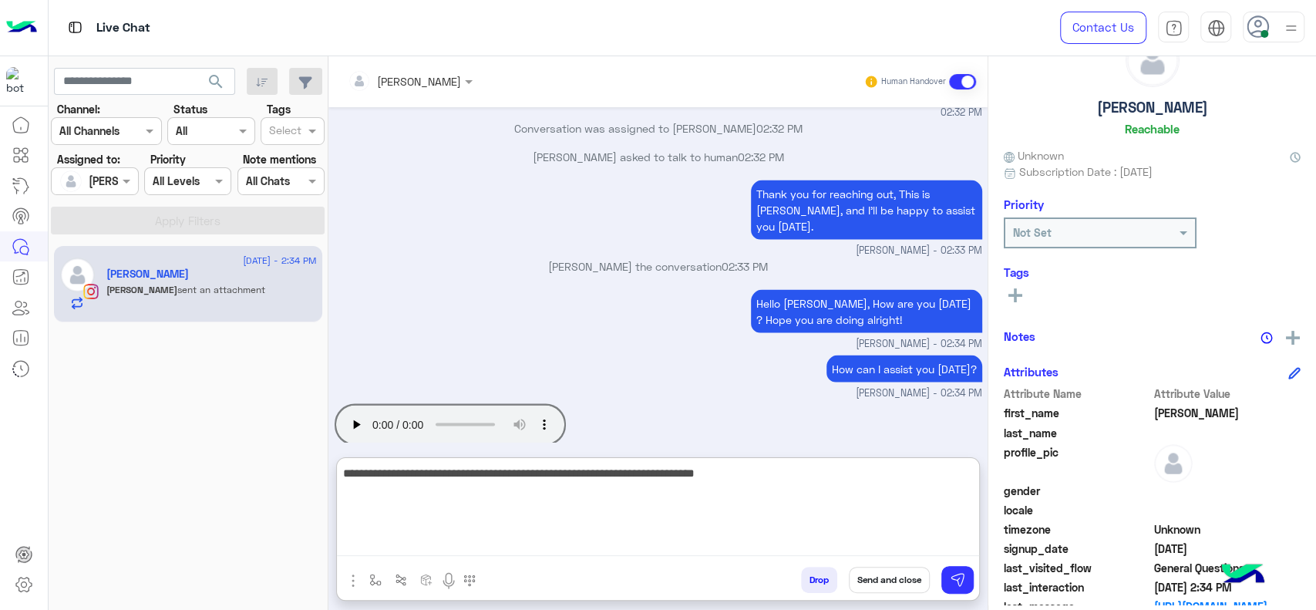
click at [868, 490] on textarea "**********" at bounding box center [658, 509] width 642 height 93
type textarea "**********"
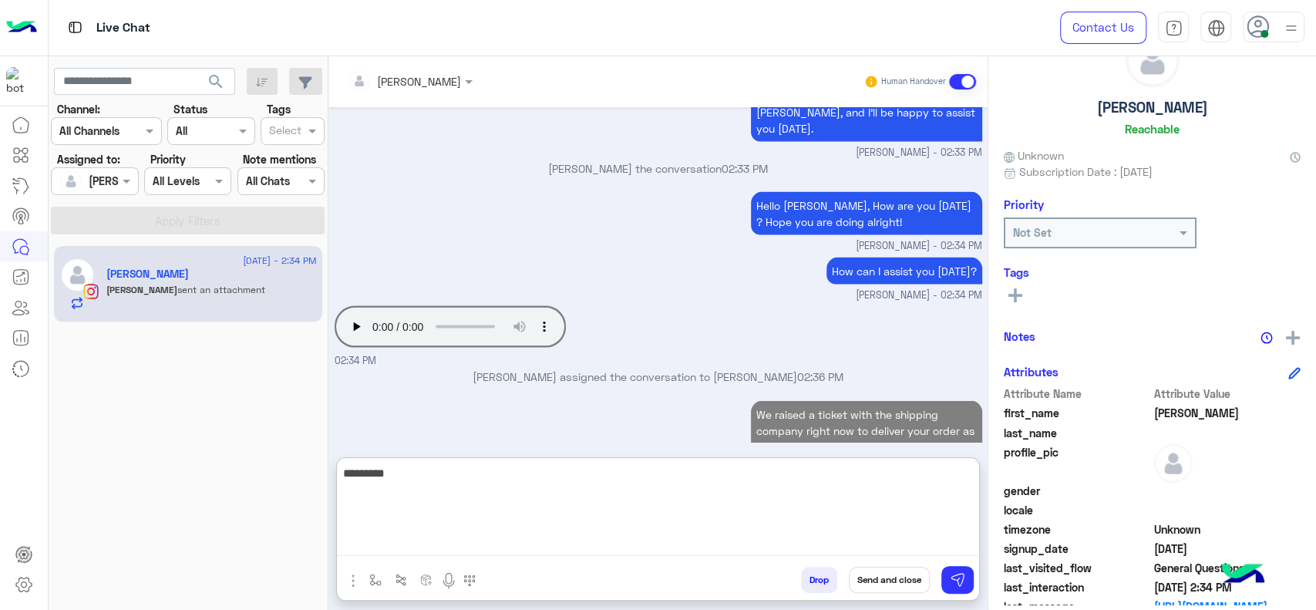
scroll to position [2075, 0]
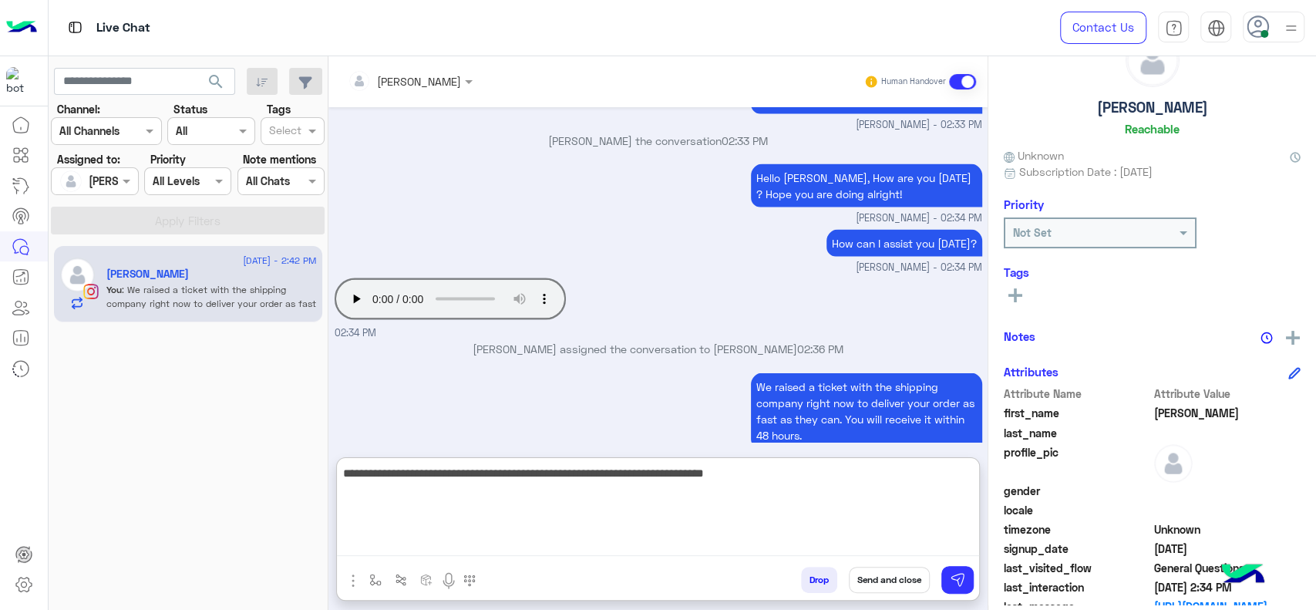
click at [703, 480] on textarea "**********" at bounding box center [658, 509] width 642 height 93
click at [706, 480] on textarea "**********" at bounding box center [658, 509] width 642 height 93
type textarea "**********"
click at [806, 487] on textarea "**********" at bounding box center [658, 509] width 642 height 93
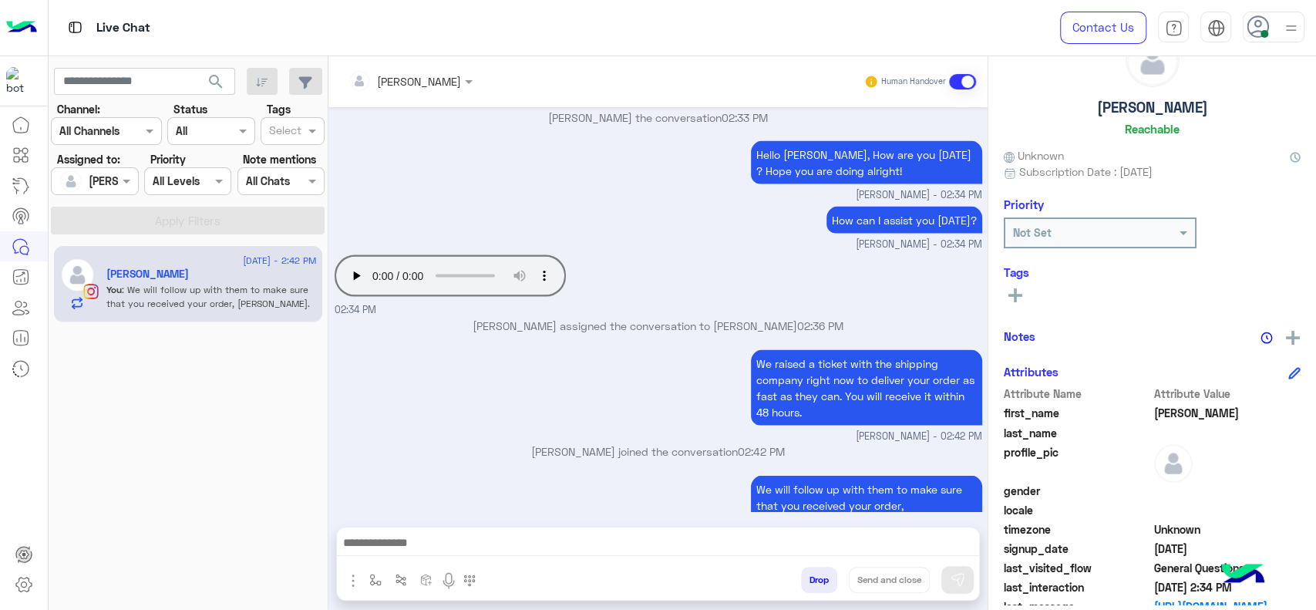
scroll to position [2072, 0]
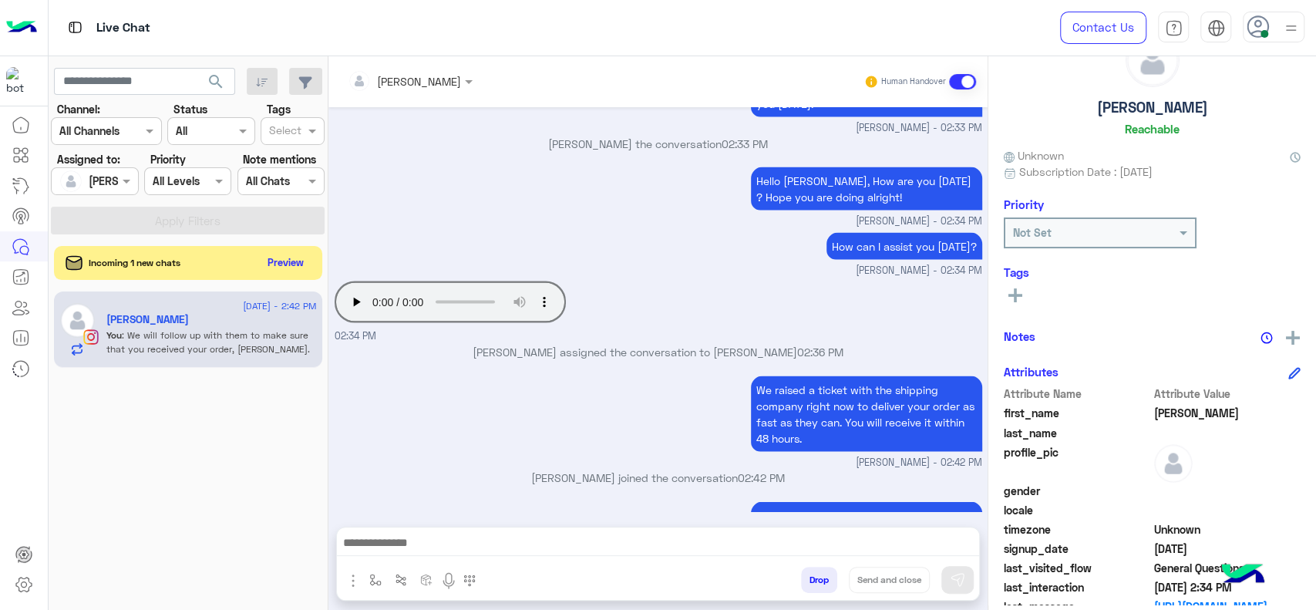
click at [480, 469] on p "Jana Aboelseoud joined the conversation 02:42 PM" at bounding box center [659, 477] width 648 height 16
click at [307, 271] on button "Preview" at bounding box center [287, 261] width 48 height 21
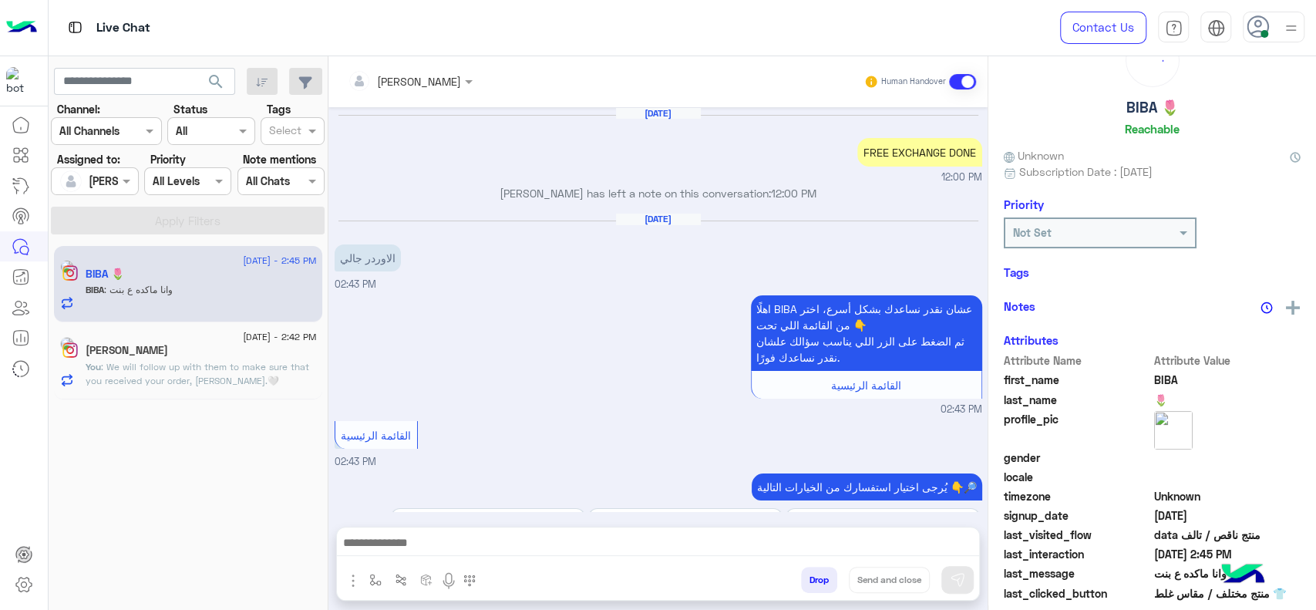
scroll to position [1244, 0]
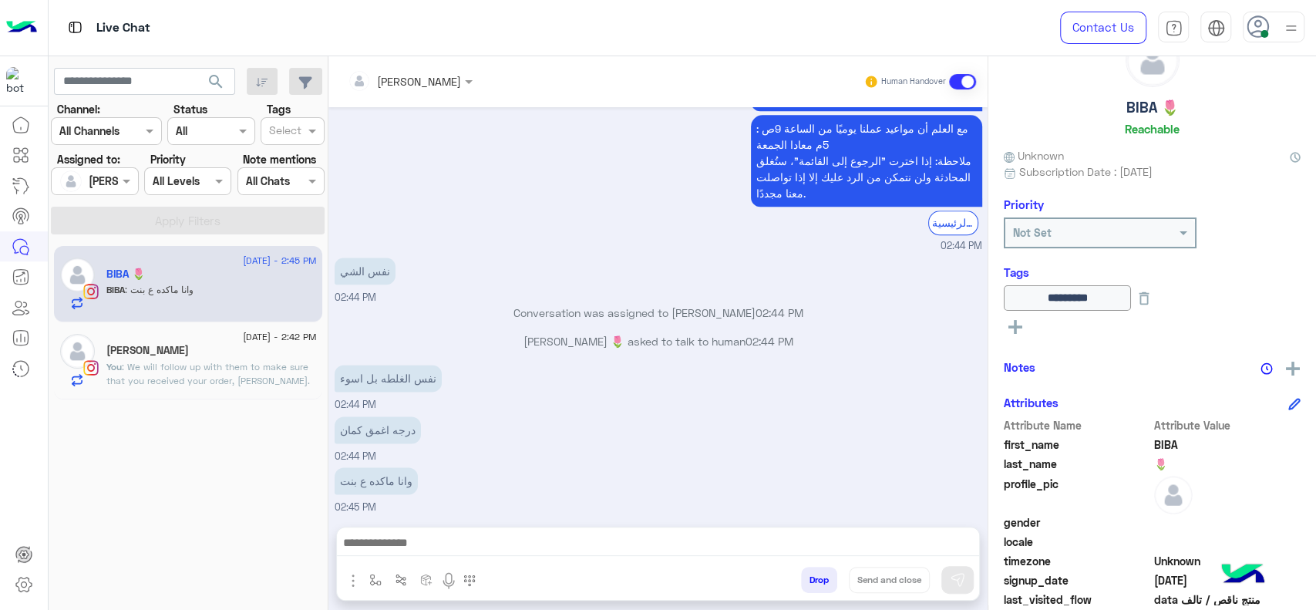
click at [483, 274] on div "نفس الشي 02:44 PM" at bounding box center [659, 280] width 648 height 52
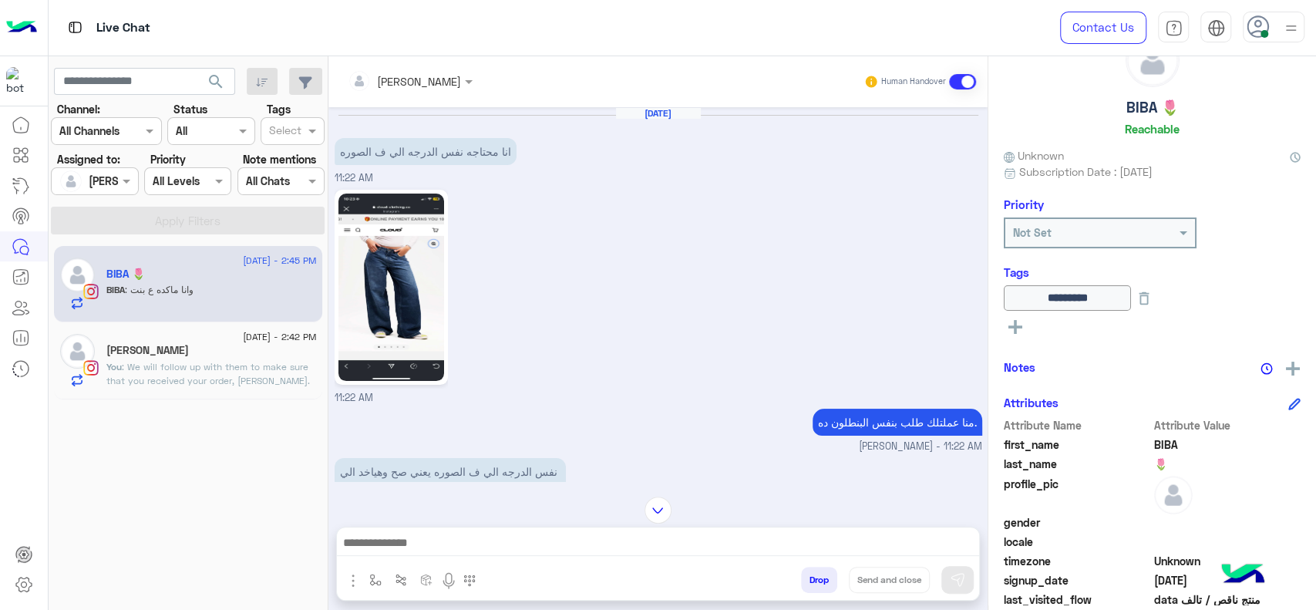
scroll to position [1410, 0]
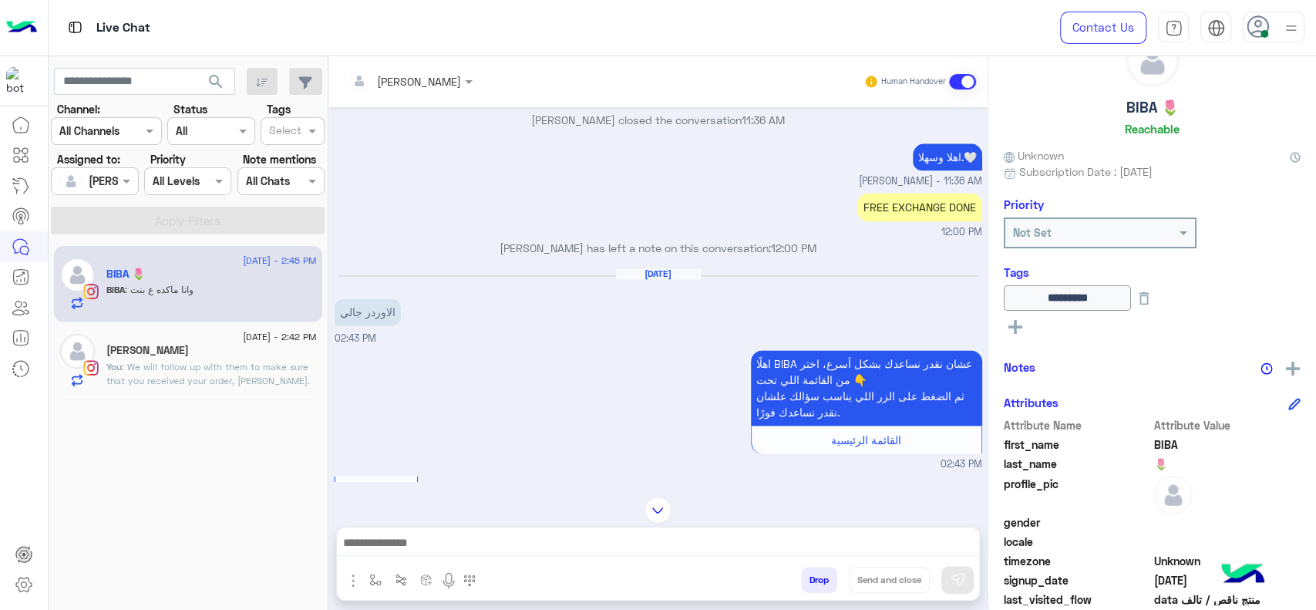
click at [408, 62] on div "Jana Aboelseoud Human Handover" at bounding box center [657, 81] width 659 height 51
click at [401, 77] on input "text" at bounding box center [390, 81] width 84 height 16
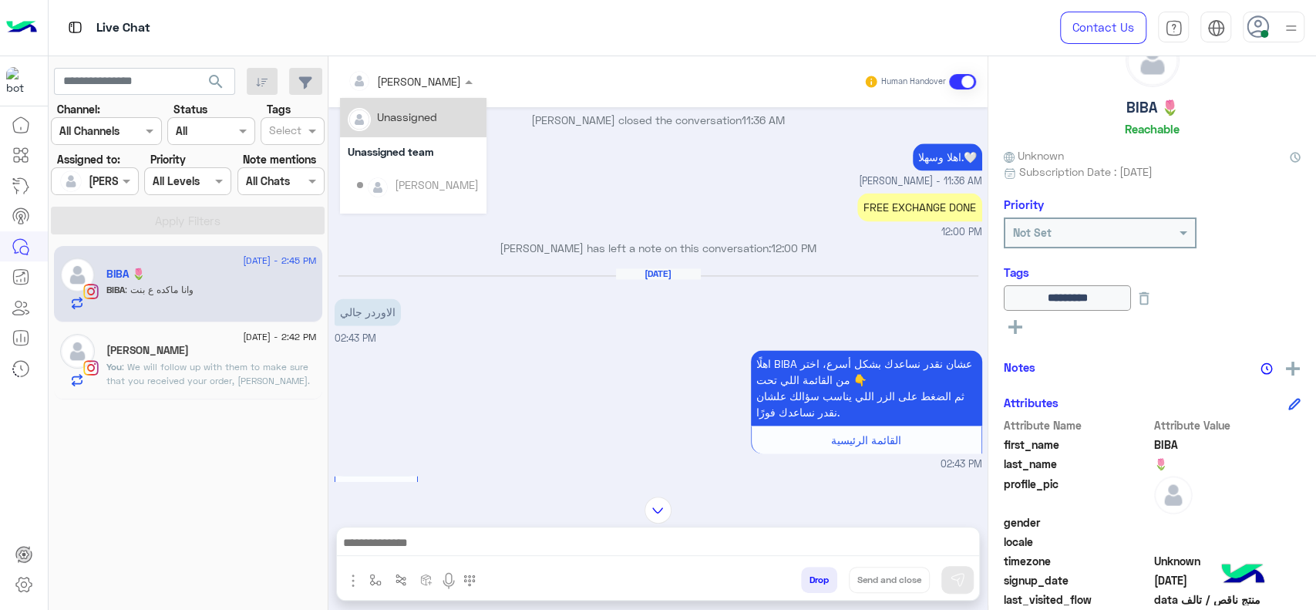
scroll to position [313, 0]
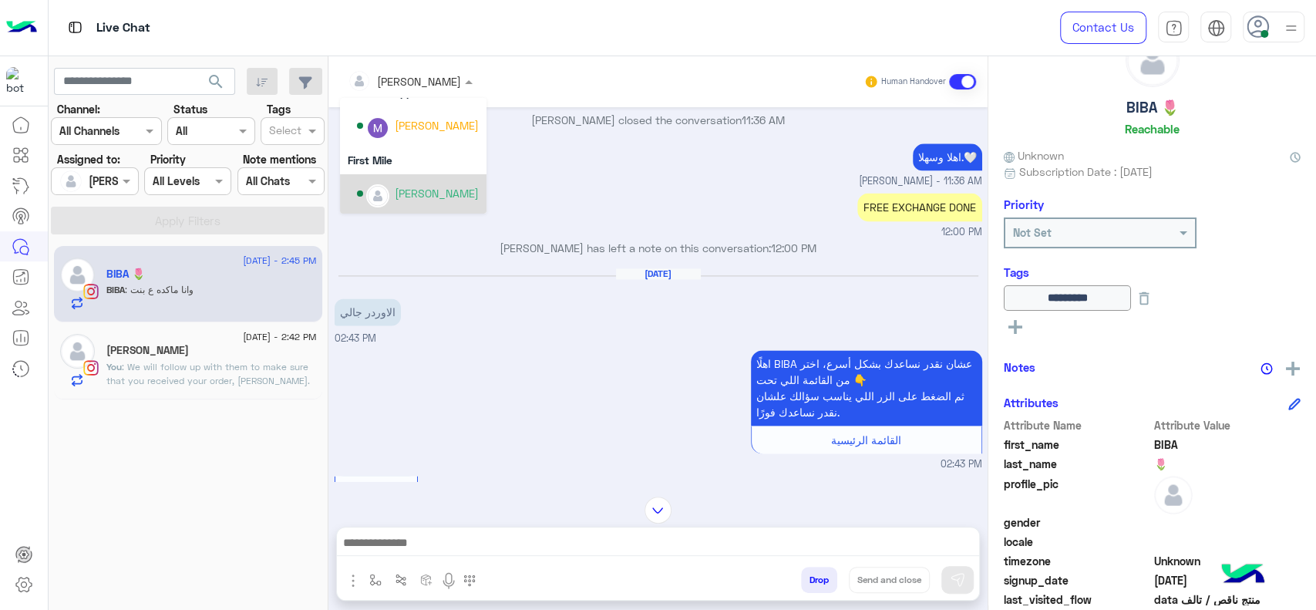
click at [390, 189] on div "Mariam Ahmed" at bounding box center [418, 193] width 122 height 27
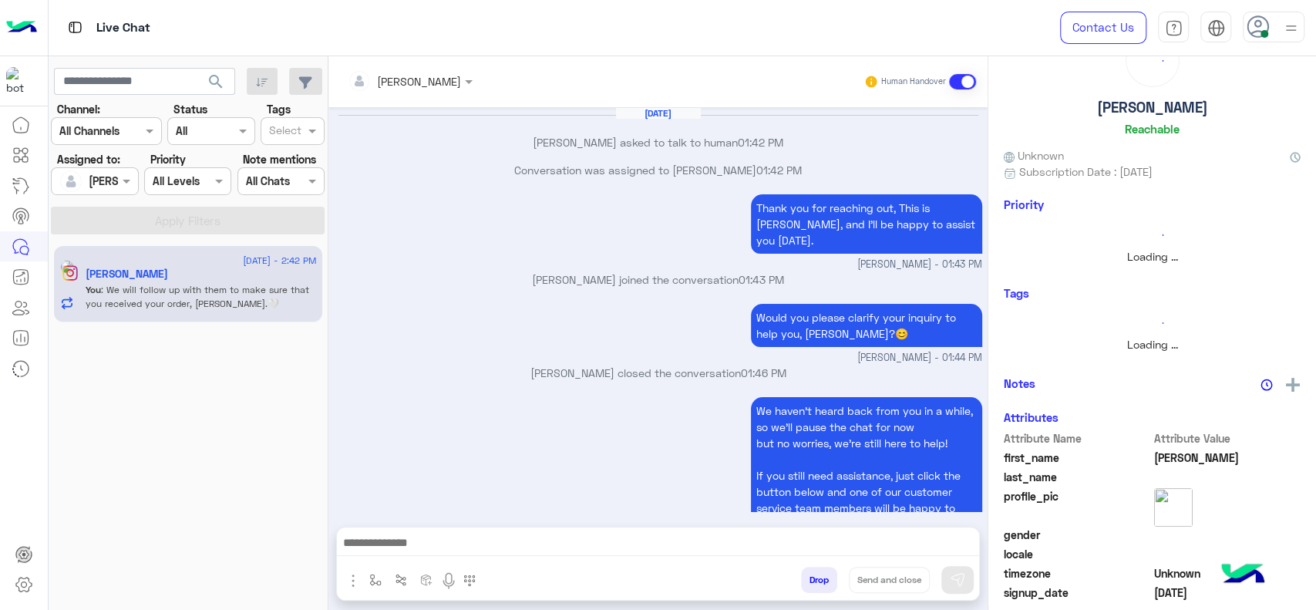
scroll to position [830, 0]
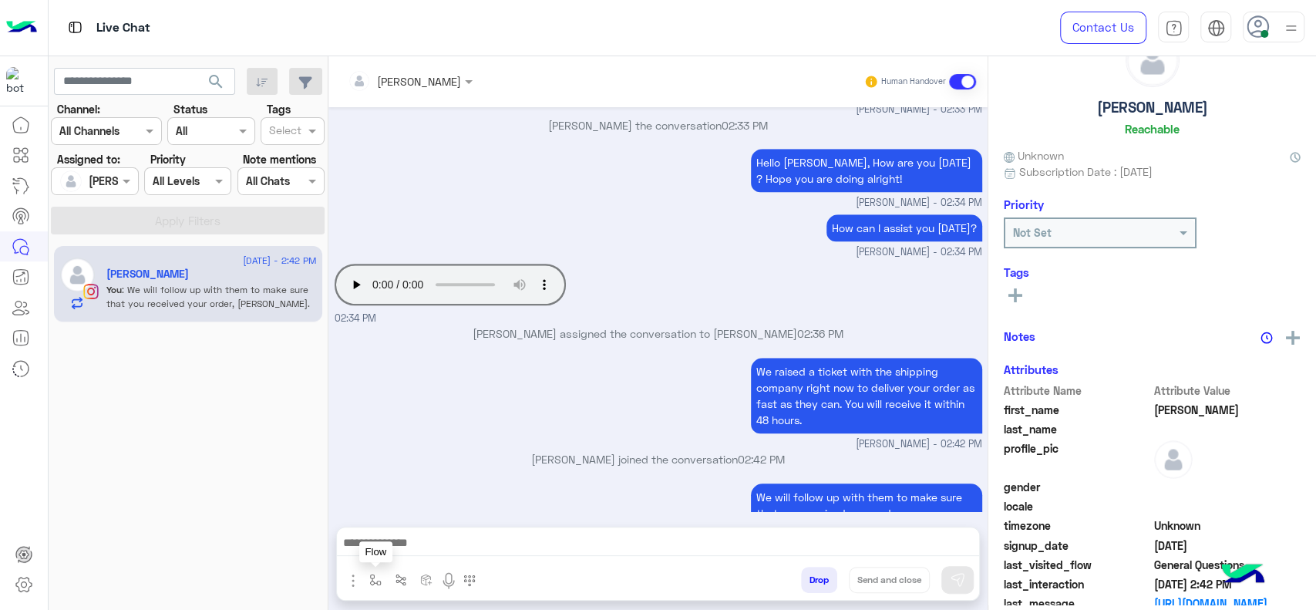
click at [373, 589] on button "button" at bounding box center [375, 579] width 25 height 25
click at [397, 551] on input "text" at bounding box center [403, 546] width 63 height 18
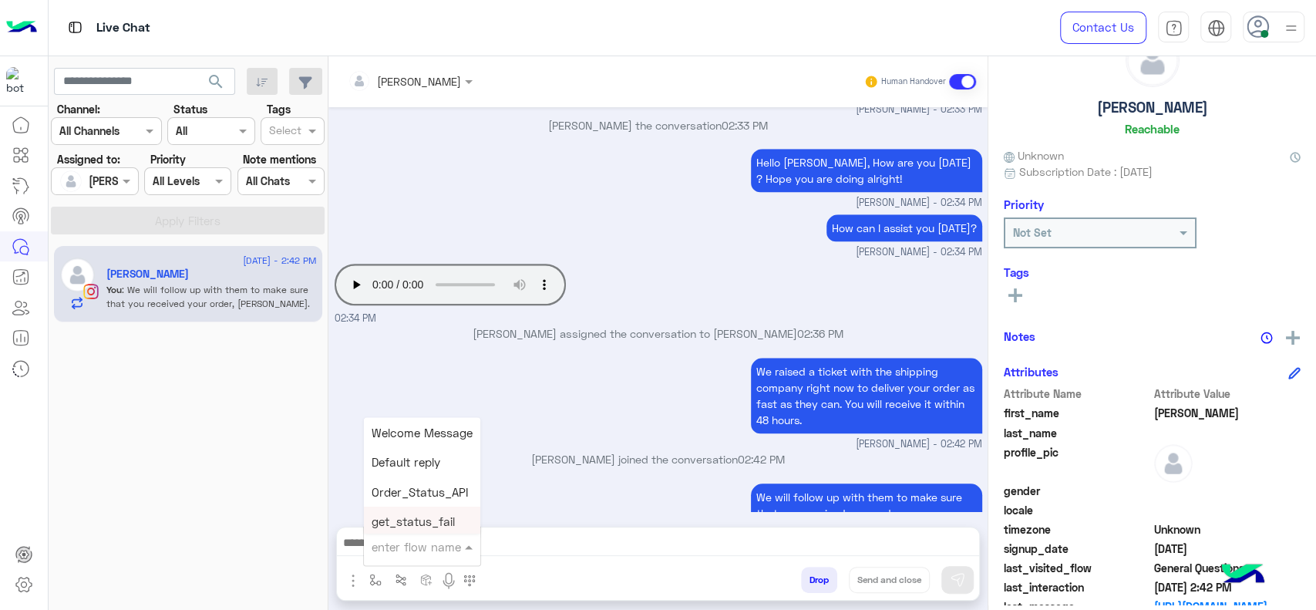
type input "*"
click at [409, 527] on div "Jana close" at bounding box center [421, 518] width 114 height 30
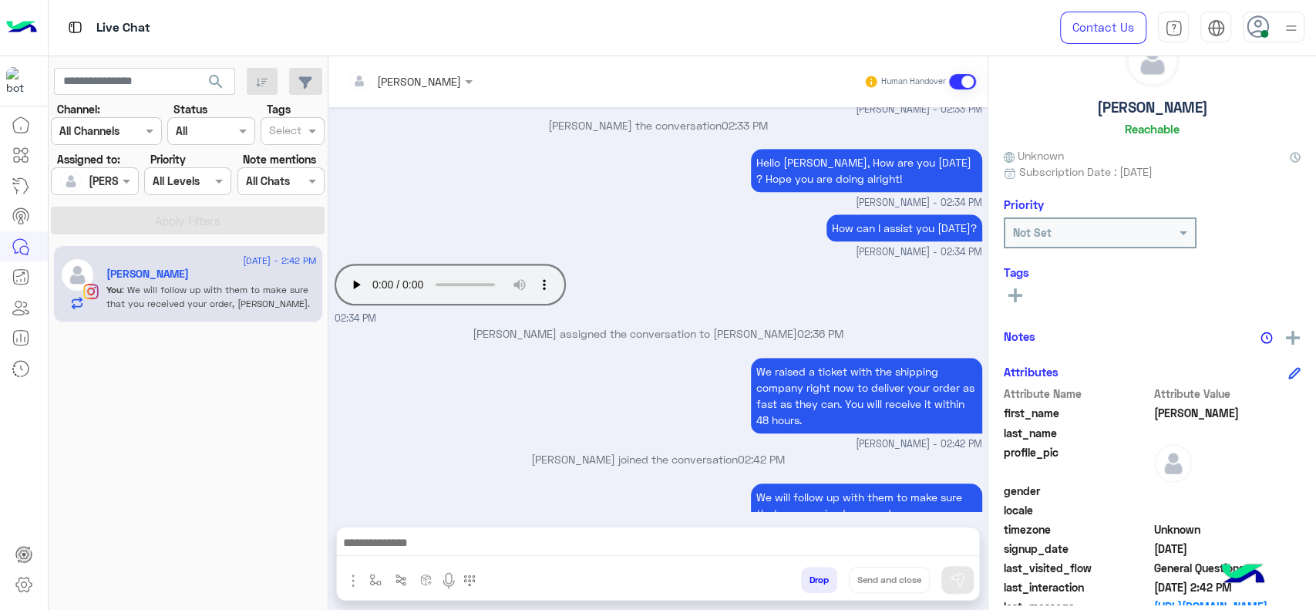
type textarea "**********"
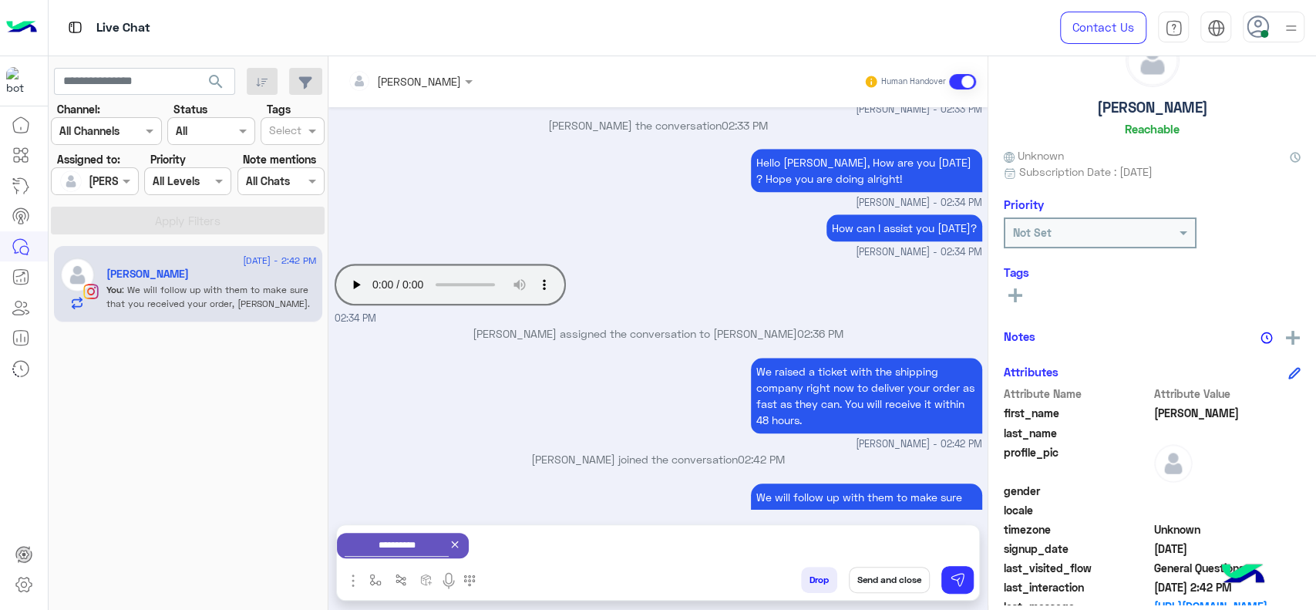
click at [1013, 296] on rect at bounding box center [1016, 295] width 14 height 3
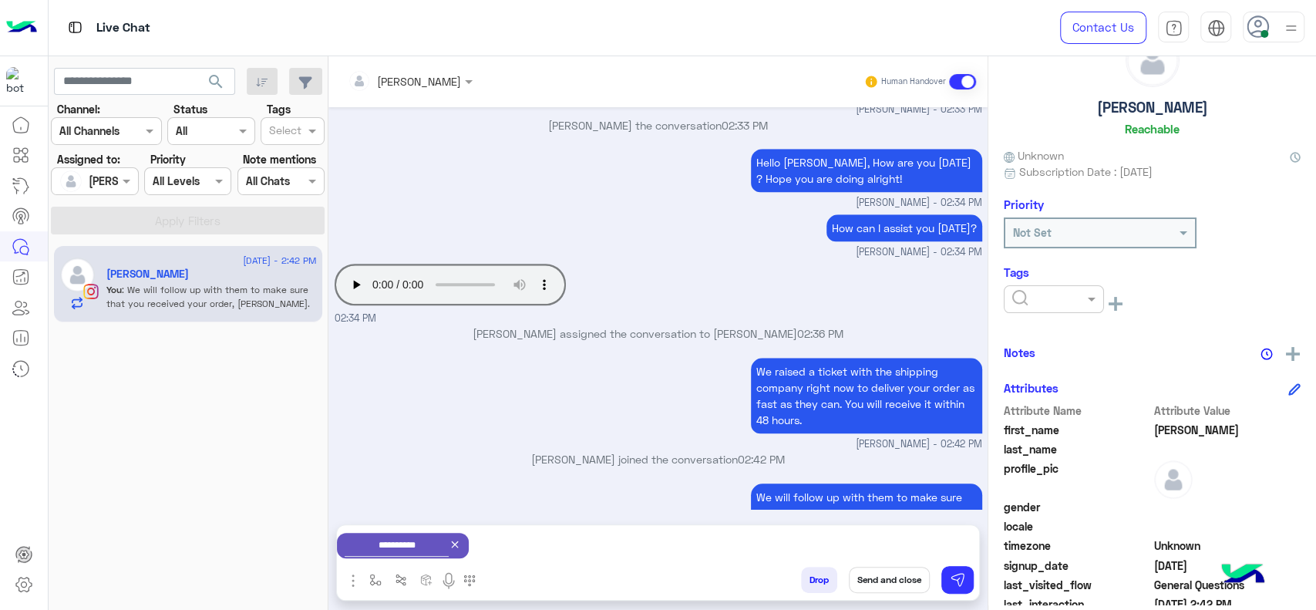
click at [1076, 310] on div at bounding box center [1054, 299] width 100 height 28
click at [1066, 347] on div "J FOLLOW UP" at bounding box center [1054, 336] width 100 height 29
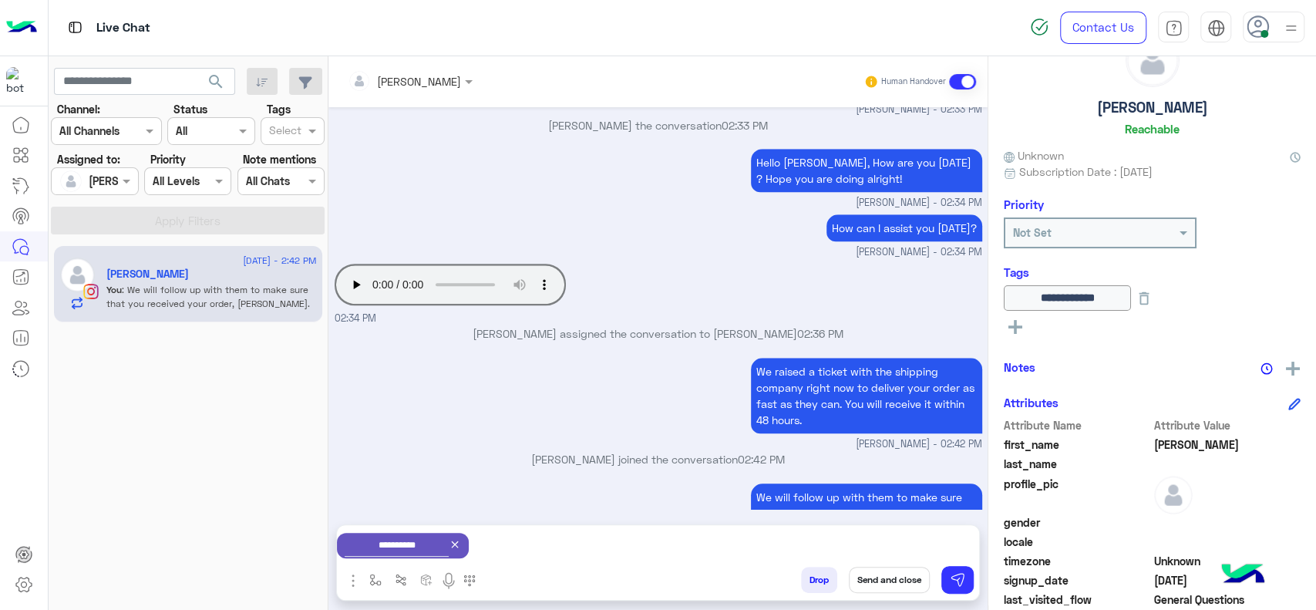
drag, startPoint x: 906, startPoint y: 571, endPoint x: 567, endPoint y: 8, distance: 657.5
click at [904, 571] on button "Send and close" at bounding box center [889, 580] width 81 height 26
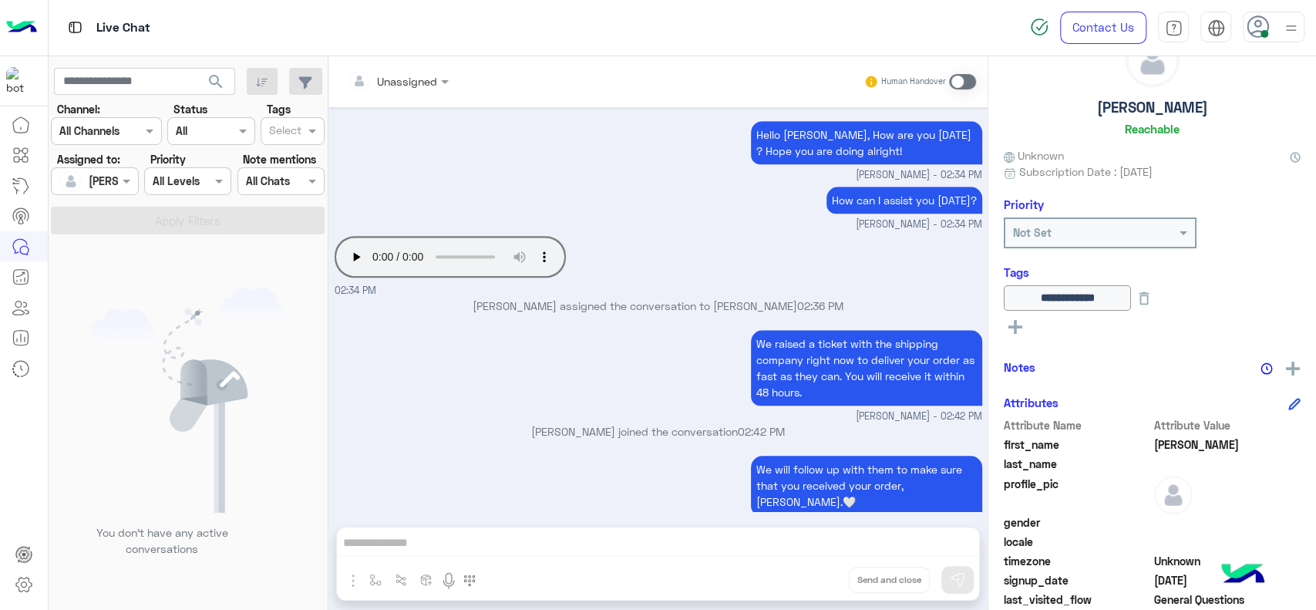
scroll to position [1049, 0]
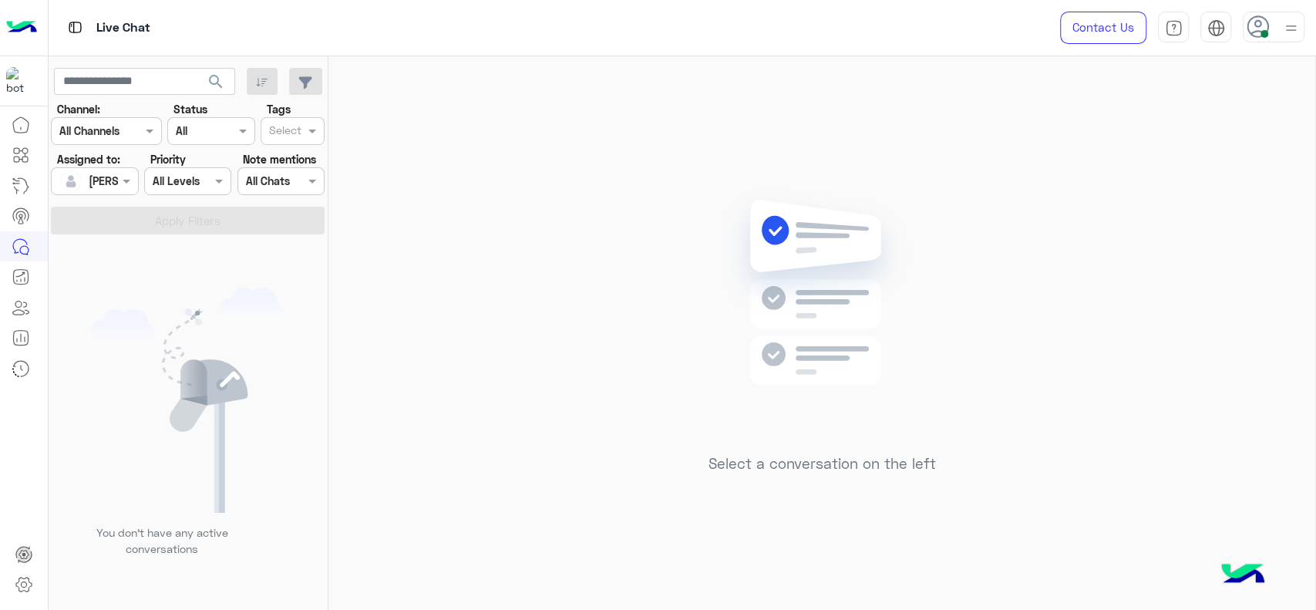
click at [369, 37] on div "Live Chat" at bounding box center [471, 28] width 845 height 56
click at [535, 234] on div "Select a conversation on the left" at bounding box center [821, 336] width 987 height 560
click at [1272, 22] on div at bounding box center [1274, 27] width 62 height 31
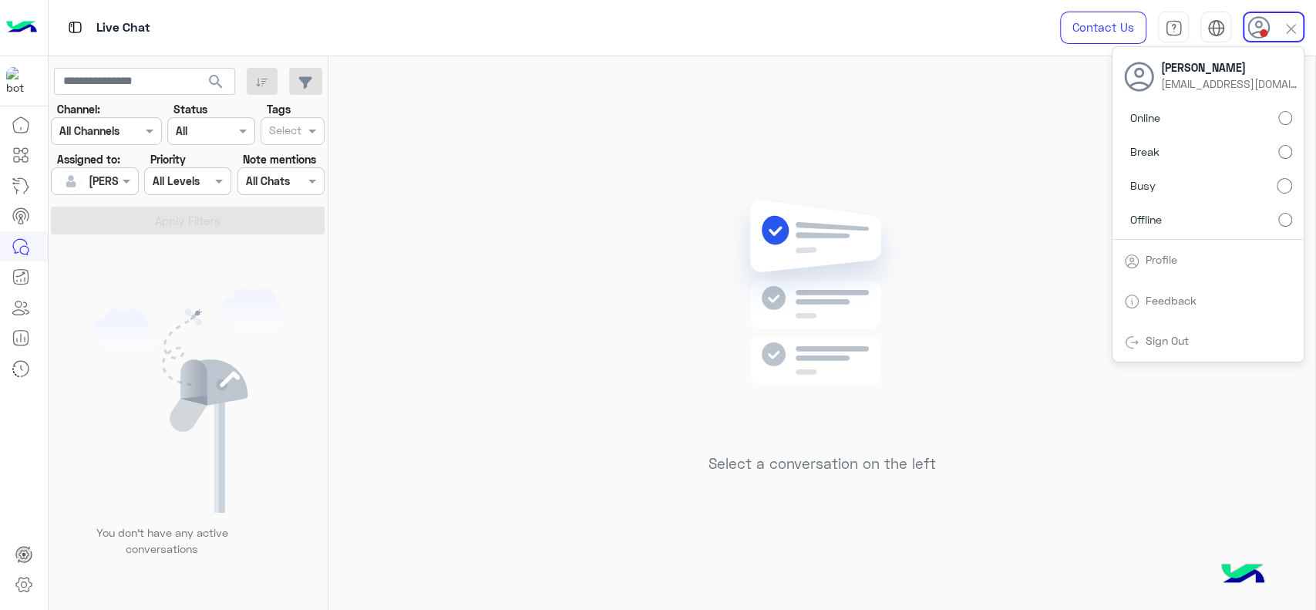
click at [907, 213] on img at bounding box center [822, 315] width 223 height 256
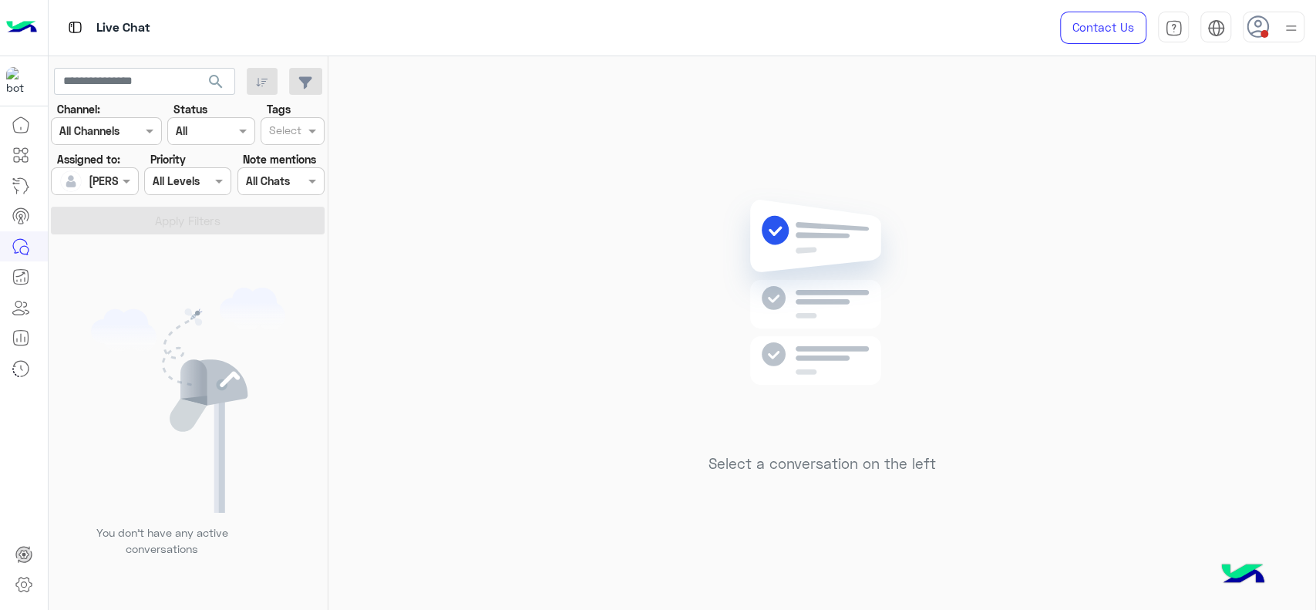
click at [1270, 34] on div at bounding box center [1274, 27] width 62 height 31
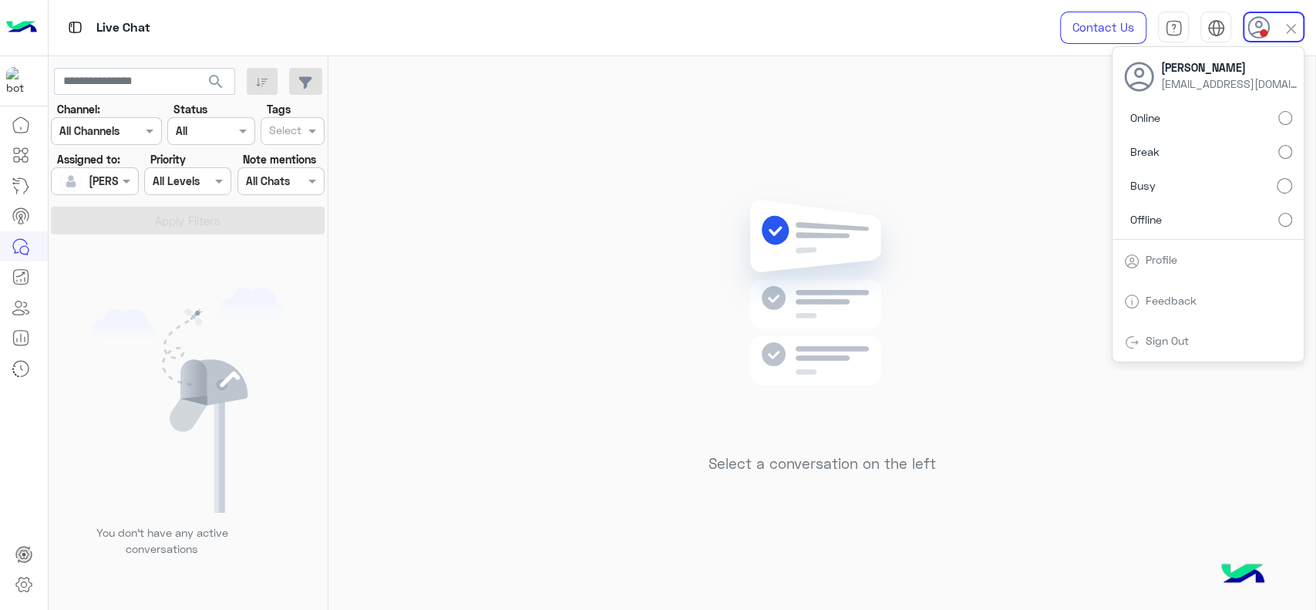
click at [1281, 126] on label "Online" at bounding box center [1208, 118] width 168 height 28
click at [511, 268] on div "Select a conversation on the left" at bounding box center [821, 336] width 987 height 560
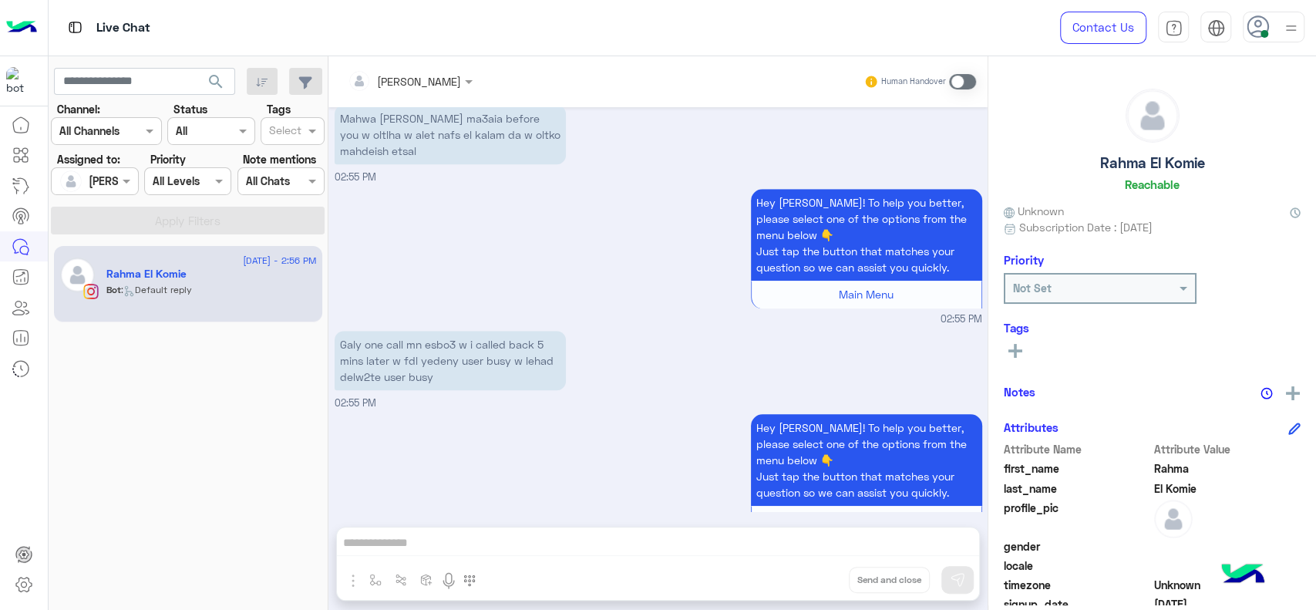
scroll to position [694, 0]
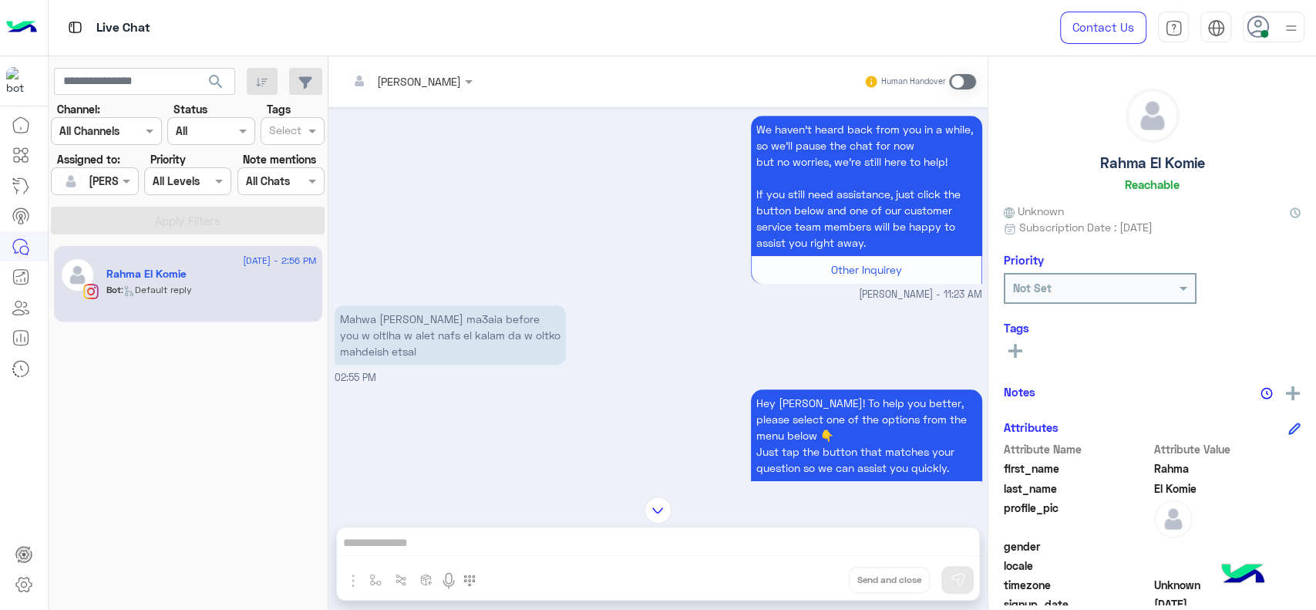
click at [586, 207] on div "We haven’t heard back from you in a while, so we’ll pause the chat for now but …" at bounding box center [659, 207] width 648 height 190
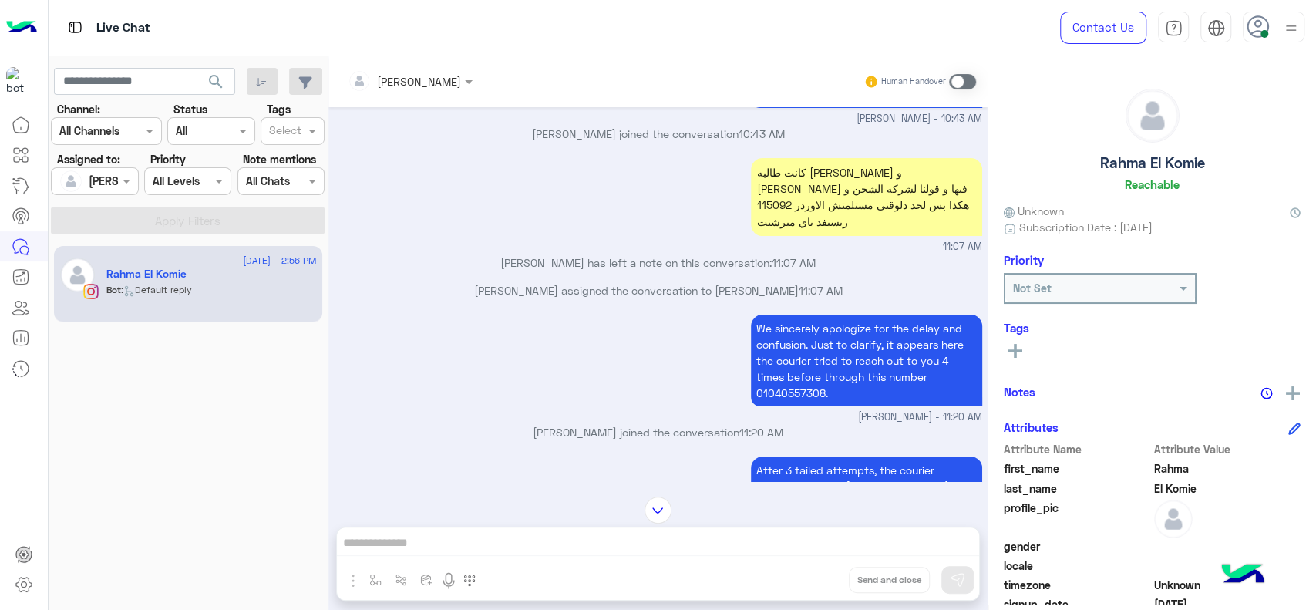
scroll to position [1123, 0]
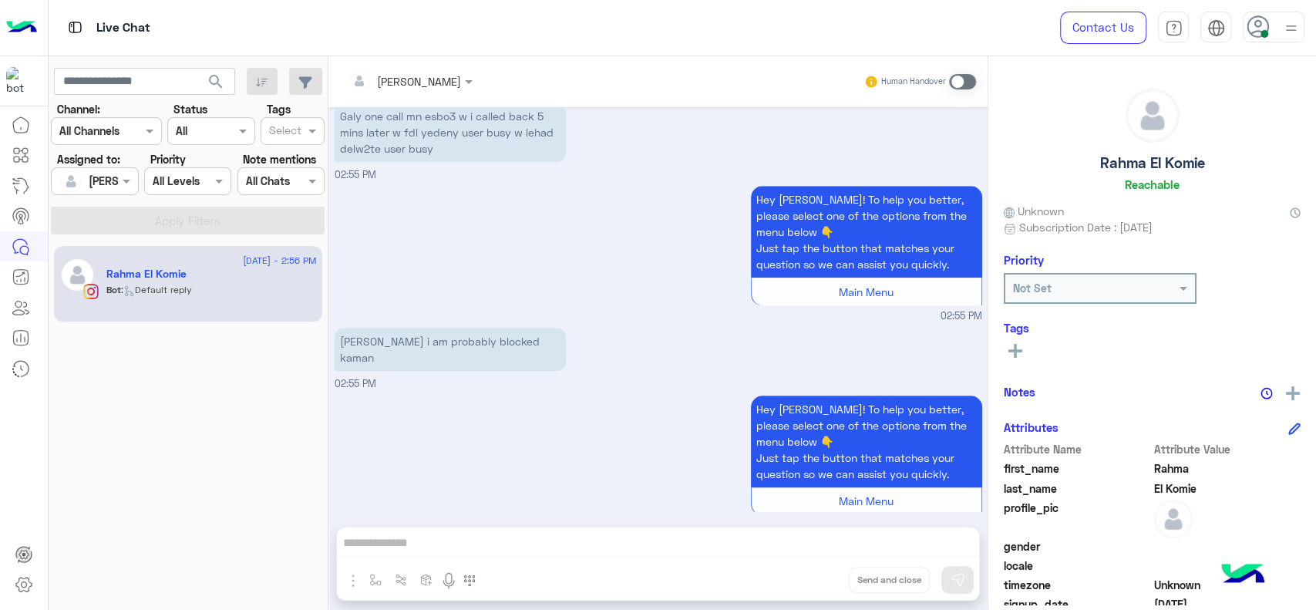
click at [426, 239] on div "Hey [PERSON_NAME]! To help you better, please select one of the options from th…" at bounding box center [659, 253] width 648 height 142
click at [953, 76] on span at bounding box center [962, 81] width 27 height 15
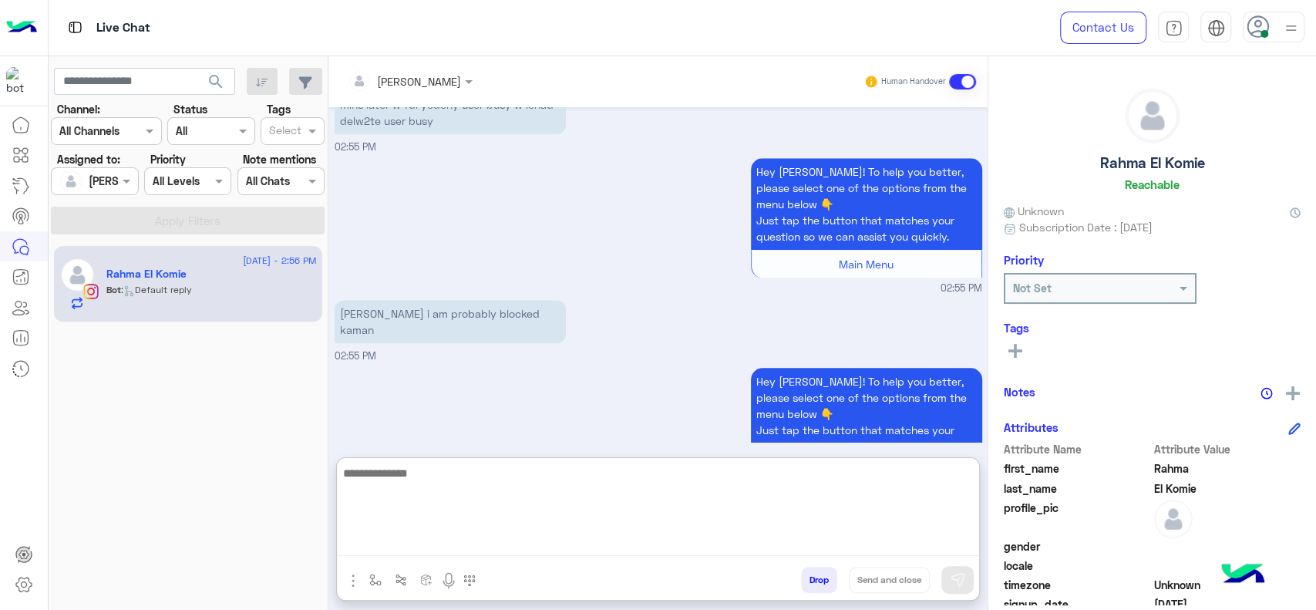
click at [542, 539] on textarea at bounding box center [658, 509] width 642 height 93
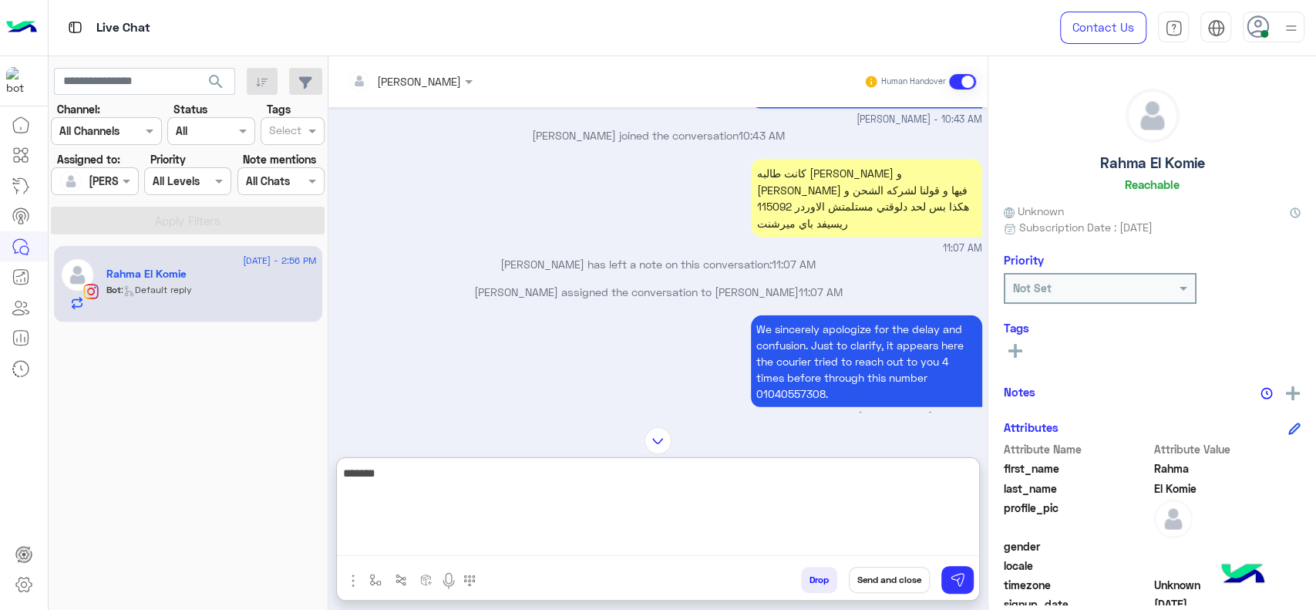
scroll to position [2454, 0]
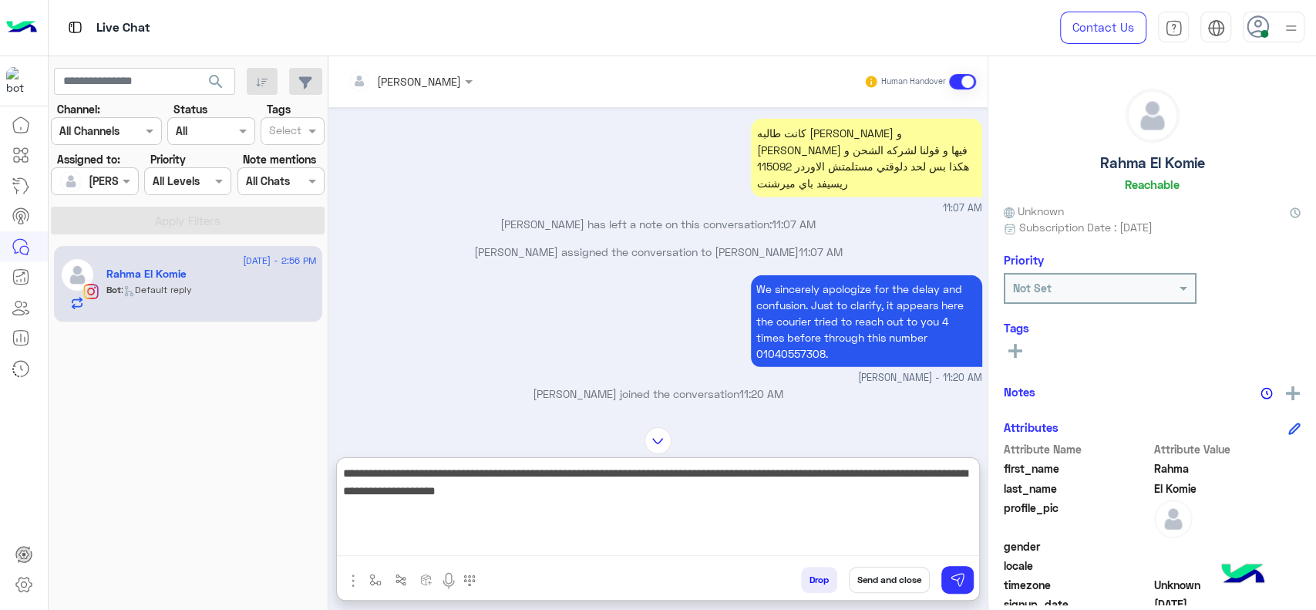
click at [633, 527] on textarea "**********" at bounding box center [658, 509] width 642 height 93
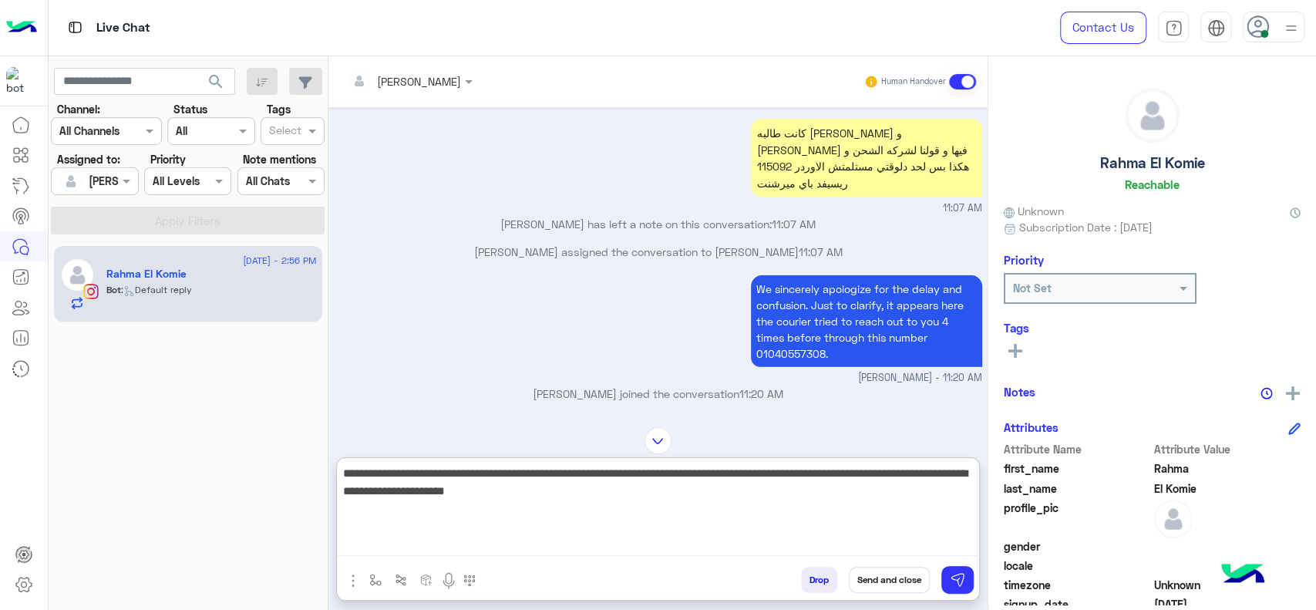
type textarea "**********"
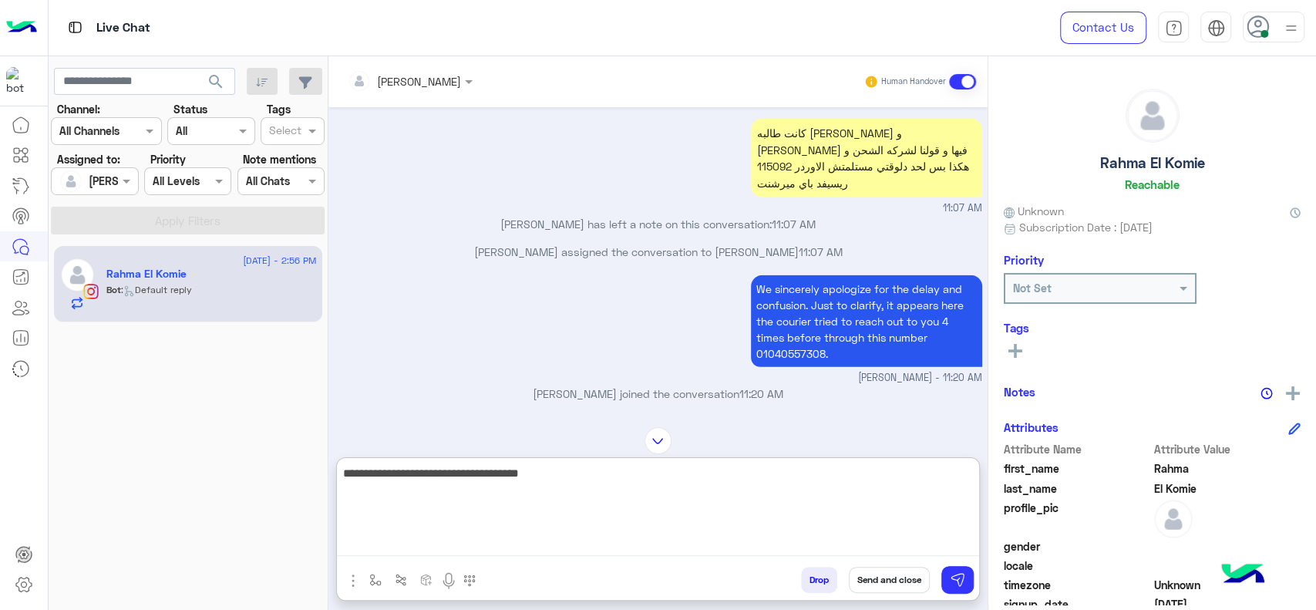
type textarea "**********"
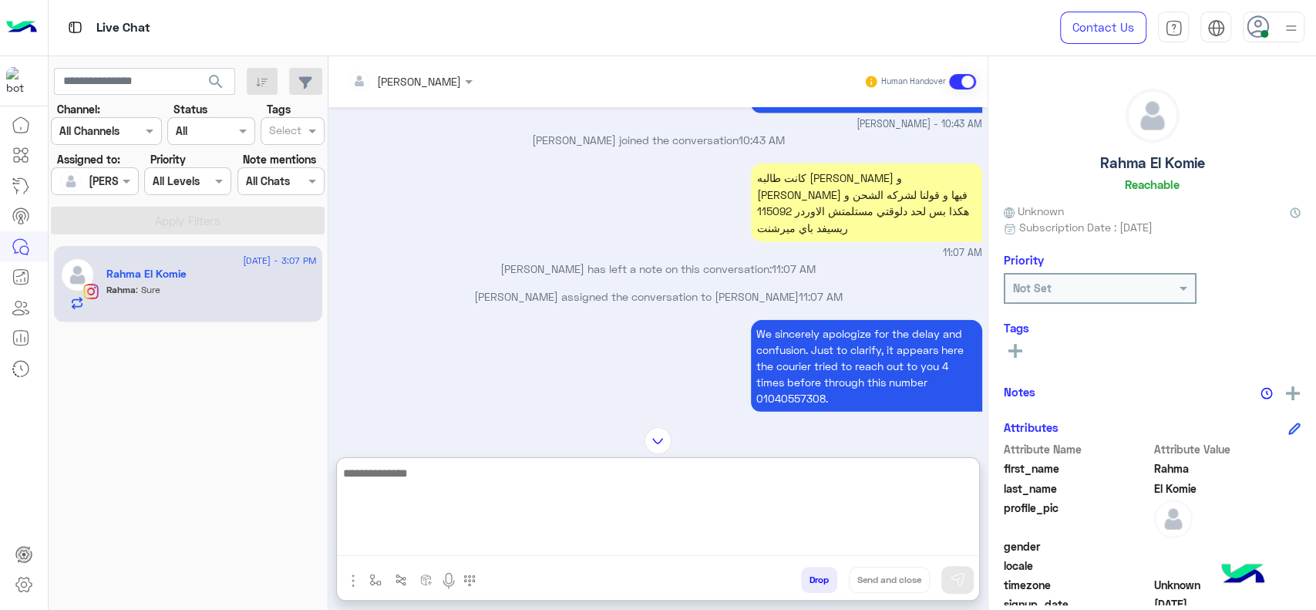
scroll to position [2409, 0]
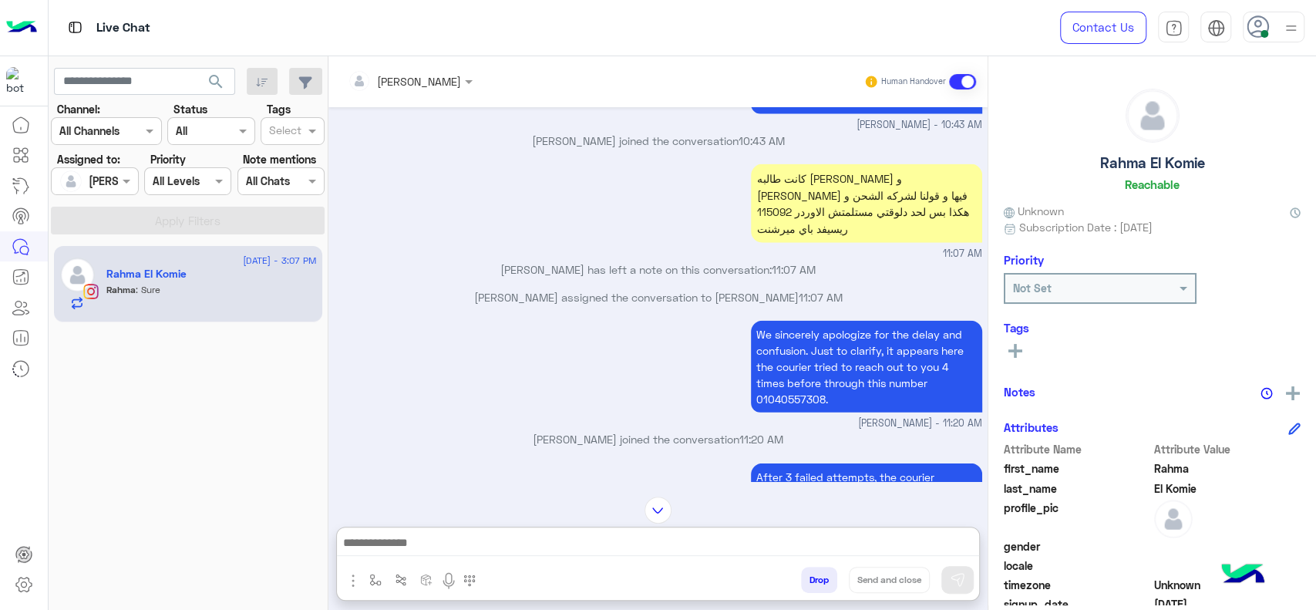
click at [784, 364] on p "We sincerely apologize for the delay and confusion. Just to clarify, it appears…" at bounding box center [866, 367] width 231 height 92
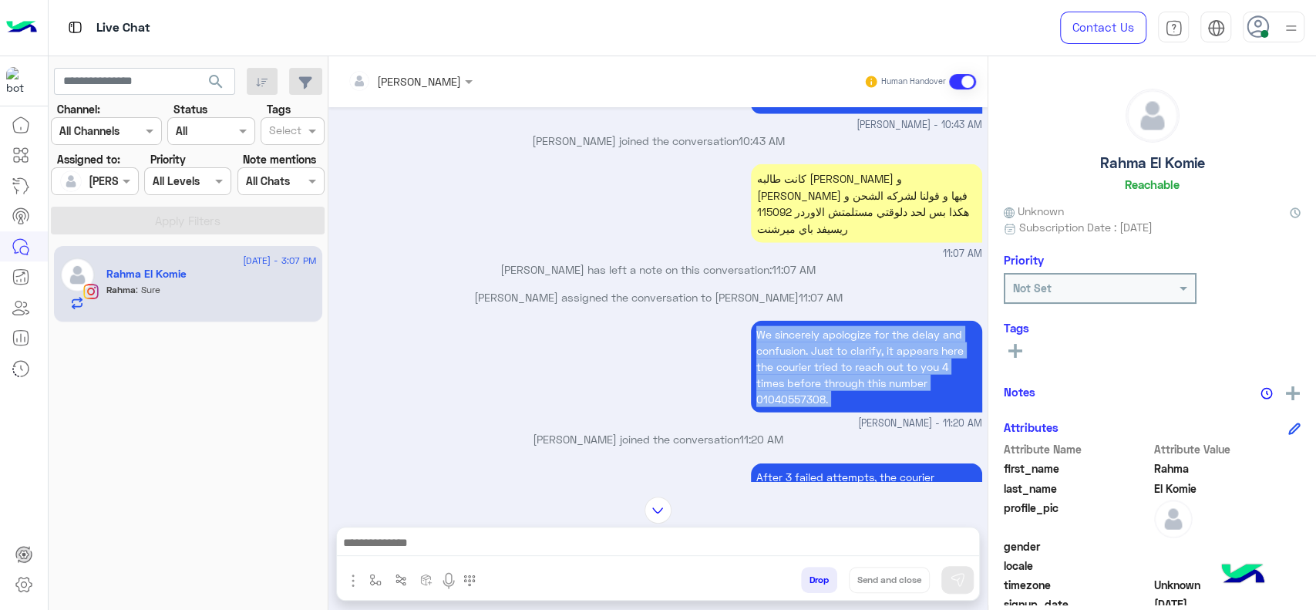
click at [682, 162] on div "كانت طالبه اوردر و فضلنا نهندل فيها و قولنا لشركه الشحن و هكذا بس لحد دلوقتي مس…" at bounding box center [659, 210] width 648 height 100
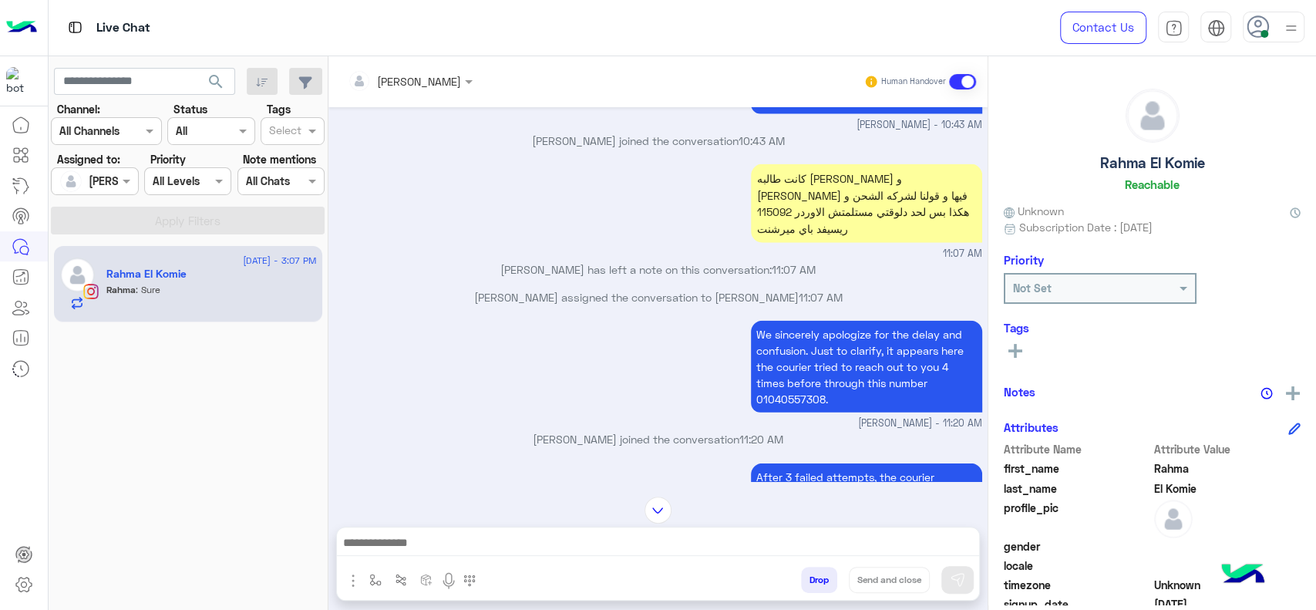
click at [783, 361] on p "We sincerely apologize for the delay and confusion. Just to clarify, it appears…" at bounding box center [866, 367] width 231 height 92
copy p "01040557308"
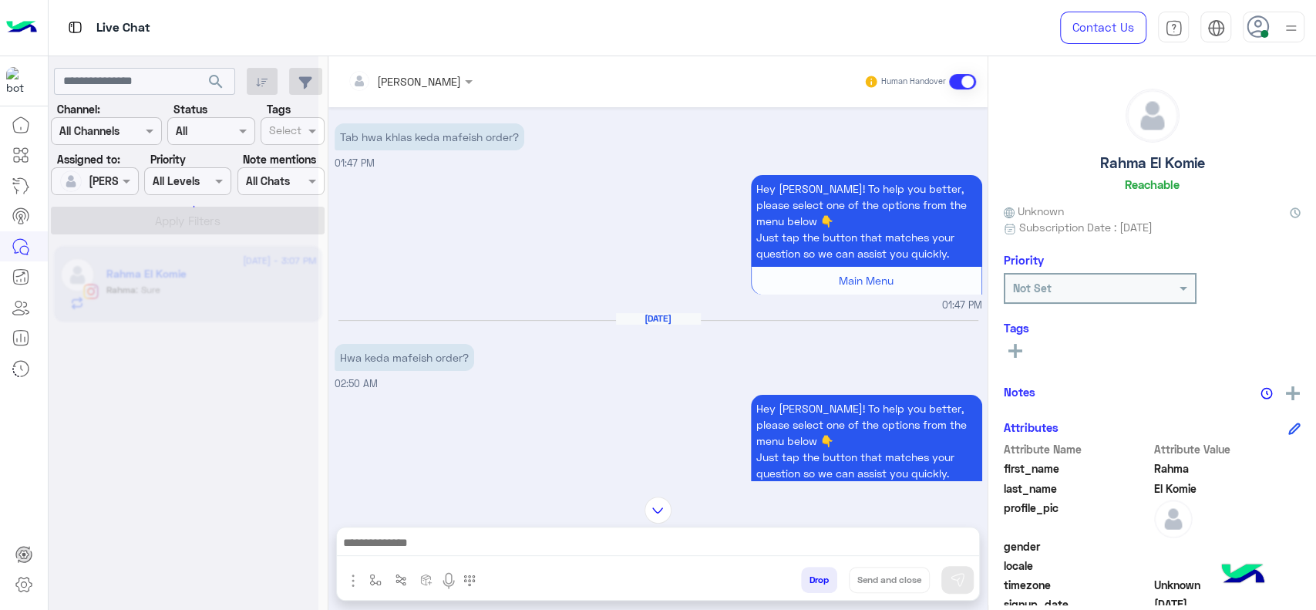
scroll to position [0, 0]
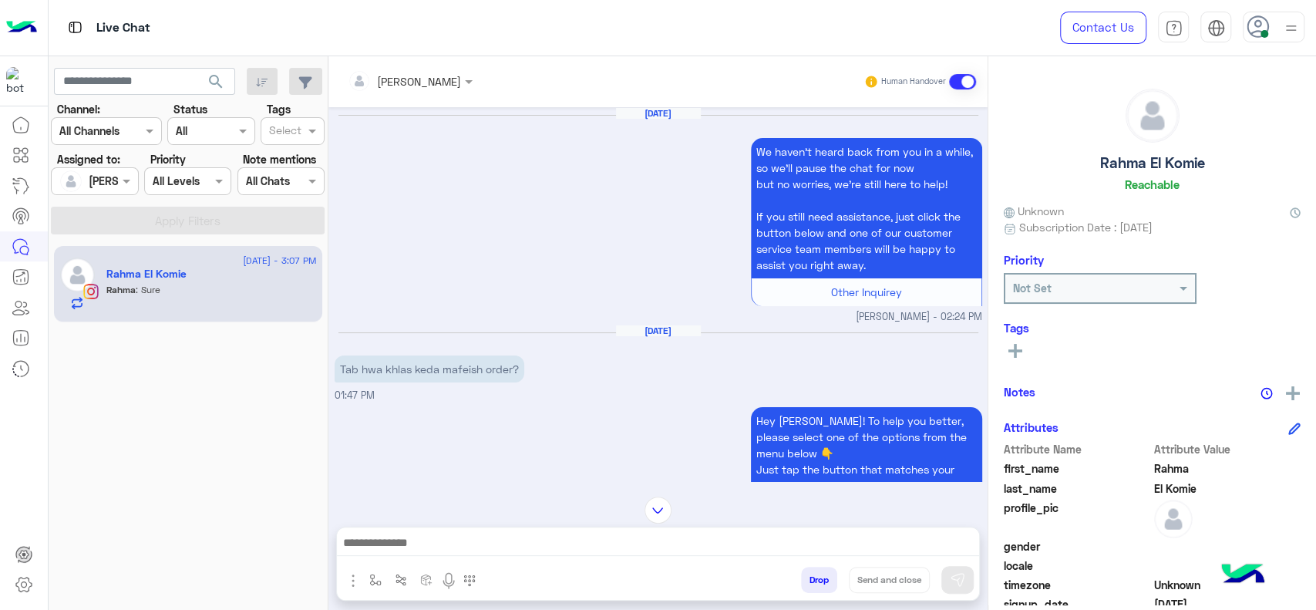
click at [544, 404] on div "Hey Rahma! To help you better, please select one of the options from the menu b…" at bounding box center [659, 474] width 648 height 142
click at [794, 354] on div "Aug 17, 2025 Tab hwa khlas keda mafeish order? 01:47 PM" at bounding box center [659, 364] width 648 height 79
click at [599, 244] on div "Aug 10, 2025 We haven’t heard back from you in a while, so we’ll pause the chat…" at bounding box center [659, 215] width 648 height 217
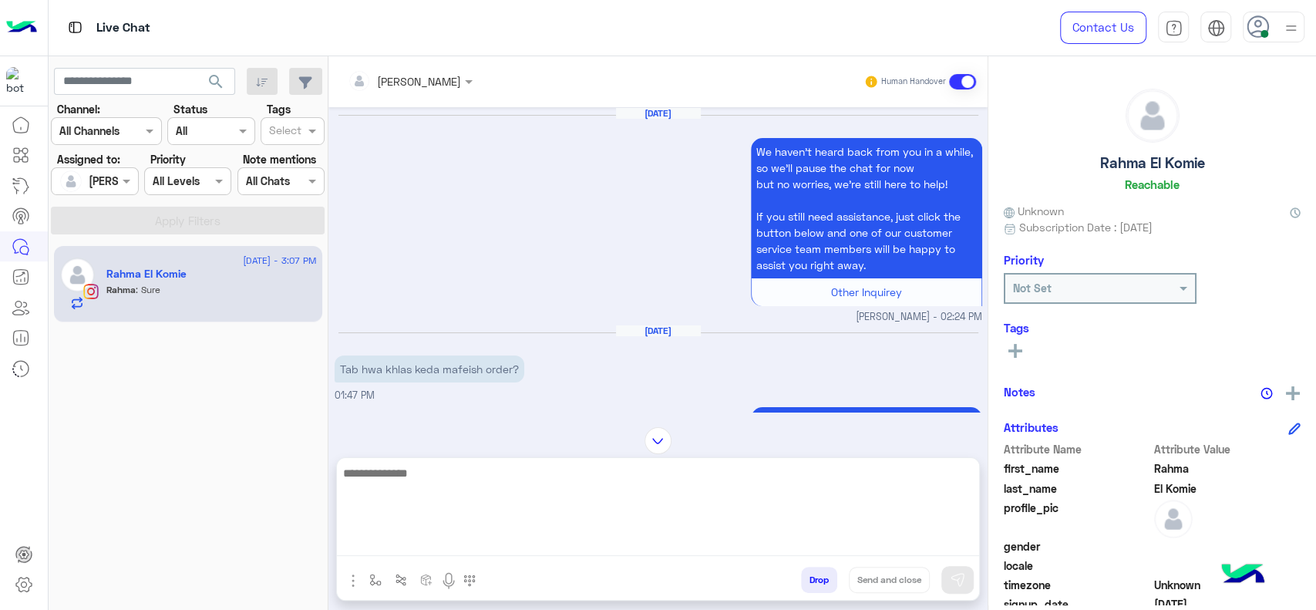
click at [480, 548] on textarea at bounding box center [658, 509] width 642 height 93
type textarea "*"
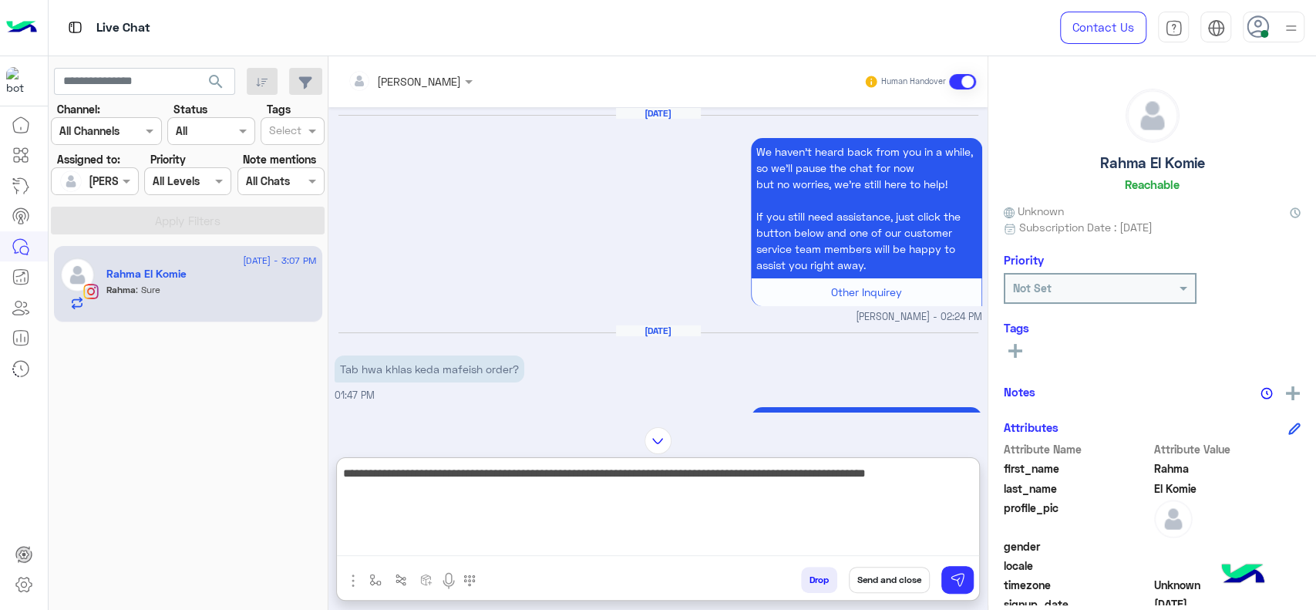
click at [907, 483] on textarea "**********" at bounding box center [658, 509] width 642 height 93
drag, startPoint x: 907, startPoint y: 483, endPoint x: 910, endPoint y: 466, distance: 17.2
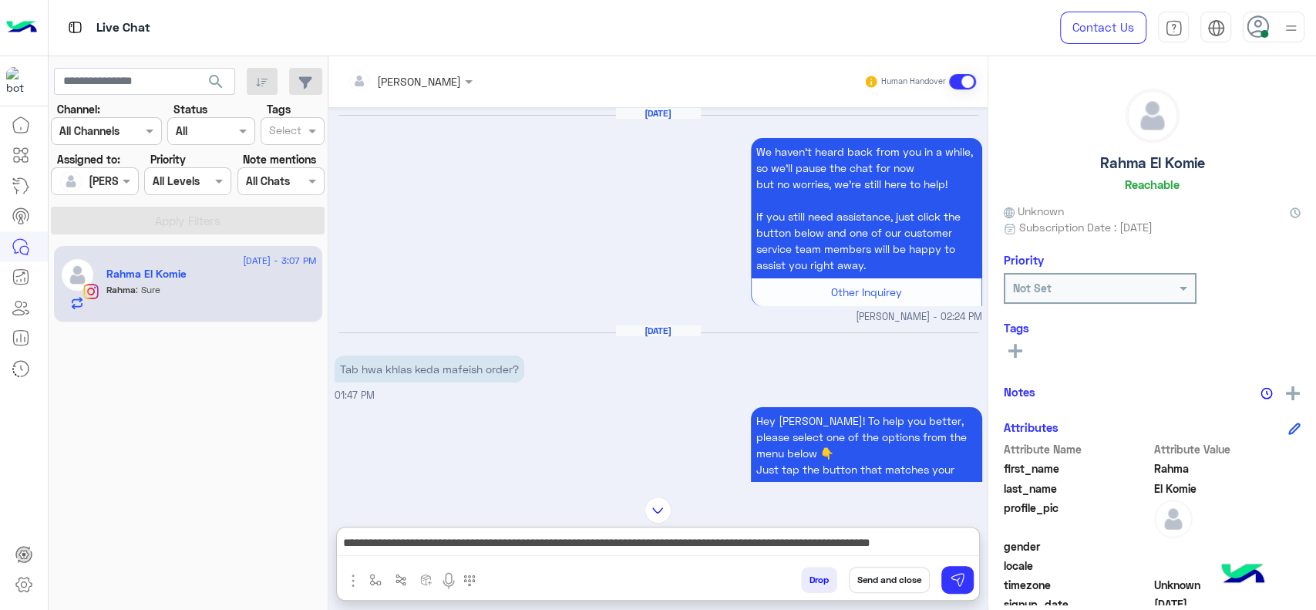
click at [988, 477] on mat-drawer "Rahma El Komie Reachable Unknown Subscription Date : 07/30/2025 Priority Not Se…" at bounding box center [1152, 336] width 328 height 560
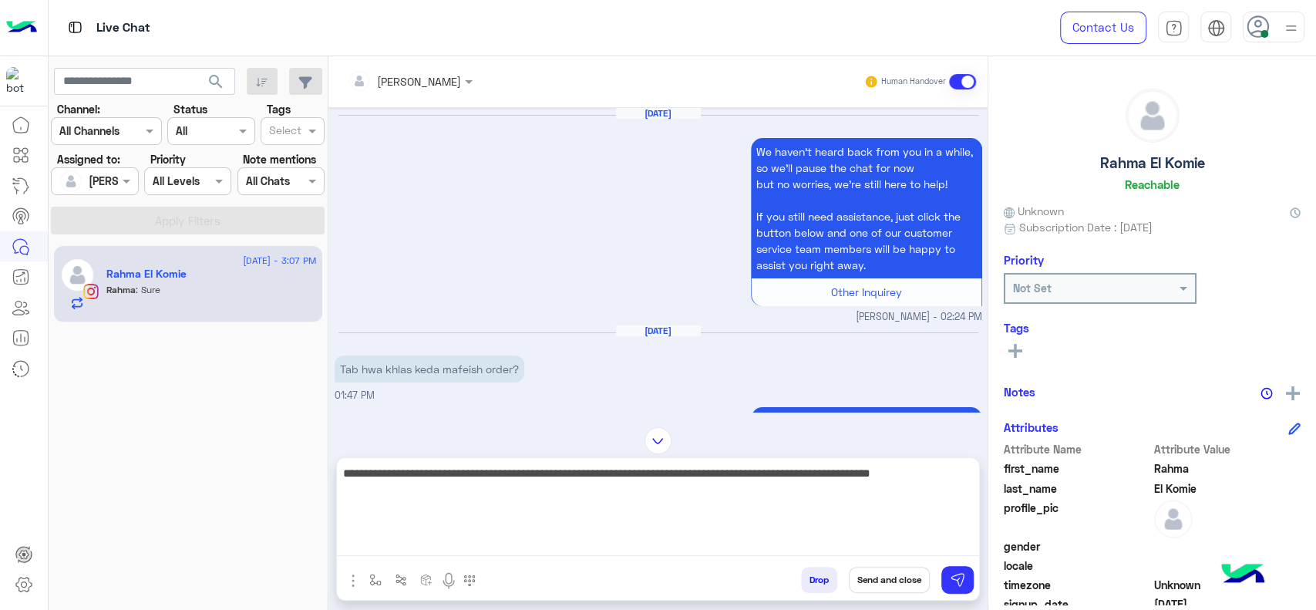
click at [965, 537] on textarea "**********" at bounding box center [658, 509] width 642 height 93
click at [975, 487] on textarea "**********" at bounding box center [658, 509] width 642 height 93
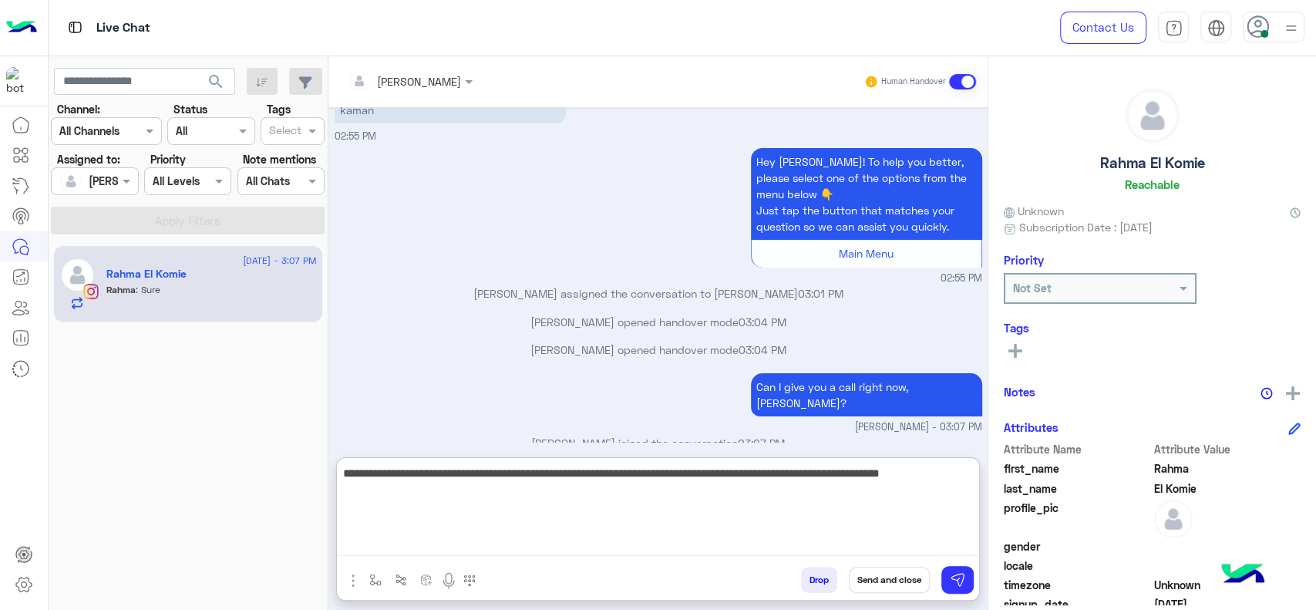
scroll to position [3642, 0]
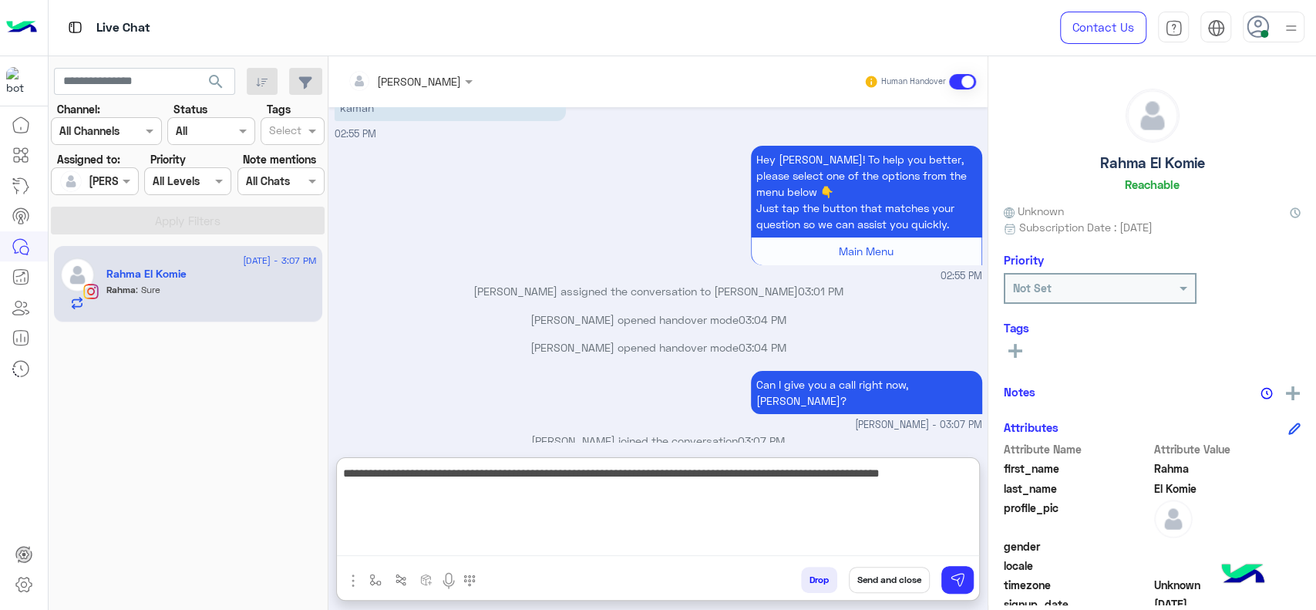
type textarea "**********"
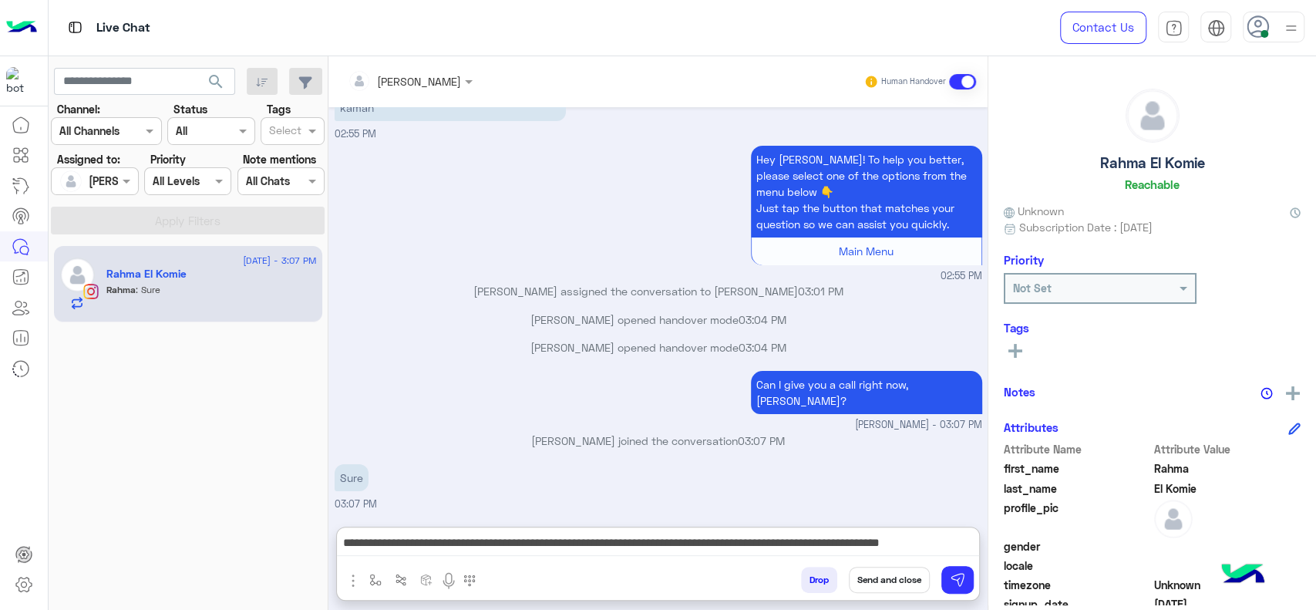
click at [878, 588] on button "Send and close" at bounding box center [889, 580] width 81 height 26
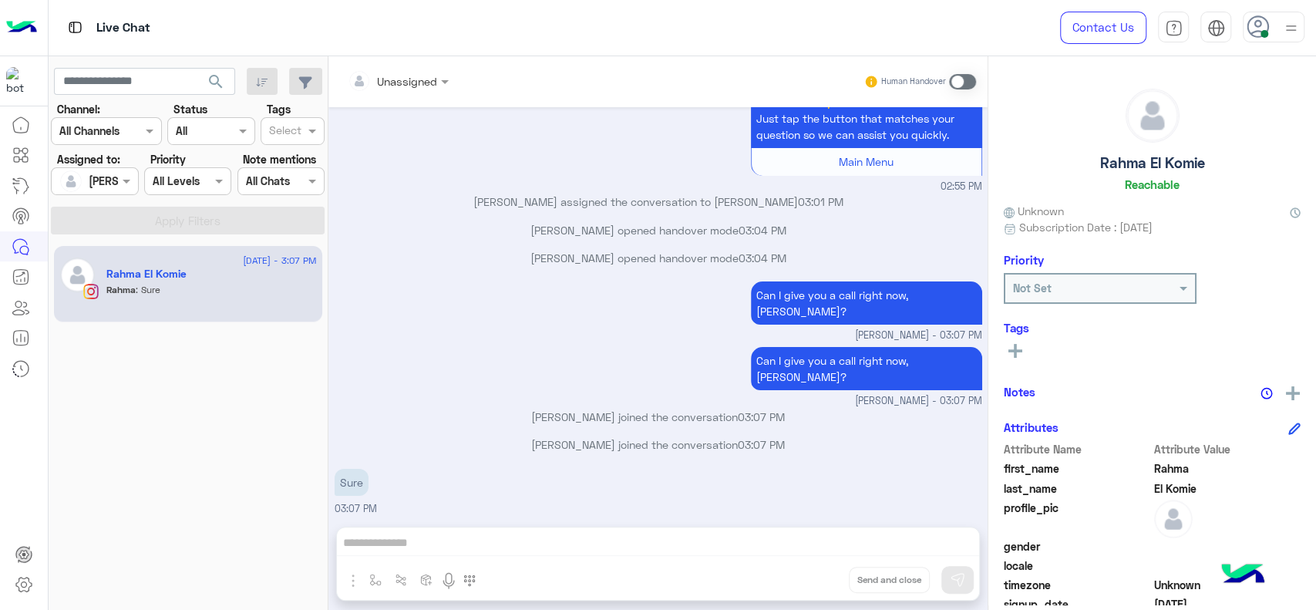
scroll to position [3760, 0]
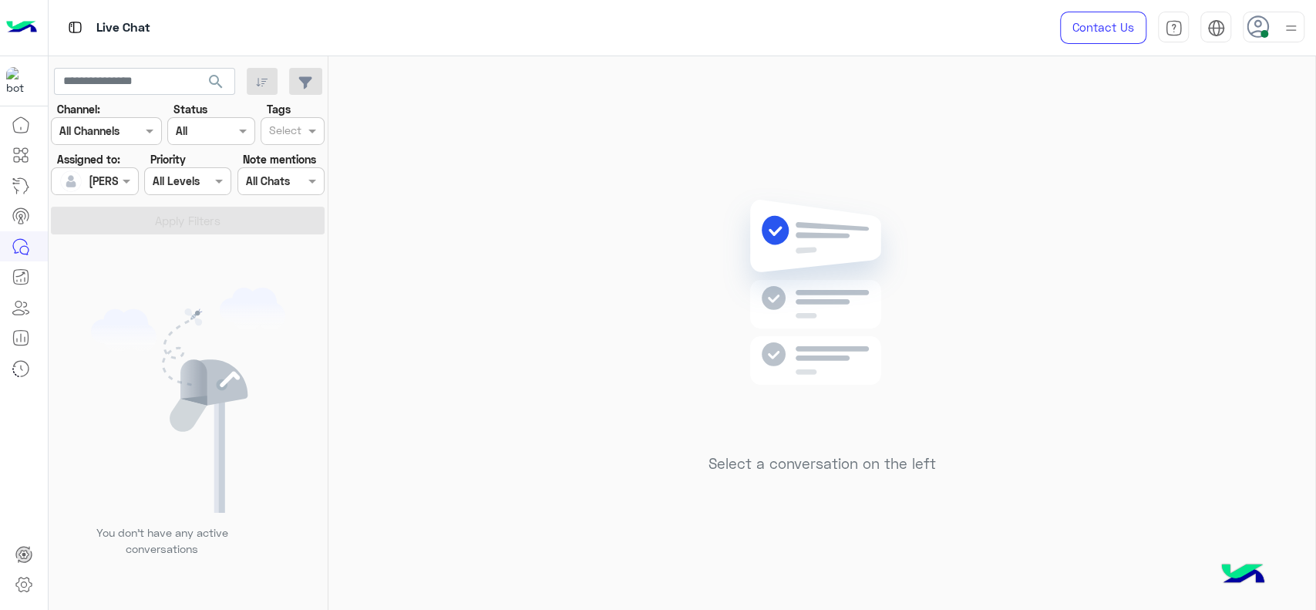
click at [1005, 149] on div "Select a conversation on the left" at bounding box center [821, 336] width 987 height 560
click at [879, 311] on img at bounding box center [822, 315] width 223 height 256
click at [1291, 22] on img at bounding box center [1290, 28] width 19 height 19
click at [877, 89] on div "Select a conversation on the left" at bounding box center [821, 336] width 987 height 560
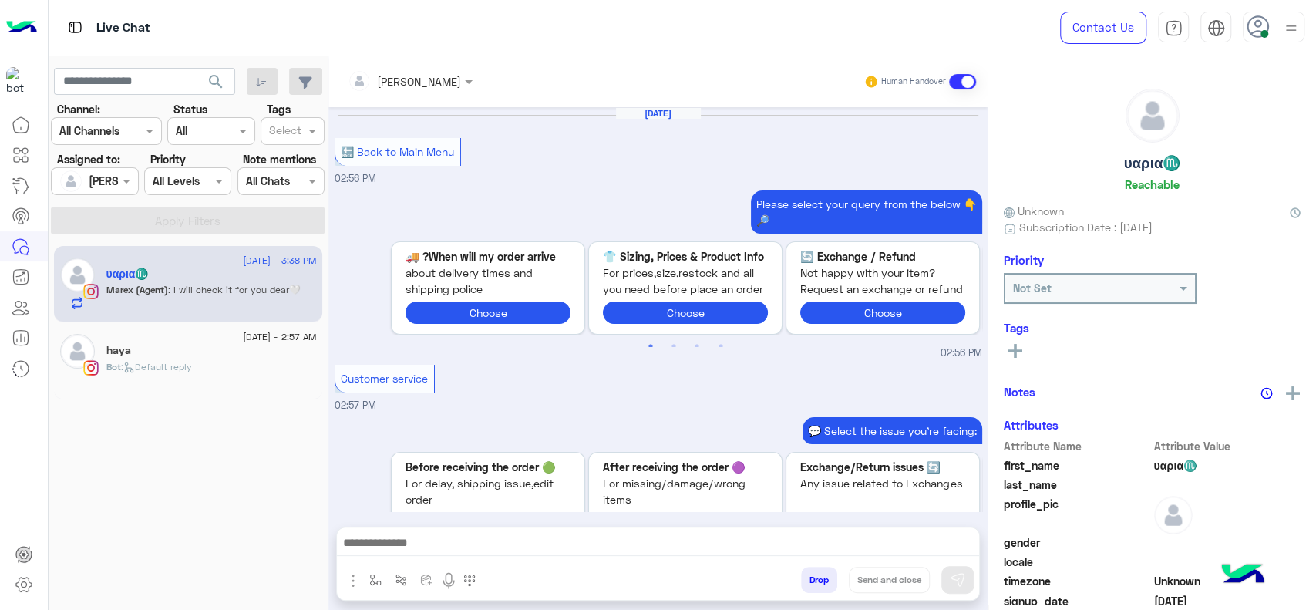
scroll to position [1056, 0]
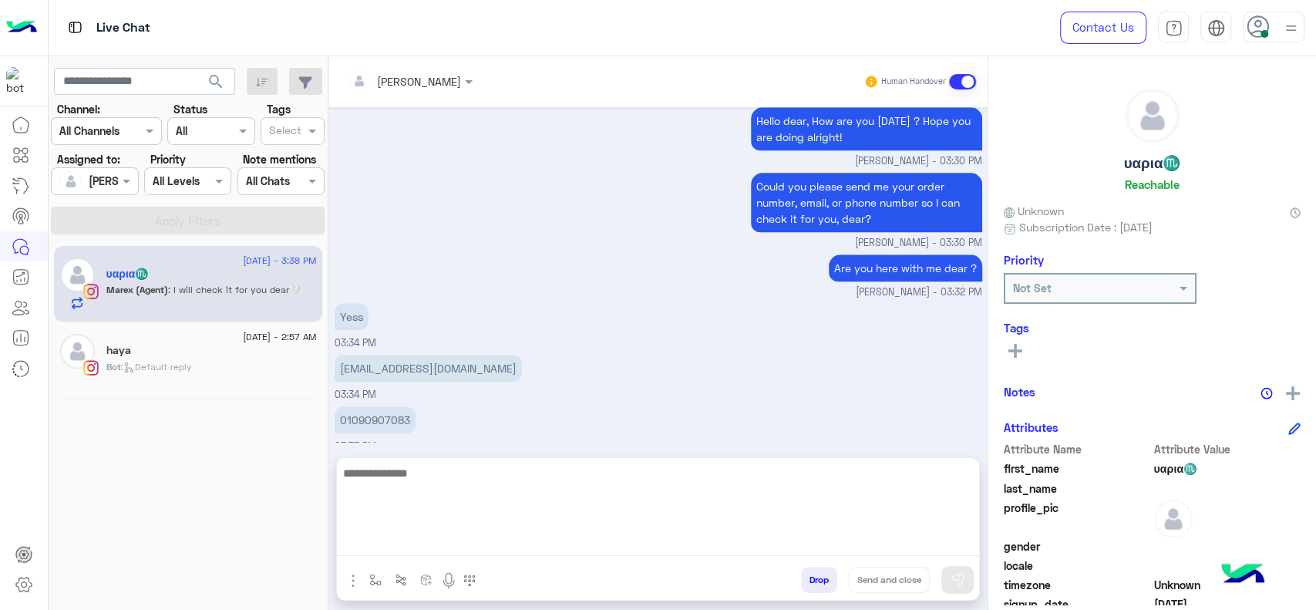
paste textarea "**********"
type textarea "**********"
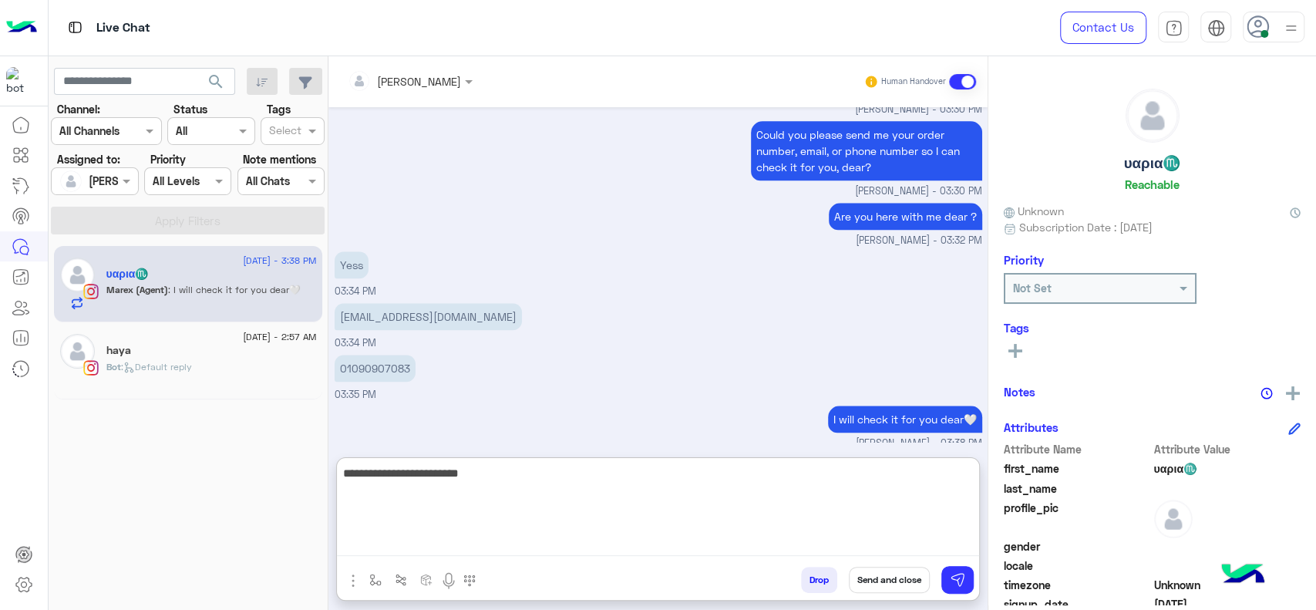
scroll to position [1126, 0]
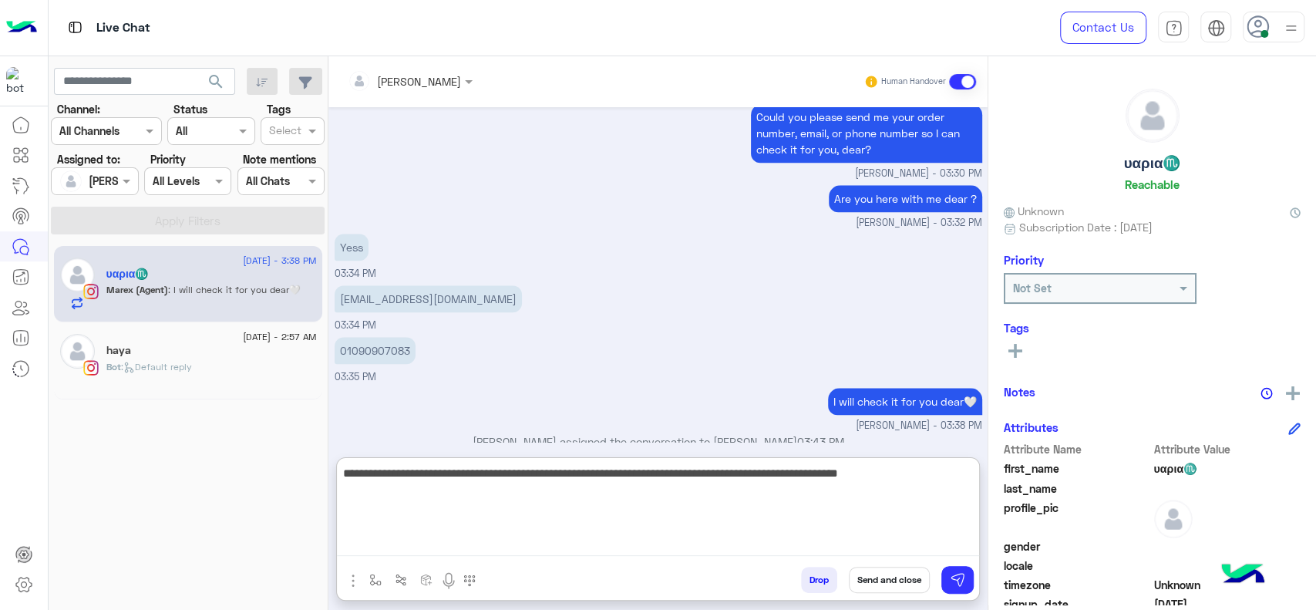
drag, startPoint x: 481, startPoint y: 465, endPoint x: 481, endPoint y: 506, distance: 40.9
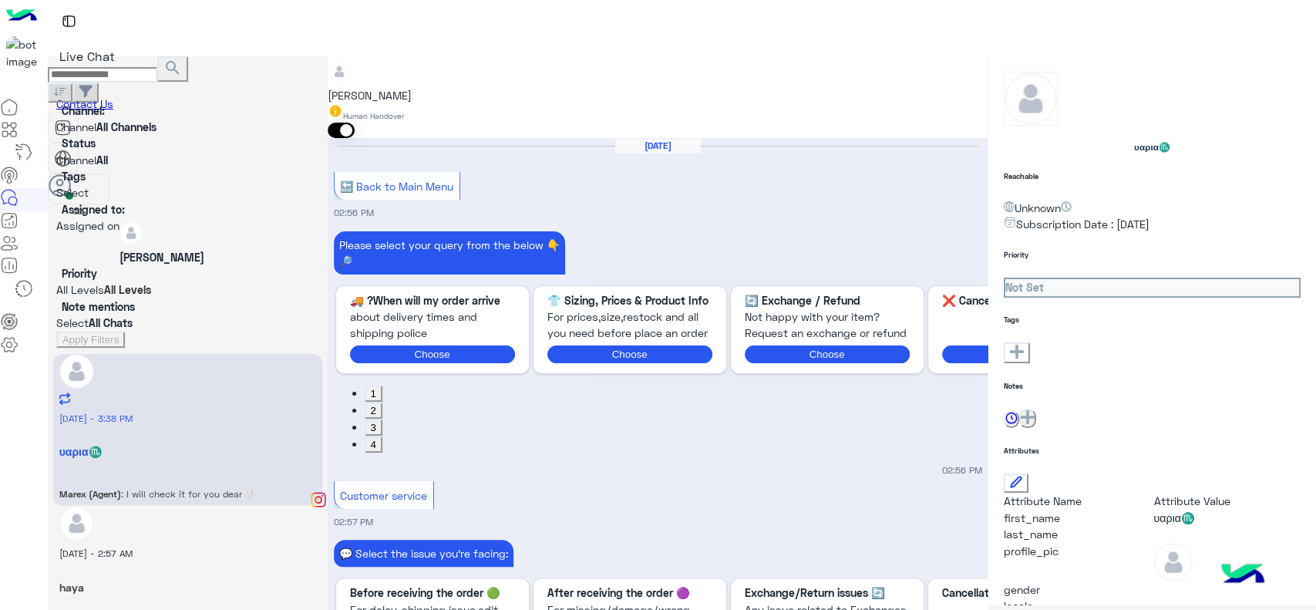
drag, startPoint x: 478, startPoint y: 450, endPoint x: 478, endPoint y: 478, distance: 28.5
click at [478, 453] on div "Jana Aboelseoud Human Handover Aug 21, 2025 🔙 Back to Main Menu 02:56 PM Please…" at bounding box center [658, 336] width 660 height 560
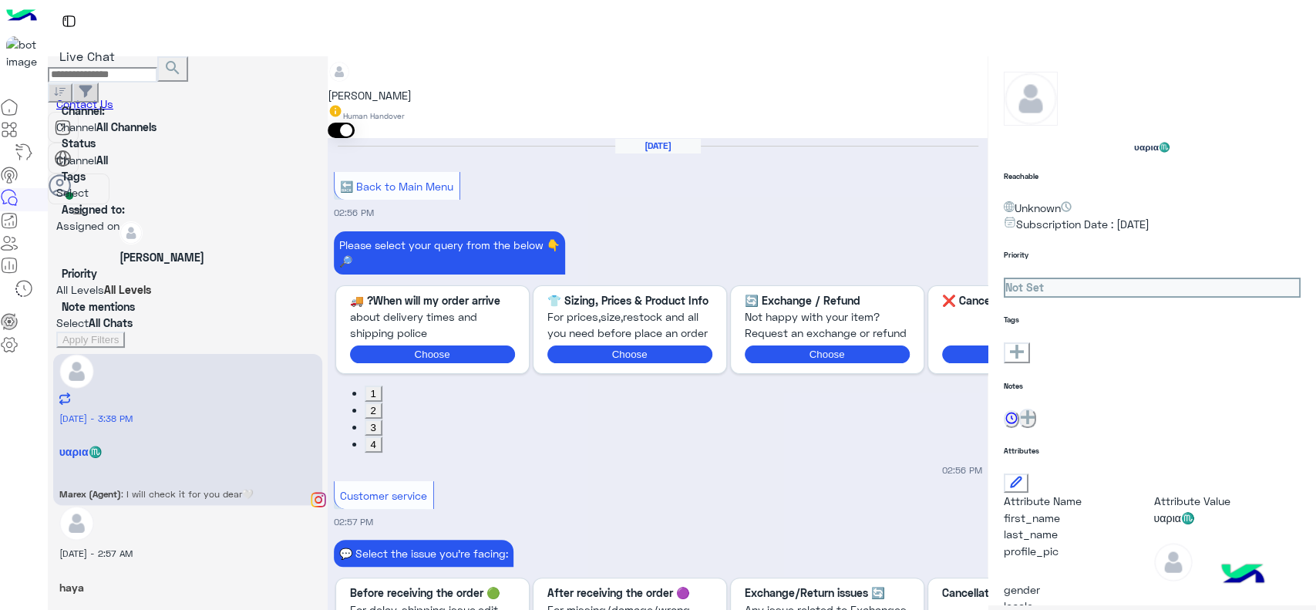
drag, startPoint x: 481, startPoint y: 474, endPoint x: 480, endPoint y: 502, distance: 27.8
type textarea "**********"
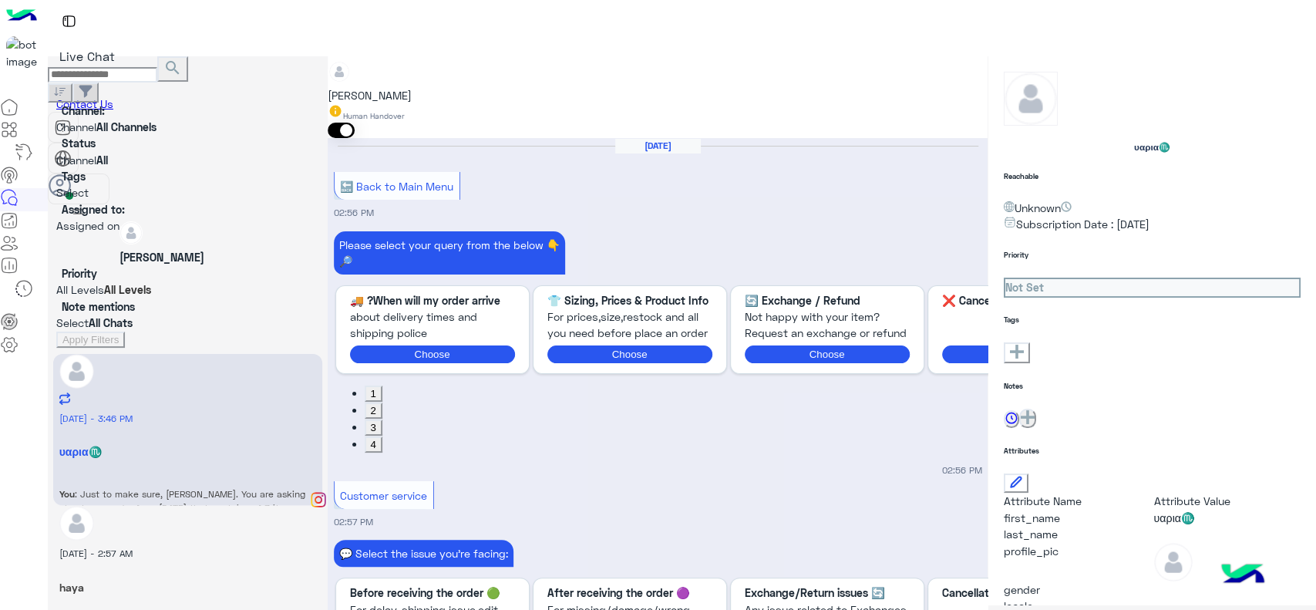
scroll to position [1235, 0]
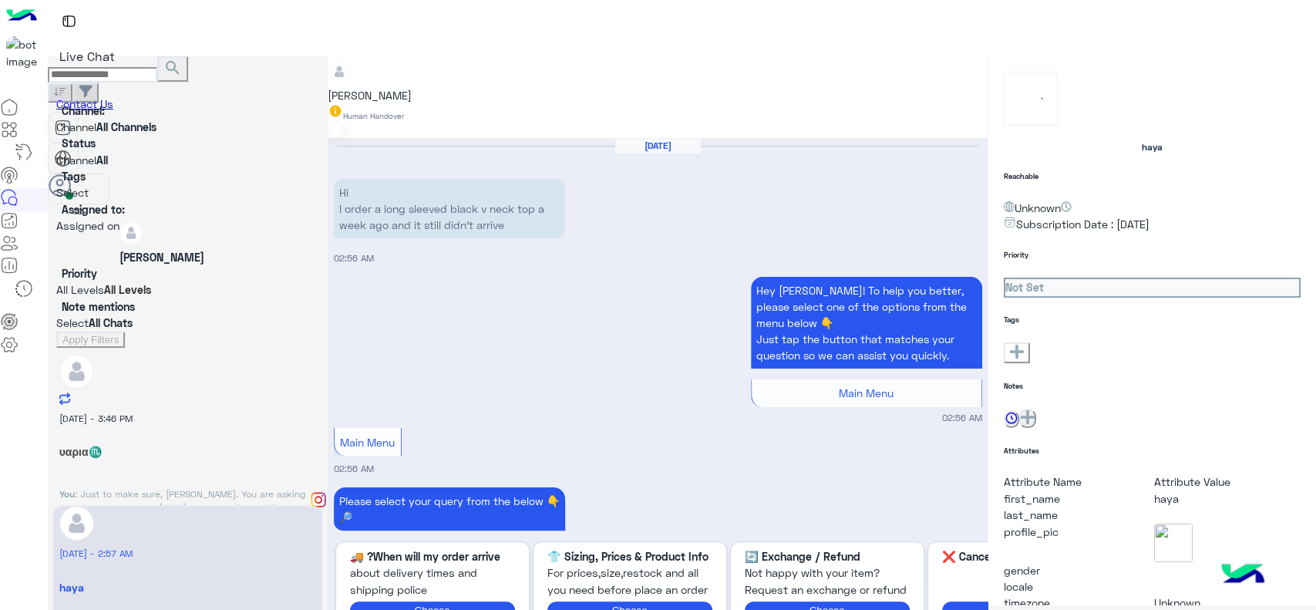
scroll to position [1621, 0]
click at [355, 123] on span at bounding box center [341, 130] width 27 height 15
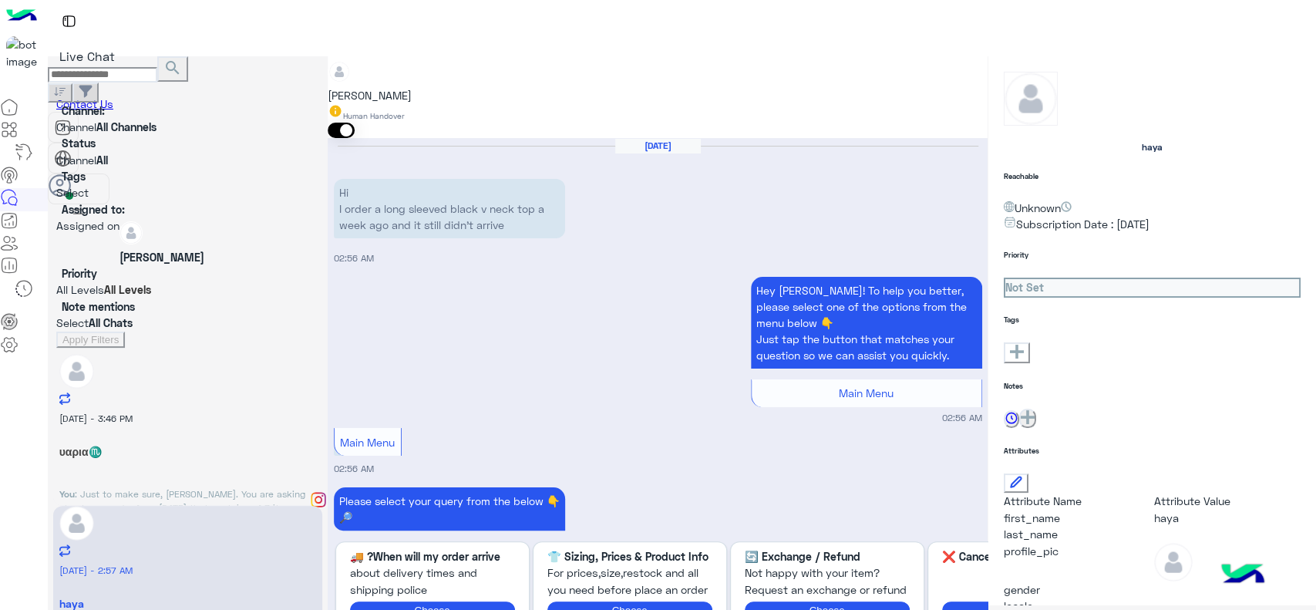
scroll to position [1648, 0]
type input "*"
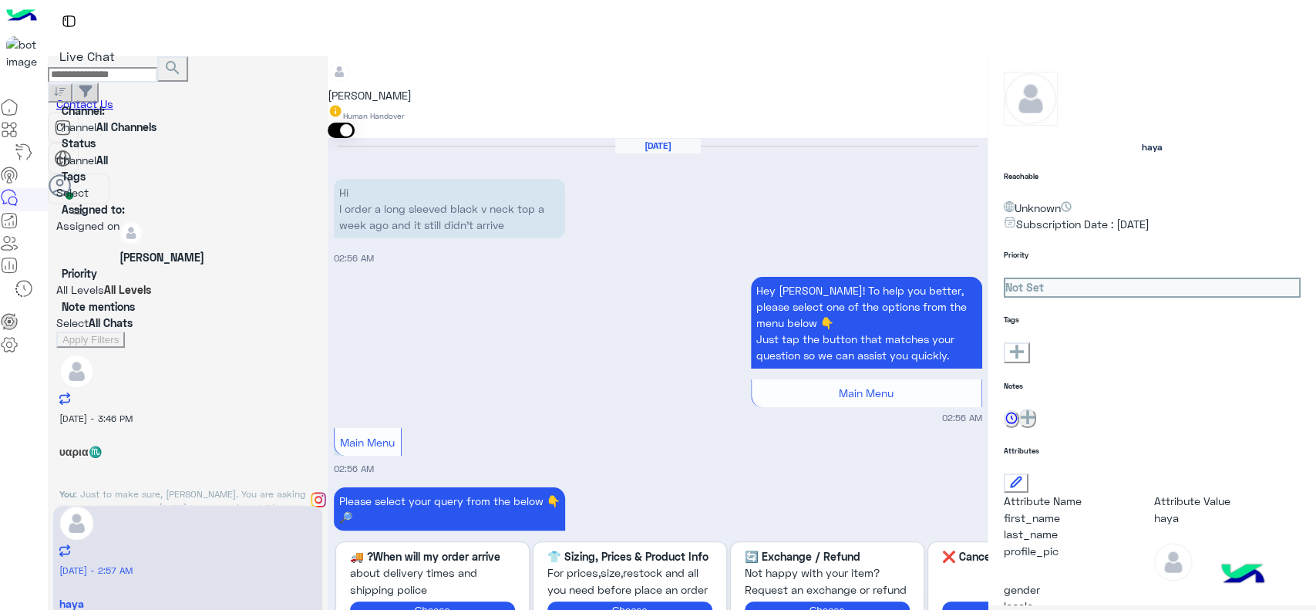
type textarea "**********"
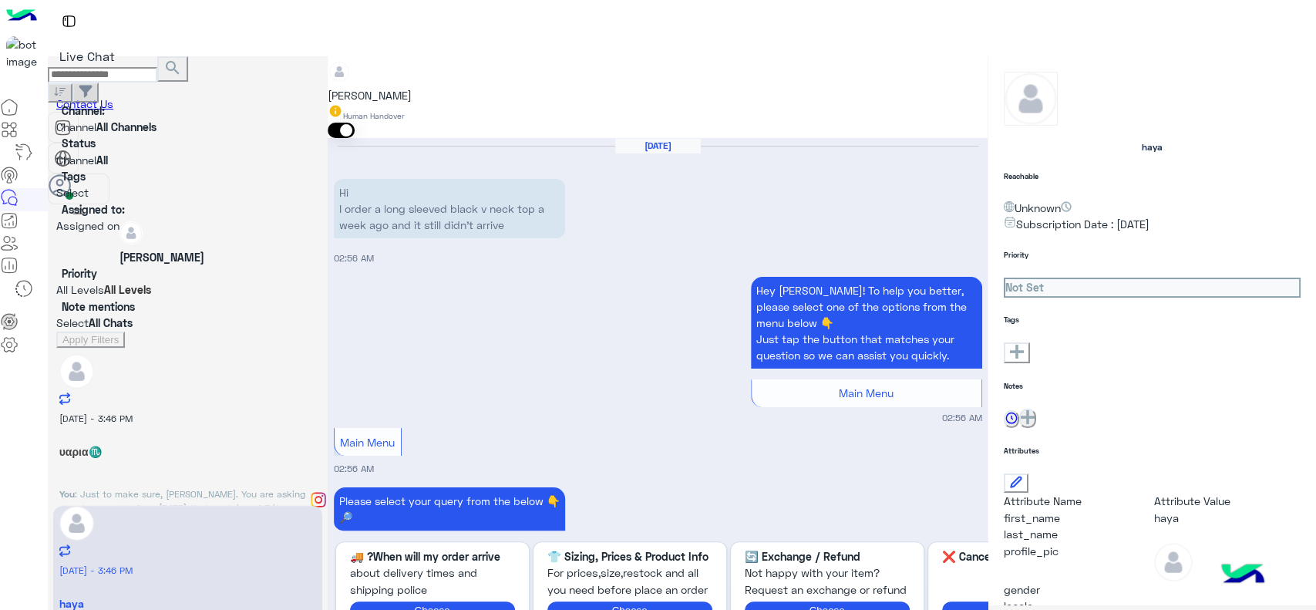
scroll to position [1807, 0]
click at [250, 488] on span ": Just to make sure, Maria. You are asking about your order from 30th of July t…" at bounding box center [182, 507] width 246 height 39
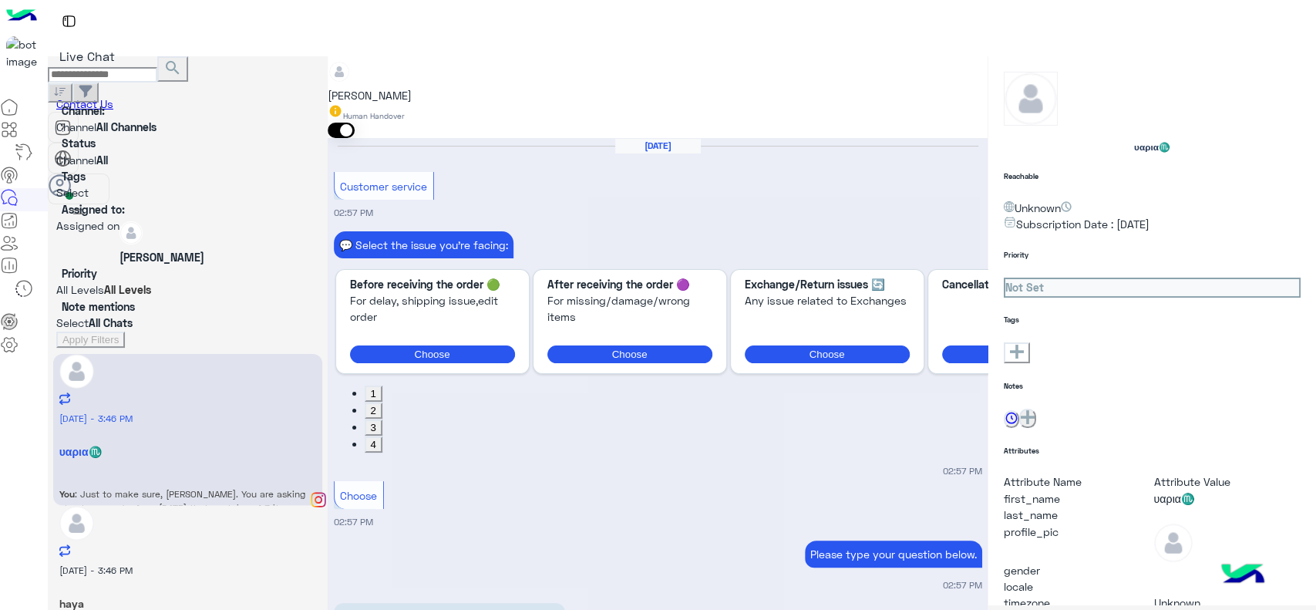
scroll to position [940, 0]
type input "*"
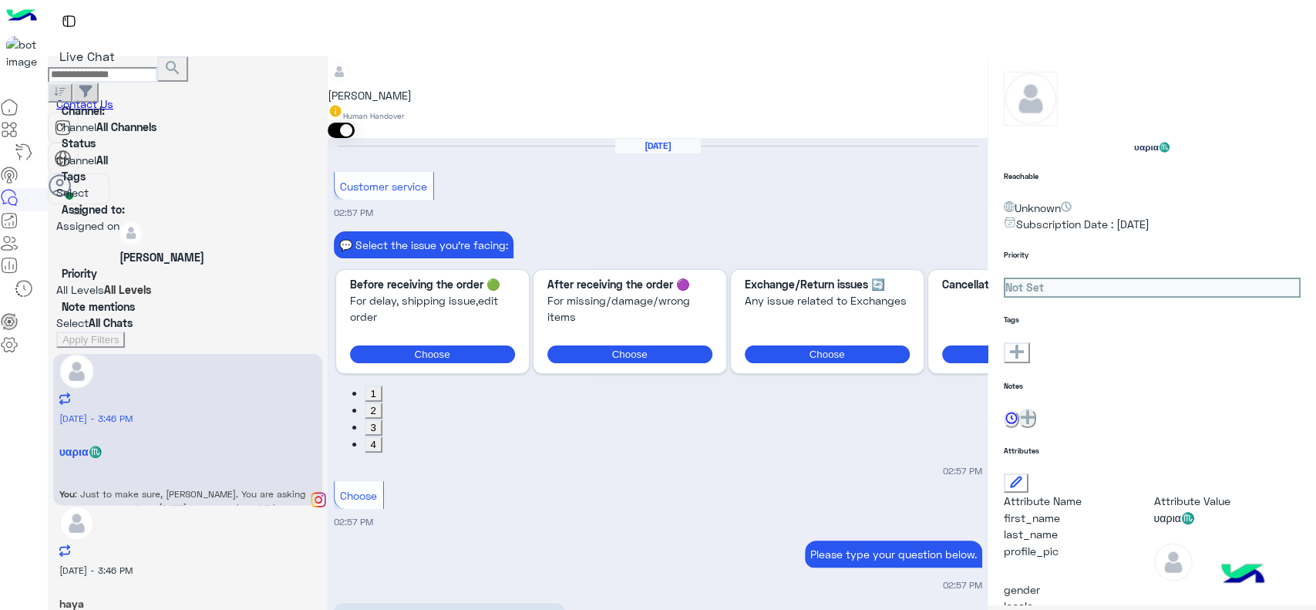
type textarea "**********"
click at [1015, 346] on rect at bounding box center [1016, 352] width 3 height 14
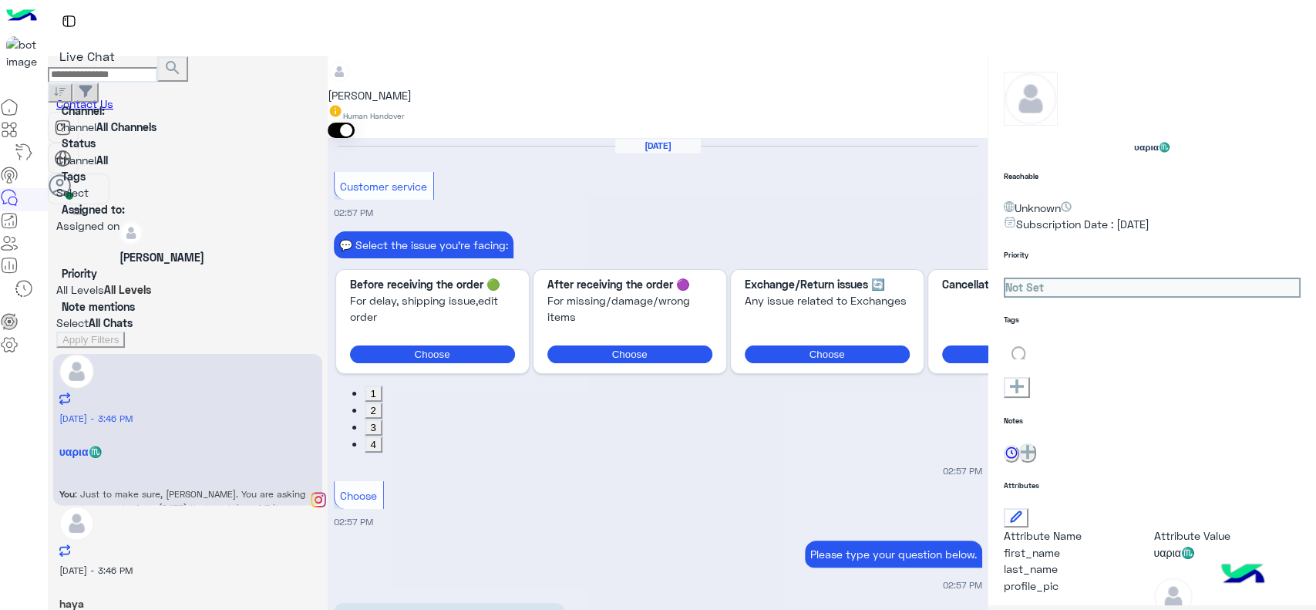
click at [1052, 347] on input "text" at bounding box center [1054, 352] width 100 height 11
click at [1042, 374] on span "J FOLLOW UP" at bounding box center [1037, 367] width 67 height 13
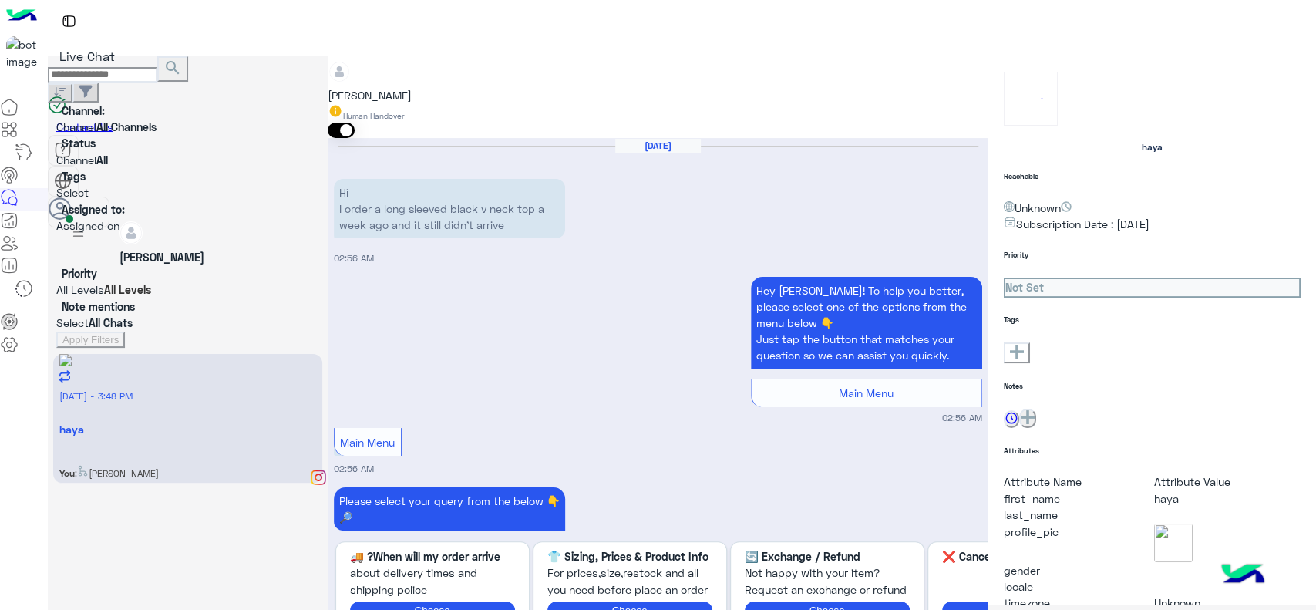
scroll to position [1807, 0]
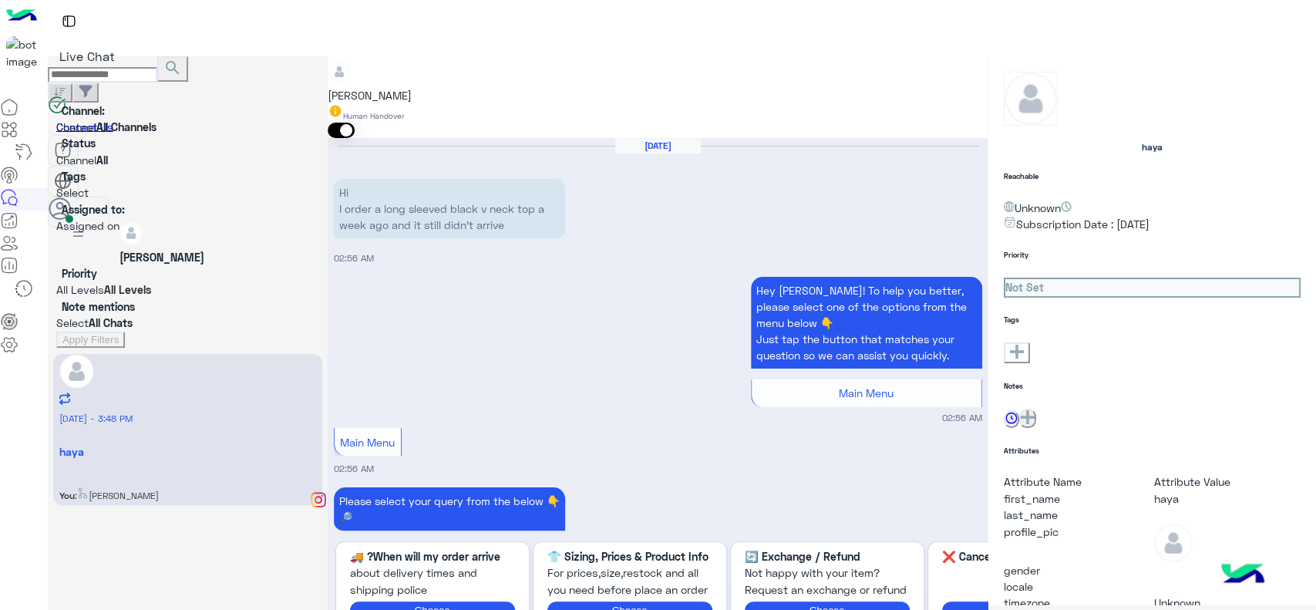
type input "*"
type textarea "**********"
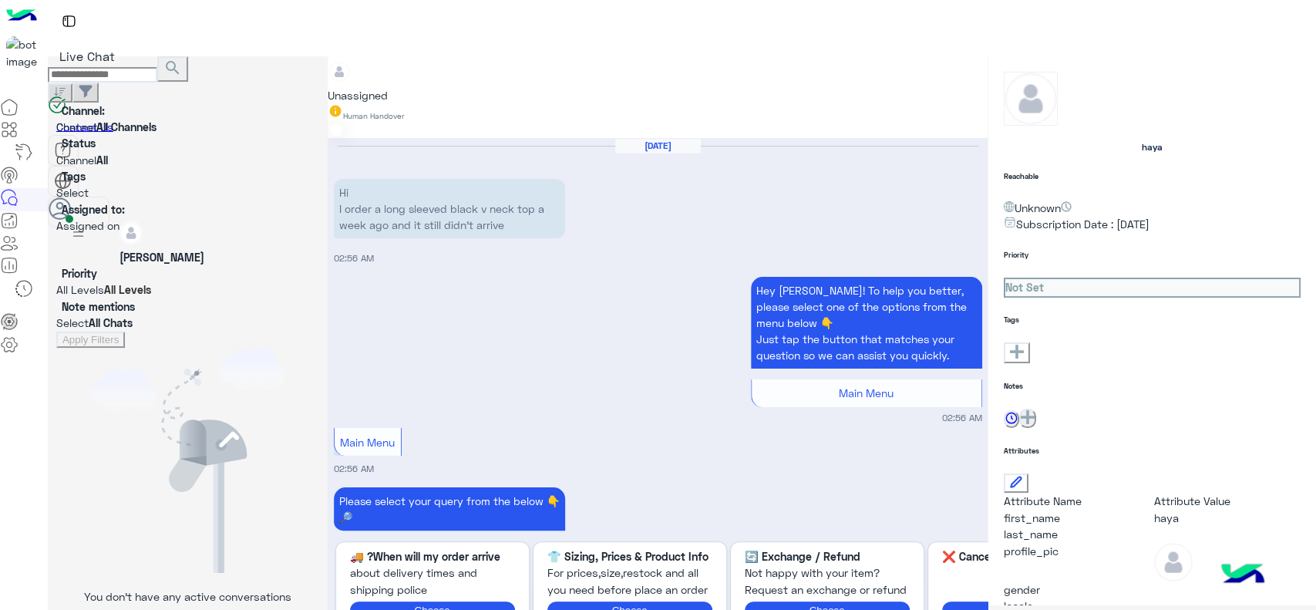
scroll to position [2026, 0]
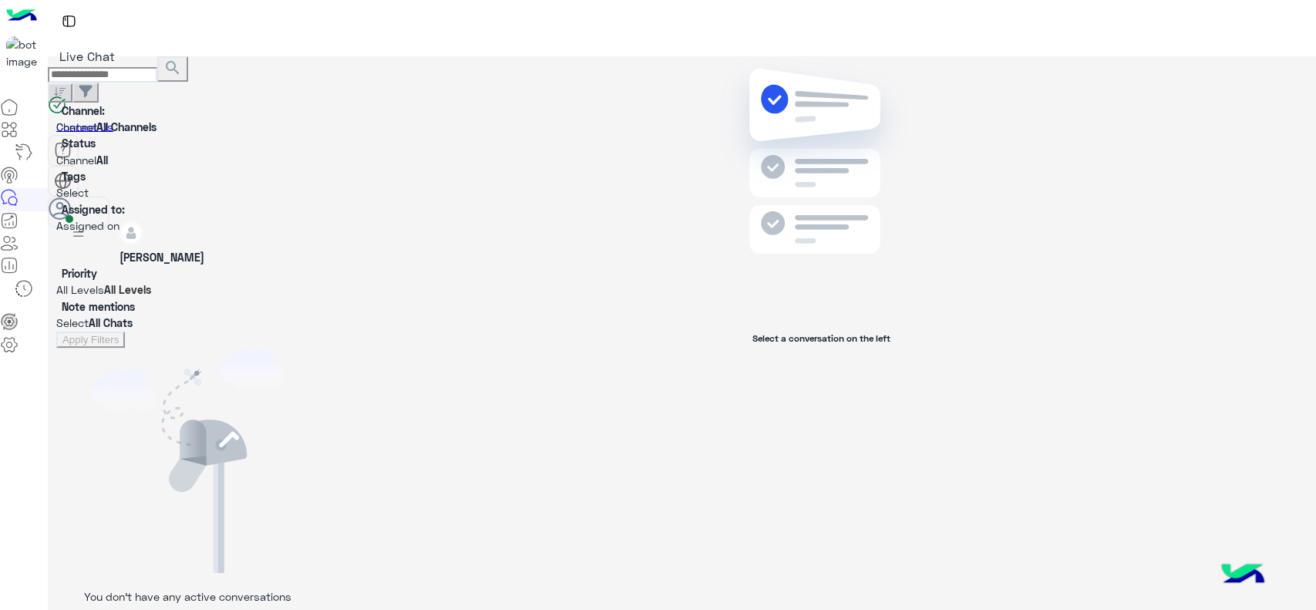
click at [794, 562] on div "Select a conversation on the left" at bounding box center [822, 336] width 988 height 560
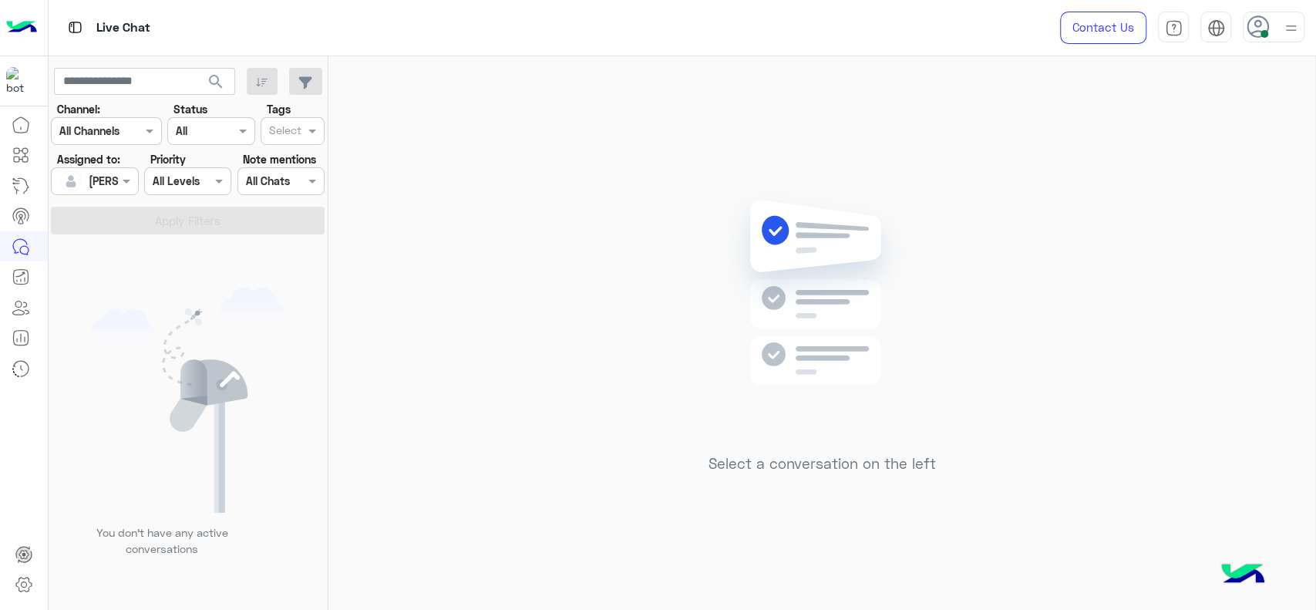
click at [1285, 89] on div "Select a conversation on the left" at bounding box center [821, 336] width 987 height 560
click at [723, 198] on img at bounding box center [822, 315] width 223 height 256
click at [680, 248] on div "Select a conversation on the left" at bounding box center [821, 336] width 987 height 560
click at [820, 253] on img at bounding box center [822, 315] width 223 height 256
click at [628, 331] on div "Select a conversation on the left" at bounding box center [821, 336] width 987 height 560
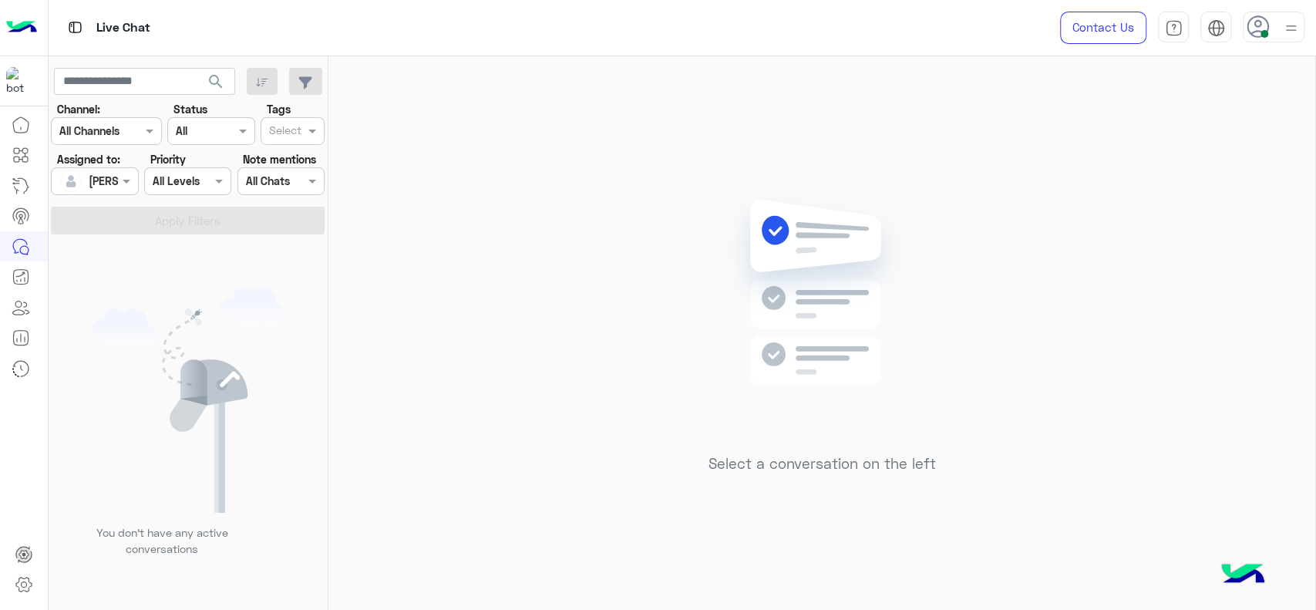
click at [469, 416] on div "Select a conversation on the left" at bounding box center [821, 336] width 987 height 560
click at [463, 180] on div "Select a conversation on the left" at bounding box center [821, 336] width 987 height 560
click at [104, 186] on div at bounding box center [95, 181] width 86 height 18
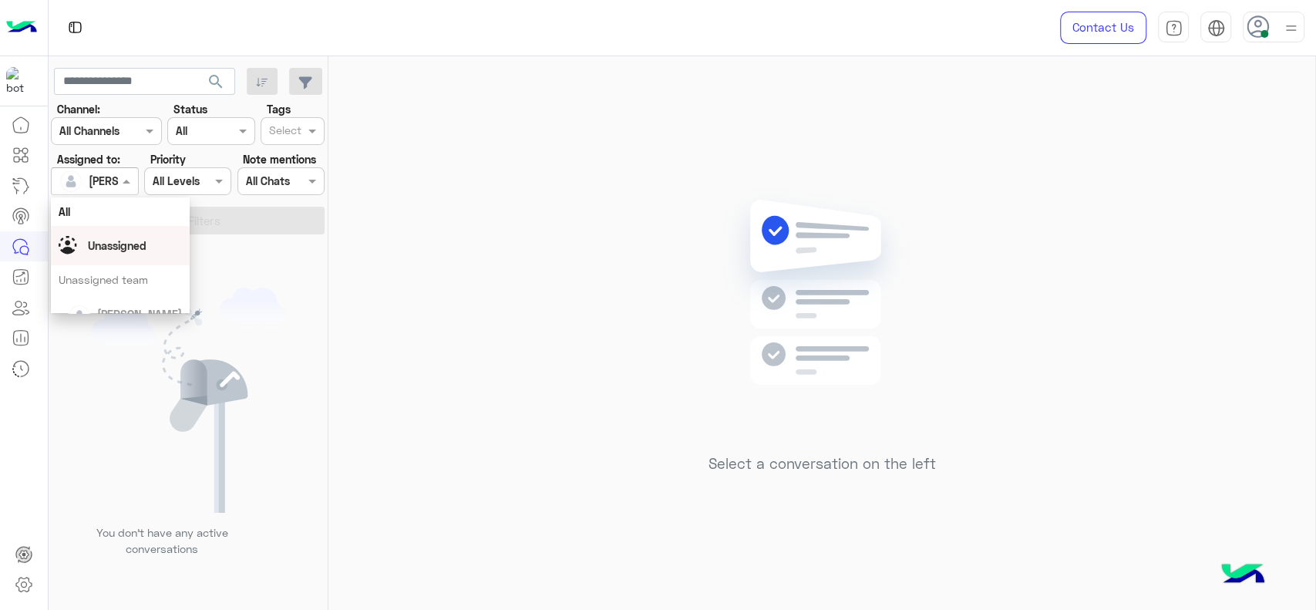
click at [123, 248] on span "Unassigned" at bounding box center [117, 245] width 59 height 13
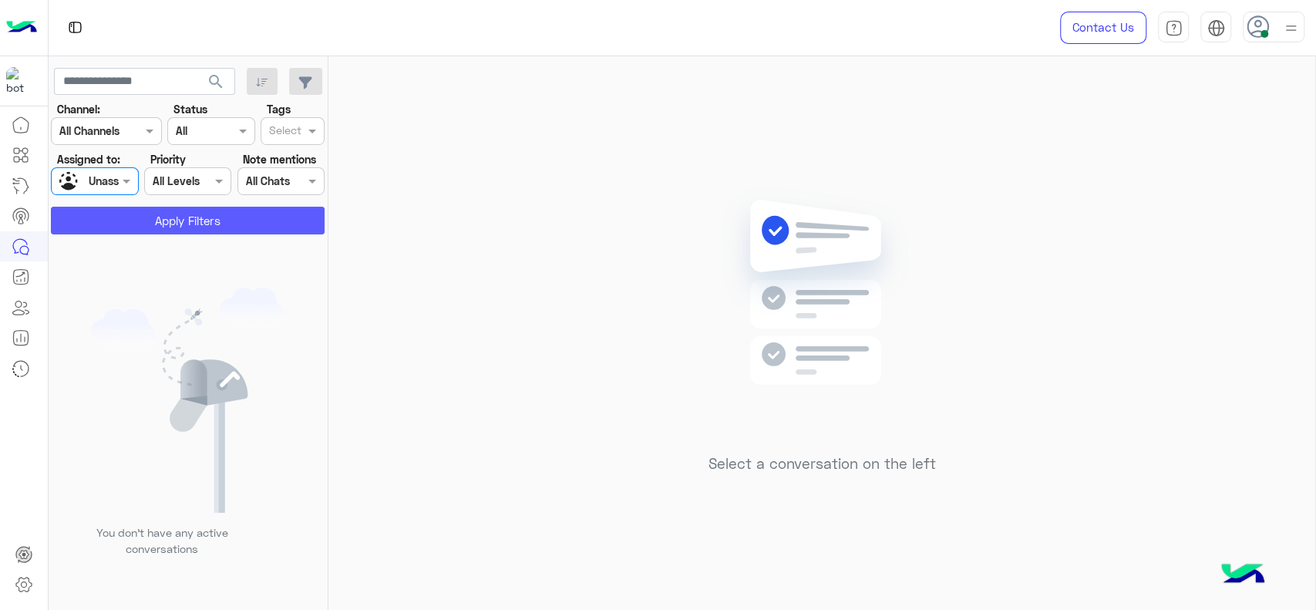
click at [216, 221] on button "Apply Filters" at bounding box center [188, 221] width 274 height 28
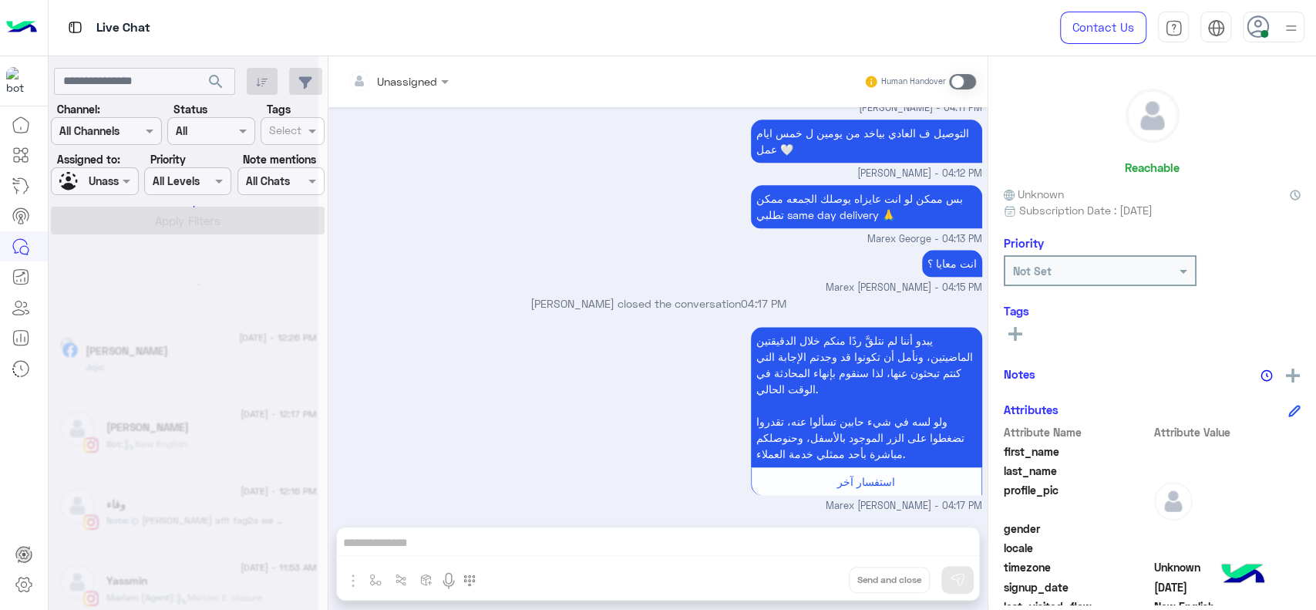
scroll to position [7, 0]
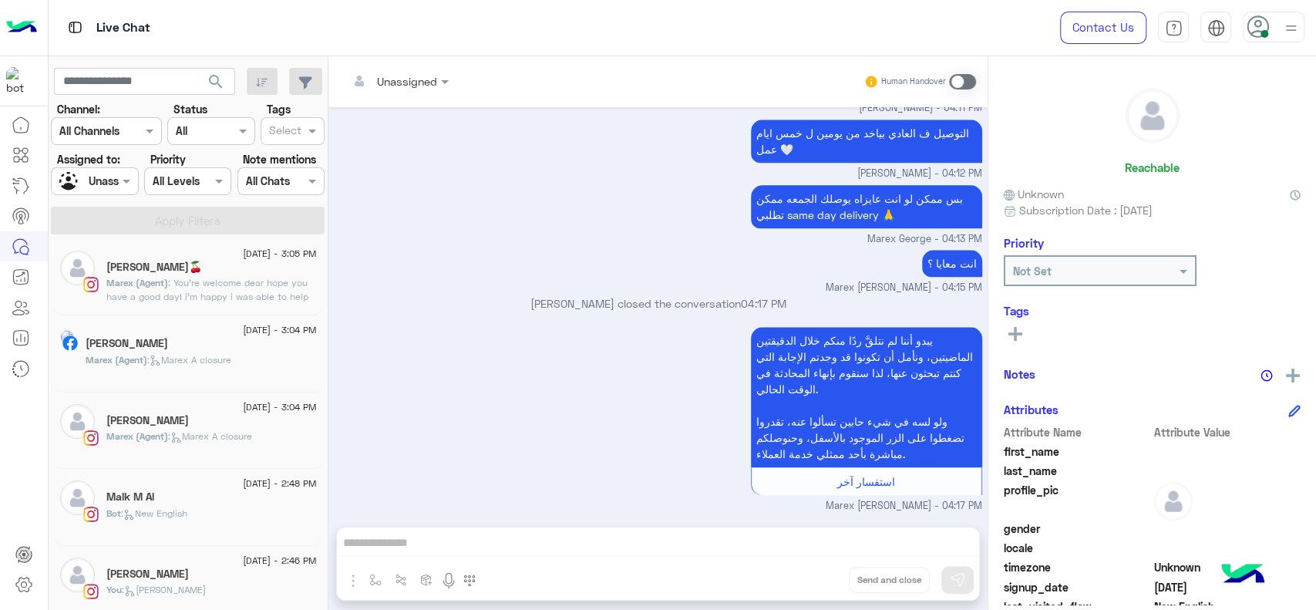
click at [210, 569] on div "[PERSON_NAME]" at bounding box center [211, 575] width 210 height 16
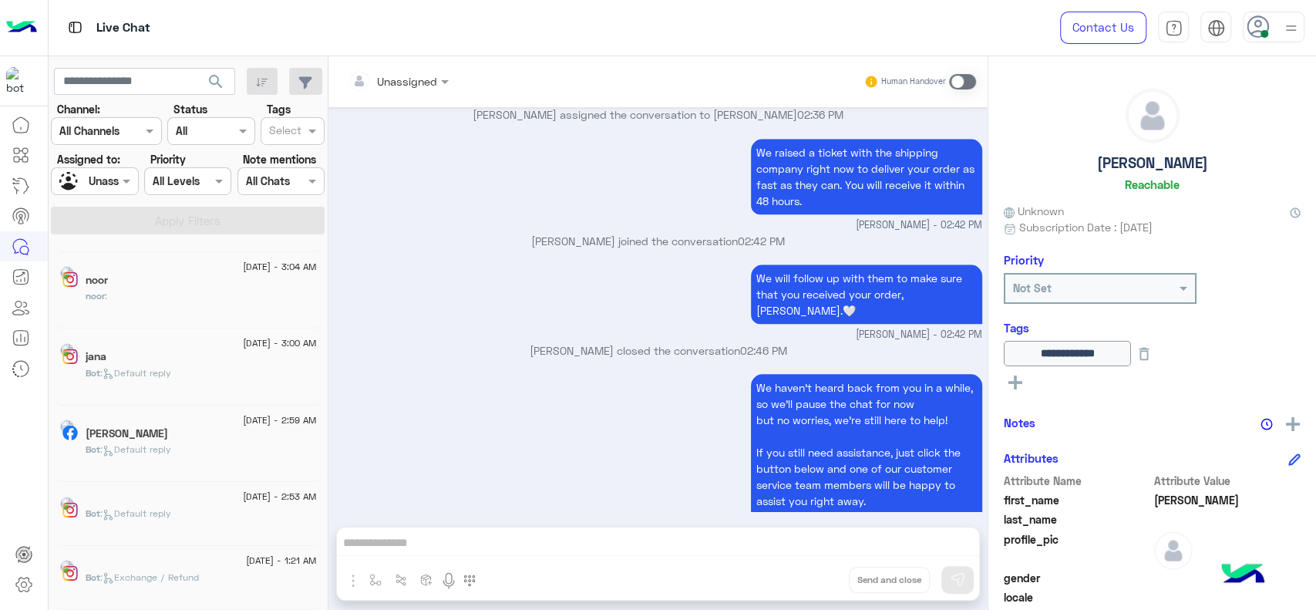
scroll to position [7, 0]
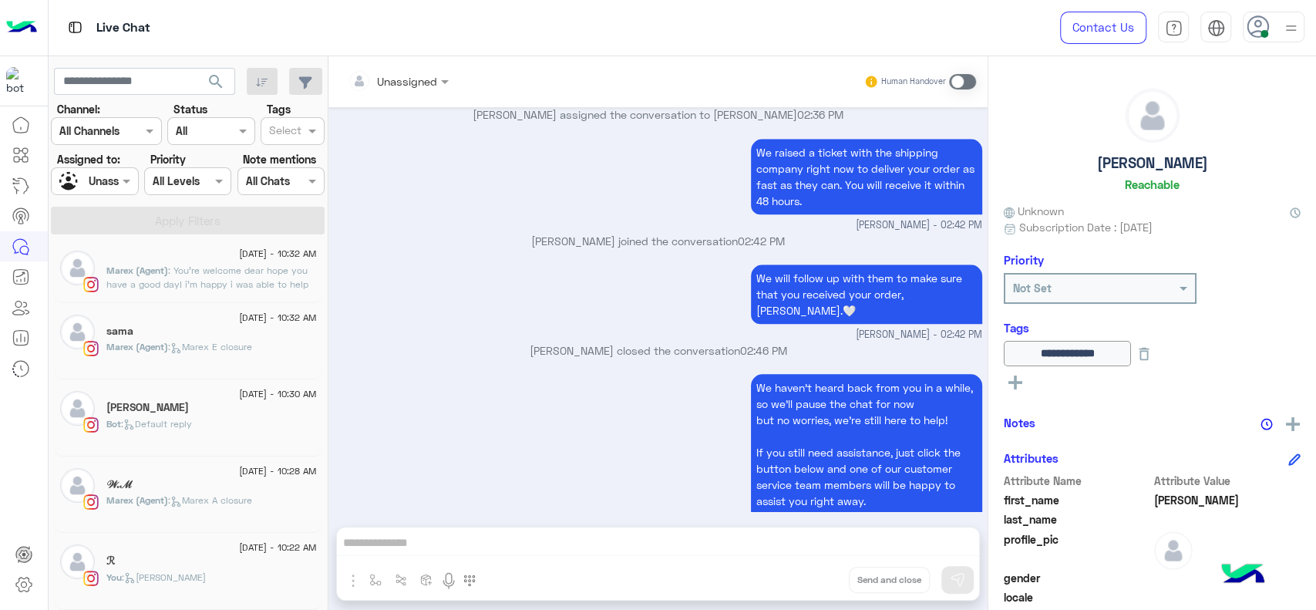
click at [191, 441] on div "Bot : Default reply" at bounding box center [211, 430] width 210 height 27
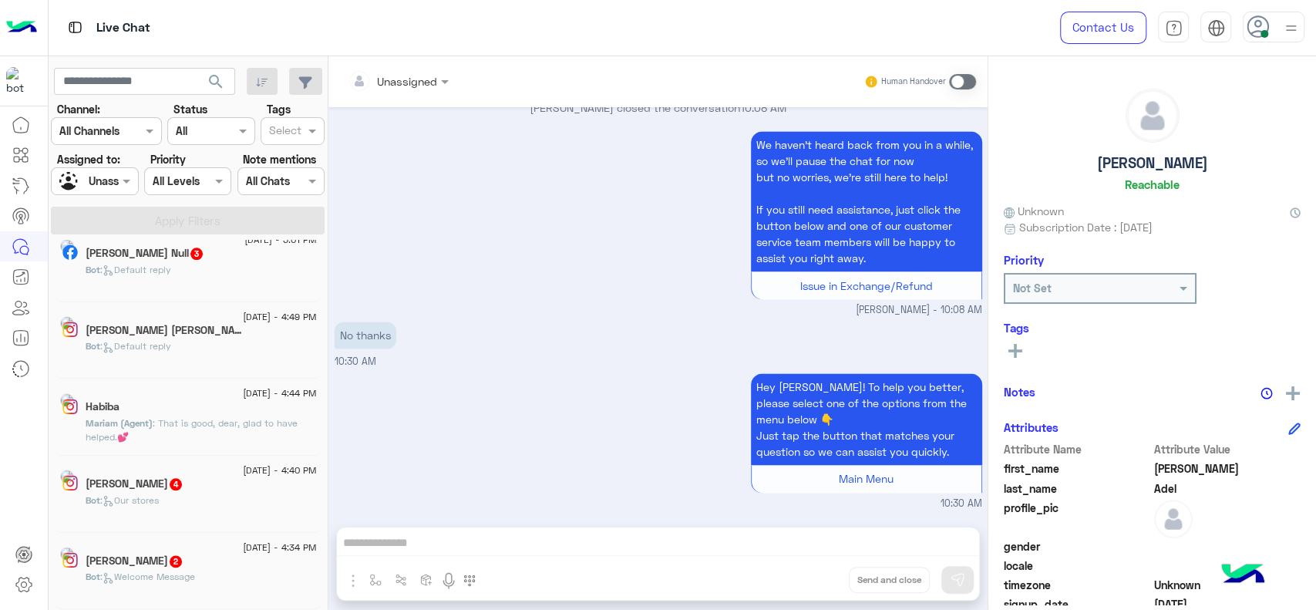
scroll to position [8, 0]
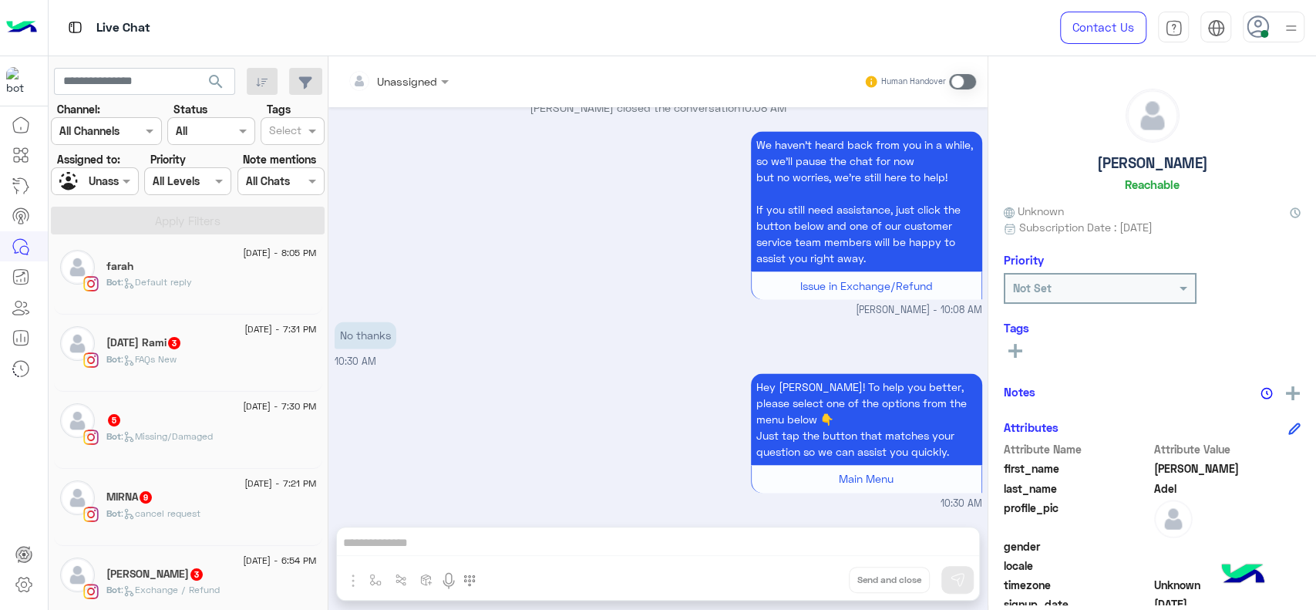
click at [160, 416] on div "5" at bounding box center [211, 421] width 210 height 16
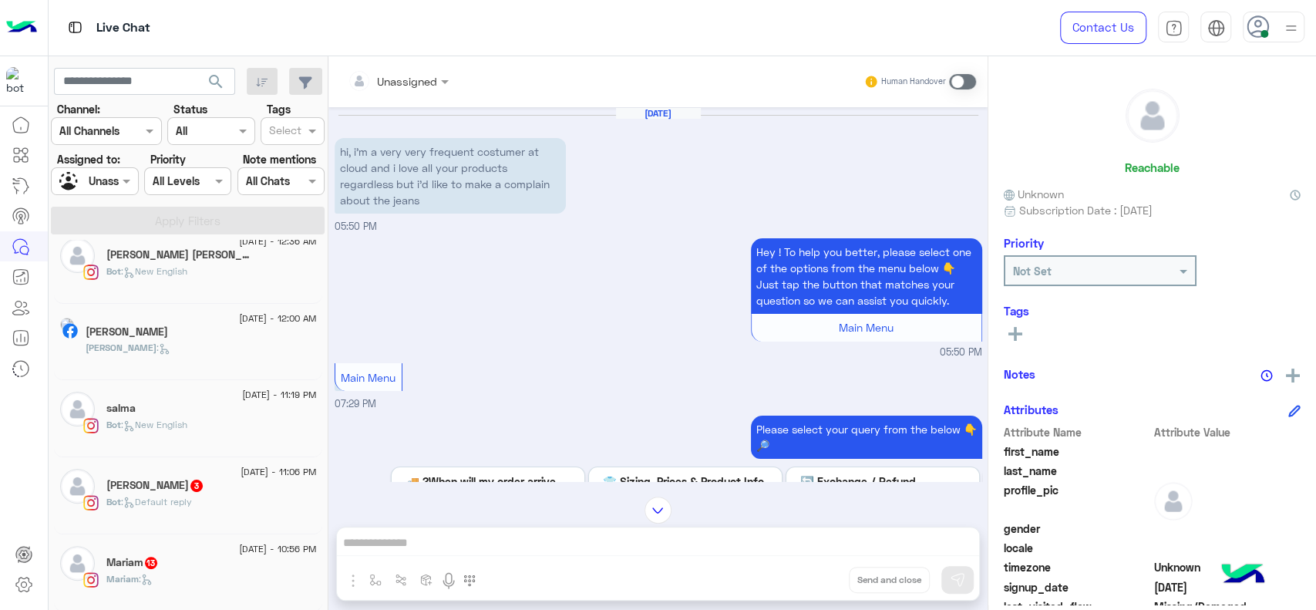
scroll to position [384, 0]
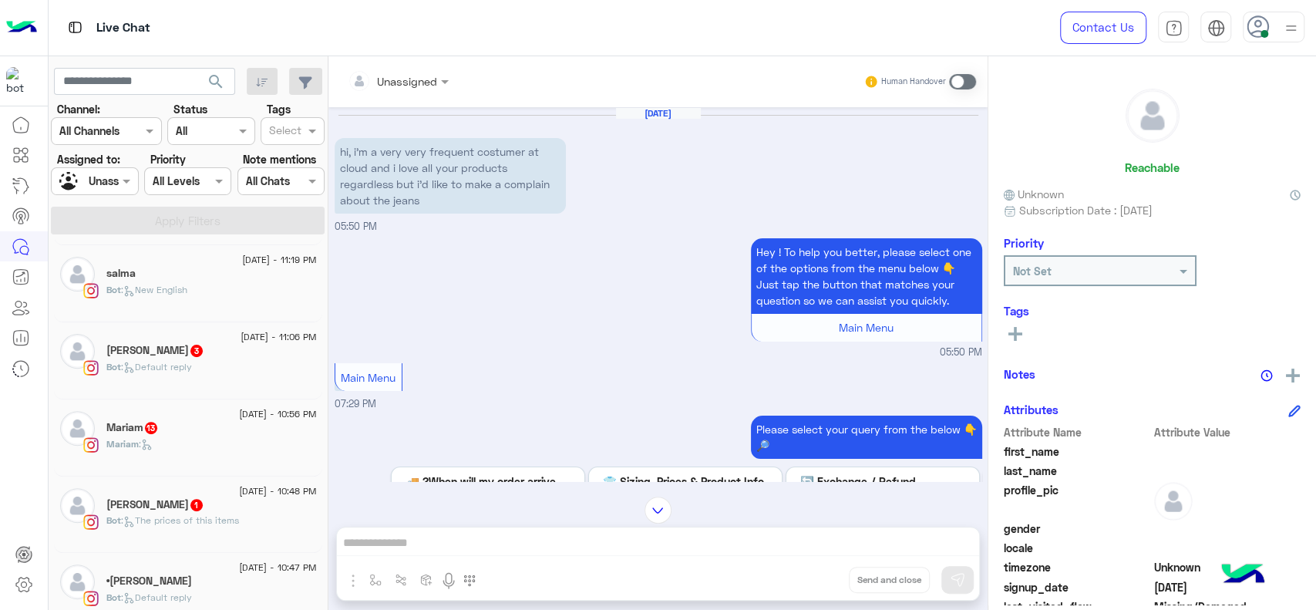
click at [237, 344] on div "Salma Shehata 3" at bounding box center [211, 352] width 210 height 16
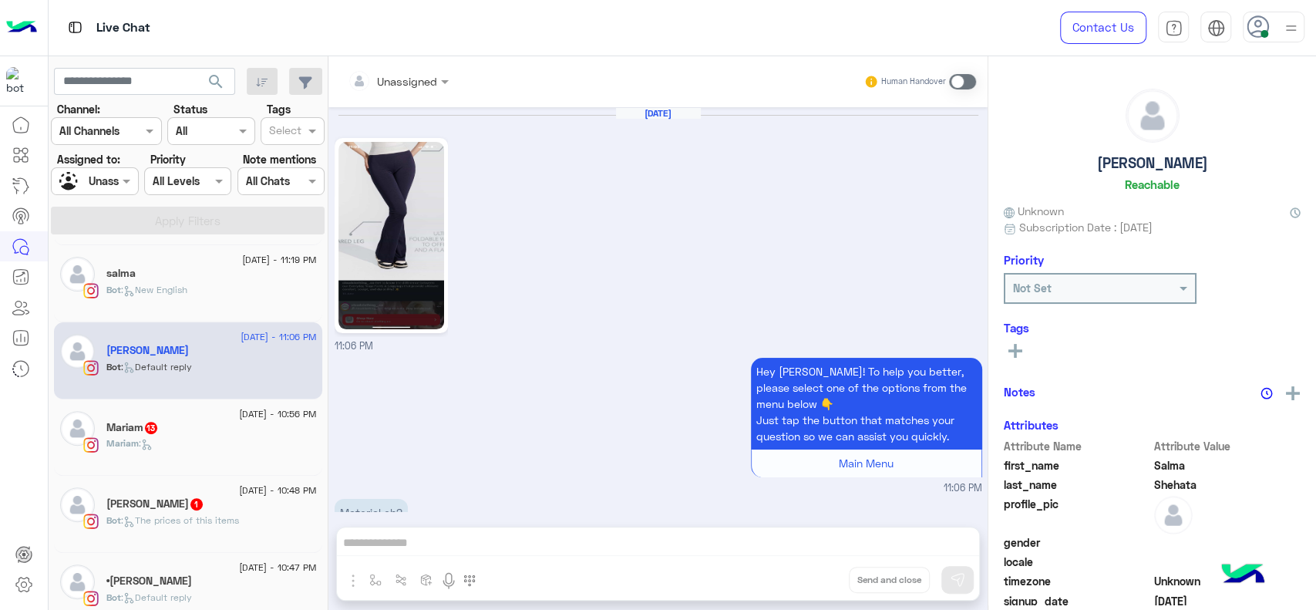
scroll to position [369, 0]
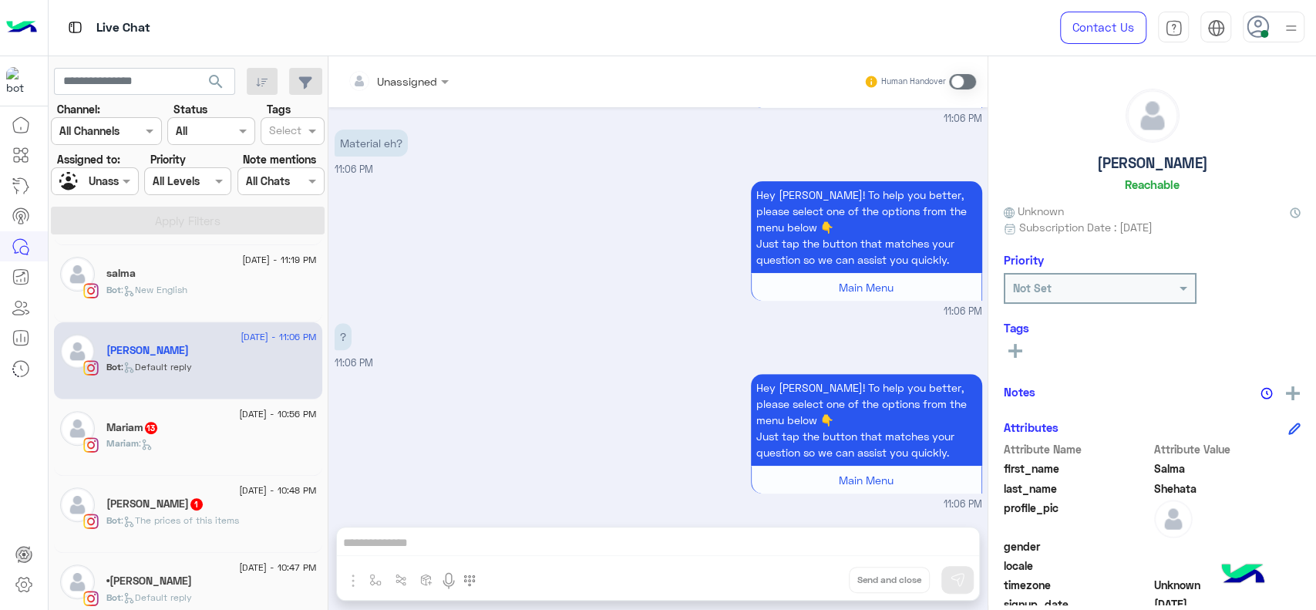
click at [196, 443] on div "Mariam :" at bounding box center [211, 449] width 210 height 27
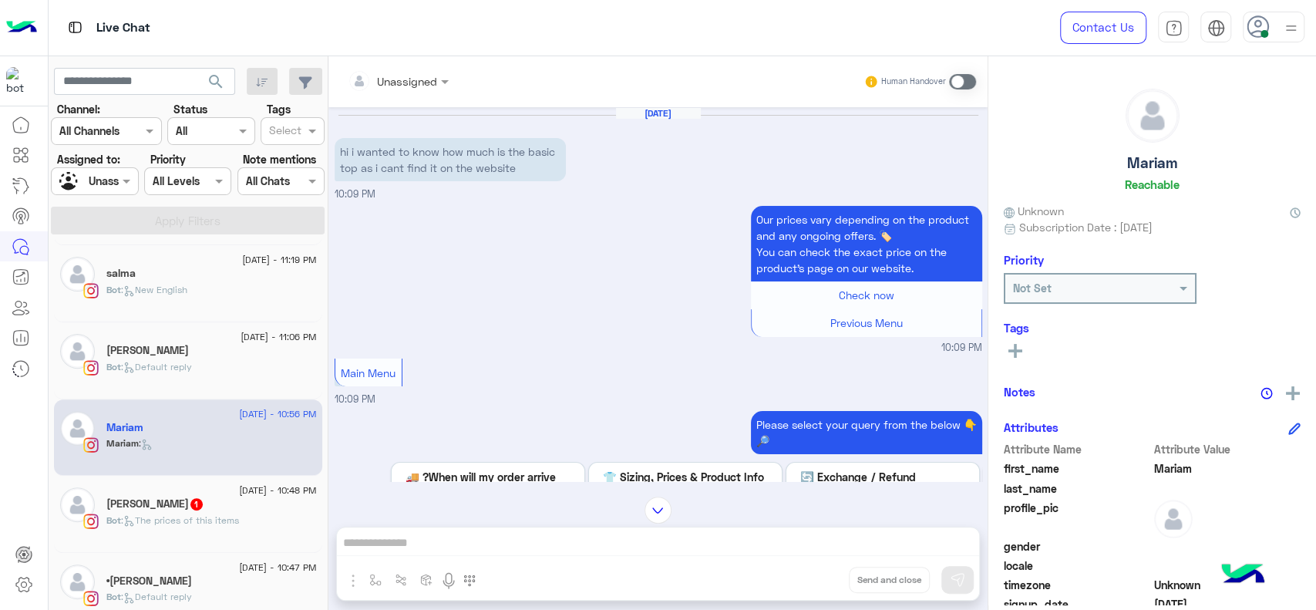
scroll to position [722, 0]
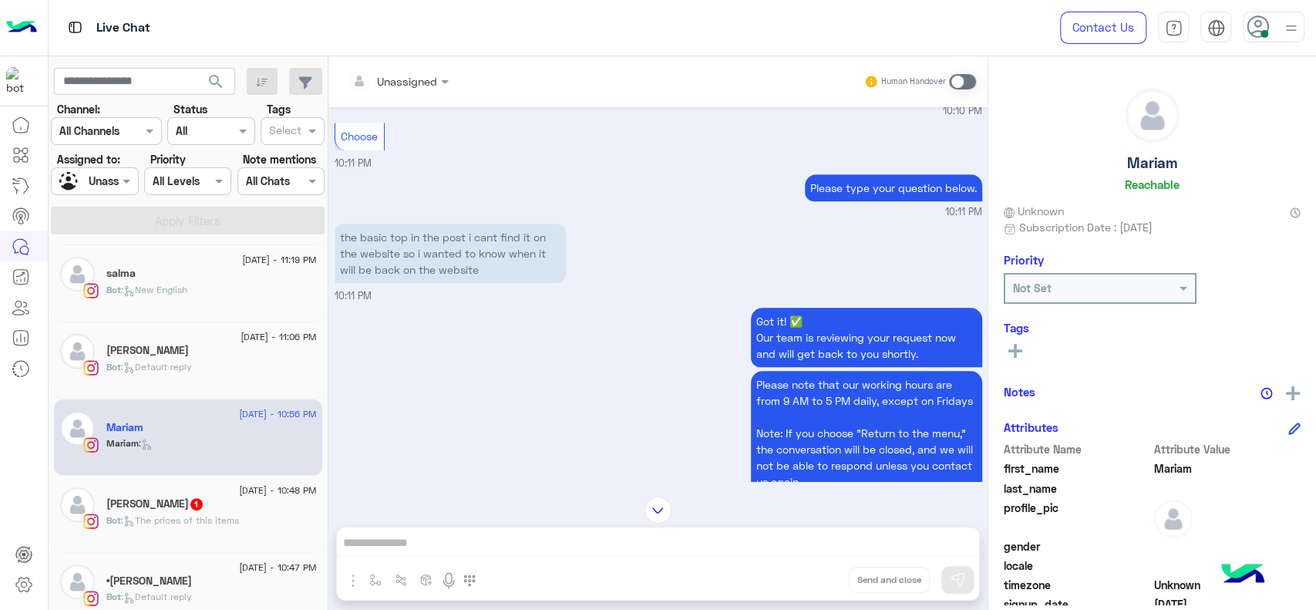
click at [281, 497] on div "Mariam Abdo 1" at bounding box center [211, 505] width 210 height 16
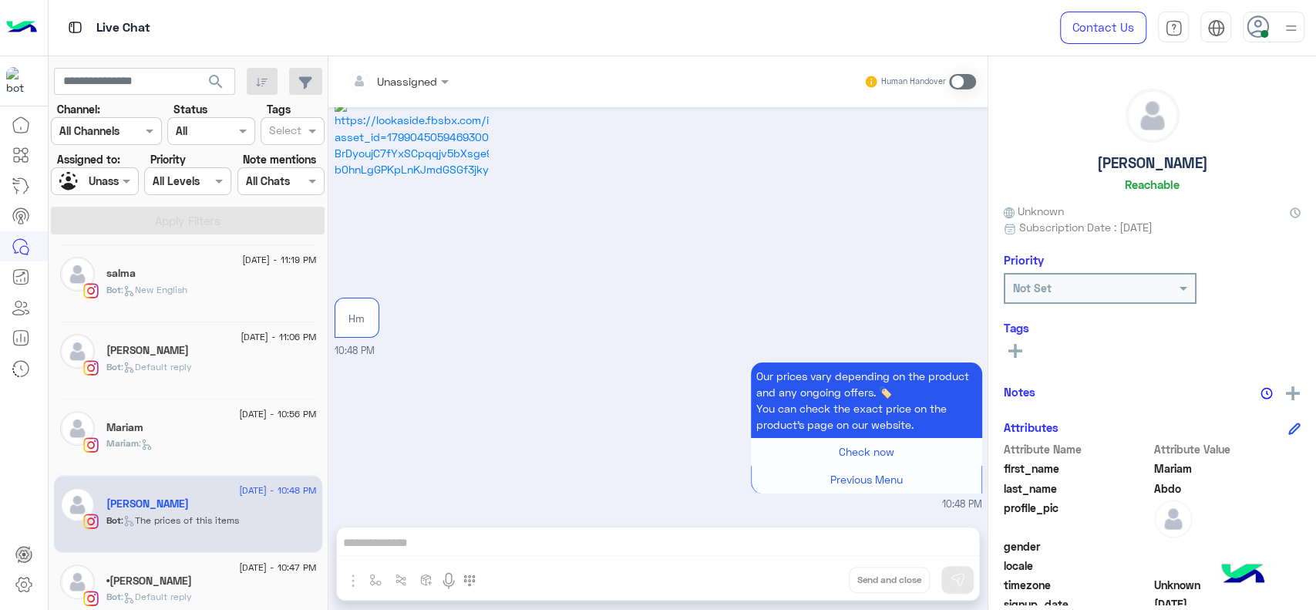
click at [257, 574] on div "•𝒿ℯ𝓃𝓃𝓎" at bounding box center [211, 582] width 210 height 16
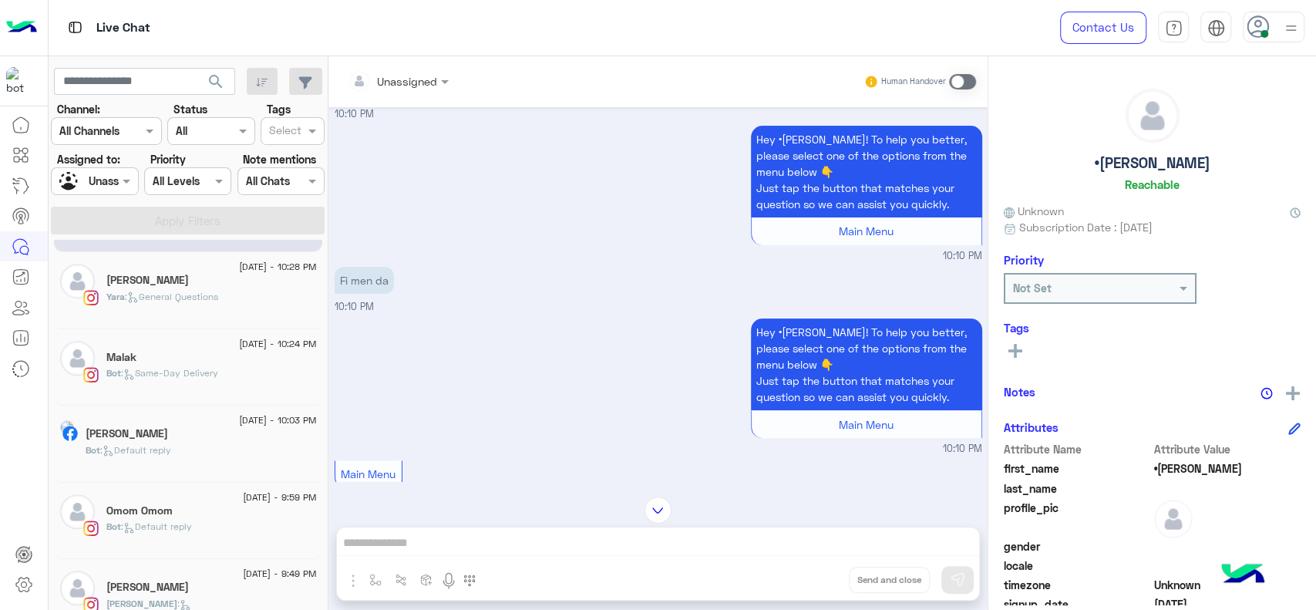
click at [204, 285] on div "Yara Tarek" at bounding box center [211, 282] width 210 height 16
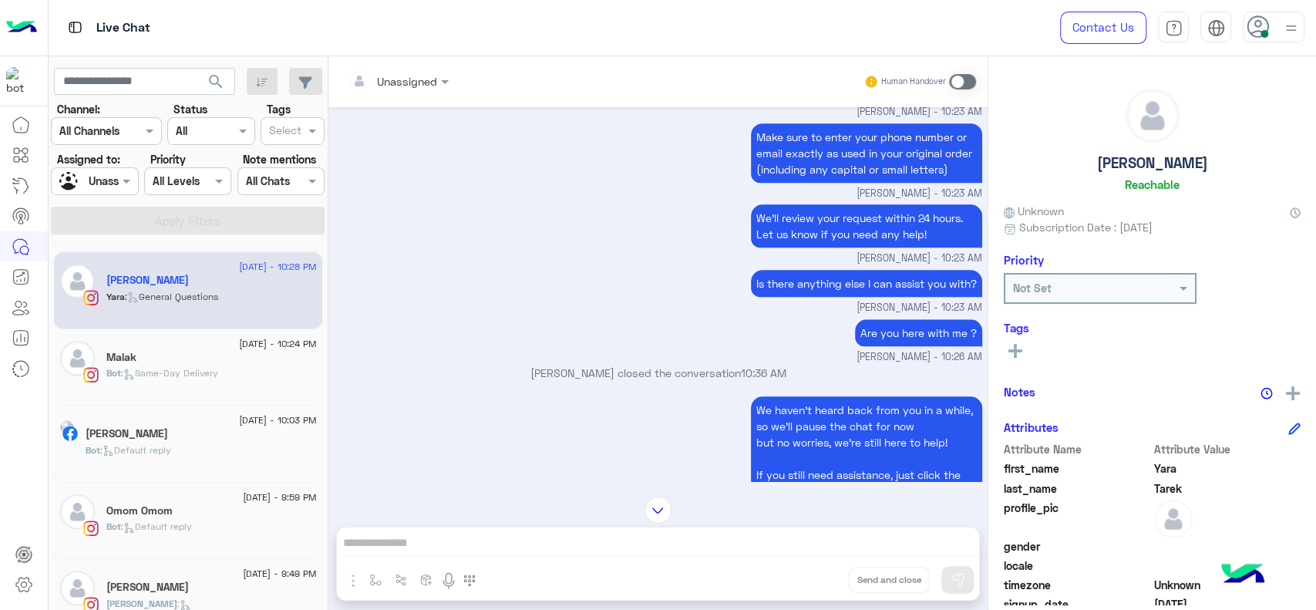
scroll to position [910, 0]
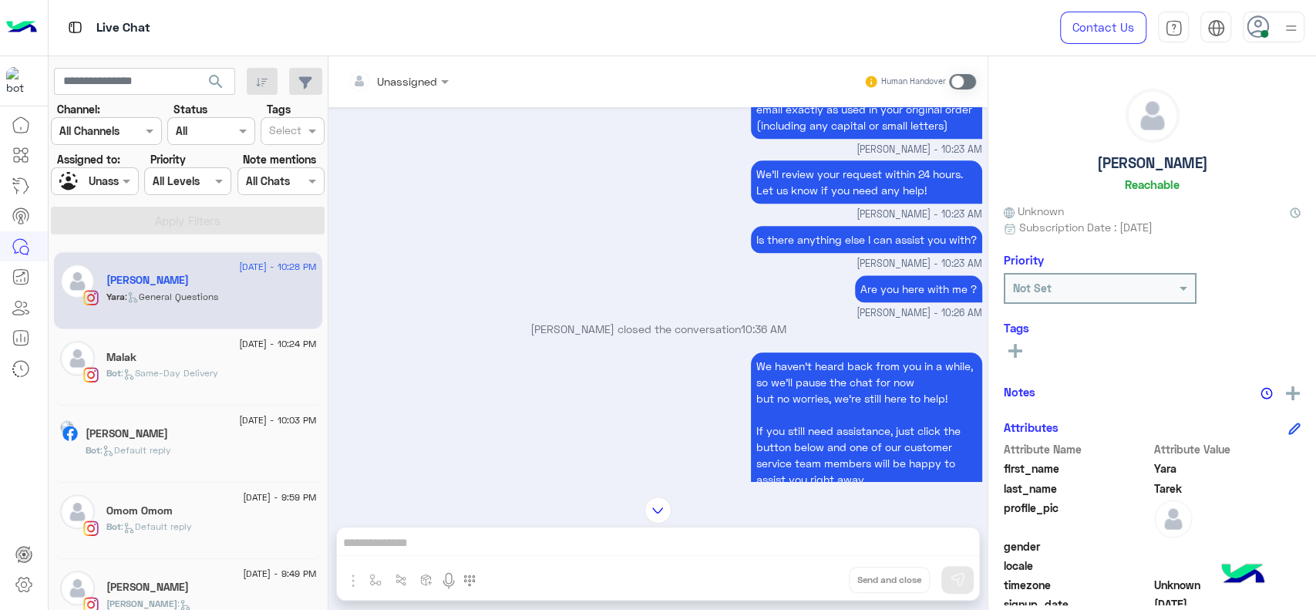
click at [251, 366] on div "Bot : Same-Day Delivery" at bounding box center [211, 379] width 210 height 27
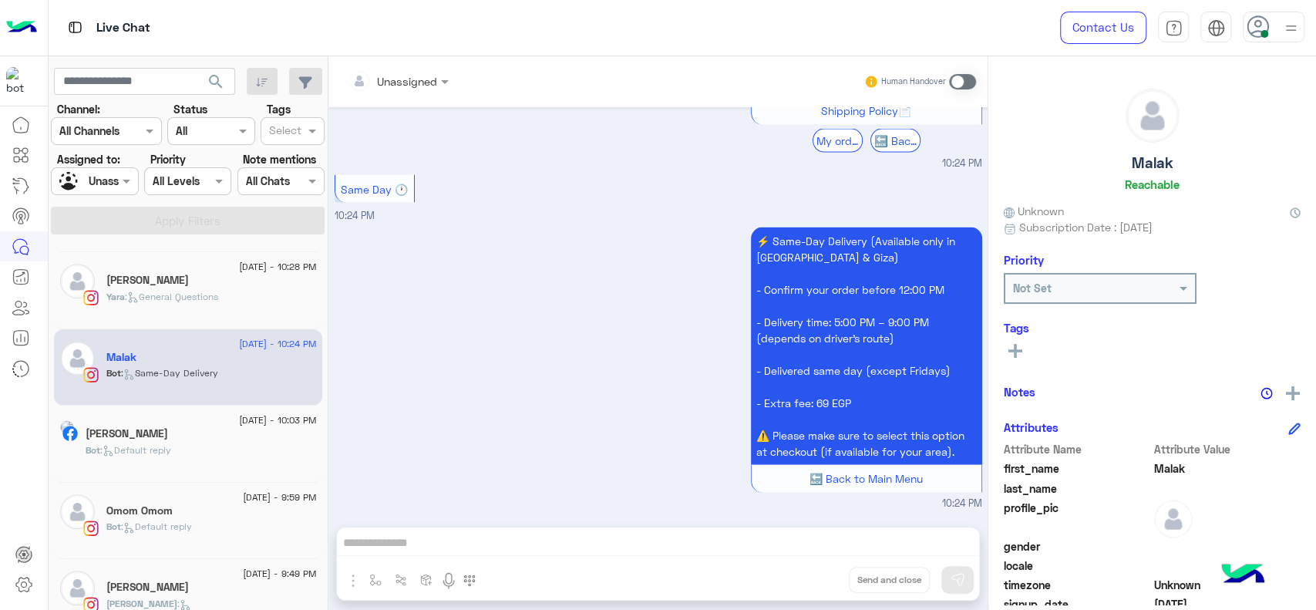
click at [274, 477] on div "20 August - 10:03 PM Bassma Mahmoud Bot : Default reply" at bounding box center [188, 444] width 268 height 77
click at [248, 439] on div "Bassma Mahmoud" at bounding box center [201, 435] width 231 height 16
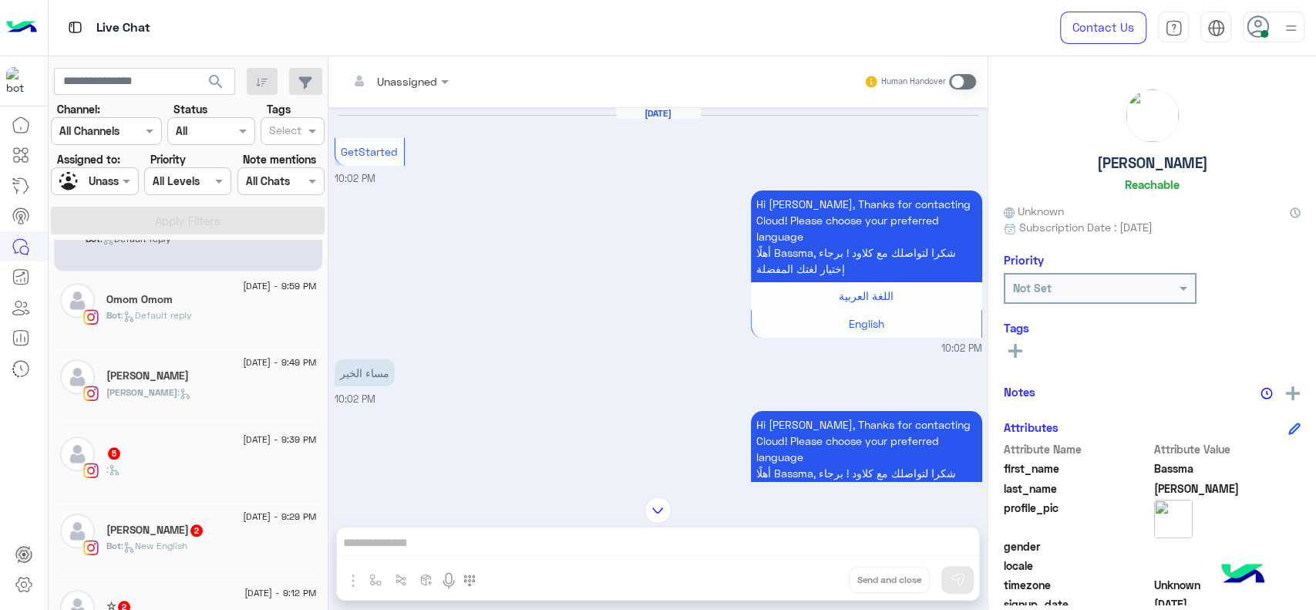
scroll to position [1018, 0]
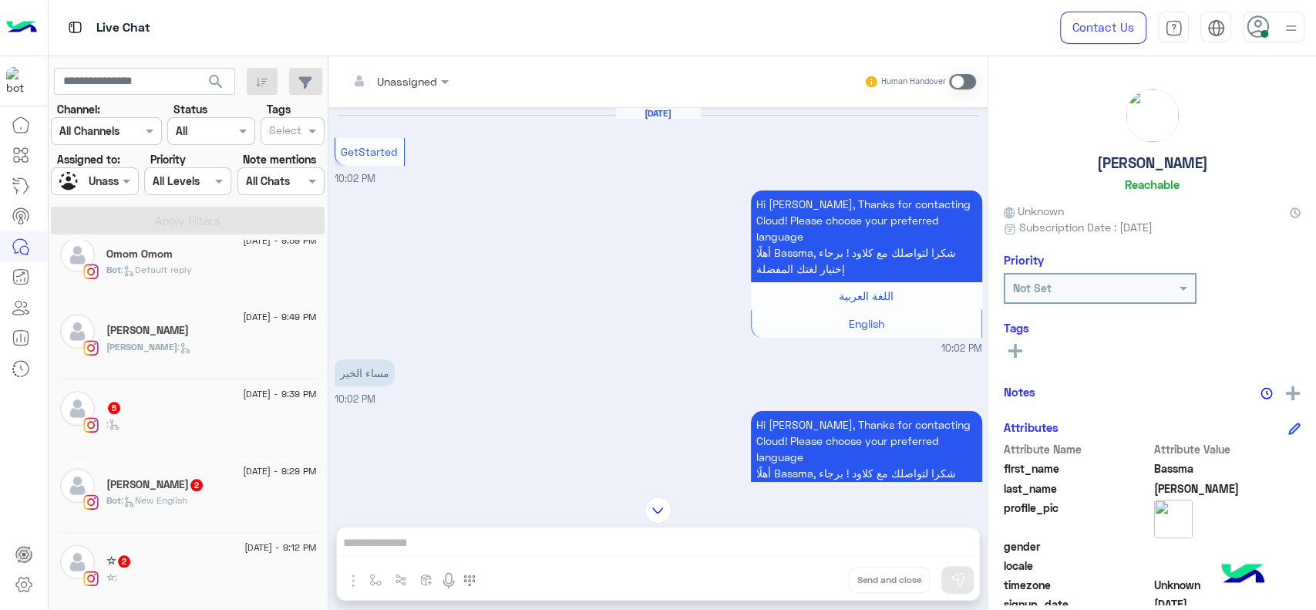
click at [215, 386] on div "20 August - 9:39 PM 5 :" at bounding box center [188, 417] width 268 height 77
click at [207, 423] on div ":" at bounding box center [211, 430] width 210 height 27
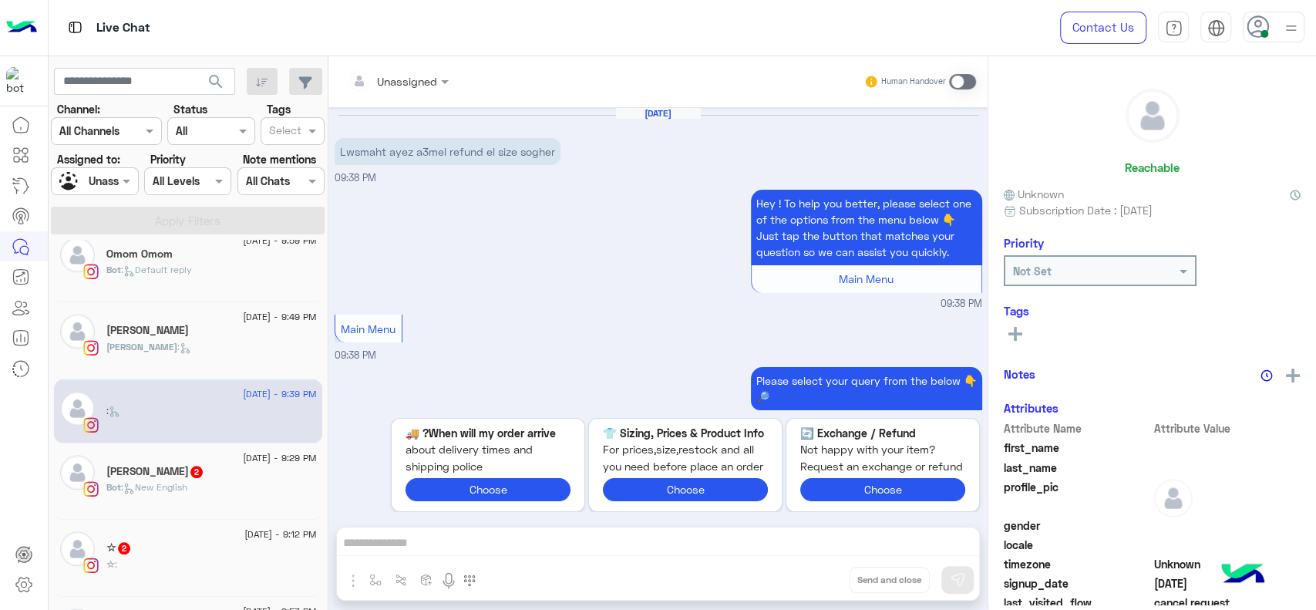
scroll to position [612, 0]
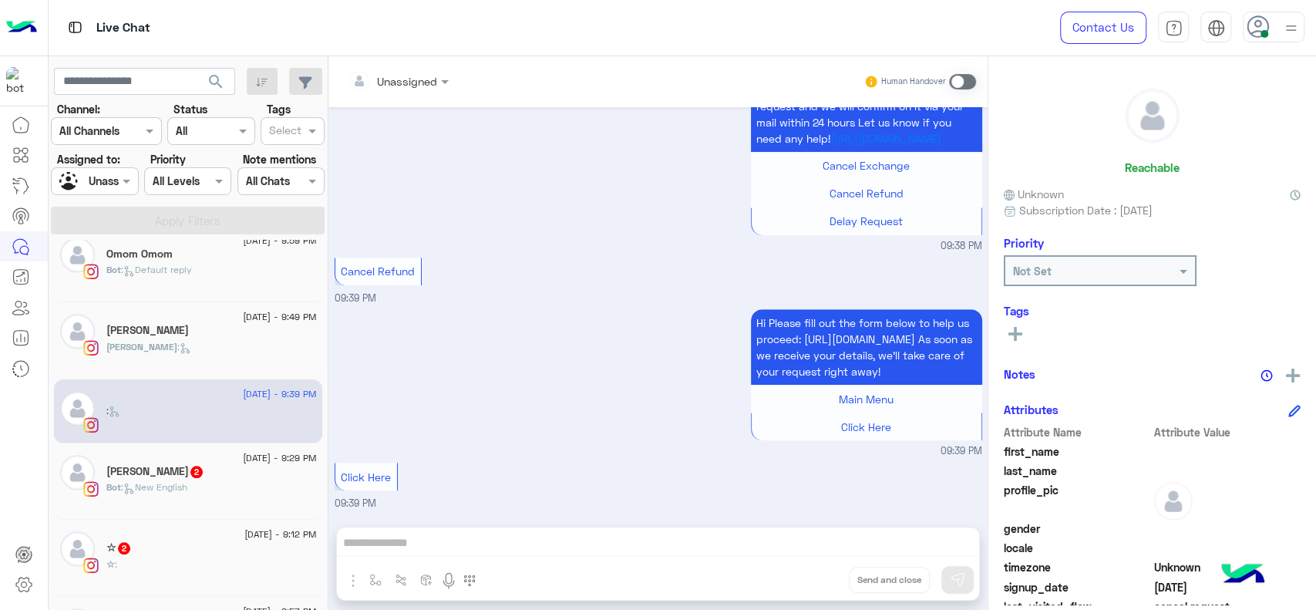
click at [506, 335] on div "Hi Please fill out the form below to help us proceed: https://shorturl.at/pHrX0…" at bounding box center [659, 381] width 648 height 153
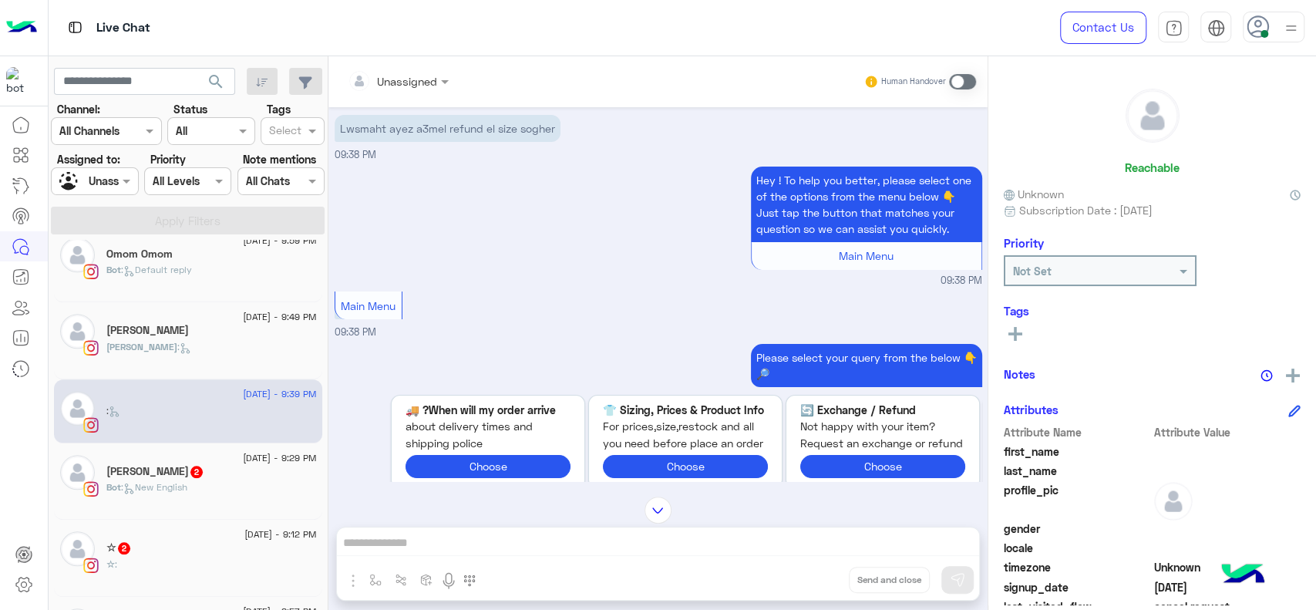
scroll to position [0, 0]
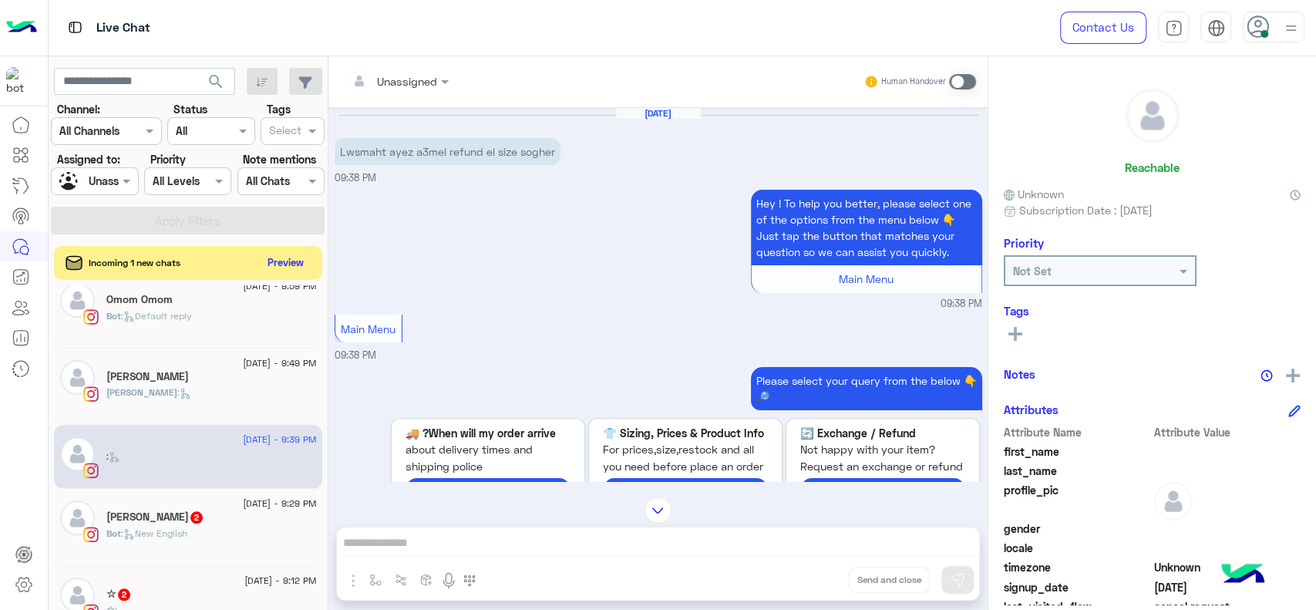
click at [243, 504] on span "20 August - 9:29 PM" at bounding box center [279, 504] width 73 height 14
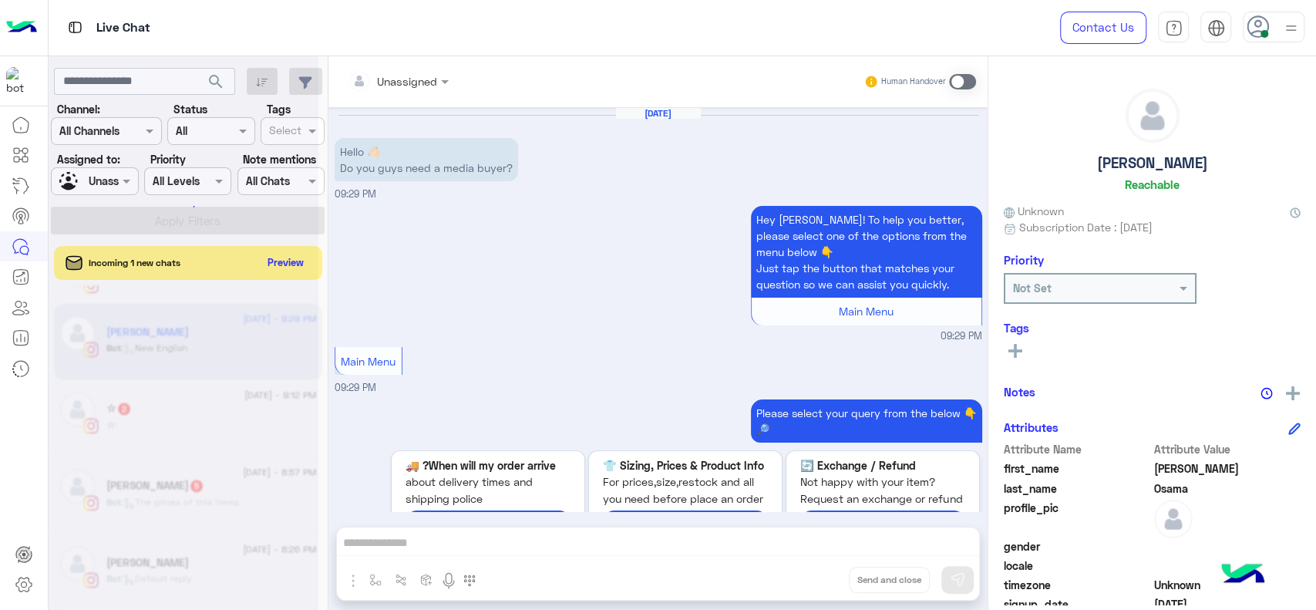
scroll to position [7, 0]
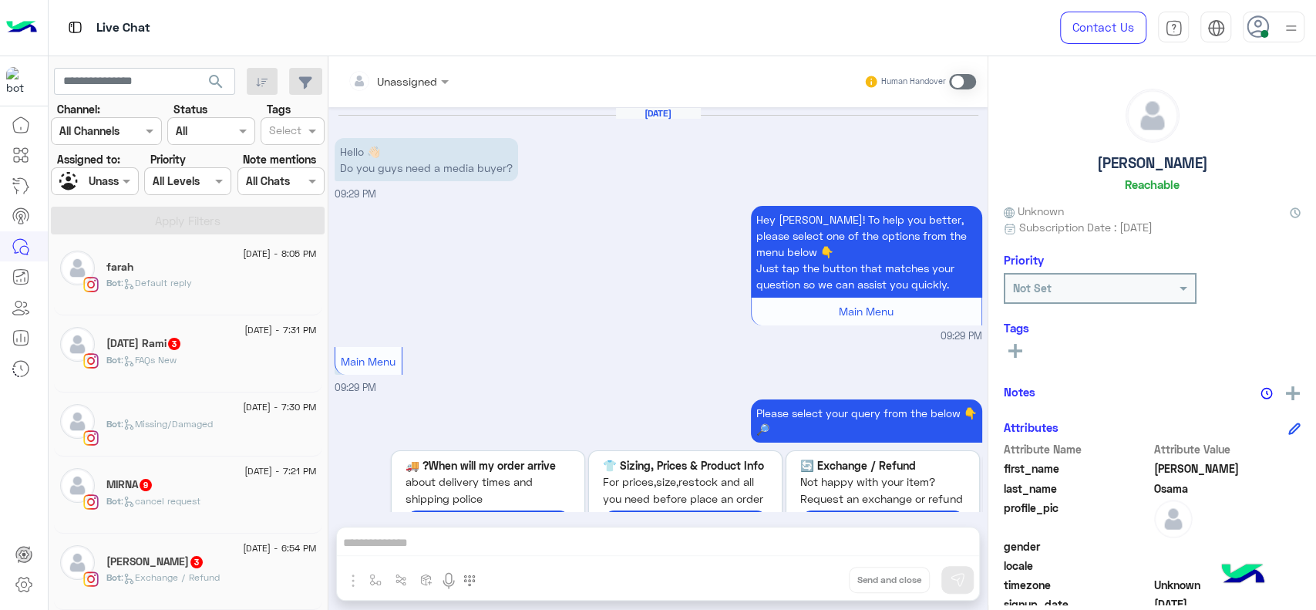
click at [256, 382] on div "20 August - 7:31 PM Karma Rami 3 Bot : FAQs New" at bounding box center [188, 353] width 268 height 77
click at [245, 358] on div "Bot : FAQs New" at bounding box center [211, 366] width 210 height 27
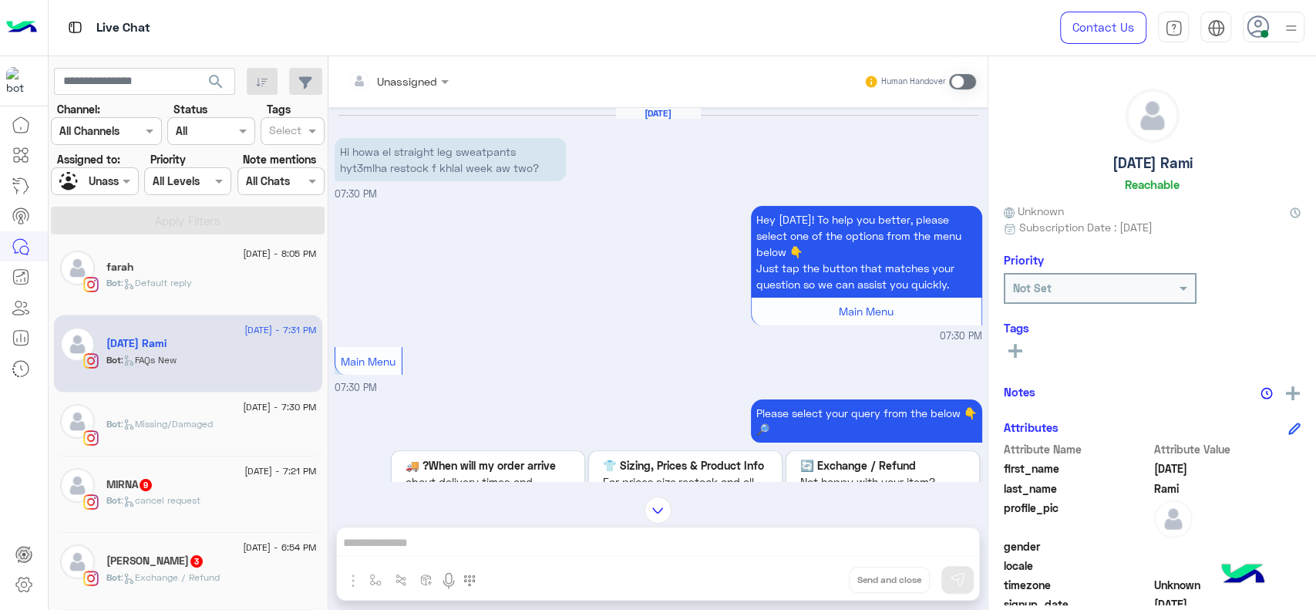
click at [204, 472] on div "20 August - 7:21 PM" at bounding box center [211, 473] width 210 height 10
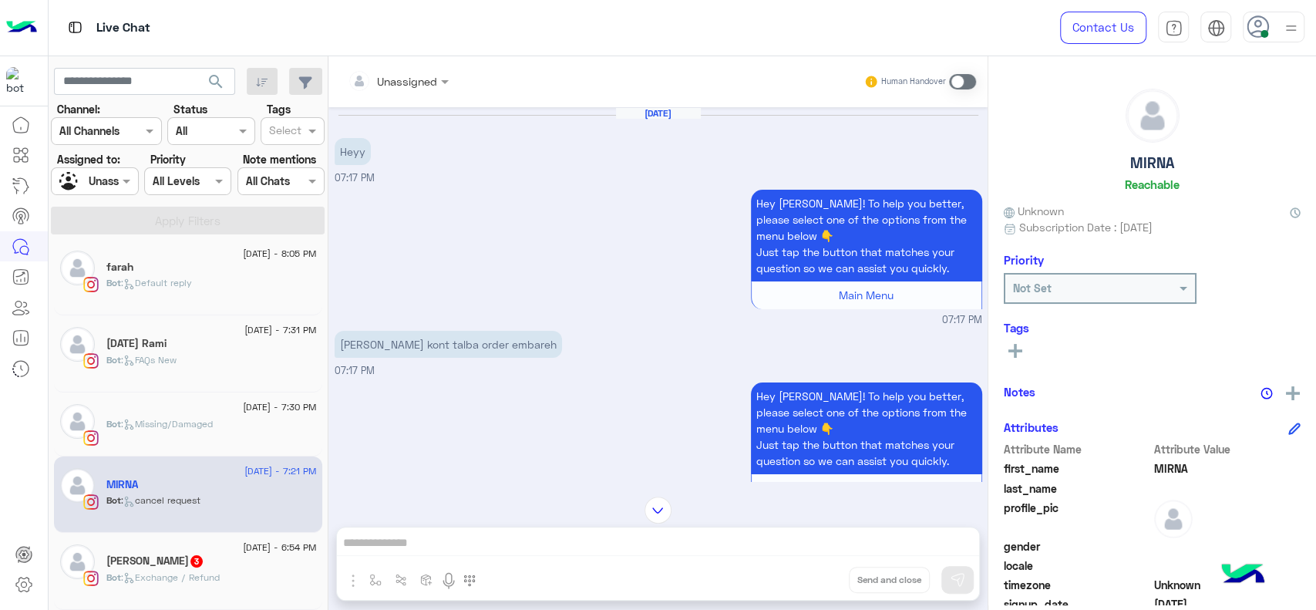
click at [401, 83] on input "text" at bounding box center [379, 81] width 62 height 16
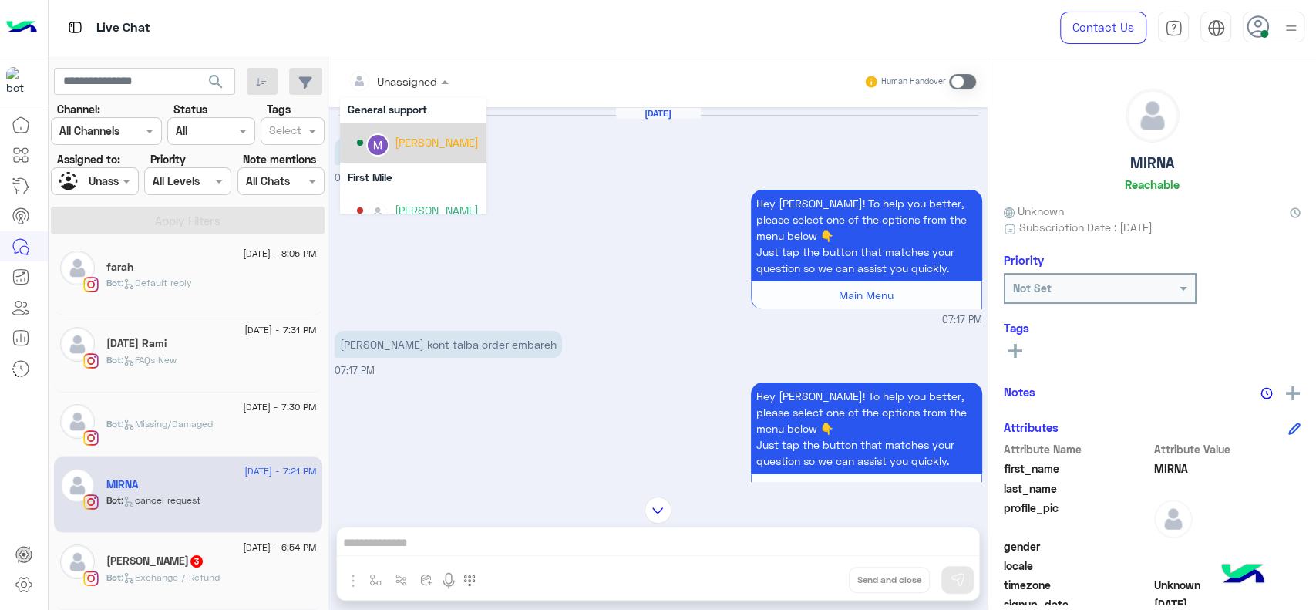
scroll to position [313, 0]
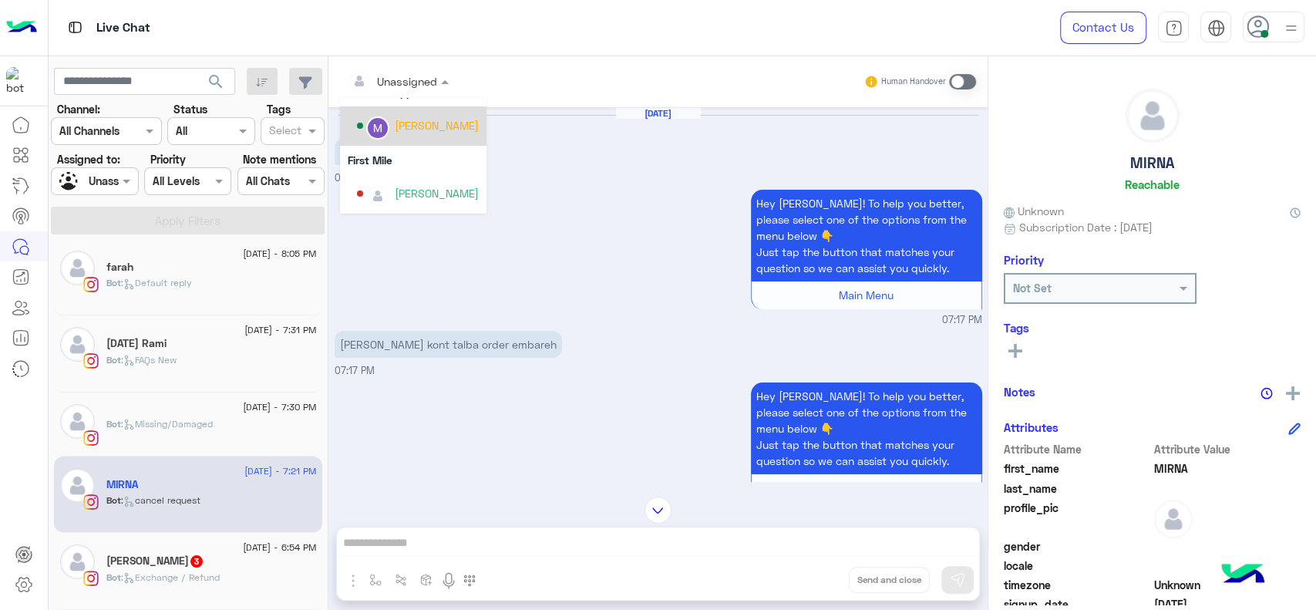
click at [369, 119] on div "Options list" at bounding box center [377, 127] width 23 height 23
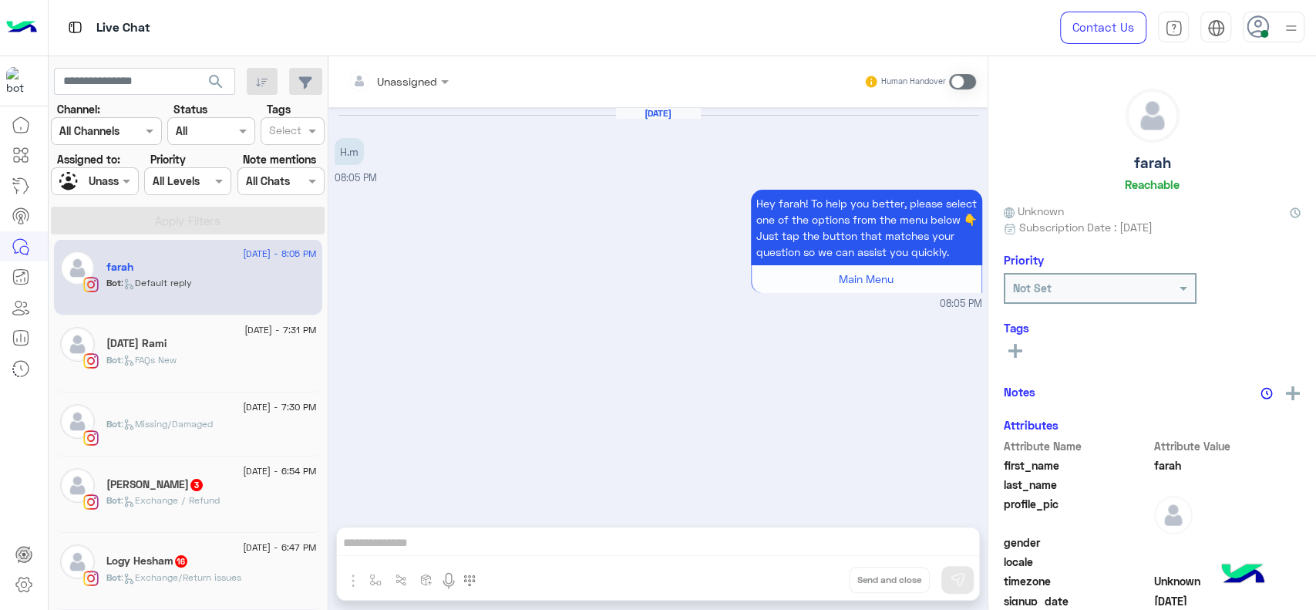
click at [243, 470] on span "20 August - 6:54 PM" at bounding box center [279, 471] width 73 height 14
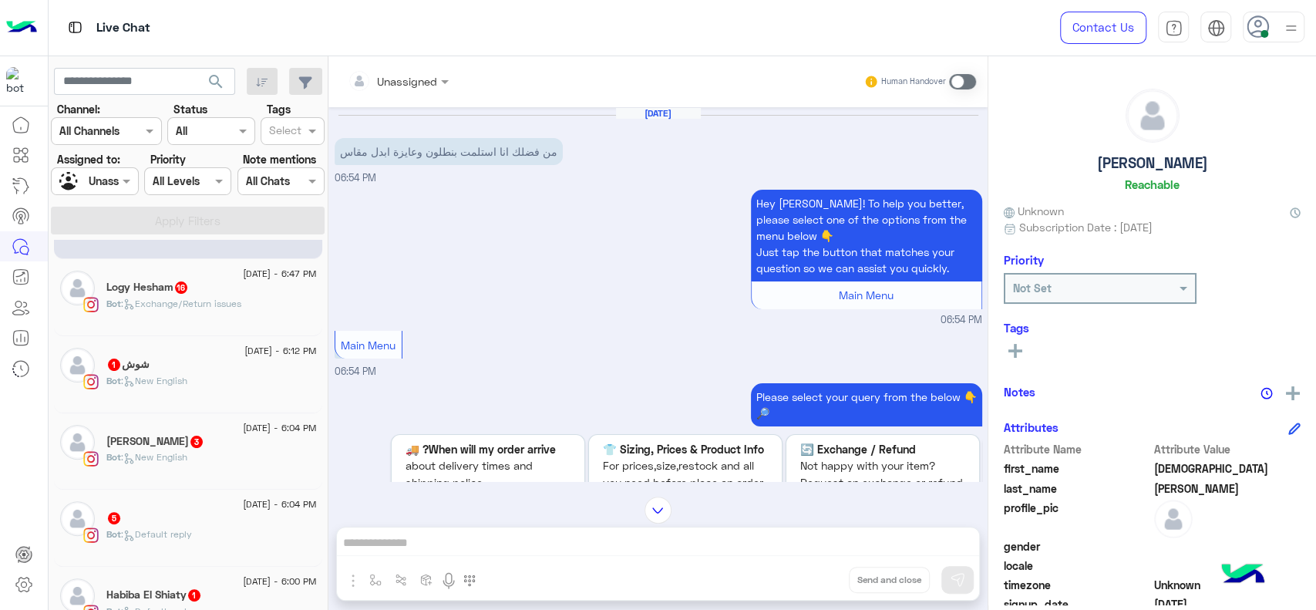
scroll to position [264, 0]
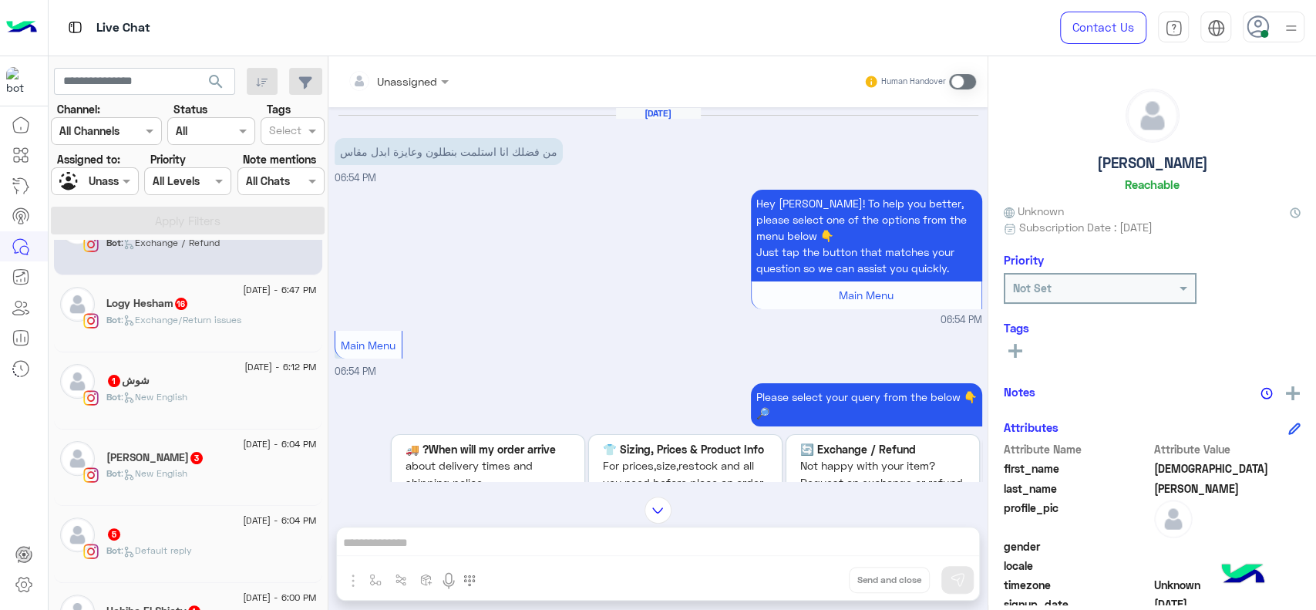
click at [229, 343] on div "20 August - 6:47 PM Logy Hesham 16 Bot : Exchange/Return issues" at bounding box center [188, 313] width 268 height 77
click at [215, 305] on div "Logy Hesham 16" at bounding box center [211, 305] width 210 height 16
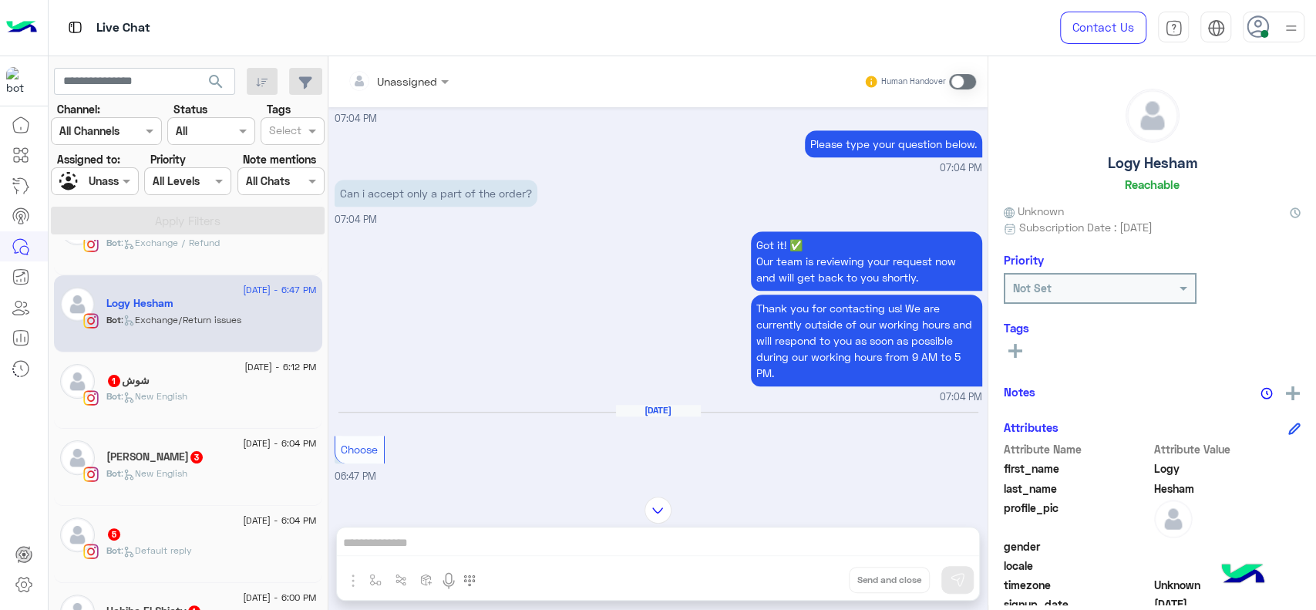
scroll to position [672, 0]
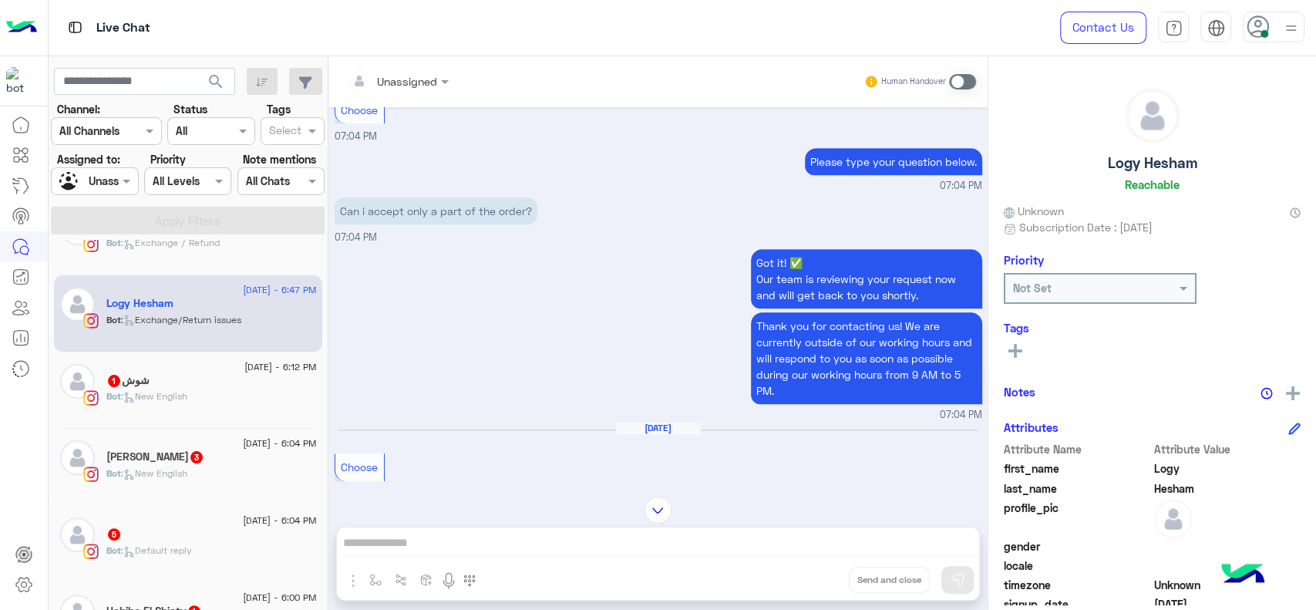
click at [406, 89] on div "Unassigned" at bounding box center [392, 81] width 89 height 31
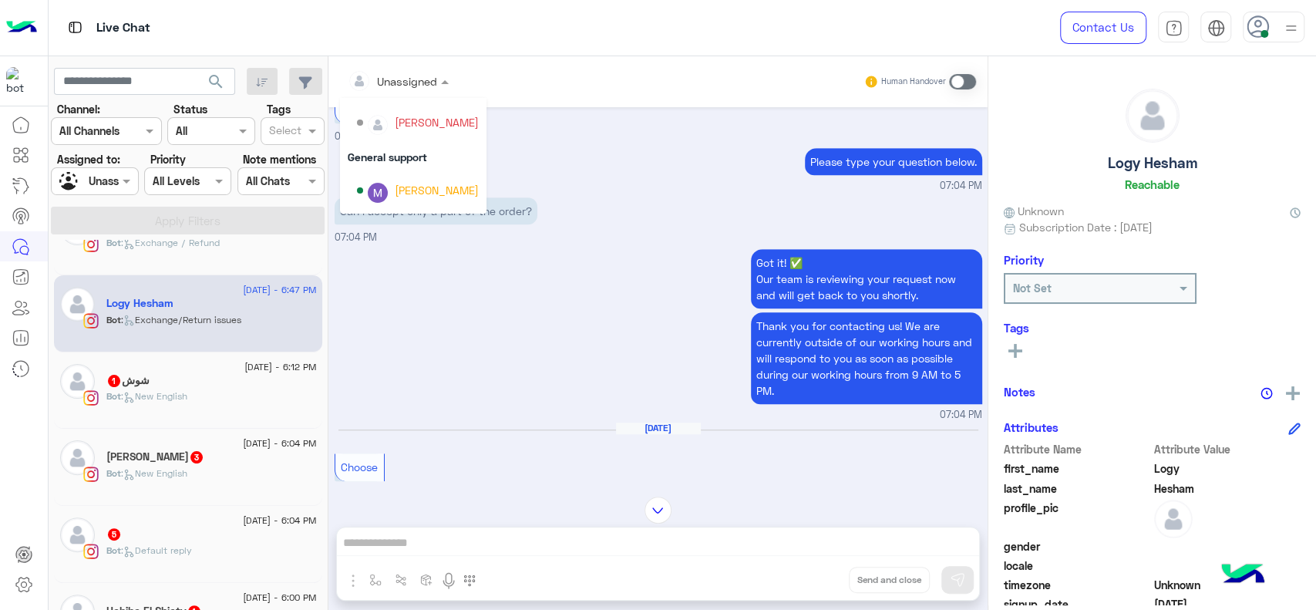
scroll to position [313, 0]
click at [407, 119] on div "Marex George" at bounding box center [437, 125] width 84 height 16
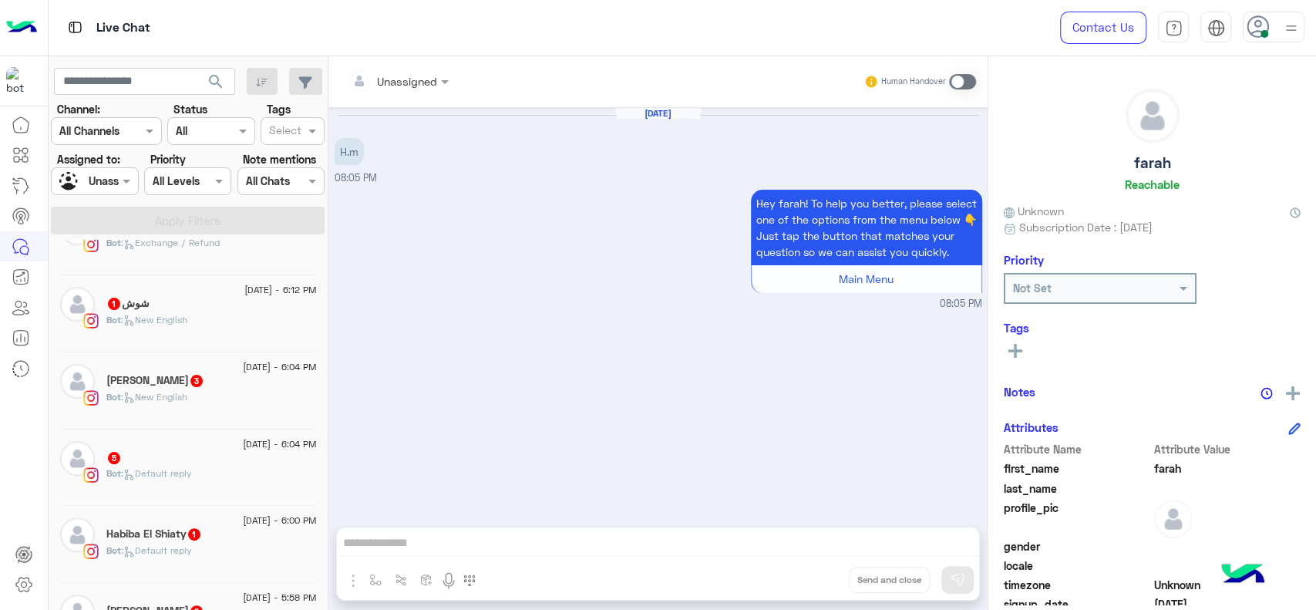
click at [210, 305] on div "شوش 1" at bounding box center [211, 305] width 210 height 16
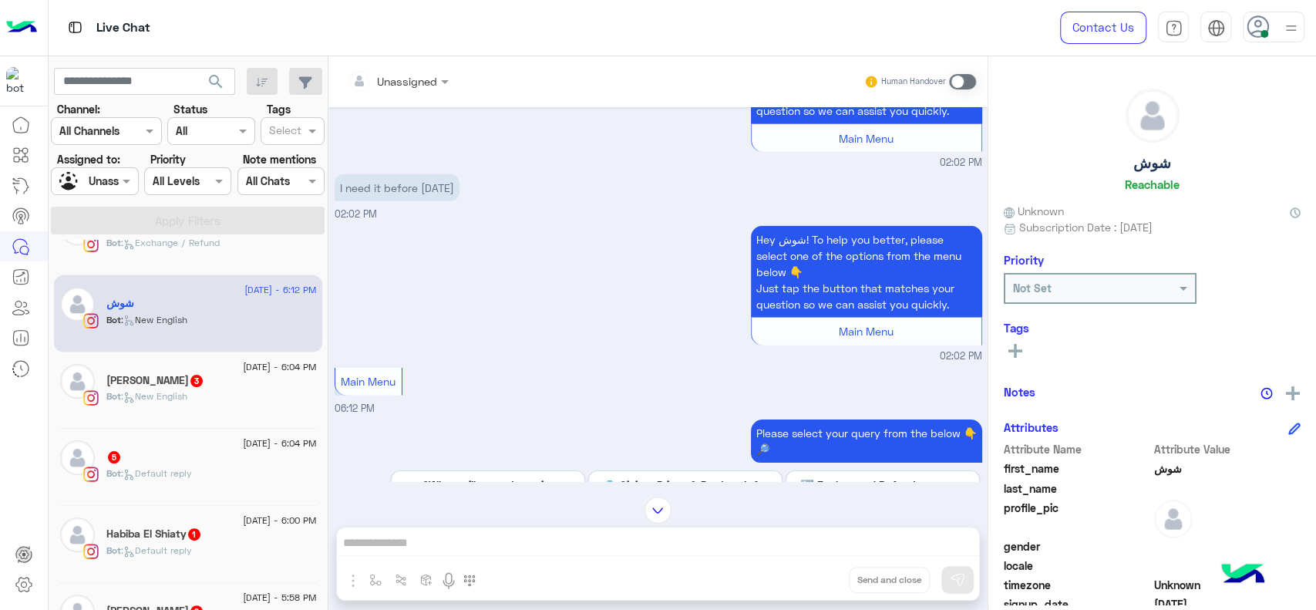
scroll to position [2686, 0]
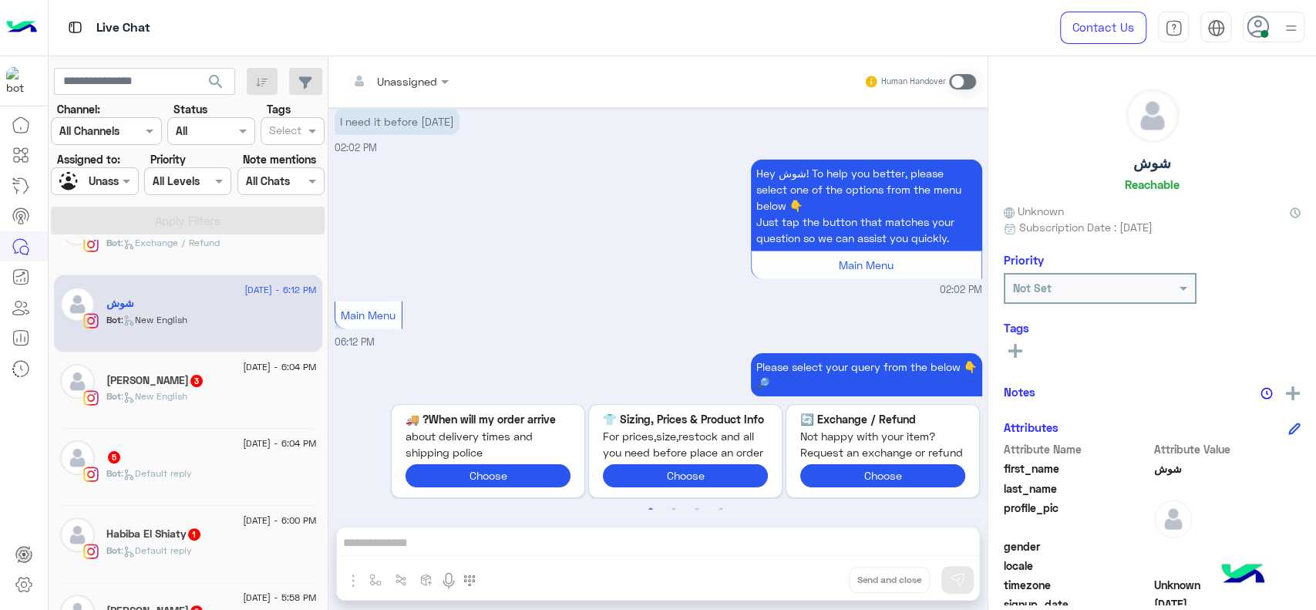
click at [194, 364] on div "20 August - 6:04 PM" at bounding box center [211, 369] width 210 height 10
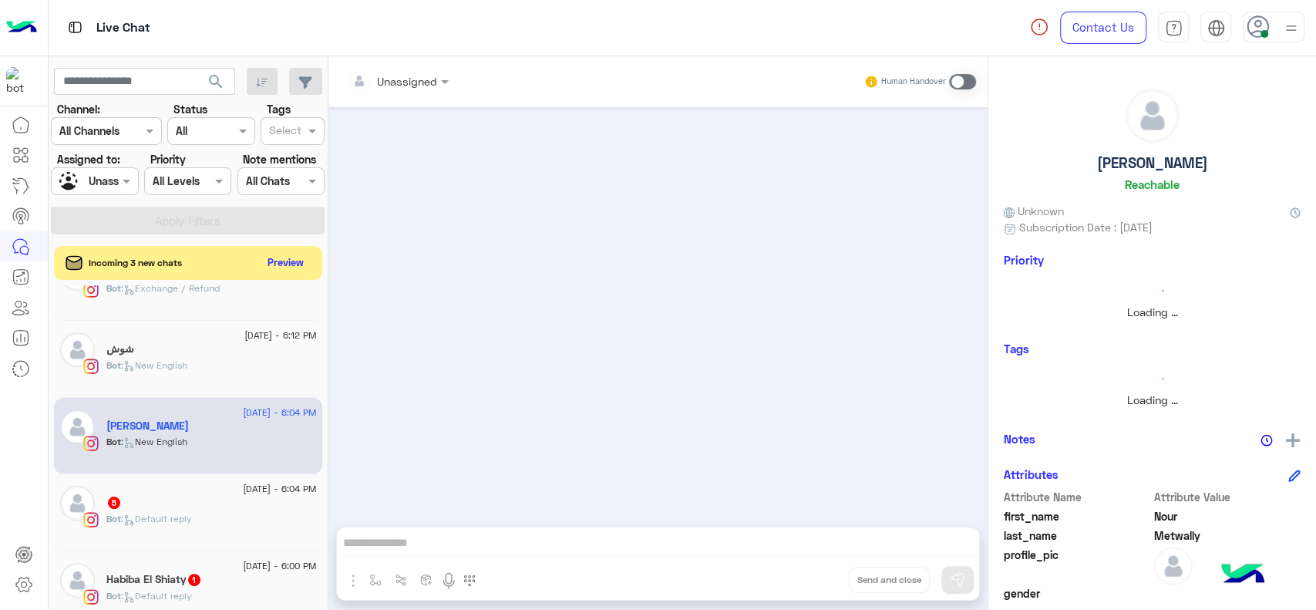
click at [113, 198] on section "Channel: Channel All Channels Status Channel All Tags Select Assigned to: Assig…" at bounding box center [188, 167] width 257 height 133
click at [110, 187] on div at bounding box center [95, 181] width 86 height 18
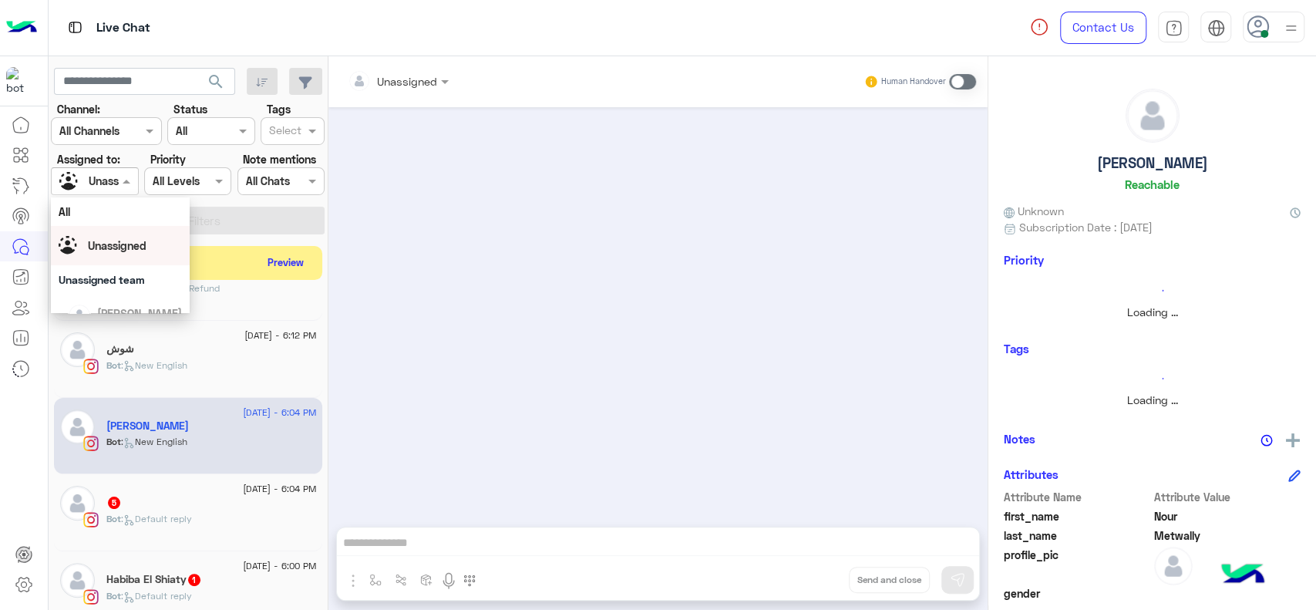
click at [140, 248] on span "Unassigned" at bounding box center [117, 245] width 59 height 13
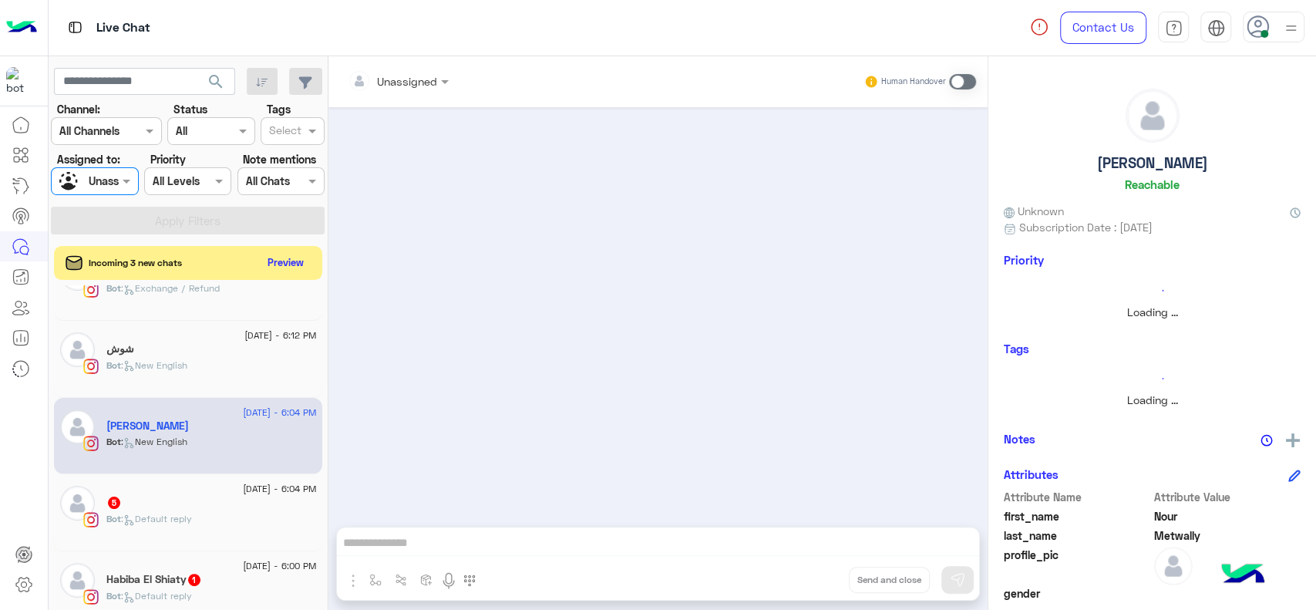
click at [302, 139] on div at bounding box center [286, 133] width 38 height 20
click at [298, 169] on div "J FOLLOW UP" at bounding box center [292, 161] width 49 height 16
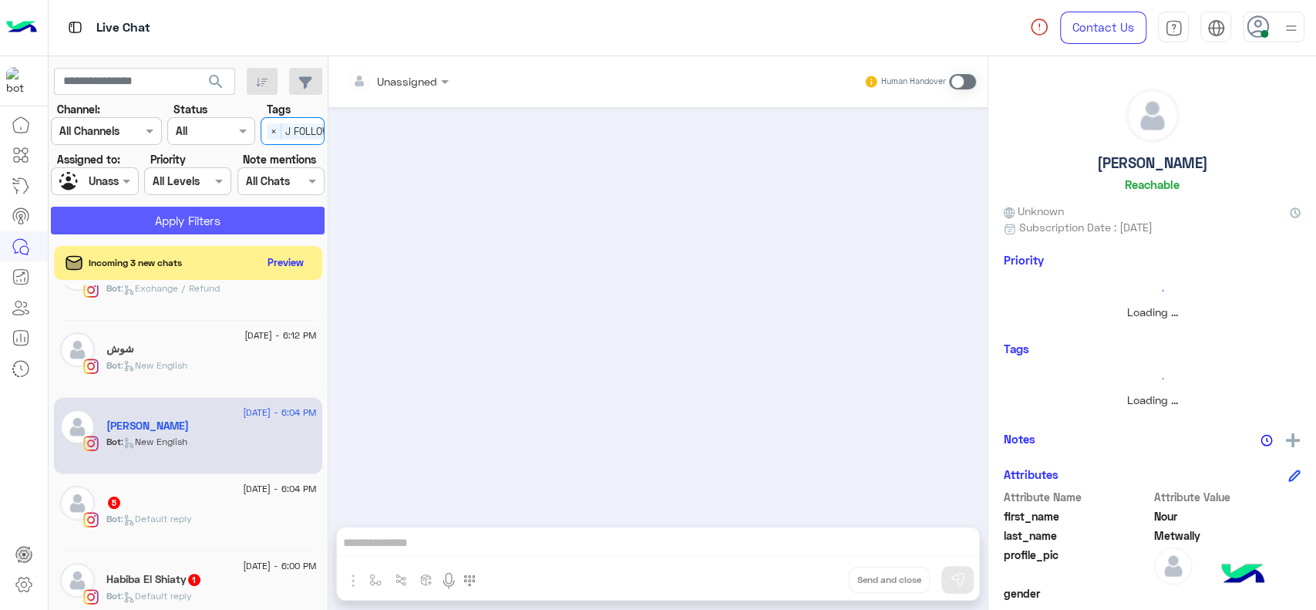
click at [280, 217] on button "Apply Filters" at bounding box center [188, 221] width 274 height 28
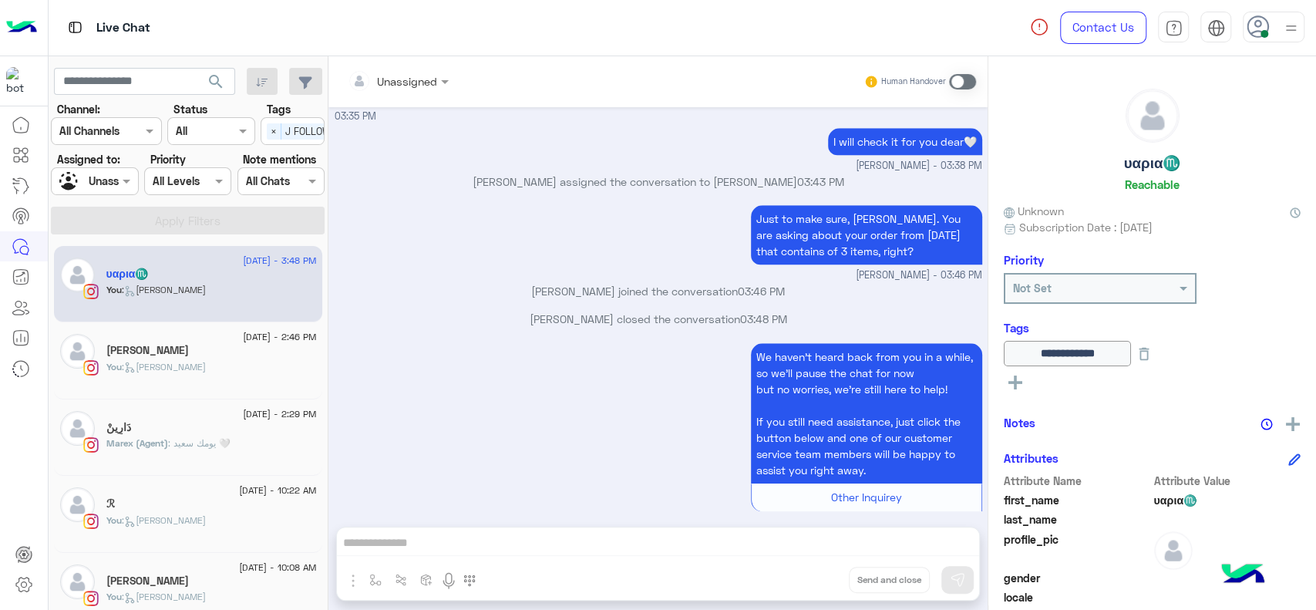
click at [216, 425] on div "دَارِينْ" at bounding box center [211, 429] width 210 height 16
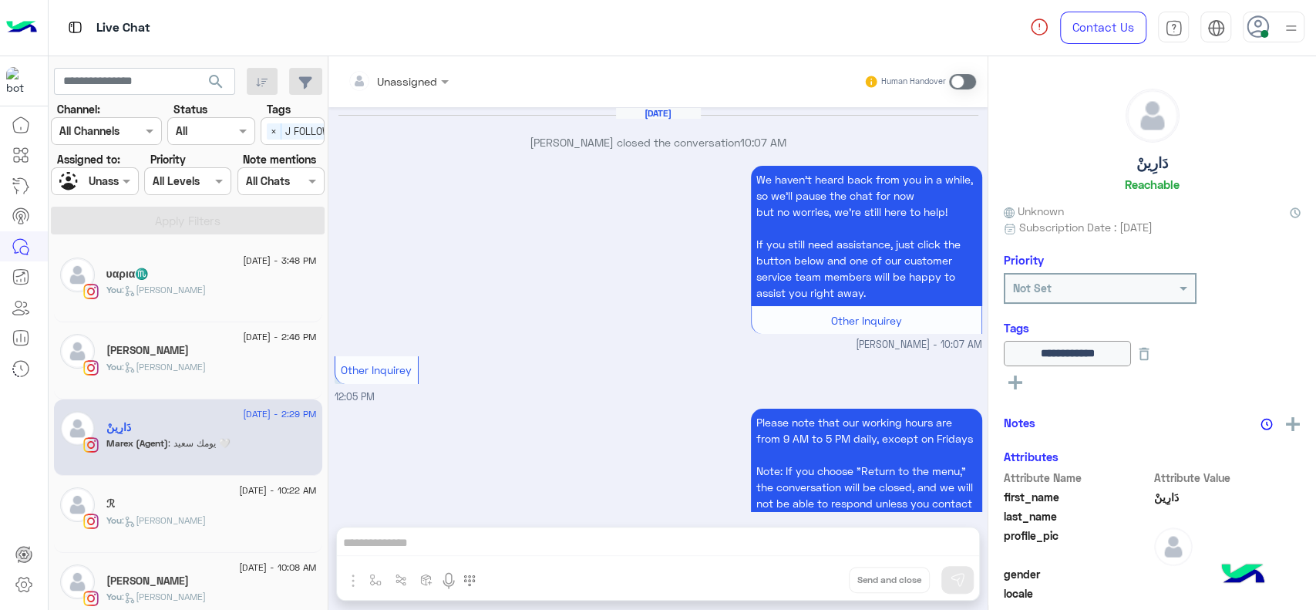
scroll to position [827, 0]
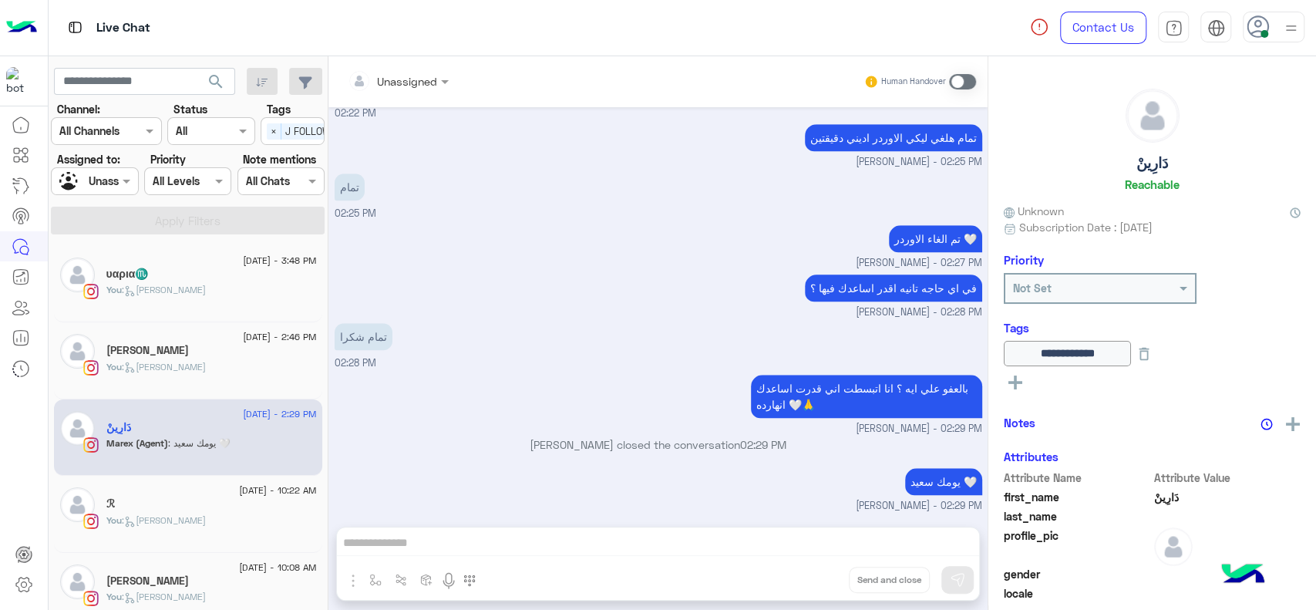
click at [716, 256] on small "Marex George - 02:27 PM" at bounding box center [659, 263] width 648 height 15
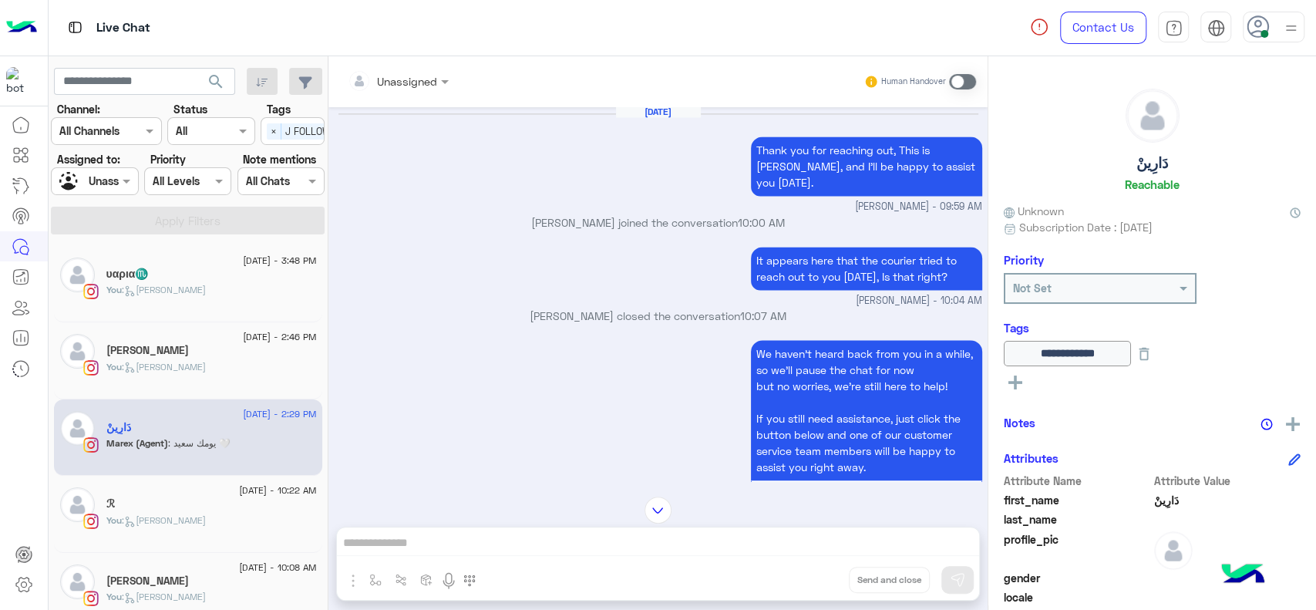
scroll to position [1603, 0]
click at [716, 256] on div "It appears here that the courier tried to reach out to you yesterday, Is that r…" at bounding box center [659, 277] width 648 height 66
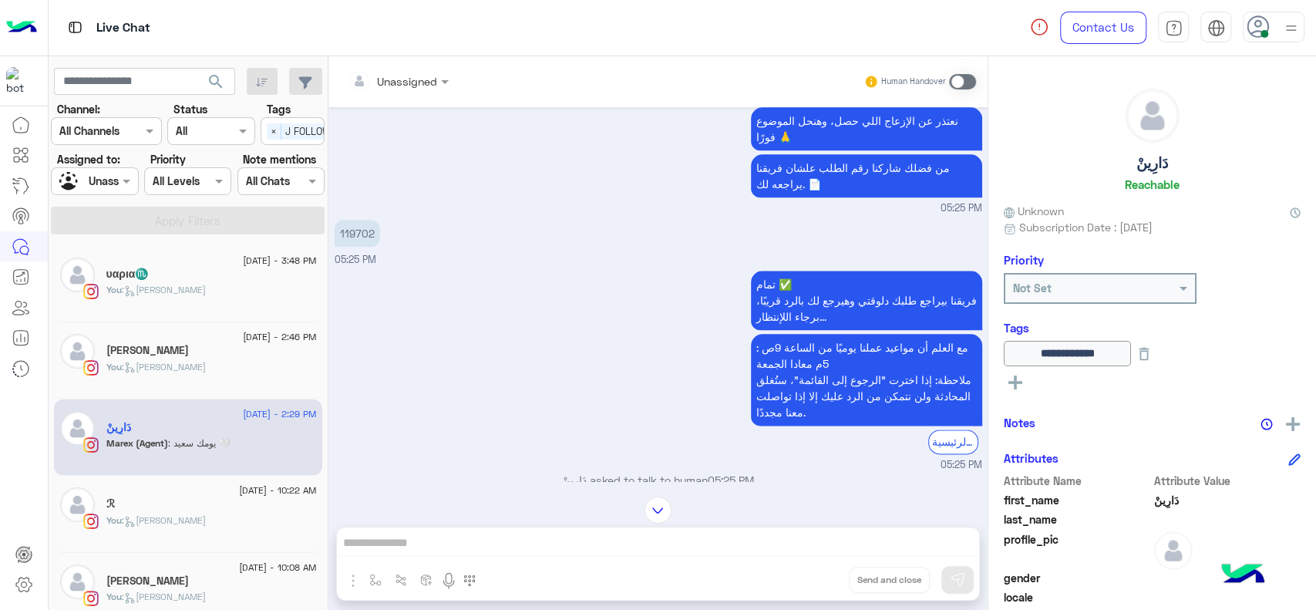
scroll to position [1260, 0]
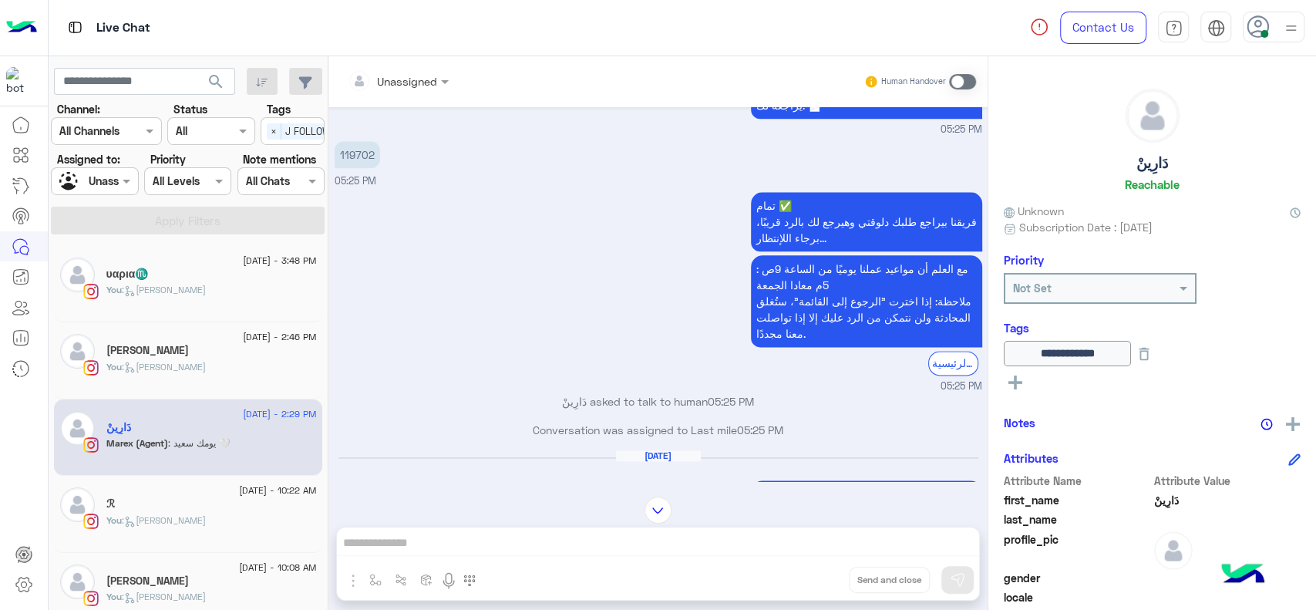
click at [358, 162] on p "119702" at bounding box center [357, 154] width 45 height 27
click at [355, 150] on p "119702" at bounding box center [357, 154] width 45 height 27
copy p "119702"
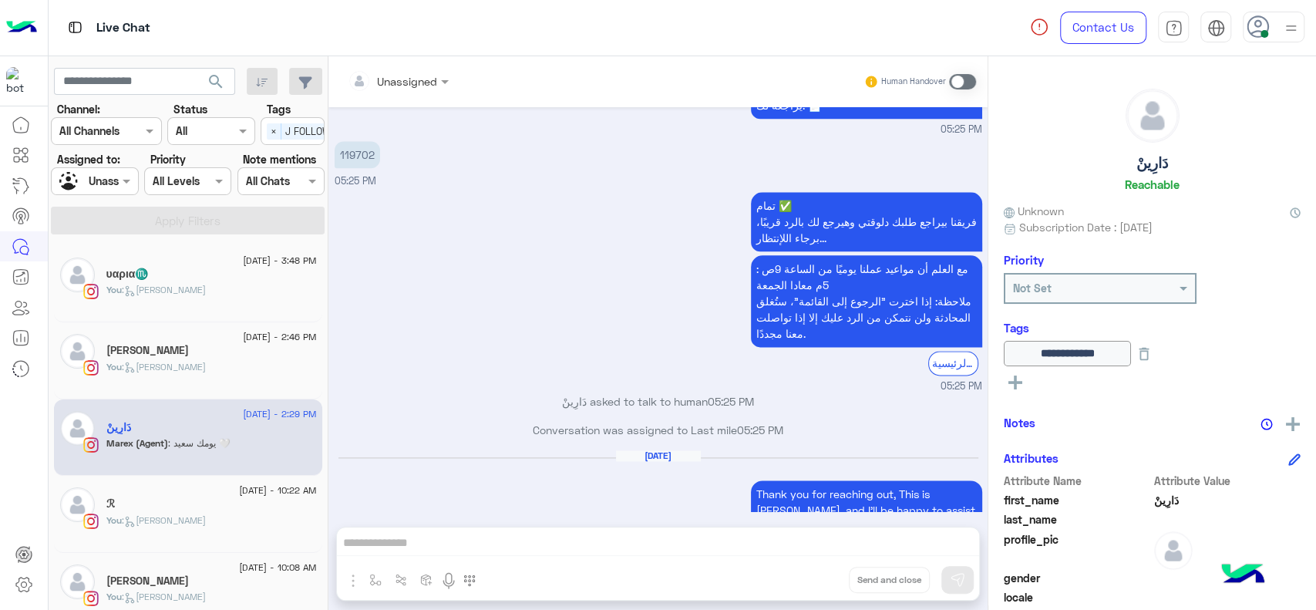
scroll to position [2585, 0]
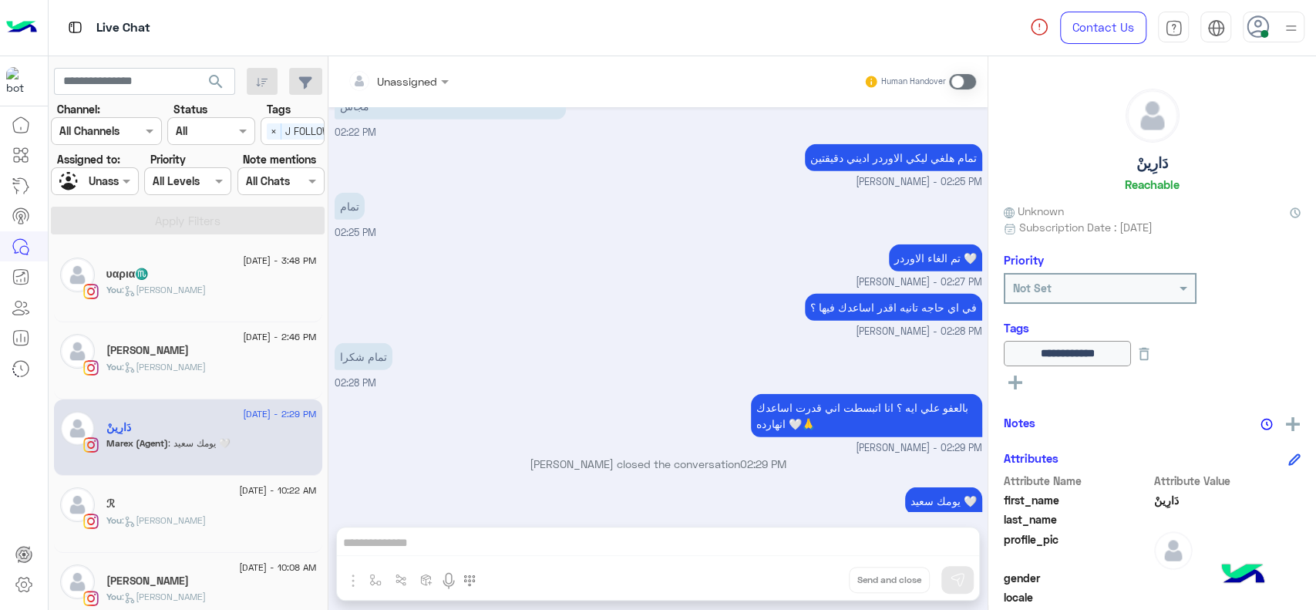
click at [407, 241] on div "تم الغاء الاوردر 🤍 Marex George - 02:27 PM" at bounding box center [659, 265] width 648 height 49
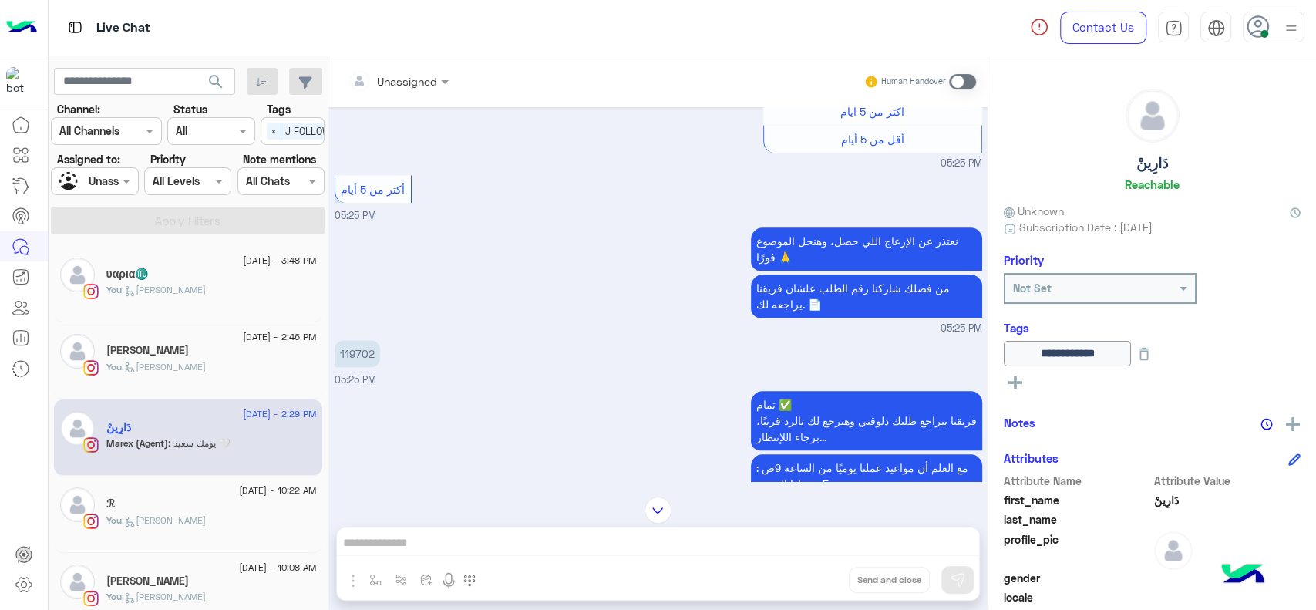
click at [345, 350] on p "119702" at bounding box center [357, 353] width 45 height 27
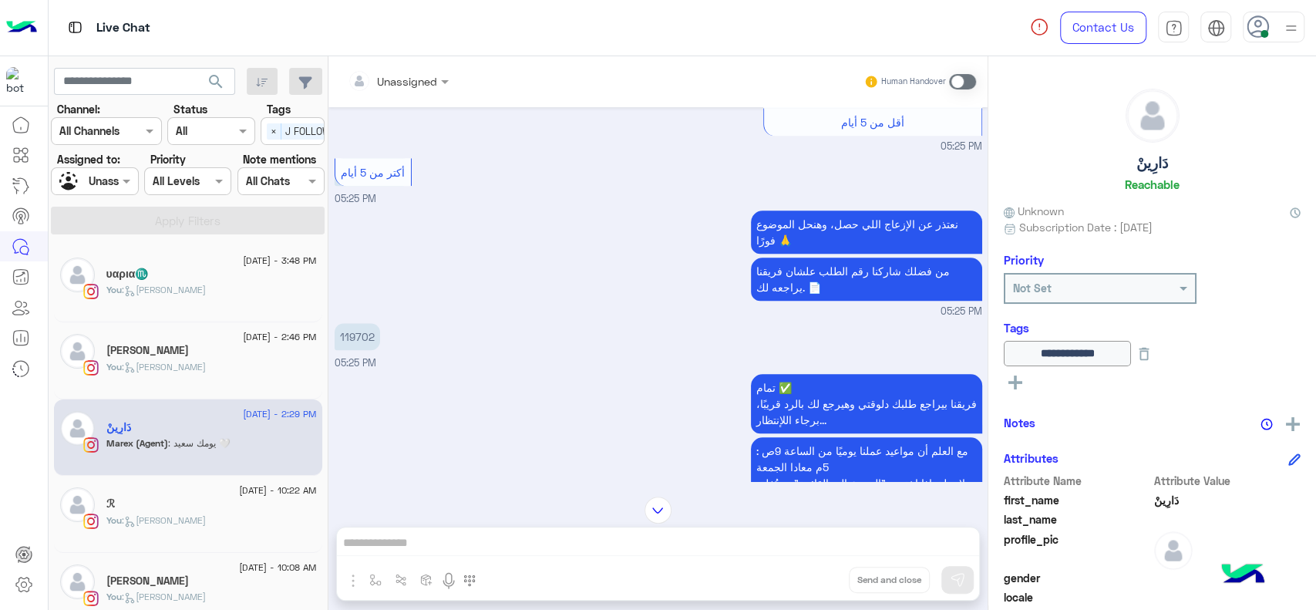
click at [345, 350] on div "119702 05:25 PM" at bounding box center [659, 345] width 648 height 52
copy p "119702"
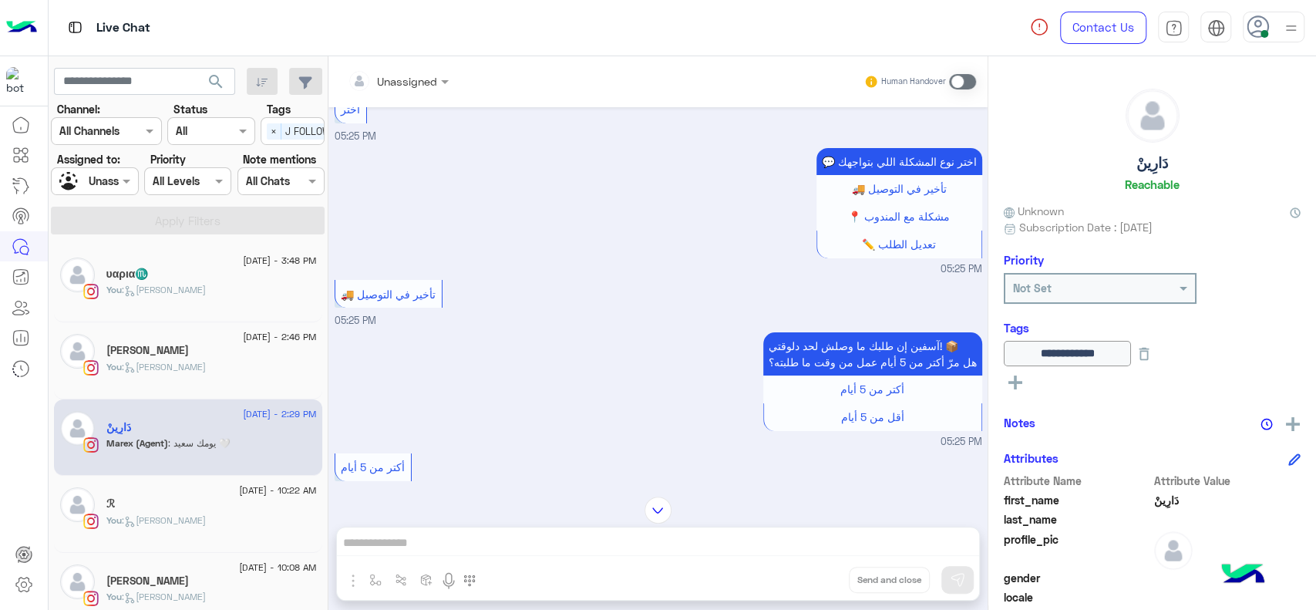
scroll to position [3767, 0]
click at [111, 187] on div at bounding box center [95, 181] width 86 height 18
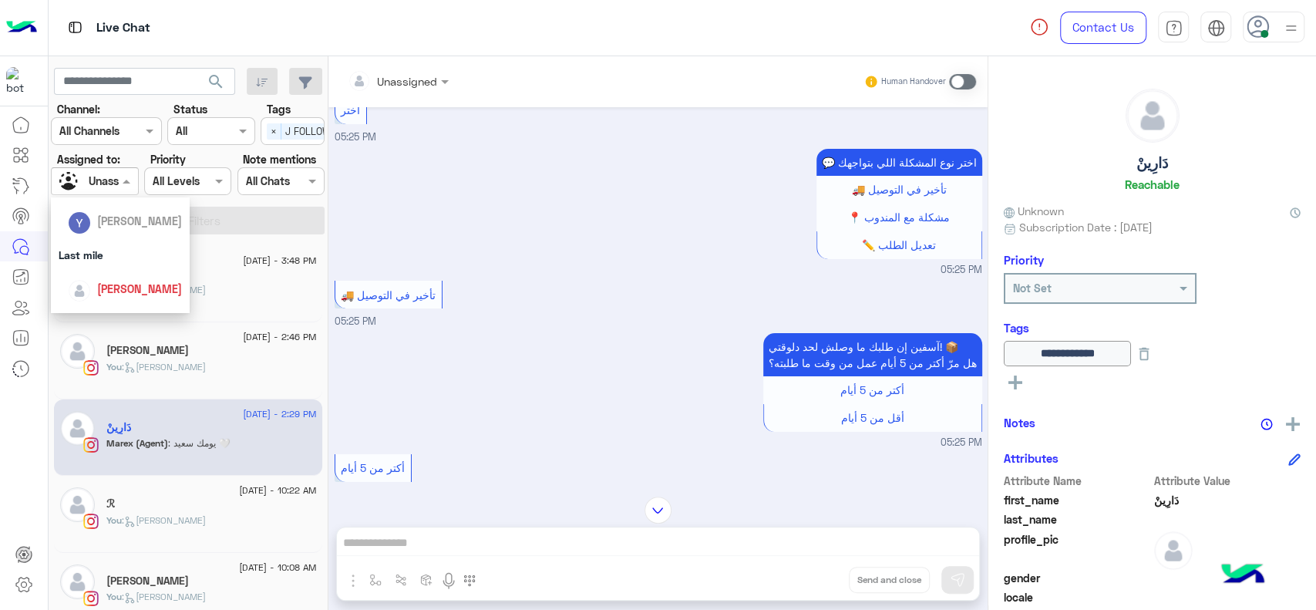
scroll to position [188, 0]
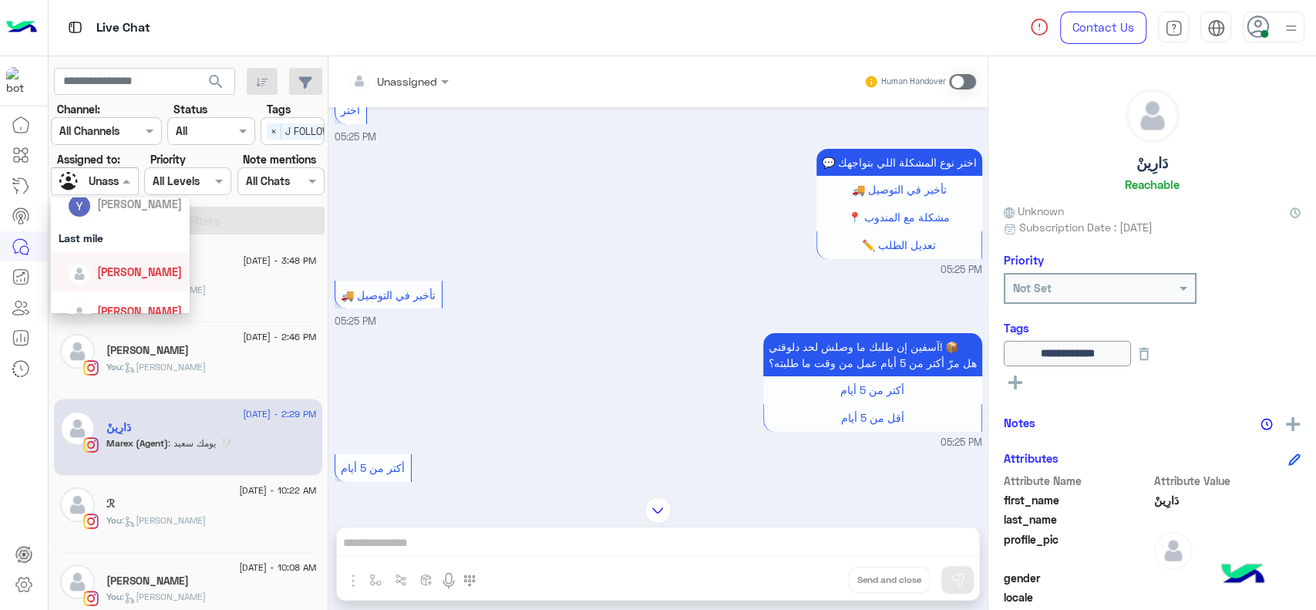
click at [123, 252] on div "[PERSON_NAME]" at bounding box center [120, 271] width 139 height 39
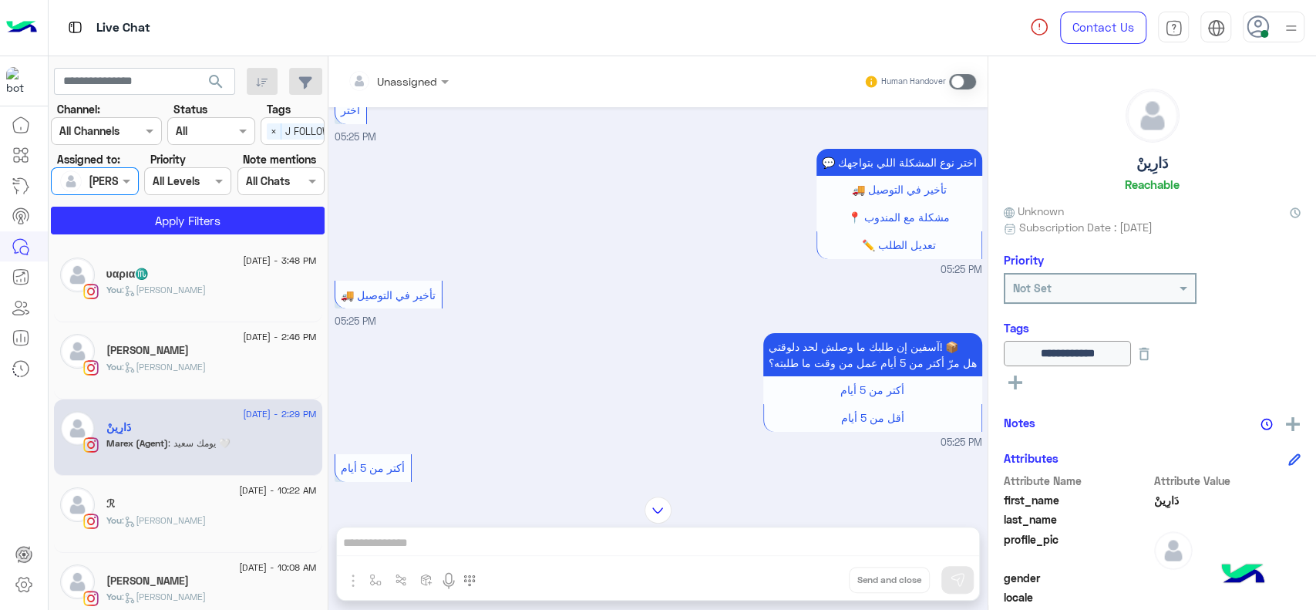
click at [276, 133] on span "×" at bounding box center [274, 131] width 15 height 16
click at [205, 212] on button "Apply Filters" at bounding box center [188, 221] width 274 height 28
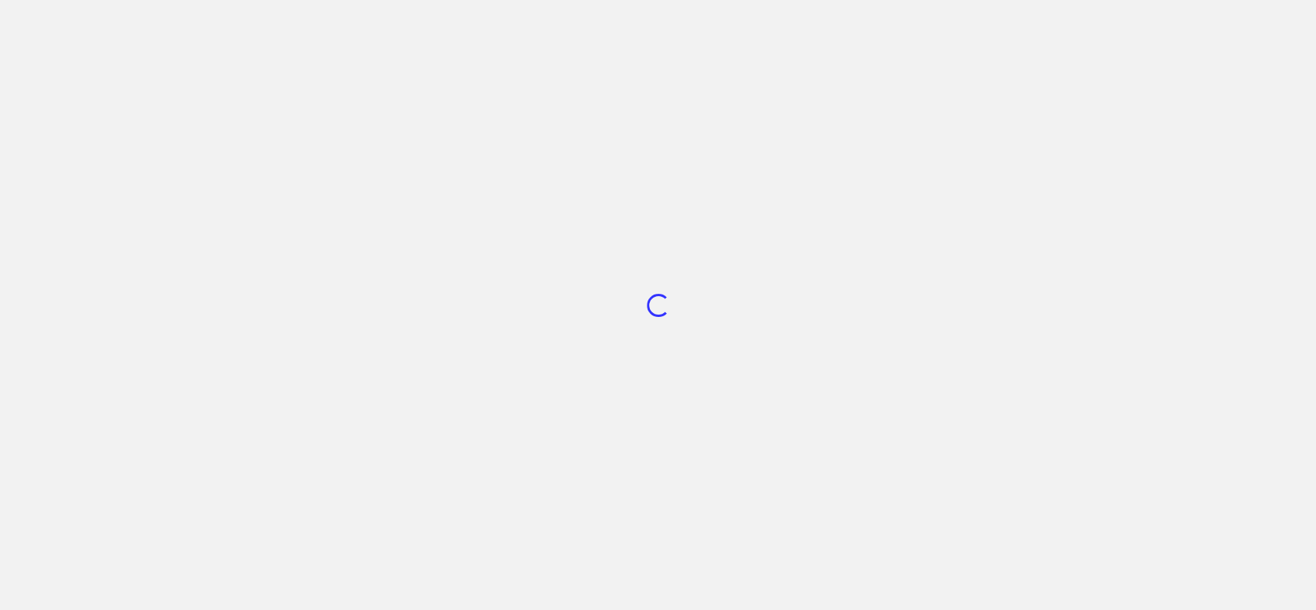
click at [508, 234] on div "Loading..." at bounding box center [658, 305] width 1316 height 610
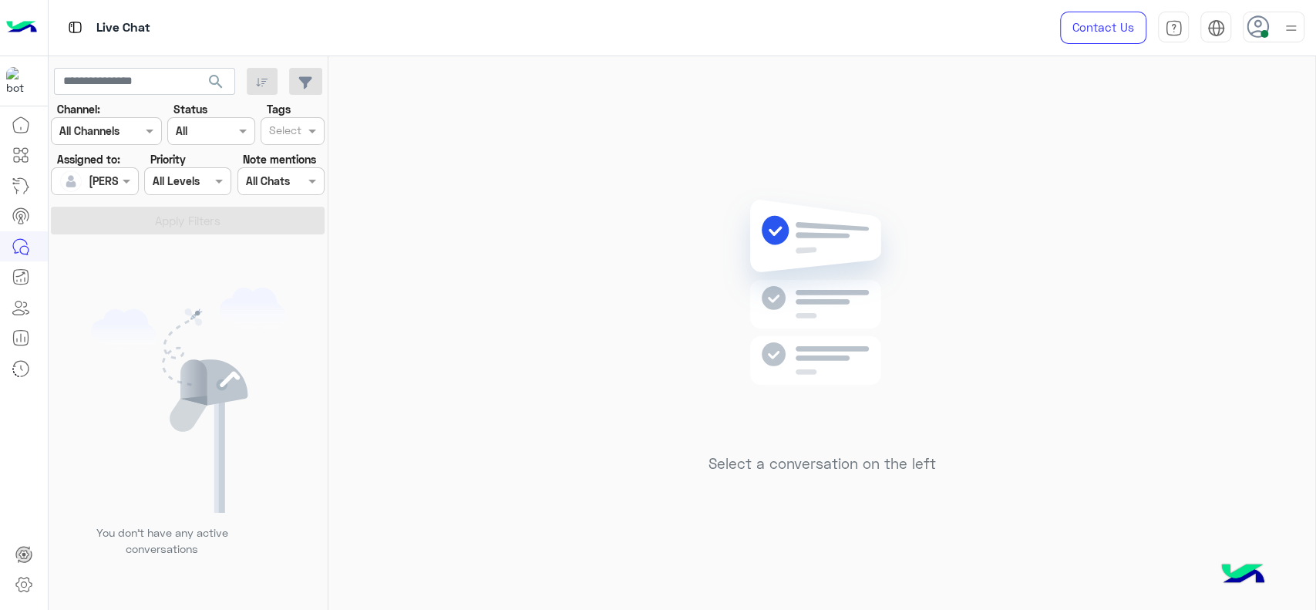
click at [524, 192] on div "Select a conversation on the left" at bounding box center [821, 336] width 987 height 560
click at [616, 197] on div "Select a conversation on the left" at bounding box center [821, 336] width 987 height 560
click at [430, 226] on div "Select a conversation on the left" at bounding box center [821, 336] width 987 height 560
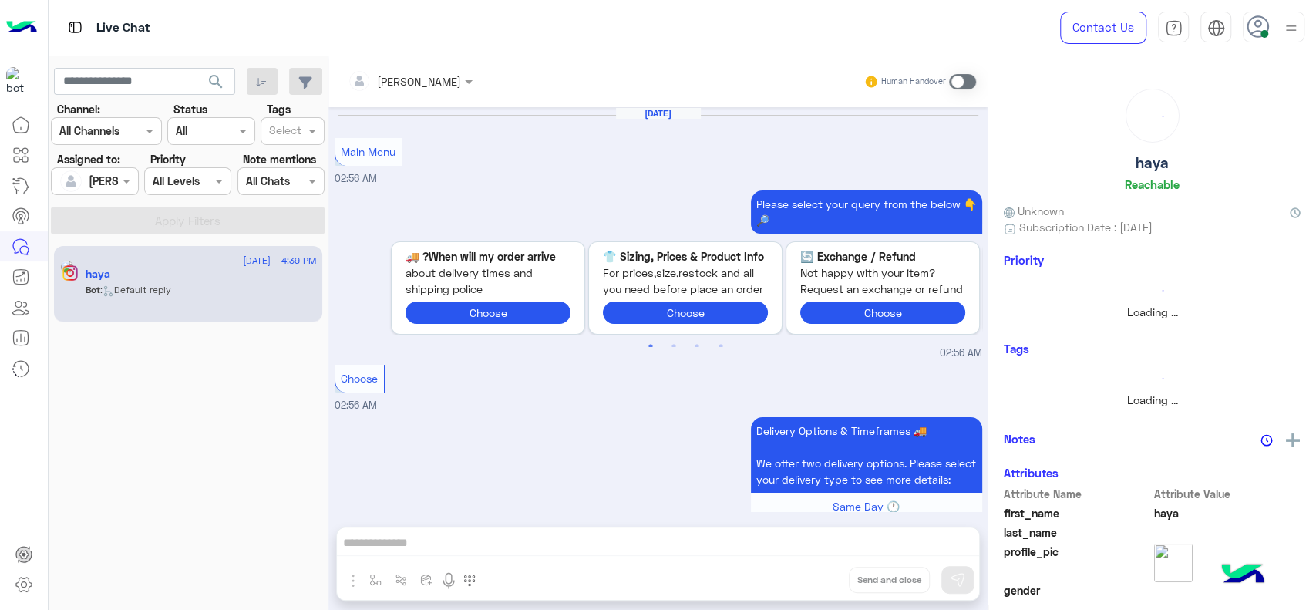
scroll to position [1795, 0]
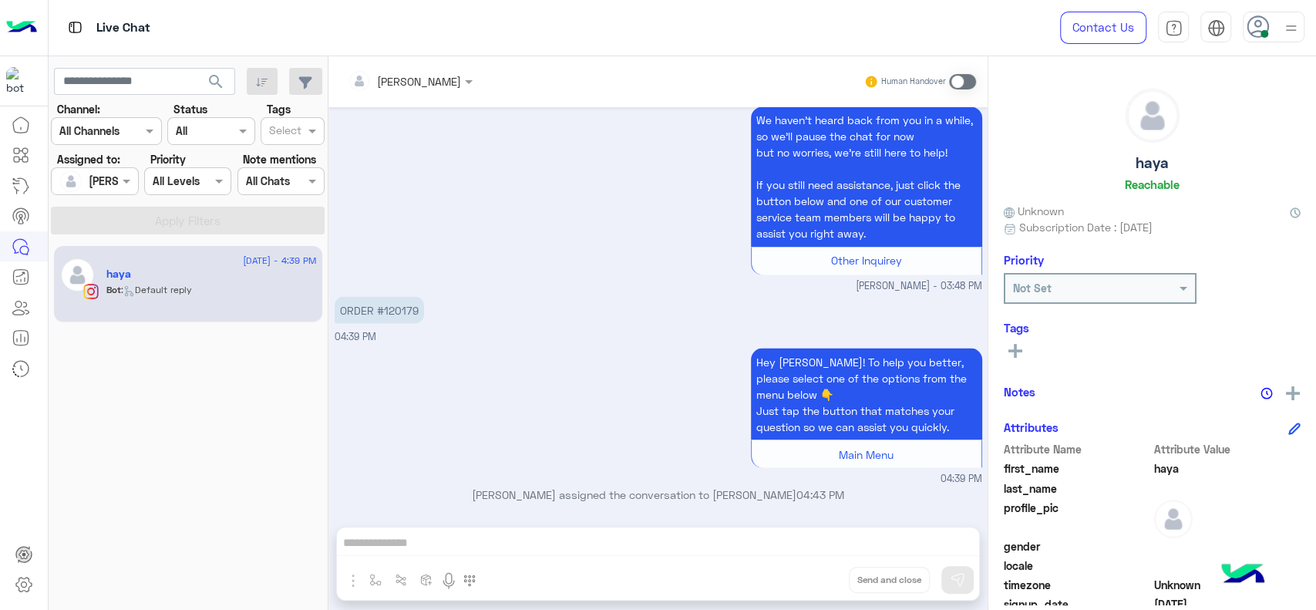
click at [456, 354] on div "Hey [PERSON_NAME]! To help you better, please select one of the options from th…" at bounding box center [659, 415] width 648 height 142
click at [396, 312] on p "ORDER #120179" at bounding box center [379, 309] width 89 height 27
copy p "120179"
click at [561, 252] on div "We haven’t heard back from you in a while, so we’ll pause the chat for now but …" at bounding box center [659, 198] width 648 height 190
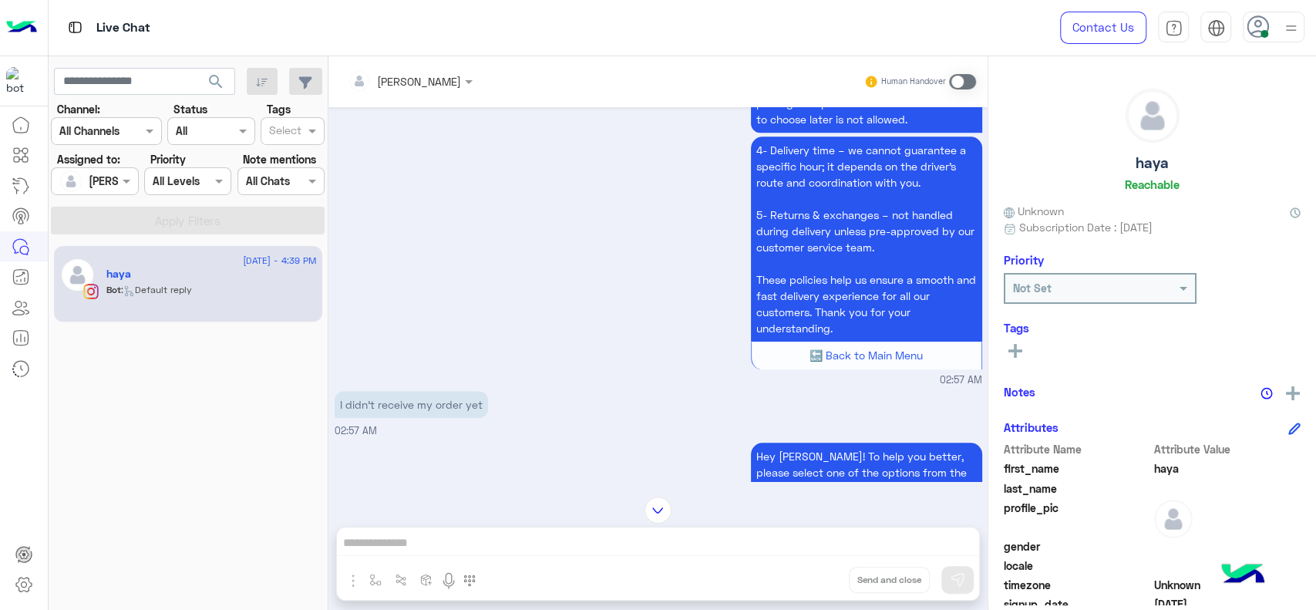
scroll to position [1572, 0]
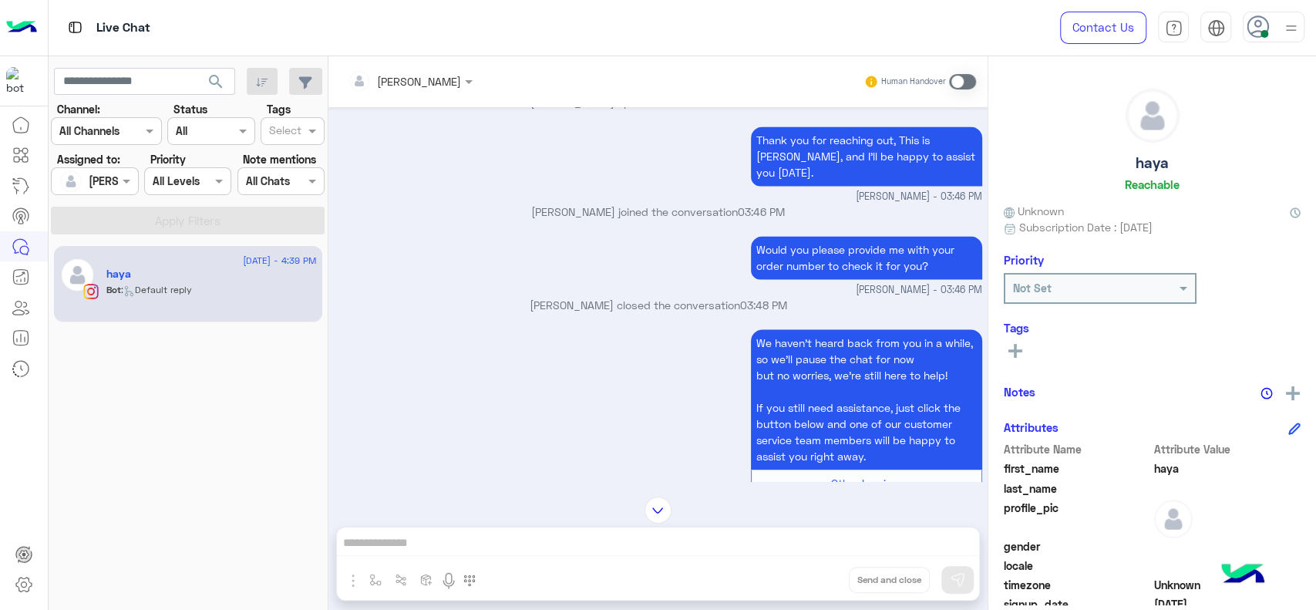
click at [428, 536] on div "[PERSON_NAME] Human Handover [DATE] Main Menu 02:56 AM Please select your query…" at bounding box center [657, 336] width 659 height 560
click at [961, 83] on span at bounding box center [962, 81] width 27 height 15
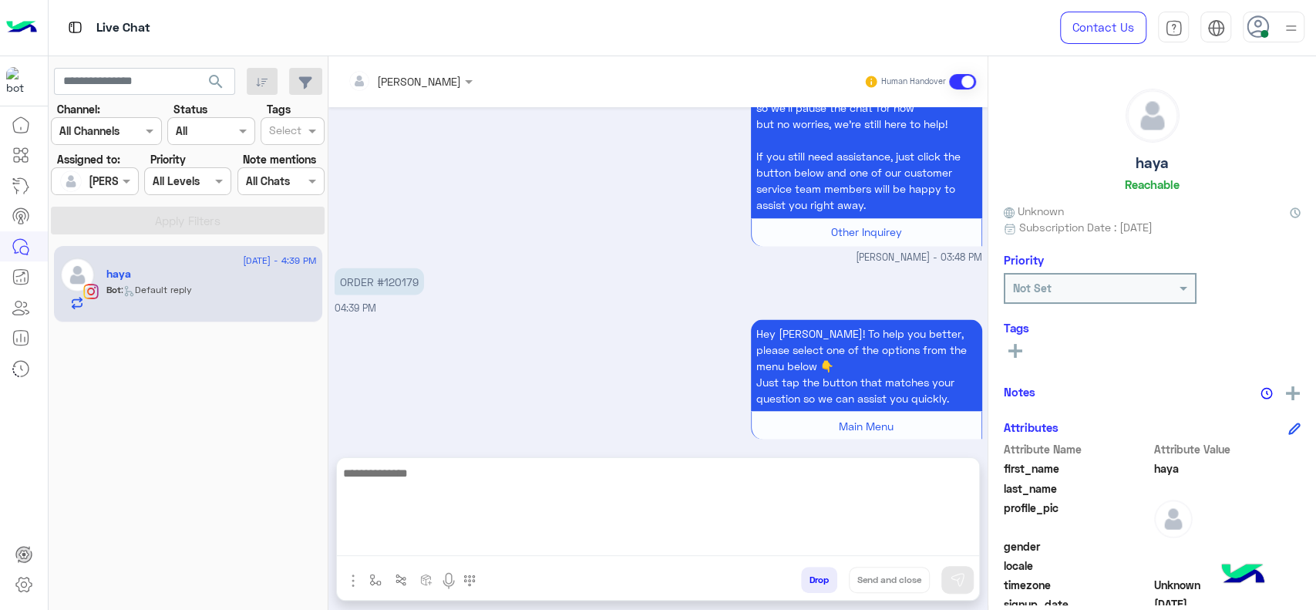
click at [512, 546] on textarea at bounding box center [658, 509] width 642 height 93
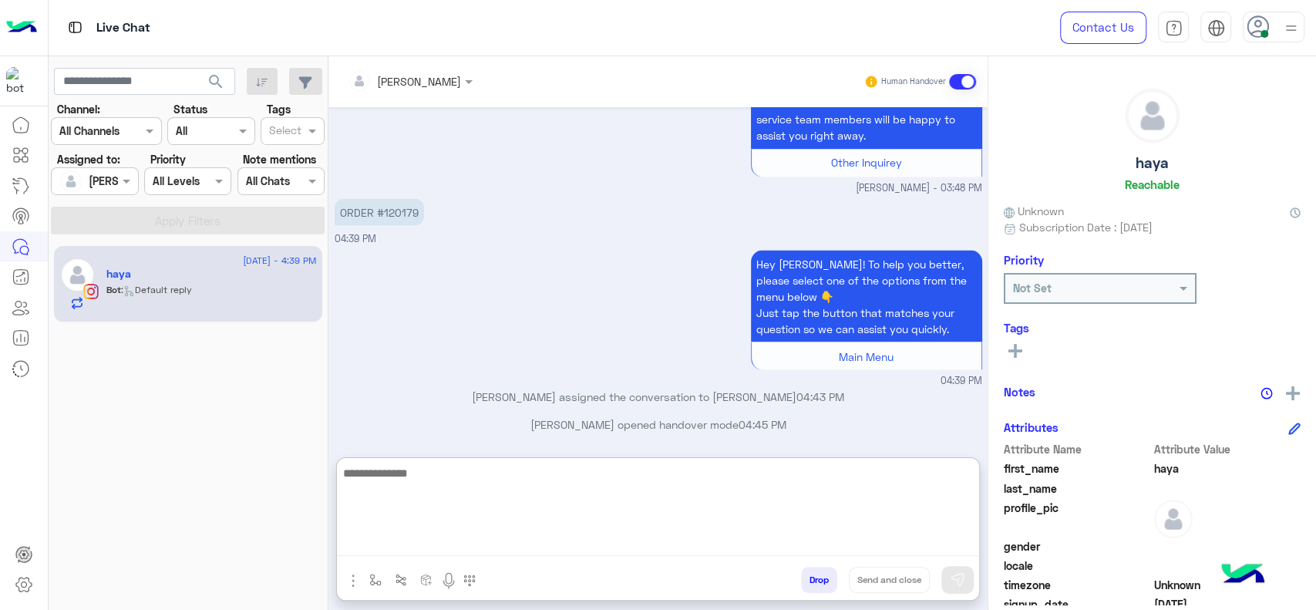
click at [417, 490] on textarea at bounding box center [658, 509] width 642 height 93
click at [500, 466] on textarea at bounding box center [658, 509] width 642 height 93
paste textarea "**********"
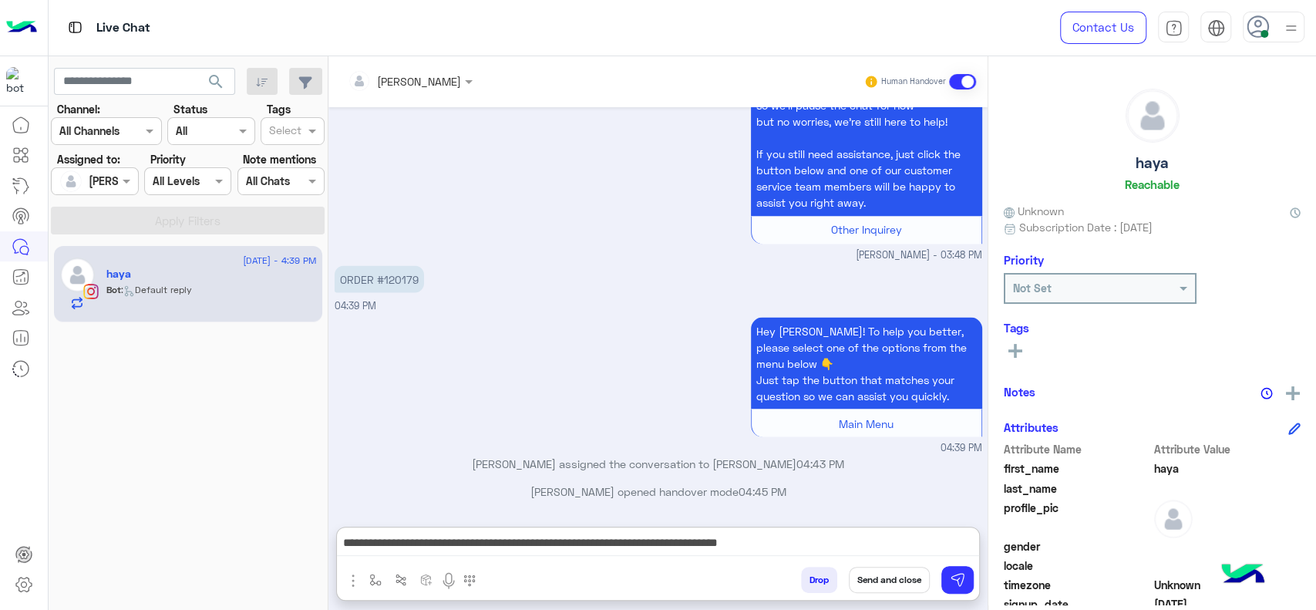
click at [479, 313] on div "Hey haya! To help you better, please select one of the options from the menu be…" at bounding box center [659, 384] width 648 height 142
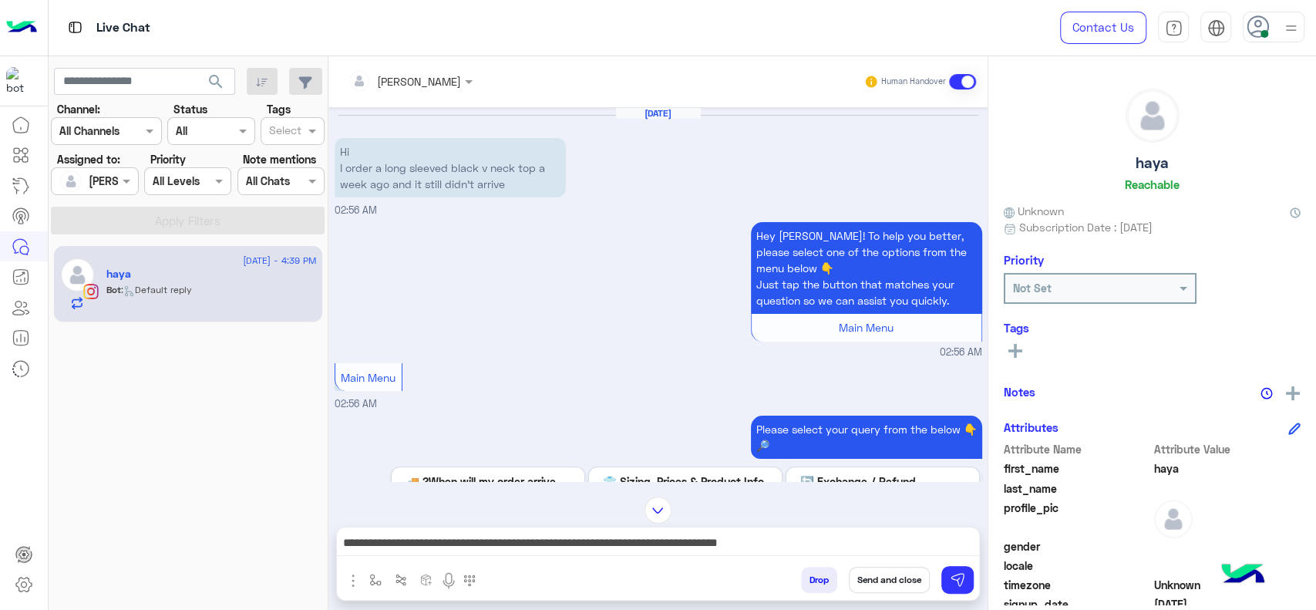
scroll to position [2275, 0]
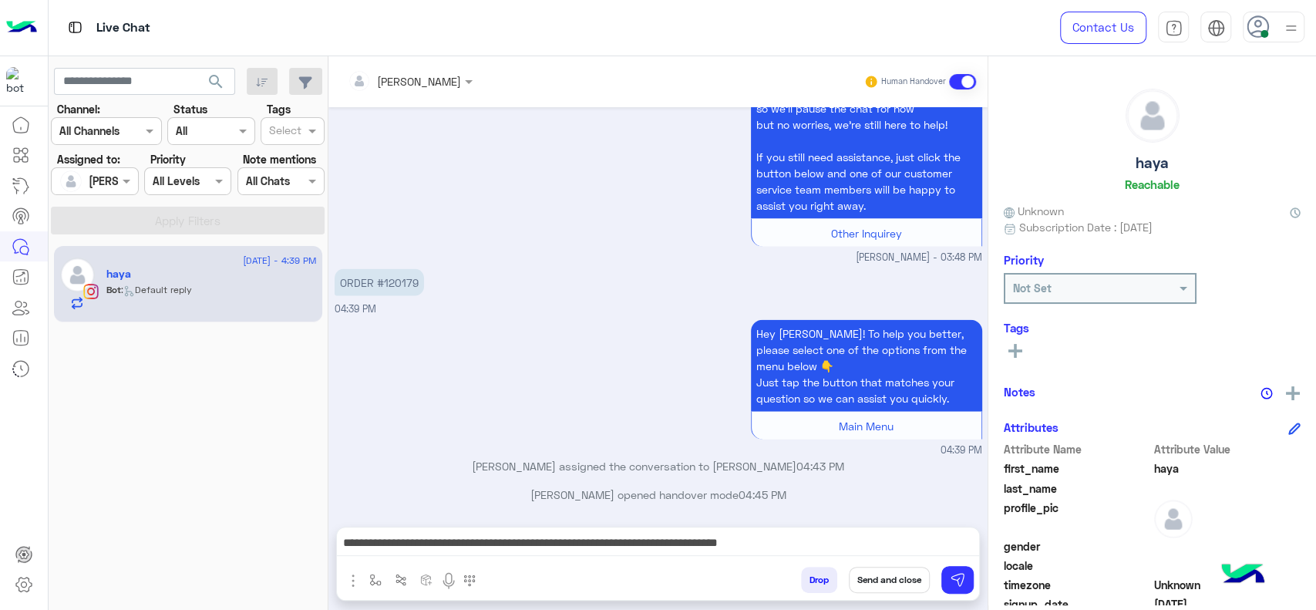
click at [848, 530] on div "**********" at bounding box center [658, 546] width 642 height 39
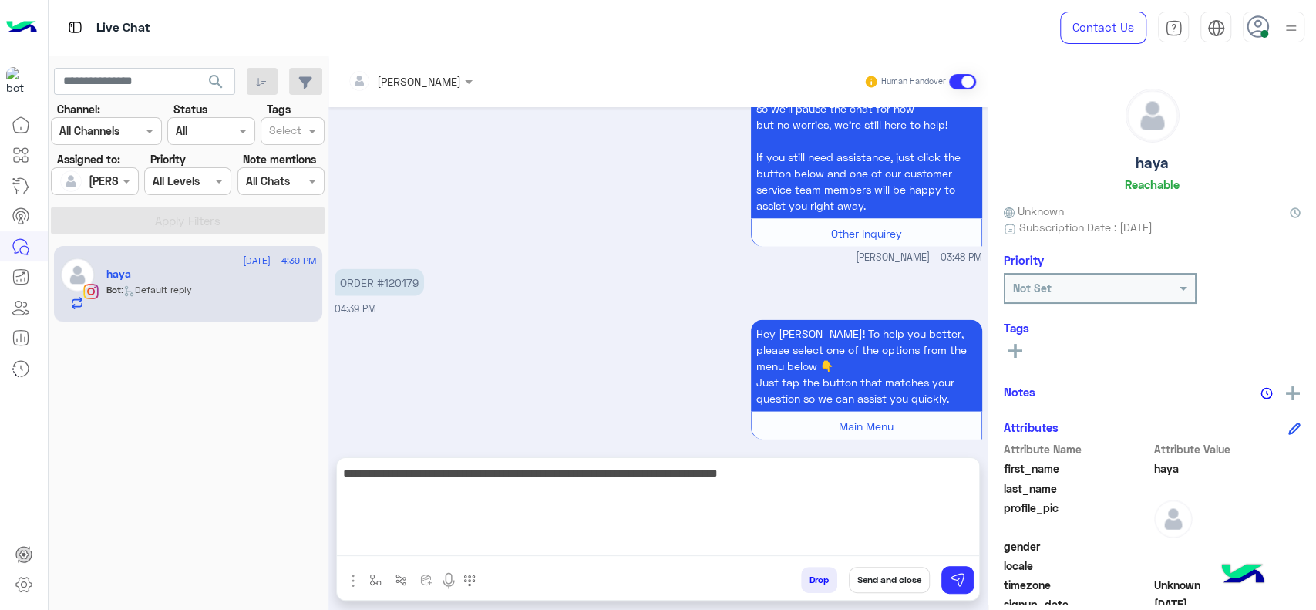
click at [827, 537] on textarea "**********" at bounding box center [658, 509] width 642 height 93
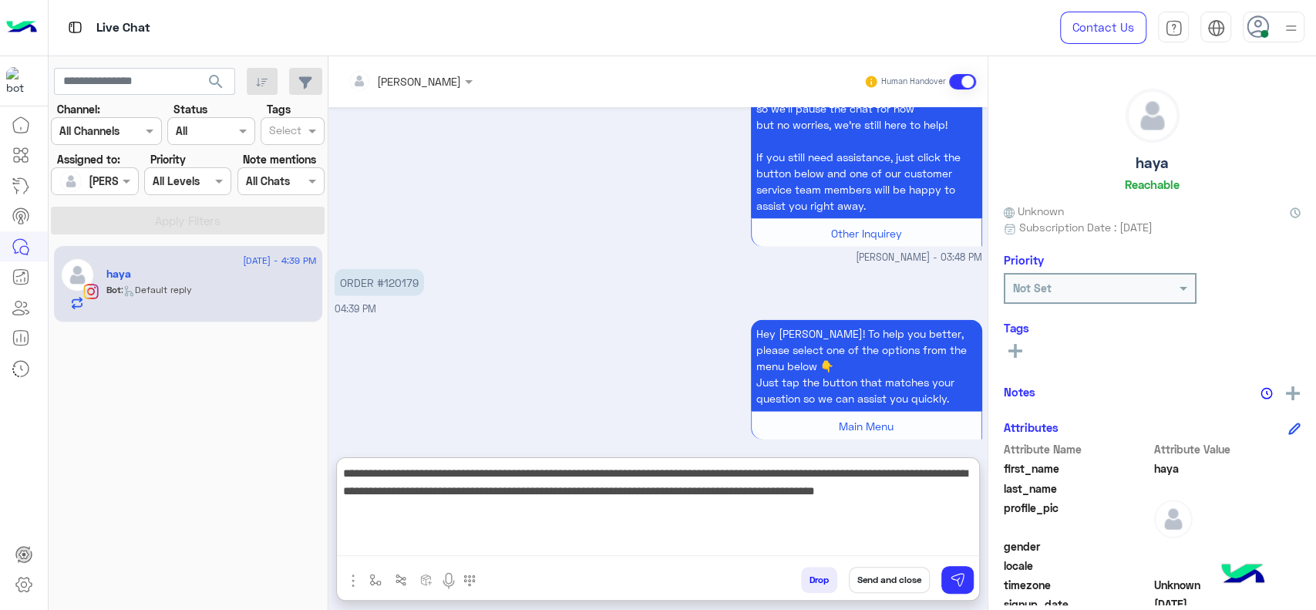
click at [365, 511] on textarea "**********" at bounding box center [658, 509] width 642 height 93
type textarea "**********"
click at [443, 514] on textarea "**********" at bounding box center [658, 509] width 642 height 93
click at [423, 540] on textarea "**********" at bounding box center [658, 509] width 642 height 93
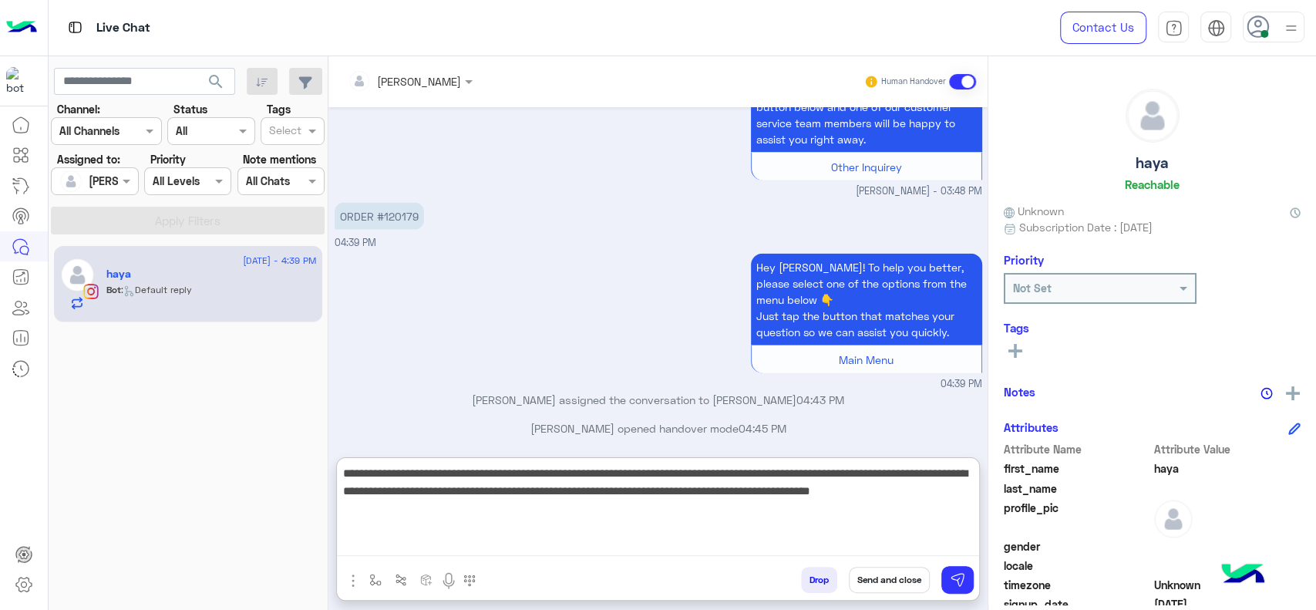
scroll to position [2344, 0]
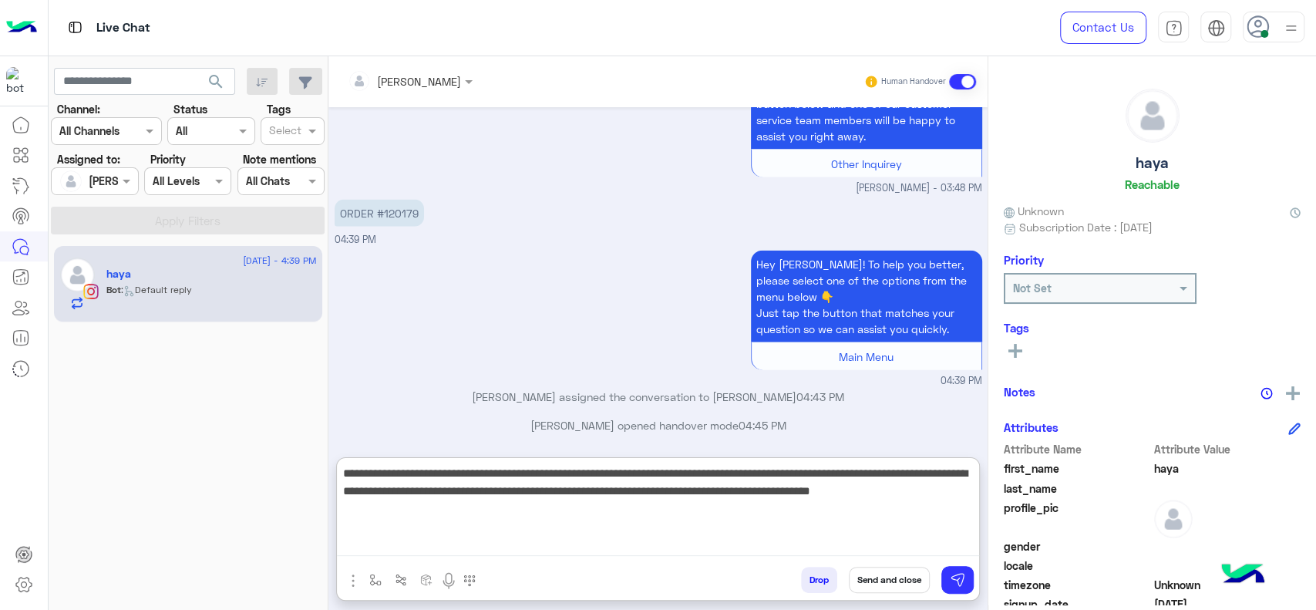
click at [480, 490] on textarea "**********" at bounding box center [658, 509] width 642 height 93
click at [580, 494] on textarea "**********" at bounding box center [658, 509] width 642 height 93
click at [450, 514] on textarea "**********" at bounding box center [658, 509] width 642 height 93
click at [516, 526] on textarea "**********" at bounding box center [658, 509] width 642 height 93
click at [744, 516] on textarea "**********" at bounding box center [658, 509] width 642 height 93
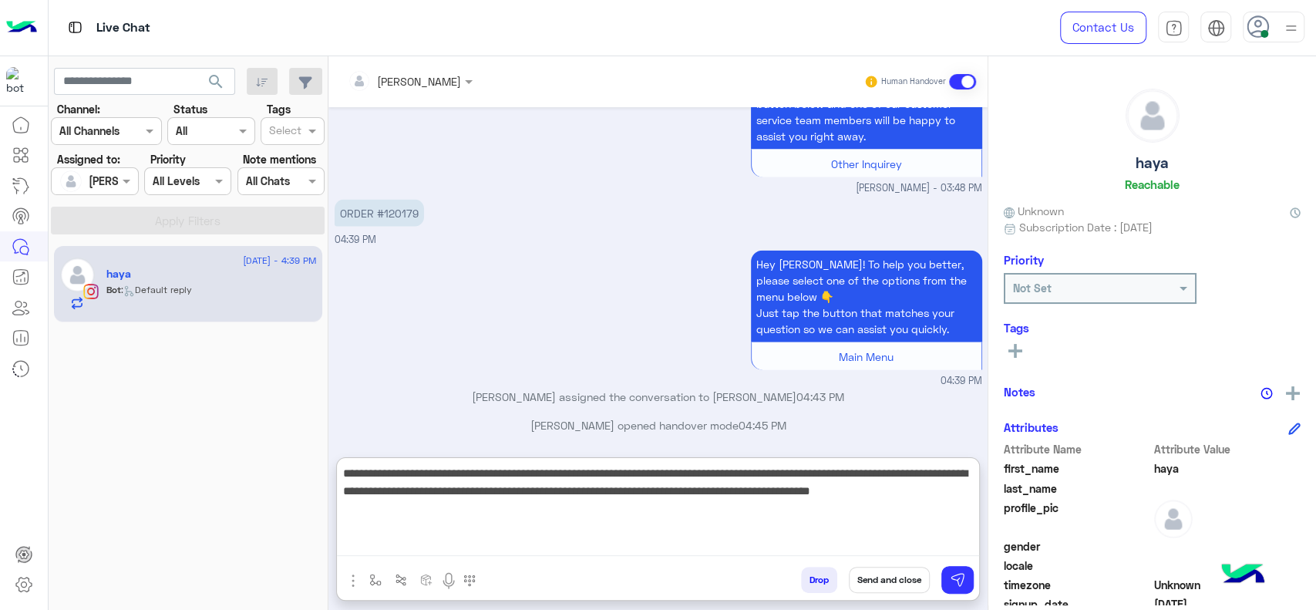
click at [510, 507] on textarea "**********" at bounding box center [658, 509] width 642 height 93
click at [497, 516] on textarea "**********" at bounding box center [658, 509] width 642 height 93
click at [409, 510] on textarea "**********" at bounding box center [658, 509] width 642 height 93
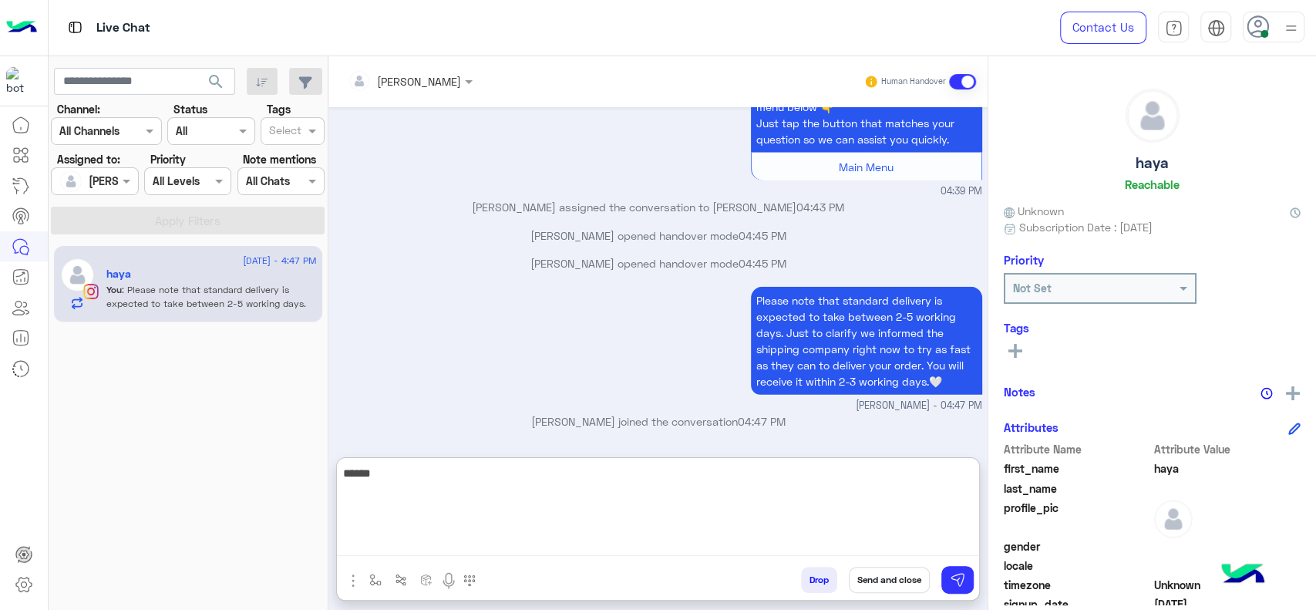
scroll to position [2530, 0]
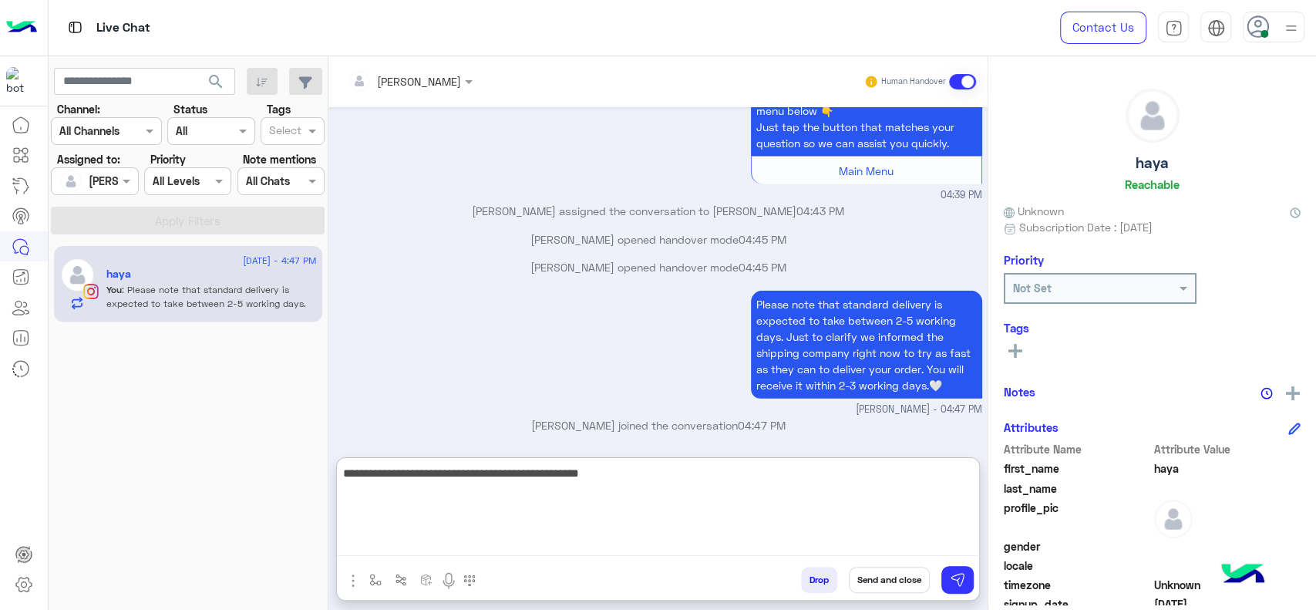
drag, startPoint x: 409, startPoint y: 481, endPoint x: 676, endPoint y: 480, distance: 267.6
click at [411, 481] on textarea "**********" at bounding box center [658, 509] width 642 height 93
click at [667, 496] on textarea "**********" at bounding box center [658, 509] width 642 height 93
type textarea "**********"
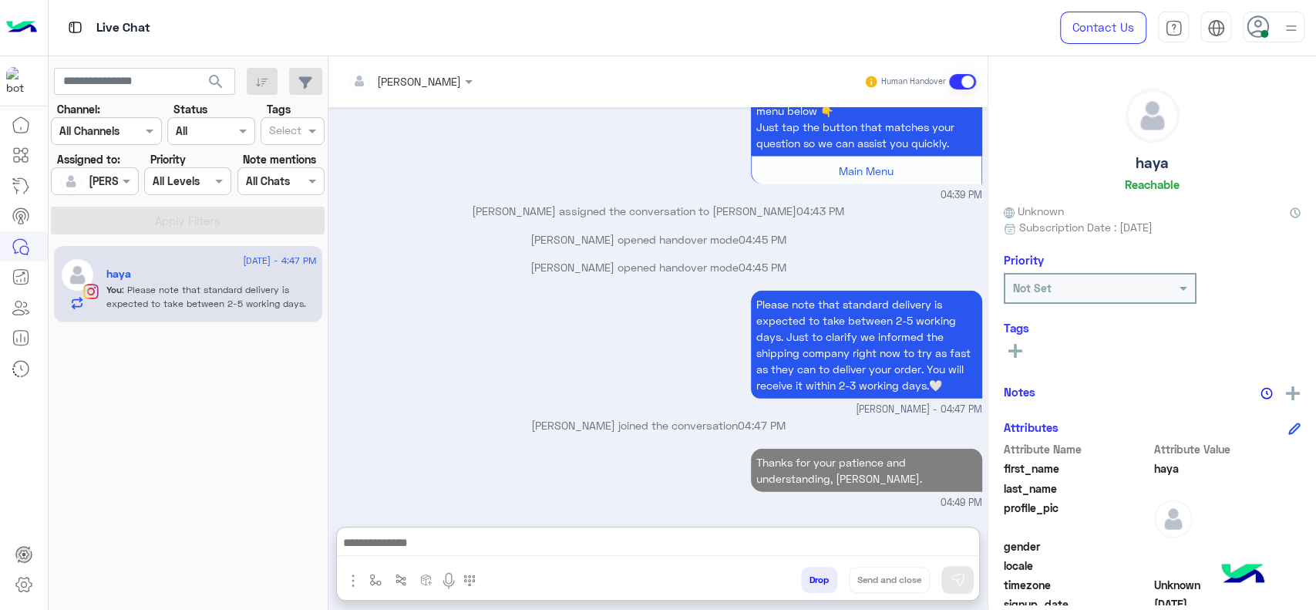
click at [1022, 342] on button at bounding box center [1015, 350] width 23 height 19
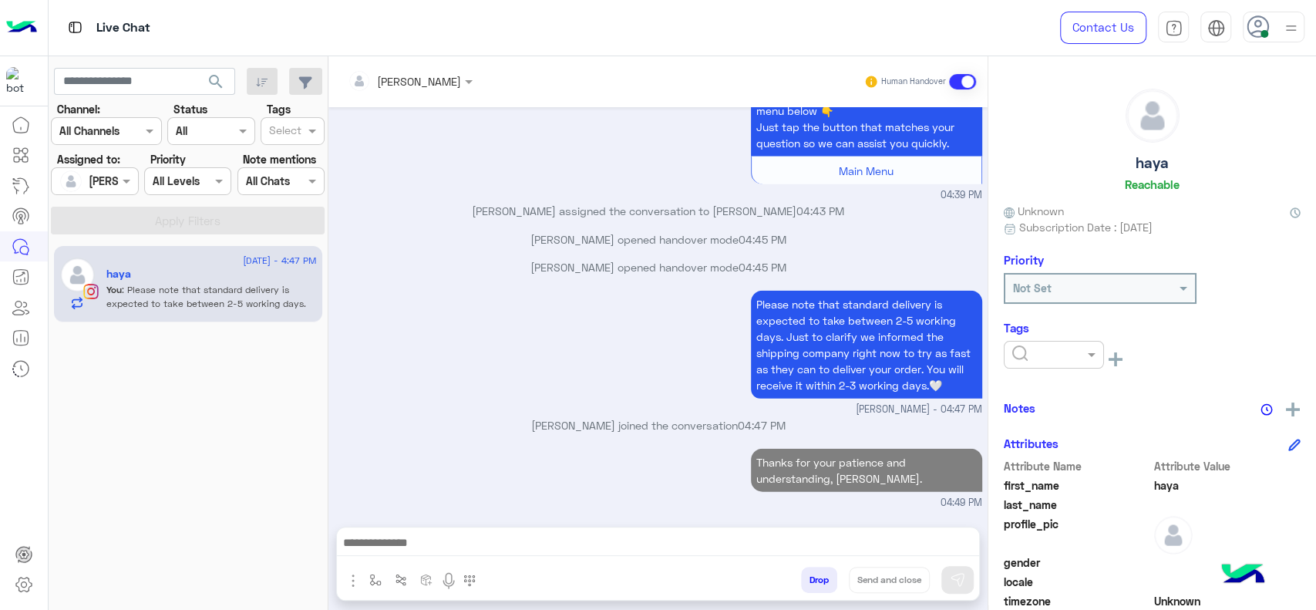
scroll to position [2526, 0]
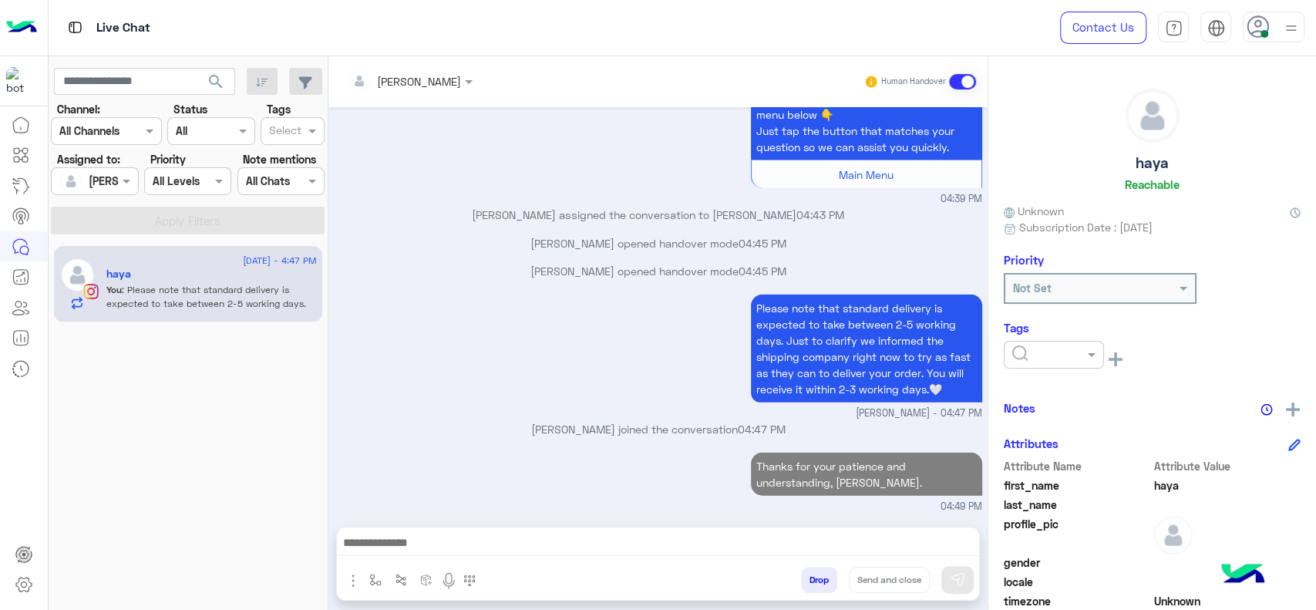
click at [1040, 351] on input "text" at bounding box center [1035, 355] width 47 height 16
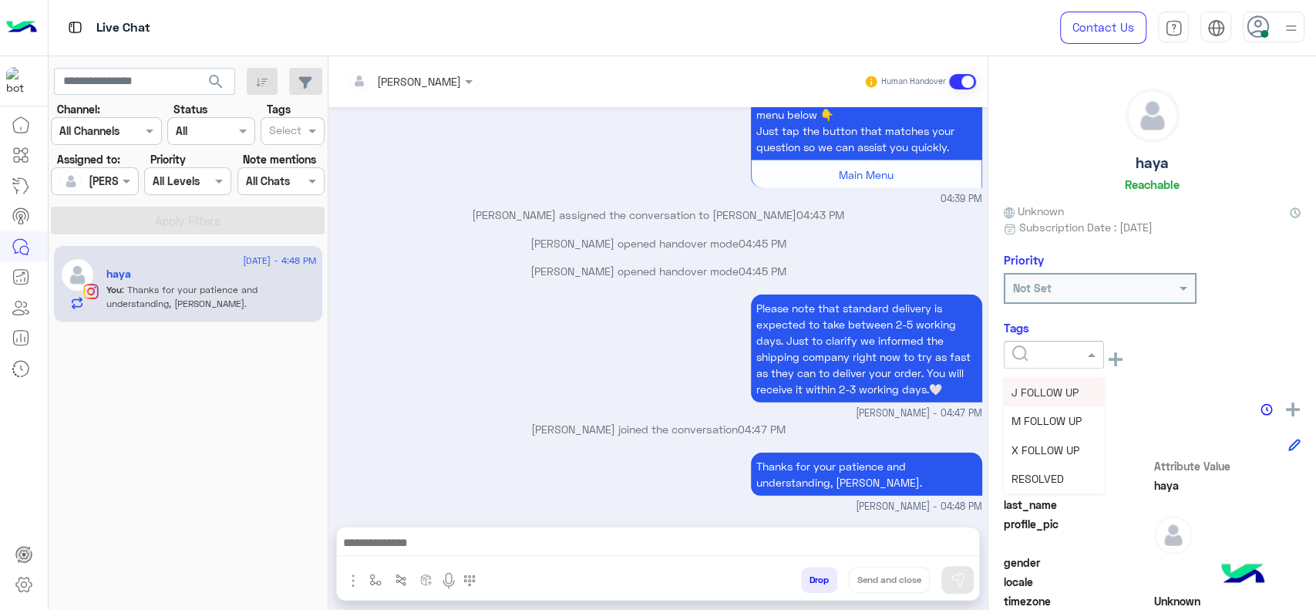
click at [1054, 392] on span "J FOLLOW UP" at bounding box center [1045, 392] width 67 height 13
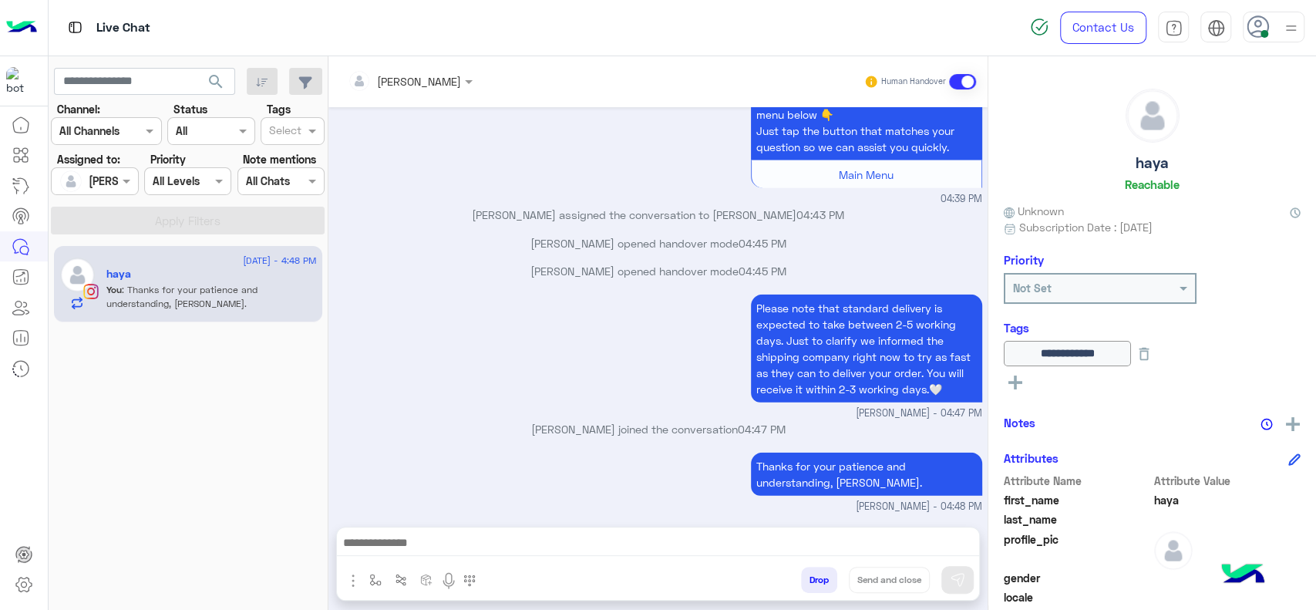
click at [443, 208] on p "Mariam Ahmed assigned the conversation to Jana Aboelseoud 04:43 PM" at bounding box center [659, 215] width 648 height 16
click at [396, 209] on p "Mariam Ahmed assigned the conversation to Jana Aboelseoud 04:43 PM" at bounding box center [659, 215] width 648 height 16
click at [97, 188] on div at bounding box center [95, 181] width 86 height 18
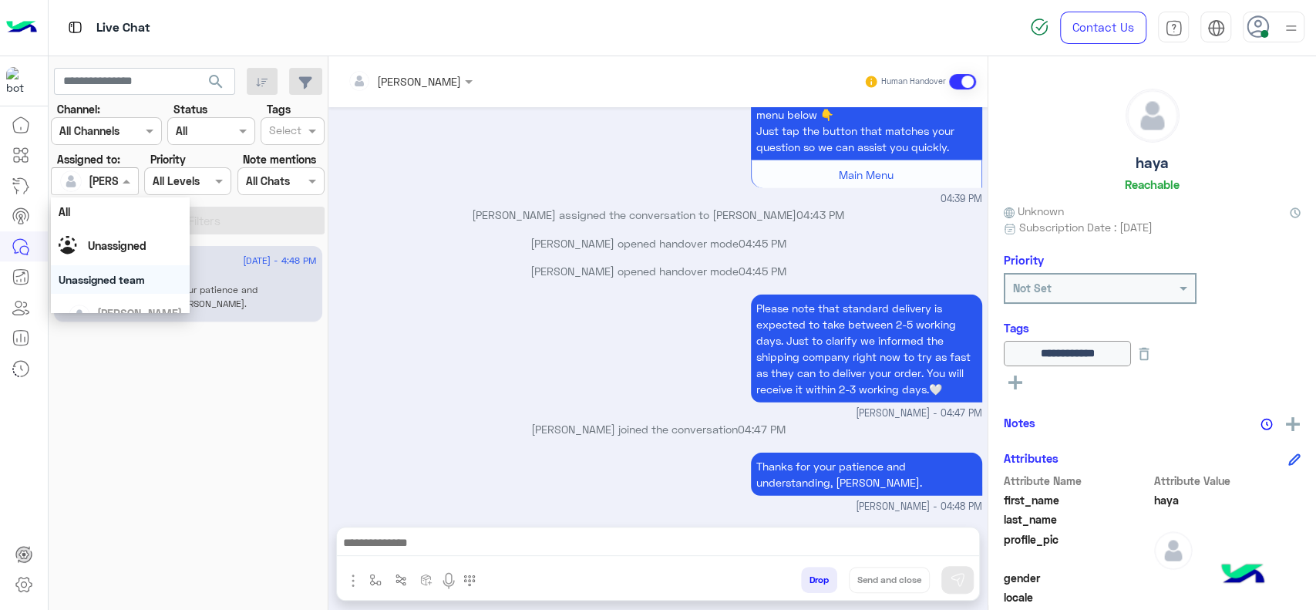
click at [258, 450] on div "21 August - 4:48 PM haya You : Thanks for your patience and understanding, Haya." at bounding box center [189, 427] width 280 height 375
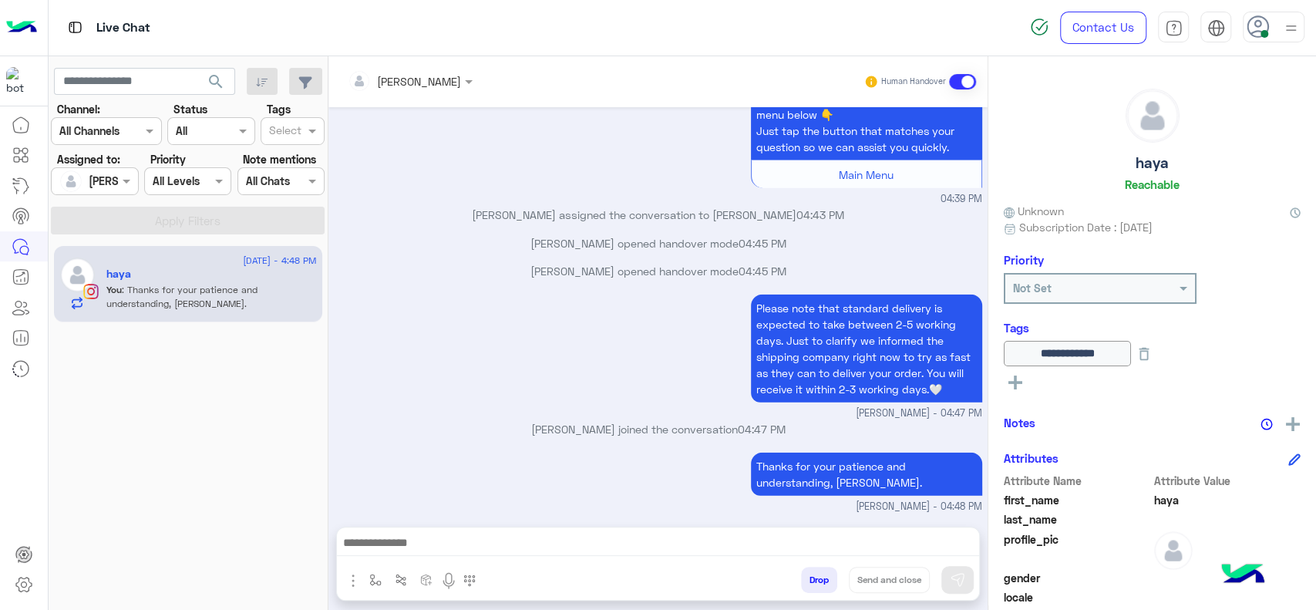
click at [120, 167] on div "Assigned on Jana Aboelseoud" at bounding box center [94, 181] width 87 height 28
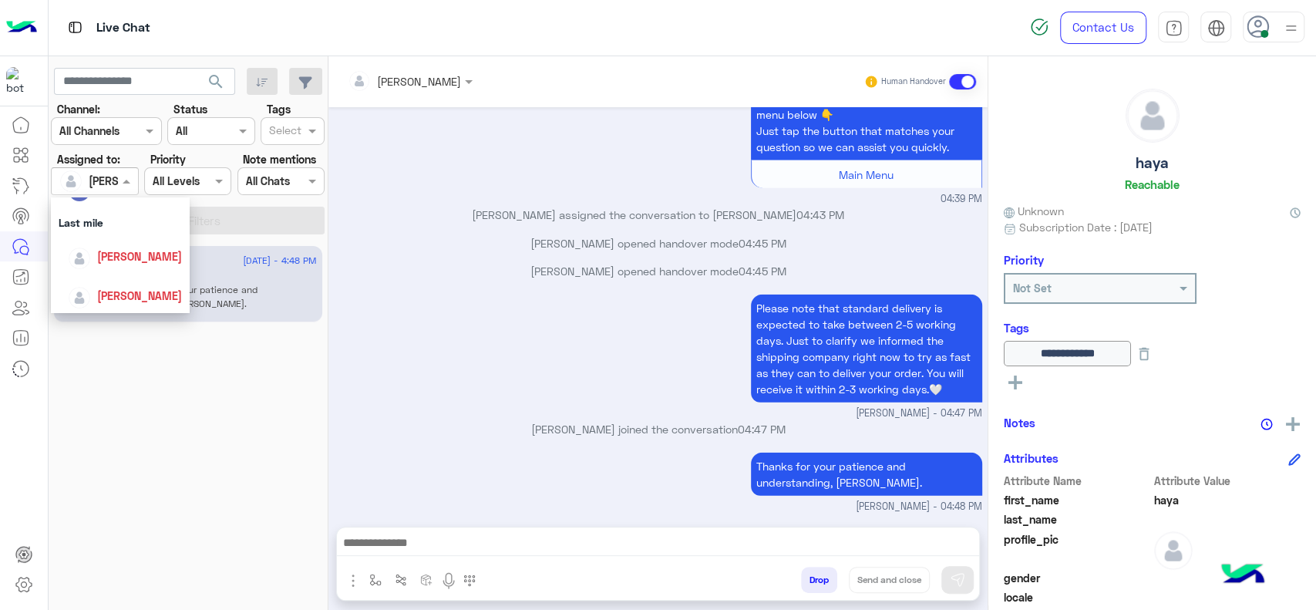
scroll to position [0, 0]
click at [117, 256] on div "Unassigned" at bounding box center [120, 245] width 123 height 27
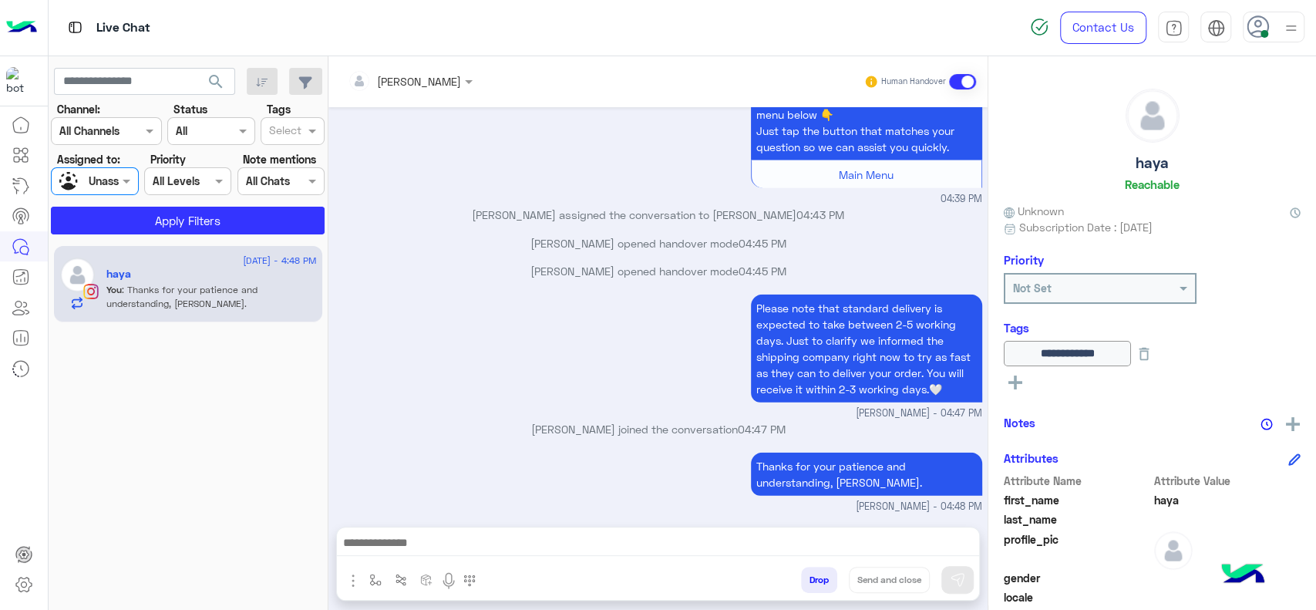
click at [279, 122] on div "Select" at bounding box center [282, 131] width 43 height 24
click at [296, 160] on div "J FOLLOW UP" at bounding box center [292, 161] width 49 height 16
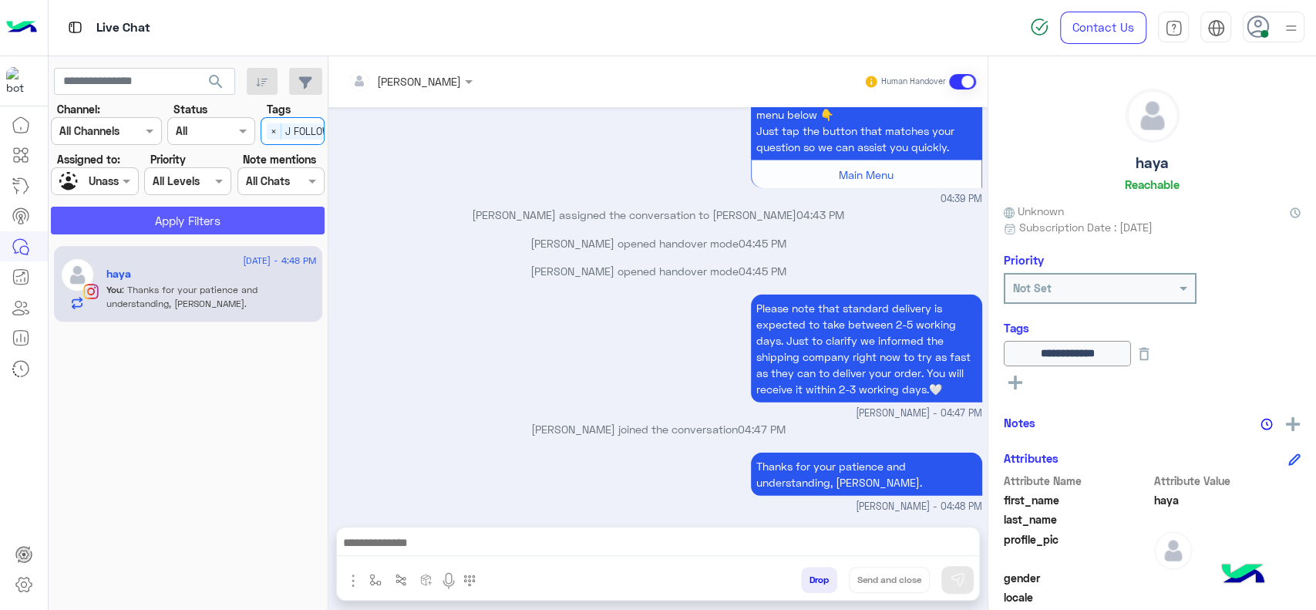
click at [184, 211] on button "Apply Filters" at bounding box center [188, 221] width 274 height 28
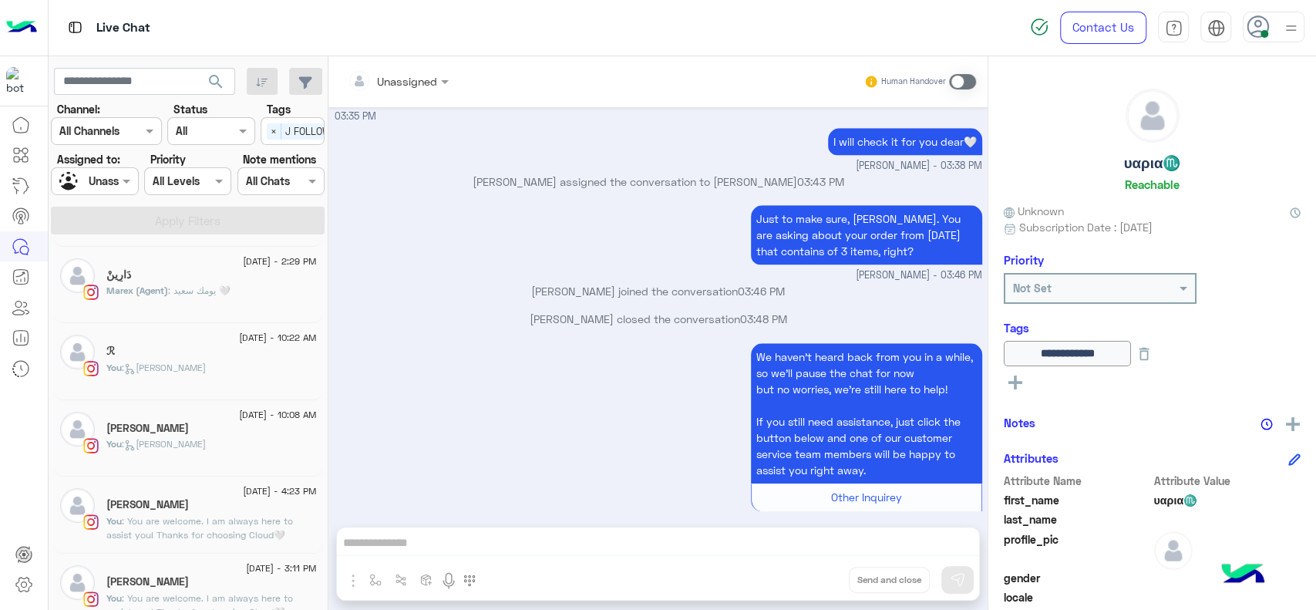
scroll to position [154, 0]
click at [151, 274] on div "دَارِينْ" at bounding box center [211, 275] width 210 height 16
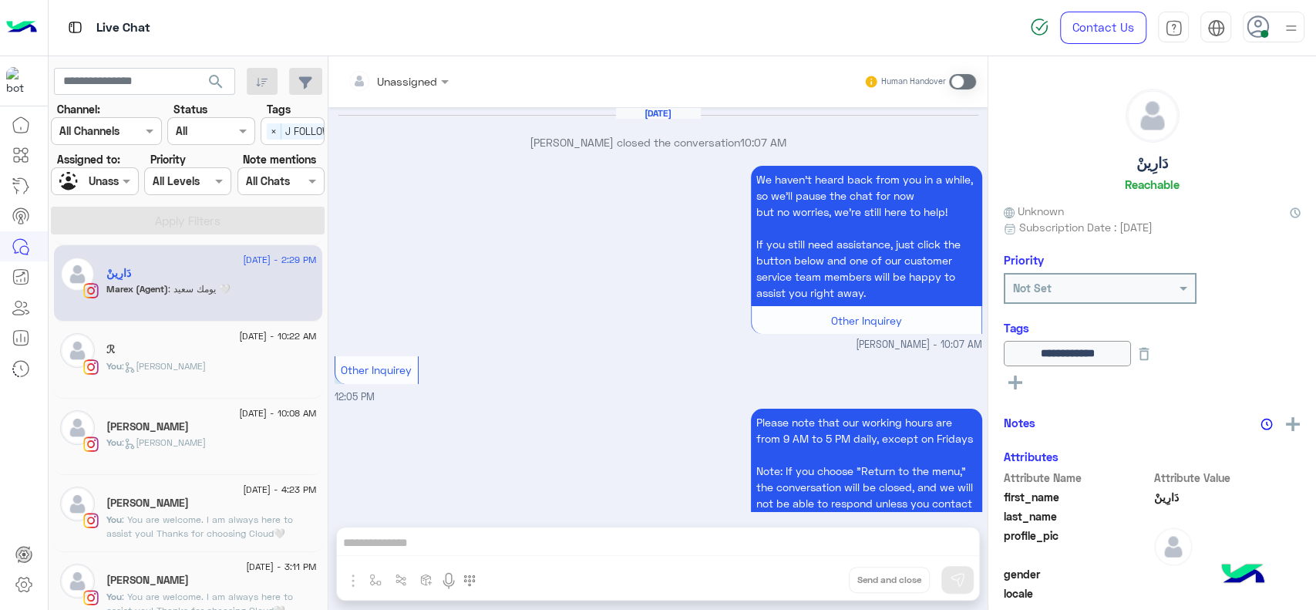
scroll to position [827, 0]
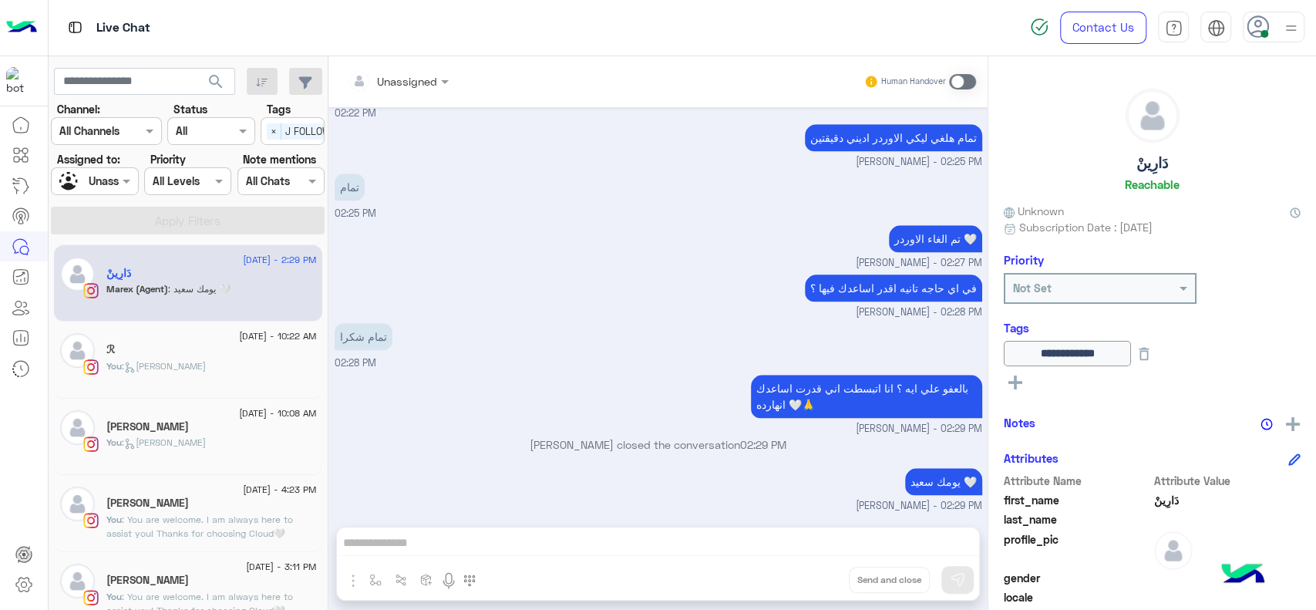
click at [97, 167] on div "Assigned on Unassigned" at bounding box center [94, 181] width 87 height 28
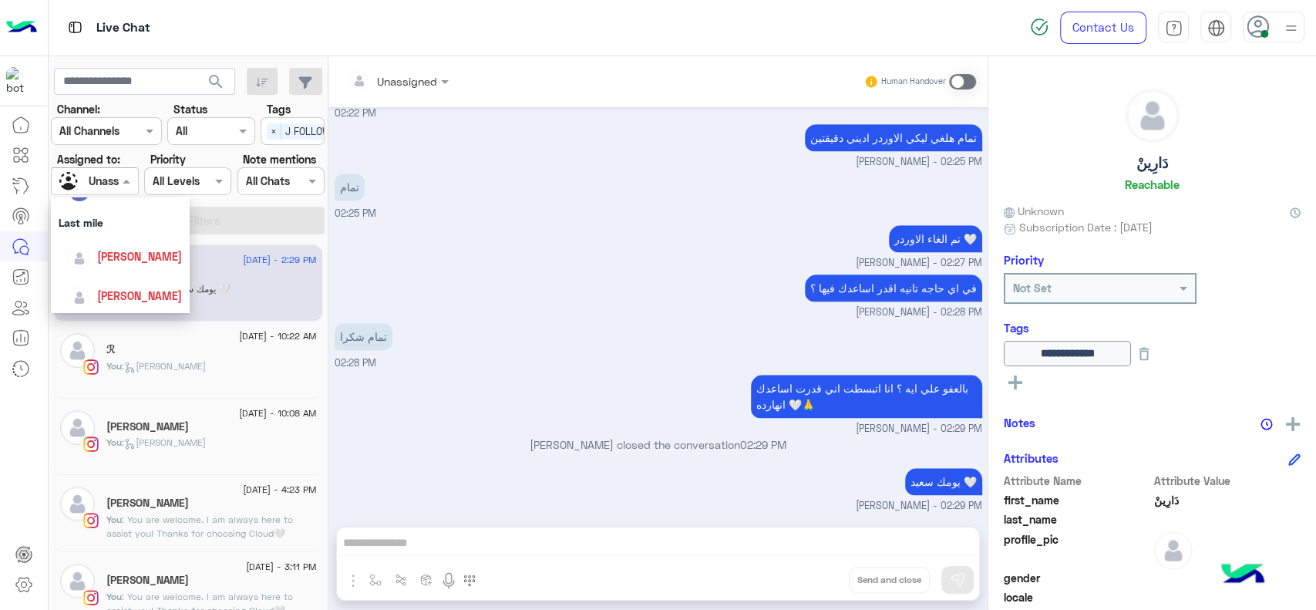
scroll to position [205, 0]
click at [123, 256] on span "[PERSON_NAME]" at bounding box center [139, 254] width 85 height 13
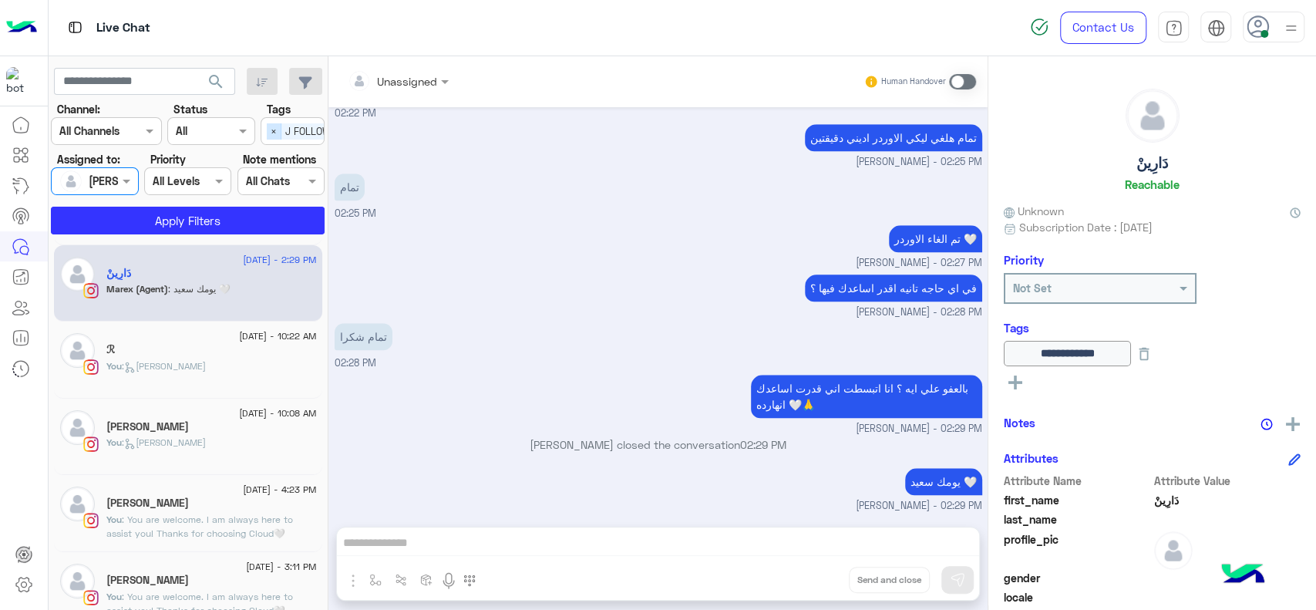
click at [268, 130] on span "×" at bounding box center [274, 131] width 15 height 16
click at [232, 219] on button "Apply Filters" at bounding box center [188, 221] width 274 height 28
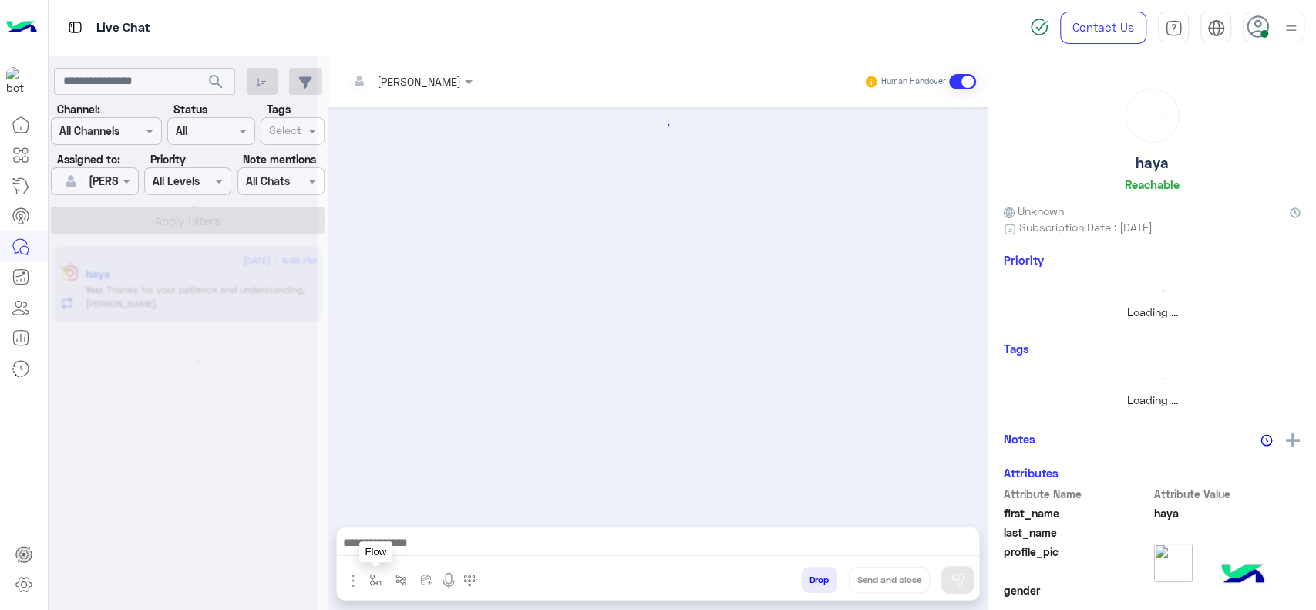
click at [371, 574] on img "button" at bounding box center [375, 580] width 12 height 12
click at [380, 554] on div "enter flow name" at bounding box center [416, 546] width 89 height 18
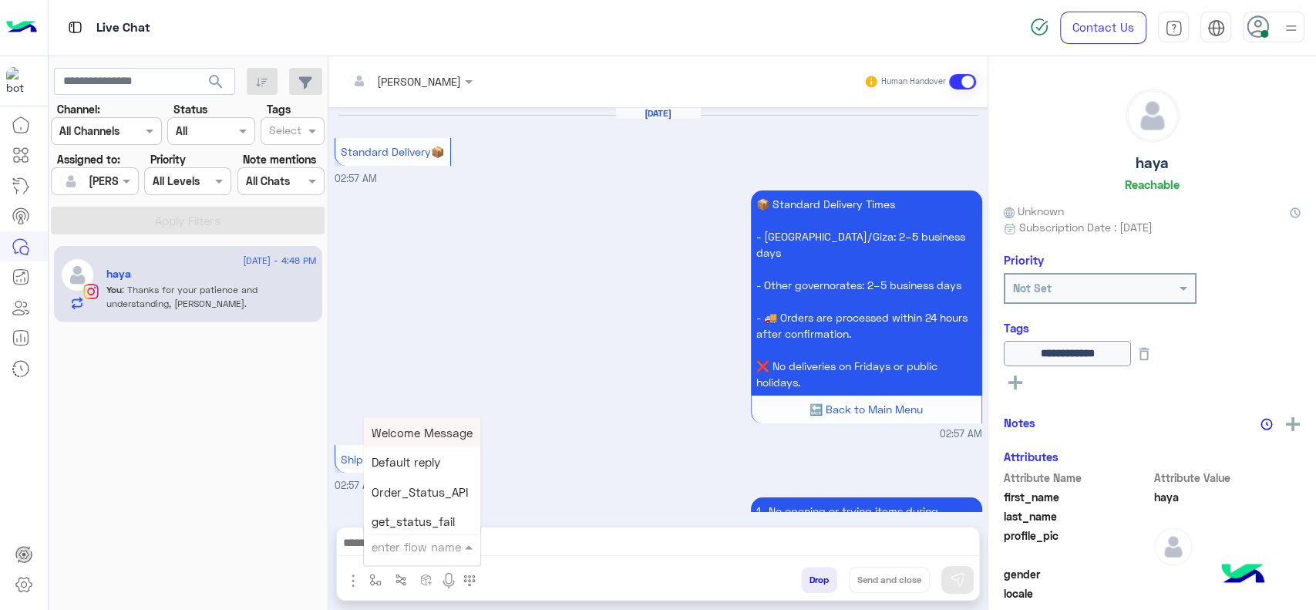
type input "*"
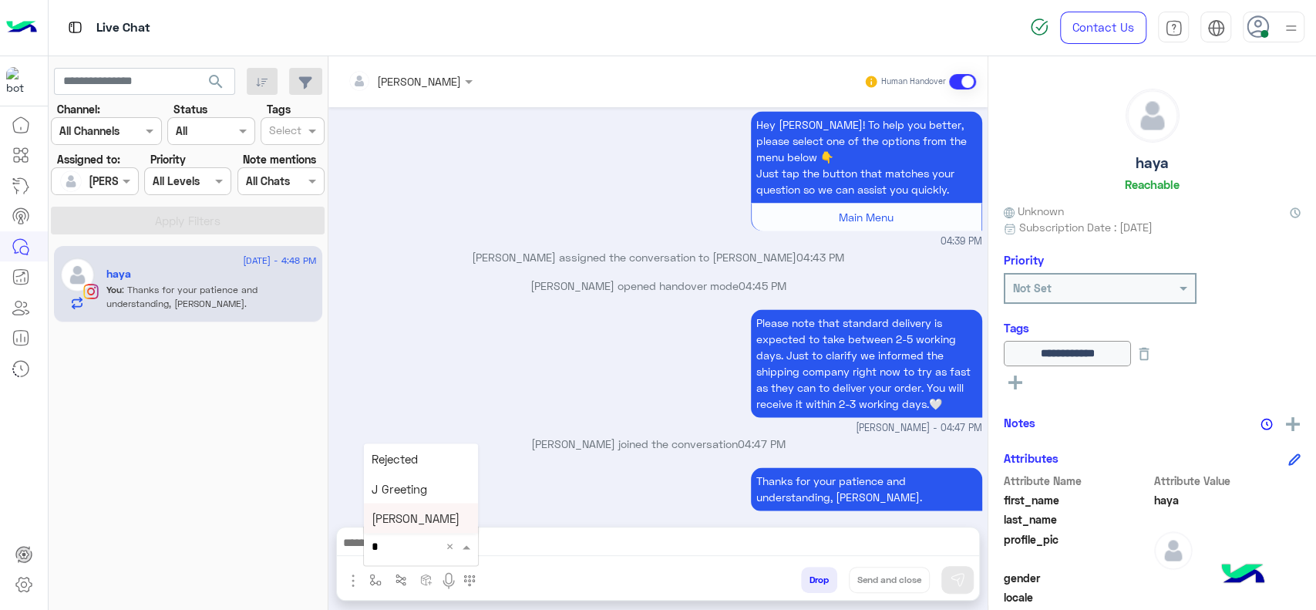
click at [415, 534] on div "enter flow name * ×" at bounding box center [421, 546] width 114 height 28
click at [413, 525] on span "Jana close" at bounding box center [416, 518] width 88 height 14
type textarea "**********"
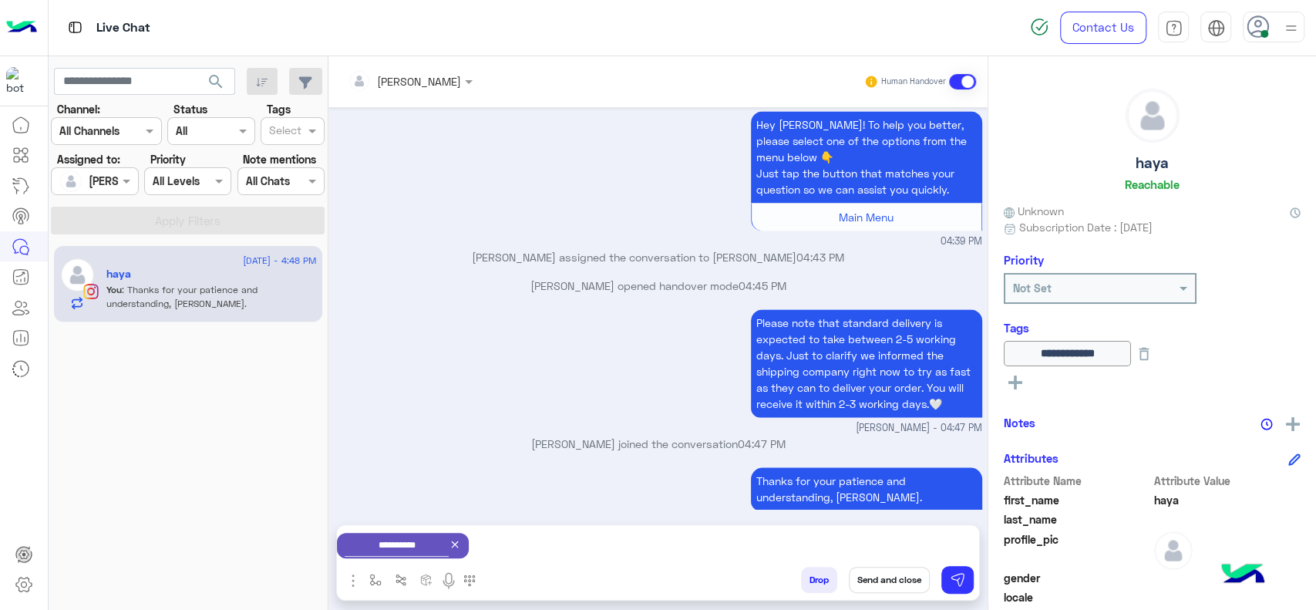
click at [894, 576] on button "Send and close" at bounding box center [889, 580] width 81 height 26
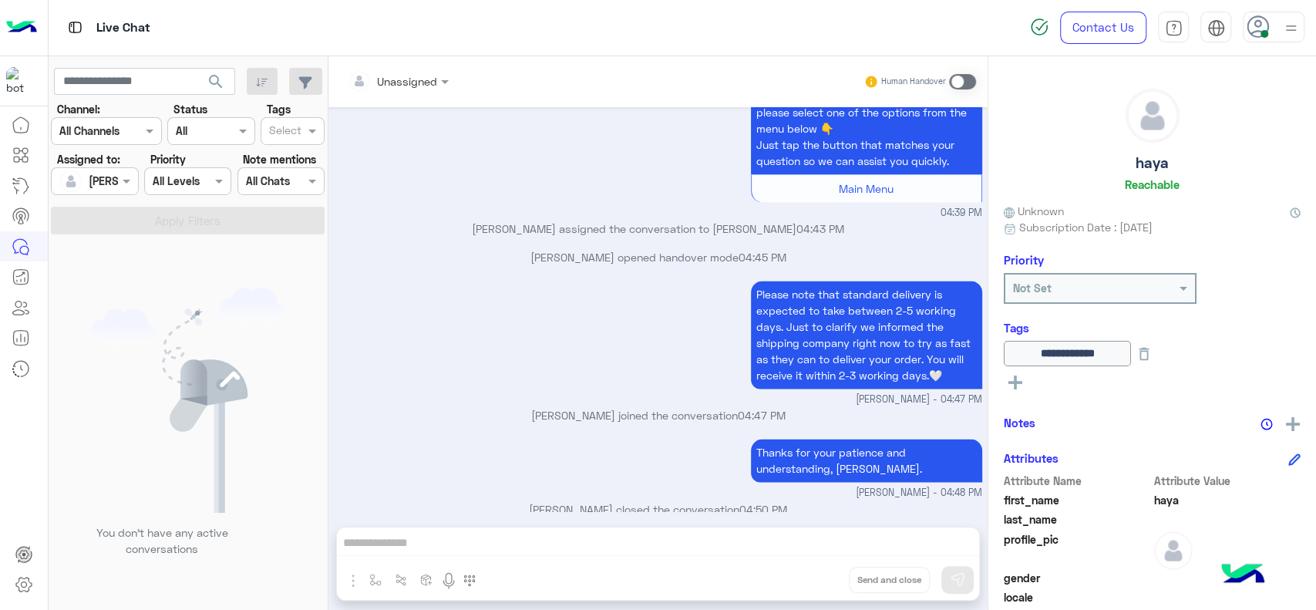
scroll to position [1762, 0]
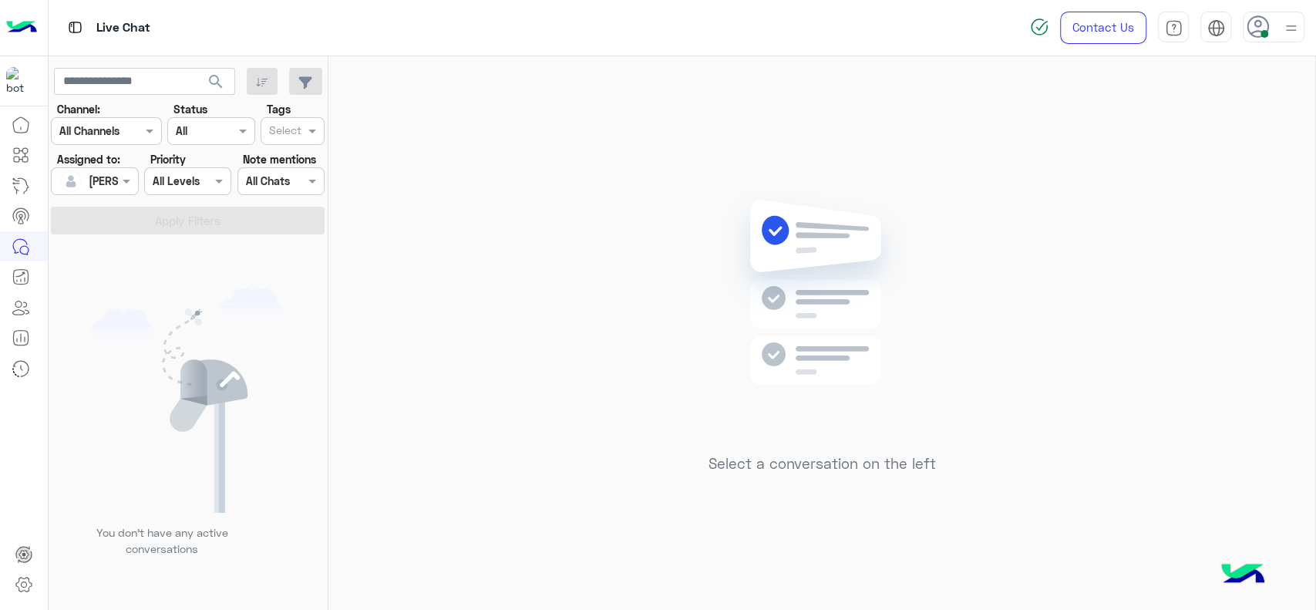
click at [1281, 27] on img at bounding box center [1290, 28] width 19 height 19
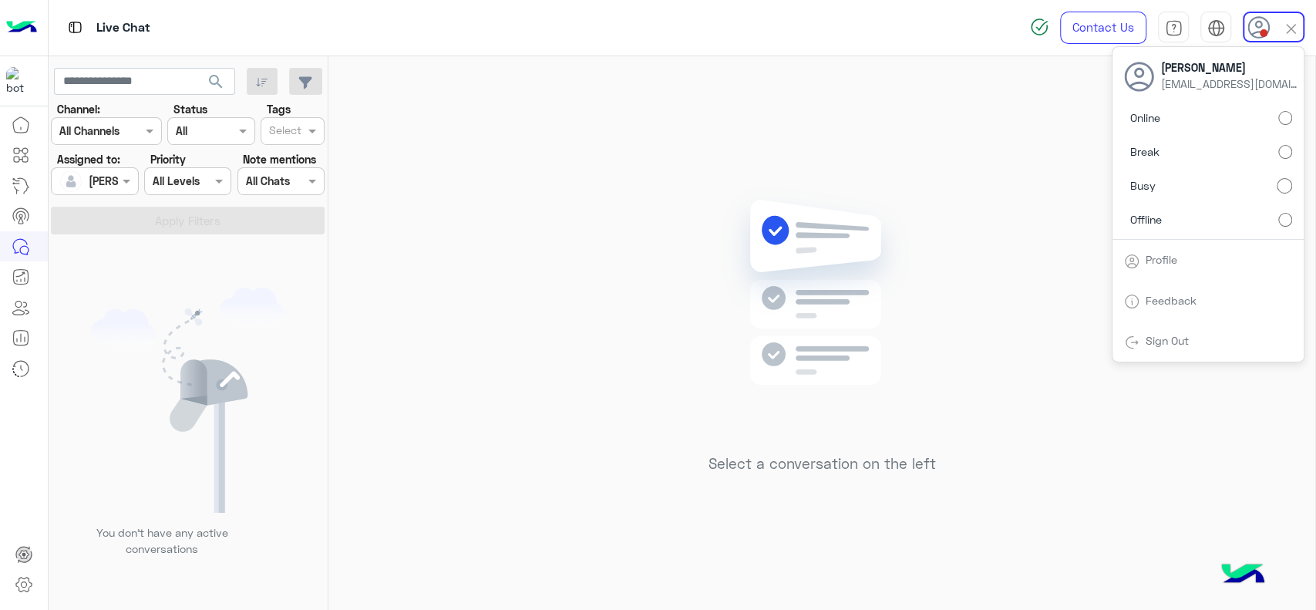
click at [499, 445] on div "Select a conversation on the left" at bounding box center [821, 336] width 987 height 560
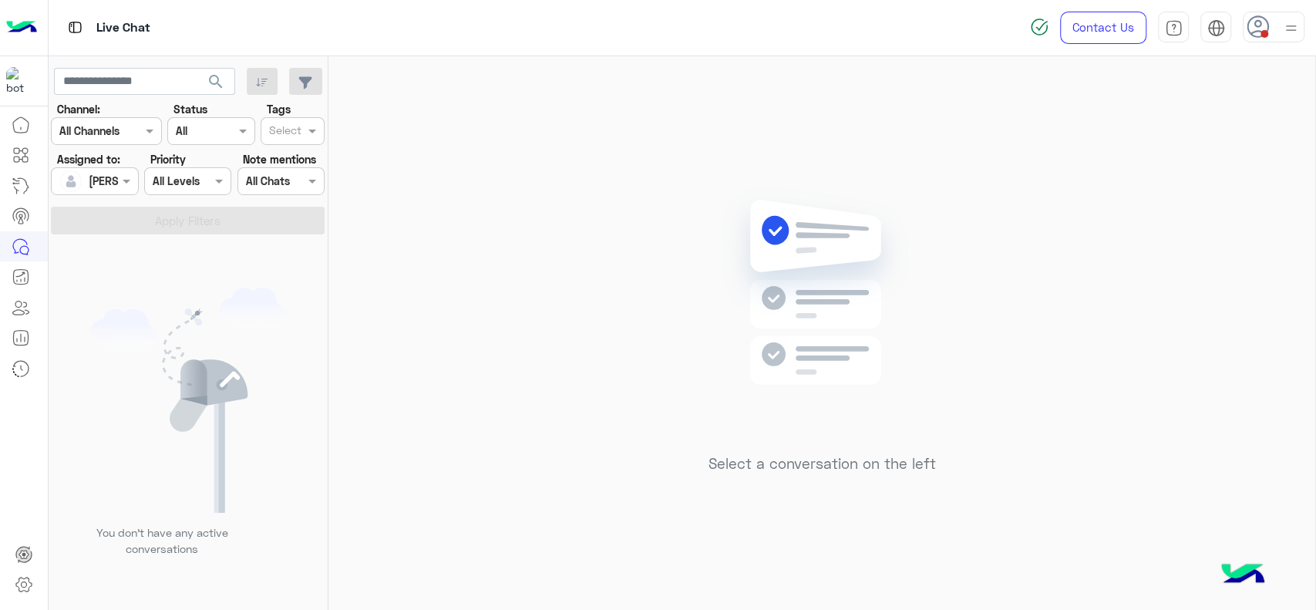
click at [1266, 20] on use at bounding box center [1258, 26] width 22 height 22
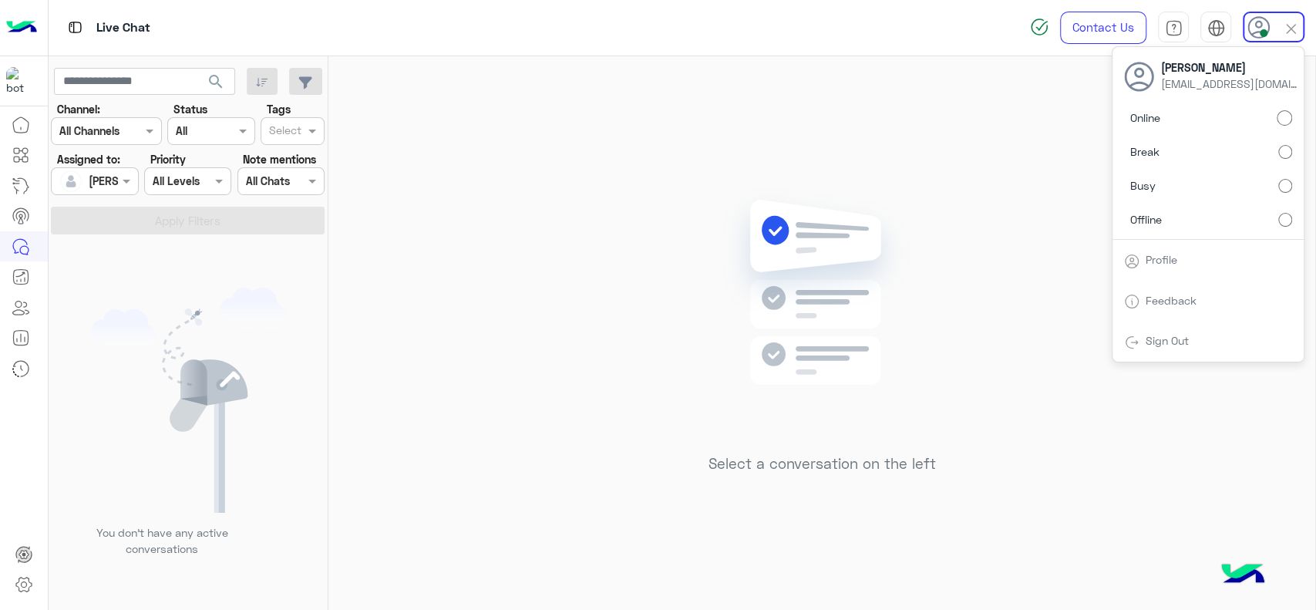
click at [89, 182] on input "text" at bounding box center [76, 181] width 35 height 16
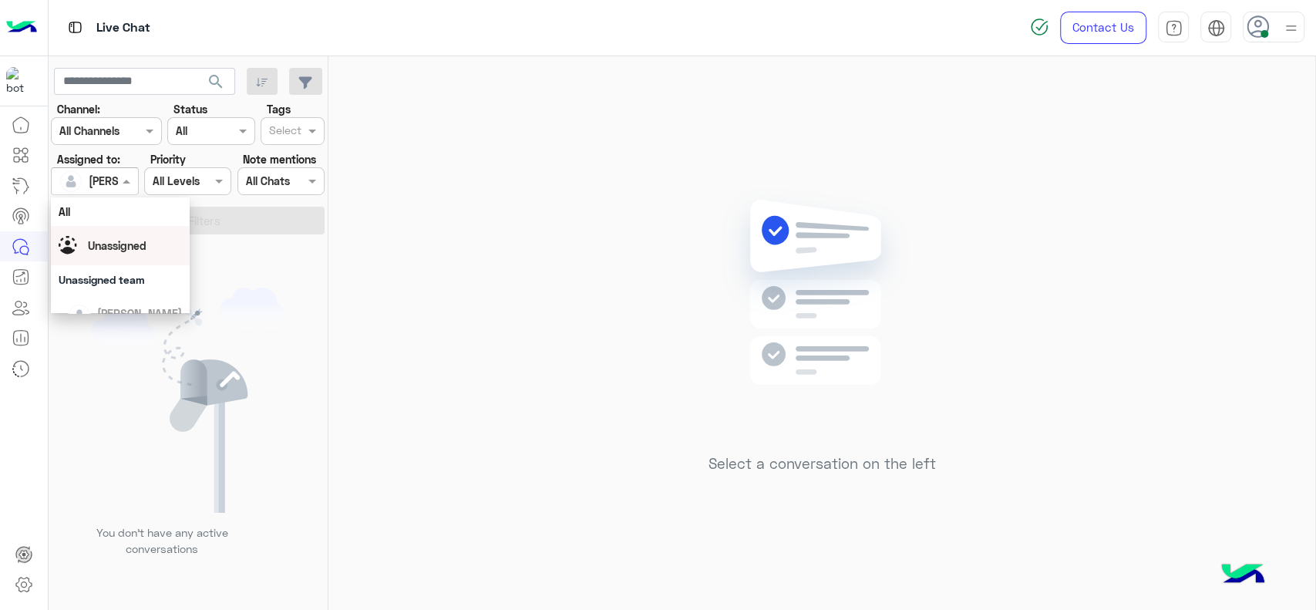
click at [136, 252] on div "Unassigned" at bounding box center [117, 245] width 59 height 16
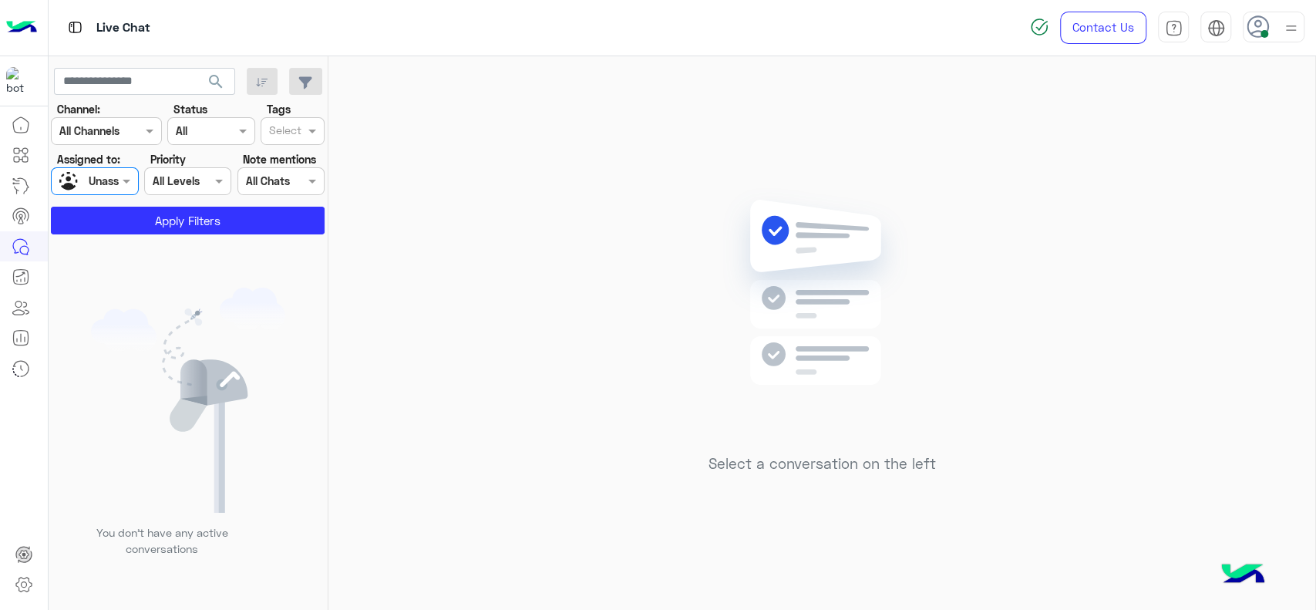
click at [277, 138] on input "text" at bounding box center [285, 132] width 32 height 16
click at [1278, 32] on div at bounding box center [1274, 27] width 62 height 31
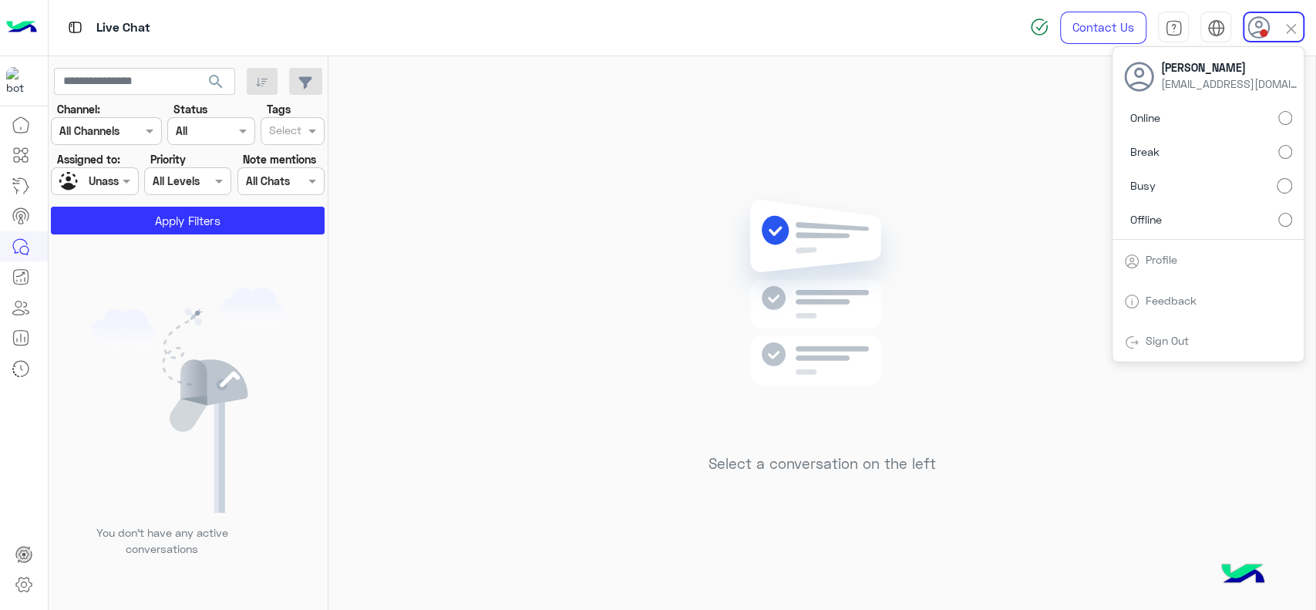
click at [113, 182] on div at bounding box center [95, 181] width 86 height 18
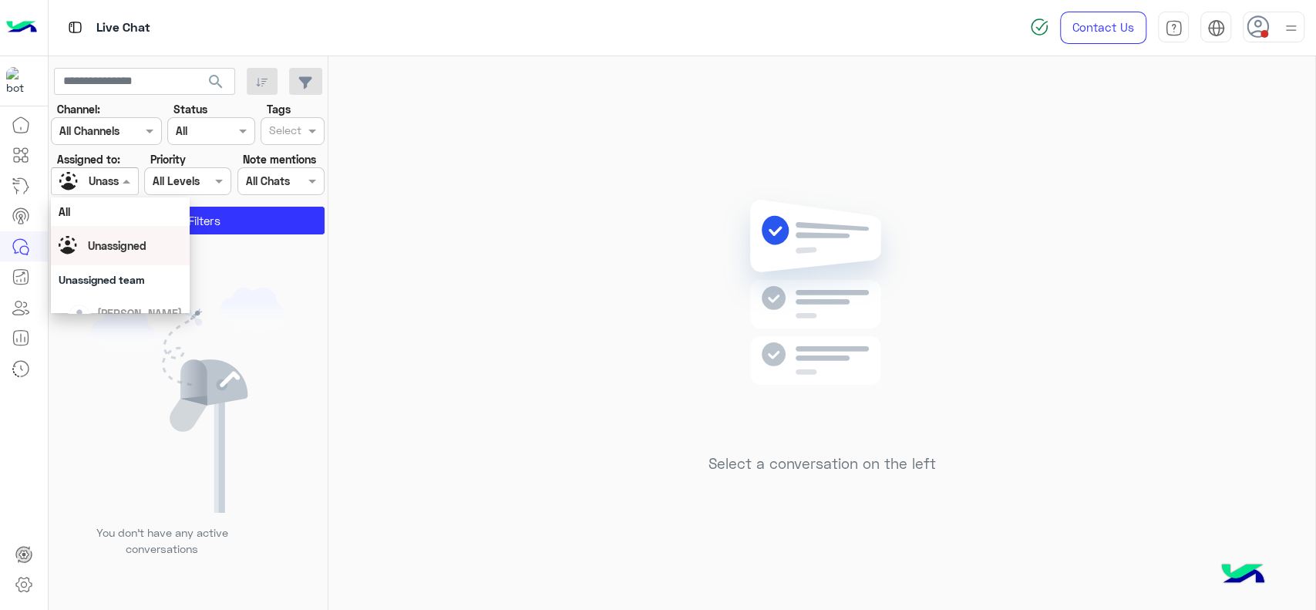
click at [129, 244] on span "Unassigned" at bounding box center [117, 245] width 59 height 13
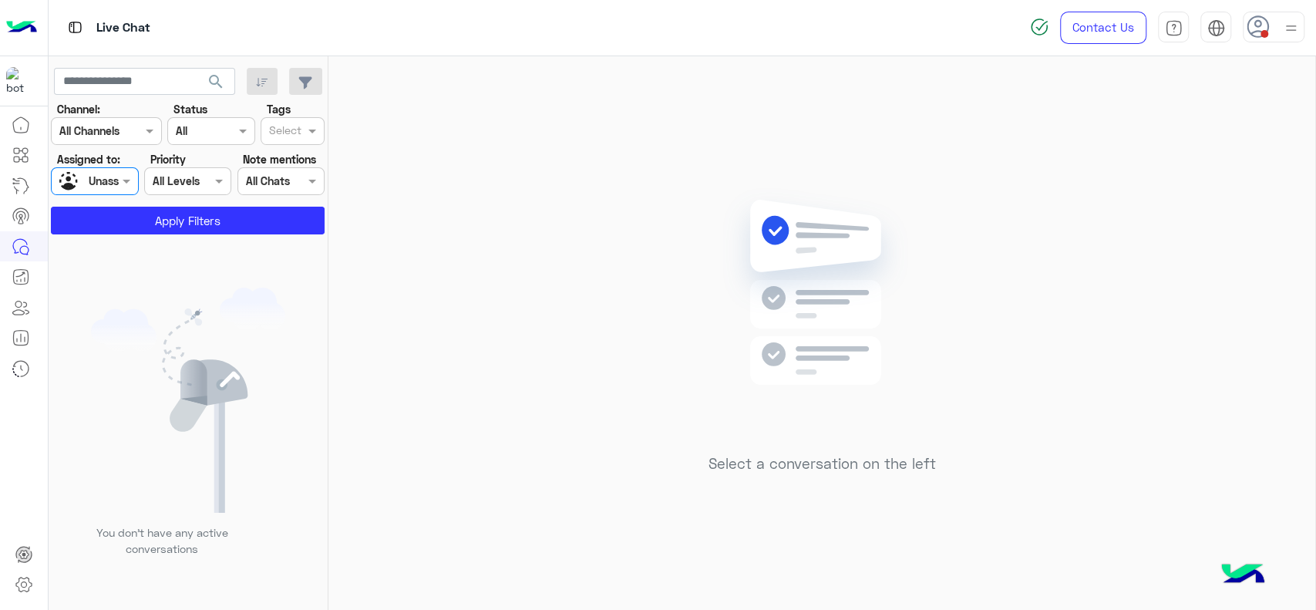
click at [267, 141] on div at bounding box center [286, 133] width 38 height 20
click at [267, 162] on div "J FOLLOW UP" at bounding box center [293, 161] width 64 height 29
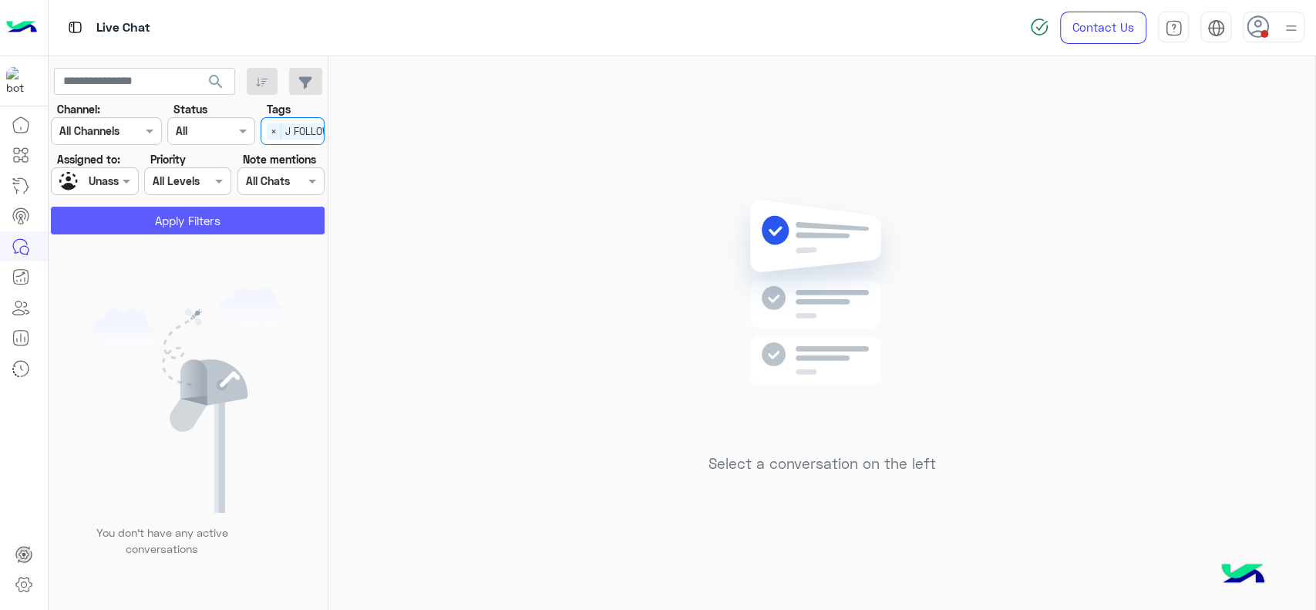
click at [214, 207] on button "Apply Filters" at bounding box center [188, 221] width 274 height 28
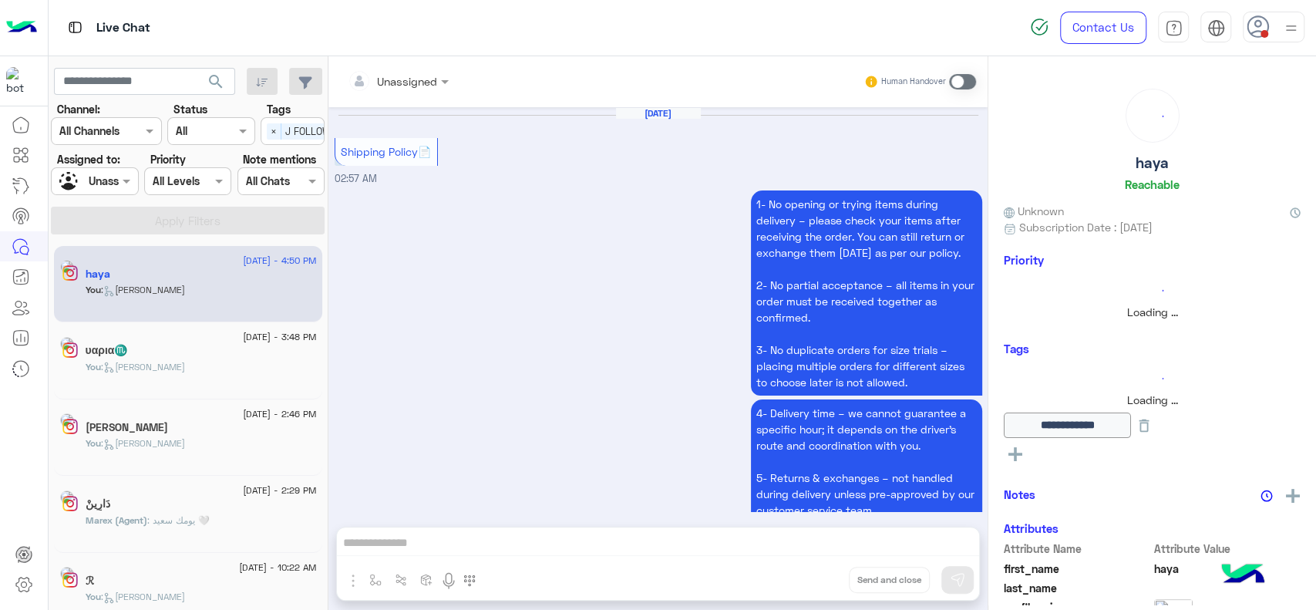
scroll to position [1471, 0]
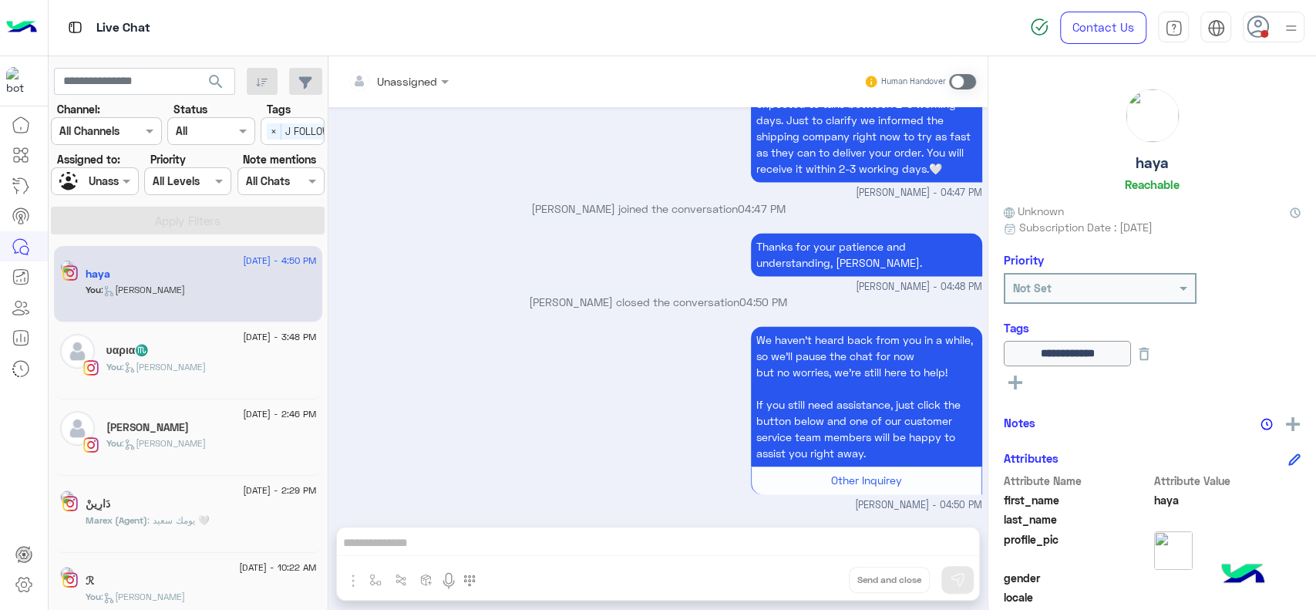
click at [140, 524] on span "Marex (Agent)" at bounding box center [117, 520] width 62 height 12
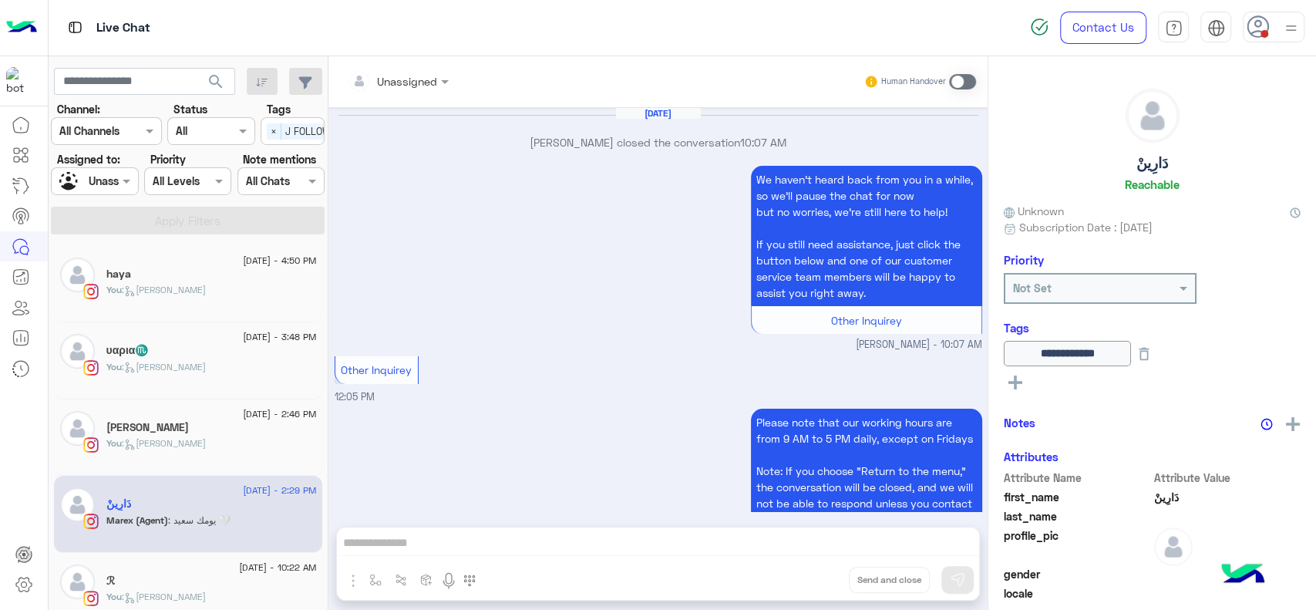
scroll to position [827, 0]
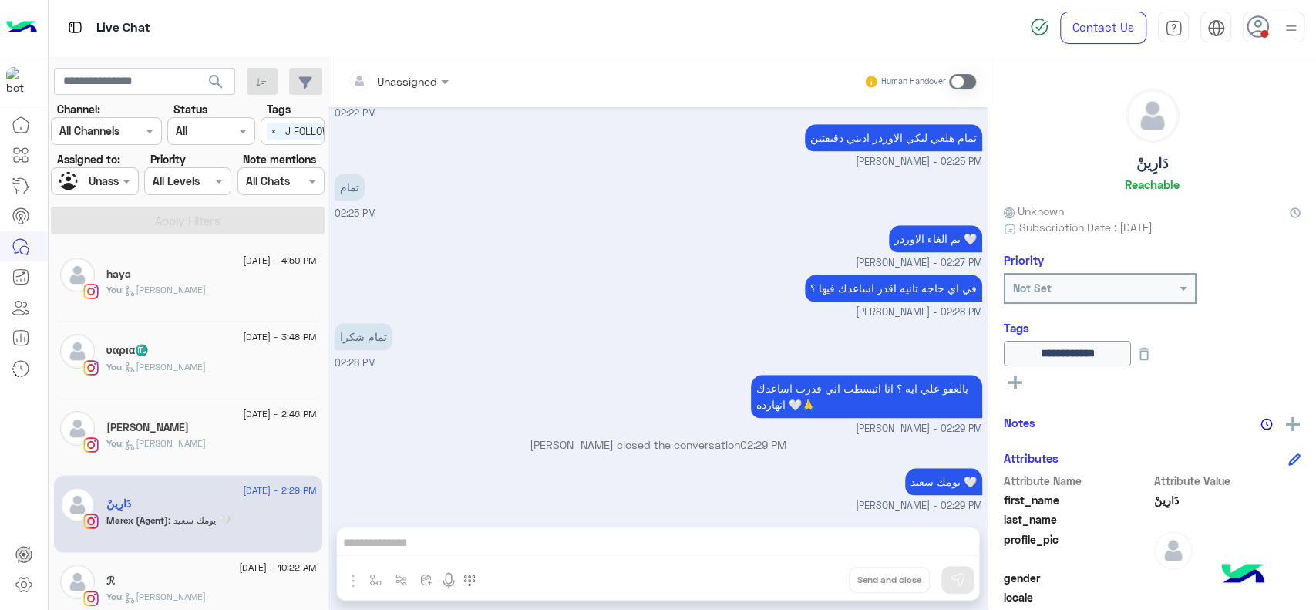
click at [963, 85] on span at bounding box center [962, 81] width 27 height 15
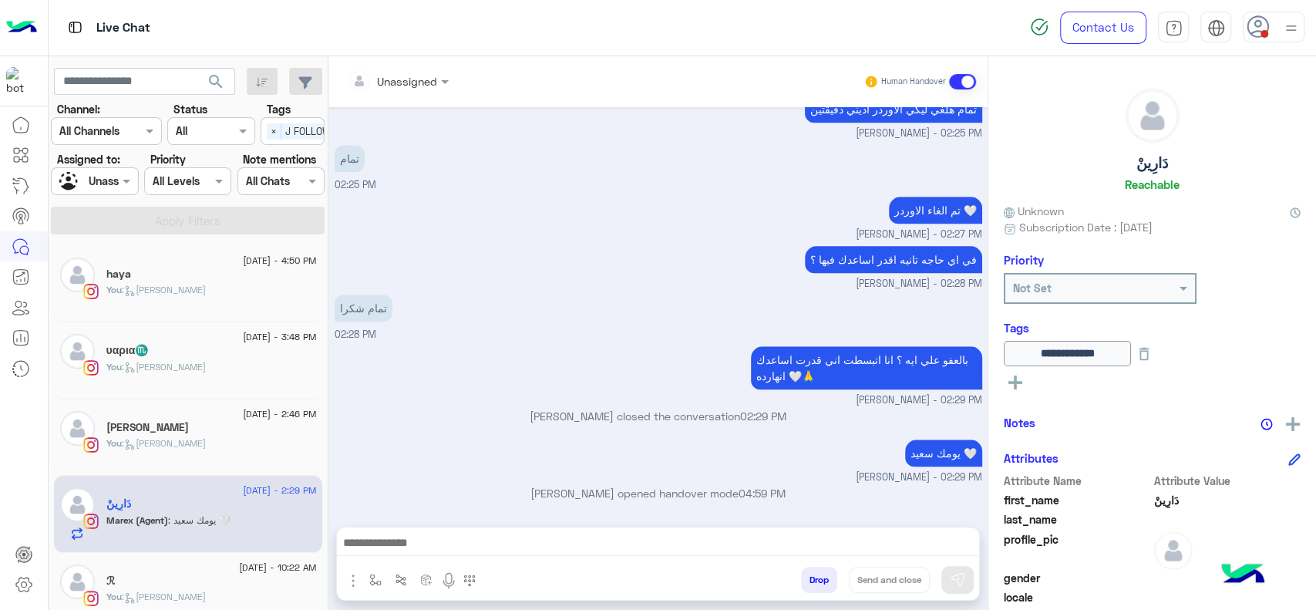
click at [1258, 28] on icon at bounding box center [1258, 26] width 23 height 23
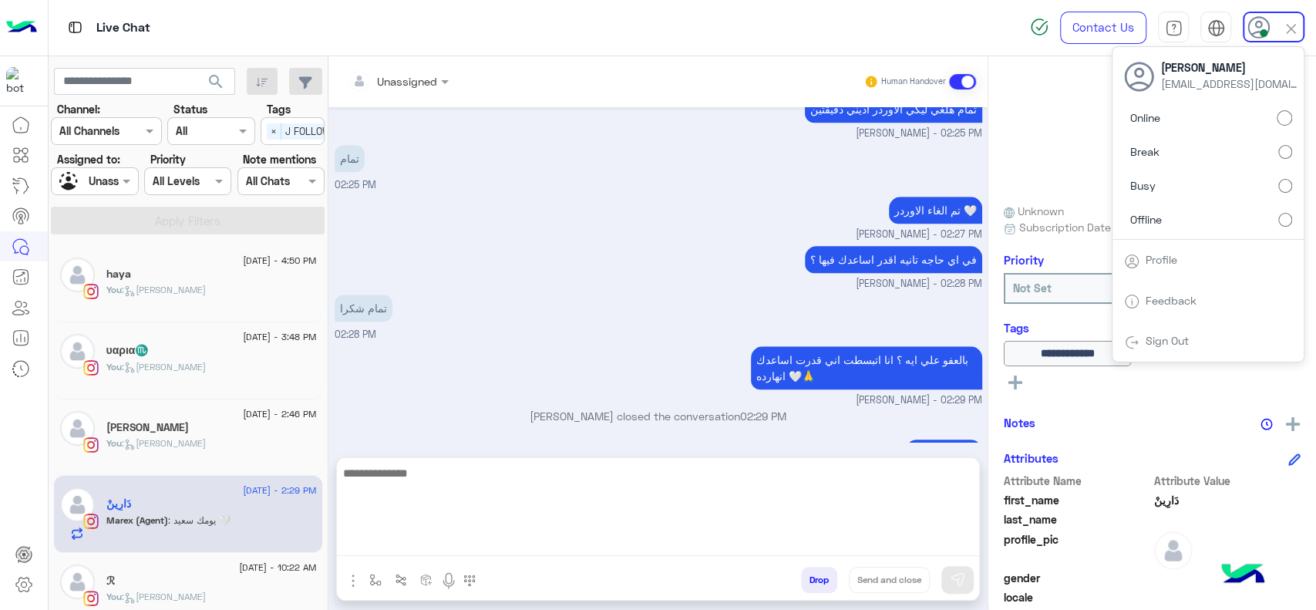
click at [416, 547] on textarea at bounding box center [658, 509] width 642 height 93
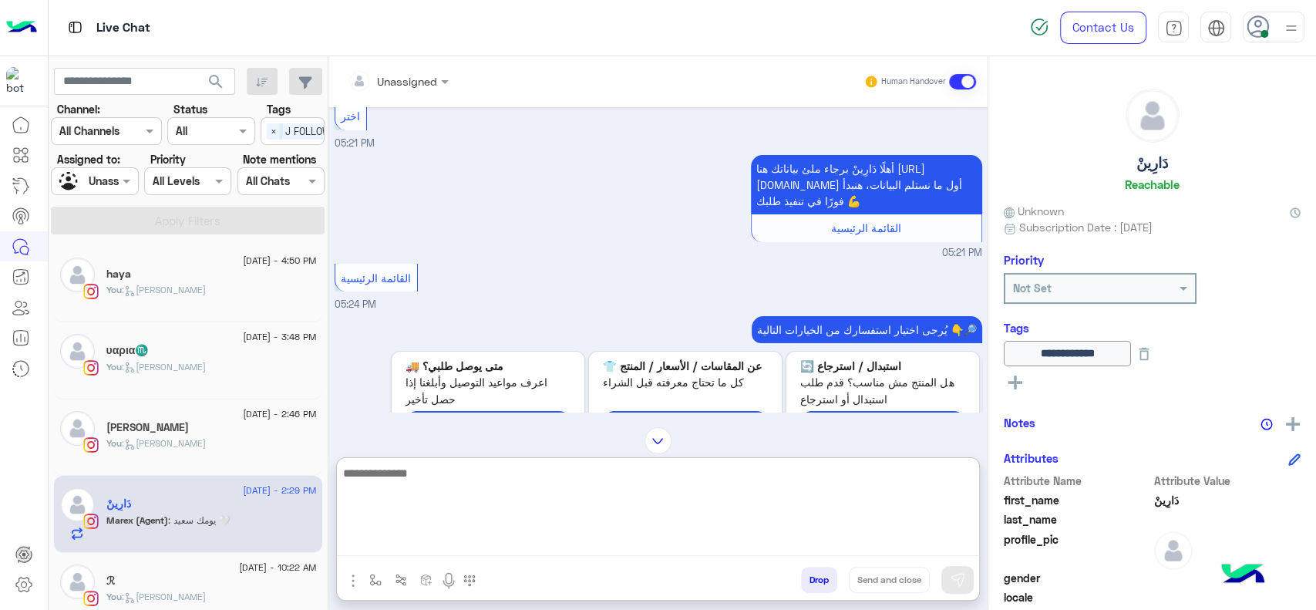
scroll to position [0, 0]
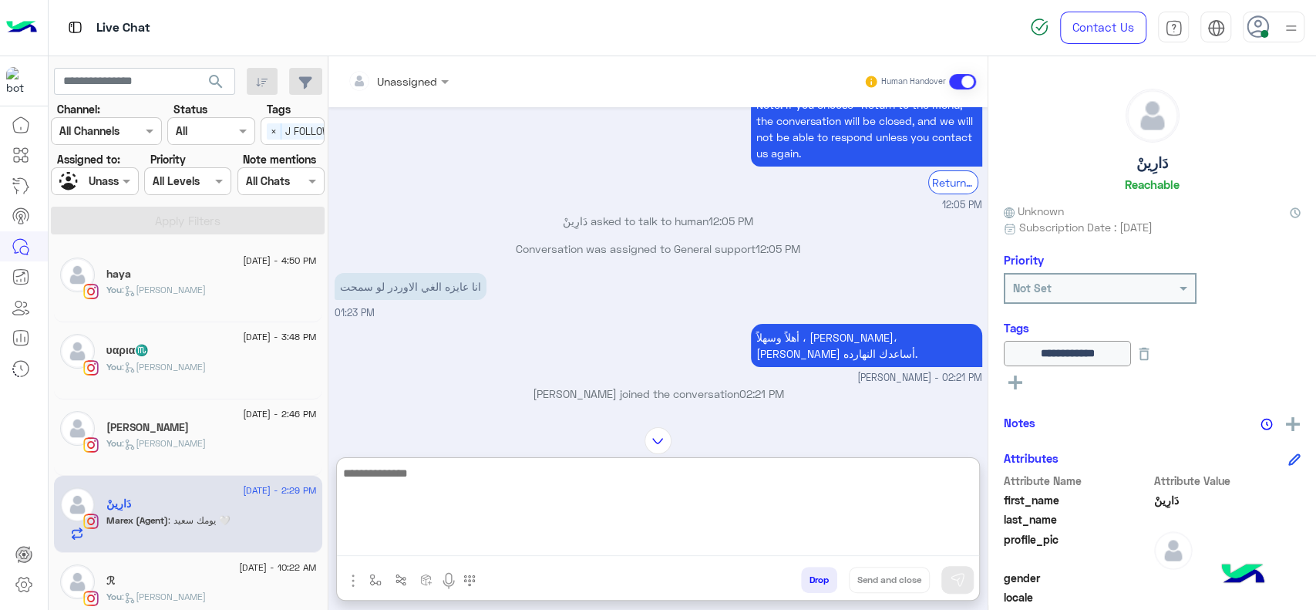
click at [437, 484] on textarea at bounding box center [658, 509] width 642 height 93
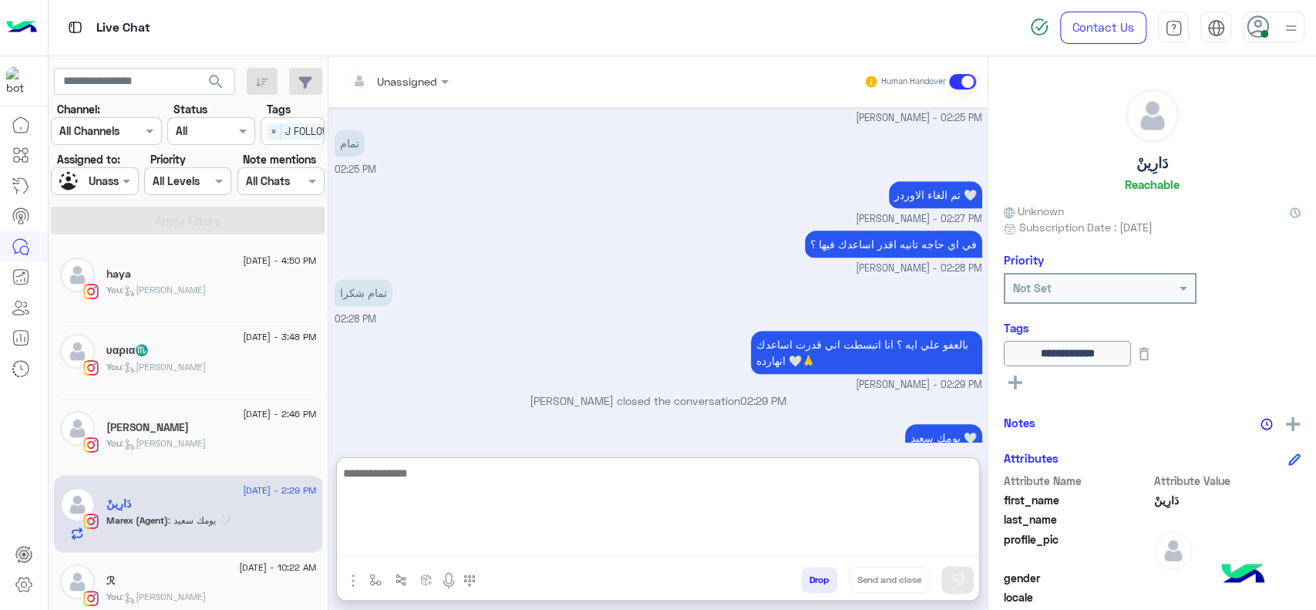
click at [496, 466] on textarea at bounding box center [658, 509] width 642 height 93
click at [492, 476] on textarea at bounding box center [658, 509] width 642 height 93
paste textarea "**********"
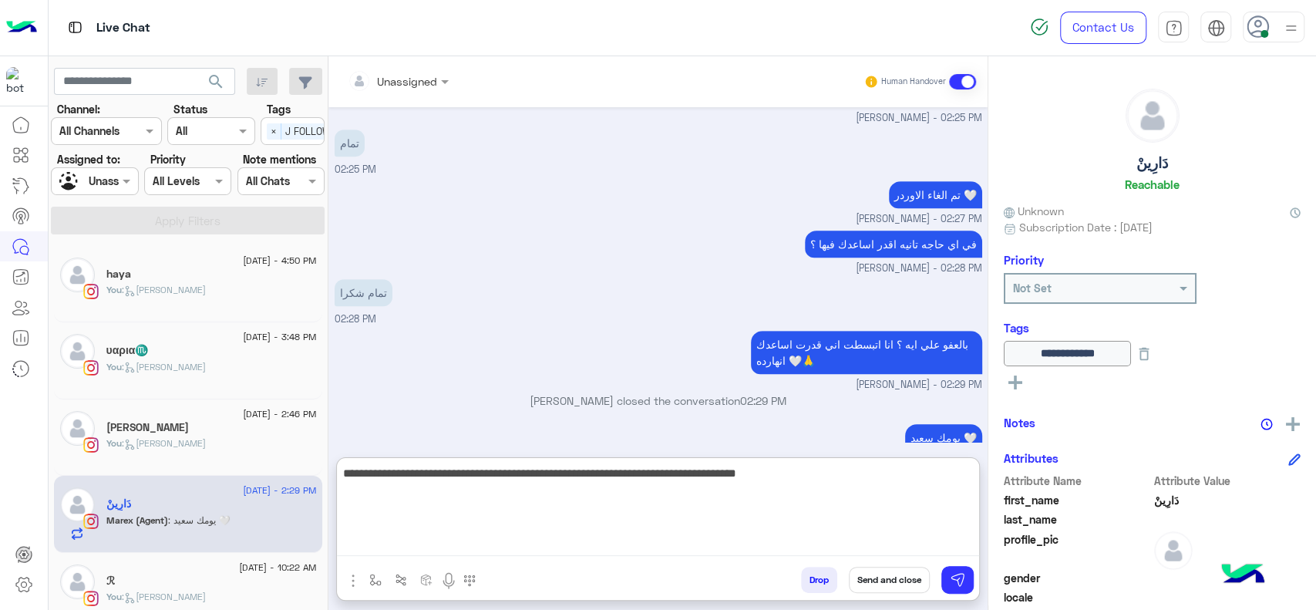
type textarea "**********"
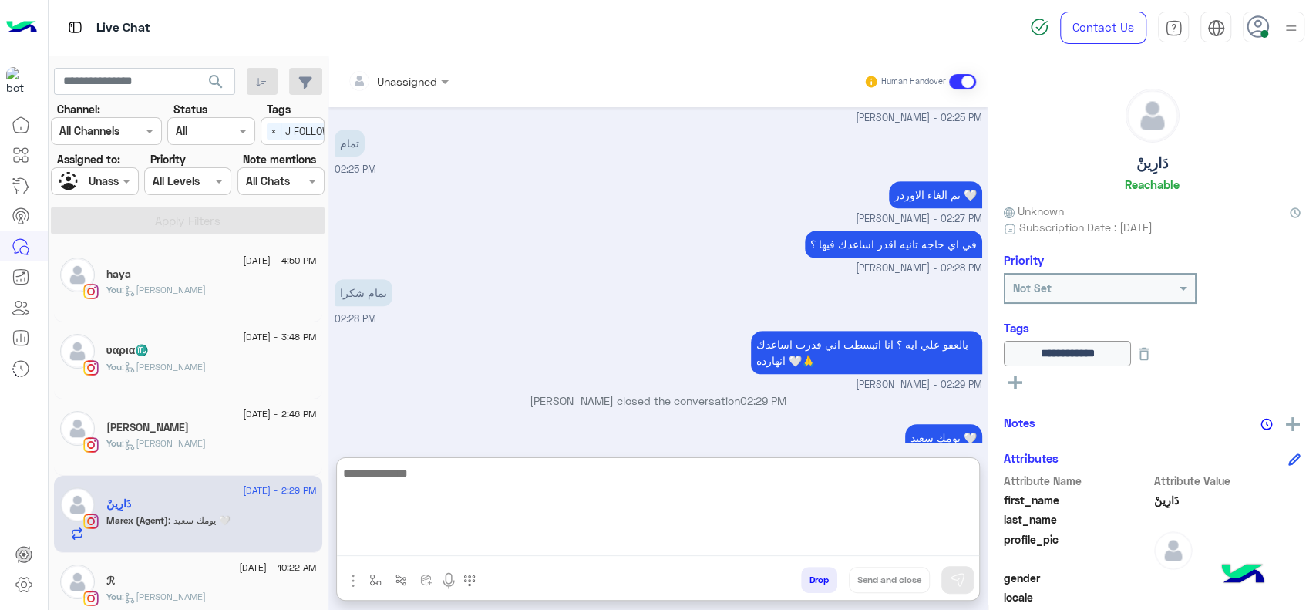
click at [668, 497] on textarea at bounding box center [658, 509] width 642 height 93
type textarea "*"
click at [832, 480] on textarea "**********" at bounding box center [658, 509] width 642 height 93
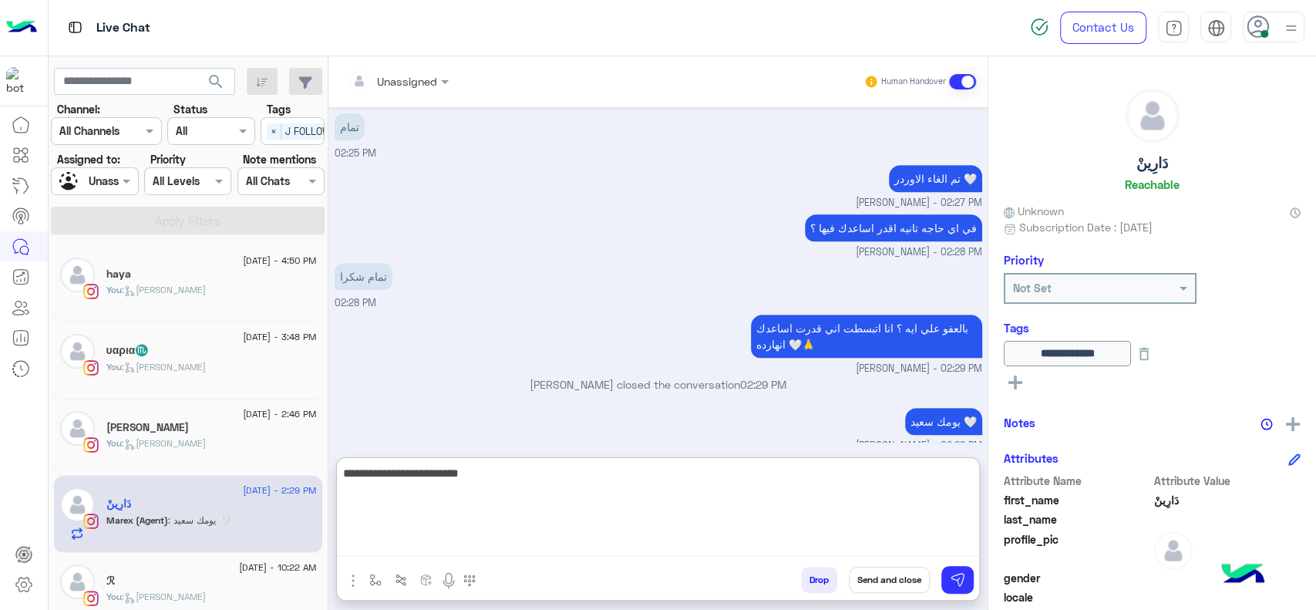
click at [832, 480] on textarea "**********" at bounding box center [658, 509] width 642 height 93
click at [832, 478] on textarea "**********" at bounding box center [658, 509] width 642 height 93
click at [935, 493] on textarea "**********" at bounding box center [658, 509] width 642 height 93
click at [835, 489] on textarea "**********" at bounding box center [658, 509] width 642 height 93
click at [830, 479] on textarea "**********" at bounding box center [658, 509] width 642 height 93
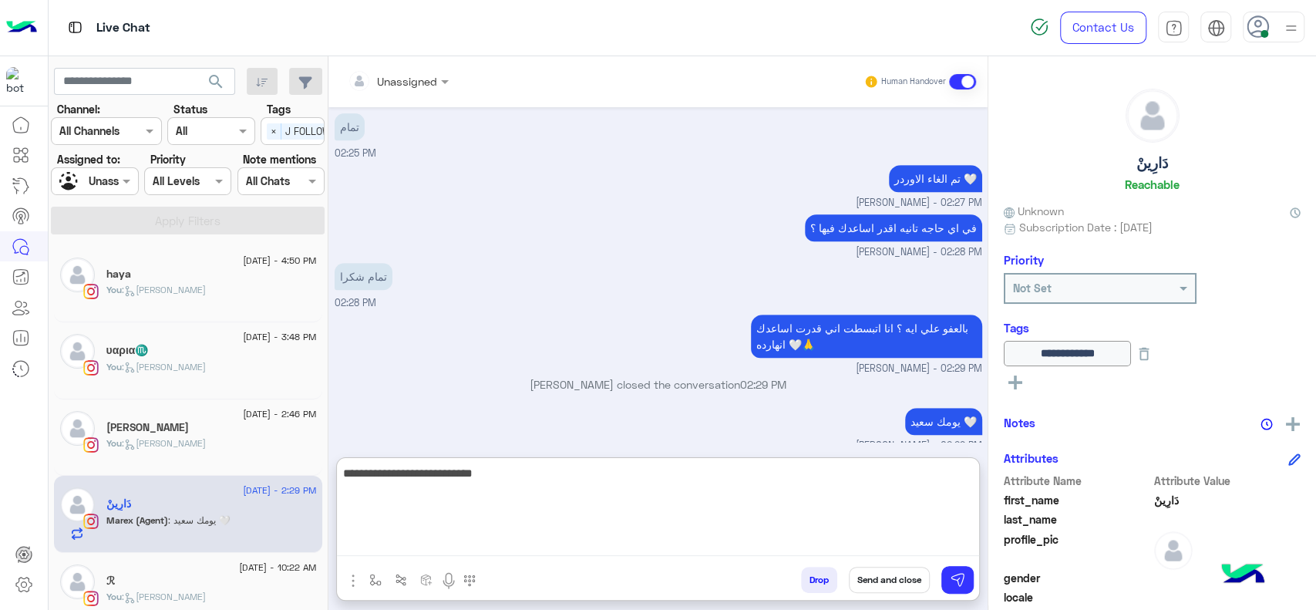
click at [817, 477] on textarea "**********" at bounding box center [658, 509] width 642 height 93
paste textarea "**********"
type textarea "**********"
click at [419, 483] on textarea "**********" at bounding box center [658, 509] width 642 height 93
click at [722, 516] on textarea "**********" at bounding box center [658, 509] width 642 height 93
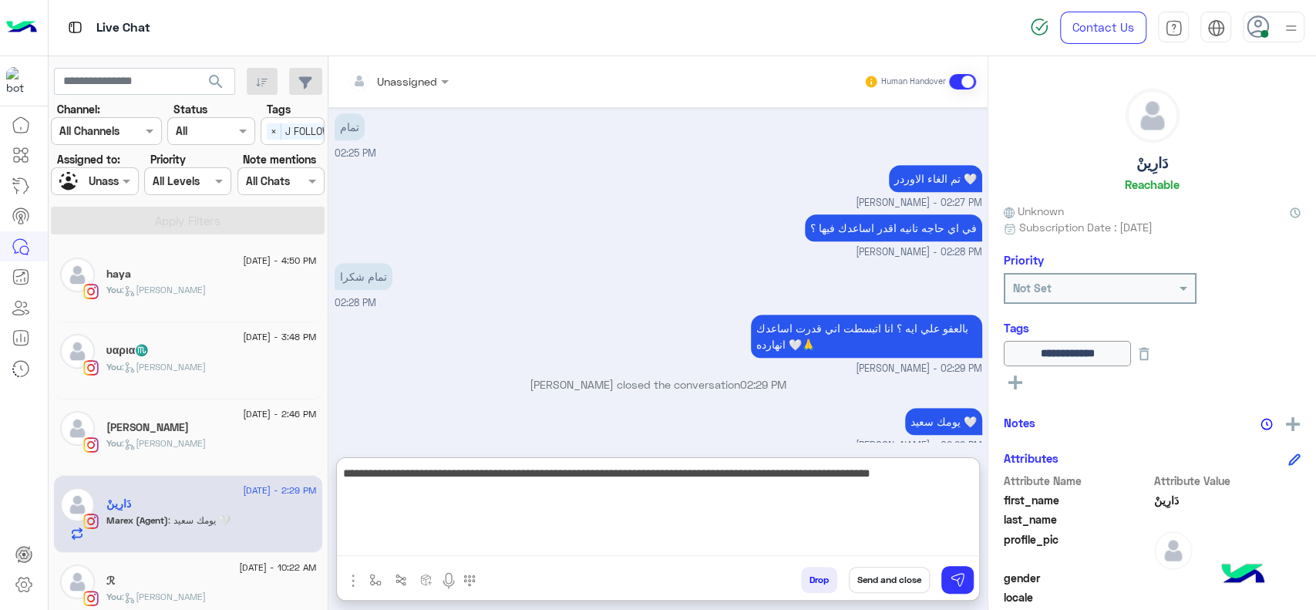
click at [598, 498] on textarea "**********" at bounding box center [658, 509] width 642 height 93
click at [523, 498] on textarea "**********" at bounding box center [658, 509] width 642 height 93
click at [522, 503] on textarea "**********" at bounding box center [658, 509] width 642 height 93
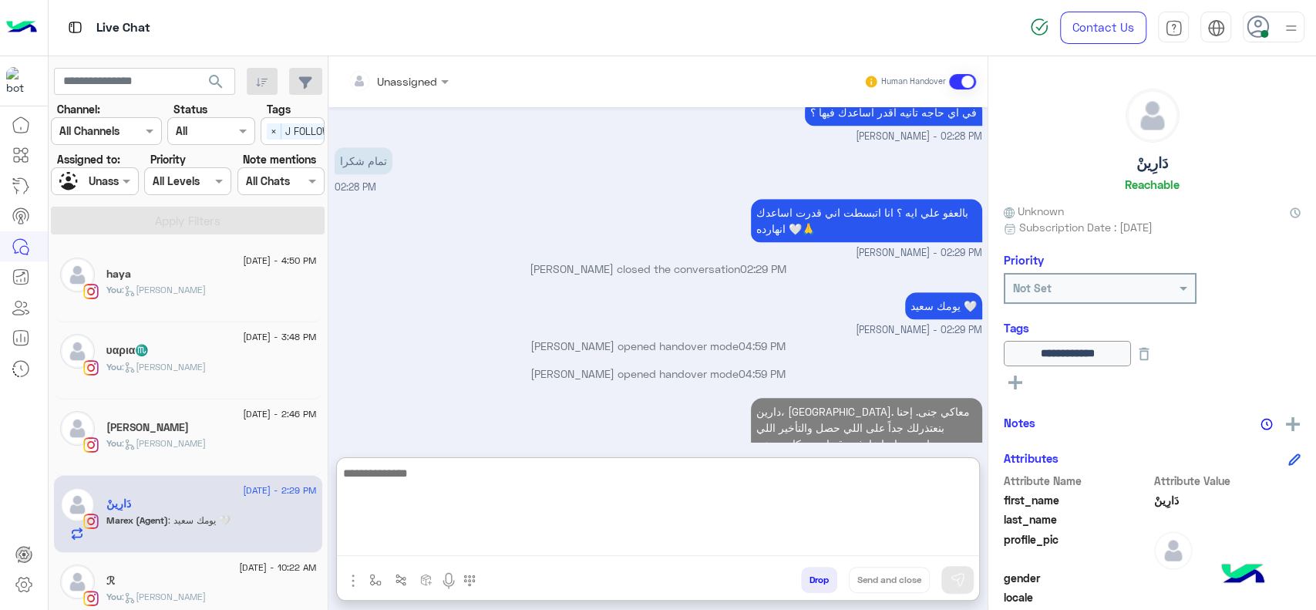
scroll to position [4531, 0]
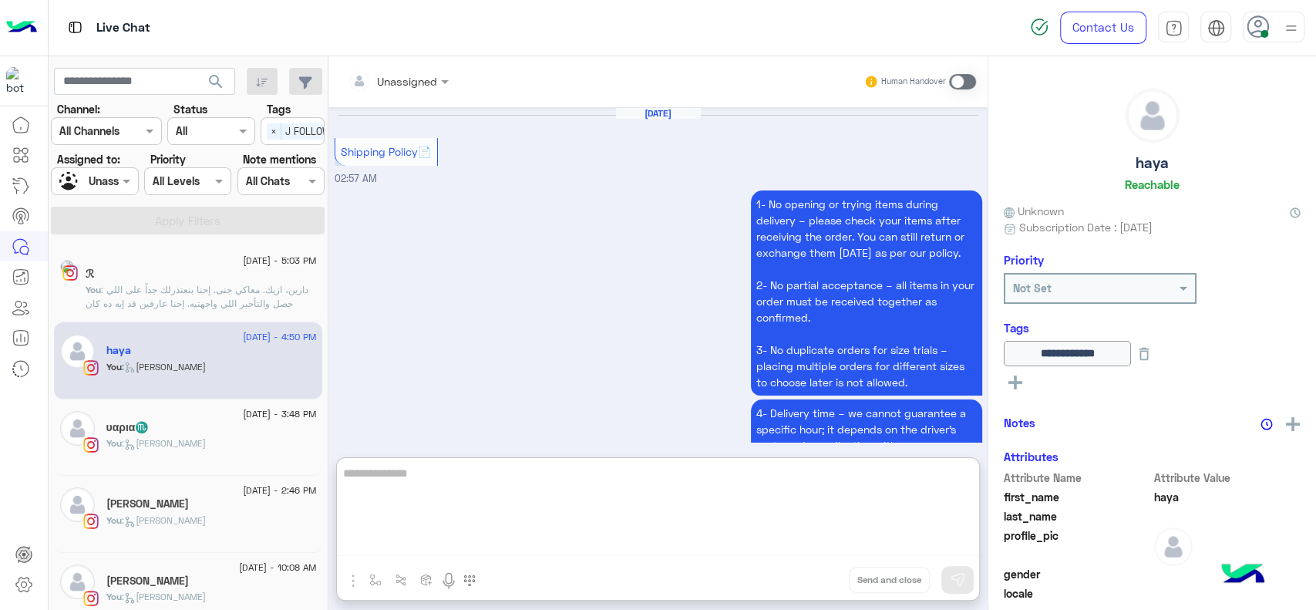
scroll to position [1541, 0]
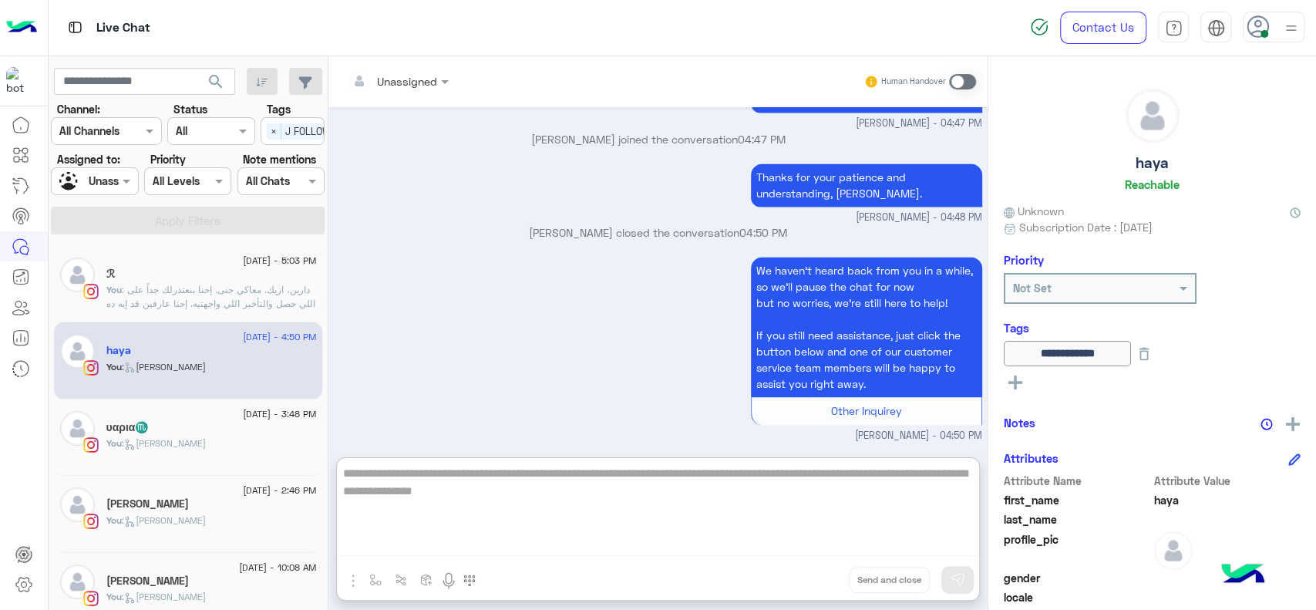
type textarea "**********"
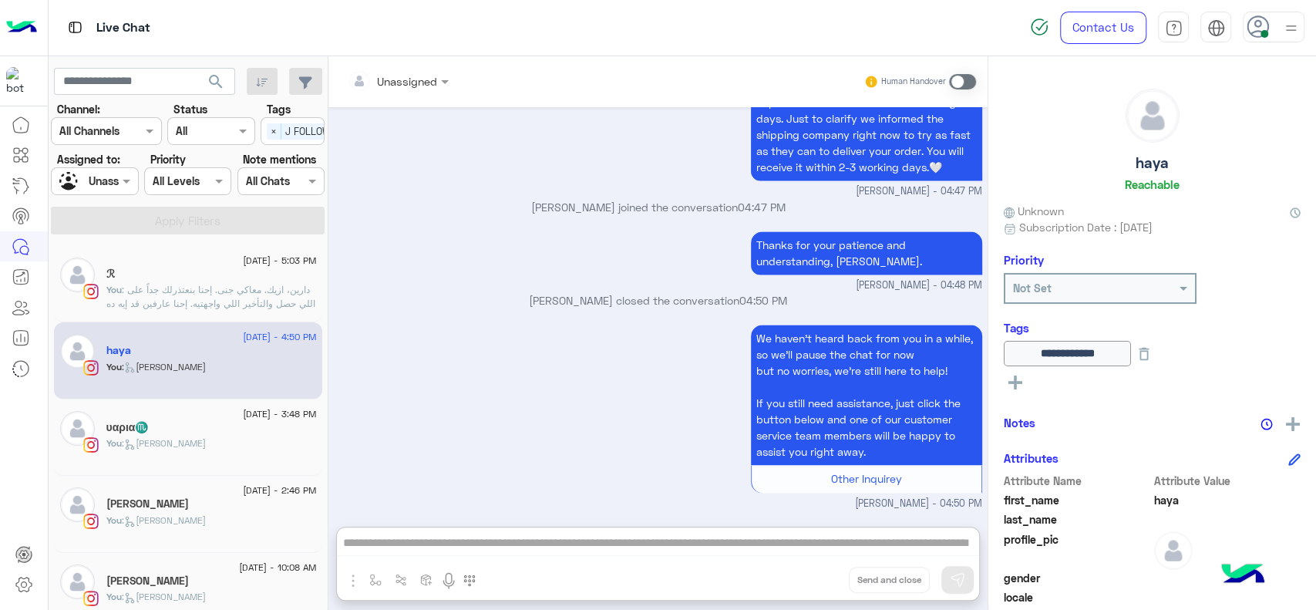
click at [706, 509] on div "Unassigned Human Handover Aug 21, 2025 Shipping Policy📄 02:57 AM 1- No opening …" at bounding box center [657, 336] width 659 height 560
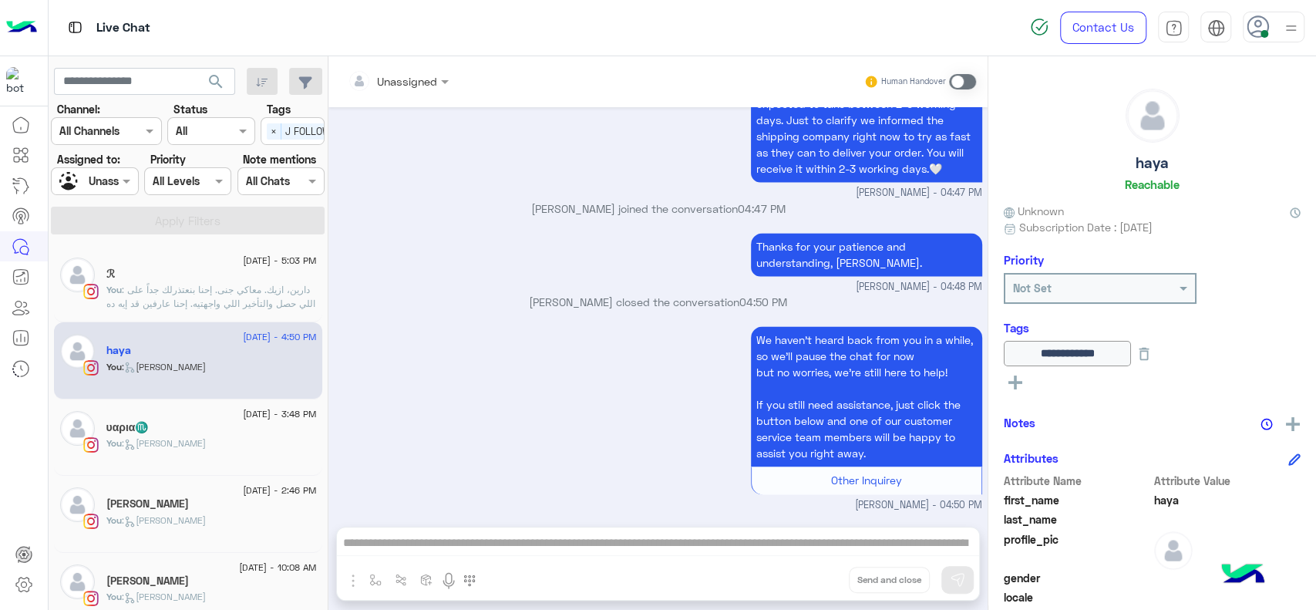
click at [116, 180] on div at bounding box center [95, 181] width 86 height 18
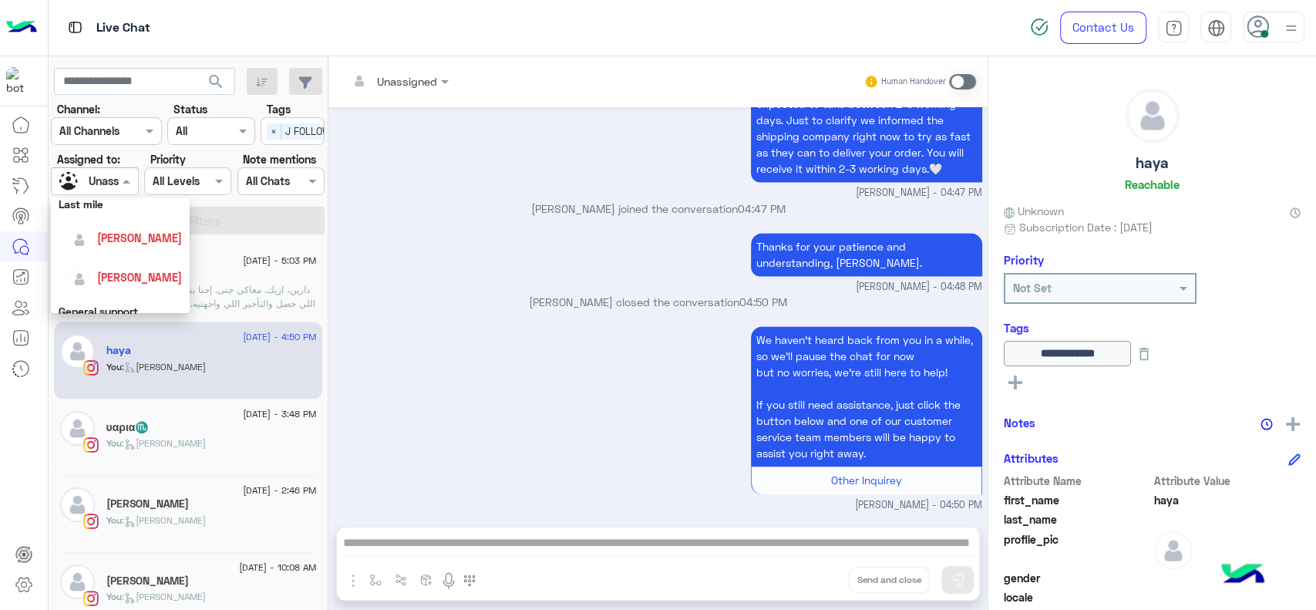
scroll to position [205, 0]
click at [116, 259] on span "[PERSON_NAME]" at bounding box center [139, 254] width 85 height 13
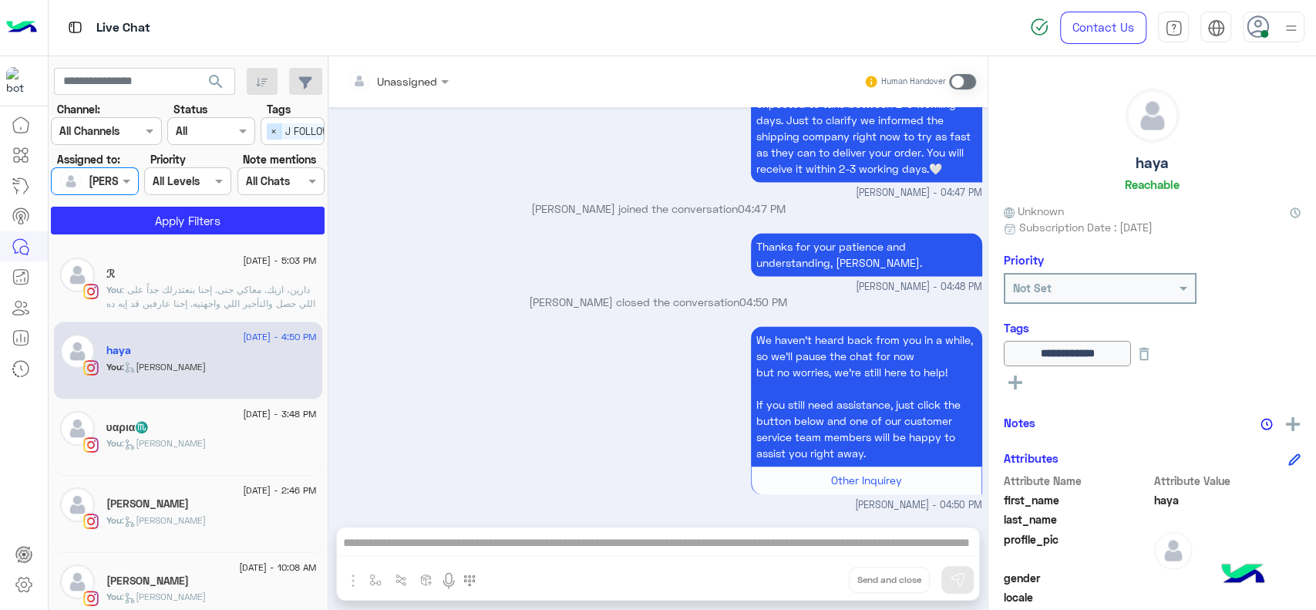
click at [268, 137] on span "×" at bounding box center [274, 131] width 15 height 16
click at [189, 217] on button "Apply Filters" at bounding box center [188, 221] width 274 height 28
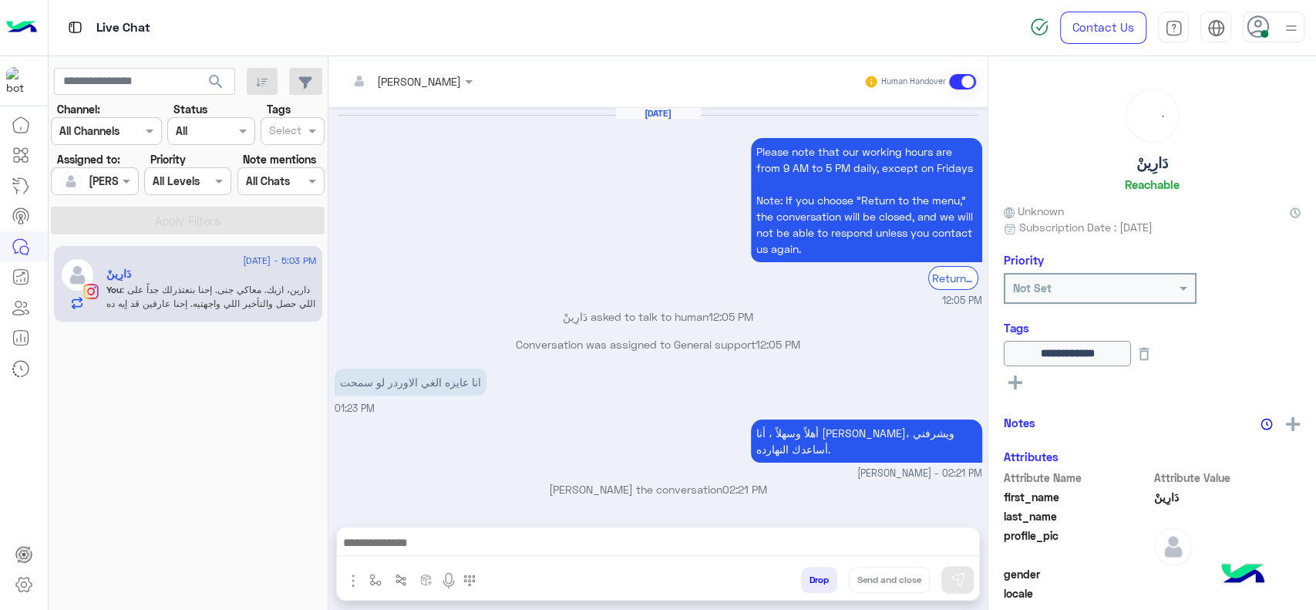
scroll to position [695, 0]
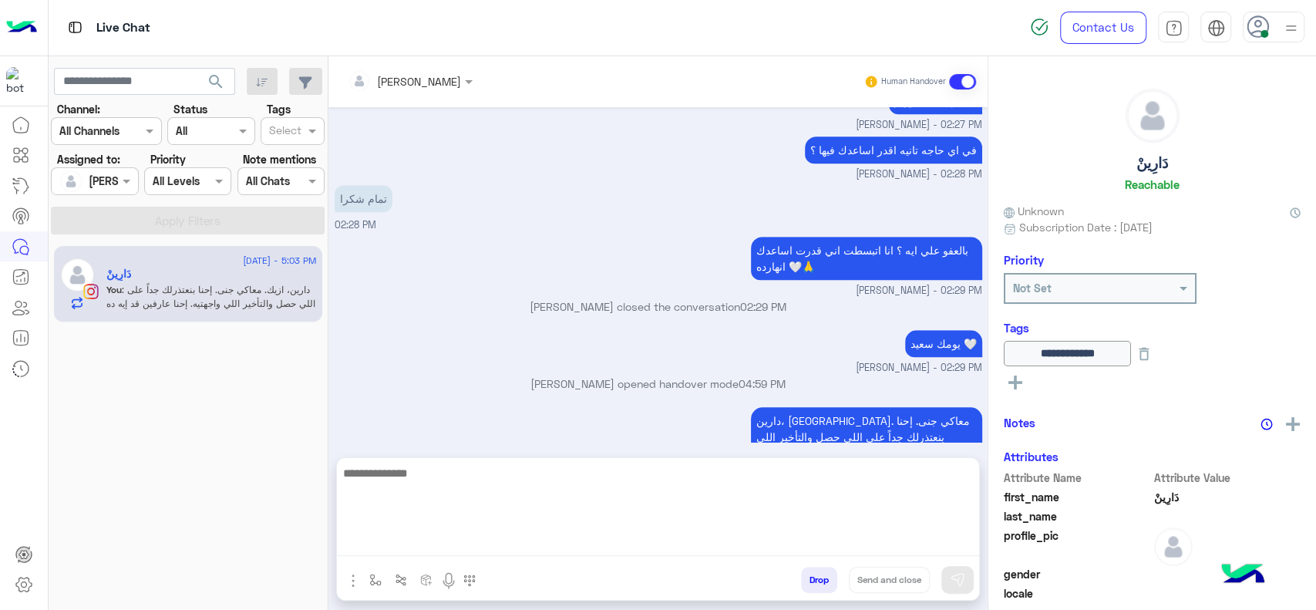
click at [438, 539] on textarea at bounding box center [658, 509] width 642 height 93
paste textarea "**********"
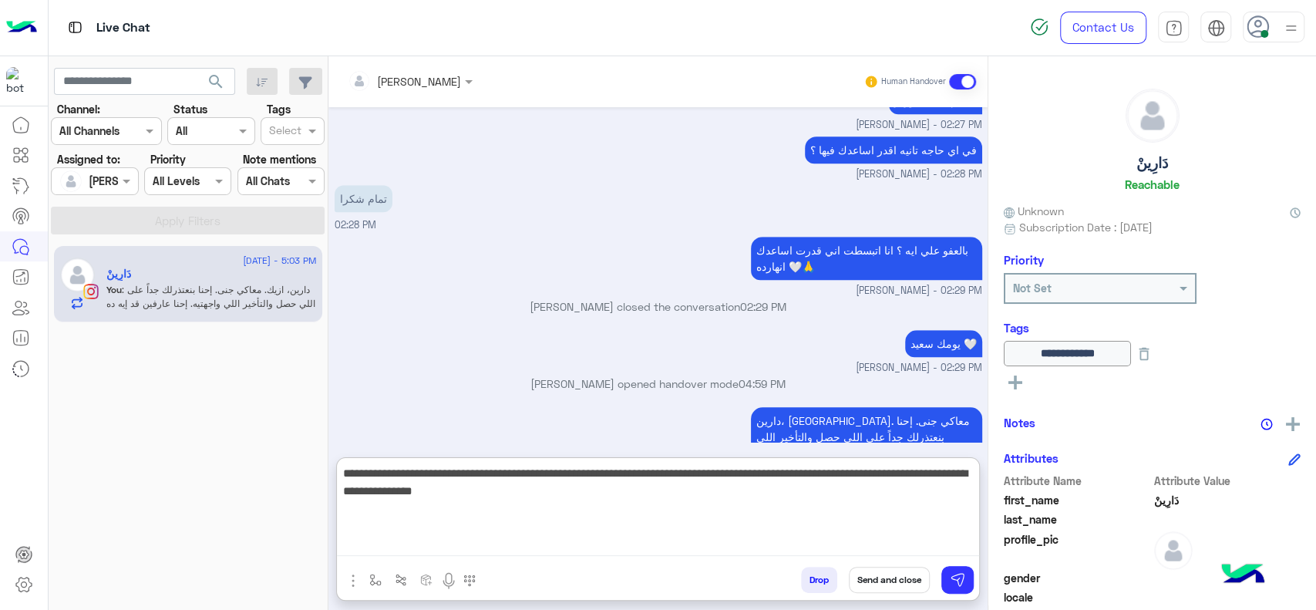
click at [974, 470] on textarea "**********" at bounding box center [658, 509] width 642 height 93
click at [960, 477] on textarea "**********" at bounding box center [658, 509] width 642 height 93
click at [747, 481] on textarea "**********" at bounding box center [658, 509] width 642 height 93
click at [763, 473] on textarea "**********" at bounding box center [658, 509] width 642 height 93
click at [510, 504] on textarea "**********" at bounding box center [658, 509] width 642 height 93
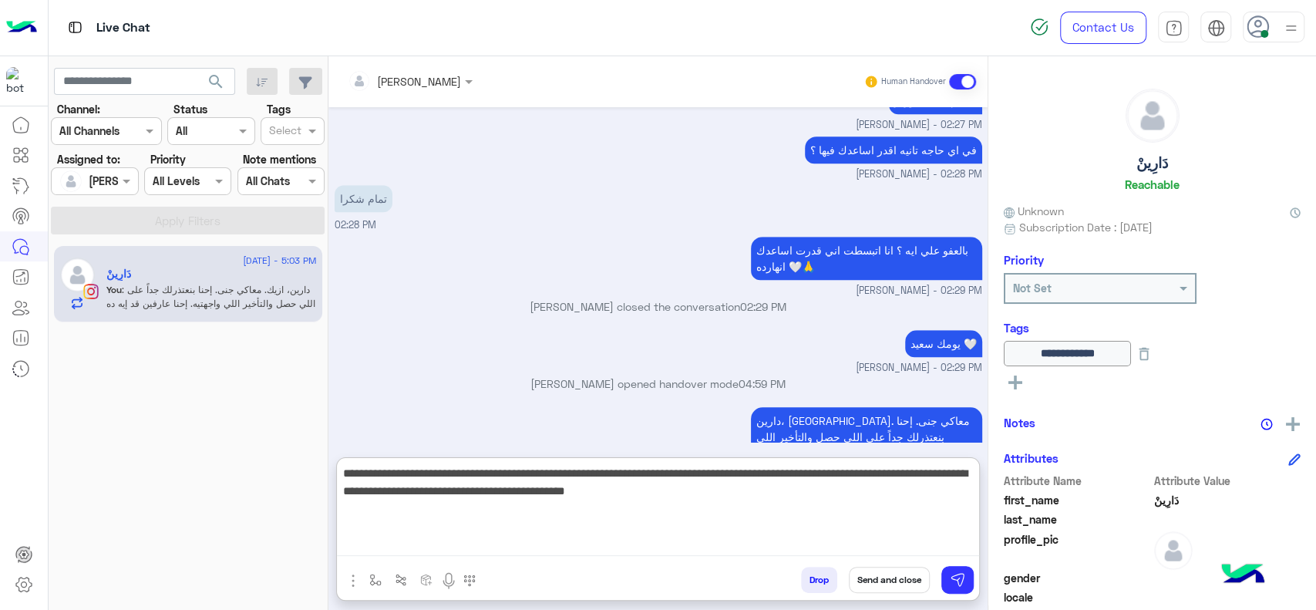
drag, startPoint x: 522, startPoint y: 493, endPoint x: 572, endPoint y: 490, distance: 50.2
click at [519, 493] on textarea "**********" at bounding box center [658, 509] width 642 height 93
click at [567, 522] on textarea "**********" at bounding box center [658, 509] width 642 height 93
click at [570, 507] on textarea "**********" at bounding box center [658, 509] width 642 height 93
click at [579, 497] on textarea "**********" at bounding box center [658, 509] width 642 height 93
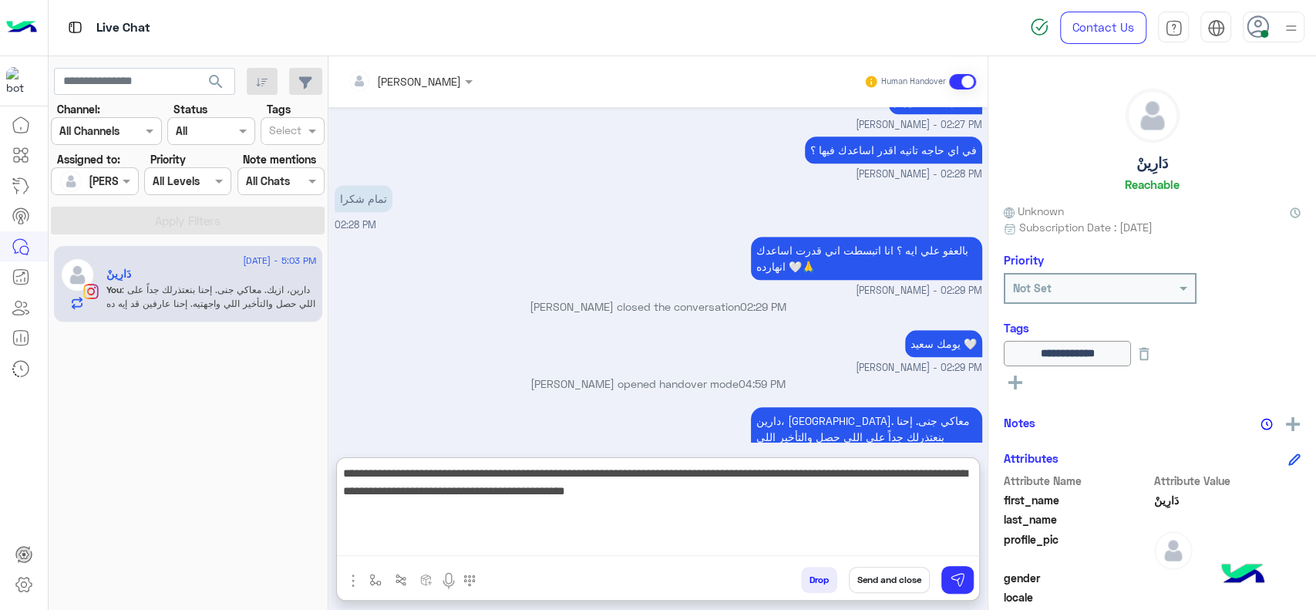
type textarea "**********"
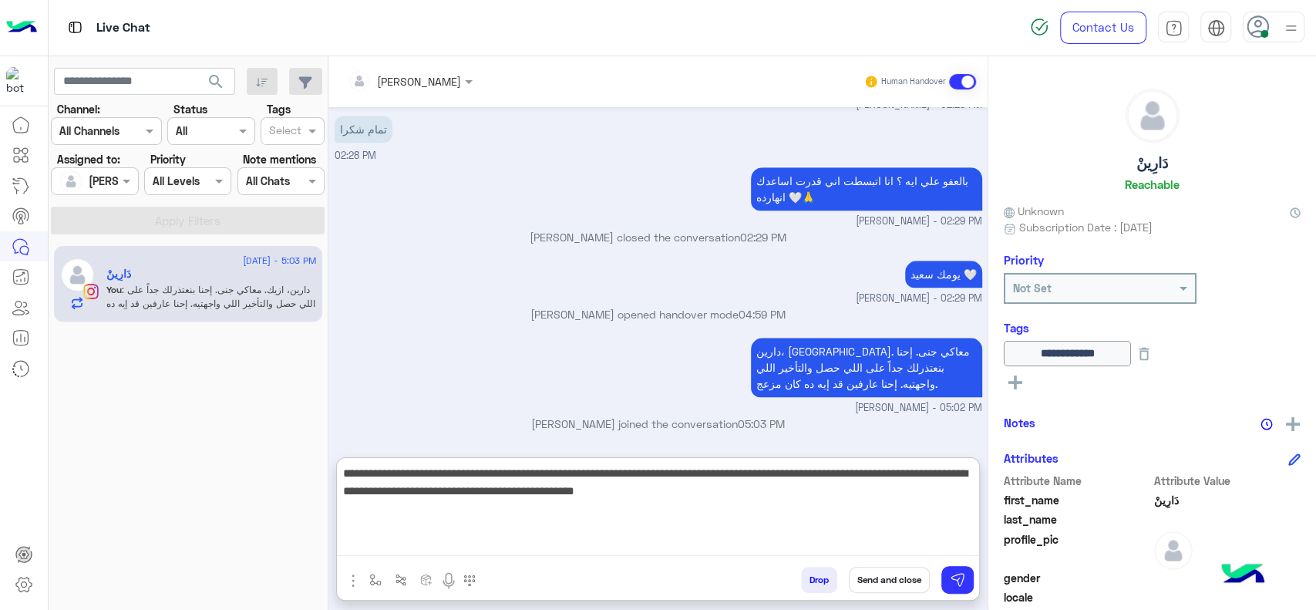
click at [588, 526] on textarea "**********" at bounding box center [658, 509] width 642 height 93
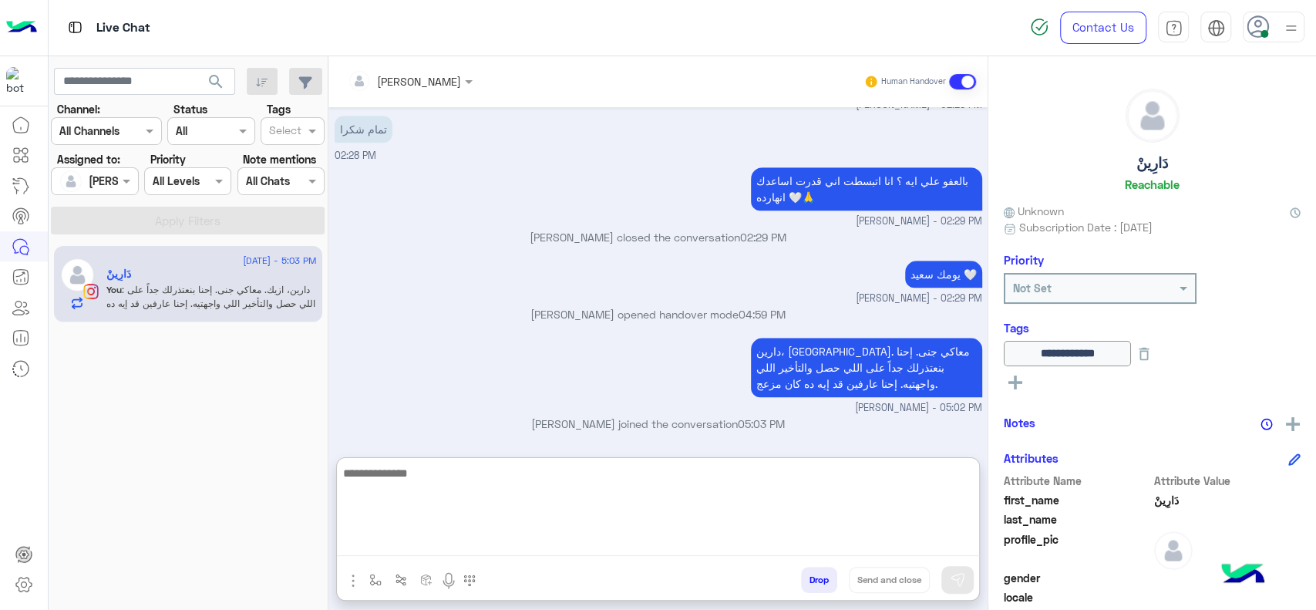
scroll to position [877, 0]
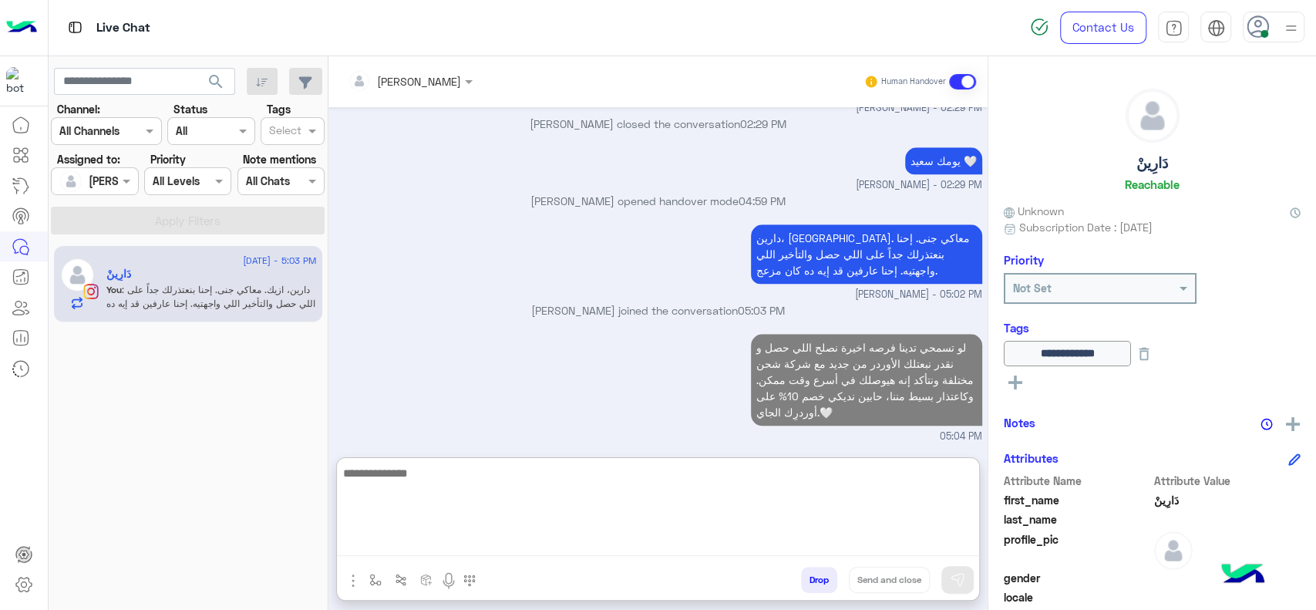
paste textarea "**********"
click at [661, 484] on textarea "**********" at bounding box center [658, 509] width 642 height 93
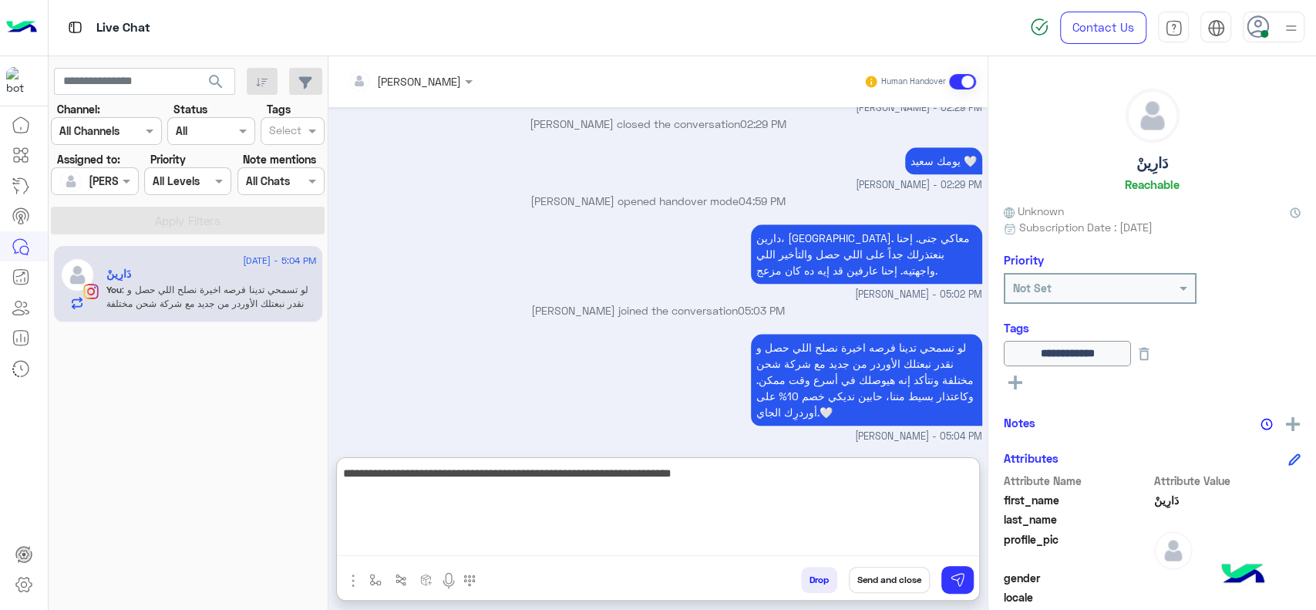
type textarea "**********"
click at [544, 506] on textarea "**********" at bounding box center [658, 509] width 642 height 93
click at [568, 485] on textarea "**********" at bounding box center [658, 509] width 642 height 93
click at [548, 497] on textarea "**********" at bounding box center [658, 509] width 642 height 93
click at [574, 487] on textarea "**********" at bounding box center [658, 509] width 642 height 93
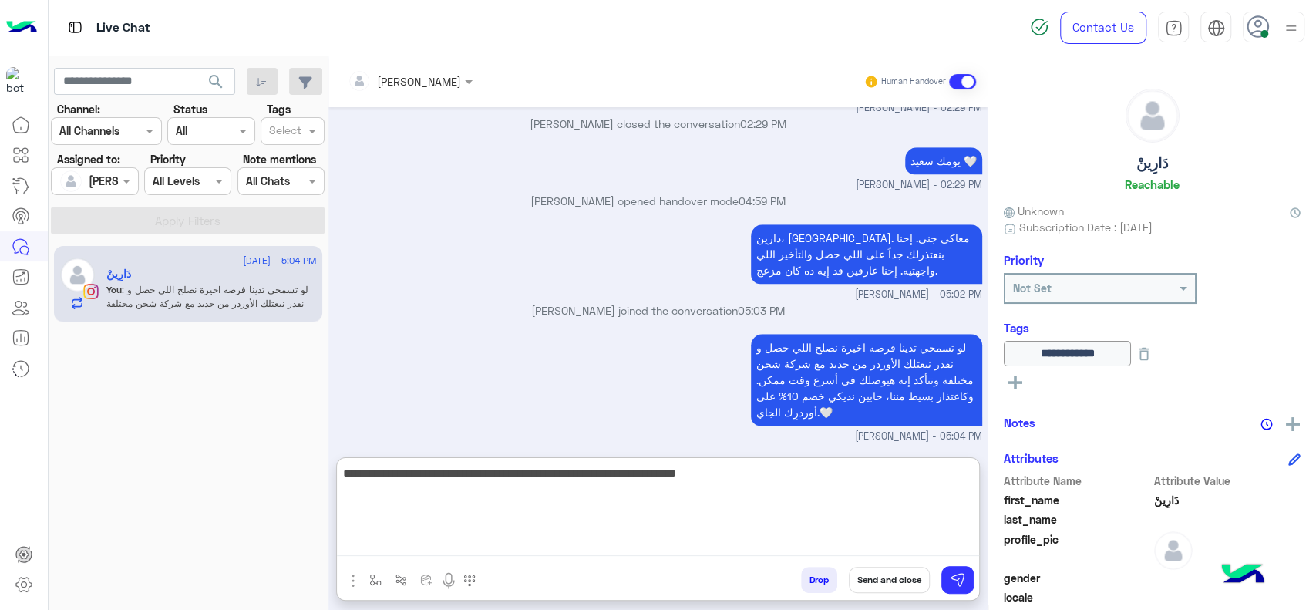
click at [573, 498] on textarea "**********" at bounding box center [658, 509] width 642 height 93
click at [561, 467] on textarea "**********" at bounding box center [658, 509] width 642 height 93
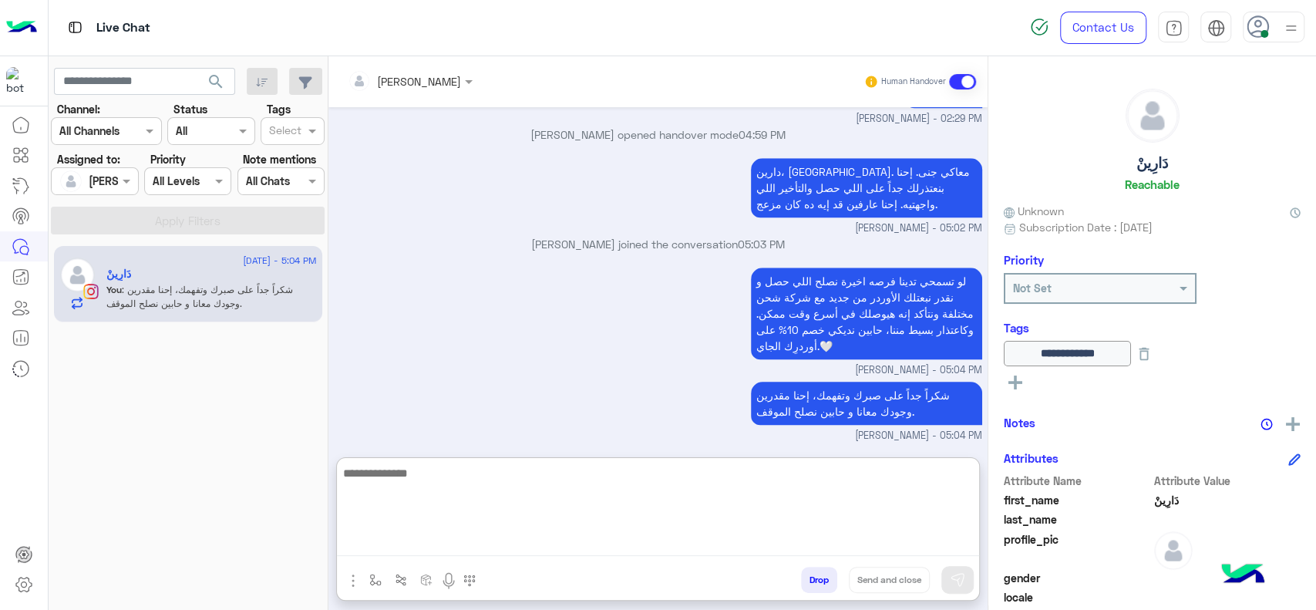
click at [615, 468] on textarea at bounding box center [658, 509] width 642 height 93
click at [487, 512] on textarea at bounding box center [658, 509] width 642 height 93
click at [396, 485] on textarea at bounding box center [658, 509] width 642 height 93
type textarea "*"
click at [510, 510] on textarea at bounding box center [658, 509] width 642 height 93
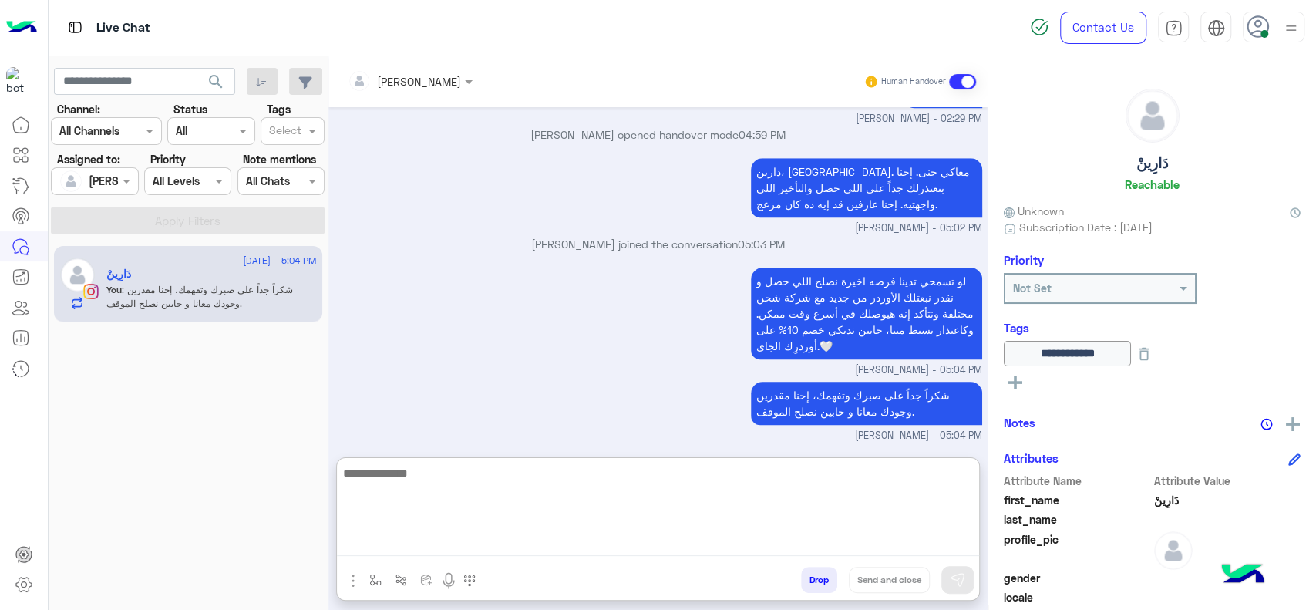
click at [510, 510] on textarea at bounding box center [658, 509] width 642 height 93
click at [638, 527] on textarea at bounding box center [658, 509] width 642 height 93
click at [705, 492] on textarea at bounding box center [658, 509] width 642 height 93
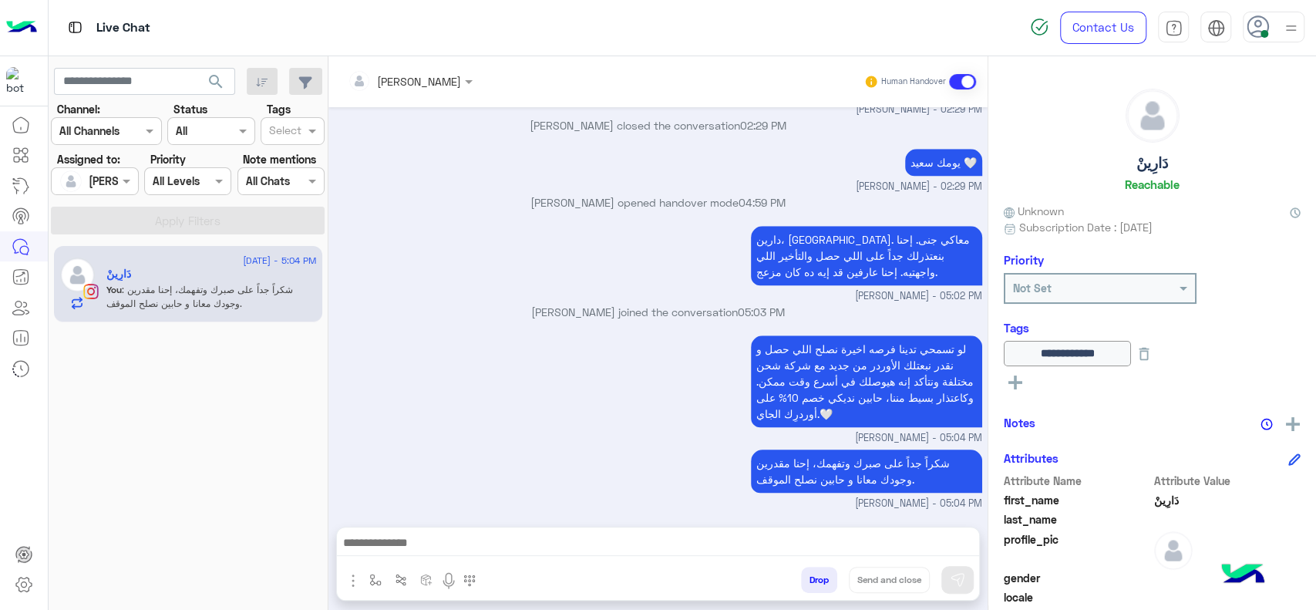
click at [621, 431] on small "Jana Aboelseoud - 05:04 PM" at bounding box center [659, 438] width 648 height 15
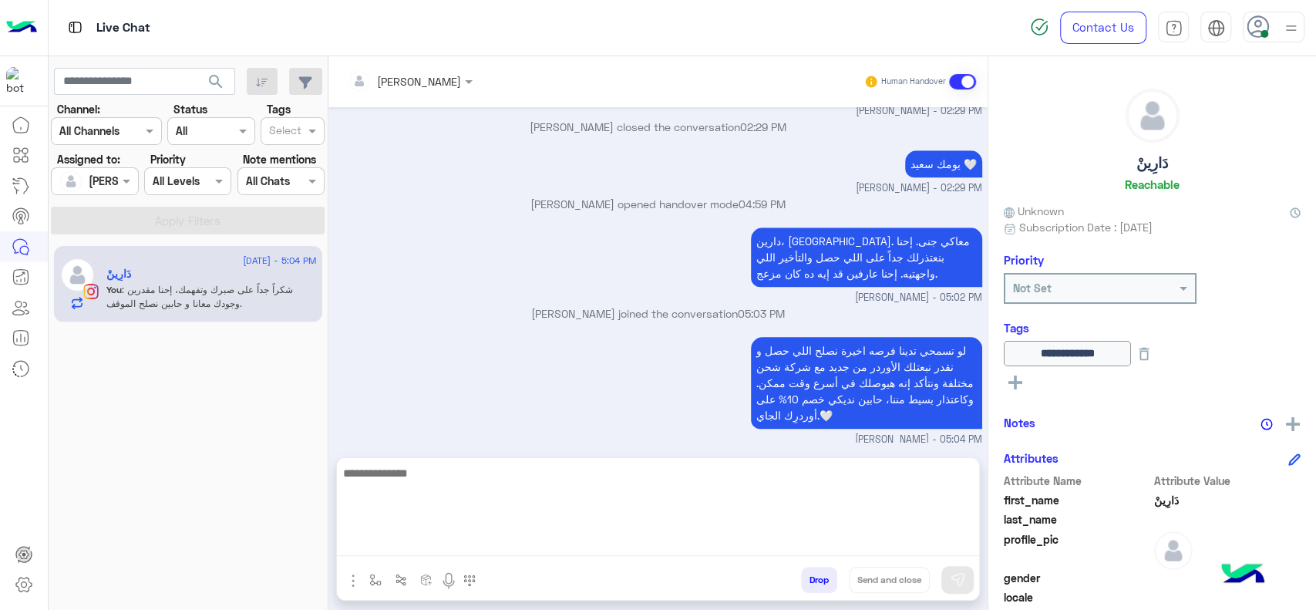
click at [586, 552] on textarea at bounding box center [658, 509] width 642 height 93
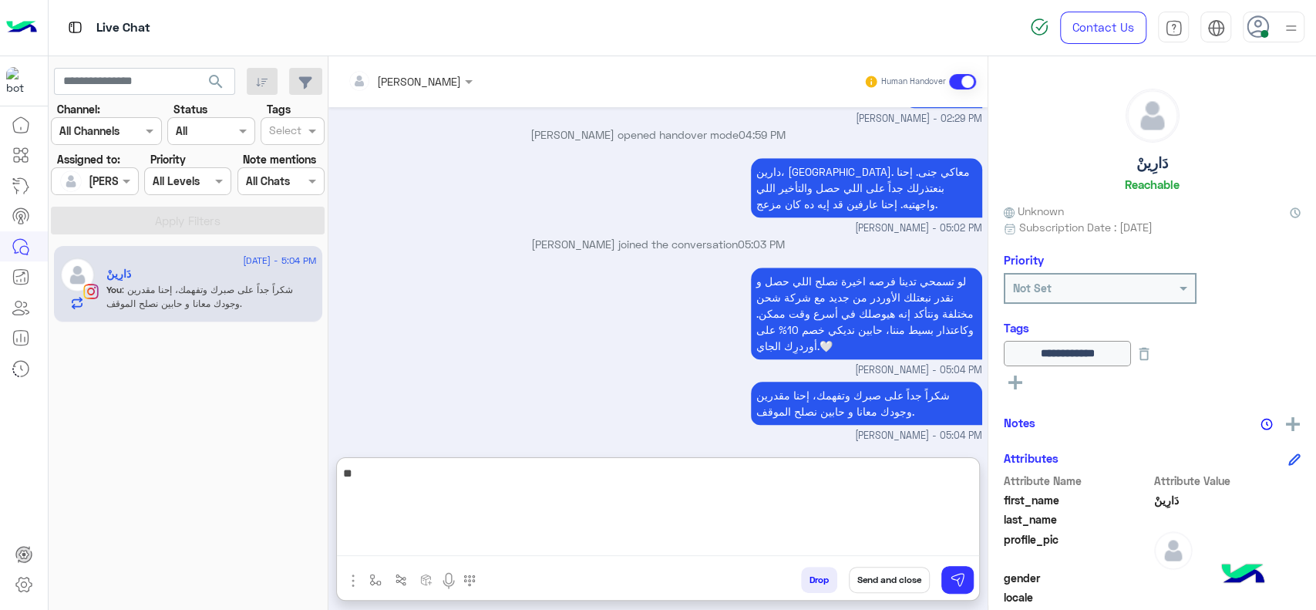
type textarea "*"
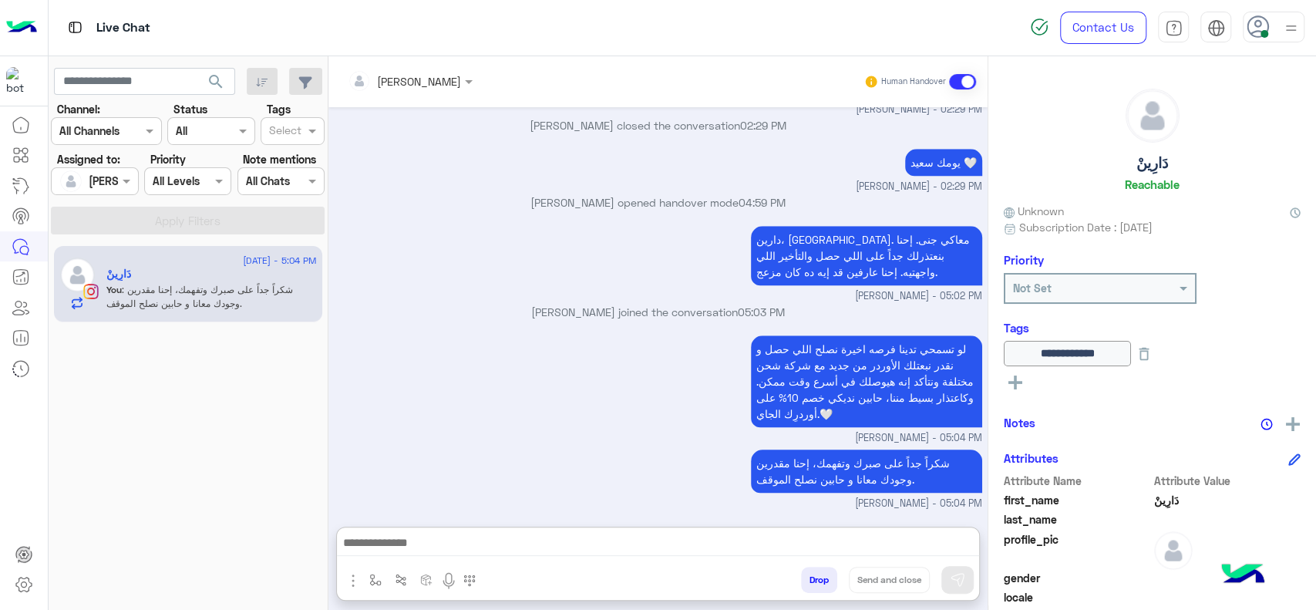
drag, startPoint x: 411, startPoint y: 362, endPoint x: 416, endPoint y: 29, distance: 333.1
click at [411, 361] on div "لو تسمحي تدينا فرصه اخيرة نصلح اللي حصل و نقدر نبعتلك الأوردر من جديد مع شركة ش…" at bounding box center [659, 389] width 648 height 114
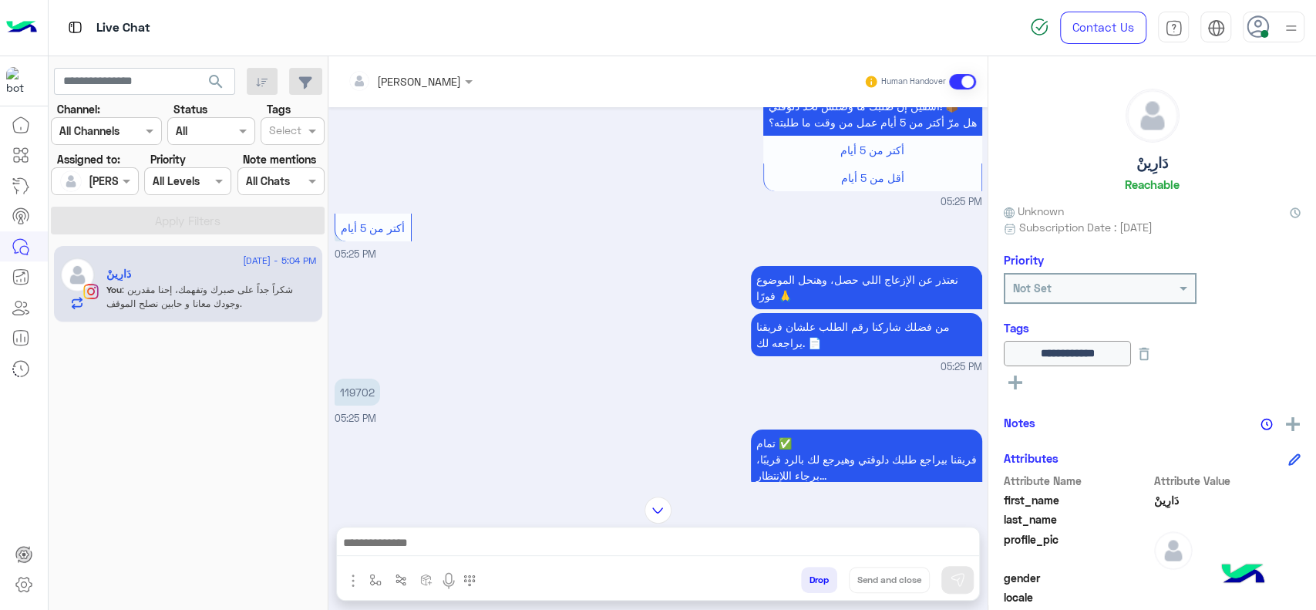
scroll to position [3724, 0]
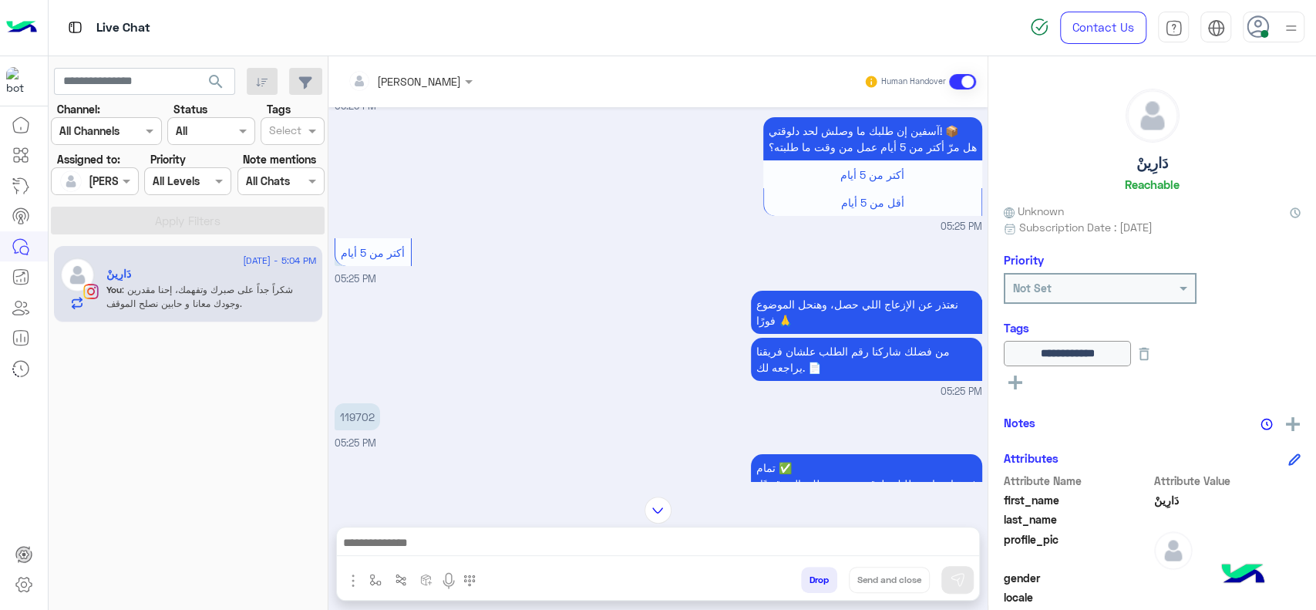
click at [354, 403] on p "119702" at bounding box center [357, 416] width 45 height 27
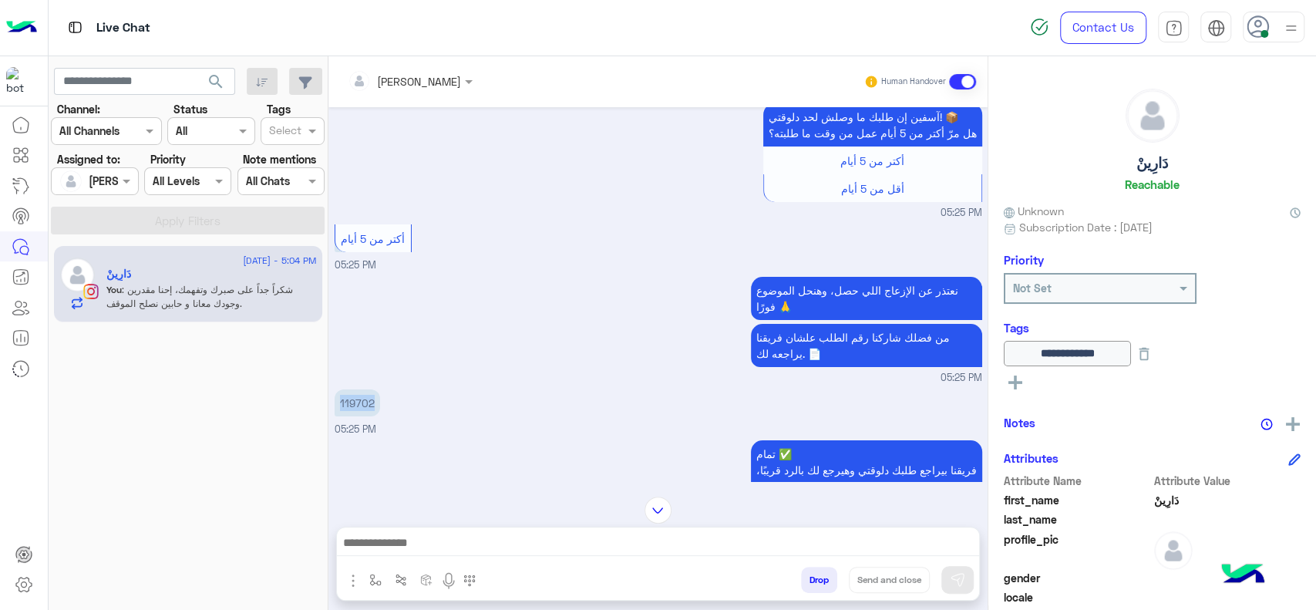
scroll to position [3741, 0]
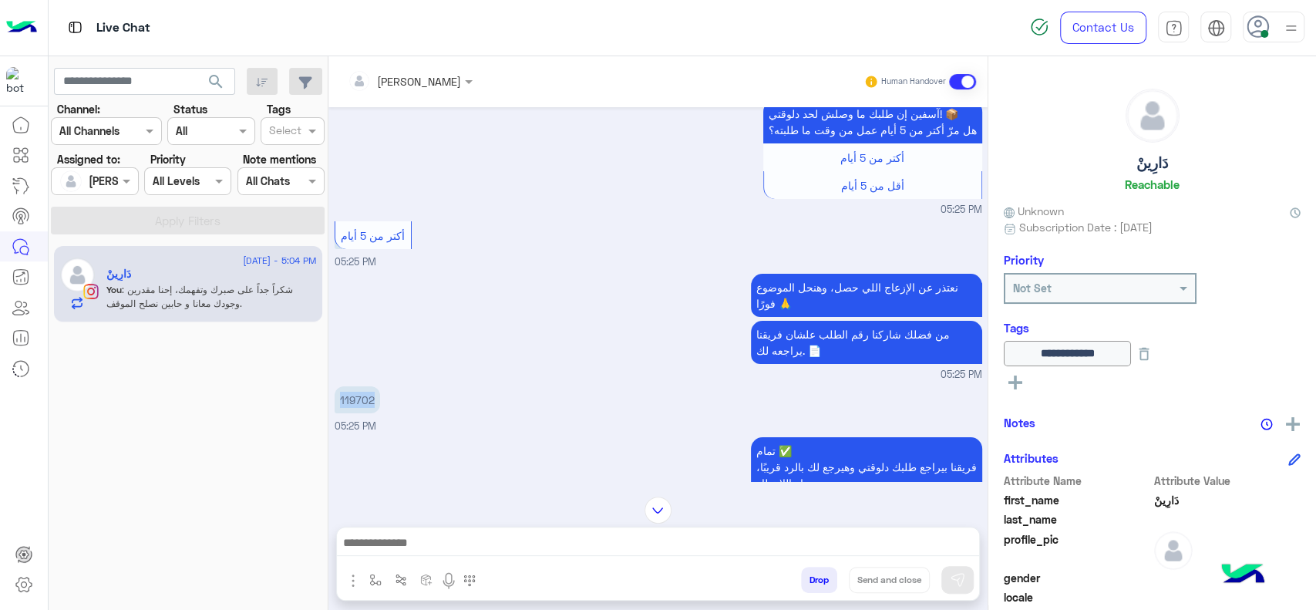
copy p "119702"
click at [662, 500] on img at bounding box center [658, 510] width 27 height 27
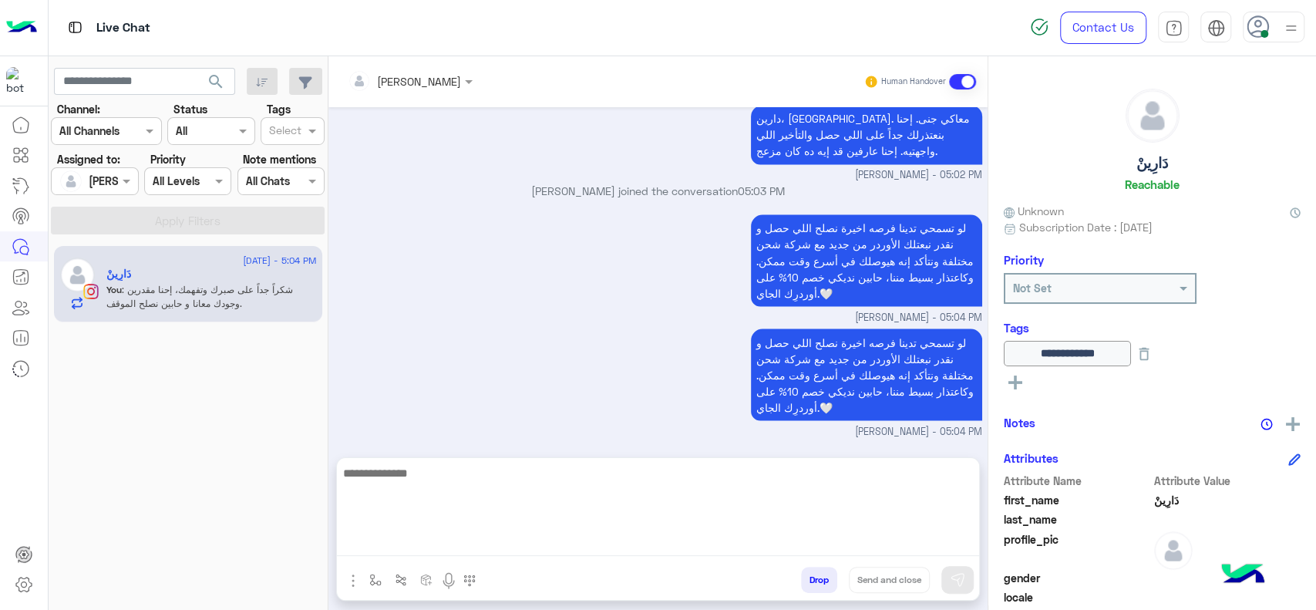
click at [626, 552] on textarea at bounding box center [658, 509] width 642 height 93
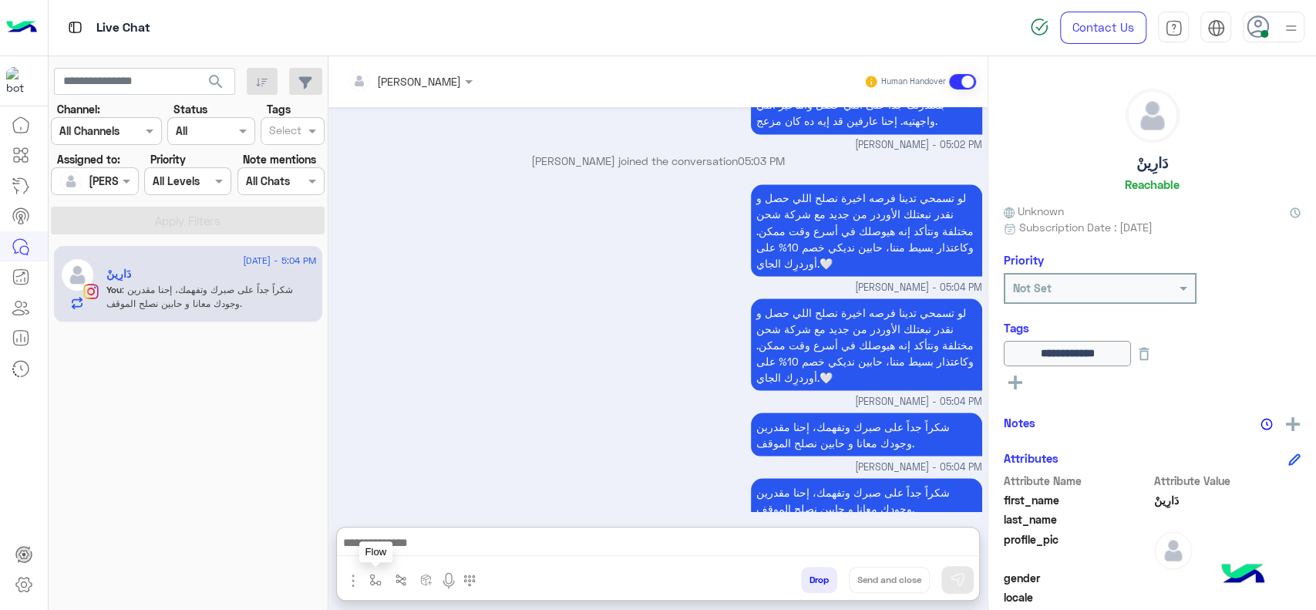
click at [382, 584] on button "button" at bounding box center [375, 579] width 25 height 25
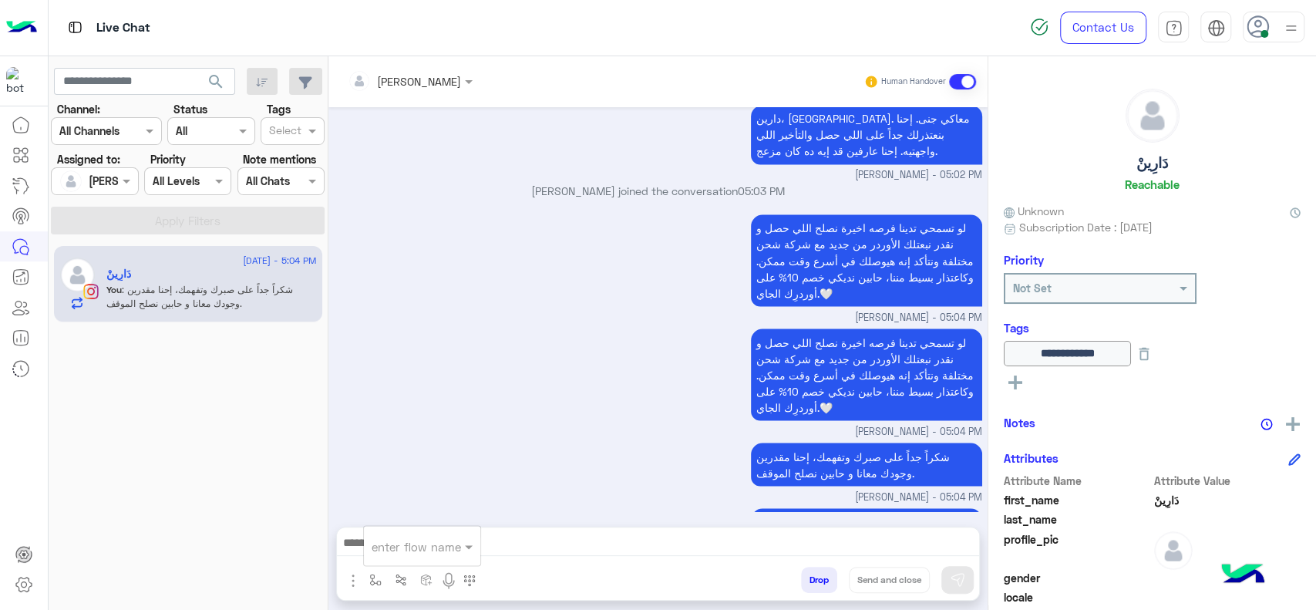
click at [407, 549] on input "text" at bounding box center [403, 546] width 63 height 18
click at [528, 527] on div at bounding box center [658, 546] width 642 height 39
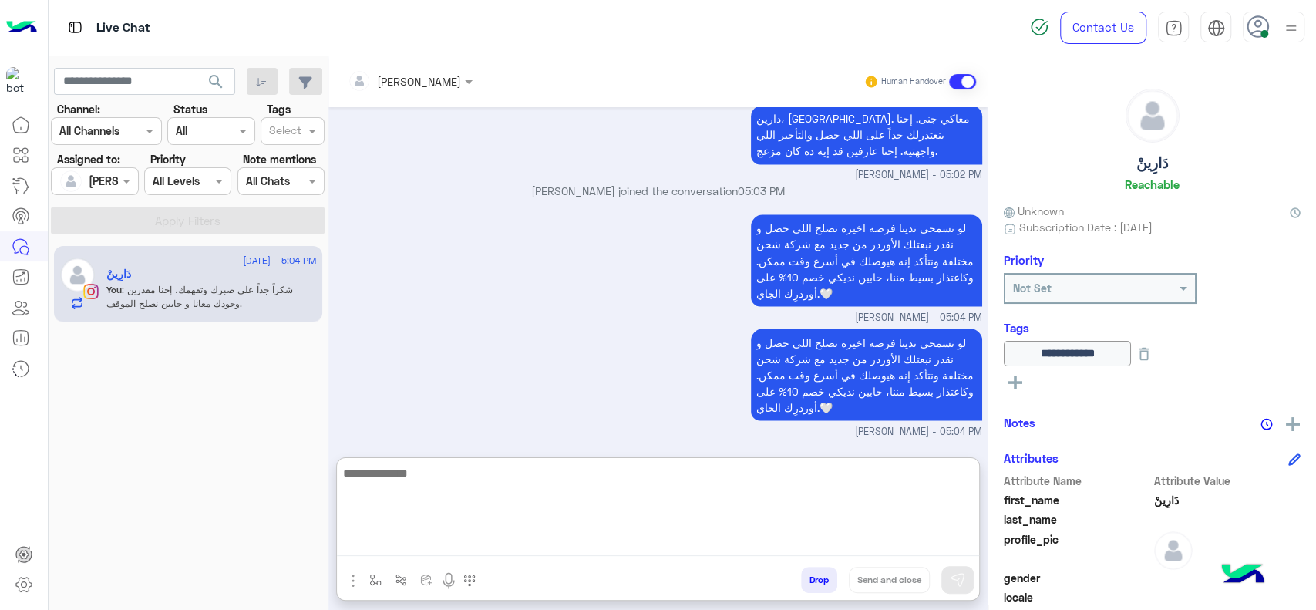
click at [514, 539] on textarea at bounding box center [658, 509] width 642 height 93
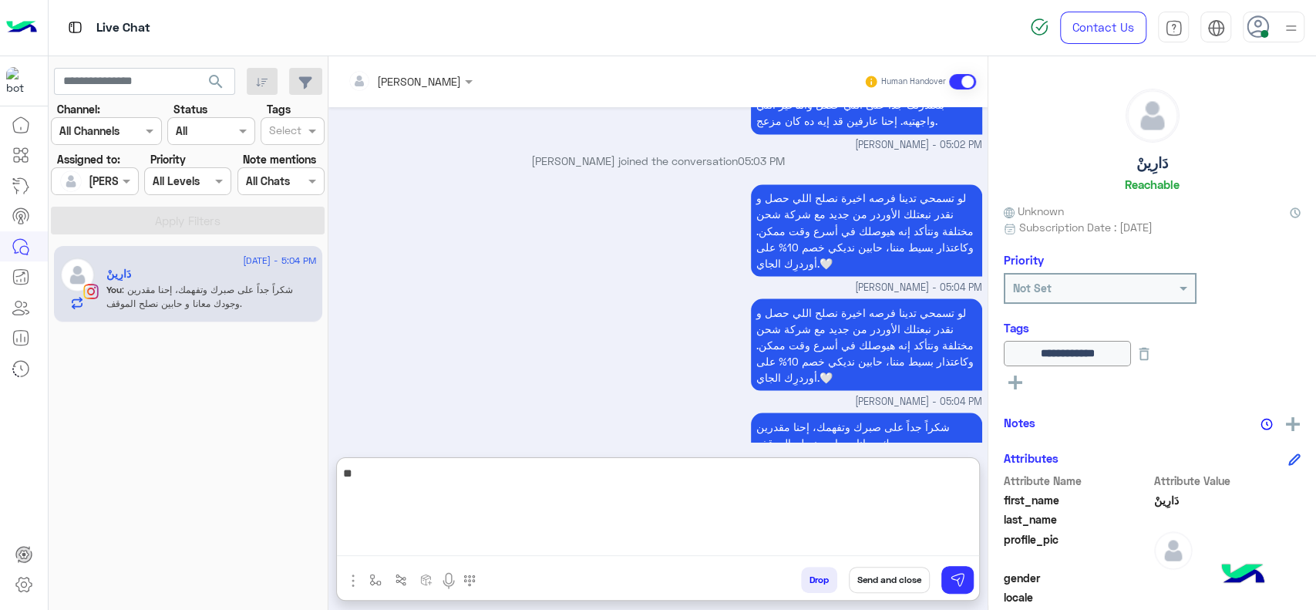
type textarea "*"
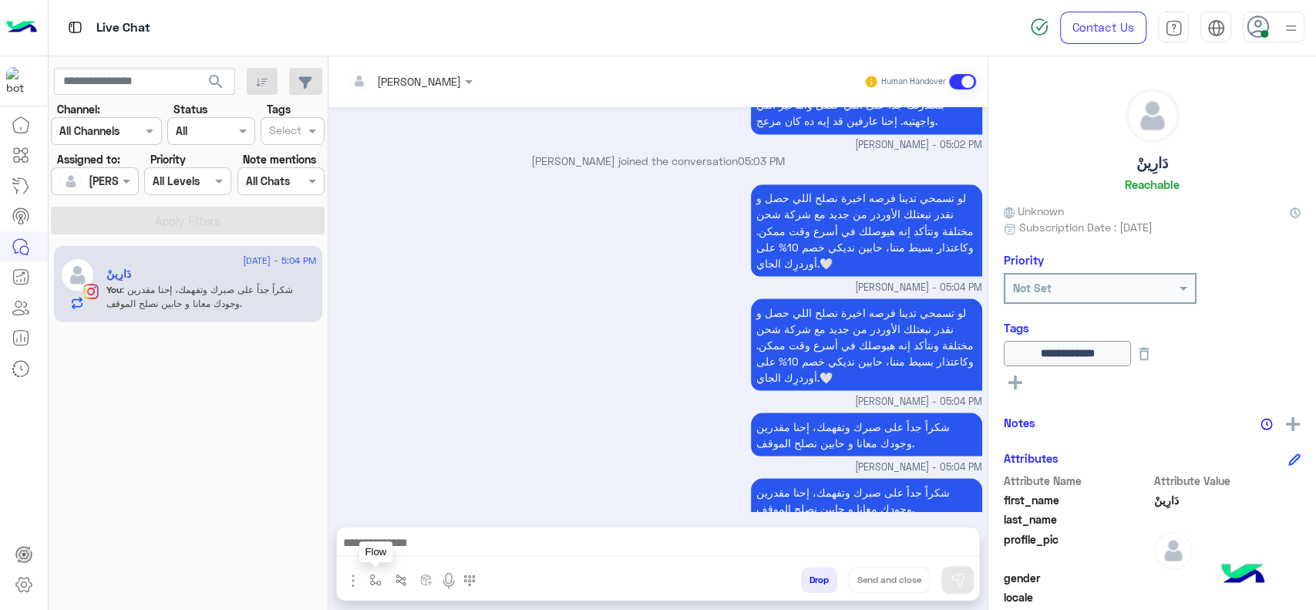
click at [376, 575] on img "button" at bounding box center [375, 580] width 12 height 12
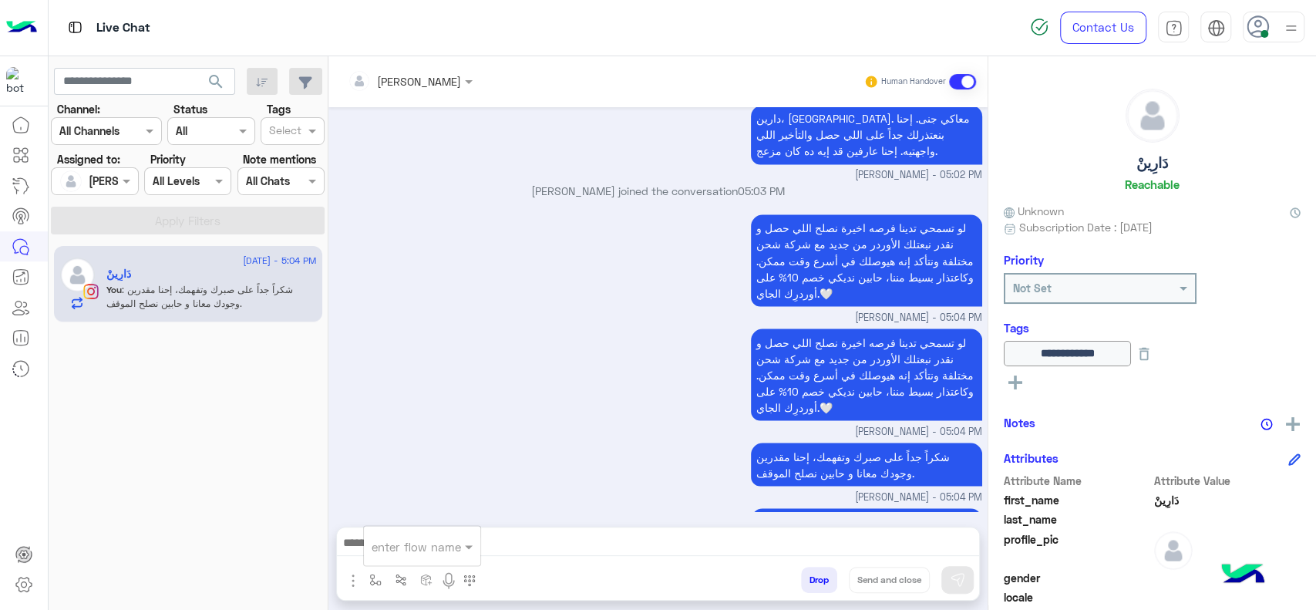
click at [395, 545] on input "text" at bounding box center [403, 546] width 63 height 18
type input "*"
click at [419, 554] on div "enter flow name" at bounding box center [416, 546] width 89 height 18
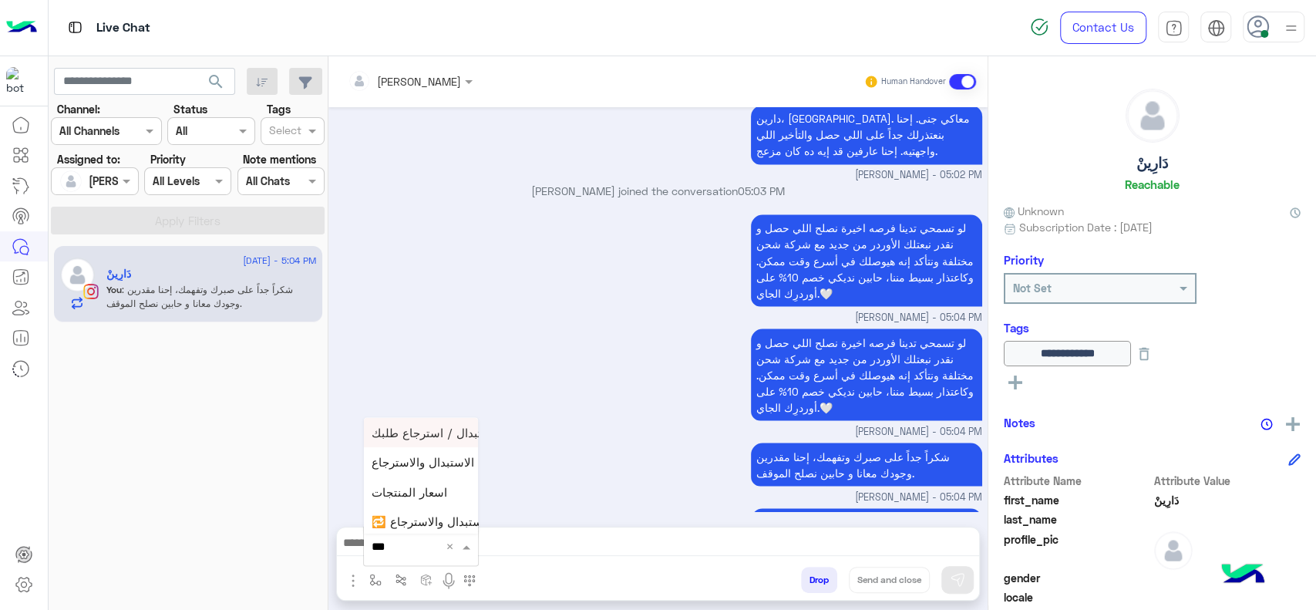
type input "****"
click at [426, 517] on div "close جانا" at bounding box center [421, 518] width 114 height 30
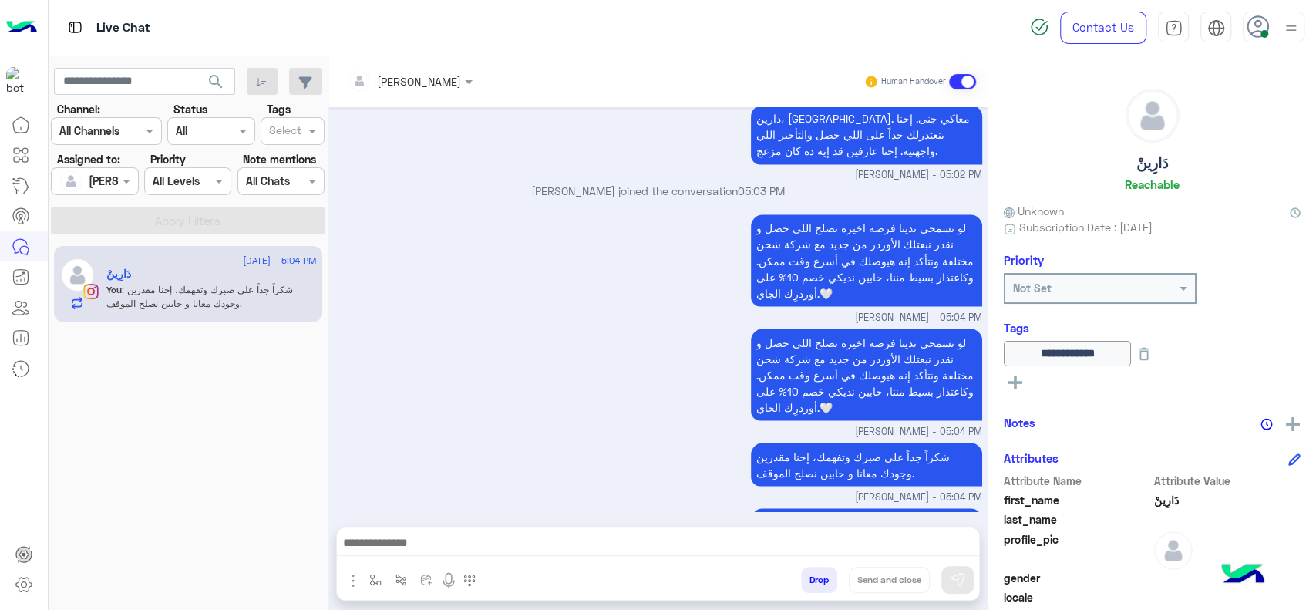
type textarea "**********"
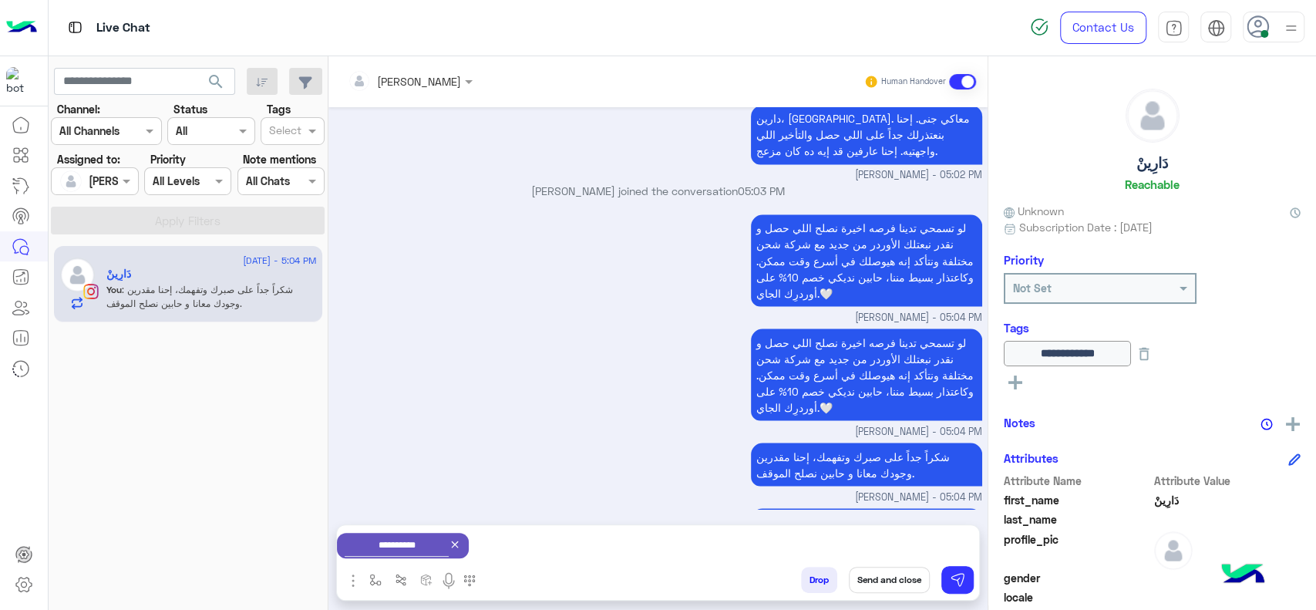
scroll to position [5774, 0]
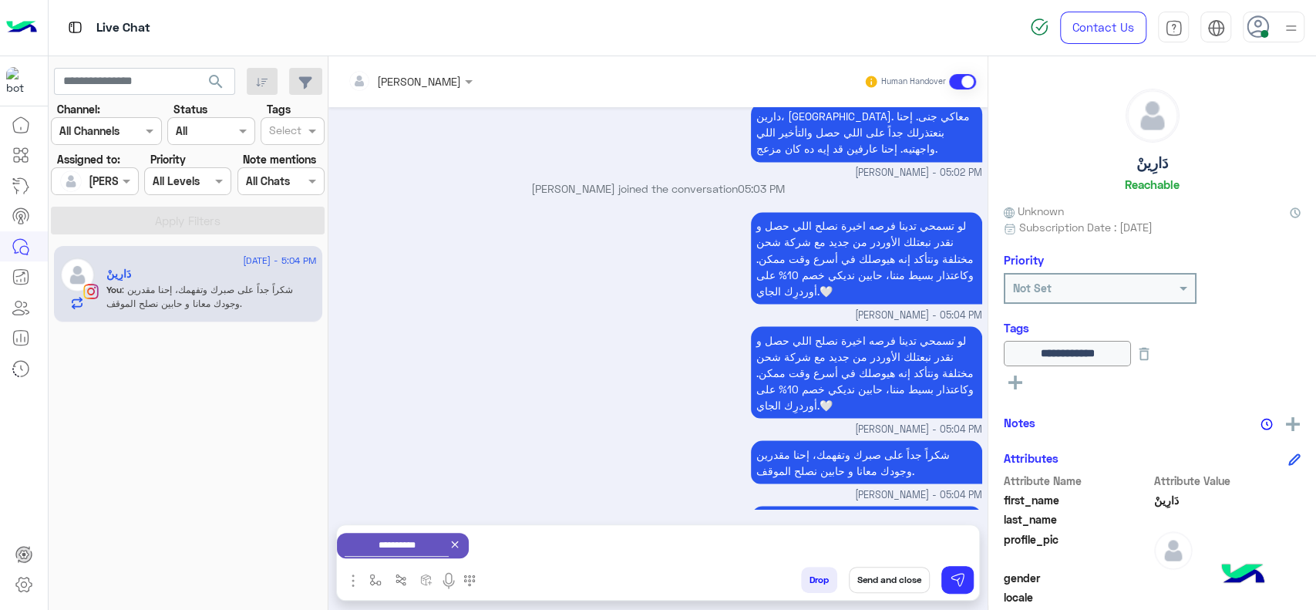
click at [891, 576] on button "Send and close" at bounding box center [889, 580] width 81 height 26
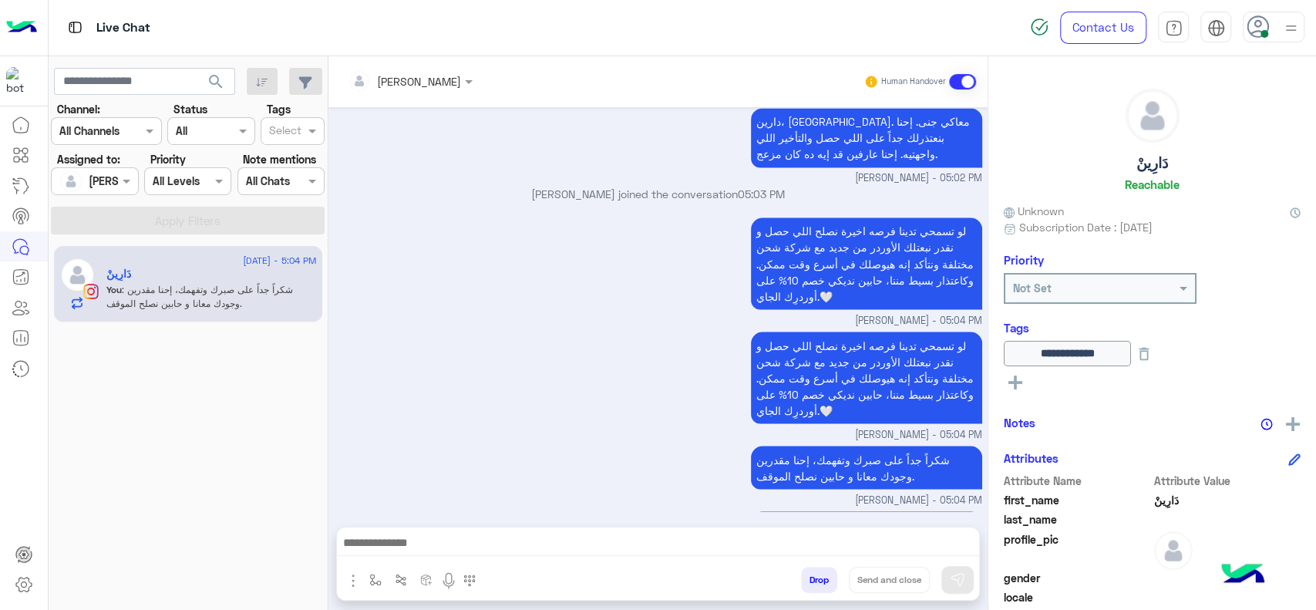
scroll to position [5771, 0]
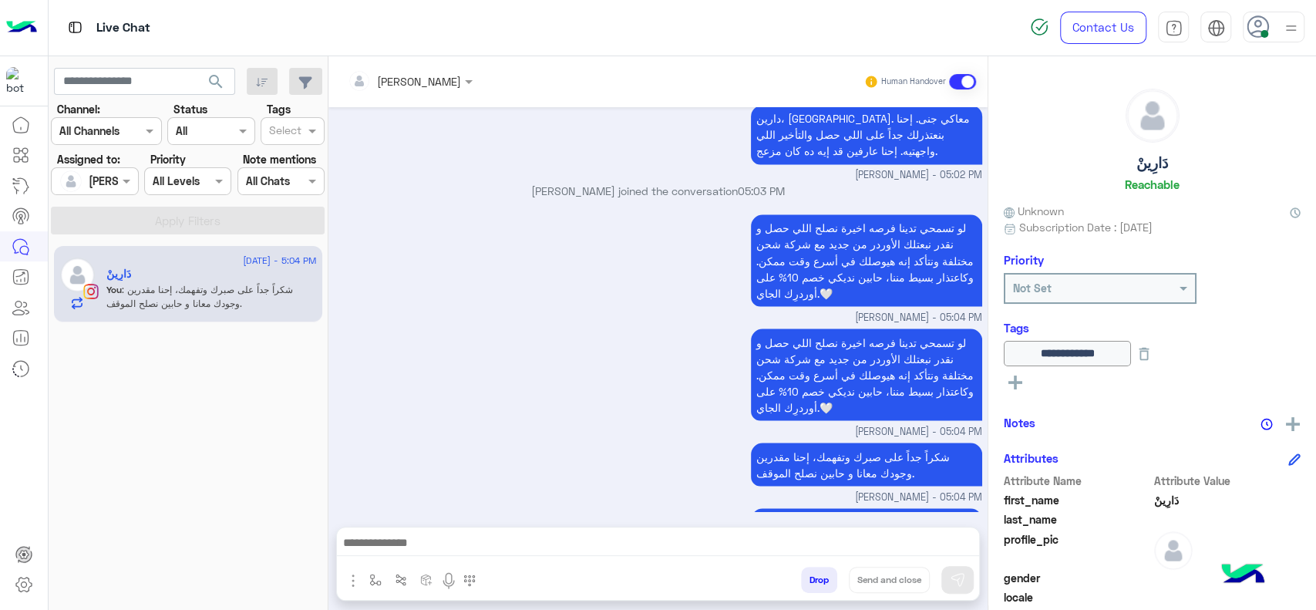
click at [1279, 44] on div "Contact Us Help Center عربي English" at bounding box center [1168, 28] width 298 height 56
click at [1279, 22] on div at bounding box center [1274, 27] width 62 height 31
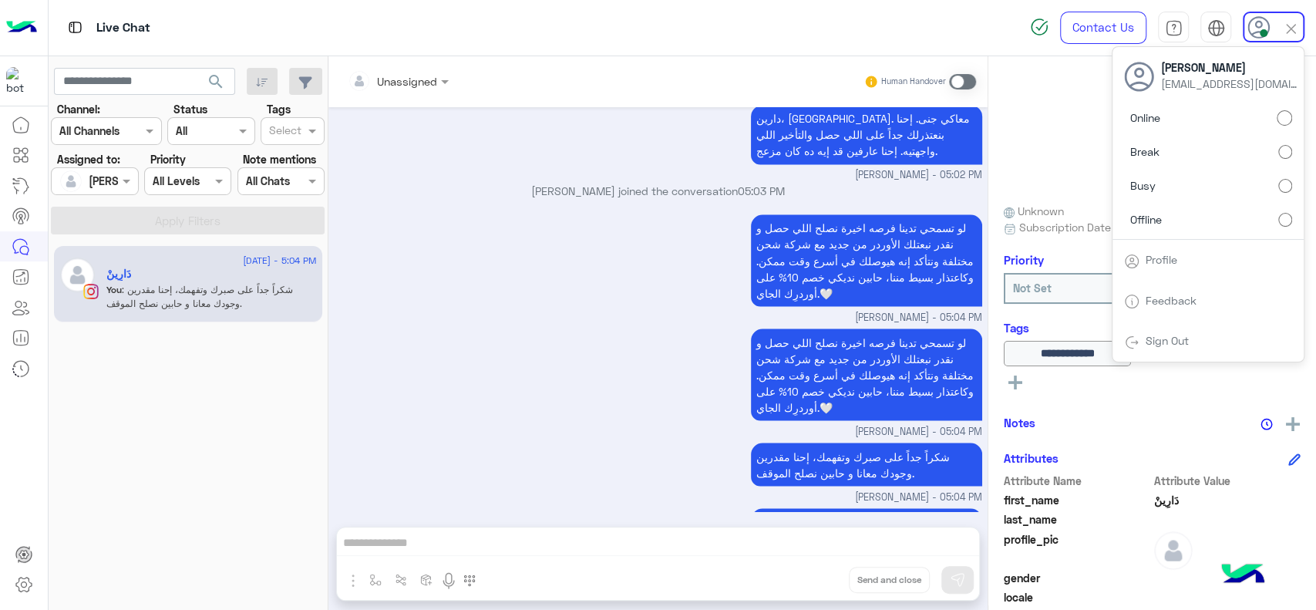
click at [555, 325] on div "لو تسمحي تدينا فرصه اخيرة نصلح اللي حصل و نقدر نبعتلك الأوردر من جديد مع شركة ش…" at bounding box center [659, 382] width 648 height 114
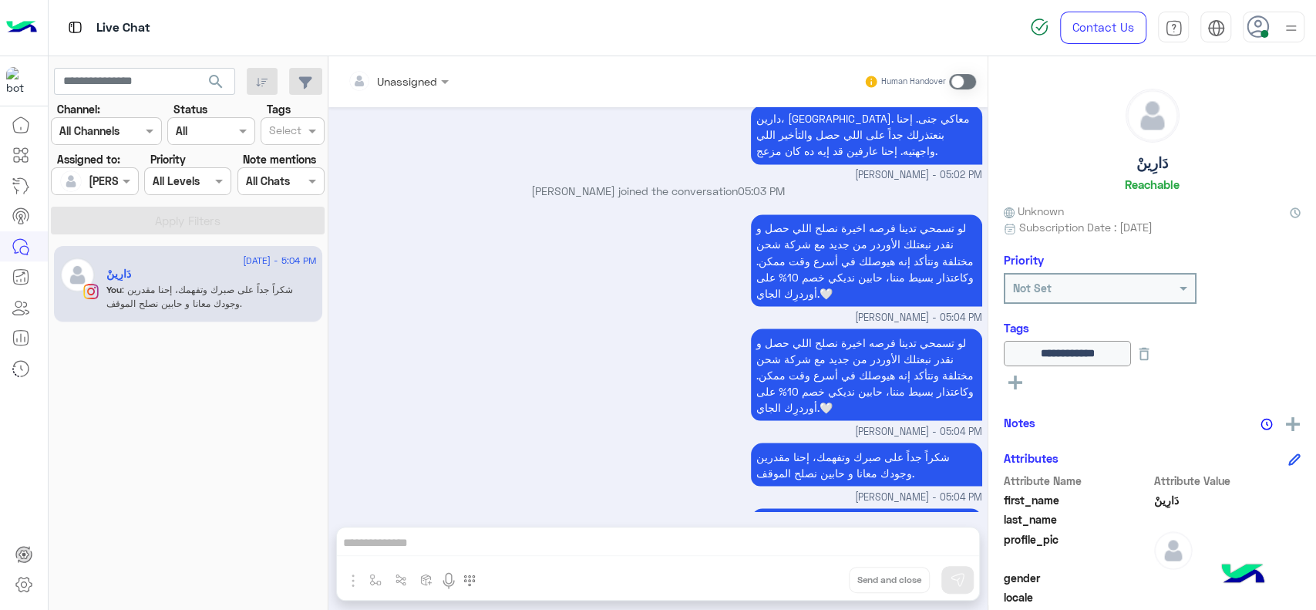
click at [1285, 39] on div at bounding box center [1290, 26] width 19 height 29
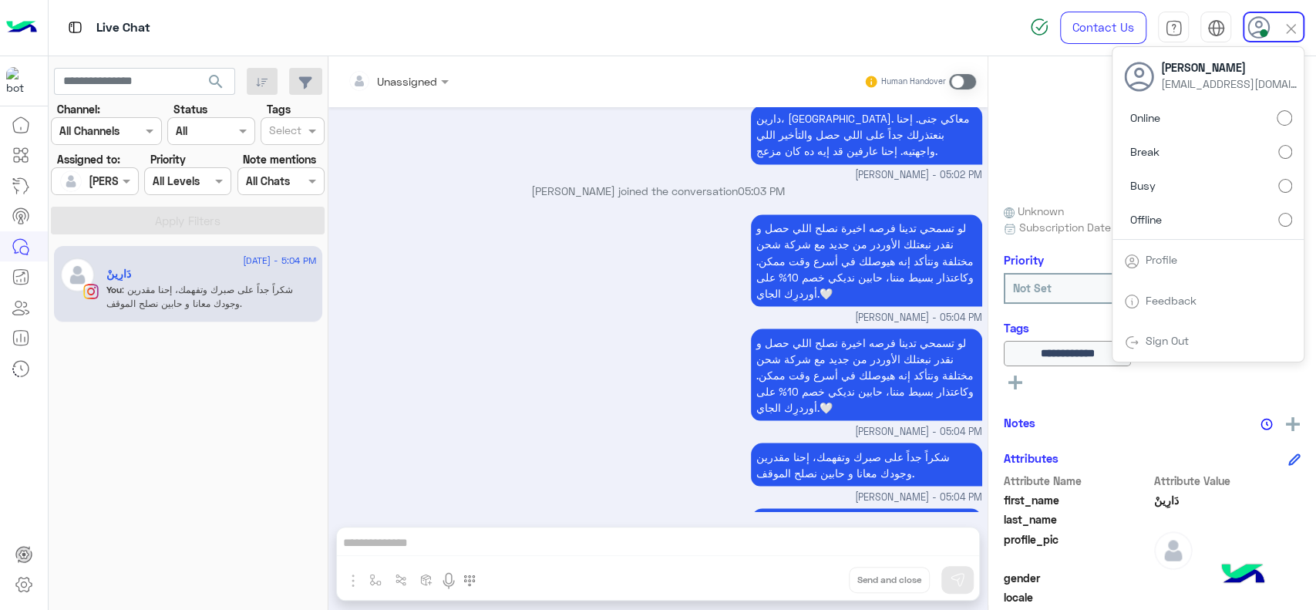
click at [491, 325] on div "لو تسمحي تدينا فرصه اخيرة نصلح اللي حصل و نقدر نبعتلك الأوردر من جديد مع شركة ش…" at bounding box center [659, 382] width 648 height 114
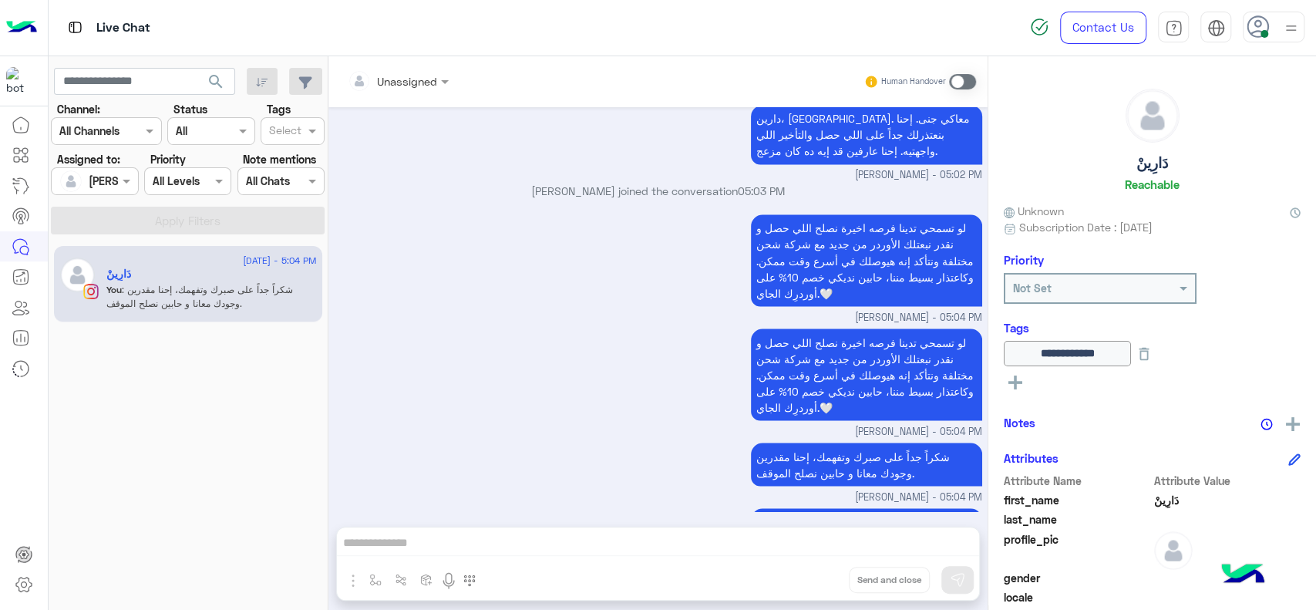
click at [1271, 23] on div at bounding box center [1274, 27] width 62 height 31
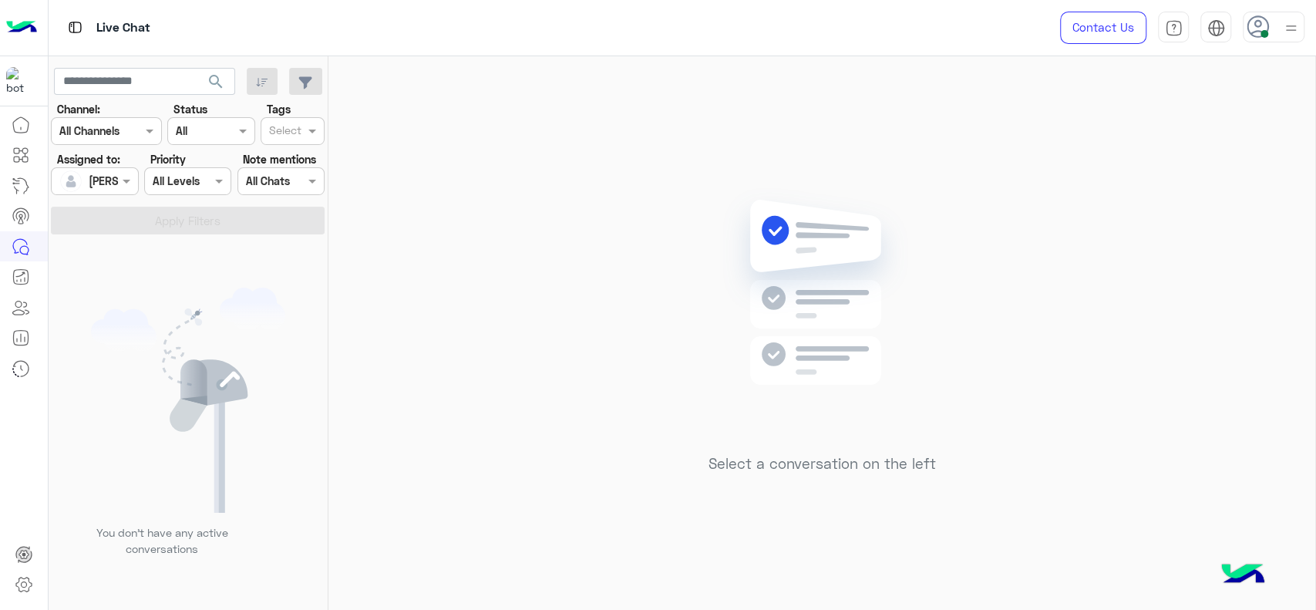
click at [1287, 30] on img at bounding box center [1290, 28] width 19 height 19
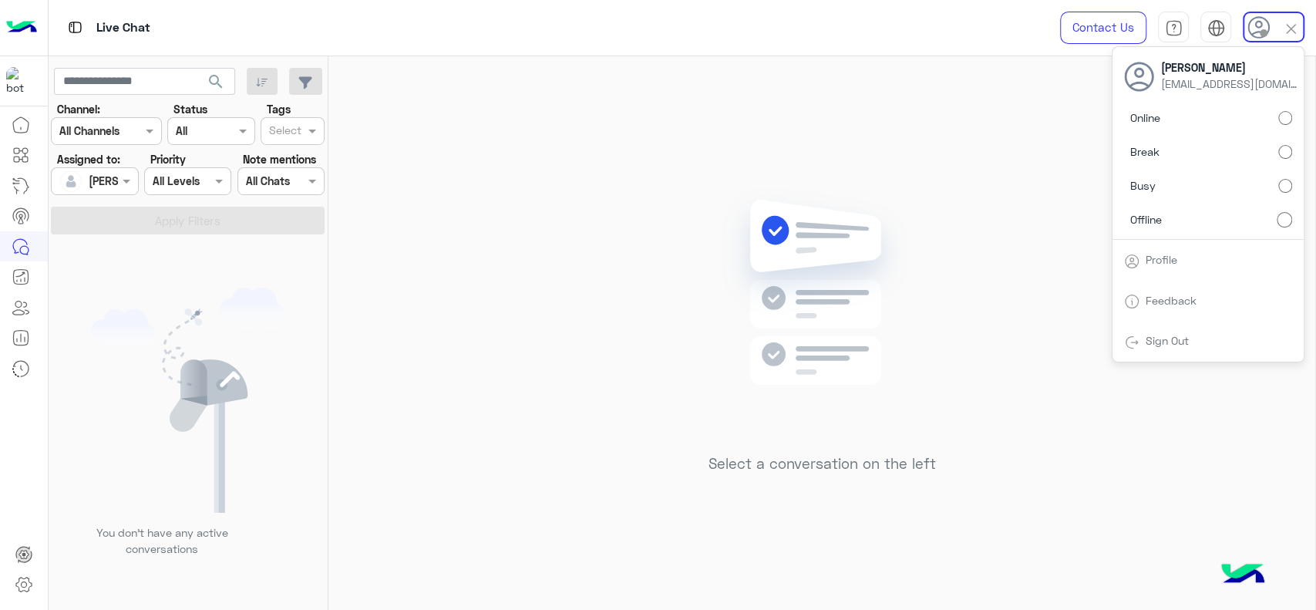
click at [839, 195] on img at bounding box center [822, 315] width 223 height 256
